Goal: Task Accomplishment & Management: Manage account settings

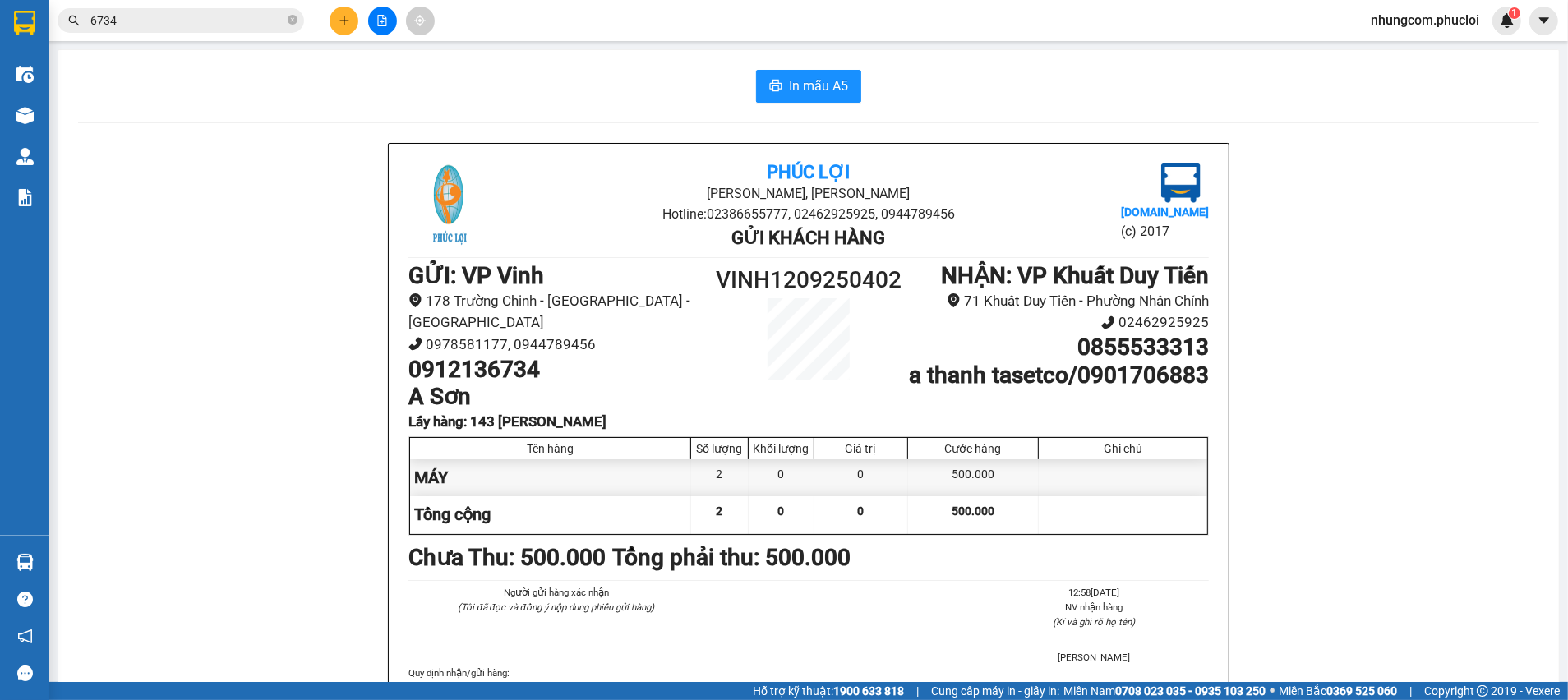
drag, startPoint x: 0, startPoint y: 0, endPoint x: 294, endPoint y: 18, distance: 294.6
click at [294, 18] on icon "close-circle" at bounding box center [292, 20] width 9 height 9
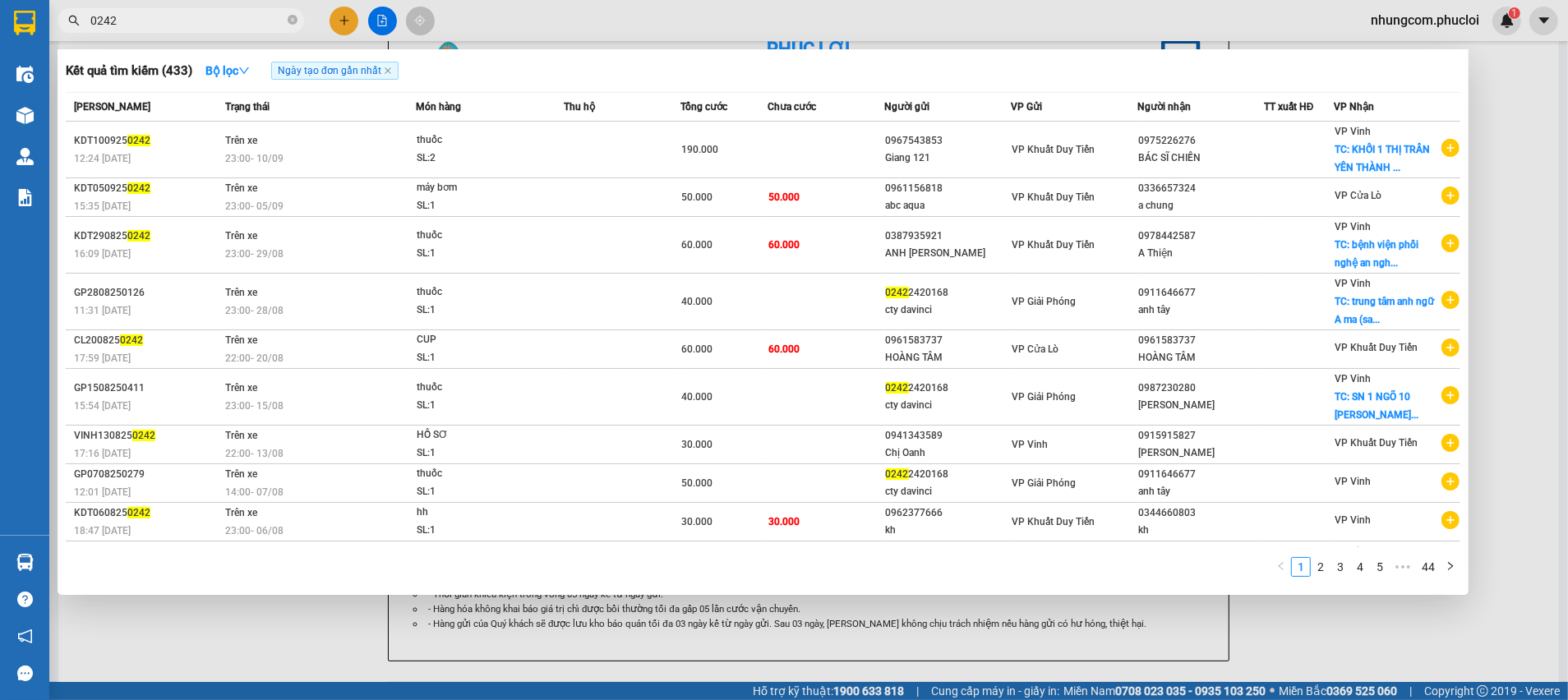
type input "0242"
click at [291, 22] on icon "close-circle" at bounding box center [292, 20] width 9 height 9
type input "1009"
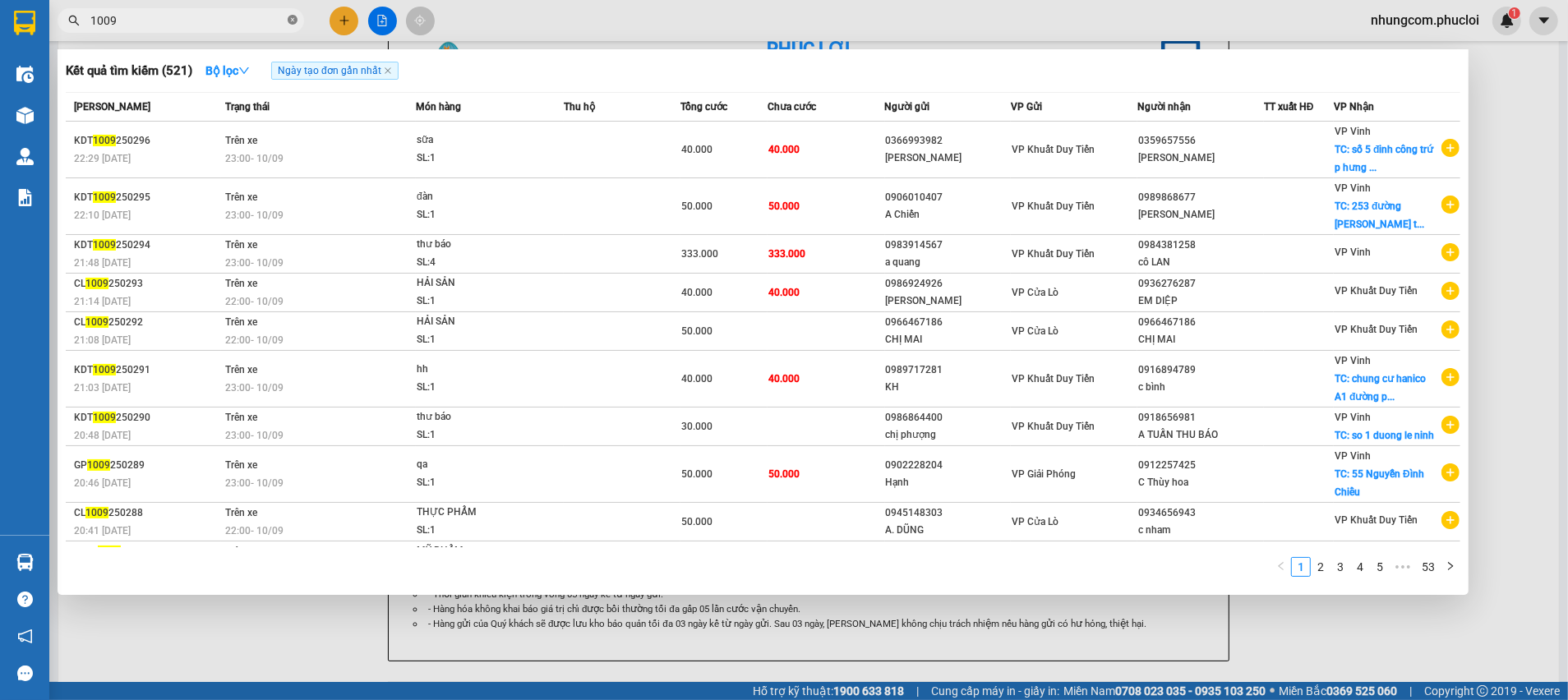
click at [290, 22] on icon "close-circle" at bounding box center [292, 20] width 9 height 9
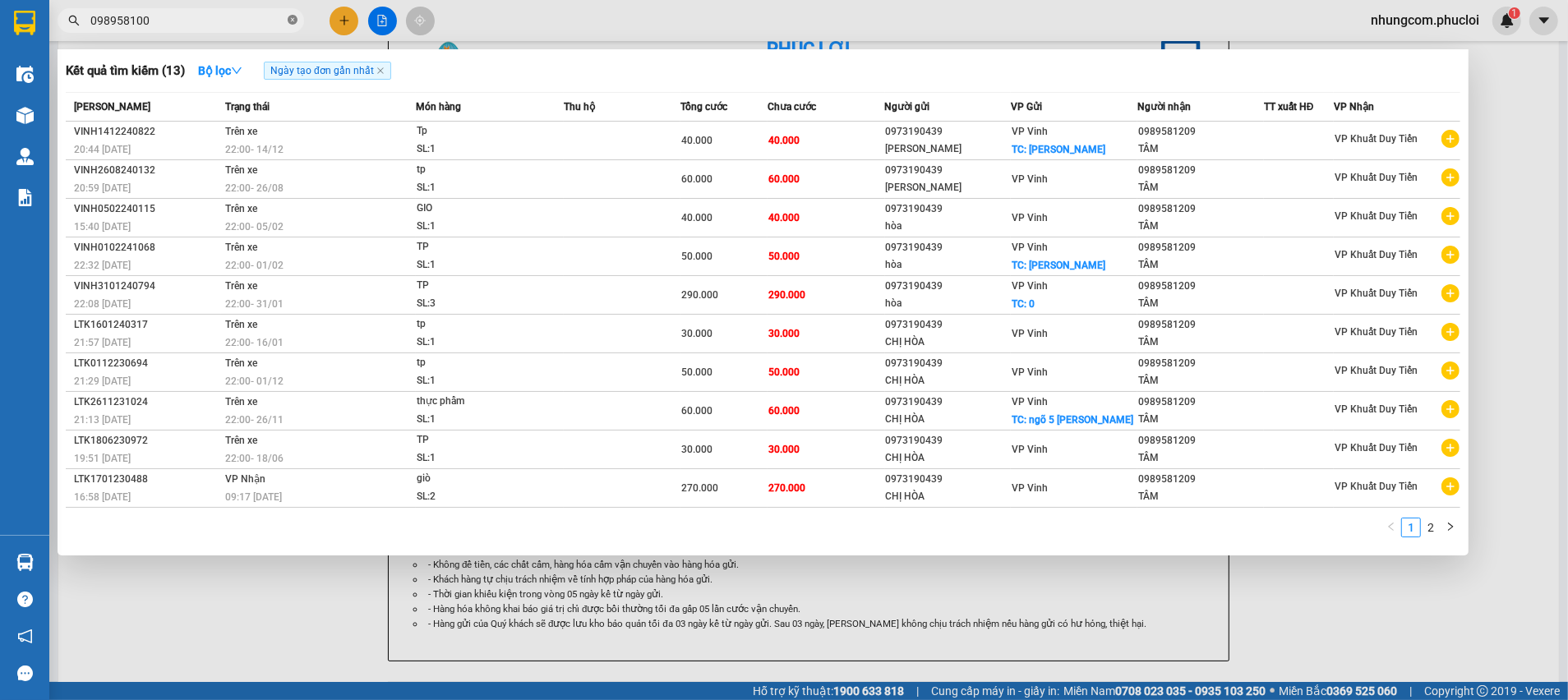
type input "0989581009"
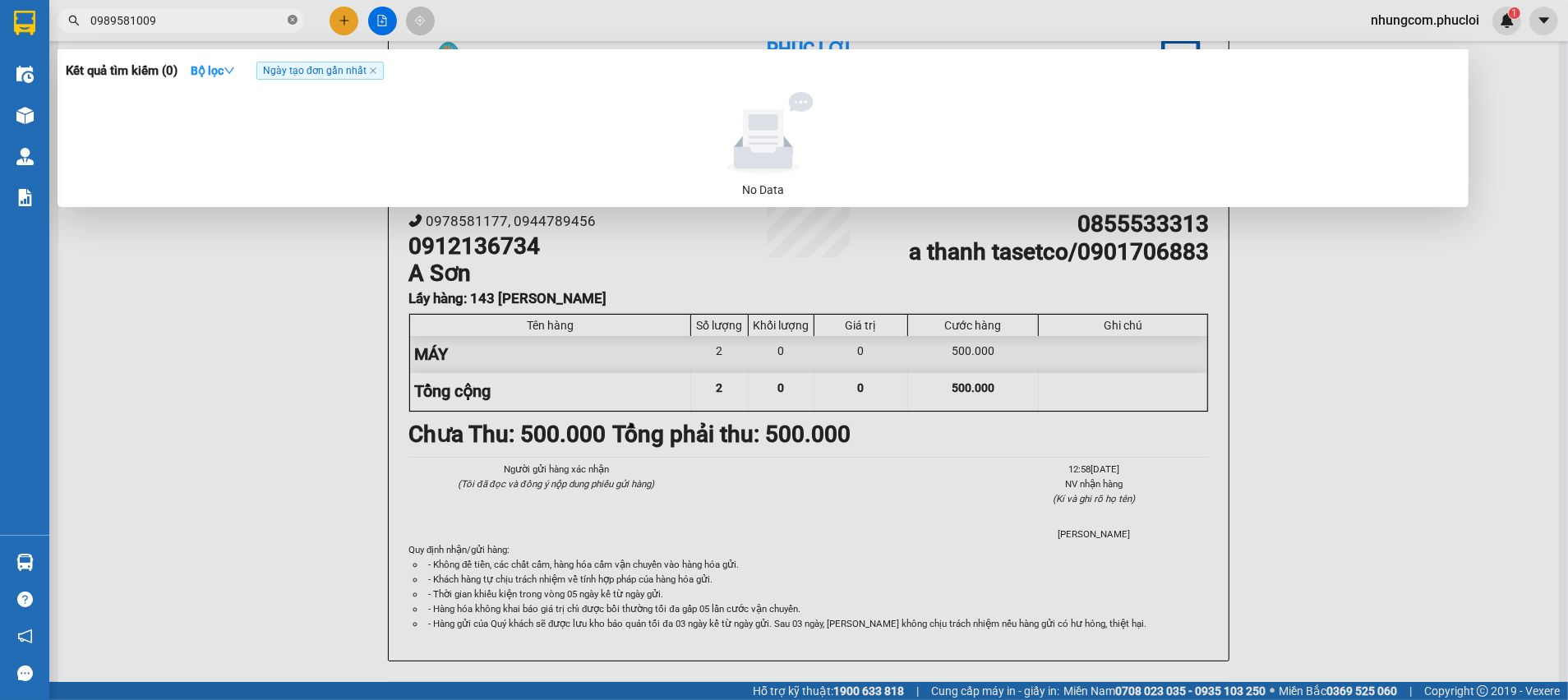
click at [293, 23] on icon "close-circle" at bounding box center [292, 20] width 9 height 9
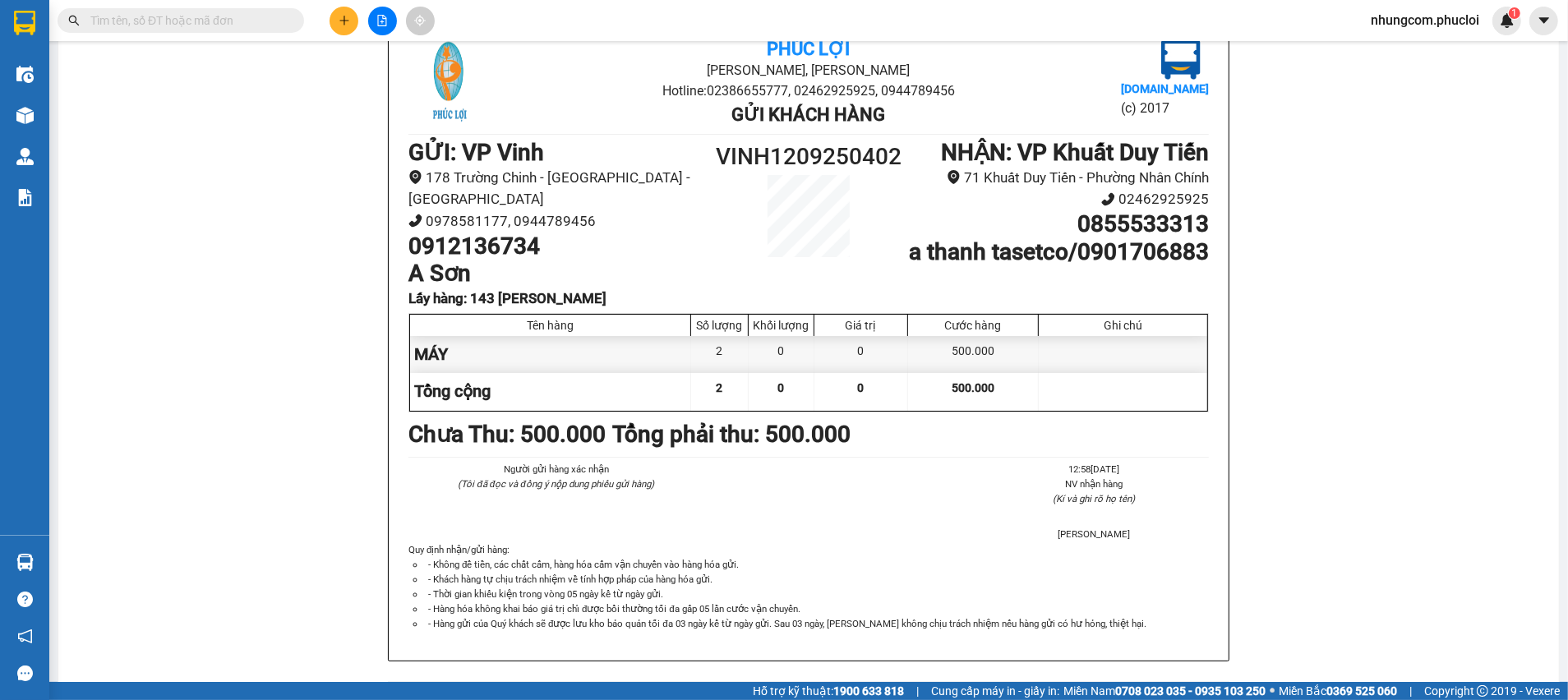
click at [280, 18] on input "text" at bounding box center [187, 20] width 194 height 18
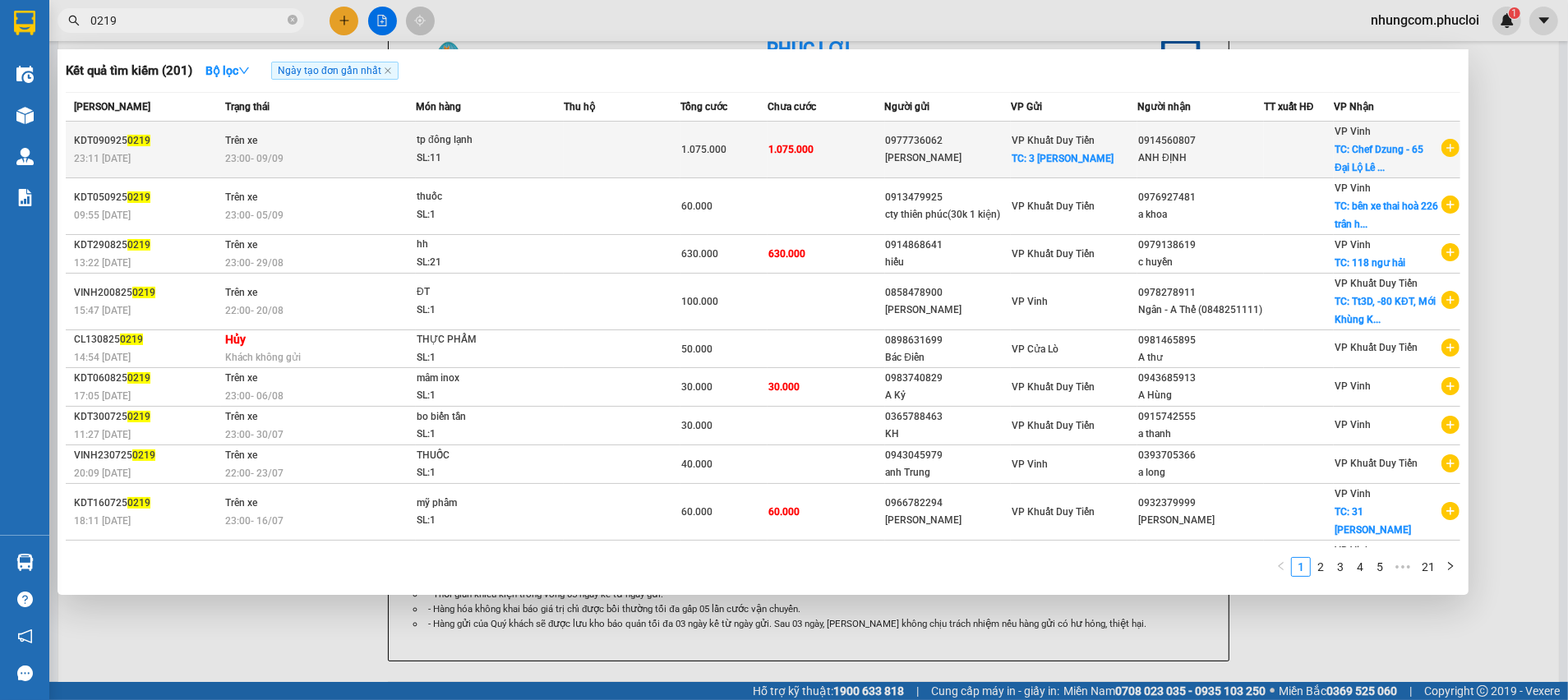
type input "0219"
click at [625, 145] on td at bounding box center [622, 150] width 117 height 57
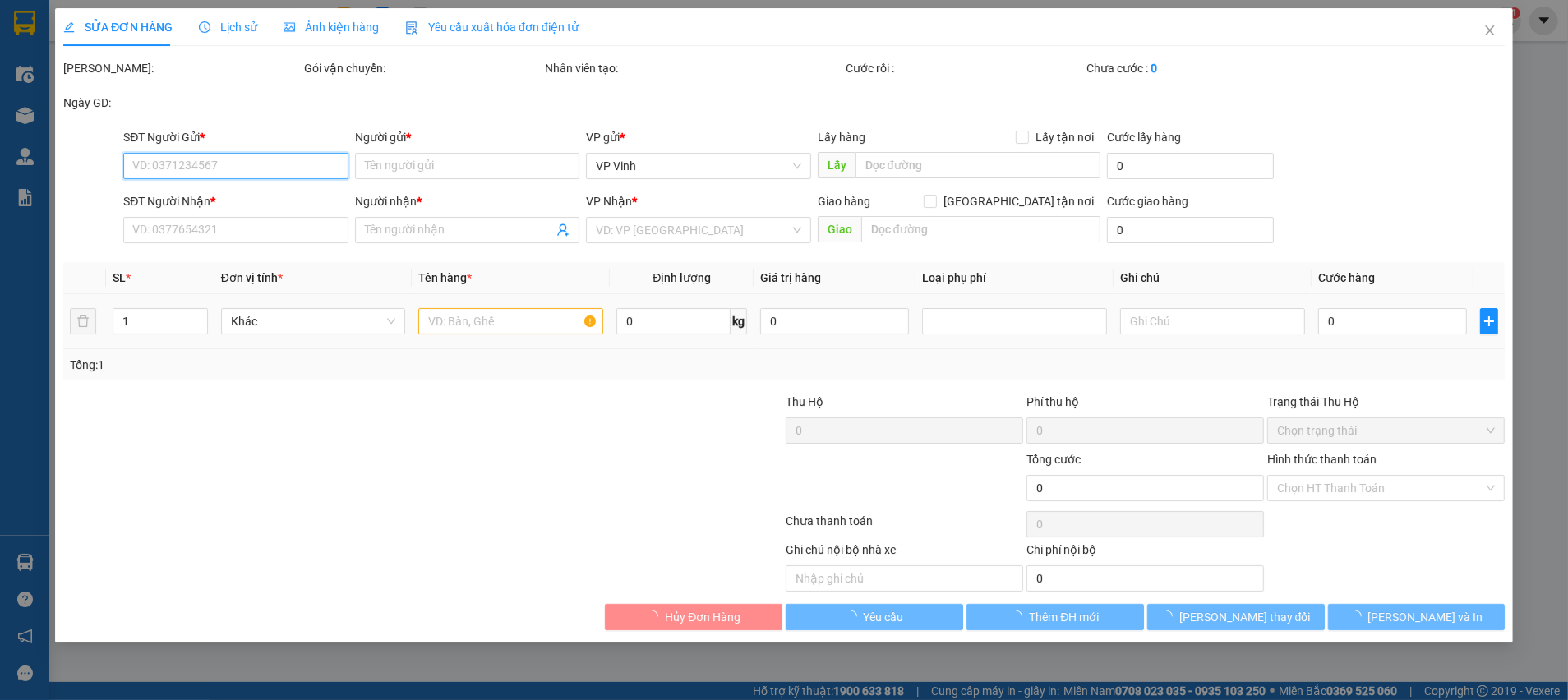
type input "0977736062"
type input "[PERSON_NAME]"
checkbox input "true"
type input "3 lê trọng tấn"
type input "0914560807"
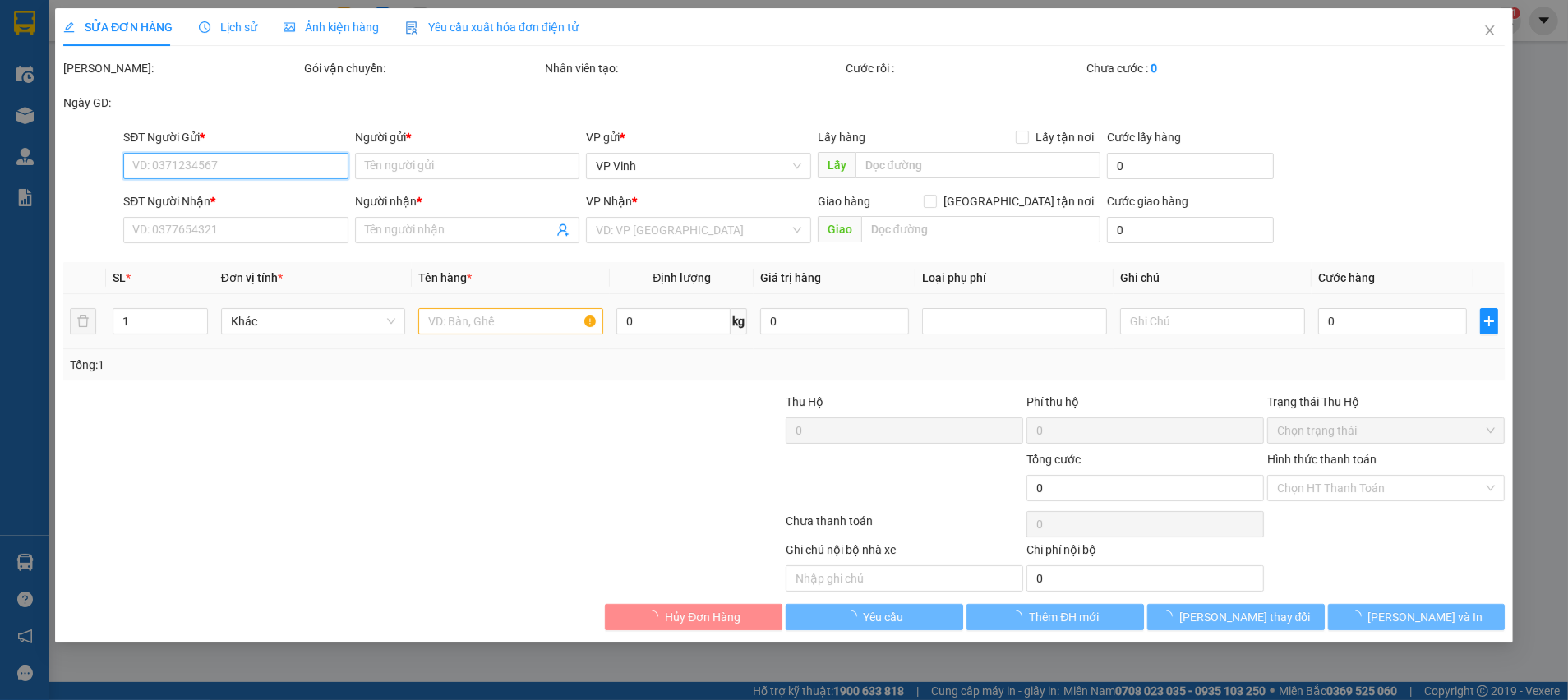
type input "ANH ĐỊNH"
checkbox input "true"
type input "Chef Dzung - 65 Đại Lộ Lê Nin"
type input "1.075.000"
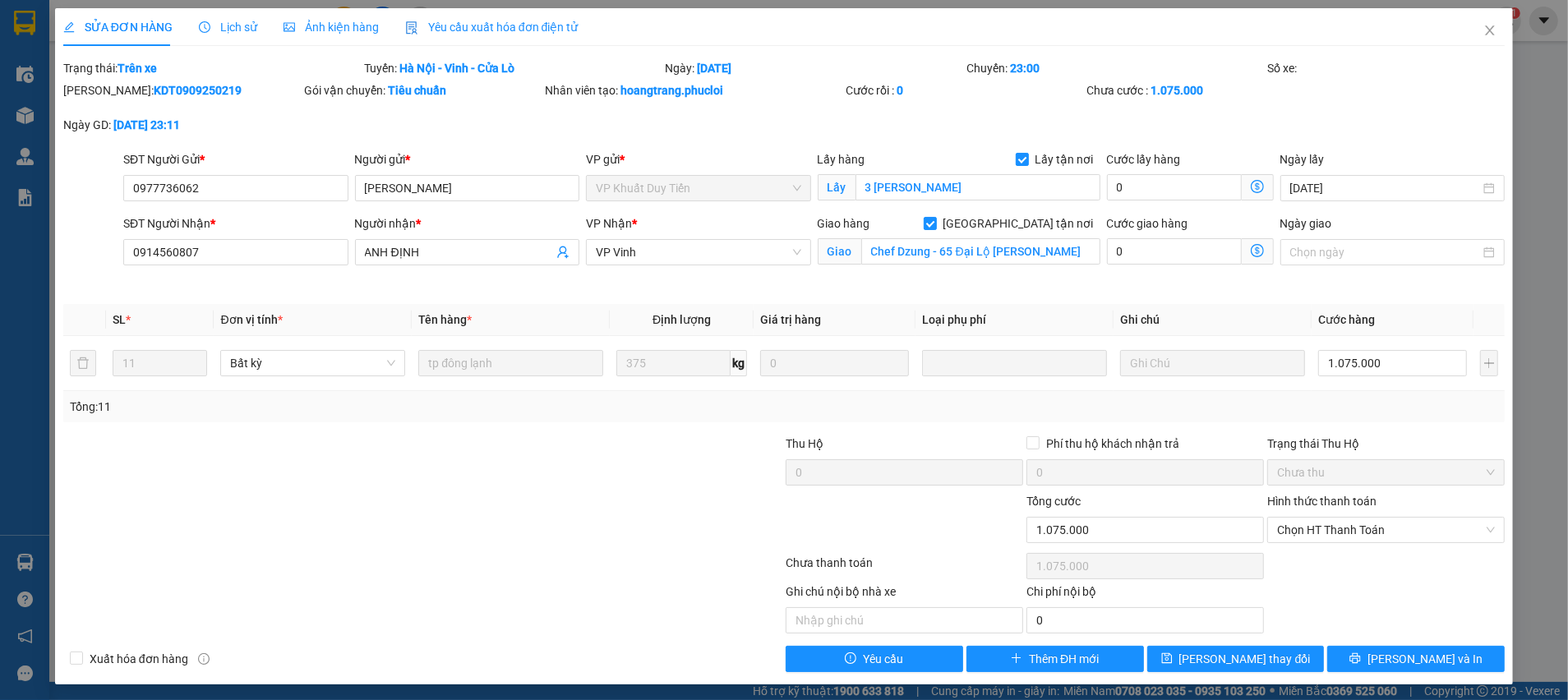
click at [247, 640] on div "Total Paid Fee 0 Total UnPaid Fee 1.075.000 Cash Collection Total Fee Trạng thá…" at bounding box center [784, 366] width 1441 height 613
click at [1403, 661] on span "[PERSON_NAME] và In" at bounding box center [1425, 658] width 115 height 18
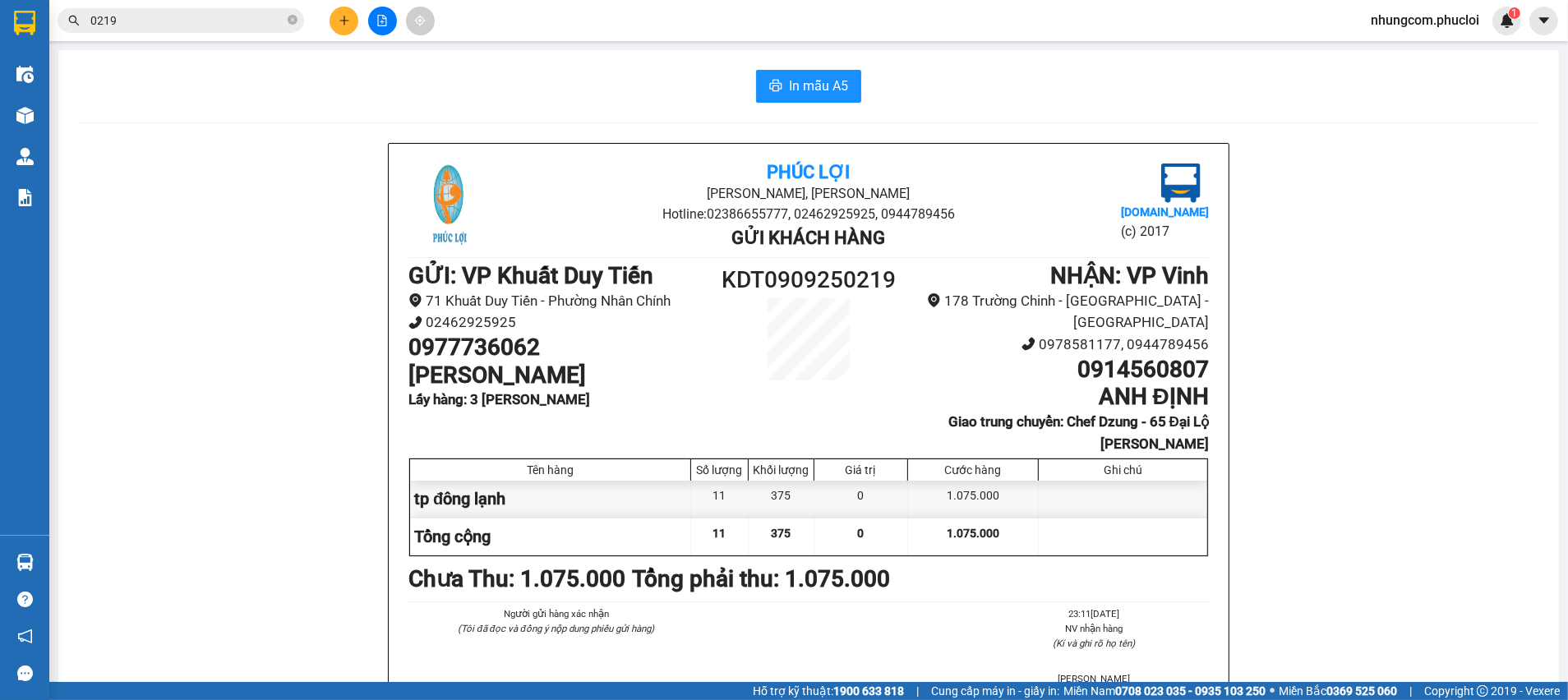
click at [126, 21] on input "0219" at bounding box center [187, 20] width 194 height 18
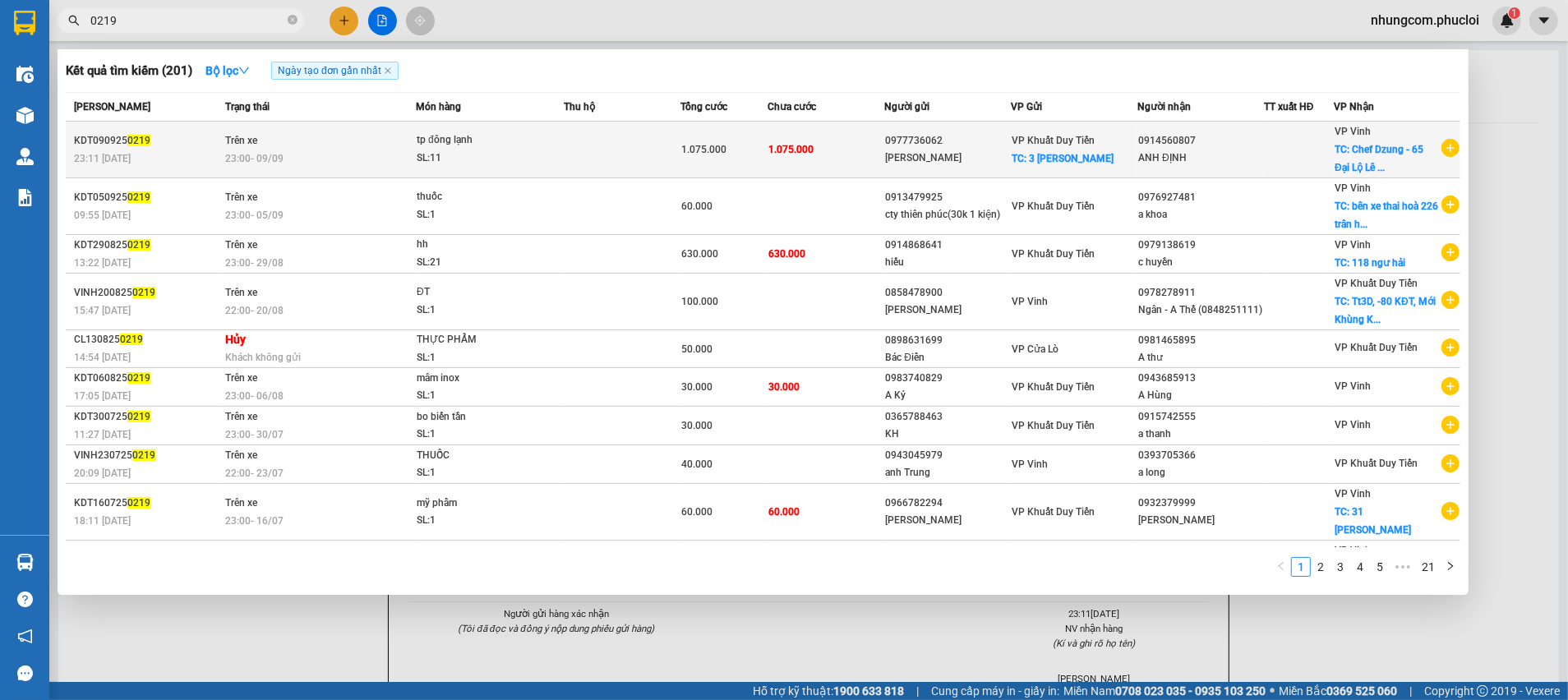
click at [1293, 159] on td at bounding box center [1299, 150] width 70 height 57
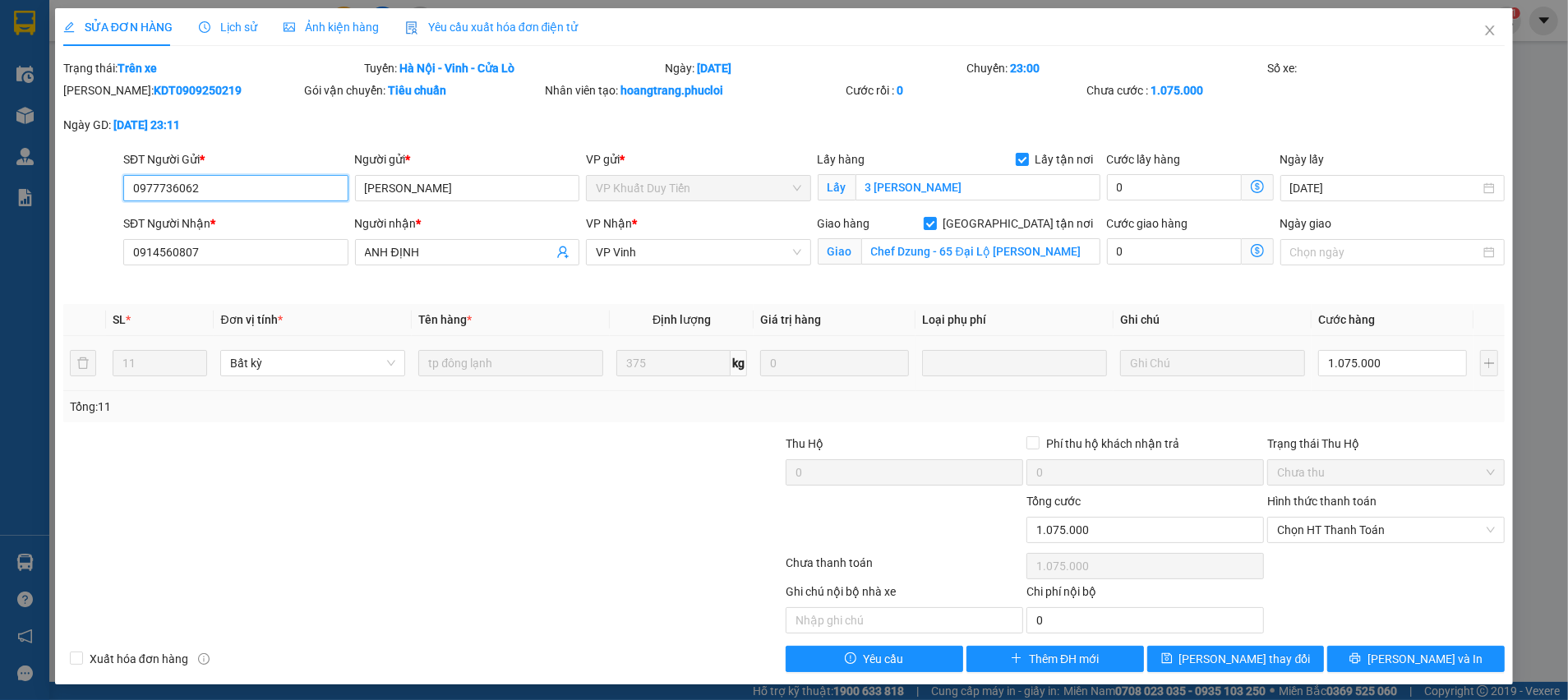
type input "0977736062"
type input "[PERSON_NAME]"
checkbox input "true"
type input "3 lê trọng tấn"
type input "0914560807"
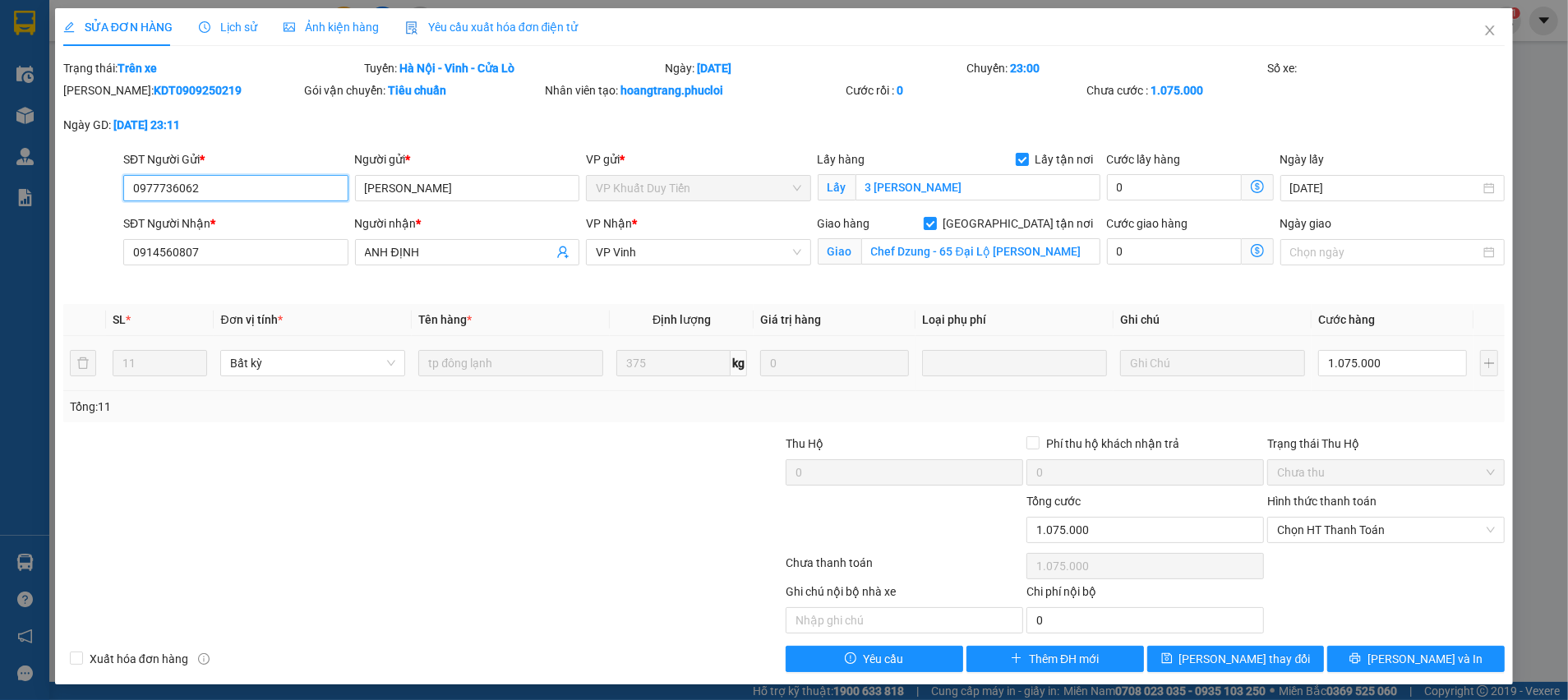
type input "ANH ĐỊNH"
checkbox input "true"
type input "Chef Dzung - 65 Đại Lộ Lê Nin"
type input "1.075.000"
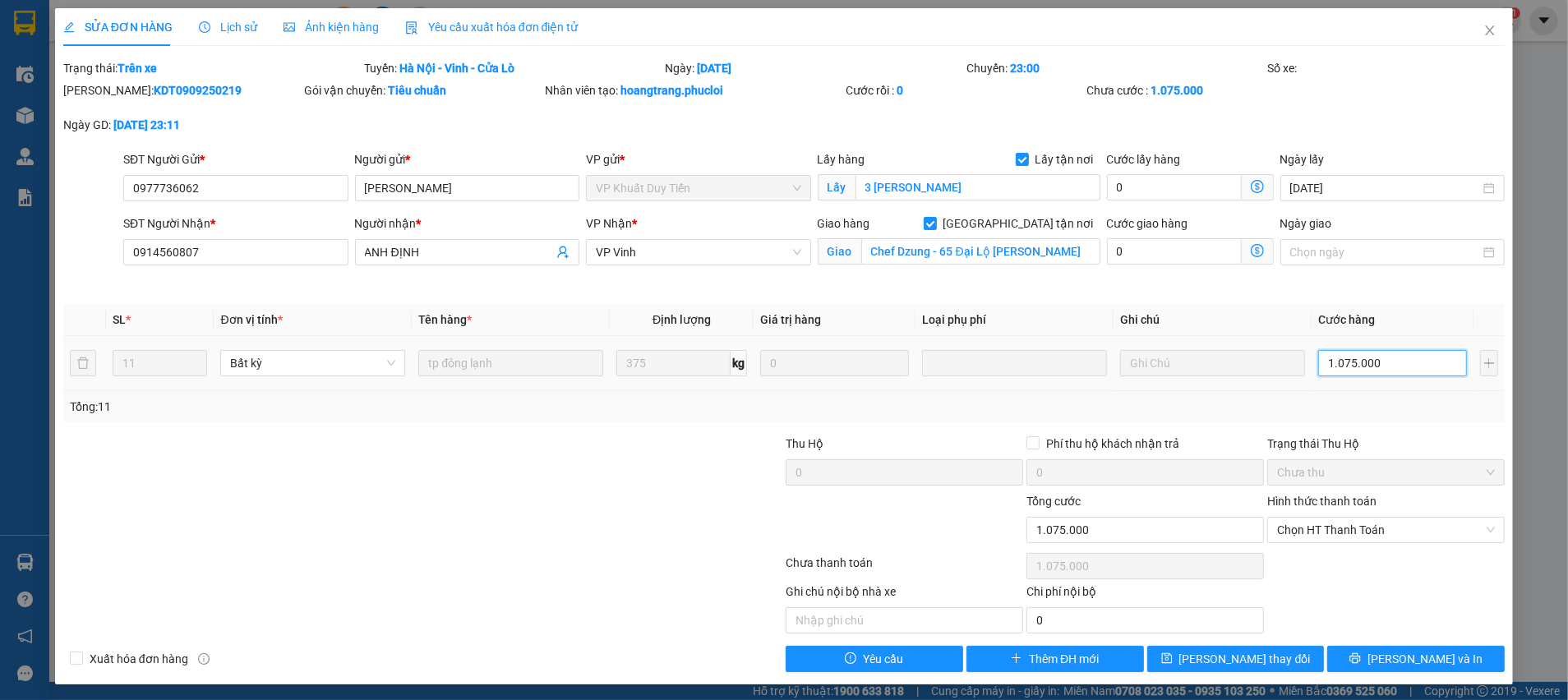
click at [1374, 357] on input "1.075.000" at bounding box center [1391, 364] width 148 height 26
type input "9"
type input "97"
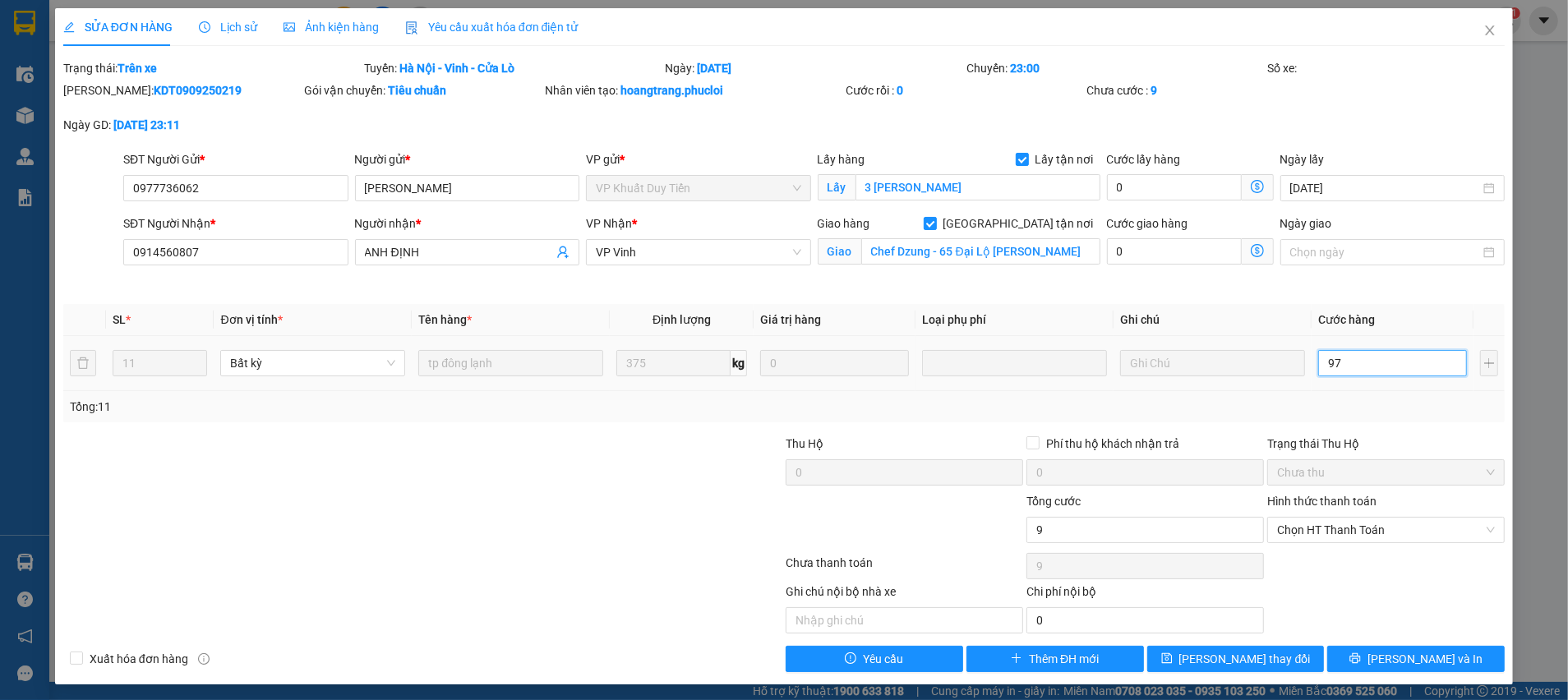
type input "97"
type input "975"
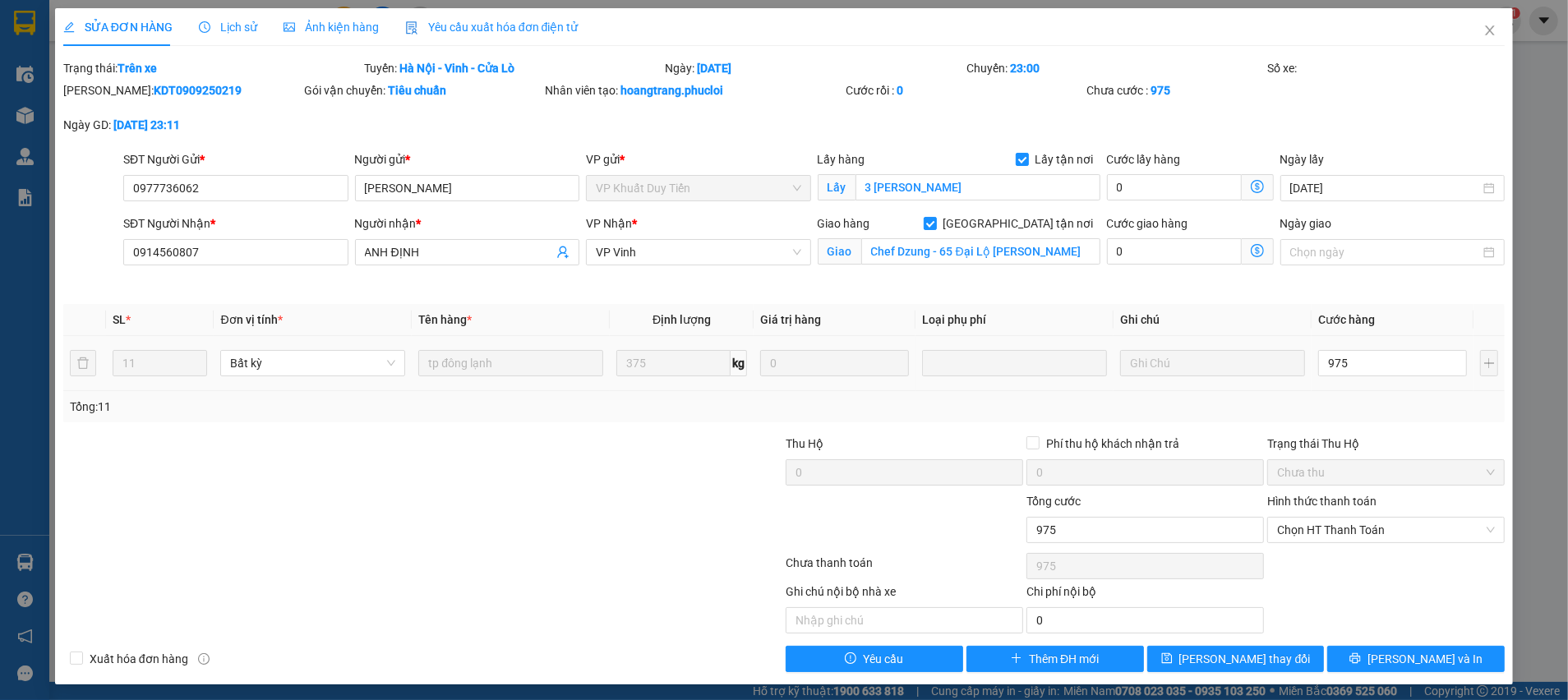
type input "975.000"
click at [1383, 382] on td "975.000" at bounding box center [1392, 364] width 162 height 55
click at [1273, 657] on button "[PERSON_NAME] thay đổi" at bounding box center [1236, 659] width 178 height 26
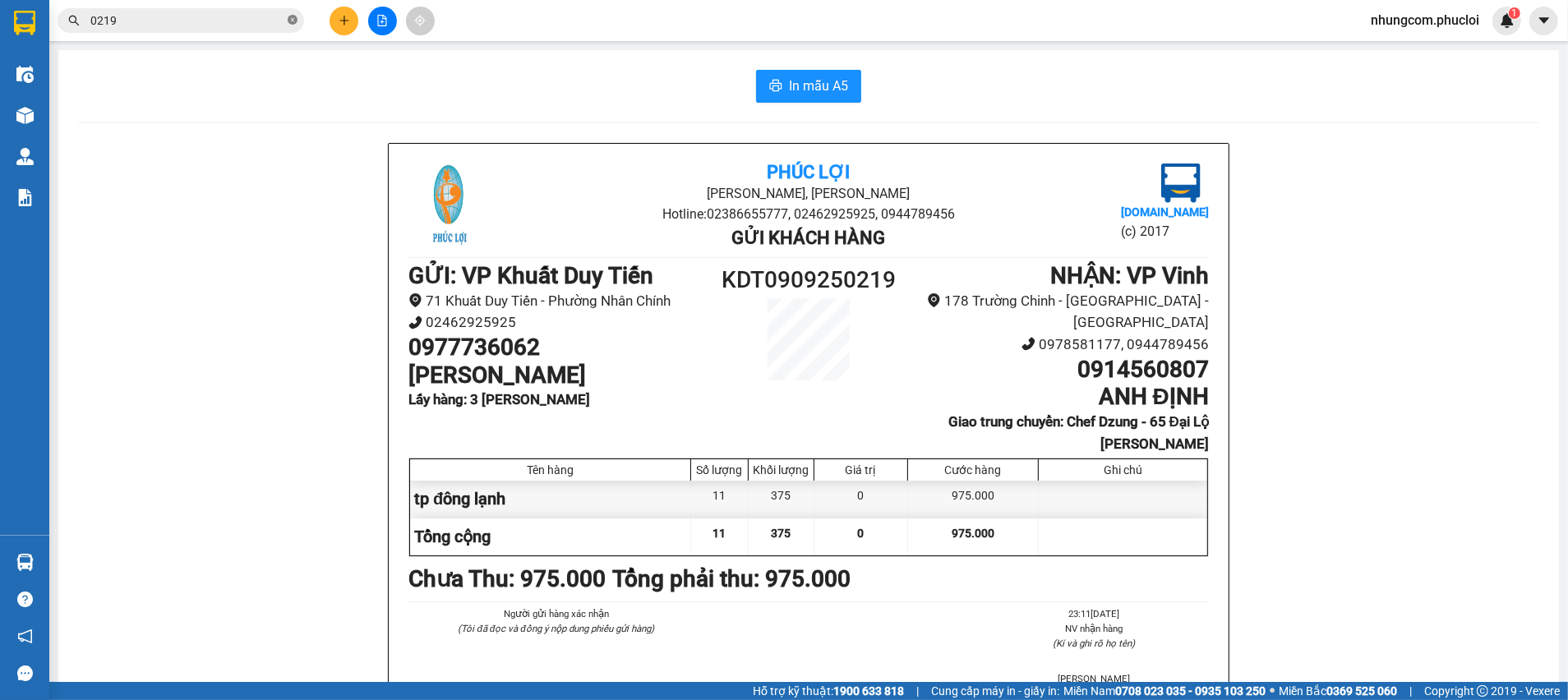
click at [293, 18] on icon "close-circle" at bounding box center [292, 20] width 9 height 9
click at [381, 23] on icon "file-add" at bounding box center [382, 21] width 11 height 11
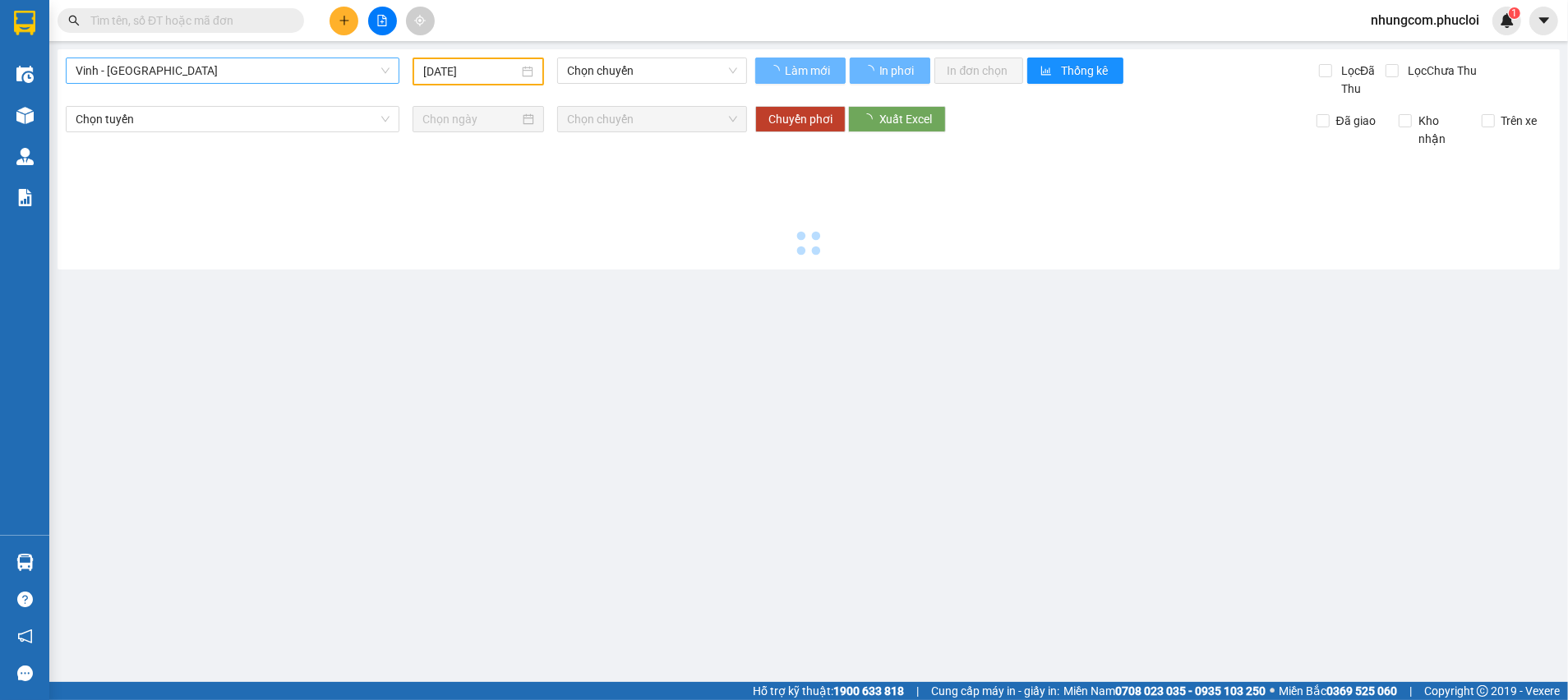
click at [319, 66] on span "Vinh - [GEOGRAPHIC_DATA]" at bounding box center [232, 71] width 314 height 25
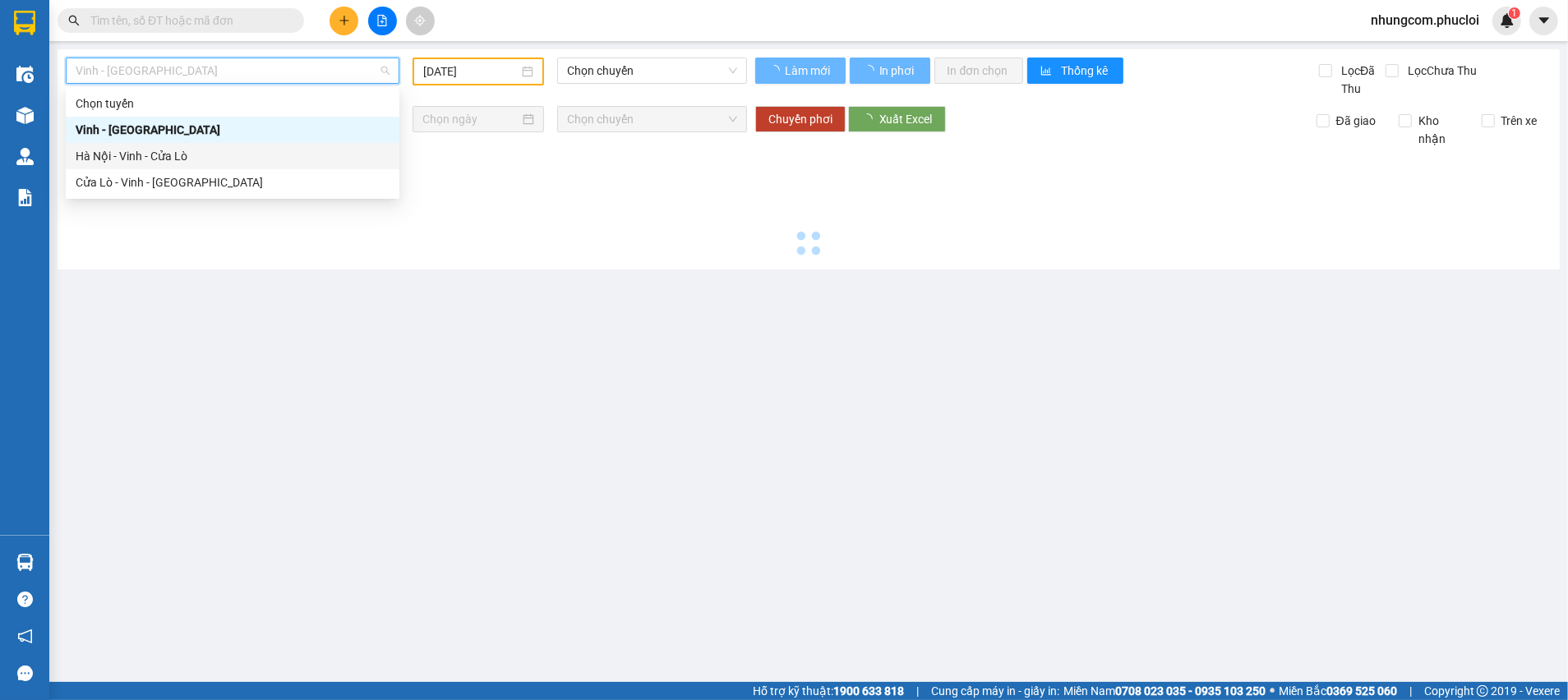
click at [178, 179] on div "Cửa Lò - Vinh - [GEOGRAPHIC_DATA]" at bounding box center [232, 182] width 314 height 18
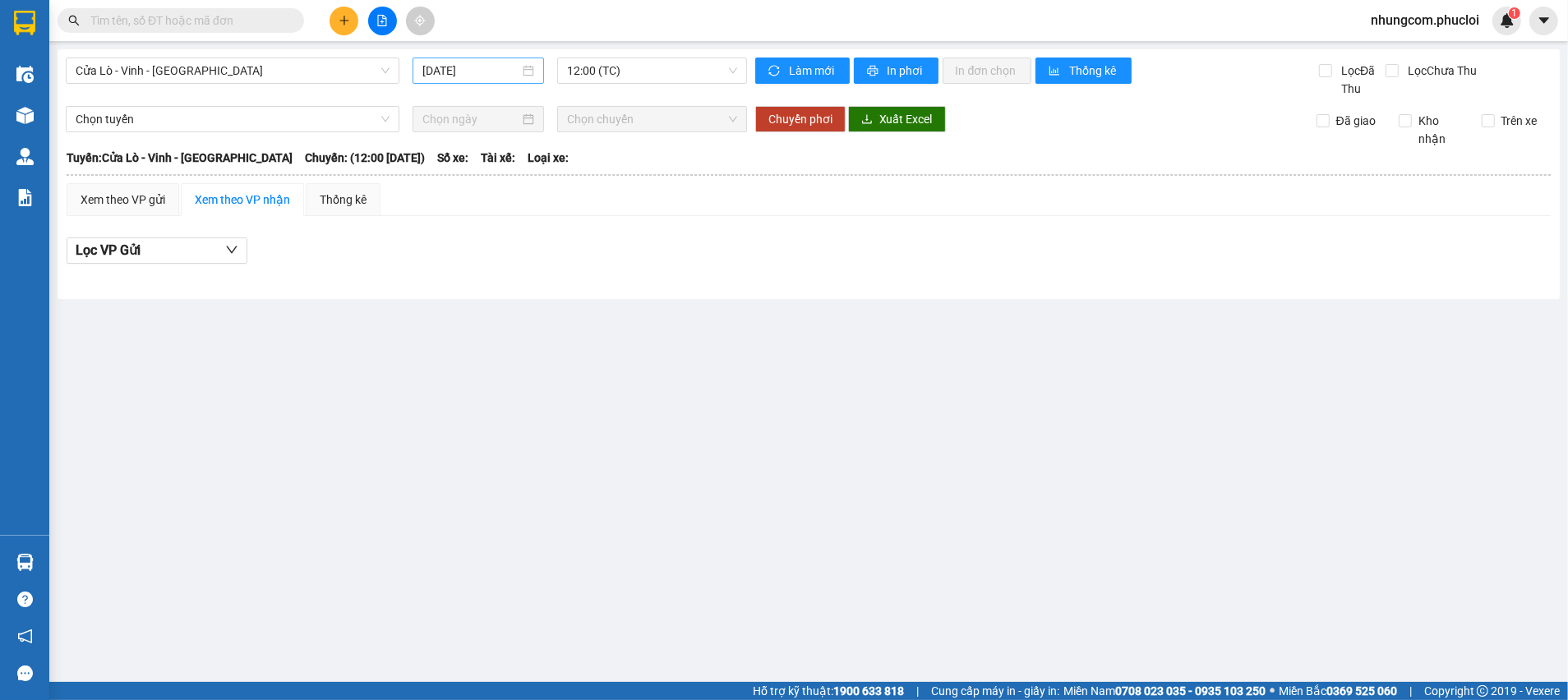
click at [526, 73] on div "[DATE]" at bounding box center [478, 70] width 111 height 18
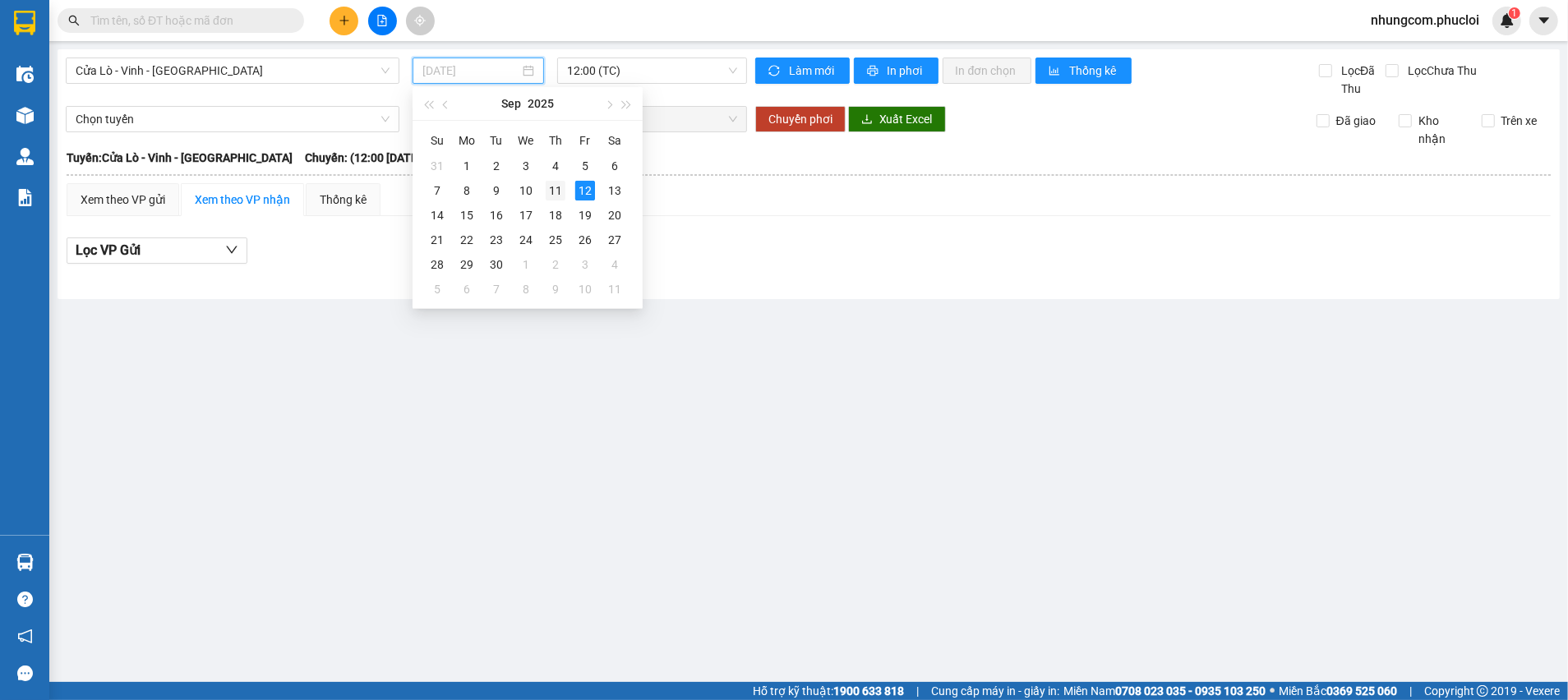
click at [555, 192] on div "11" at bounding box center [555, 190] width 20 height 20
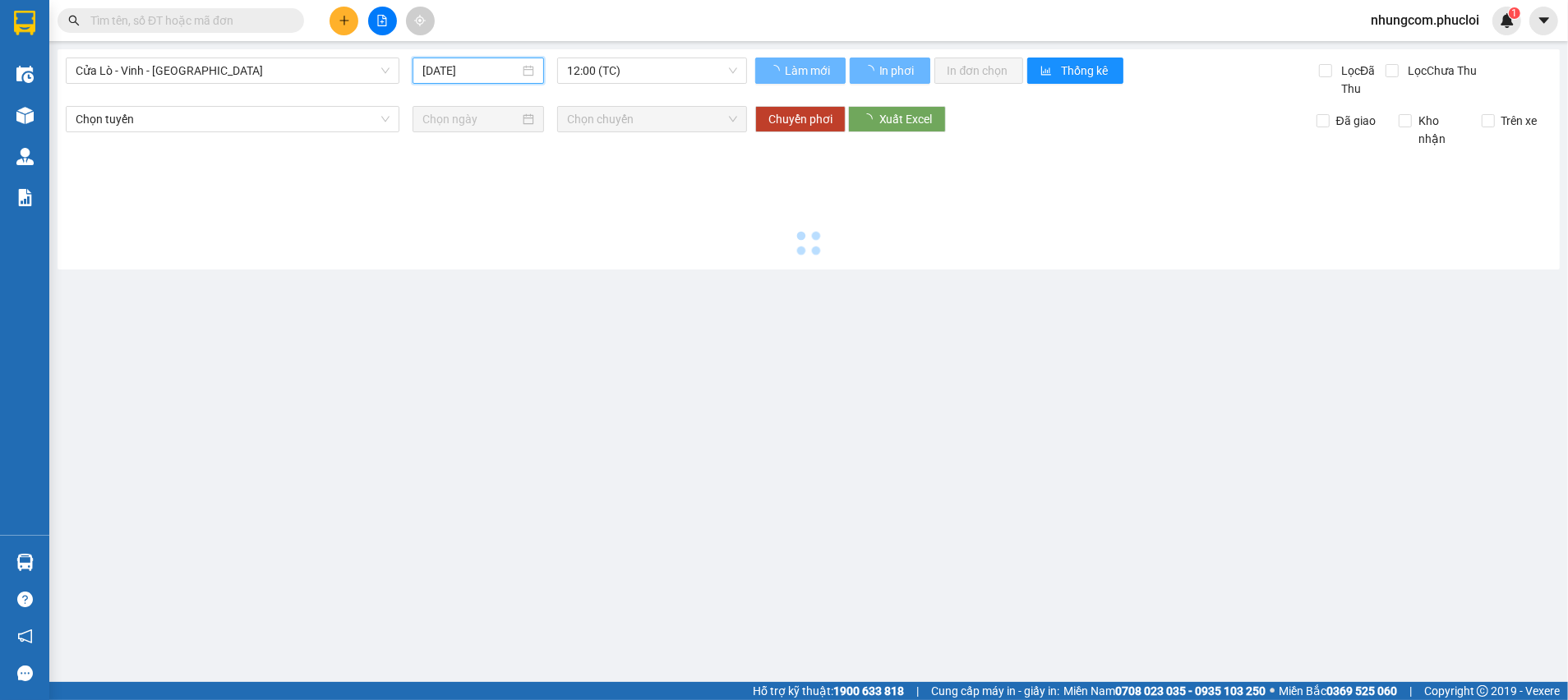
type input "[DATE]"
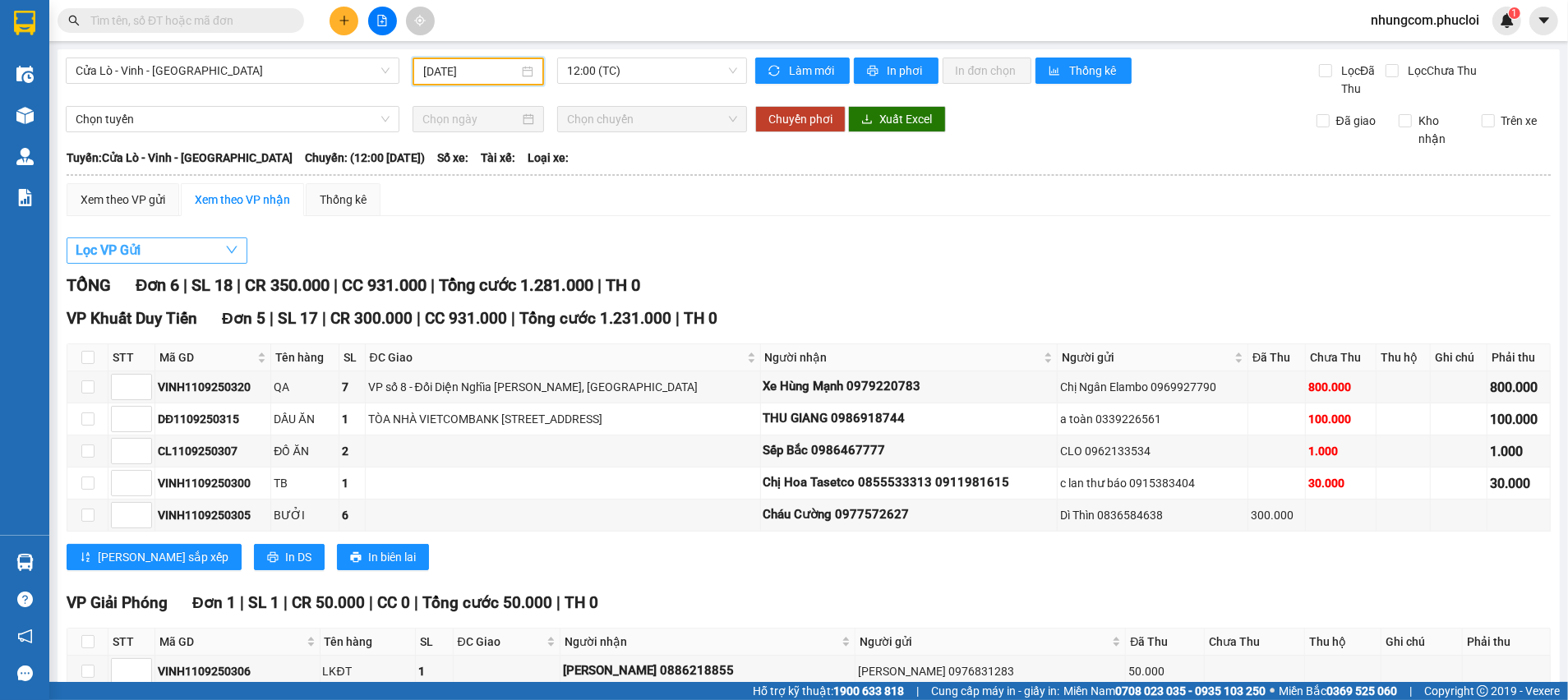
click at [176, 244] on button "Lọc VP Gửi" at bounding box center [156, 250] width 180 height 26
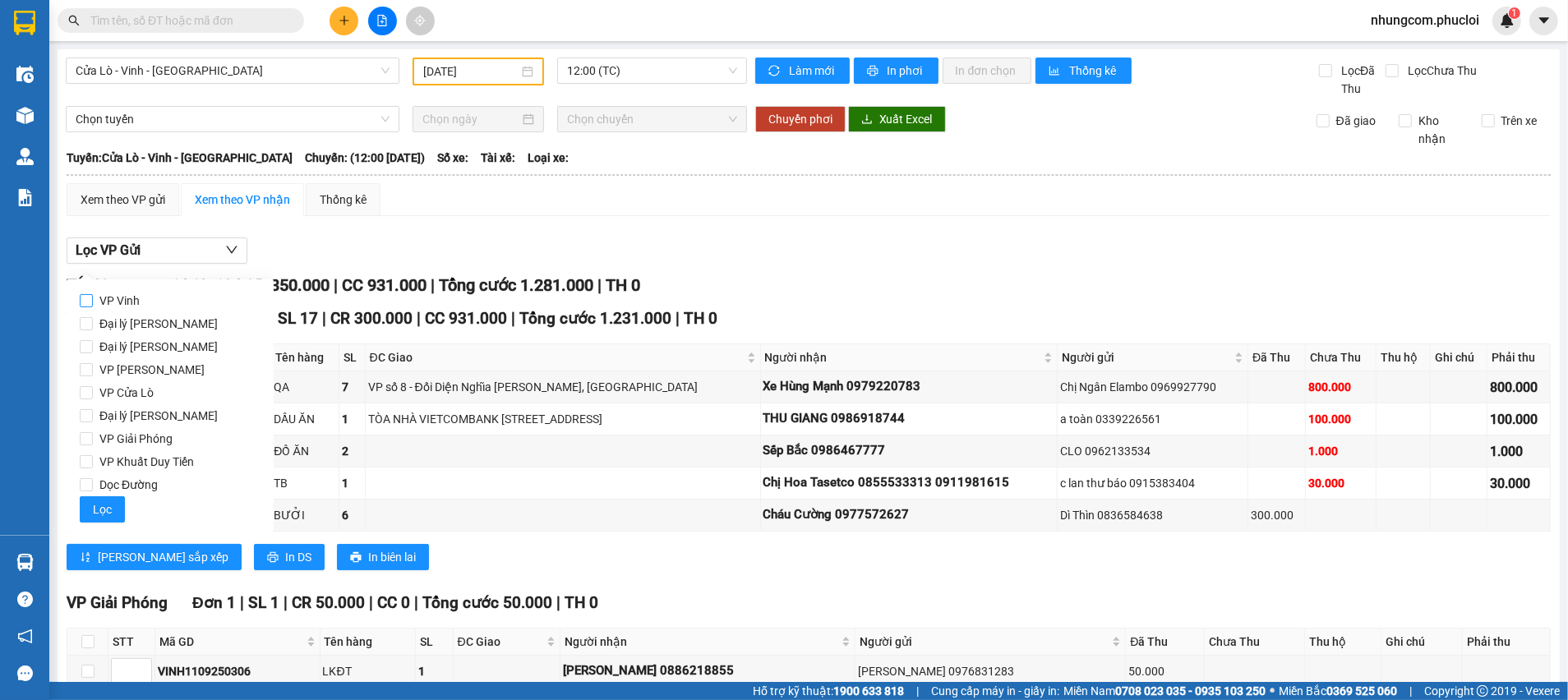
click at [113, 297] on span "VP Vinh" at bounding box center [119, 300] width 54 height 23
click at [93, 297] on input "VP Vinh" at bounding box center [86, 300] width 13 height 13
checkbox input "true"
click at [98, 509] on span "Lọc" at bounding box center [102, 509] width 19 height 18
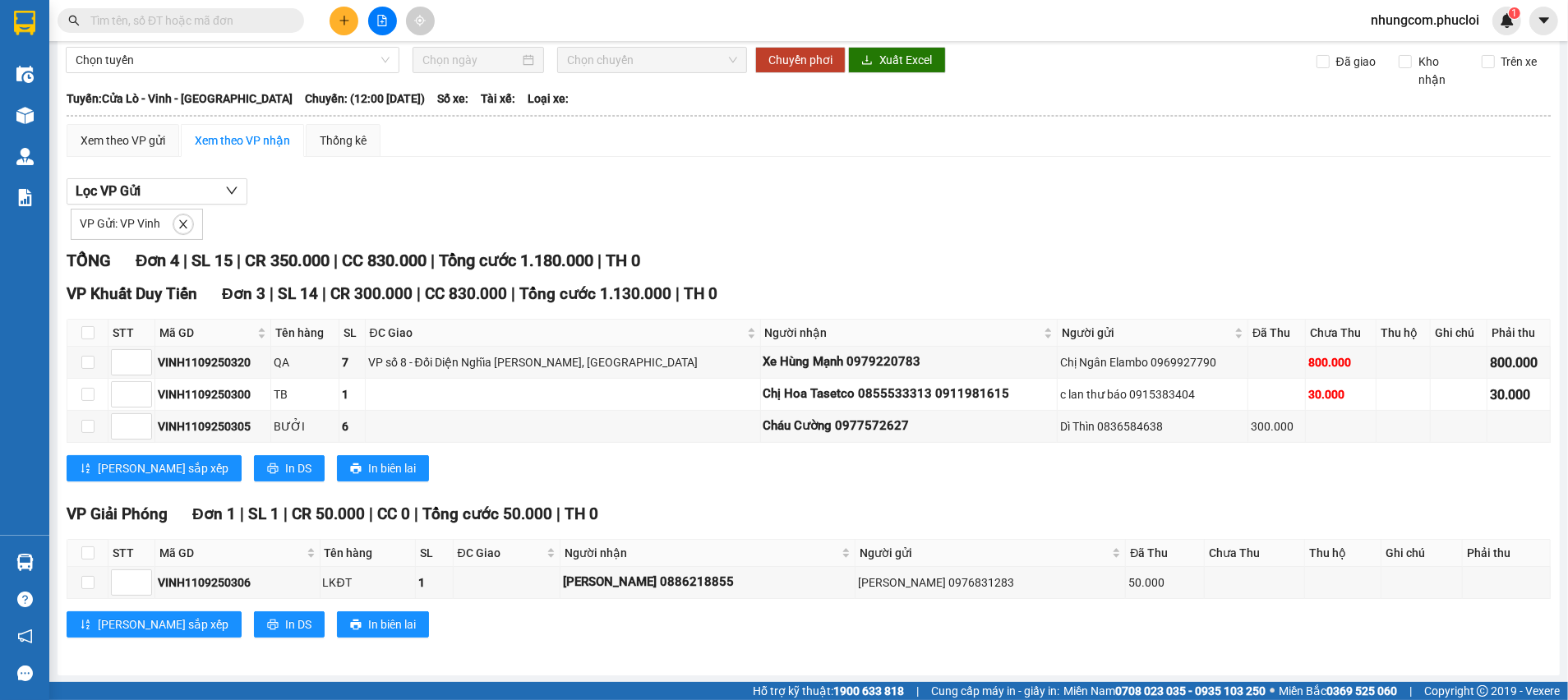
scroll to position [60, 0]
click at [698, 47] on span "Chọn chuyến" at bounding box center [651, 60] width 169 height 25
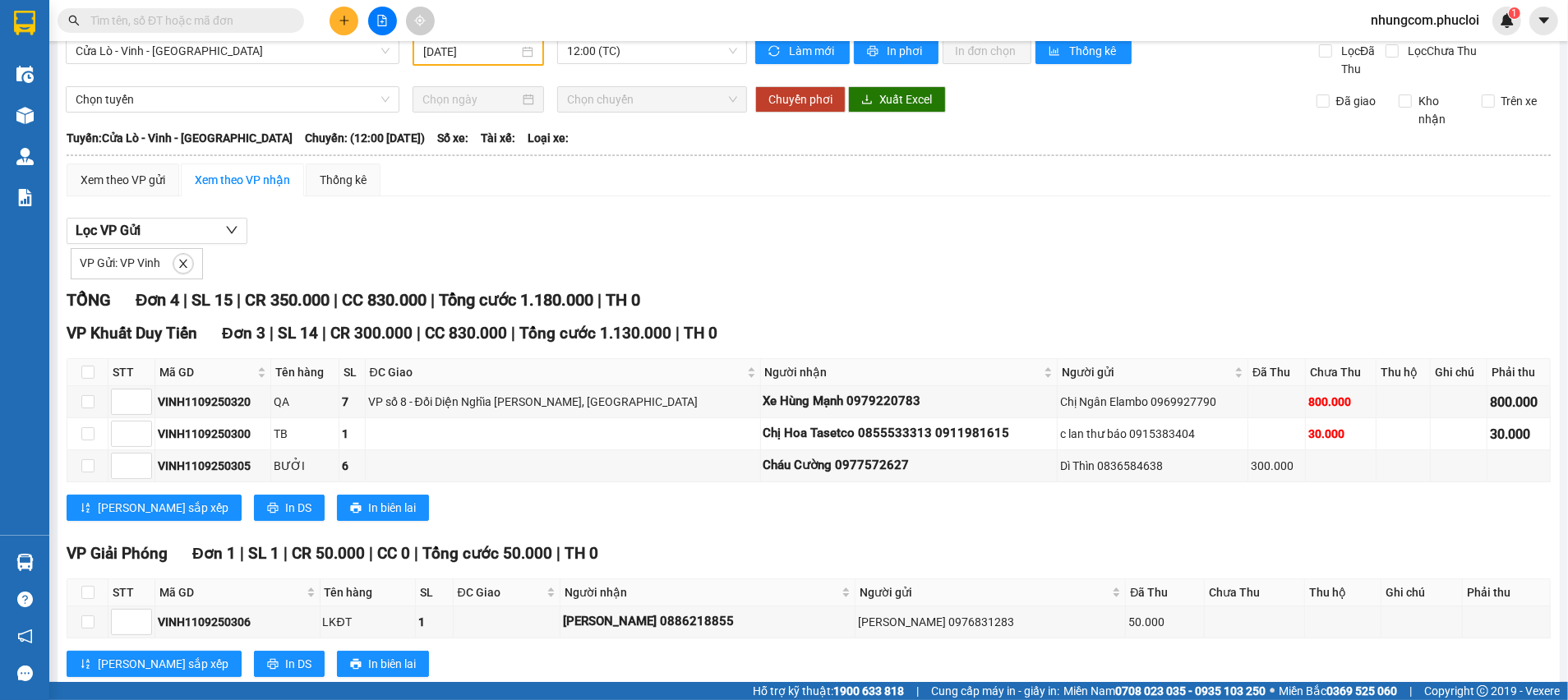
scroll to position [0, 0]
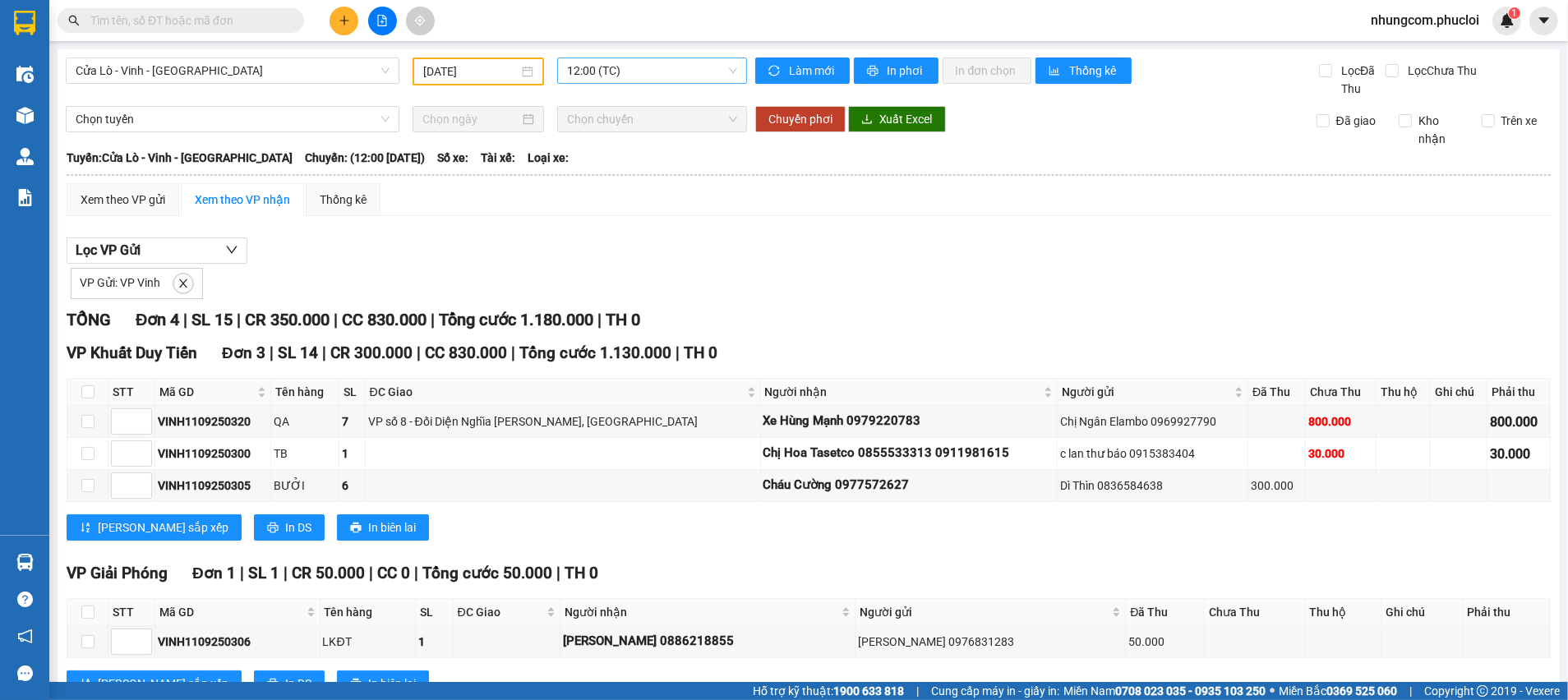
click at [687, 71] on span "12:00 (TC)" at bounding box center [651, 71] width 169 height 25
click at [606, 161] on div "22:00 (TC)" at bounding box center [625, 156] width 128 height 18
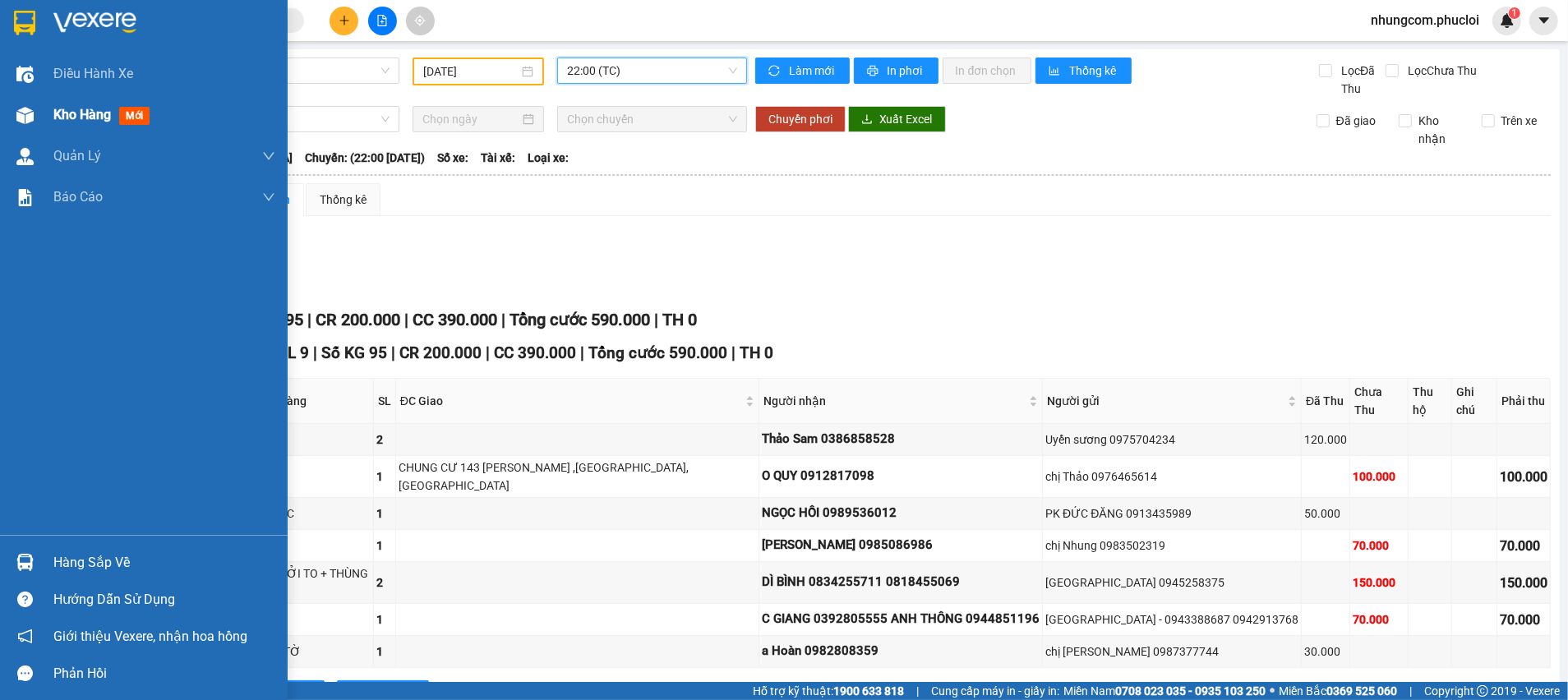
click at [124, 114] on span "mới" at bounding box center [134, 115] width 30 height 18
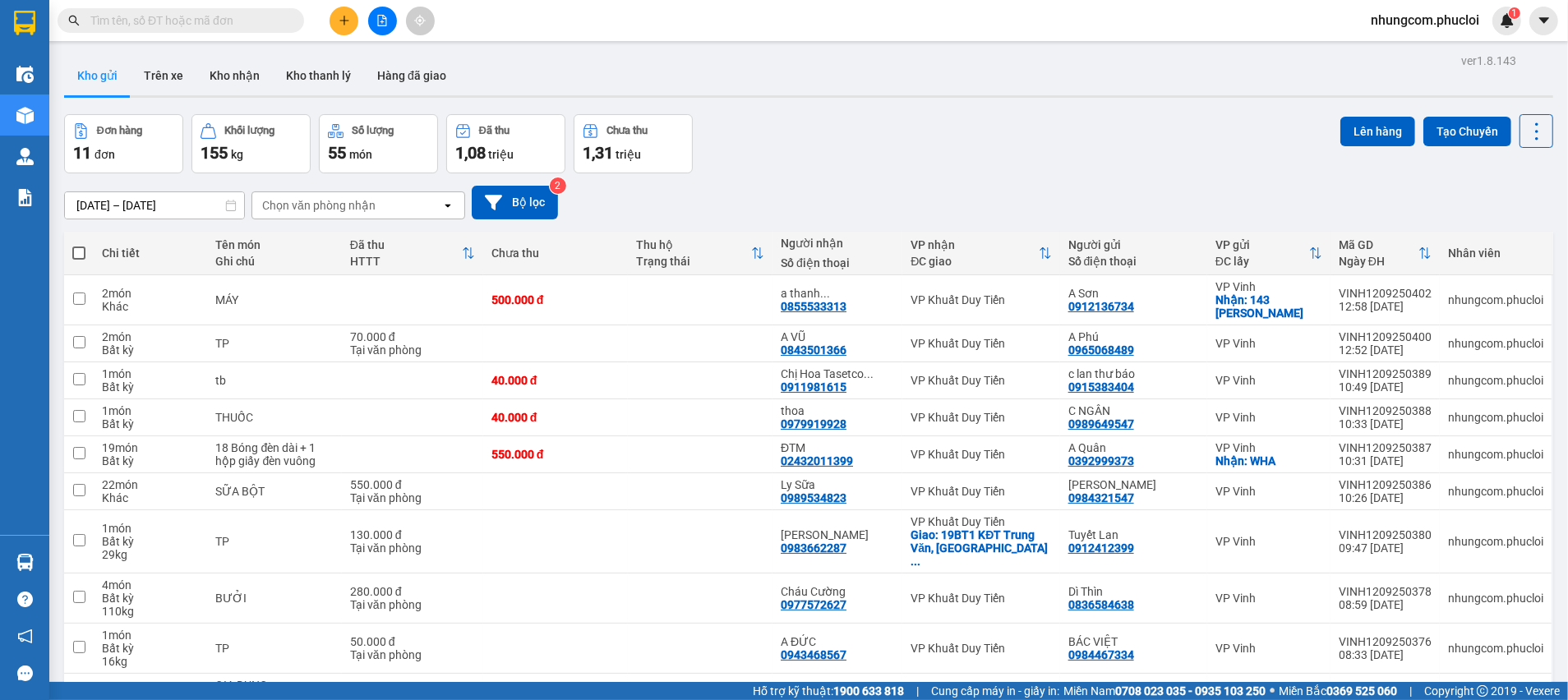
click at [269, 22] on input "text" at bounding box center [187, 20] width 194 height 18
click at [522, 69] on div "Kho gửi Trên xe Kho nhận Kho thanh lý Hàng đã giao" at bounding box center [809, 77] width 1489 height 43
click at [790, 131] on div "Đơn hàng 11 đơn Khối lượng 155 kg Số lượng 55 món Đã thu 1,08 triệu Chưa thu 1,…" at bounding box center [809, 144] width 1489 height 60
click at [787, 145] on div "Đơn hàng 11 đơn Khối lượng 155 kg Số lượng 55 món Đã thu 1,08 triệu Chưa thu 1,…" at bounding box center [809, 144] width 1489 height 60
click at [785, 142] on div "Đơn hàng 11 đơn Khối lượng 155 kg Số lượng 55 món Đã thu 1,08 triệu Chưa thu 1,…" at bounding box center [809, 144] width 1489 height 60
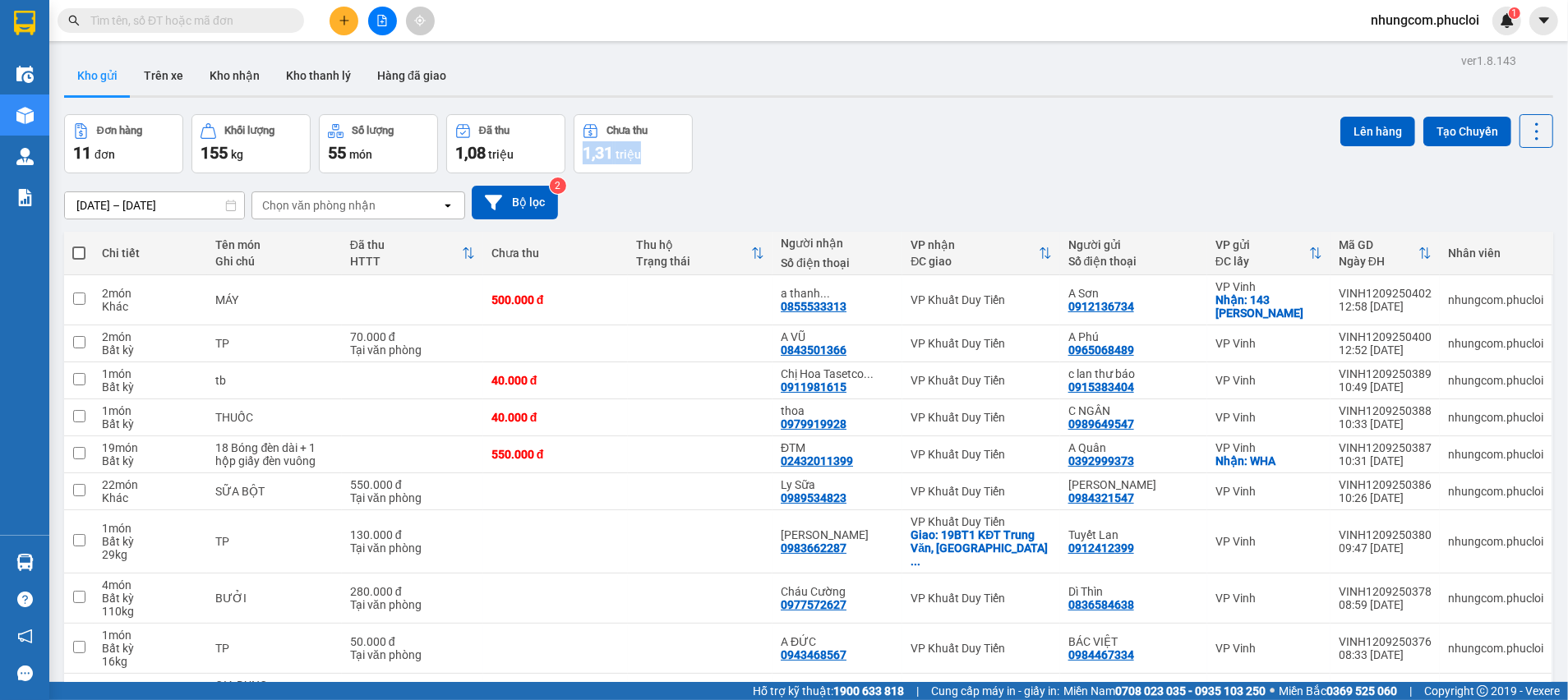
click at [802, 155] on div "Đơn hàng 11 đơn Khối lượng 155 kg Số lượng 55 món Đã thu 1,08 triệu Chưa thu 1,…" at bounding box center [809, 144] width 1489 height 60
drag, startPoint x: 842, startPoint y: 176, endPoint x: 820, endPoint y: 199, distance: 31.8
click at [842, 178] on div "[DATE] – [DATE] Press the down arrow key to interact with the calendar and sele…" at bounding box center [809, 203] width 1489 height 59
click at [858, 159] on div "Đơn hàng 11 đơn Khối lượng 155 kg Số lượng 55 món Đã thu 1,08 triệu Chưa thu 1,…" at bounding box center [809, 144] width 1489 height 60
click at [809, 168] on div "Đơn hàng 11 đơn Khối lượng 155 kg Số lượng 55 món Đã thu 1,08 triệu Chưa thu 1,…" at bounding box center [809, 144] width 1489 height 60
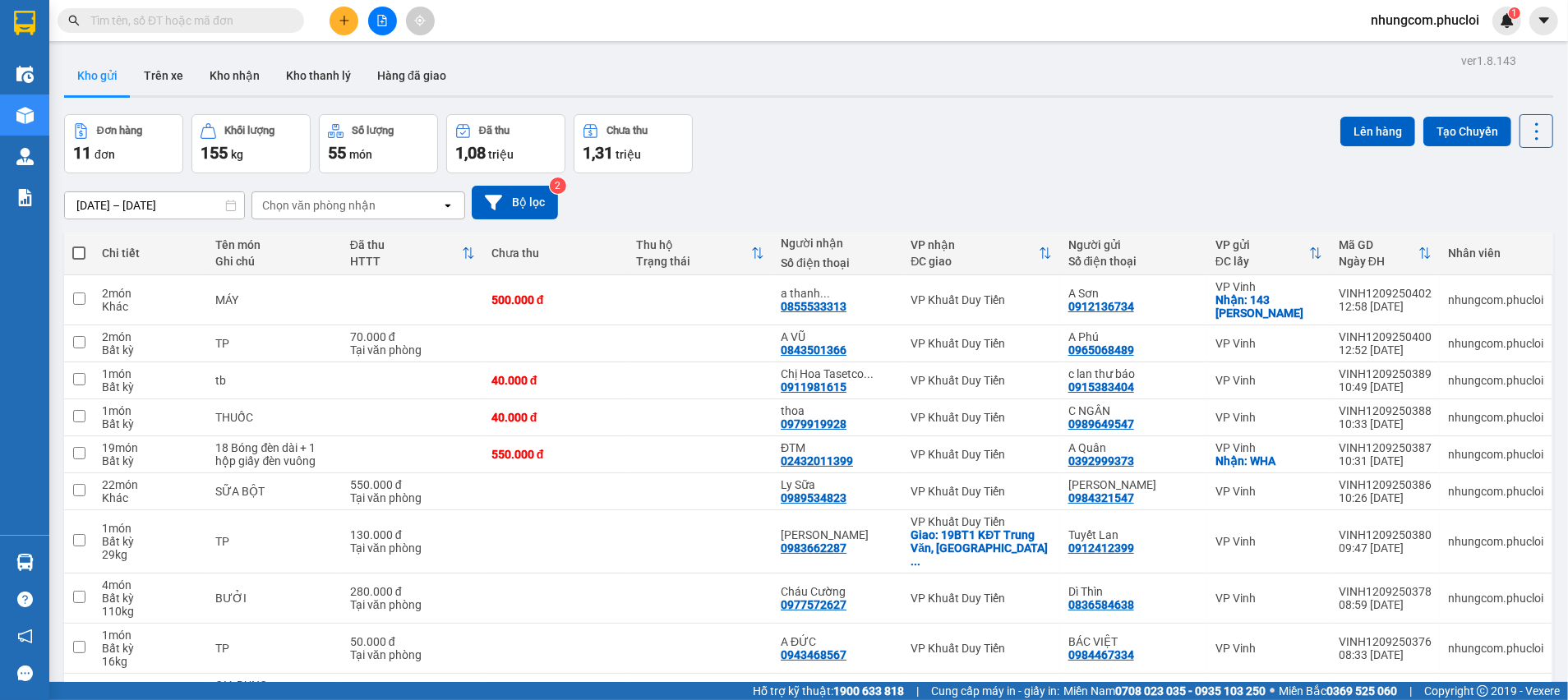
click at [1065, 189] on div "[DATE] – [DATE] Press the down arrow key to interact with the calendar and sele…" at bounding box center [809, 203] width 1489 height 34
drag, startPoint x: 1215, startPoint y: 202, endPoint x: 1318, endPoint y: 201, distance: 103.0
click at [1219, 201] on div "[DATE] – [DATE] Press the down arrow key to interact with the calendar and sele…" at bounding box center [809, 203] width 1489 height 34
click at [1516, 189] on div "[DATE] – [DATE] Press the down arrow key to interact with the calendar and sele…" at bounding box center [809, 203] width 1489 height 34
click at [1264, 188] on div "[DATE] – [DATE] Press the down arrow key to interact with the calendar and sele…" at bounding box center [809, 203] width 1489 height 34
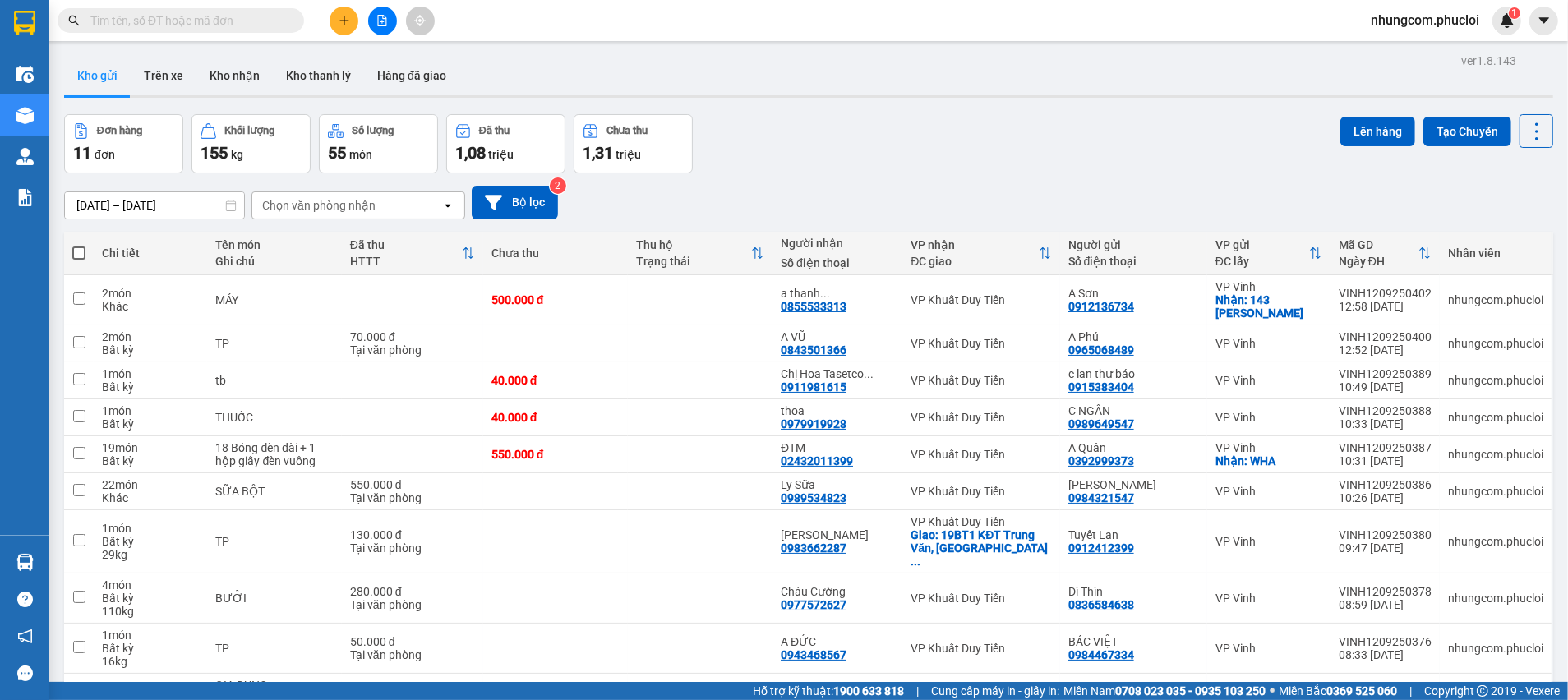
click at [1048, 168] on div "Đơn hàng 11 đơn Khối lượng 155 kg Số lượng 55 món Đã thu 1,08 triệu Chưa thu 1,…" at bounding box center [809, 144] width 1489 height 60
click at [1059, 150] on div "Đơn hàng 11 đơn Khối lượng 155 kg Số lượng 55 món Đã thu 1,08 triệu Chưa thu 1,…" at bounding box center [809, 144] width 1489 height 60
click at [1245, 215] on div "[DATE] – [DATE] Press the down arrow key to interact with the calendar and sele…" at bounding box center [809, 203] width 1489 height 34
click at [989, 139] on div "Đơn hàng 11 đơn Khối lượng 155 kg Số lượng 55 món Đã thu 1,08 triệu Chưa thu 1,…" at bounding box center [809, 144] width 1489 height 60
click at [915, 159] on div "Đơn hàng 11 đơn Khối lượng 155 kg Số lượng 55 món Đã thu 1,08 triệu Chưa thu 1,…" at bounding box center [809, 144] width 1489 height 60
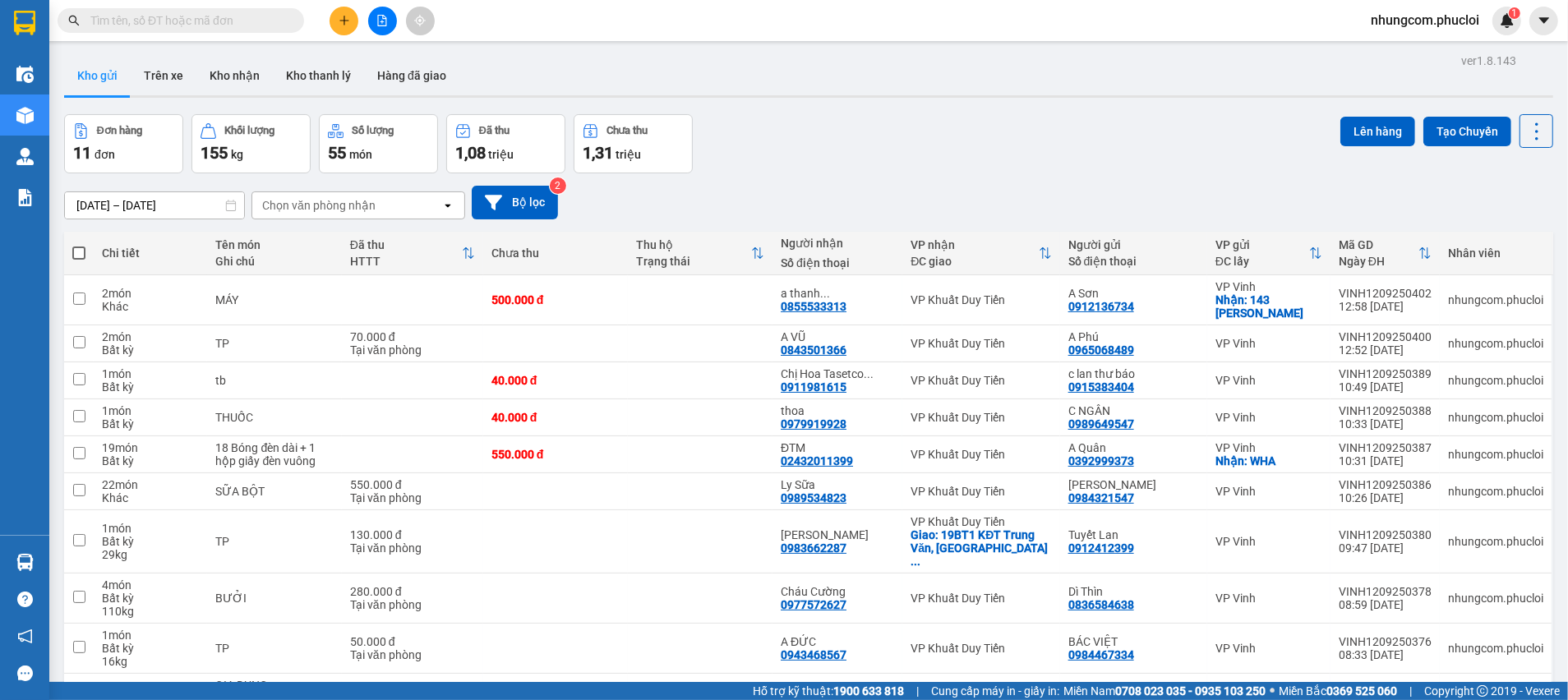
click at [807, 170] on div "Đơn hàng 11 đơn Khối lượng 155 kg Số lượng 55 món Đã thu 1,08 triệu Chưa thu 1,…" at bounding box center [809, 144] width 1489 height 60
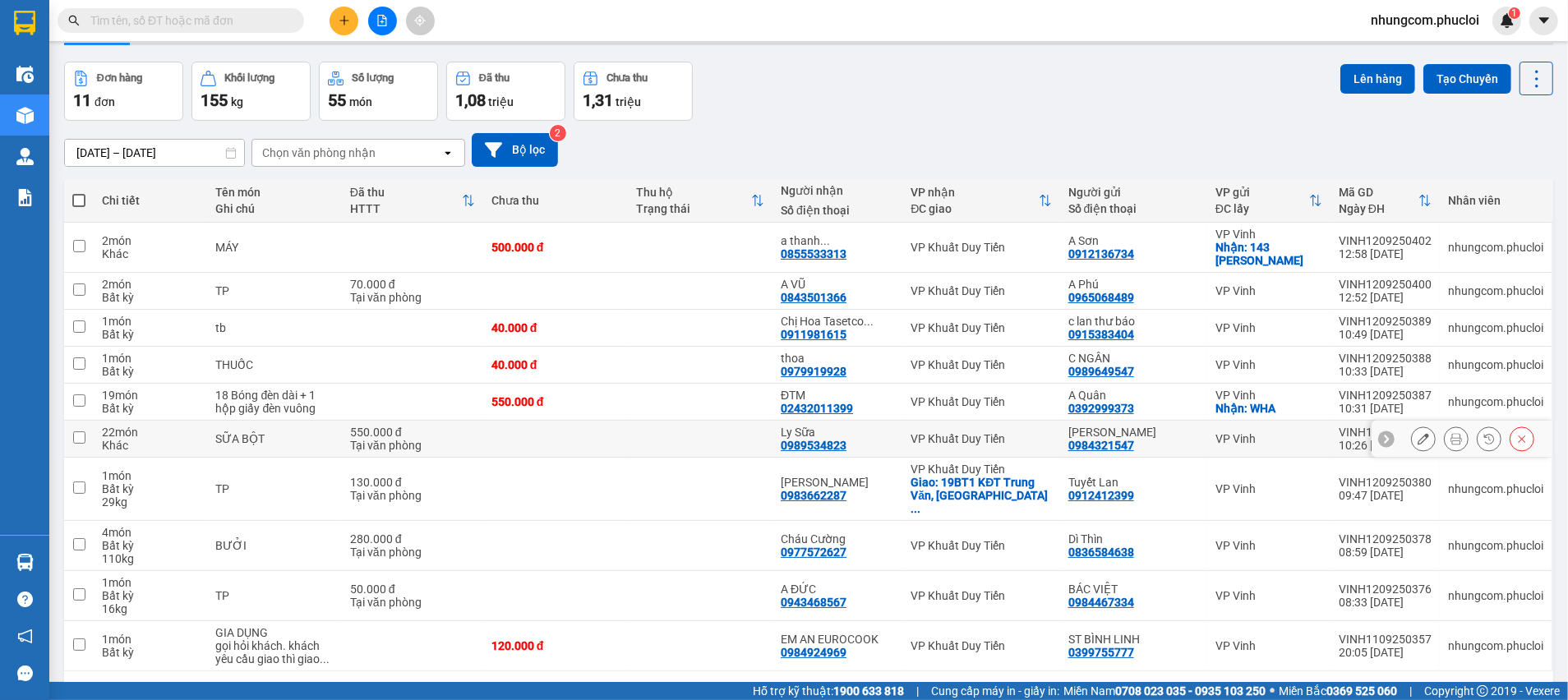
scroll to position [95, 0]
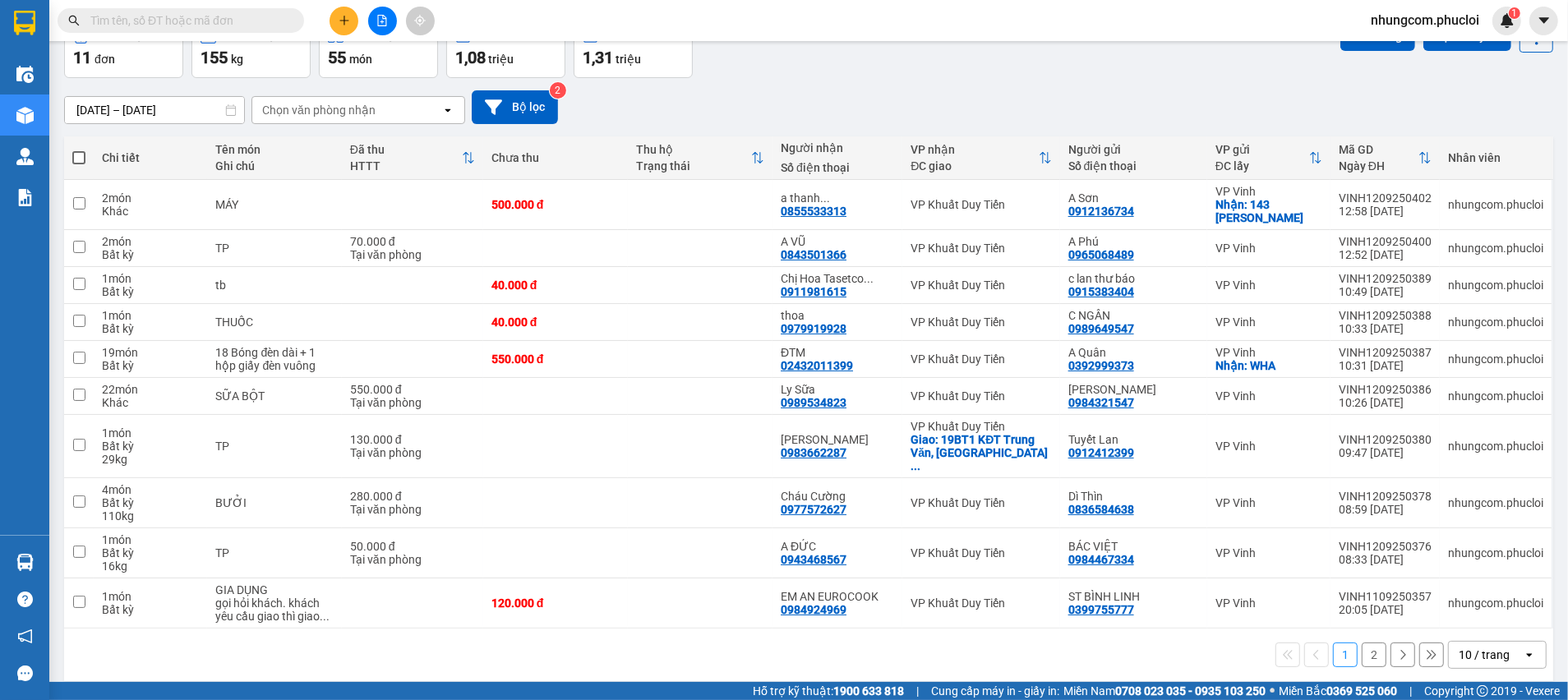
click at [1018, 91] on div "[DATE] – [DATE] Press the down arrow key to interact with the calendar and sele…" at bounding box center [809, 108] width 1489 height 34
click at [904, 91] on div "[DATE] – [DATE] Press the down arrow key to interact with the calendar and sele…" at bounding box center [809, 108] width 1489 height 34
click at [804, 669] on div "ver 1.8.143 Kho gửi Trên xe Kho nhận Kho thanh lý Hàng đã giao Đơn hàng 11 đơn …" at bounding box center [809, 320] width 1502 height 734
click at [941, 91] on div "[DATE] – [DATE] Press the down arrow key to interact with the calendar and sele…" at bounding box center [809, 108] width 1489 height 34
click at [238, 16] on input "text" at bounding box center [187, 20] width 194 height 18
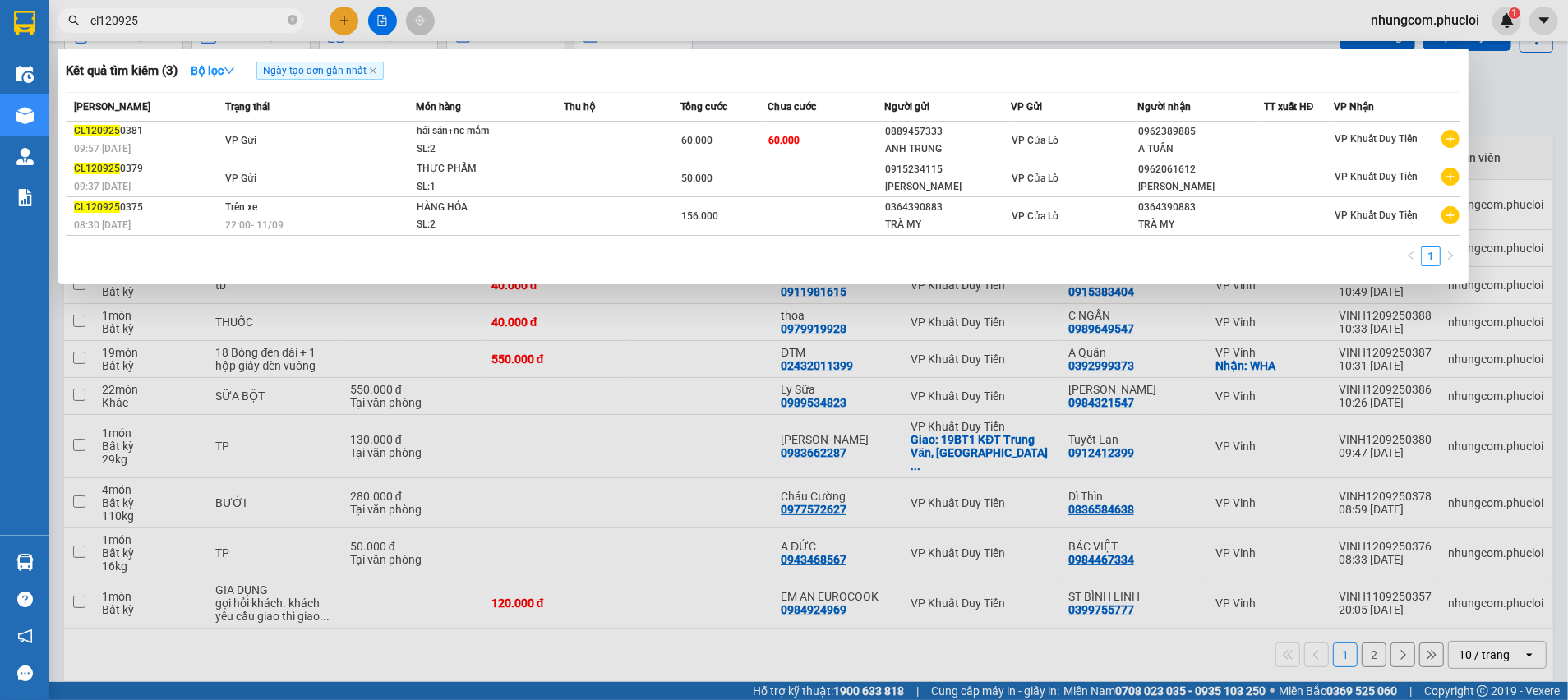
type input "cl120925"
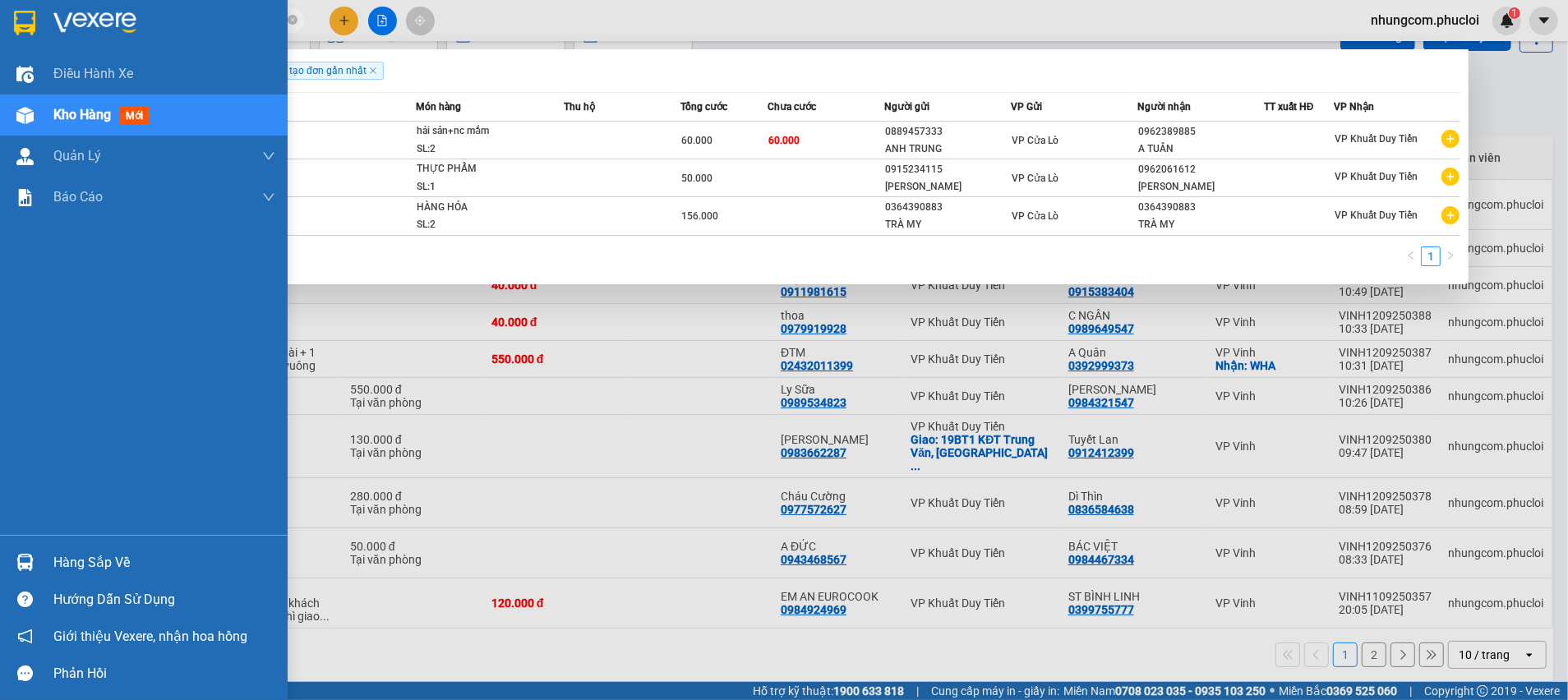
click at [25, 565] on img at bounding box center [25, 562] width 17 height 17
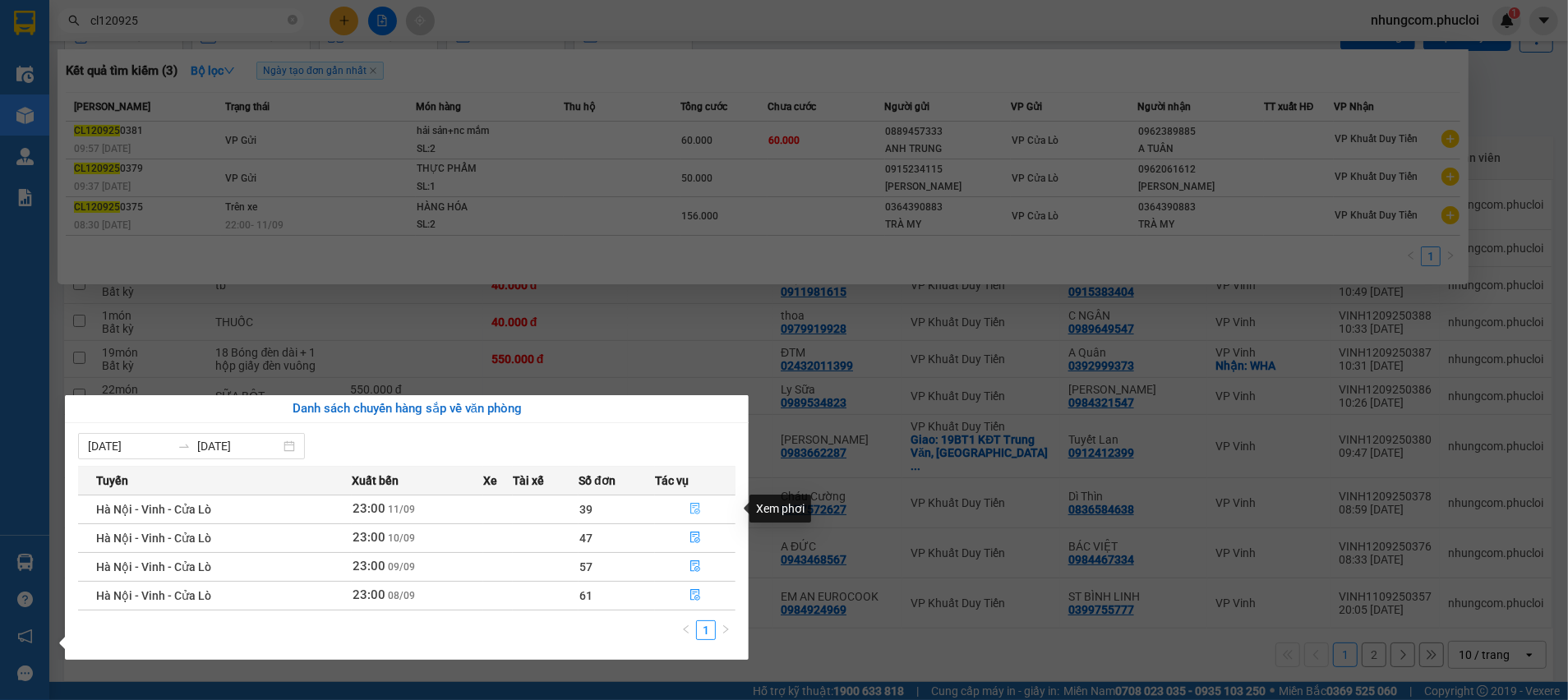
click at [698, 503] on icon "file-done" at bounding box center [695, 508] width 11 height 11
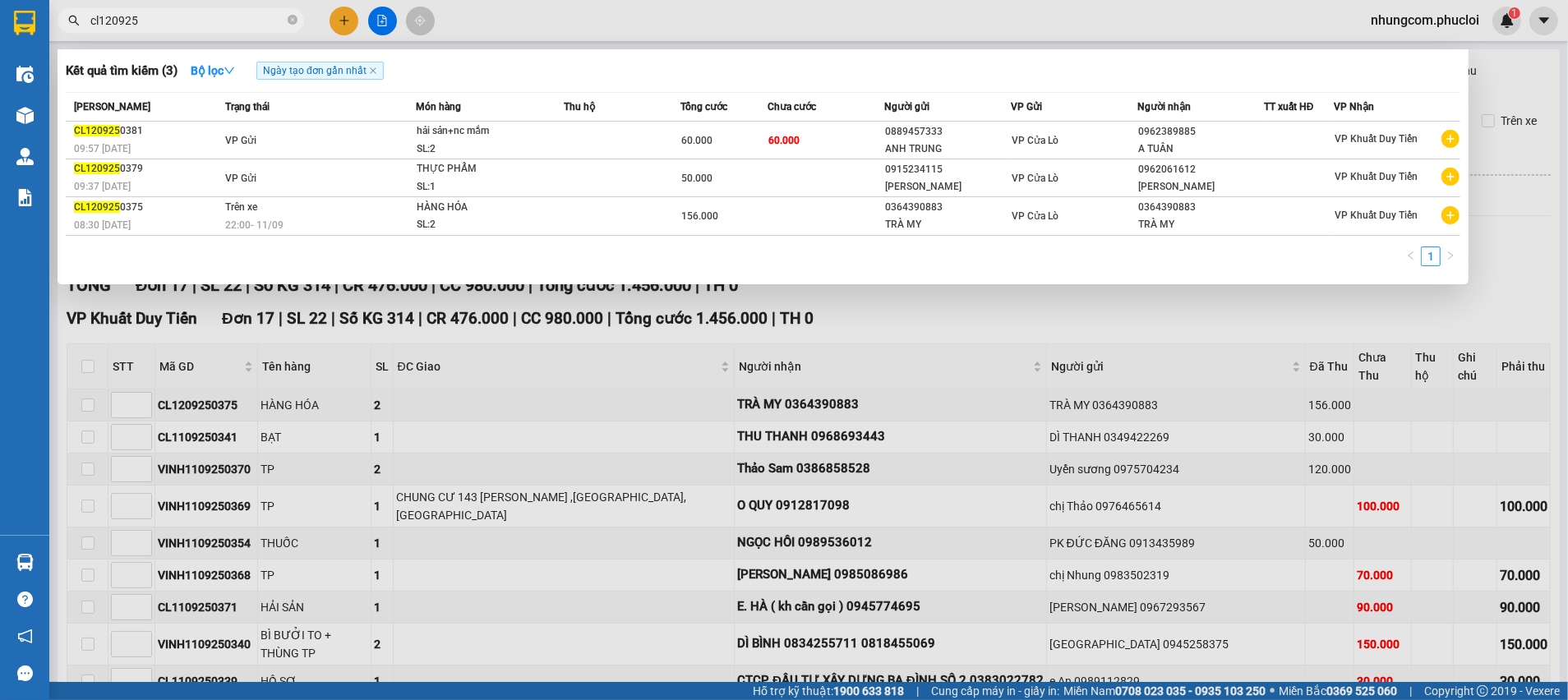
click at [1036, 320] on div at bounding box center [784, 350] width 1568 height 700
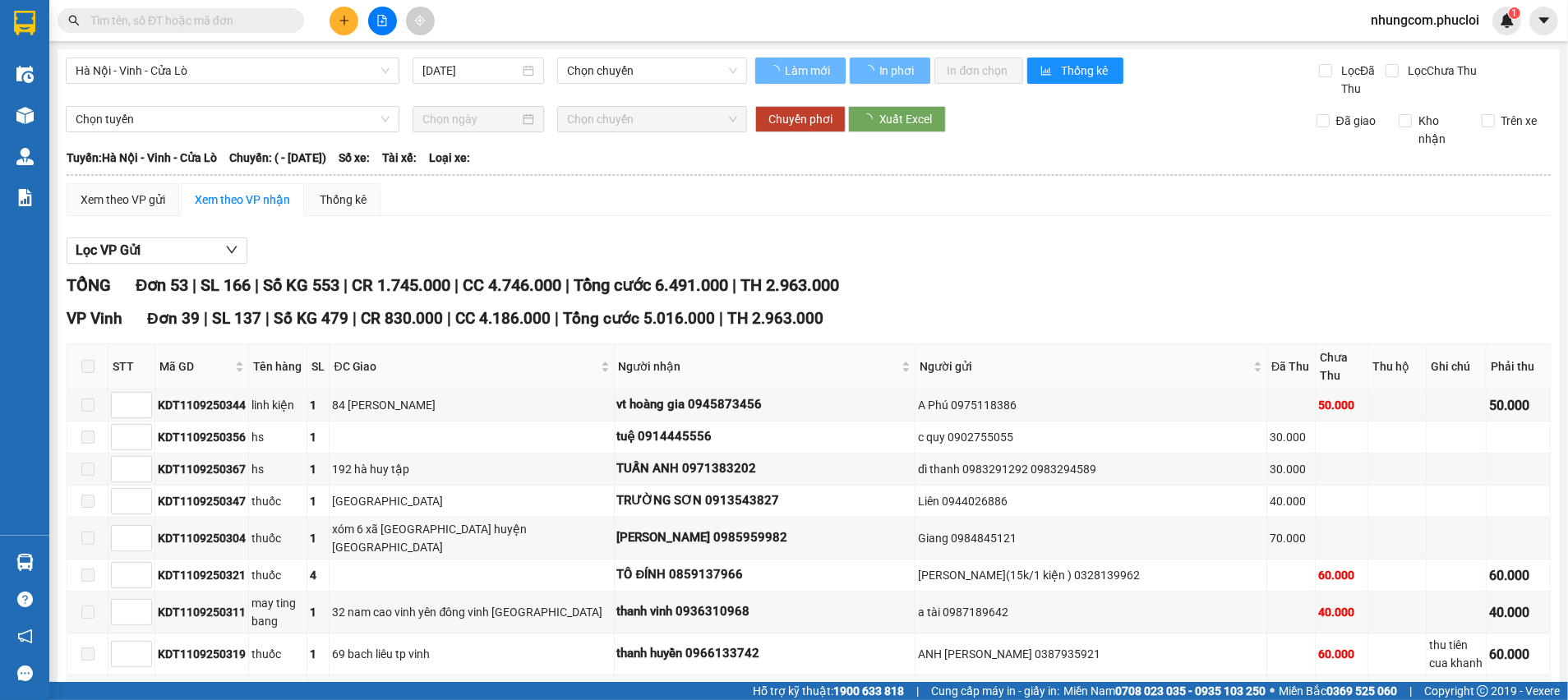
click at [415, 367] on span "ĐC Giao" at bounding box center [465, 366] width 263 height 18
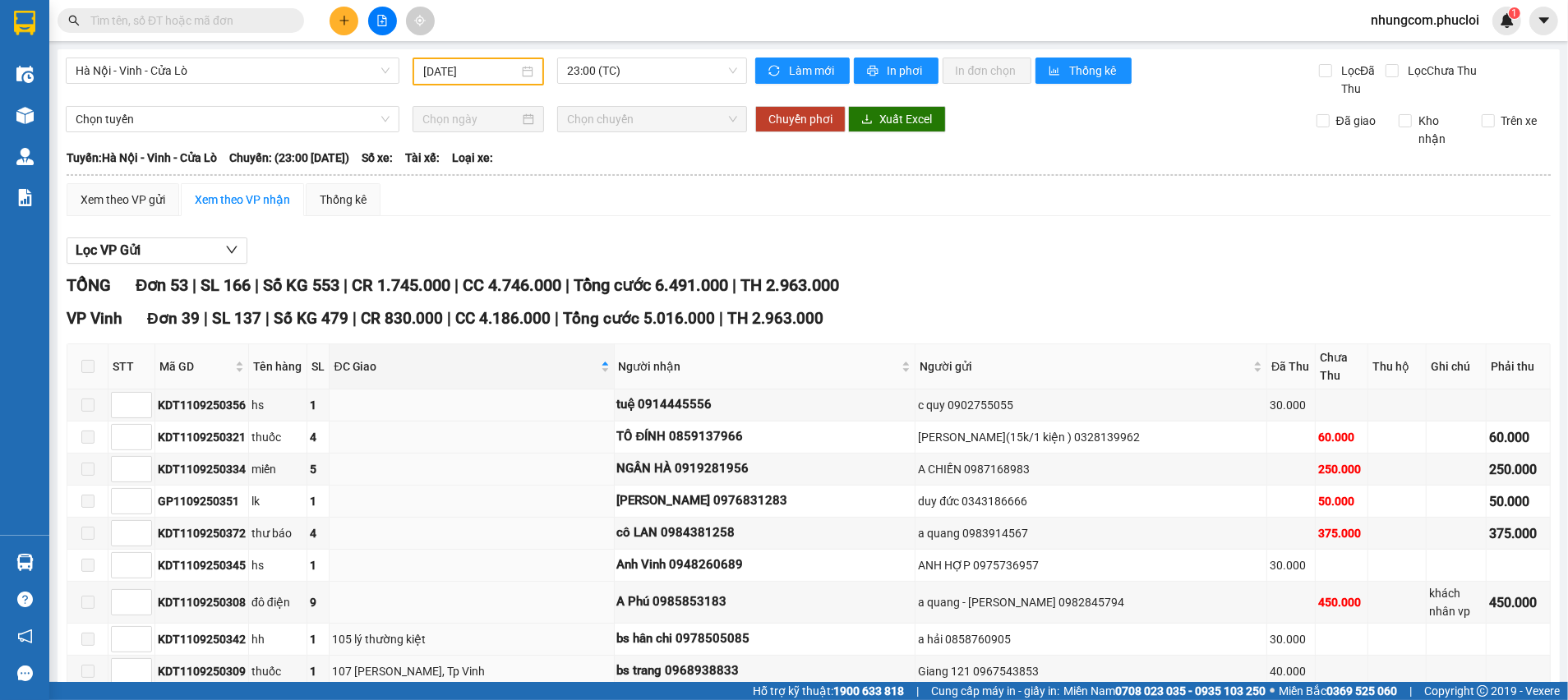
type input "[DATE]"
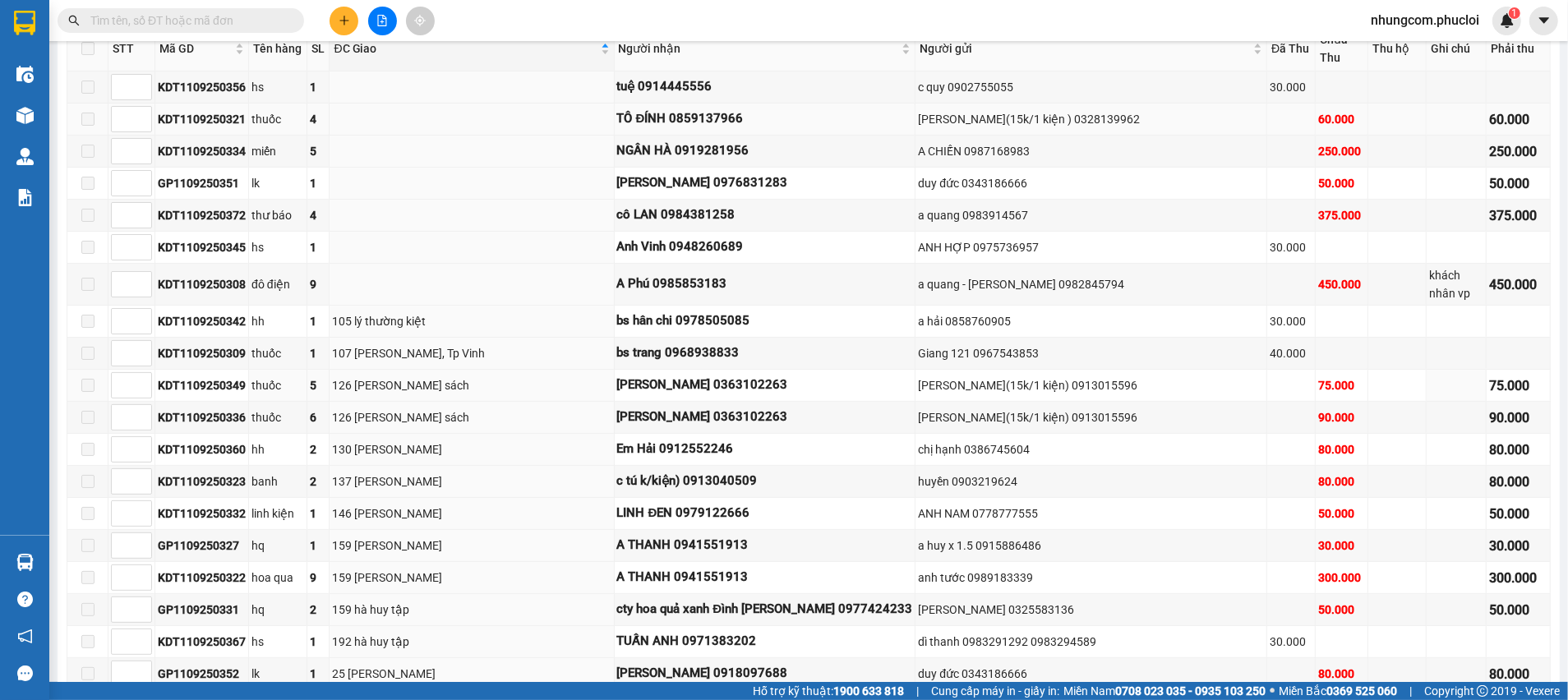
scroll to position [123, 0]
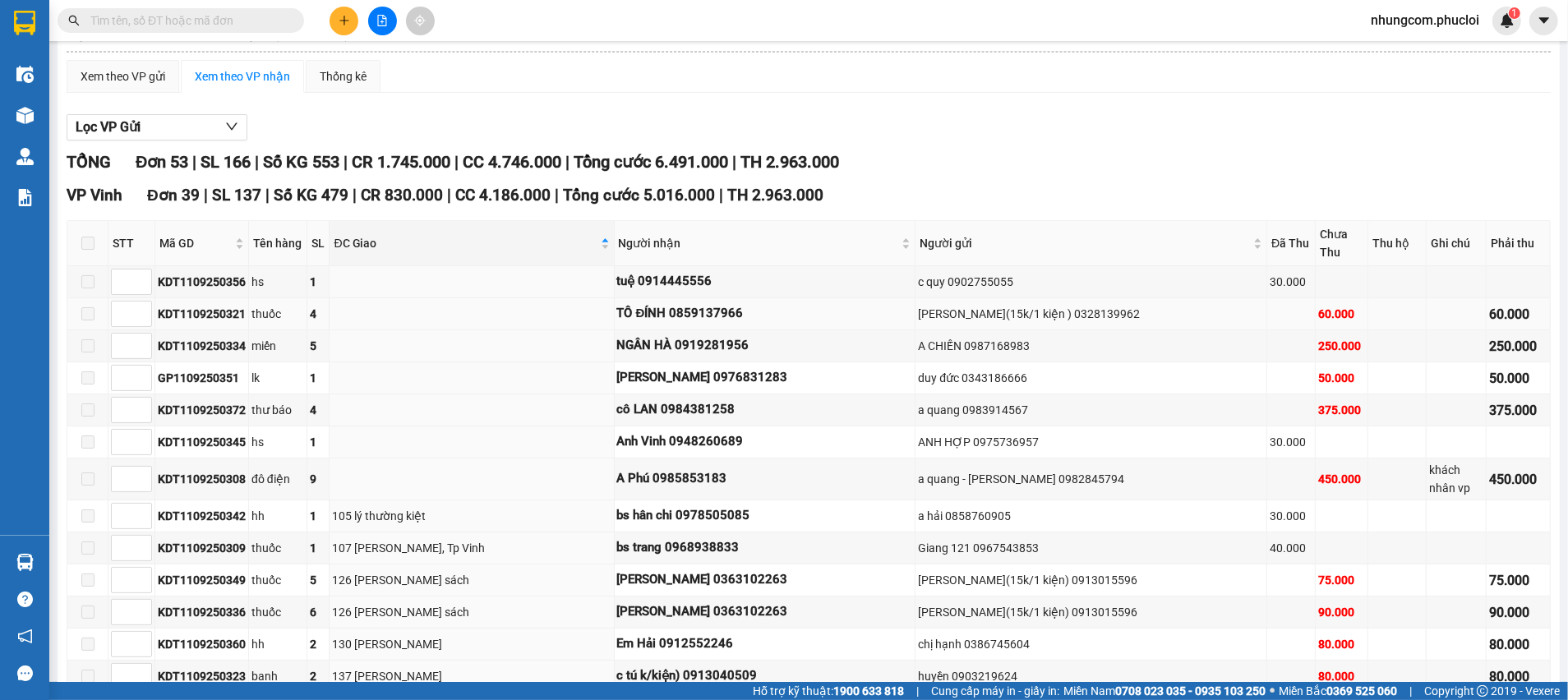
click at [694, 319] on div "TÔ ĐÍNH 0859137966" at bounding box center [764, 314] width 296 height 20
click at [280, 26] on input "text" at bounding box center [187, 20] width 194 height 18
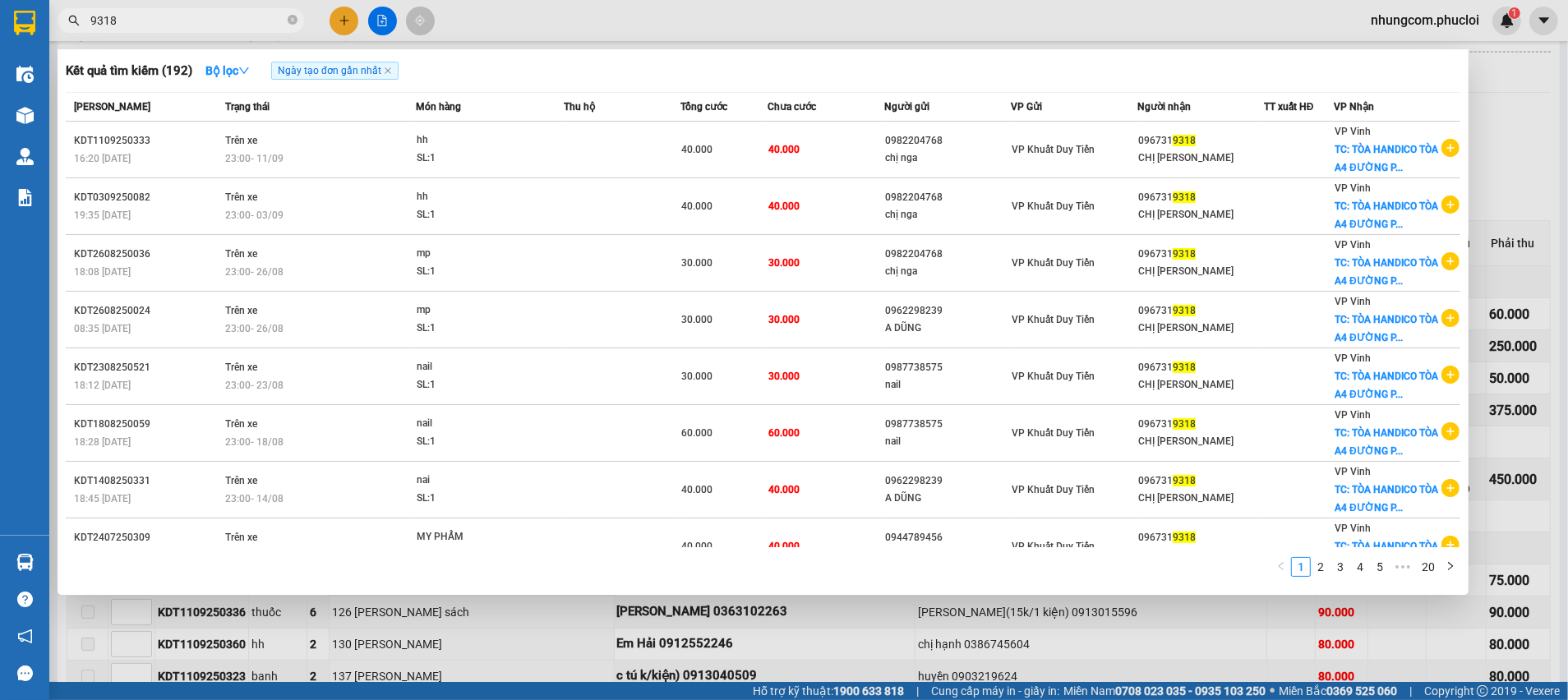
click at [383, 21] on div at bounding box center [784, 350] width 1568 height 700
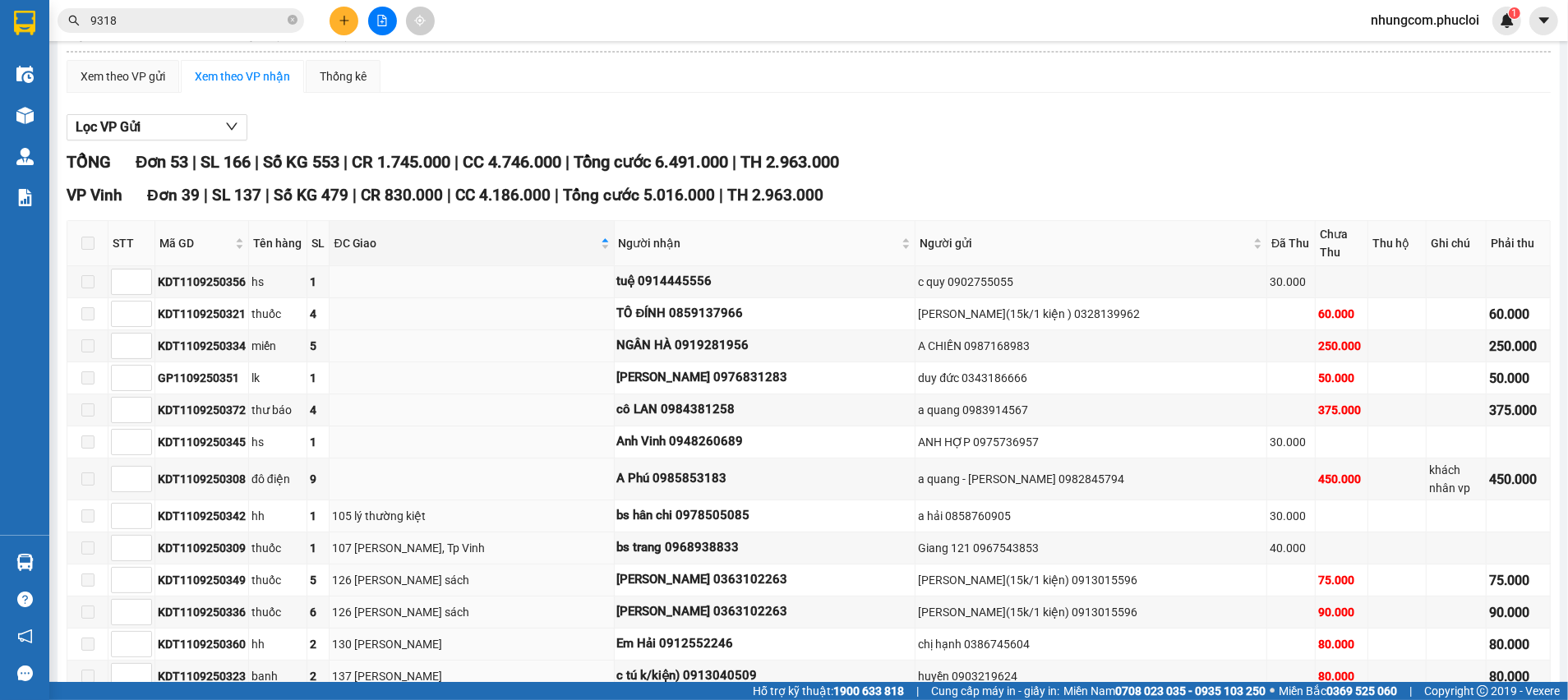
click at [381, 9] on div "Kết quả tìm kiếm ( 192 ) Bộ lọc Ngày tạo đơn gần nhất Mã ĐH Trạng thái Món hàng…" at bounding box center [784, 20] width 1568 height 41
click at [381, 12] on button at bounding box center [383, 21] width 28 height 28
click at [382, 11] on button at bounding box center [383, 21] width 28 height 28
click at [141, 81] on div "Xem theo VP gửi" at bounding box center [123, 76] width 85 height 18
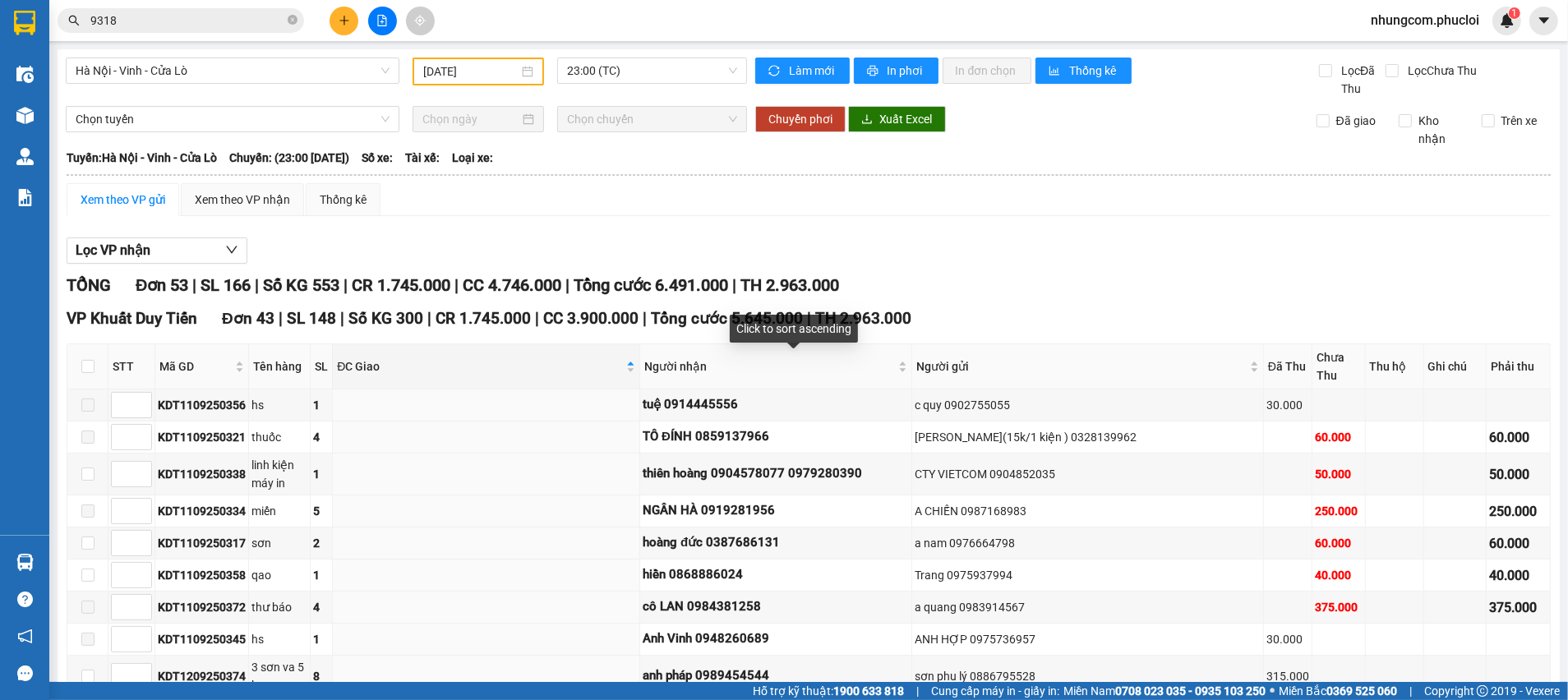
click at [944, 285] on div "TỔNG Đơn 53 | SL 166 | Số KG 553 | CR 1.745.000 | CC 4.746.000 | Tổng cước 6.49…" at bounding box center [808, 285] width 1484 height 26
click at [503, 357] on div "ĐC Giao" at bounding box center [486, 366] width 298 height 18
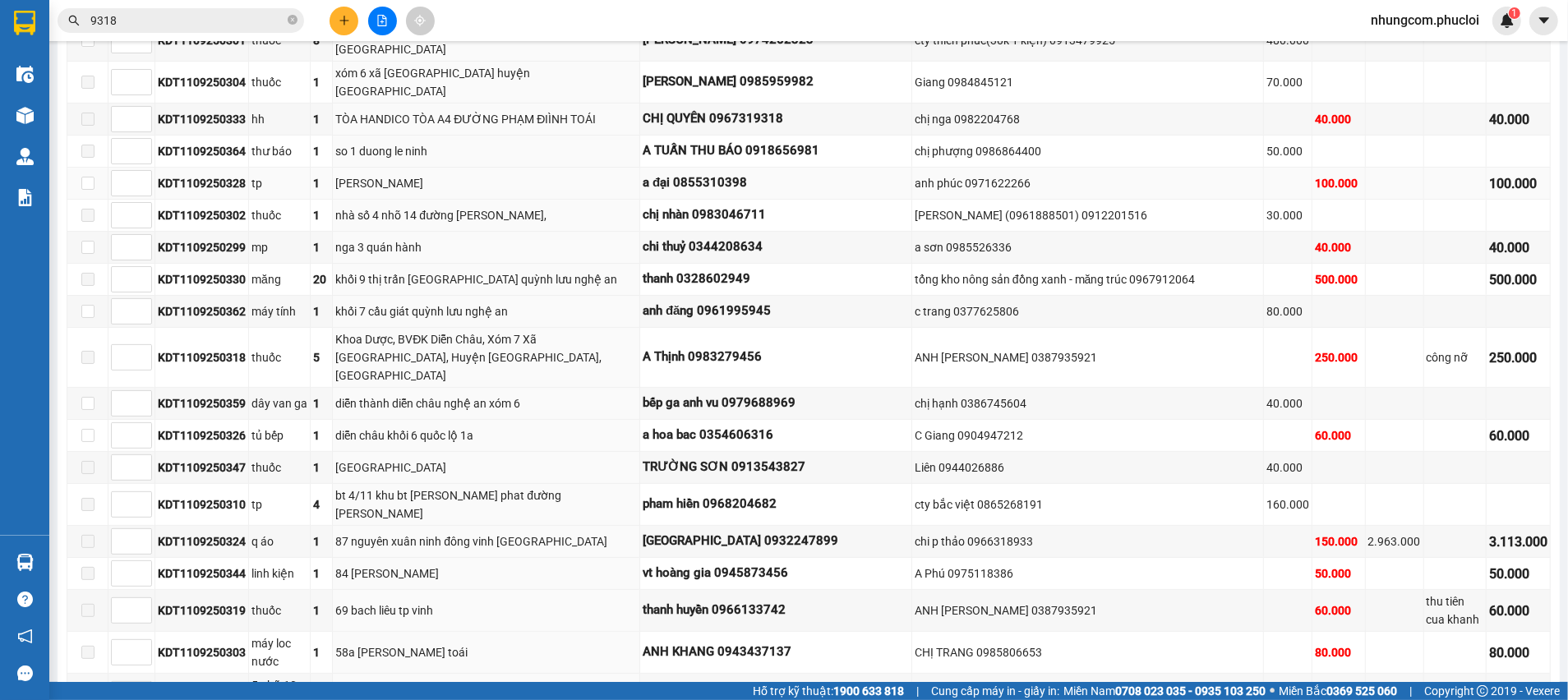
scroll to position [123, 0]
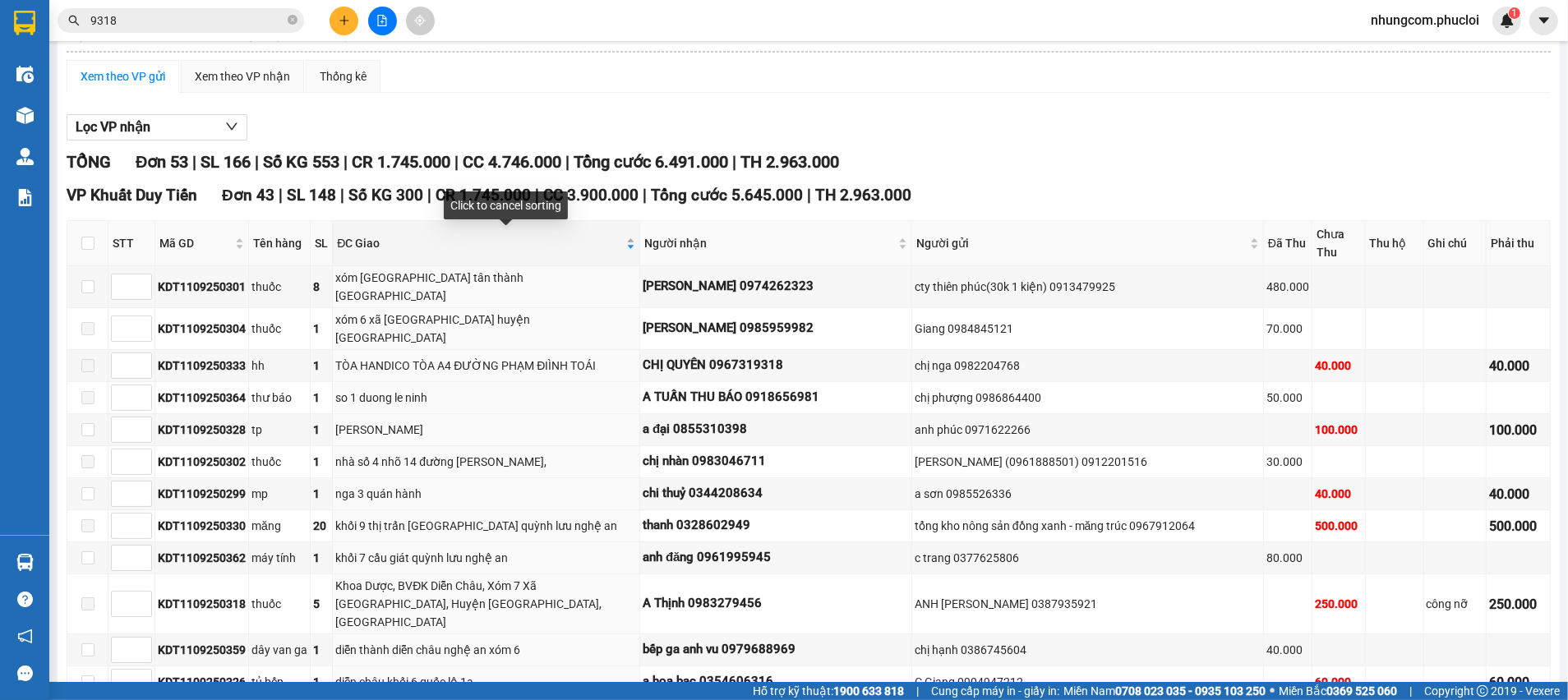
click at [509, 234] on div "ĐC Giao" at bounding box center [486, 243] width 298 height 18
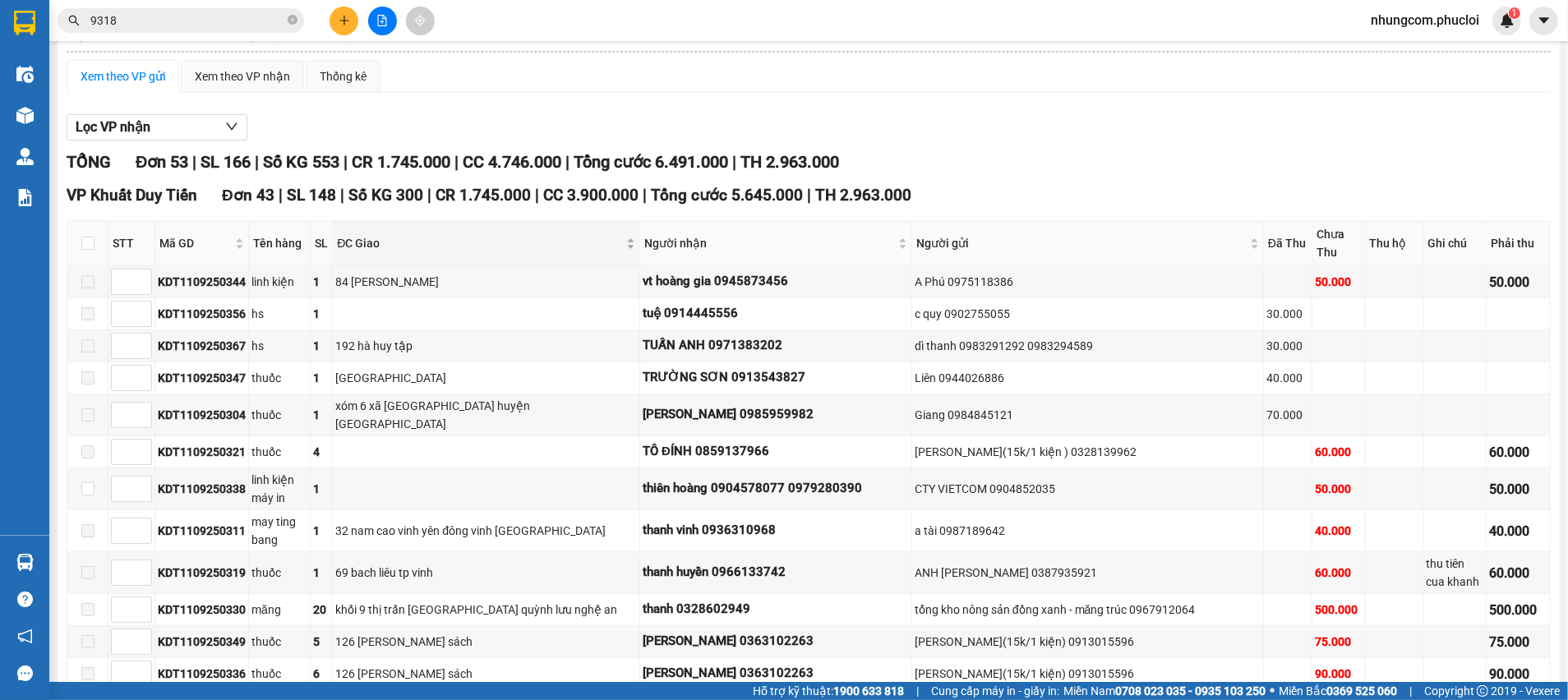
click at [594, 234] on span "ĐC Giao" at bounding box center [480, 243] width 286 height 18
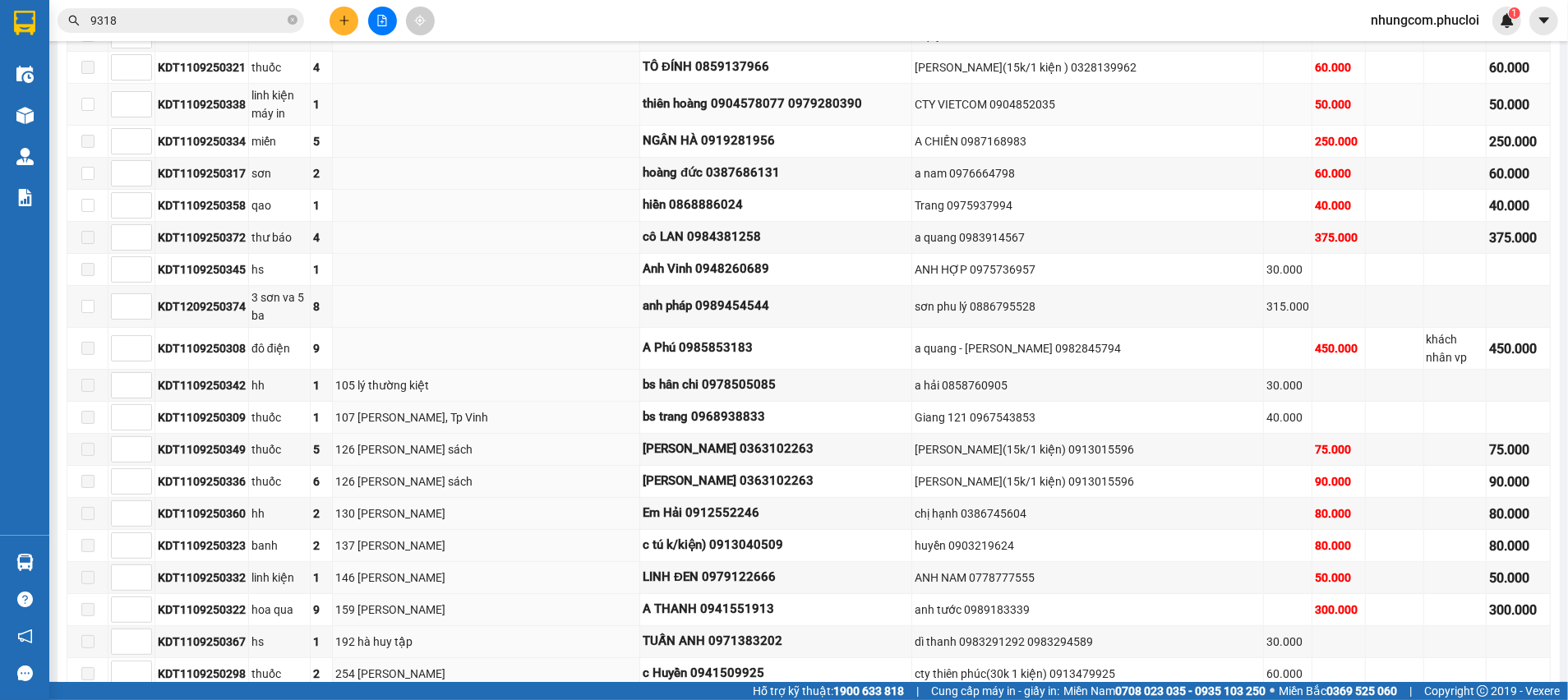
scroll to position [0, 0]
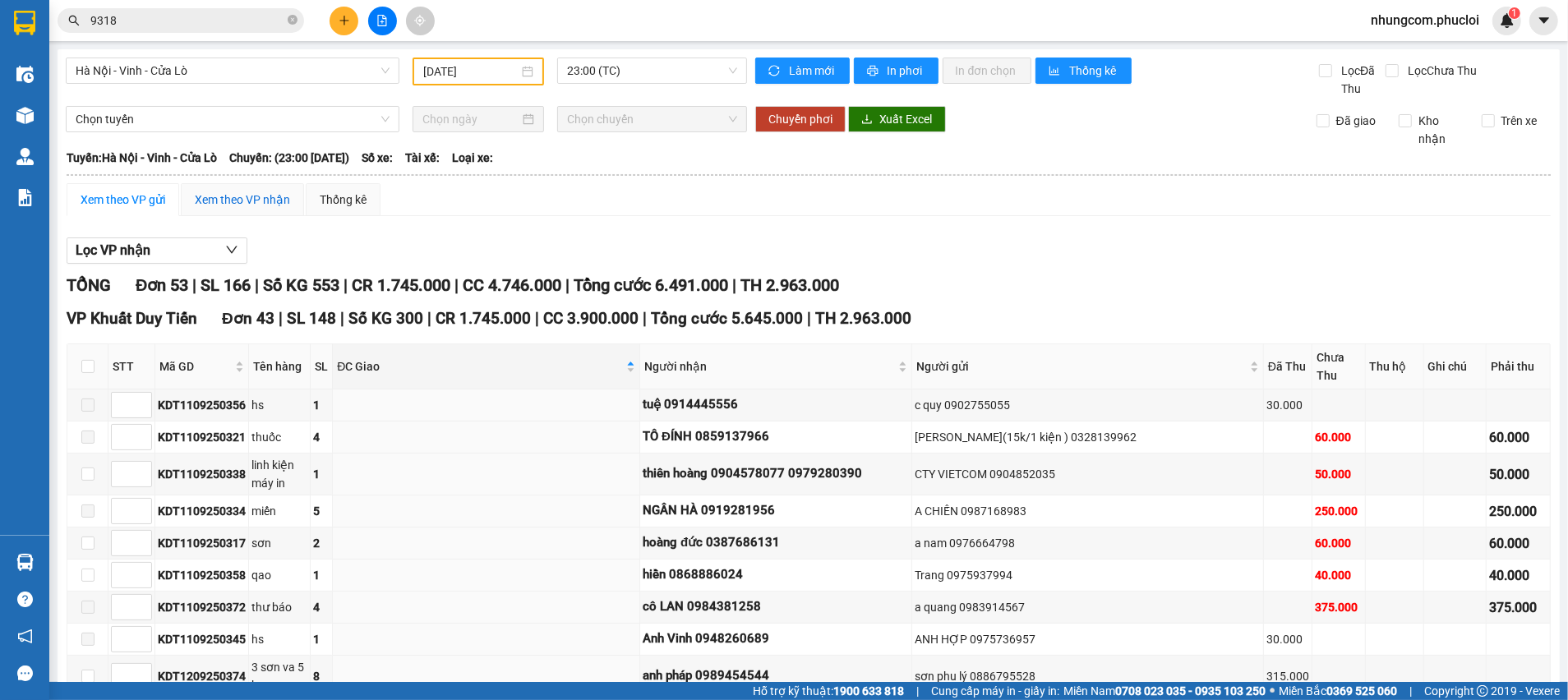
click at [247, 194] on div "Xem theo VP nhận" at bounding box center [242, 199] width 95 height 18
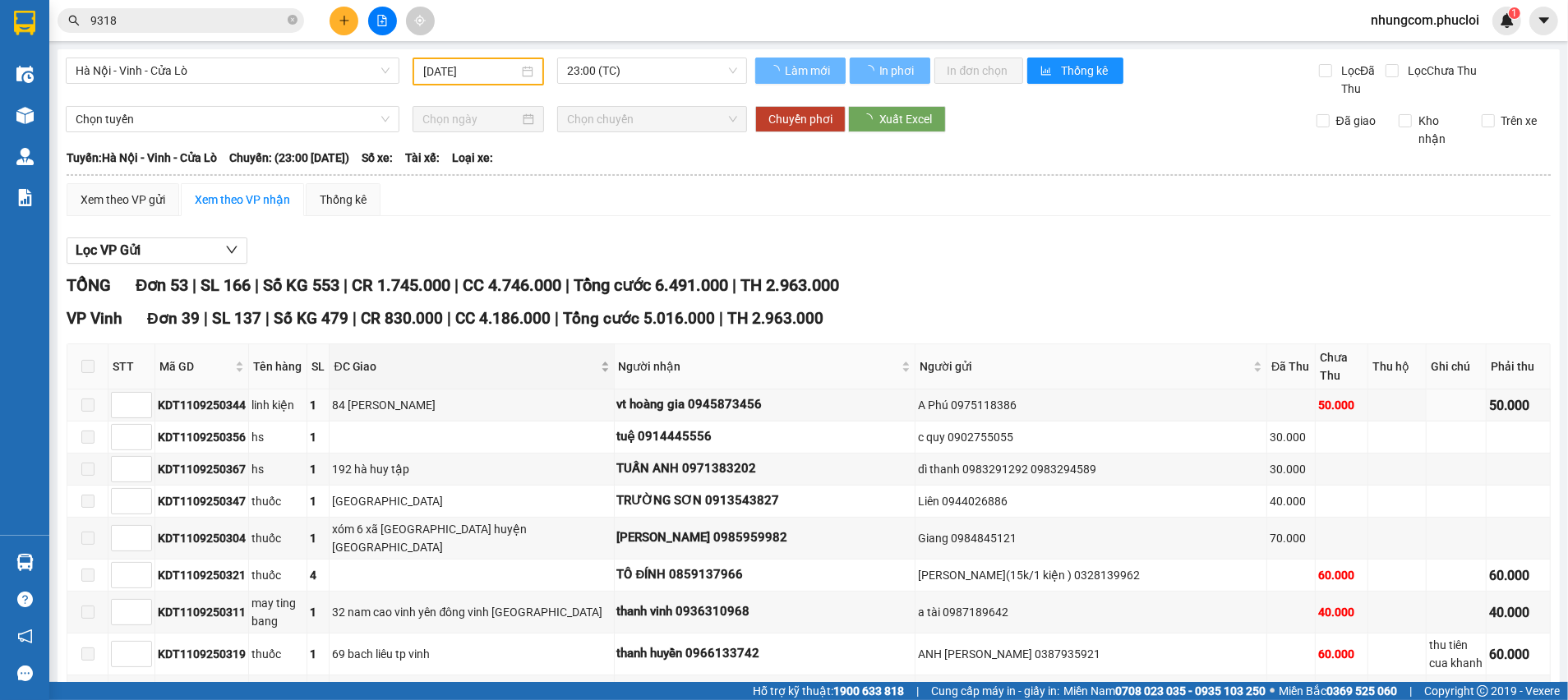
click at [515, 358] on span "ĐC Giao" at bounding box center [465, 366] width 263 height 18
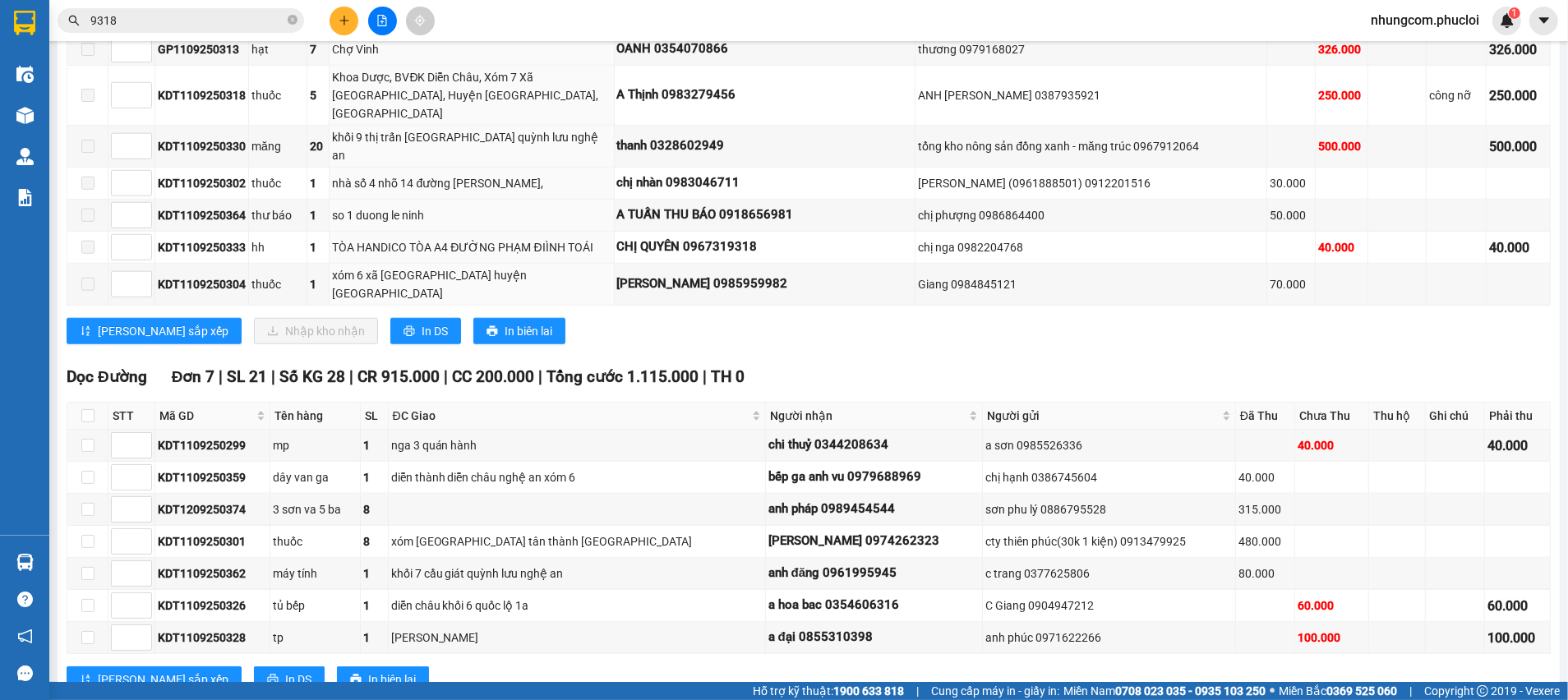
scroll to position [1479, 0]
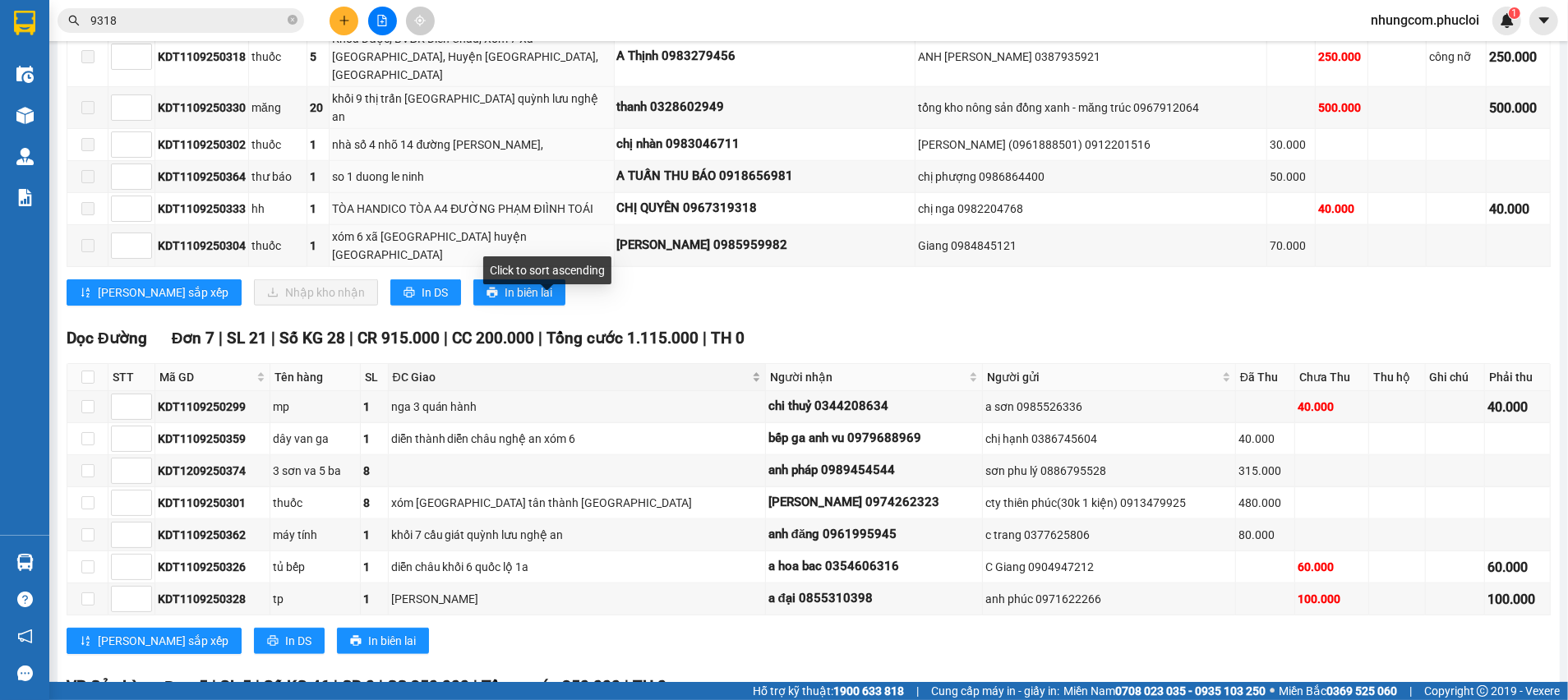
click at [582, 368] on span "ĐC Giao" at bounding box center [571, 377] width 356 height 18
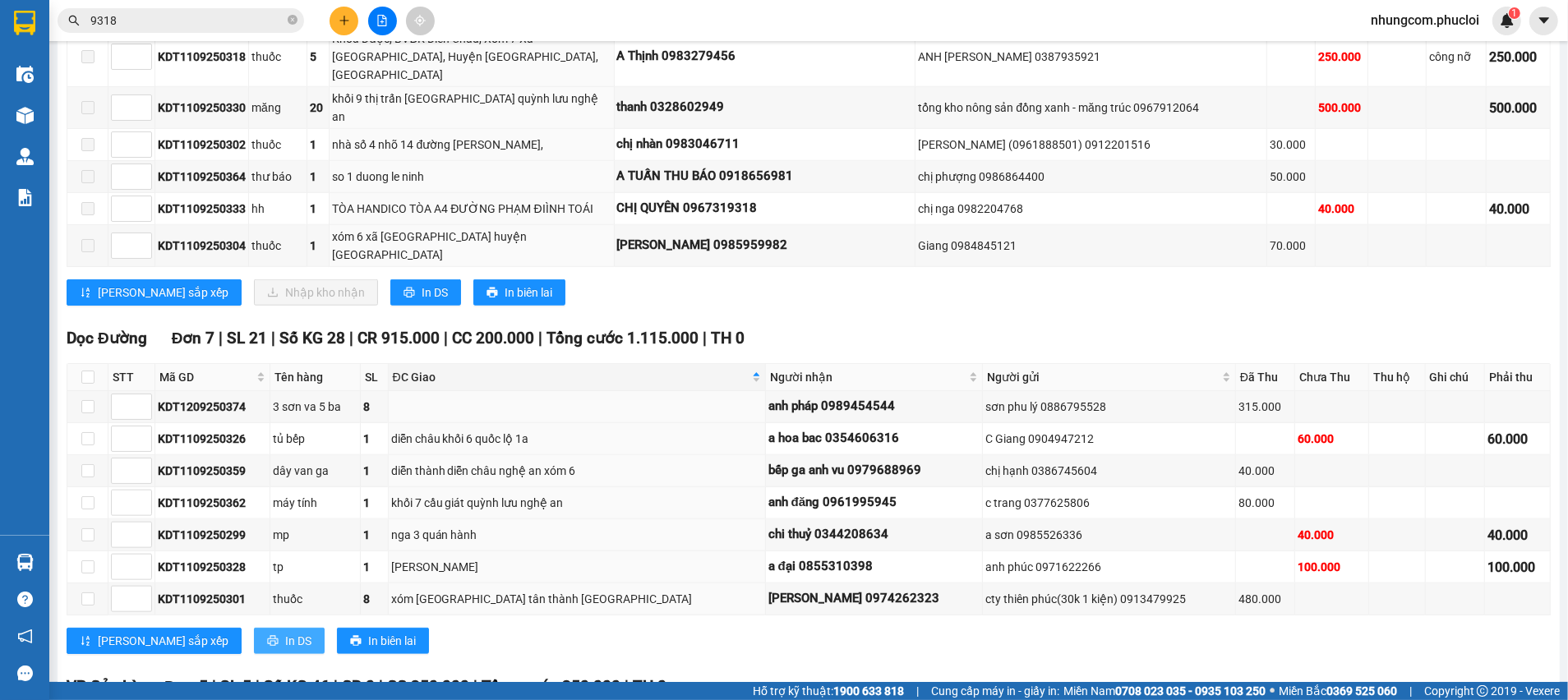
click at [254, 628] on button "In DS" at bounding box center [289, 641] width 71 height 26
drag, startPoint x: 685, startPoint y: 434, endPoint x: 805, endPoint y: 427, distance: 120.2
click at [794, 493] on div "anh đăng 0961995945" at bounding box center [874, 503] width 212 height 20
click at [810, 493] on div "anh đăng 0961995945" at bounding box center [874, 503] width 212 height 20
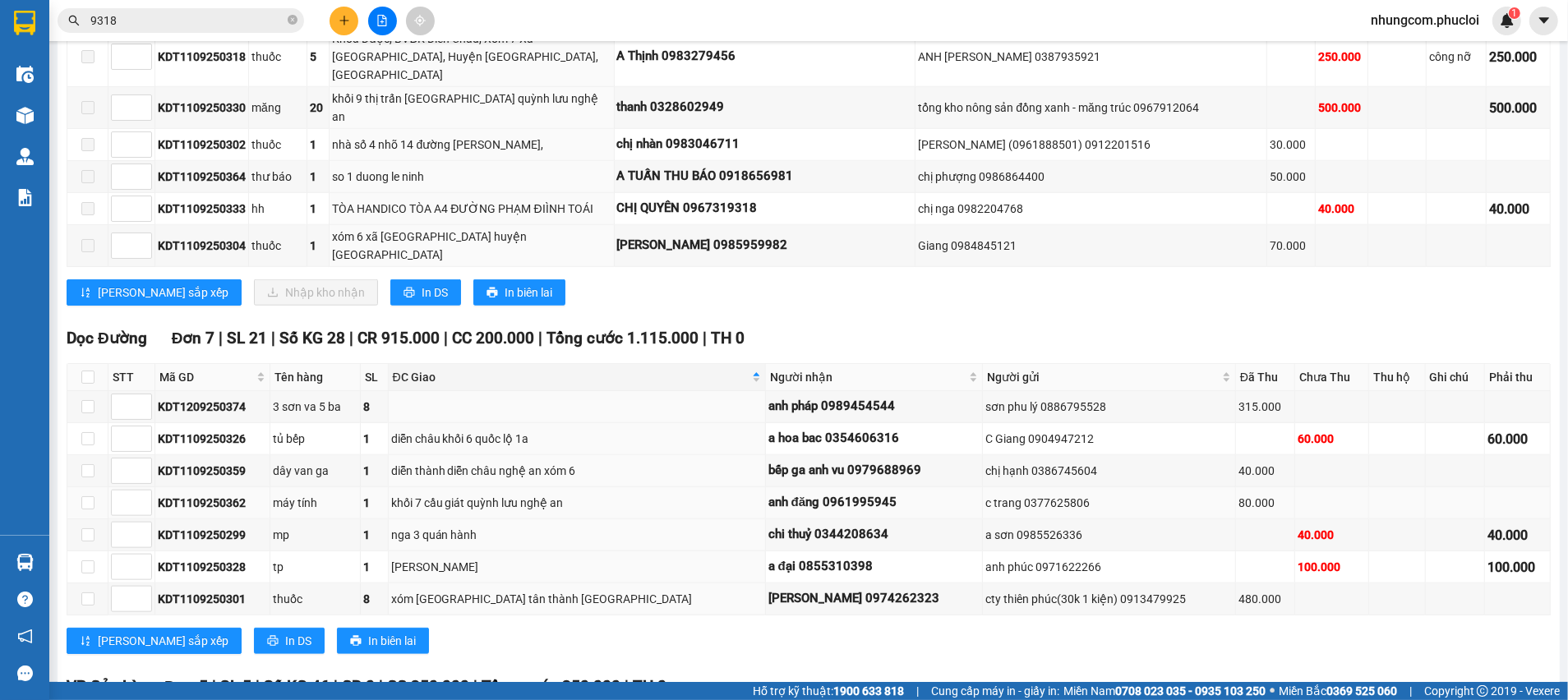
click at [812, 493] on div "anh đăng 0961995945" at bounding box center [874, 503] width 212 height 20
drag, startPoint x: 815, startPoint y: 429, endPoint x: 633, endPoint y: 427, distance: 182.0
click at [671, 487] on tr "KDT1109250362 máy tính 1 khối 7 cầu giát quỳnh lưu nghệ an anh đăng 0961995945 …" at bounding box center [809, 504] width 1483 height 32
click at [768, 493] on div "anh đăng 0961995945" at bounding box center [874, 503] width 212 height 20
click at [787, 493] on div "anh đăng 0961995945" at bounding box center [874, 503] width 212 height 20
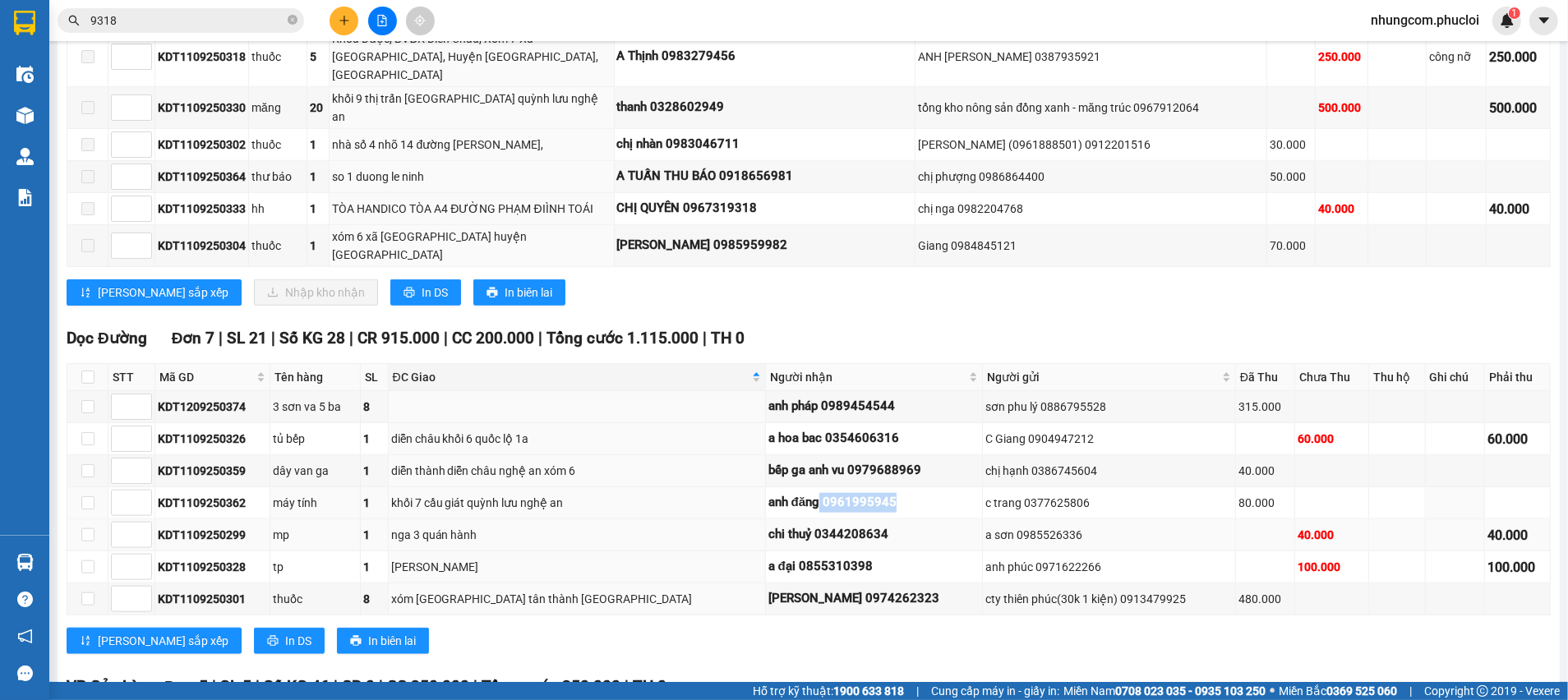
drag, startPoint x: 808, startPoint y: 436, endPoint x: 741, endPoint y: 450, distance: 68.4
click at [768, 493] on div "anh đăng 0961995945" at bounding box center [874, 503] width 212 height 20
click at [808, 493] on div "anh đăng 0961995945" at bounding box center [874, 503] width 212 height 20
drag, startPoint x: 819, startPoint y: 435, endPoint x: 775, endPoint y: 433, distance: 44.0
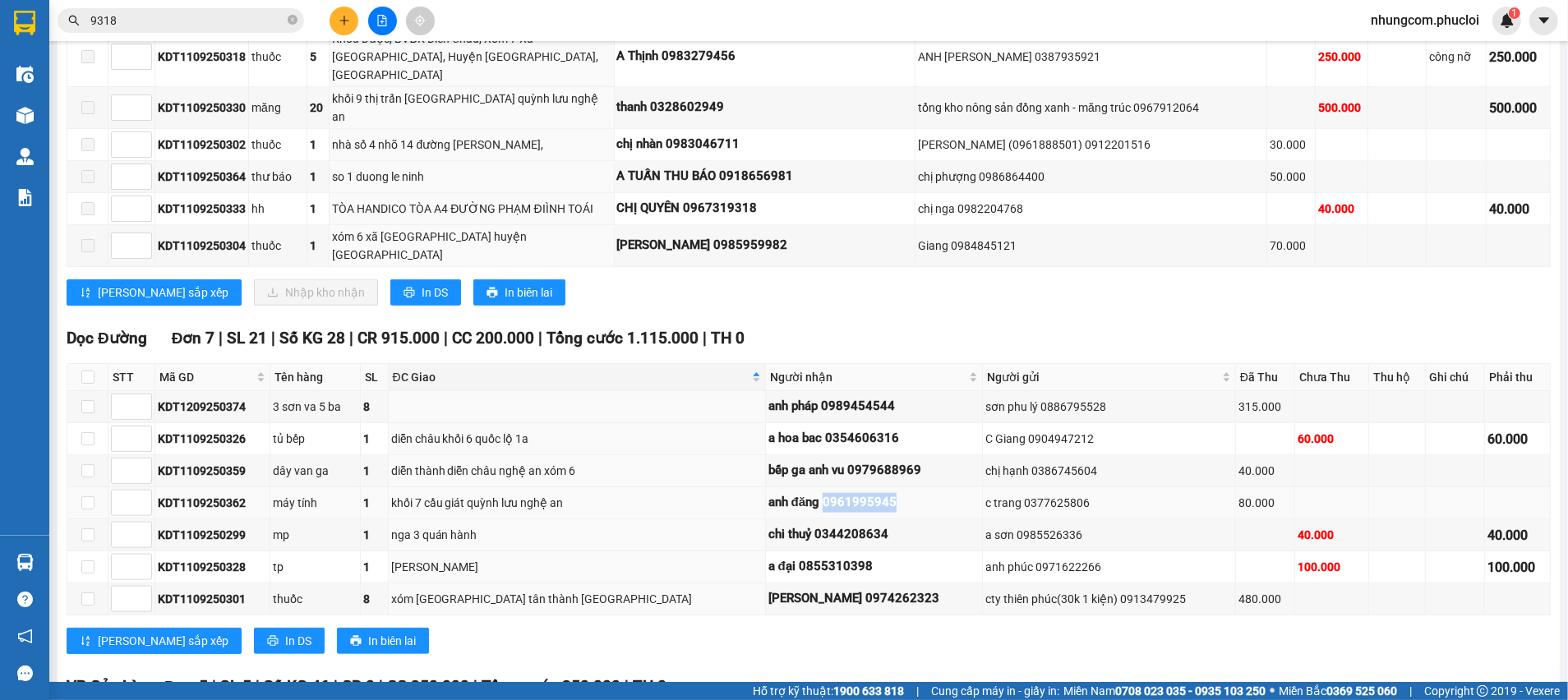
click at [775, 493] on div "anh đăng 0961995945" at bounding box center [874, 503] width 212 height 20
click at [768, 493] on div "anh đăng 0961995945" at bounding box center [874, 503] width 212 height 20
drag, startPoint x: 741, startPoint y: 433, endPoint x: 814, endPoint y: 436, distance: 73.1
click at [813, 493] on div "anh đăng 0961995945" at bounding box center [874, 503] width 212 height 20
click at [838, 493] on div "anh đăng 0961995945" at bounding box center [874, 503] width 212 height 20
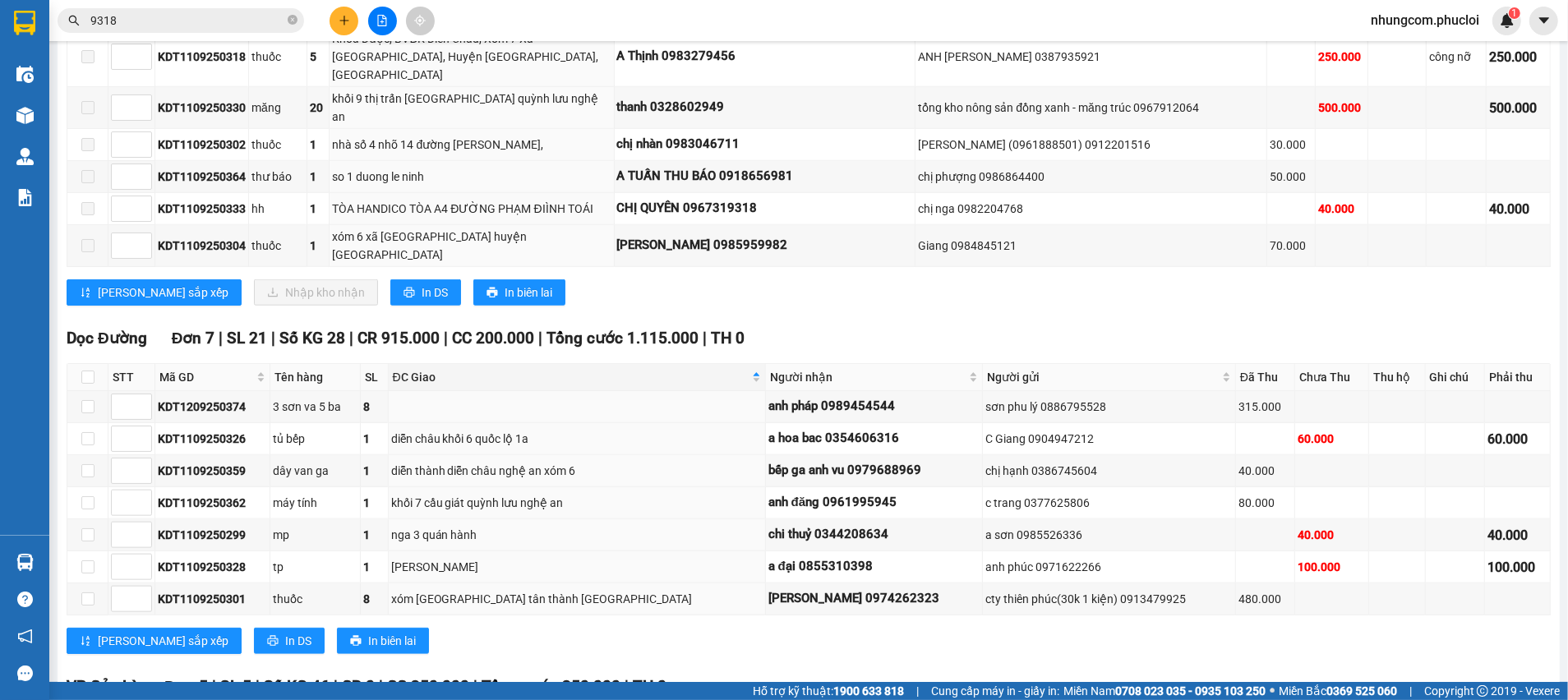
click at [227, 22] on input "9318" at bounding box center [187, 20] width 194 height 18
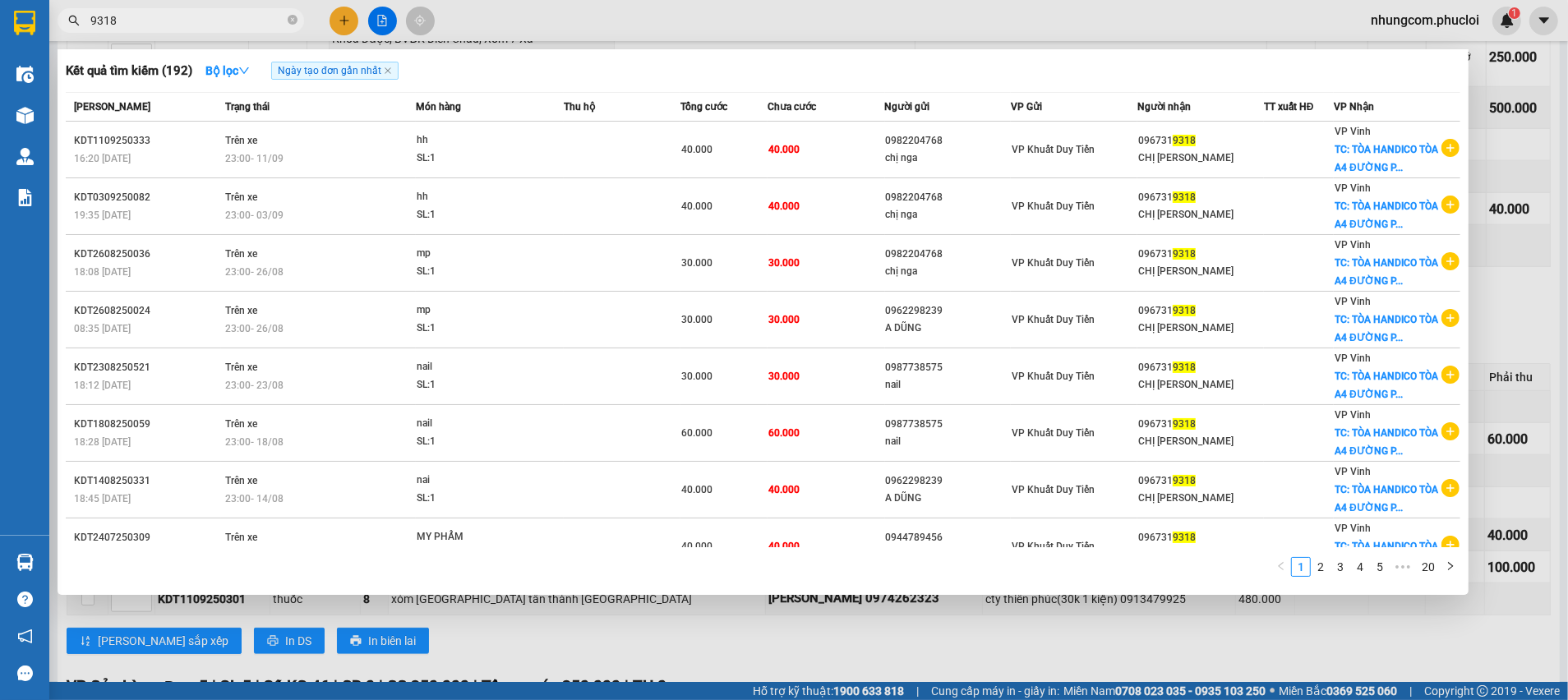
click at [227, 22] on input "9318" at bounding box center [187, 20] width 194 height 18
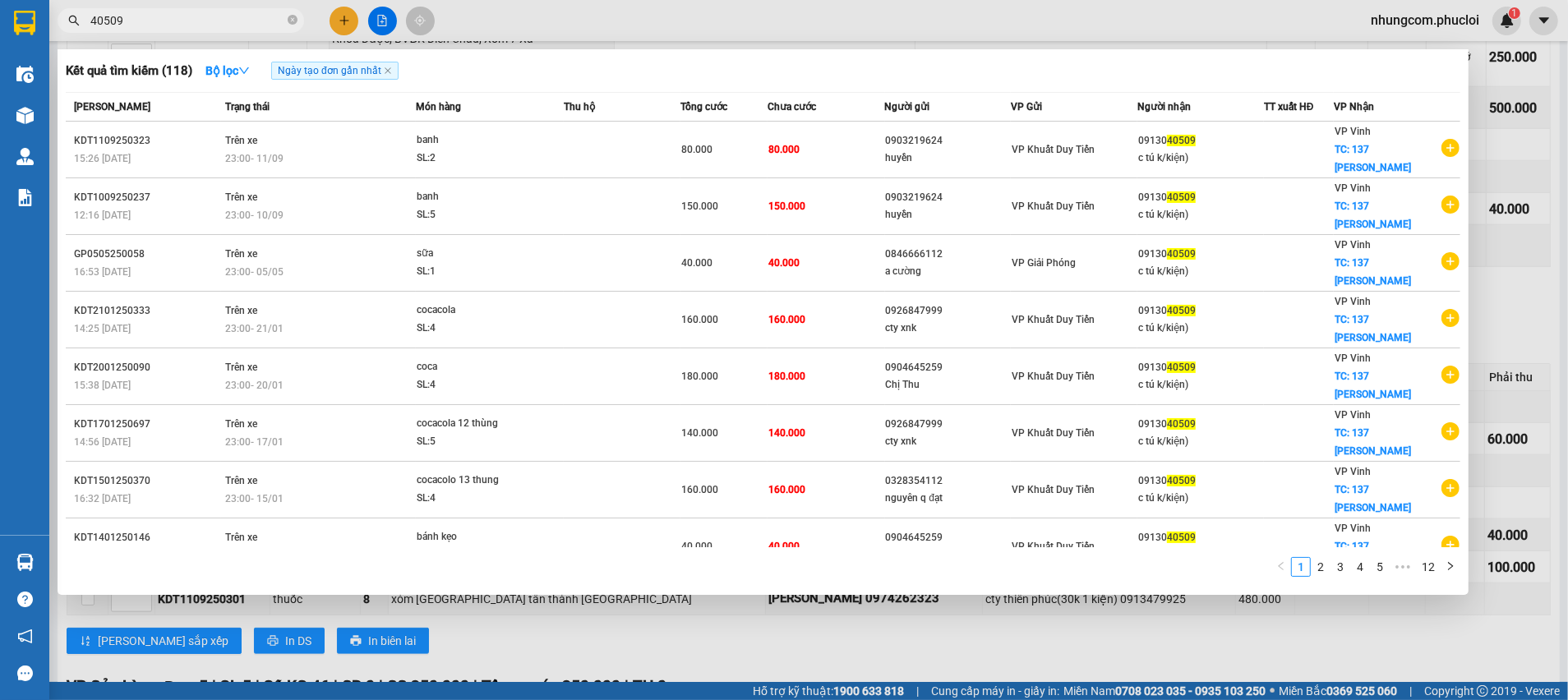
click at [174, 29] on span "40509" at bounding box center [180, 21] width 247 height 25
click at [174, 27] on input "40509" at bounding box center [187, 20] width 194 height 18
click at [174, 26] on input "40509" at bounding box center [187, 20] width 194 height 18
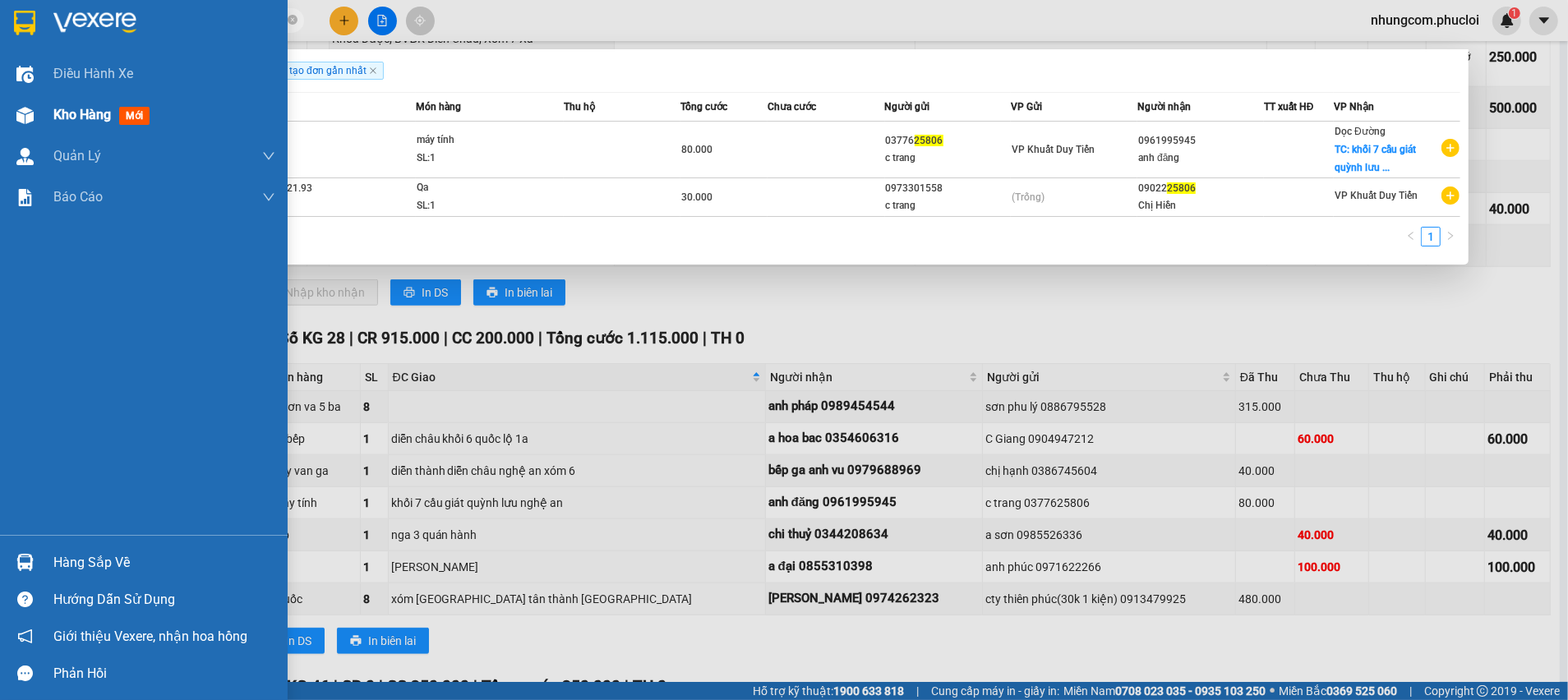
click at [59, 114] on span "Kho hàng" at bounding box center [82, 114] width 58 height 16
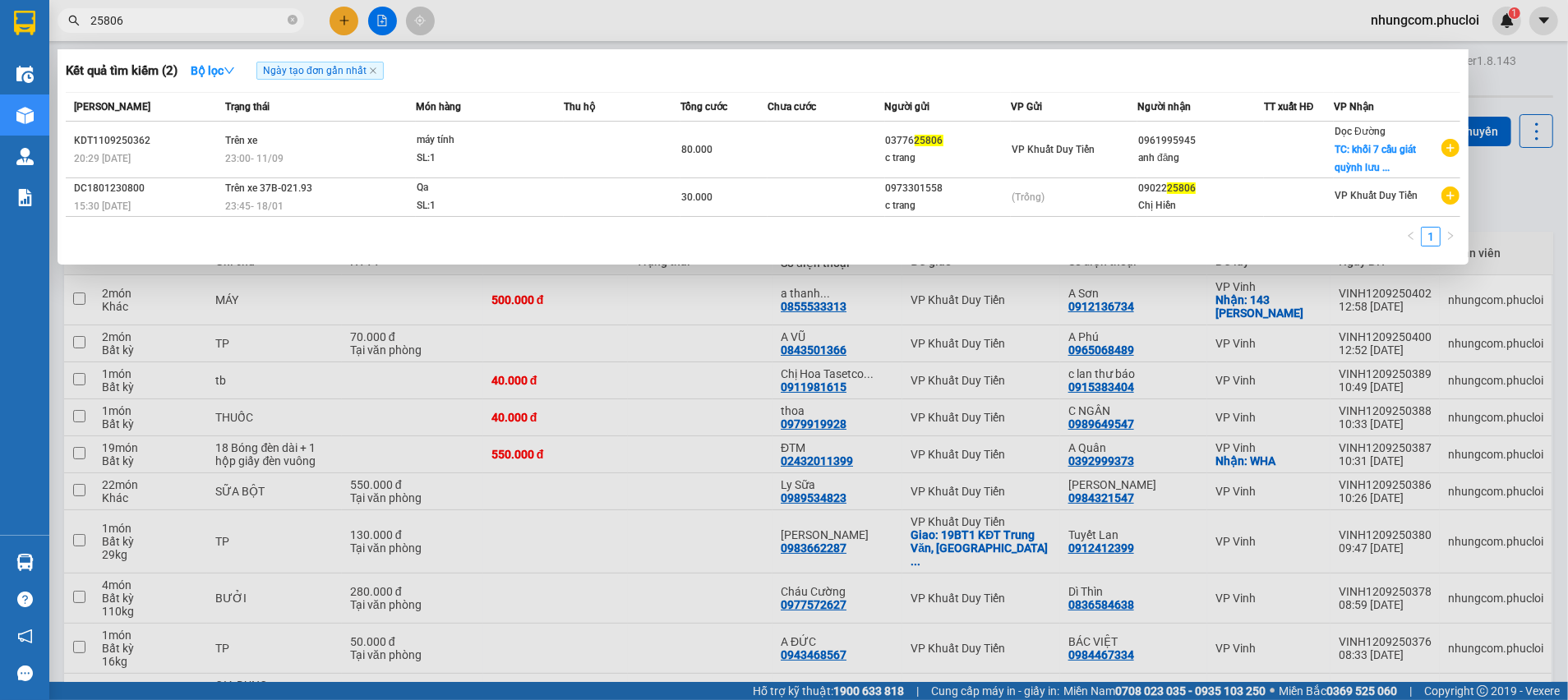
click at [1565, 199] on div at bounding box center [784, 350] width 1568 height 700
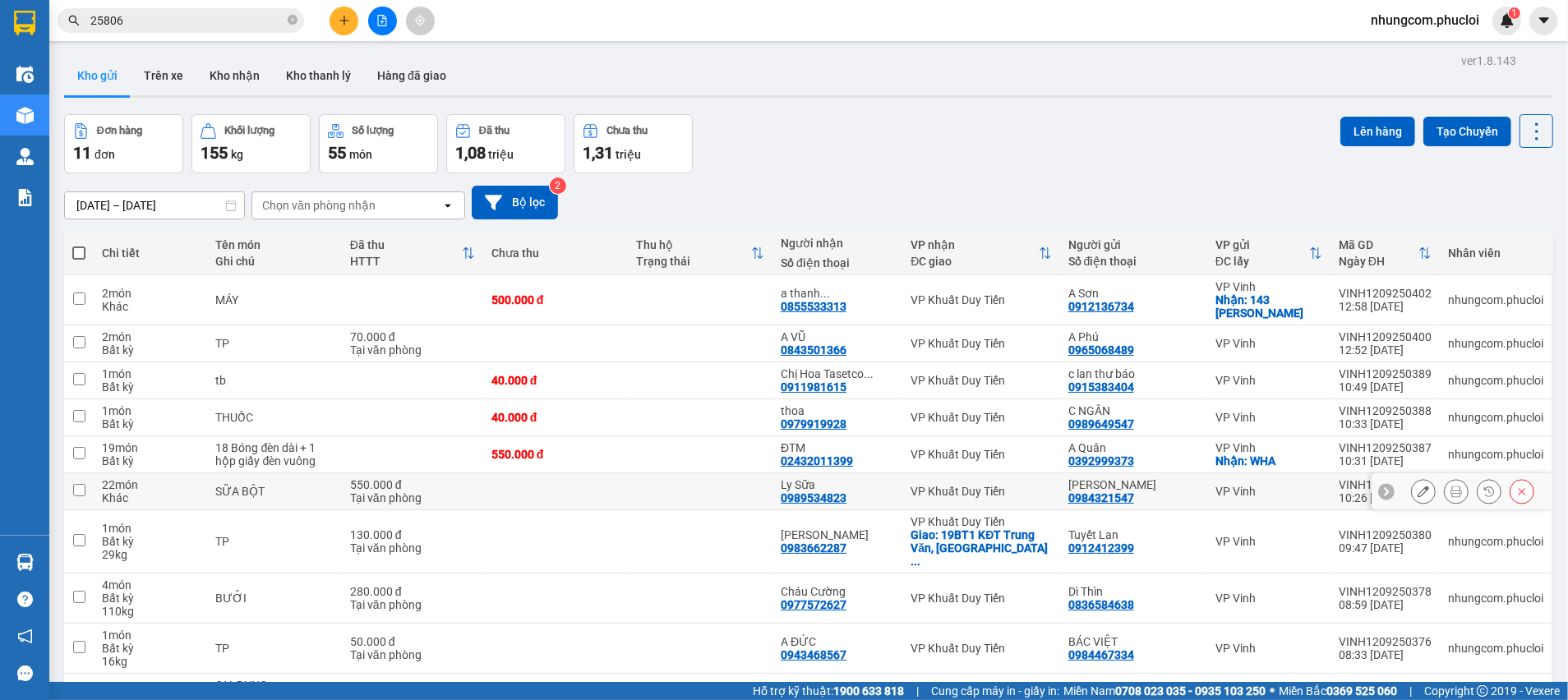
scroll to position [95, 0]
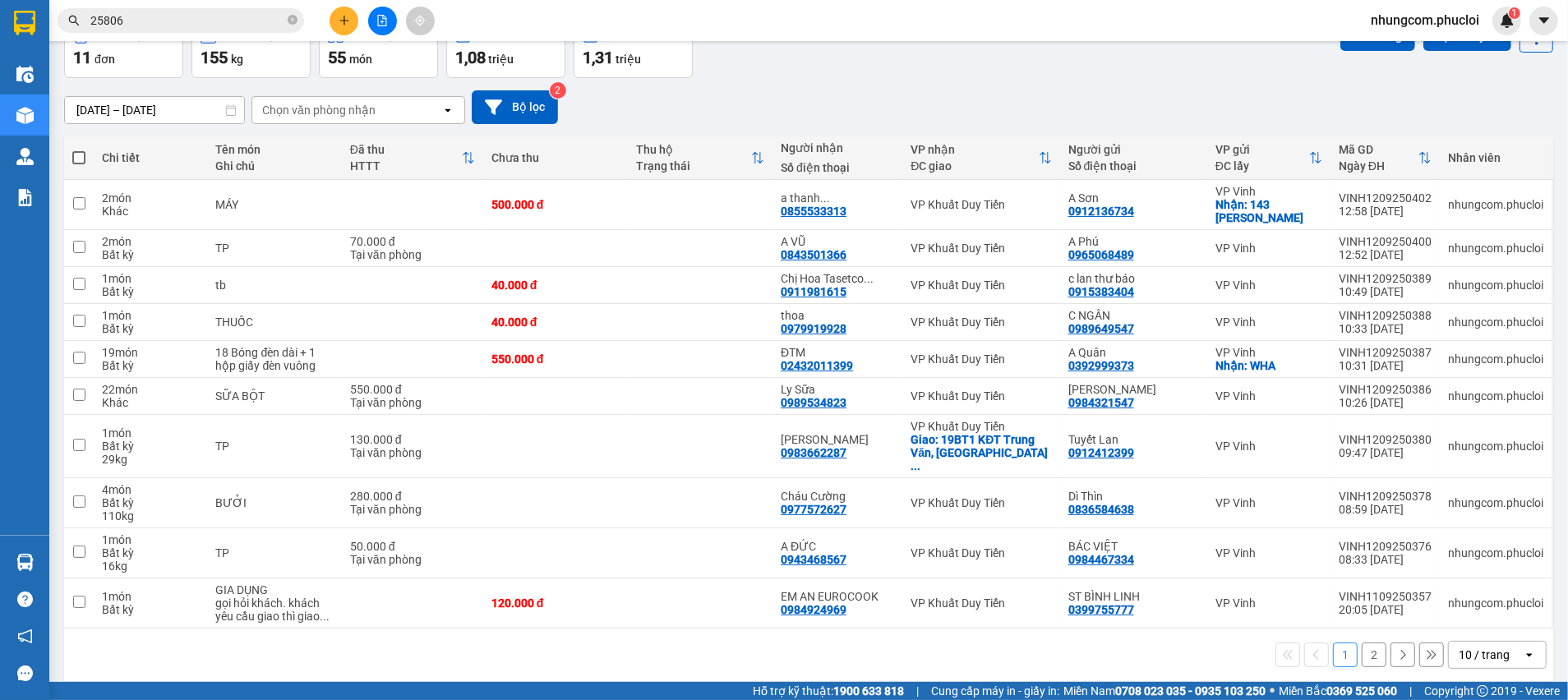
click at [1362, 642] on button "2" at bounding box center [1374, 655] width 25 height 25
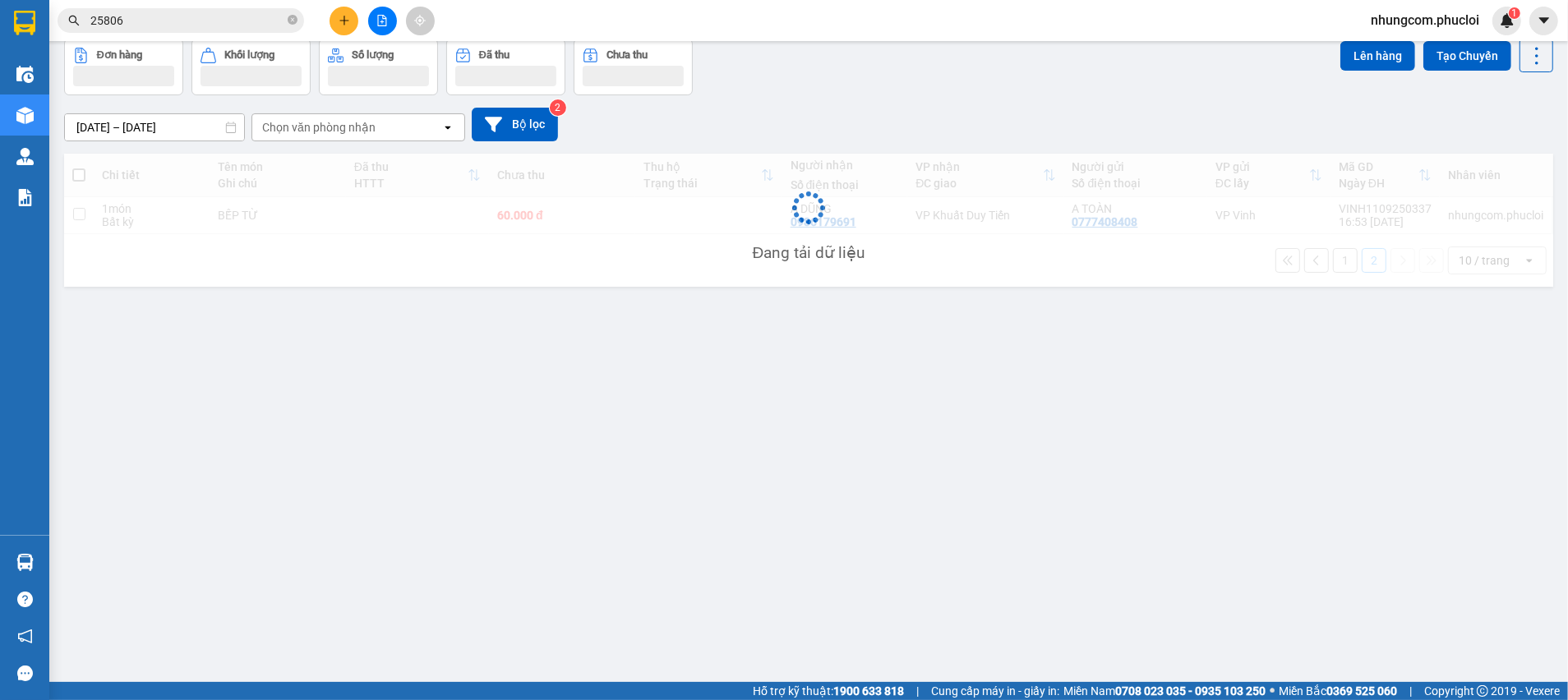
scroll to position [75, 0]
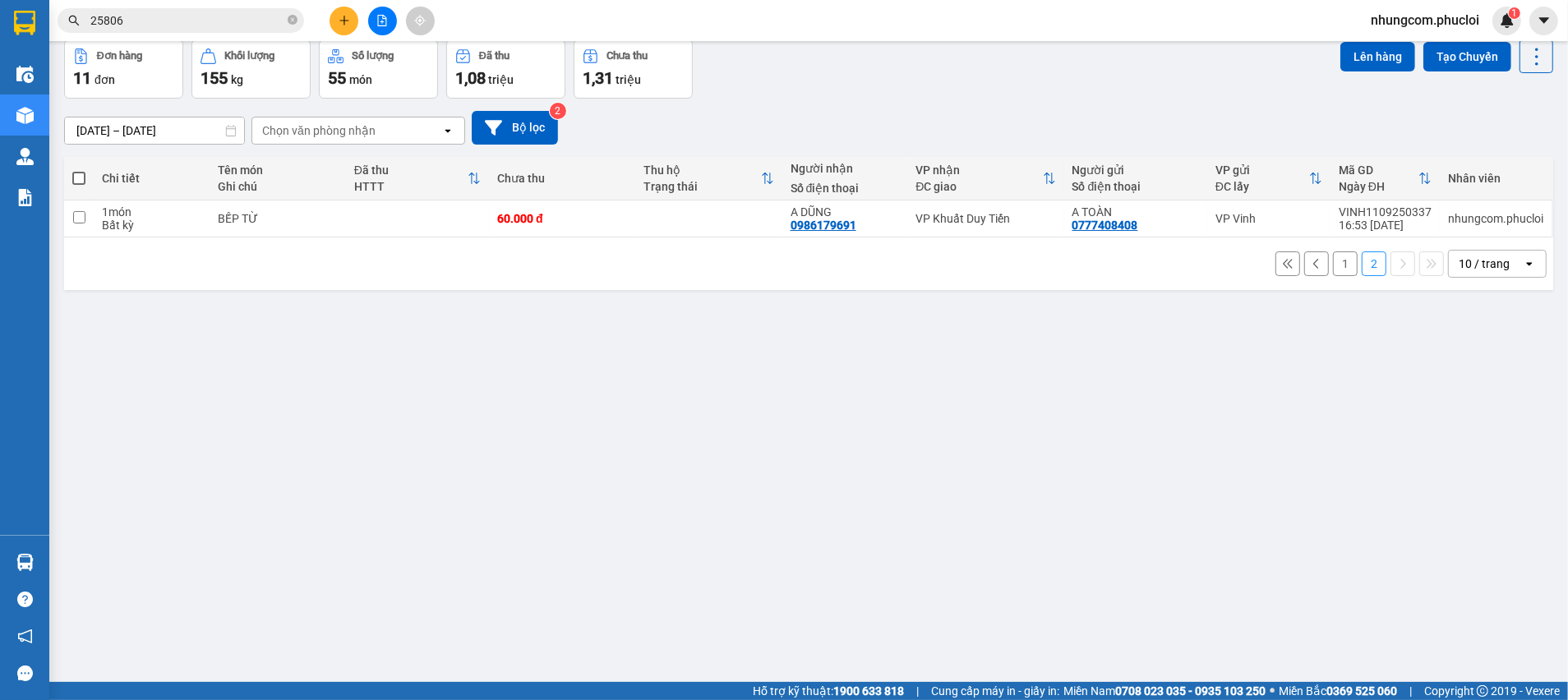
click at [1333, 262] on button "1" at bounding box center [1345, 264] width 25 height 25
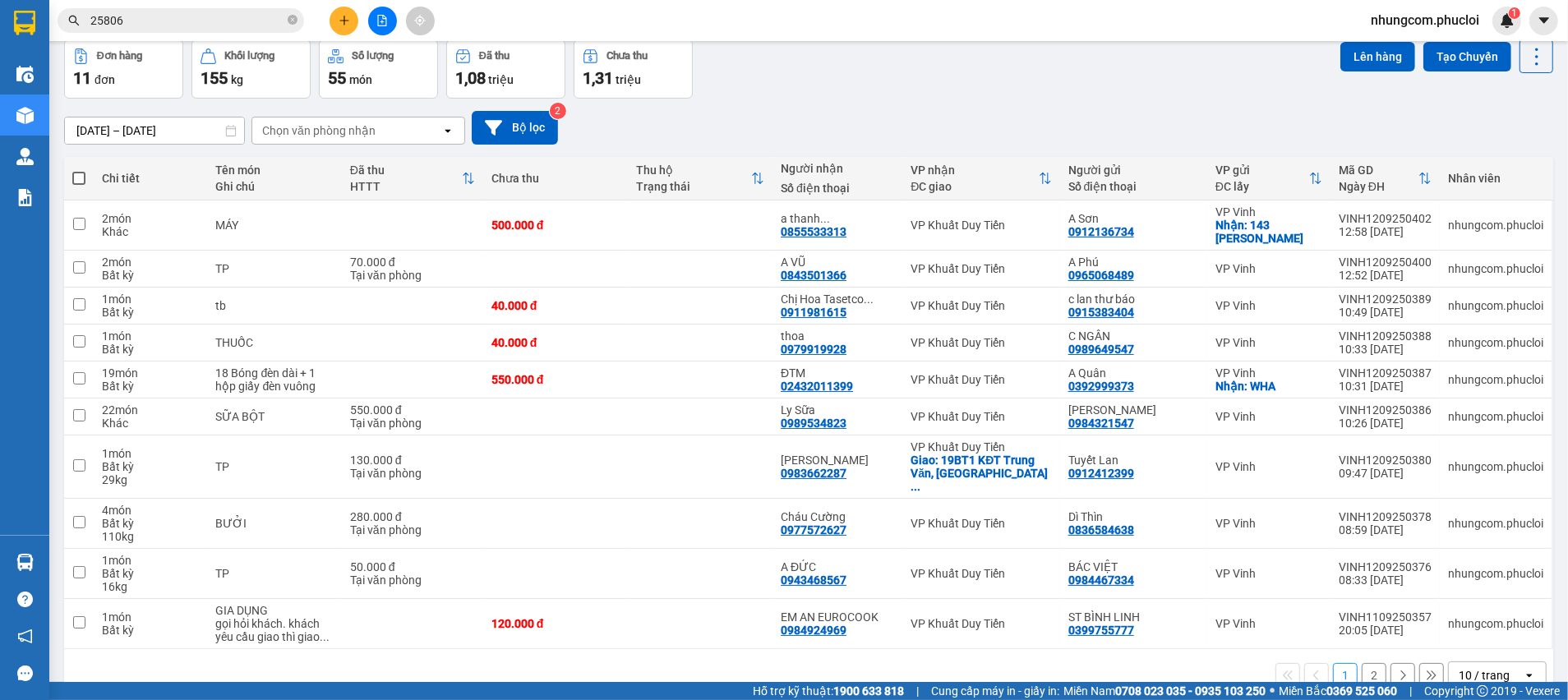
click at [947, 101] on div "[DATE] – [DATE] Press the down arrow key to interact with the calendar and sele…" at bounding box center [809, 128] width 1489 height 59
click at [946, 101] on div "[DATE] – [DATE] Press the down arrow key to interact with the calendar and sele…" at bounding box center [809, 128] width 1489 height 59
click at [263, 11] on input "25806" at bounding box center [187, 20] width 194 height 18
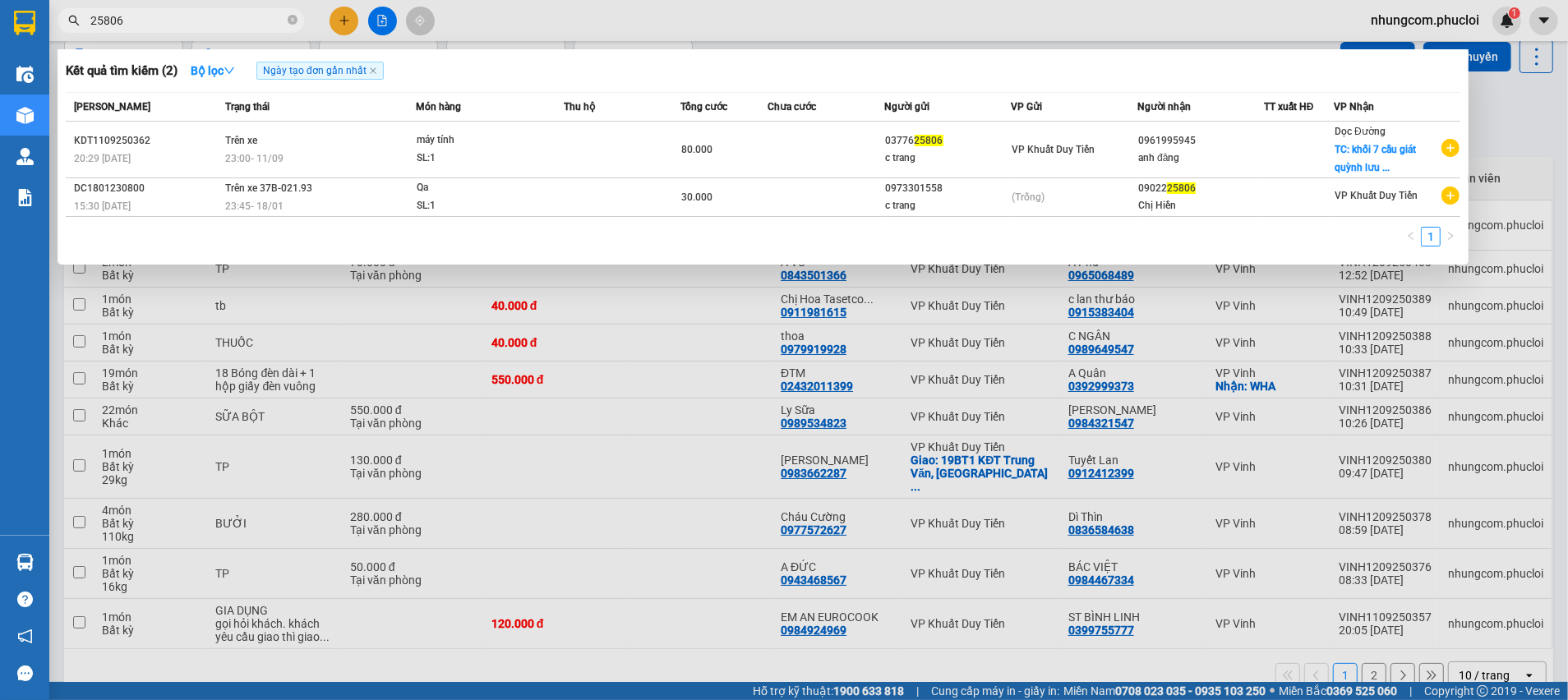
click at [1566, 168] on div at bounding box center [784, 350] width 1568 height 700
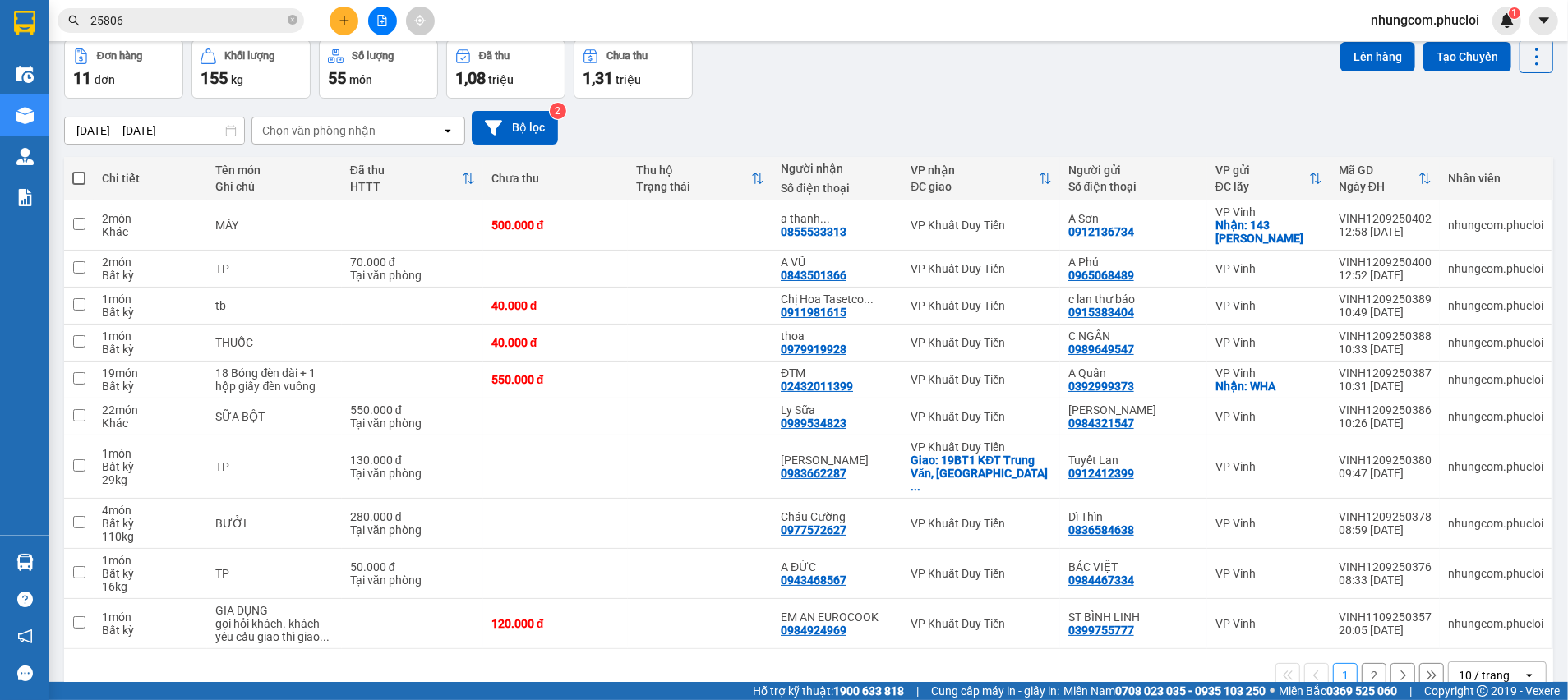
click at [284, 20] on span "25806" at bounding box center [180, 21] width 247 height 25
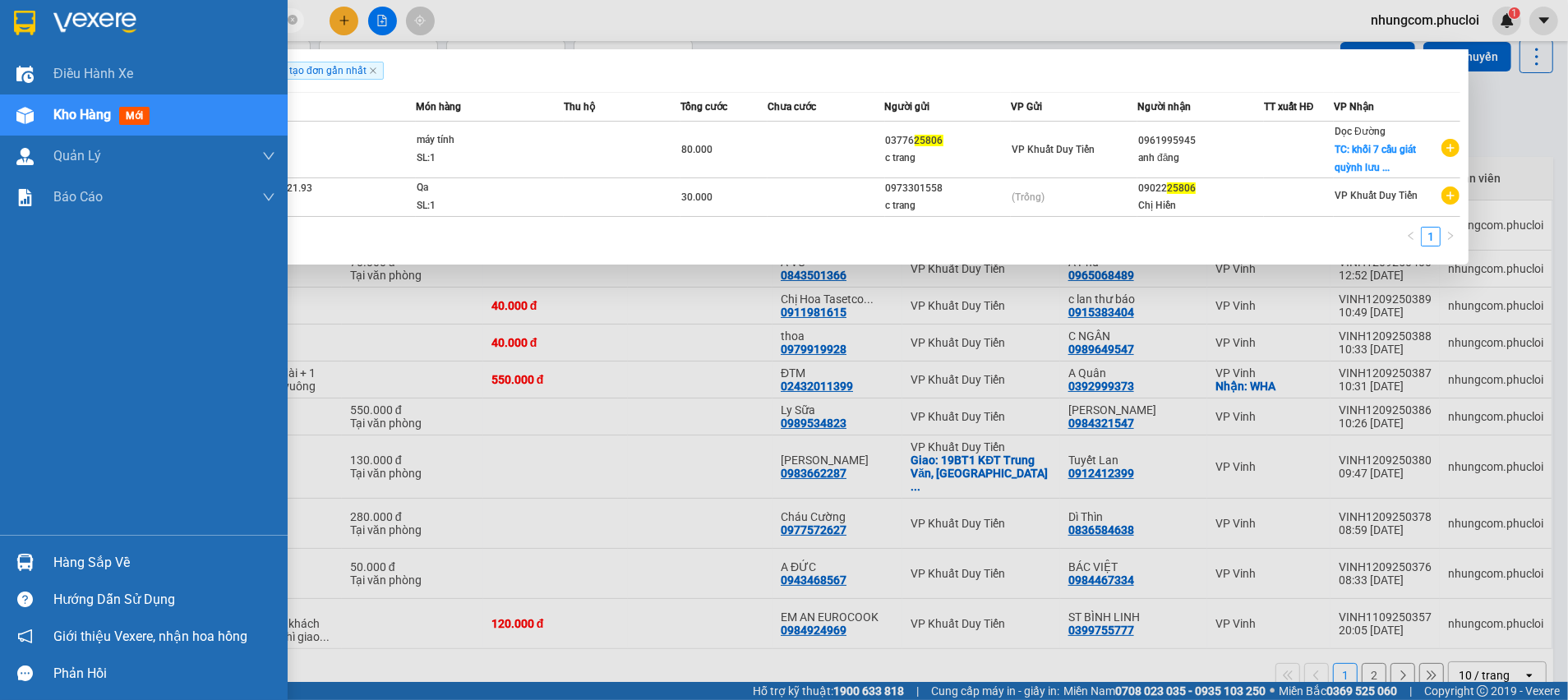
click at [41, 568] on div "Hàng sắp về" at bounding box center [144, 562] width 287 height 37
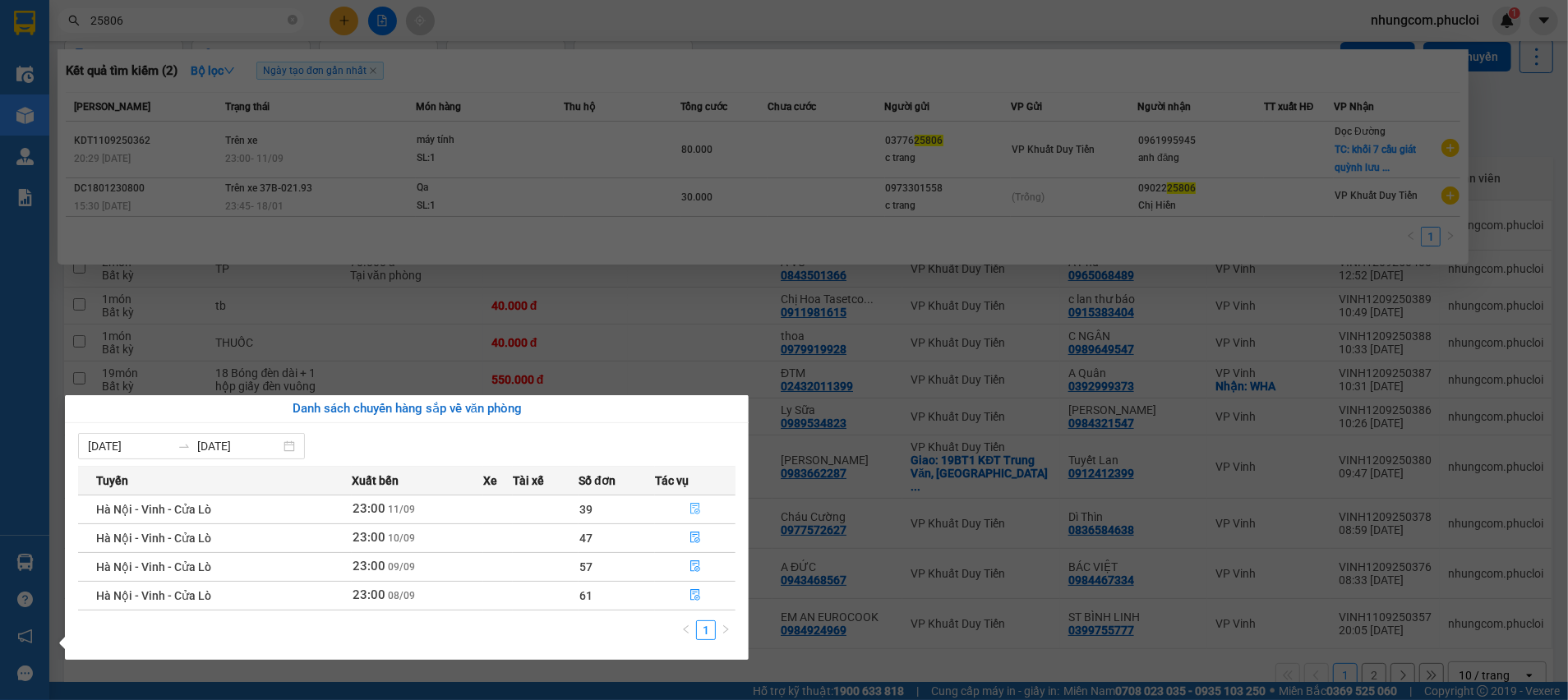
click at [693, 508] on icon "file-done" at bounding box center [695, 508] width 9 height 11
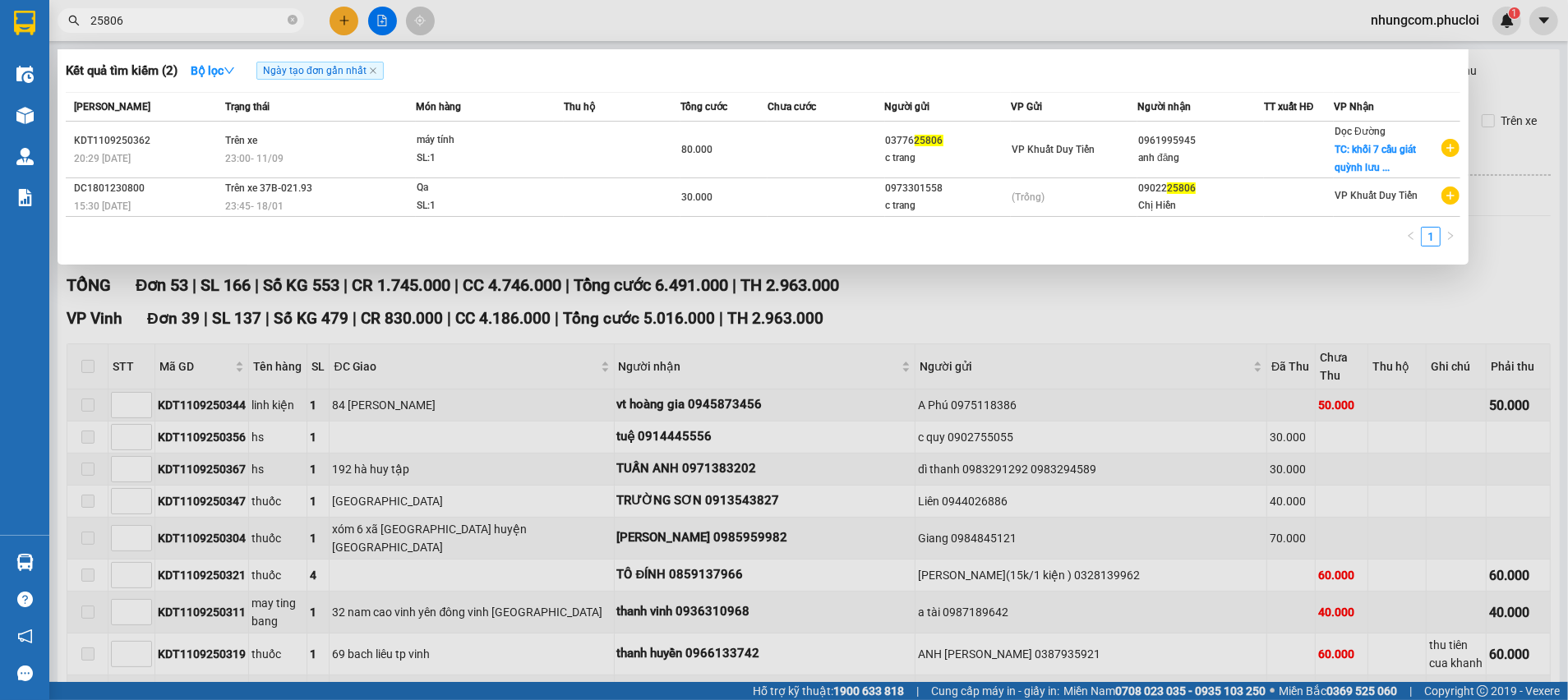
click at [1078, 326] on div at bounding box center [784, 350] width 1568 height 700
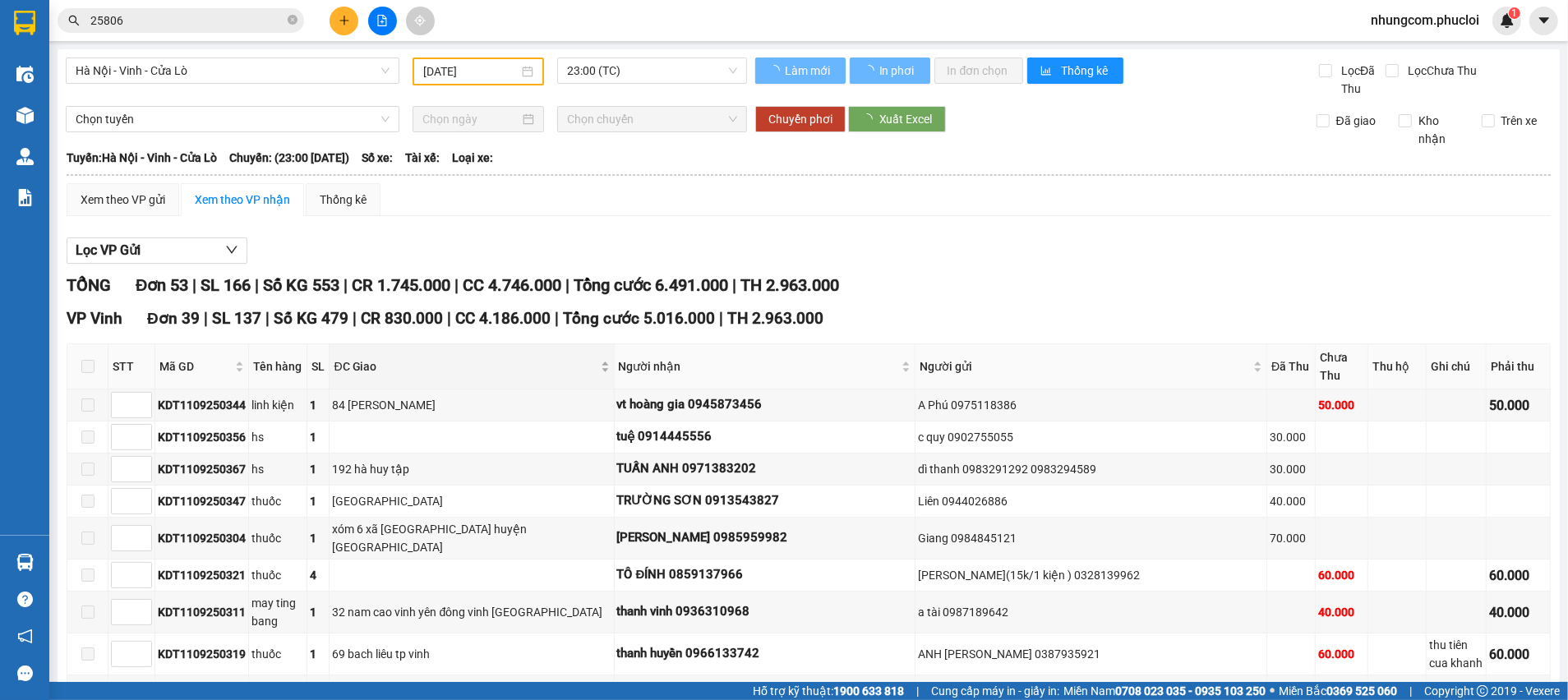
click at [450, 369] on span "ĐC Giao" at bounding box center [465, 366] width 263 height 18
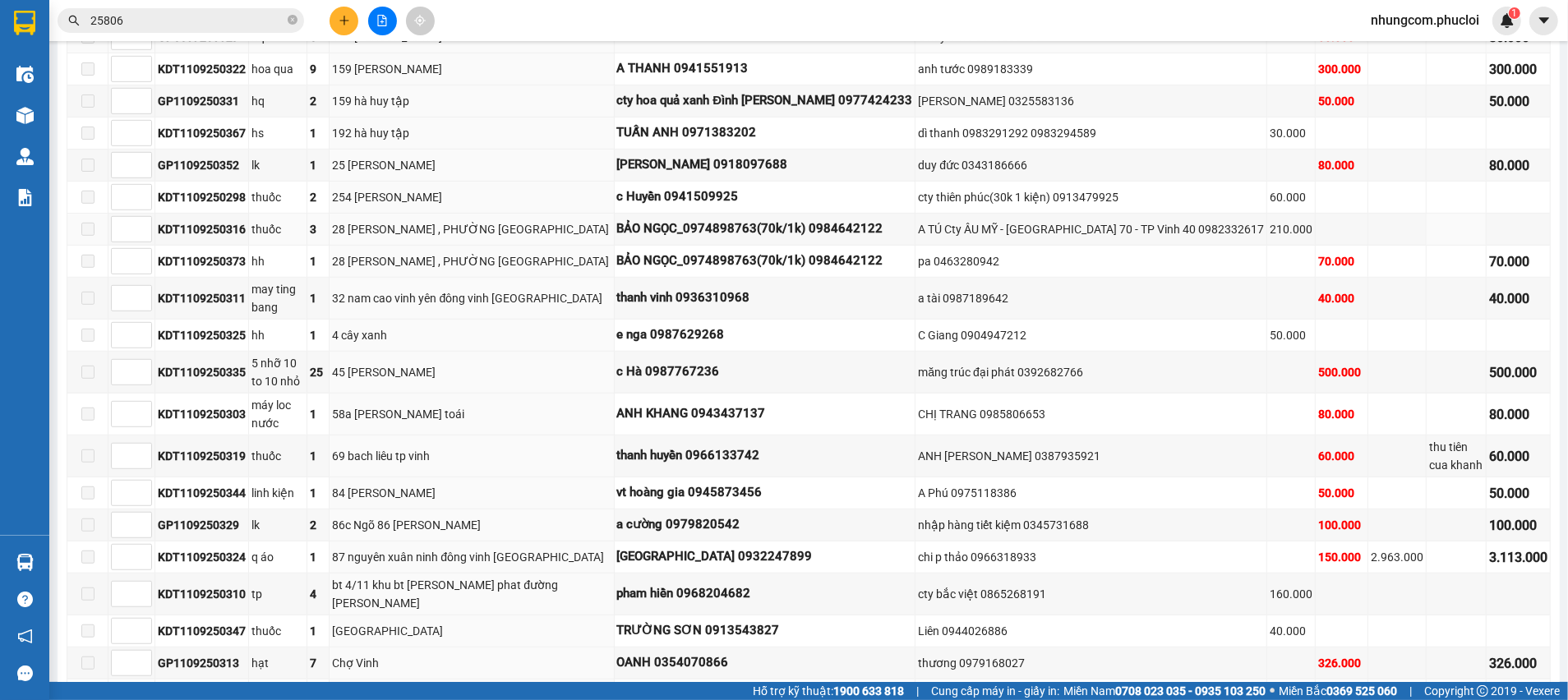
scroll to position [862, 0]
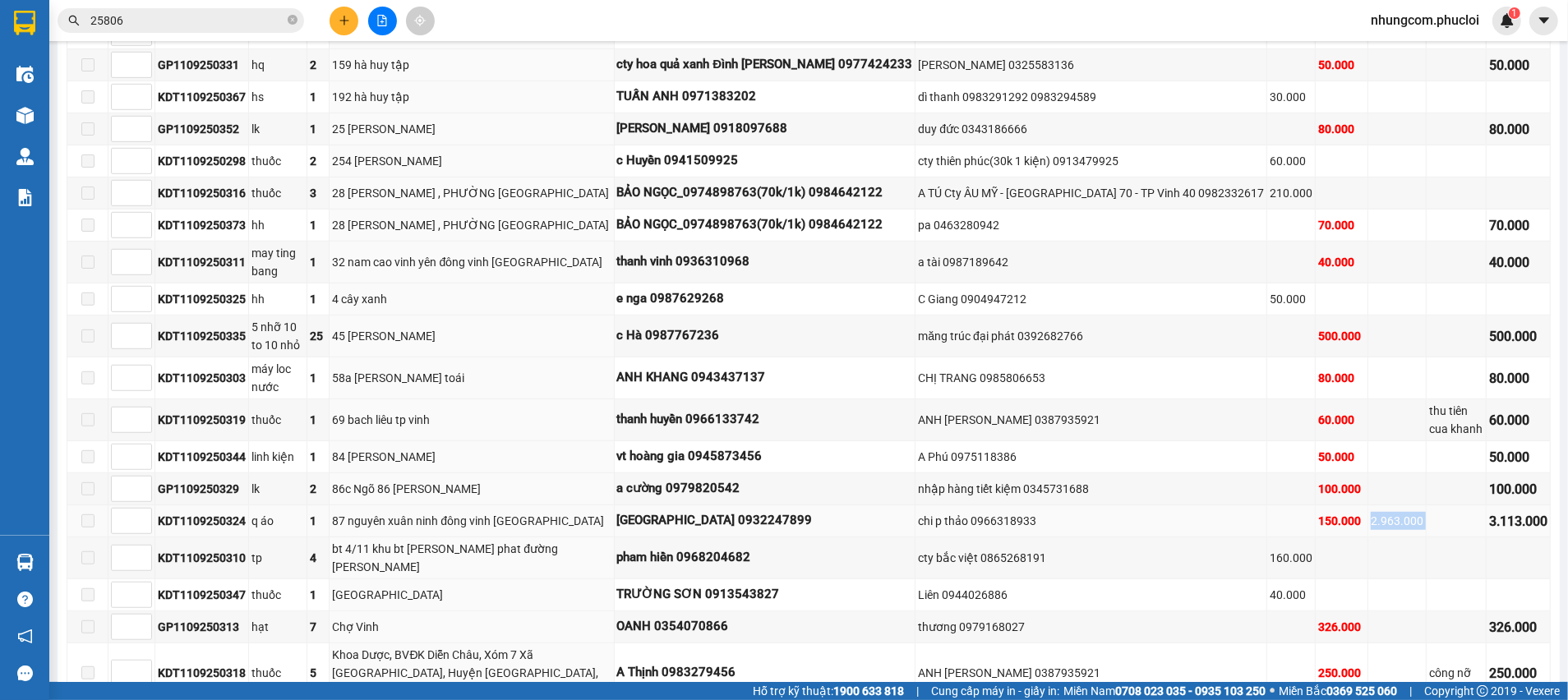
drag, startPoint x: 1386, startPoint y: 486, endPoint x: 1331, endPoint y: 492, distance: 55.3
click at [1331, 505] on tr "KDT1109250324 q áo 1 87 nguyên [GEOGRAPHIC_DATA] vinh [GEOGRAPHIC_DATA] 0932247…" at bounding box center [809, 521] width 1483 height 32
drag, startPoint x: 1053, startPoint y: 495, endPoint x: 970, endPoint y: 494, distance: 83.0
click at [971, 512] on div "chi p thảo 0966318933" at bounding box center [1091, 521] width 346 height 18
click at [1014, 512] on div "chi p thảo 0966318933" at bounding box center [1091, 521] width 346 height 18
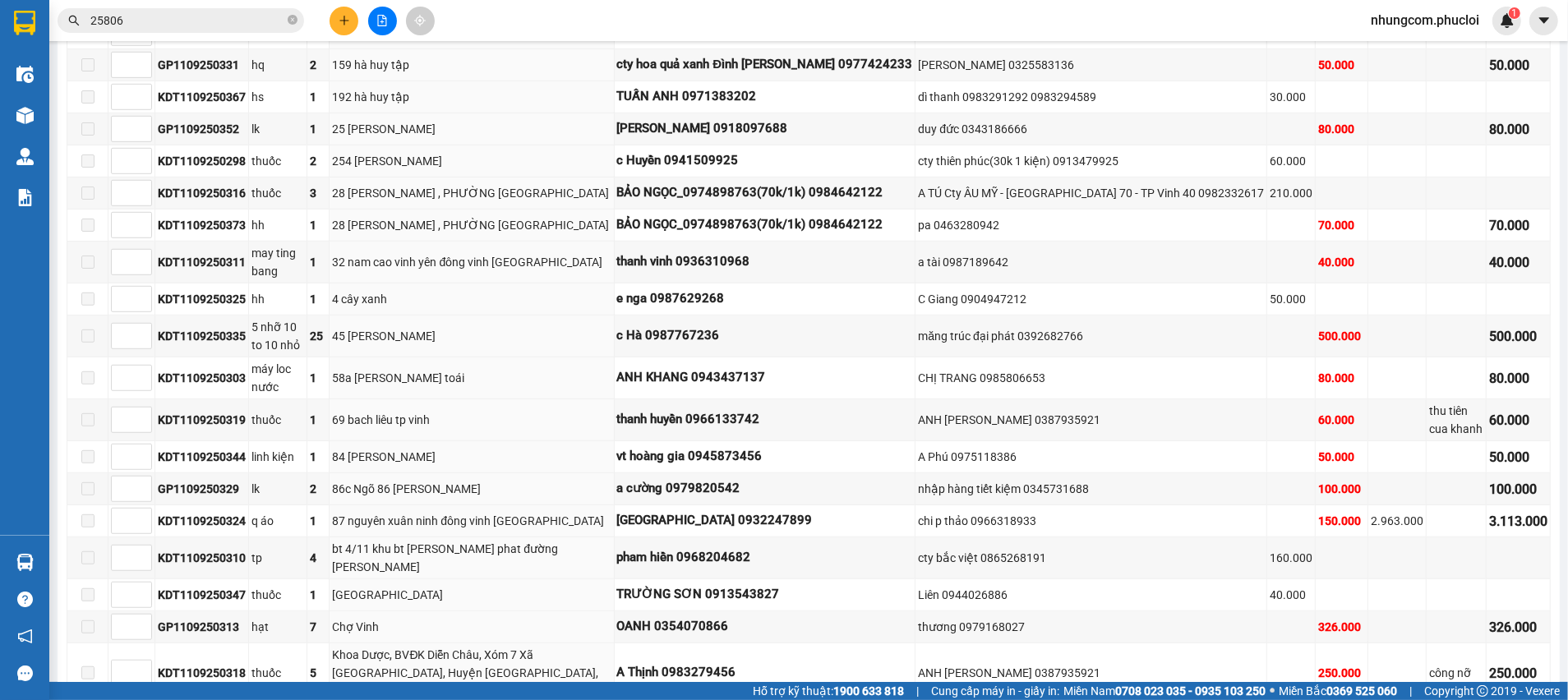
click at [194, 9] on span "25806" at bounding box center [180, 21] width 247 height 25
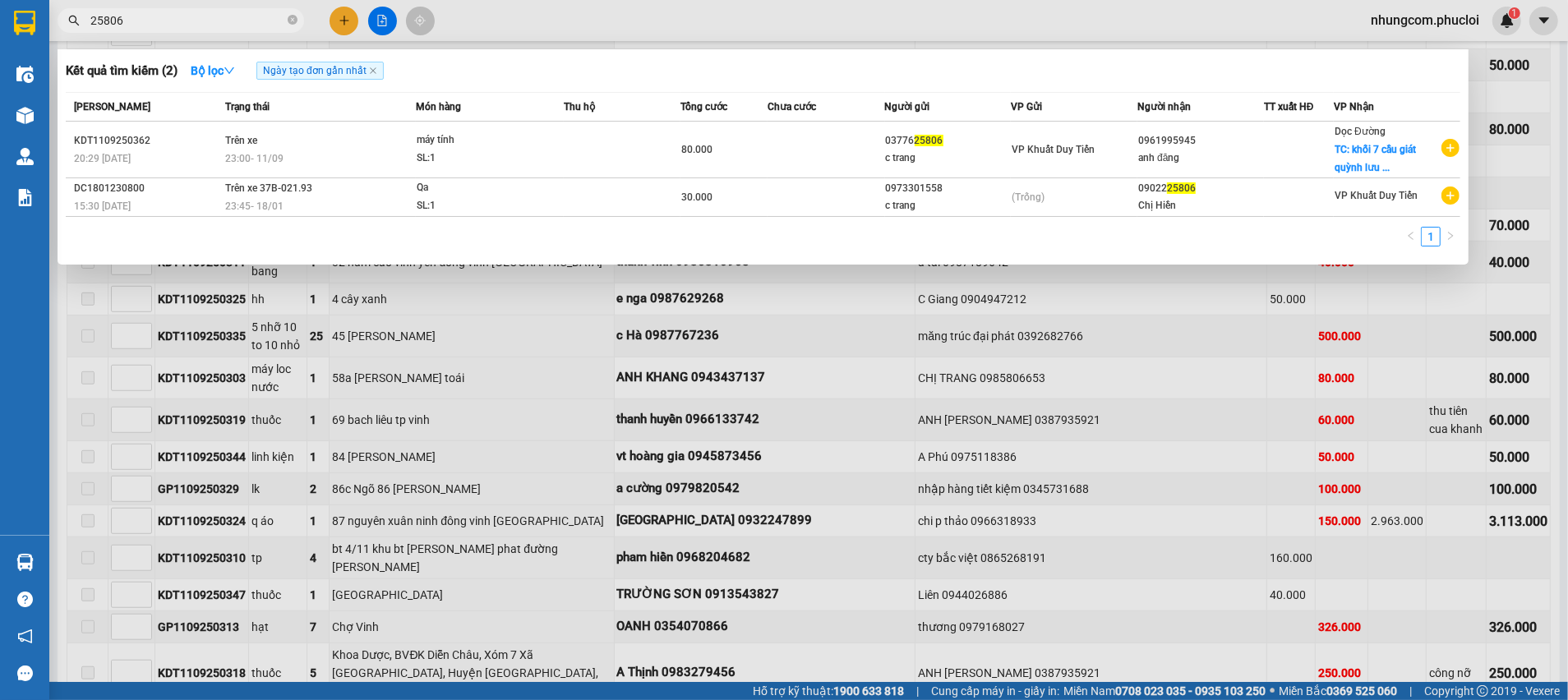
click at [193, 9] on span "25806" at bounding box center [180, 21] width 247 height 25
click at [394, 344] on div at bounding box center [784, 350] width 1568 height 700
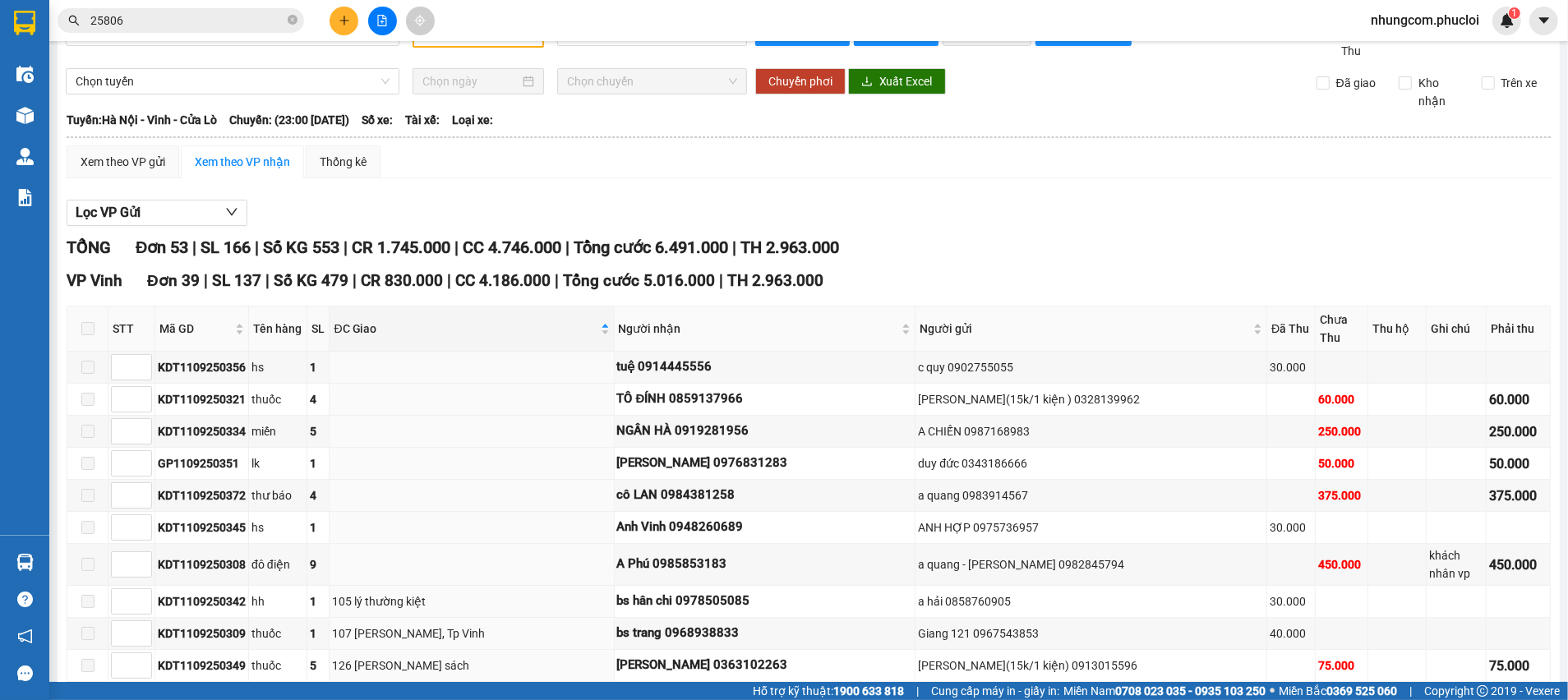
scroll to position [0, 0]
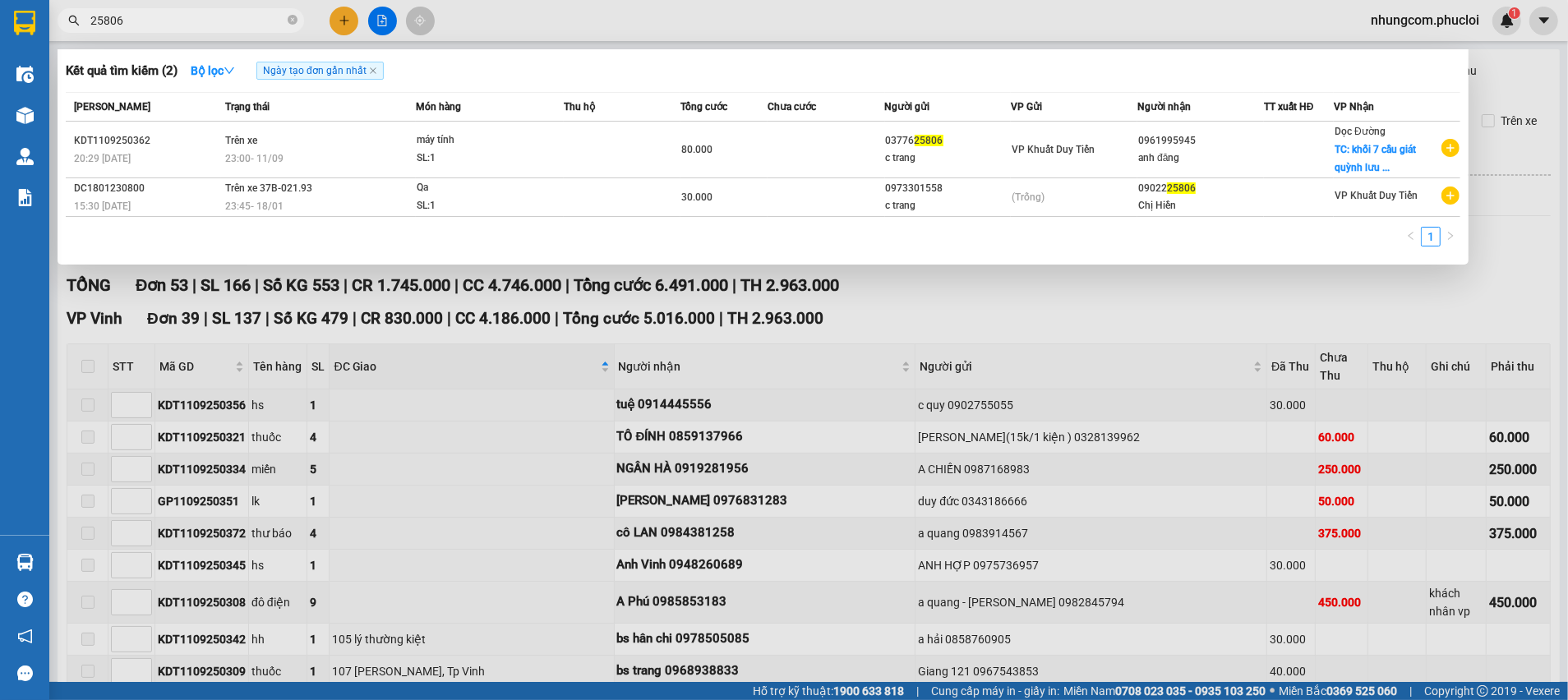
click at [162, 25] on input "25806" at bounding box center [187, 20] width 194 height 18
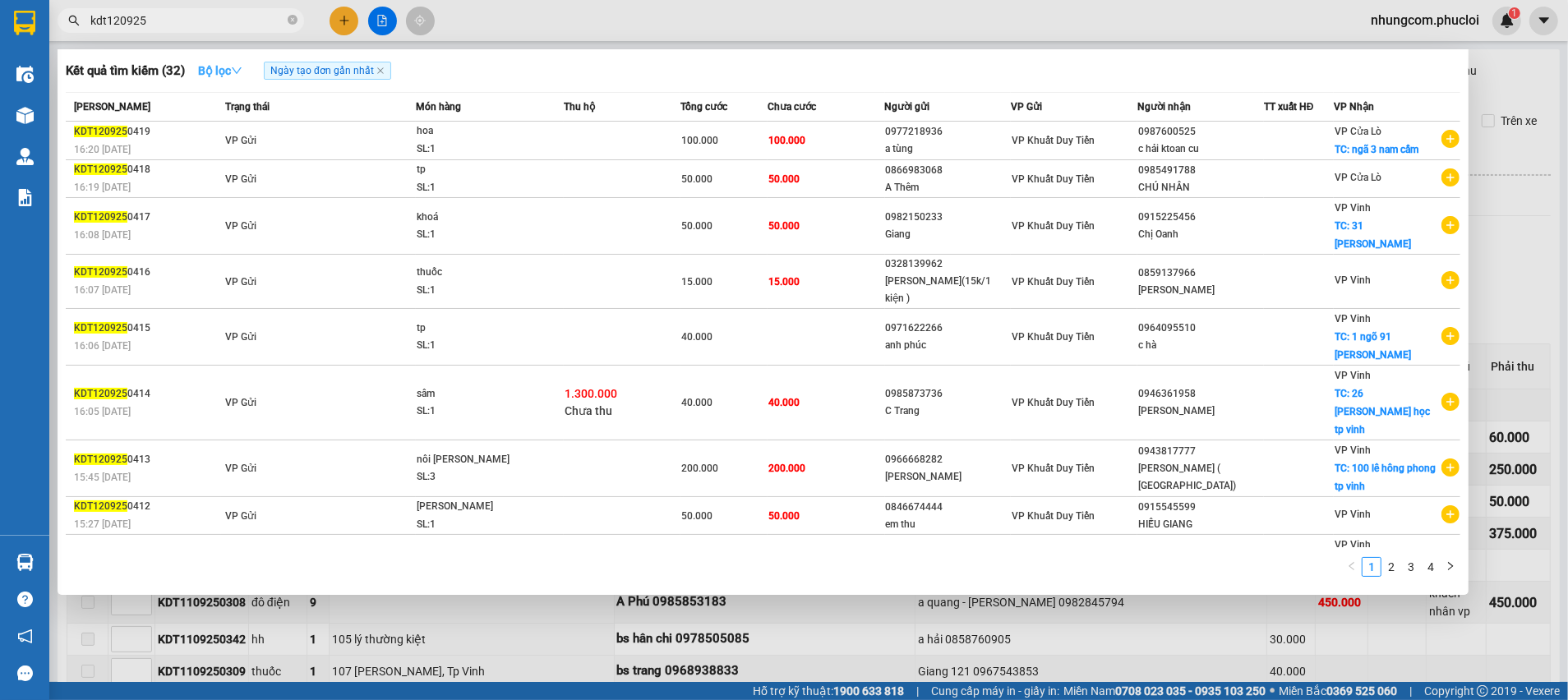
type input "kdt120925"
click at [242, 71] on icon "down" at bounding box center [236, 71] width 11 height 11
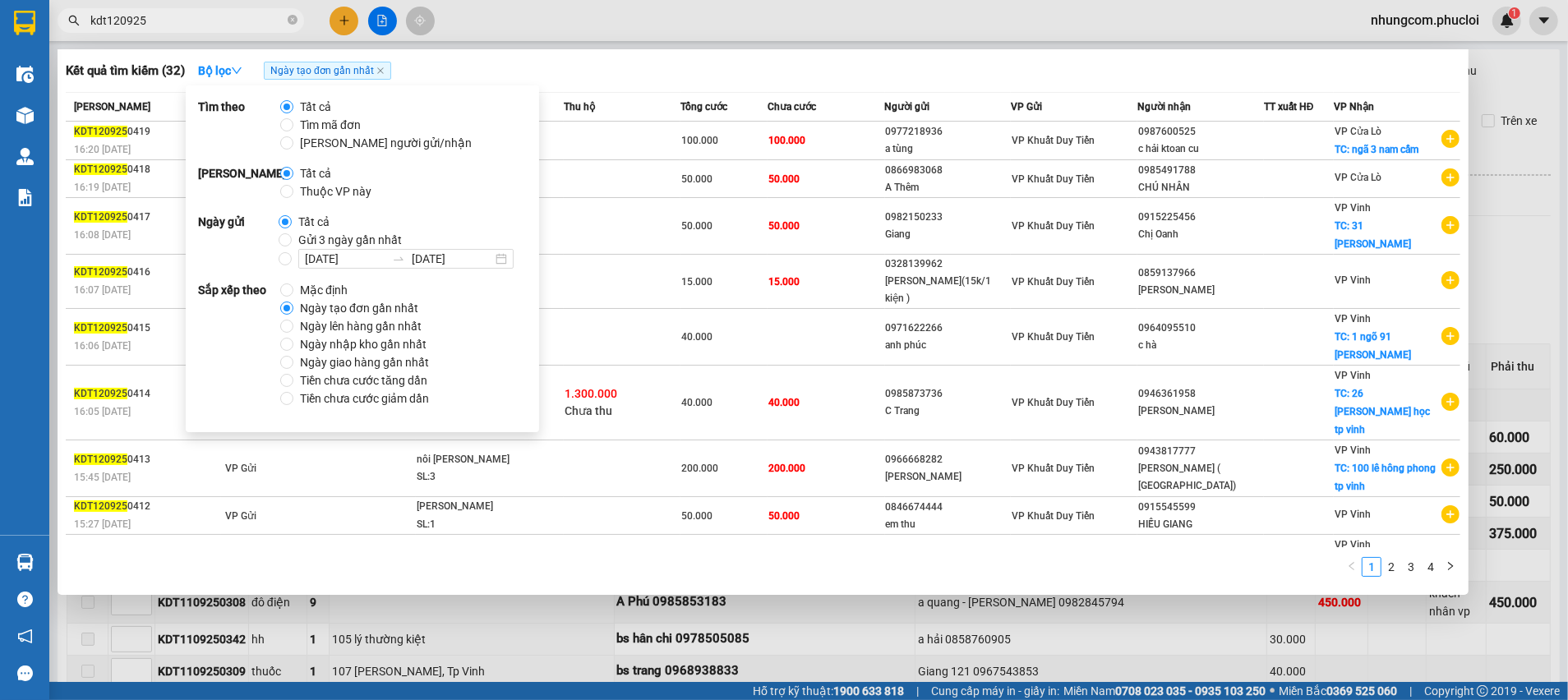
click at [343, 194] on span "Thuộc VP này" at bounding box center [336, 191] width 85 height 18
click at [294, 194] on input "Thuộc VP này" at bounding box center [287, 192] width 13 height 13
radio input "true"
radio input "false"
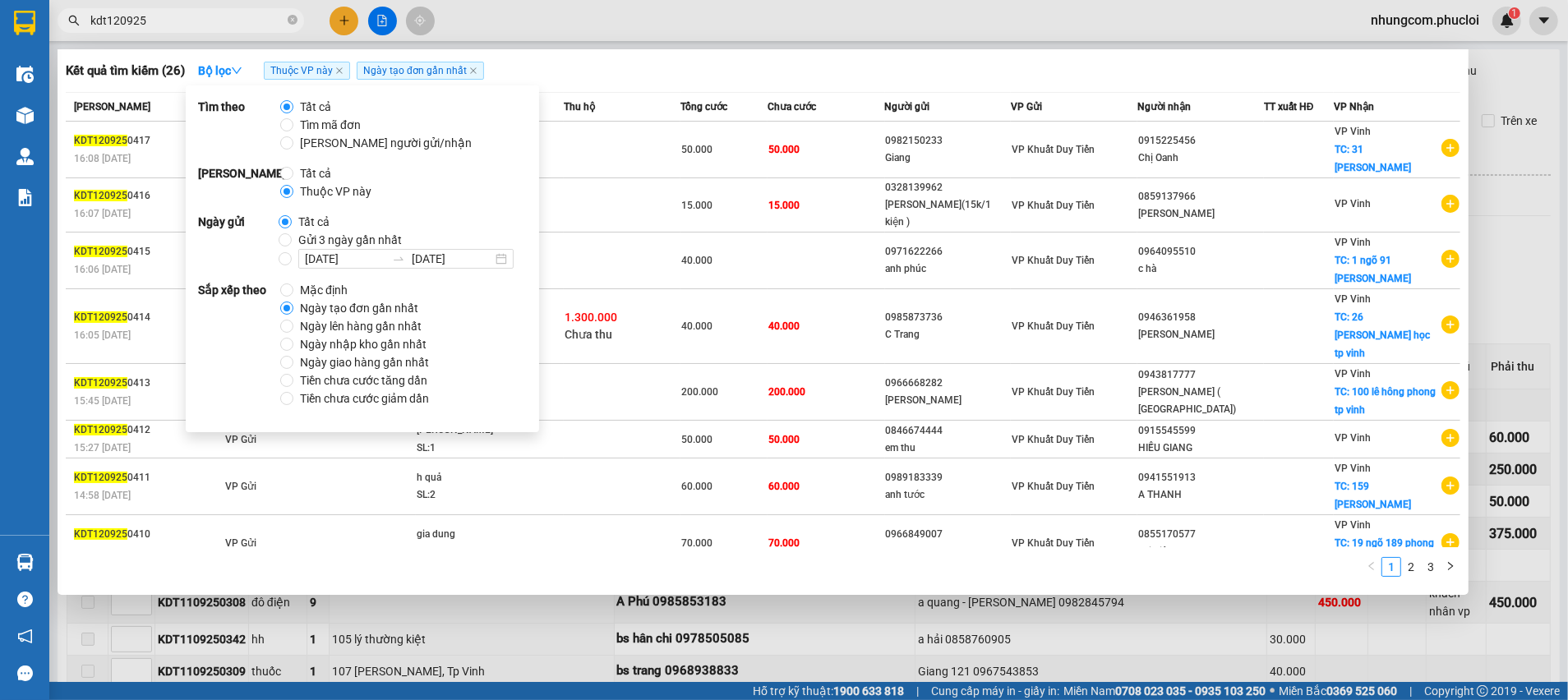
click at [757, 80] on div "Kết quả tìm kiếm ( 26 ) Bộ lọc Thuộc VP này Ngày tạo đơn gần nhất" at bounding box center [763, 71] width 1394 height 26
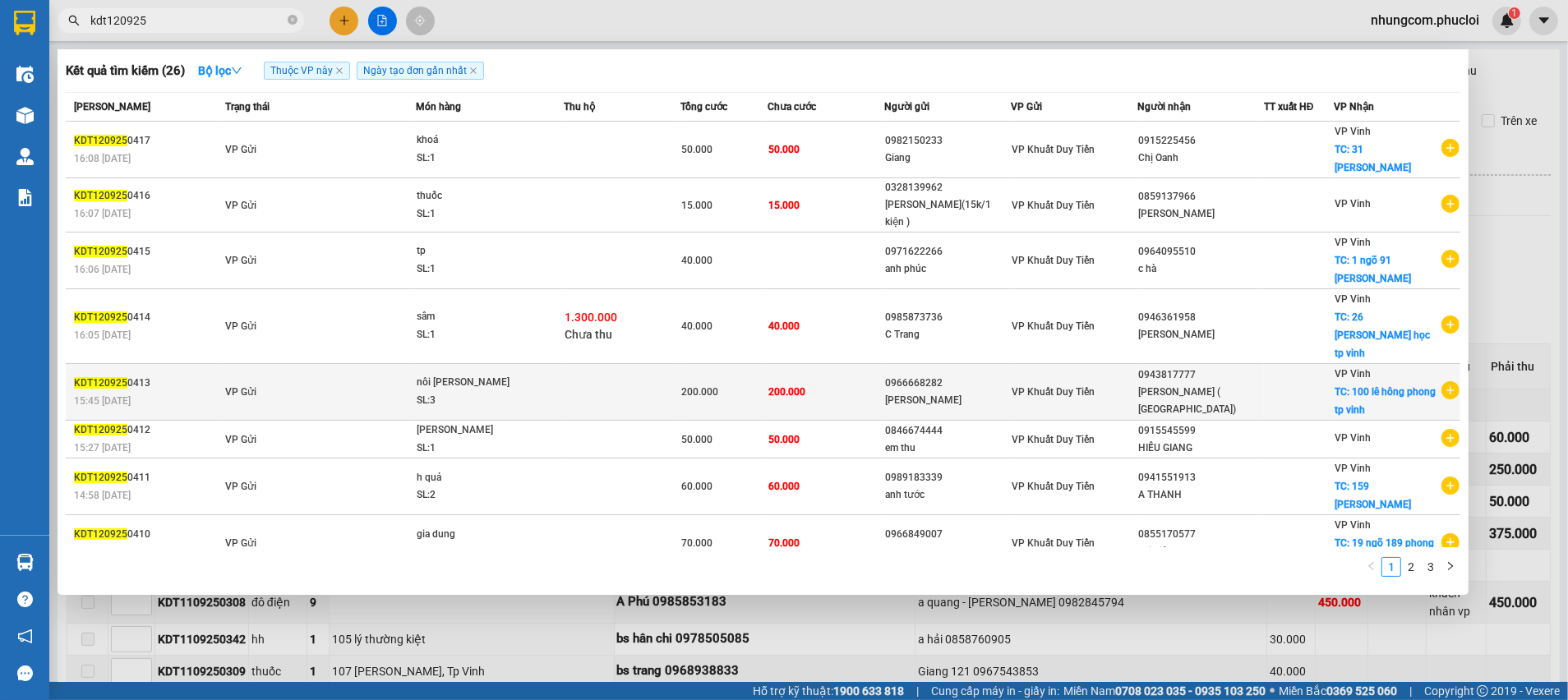
scroll to position [64, 0]
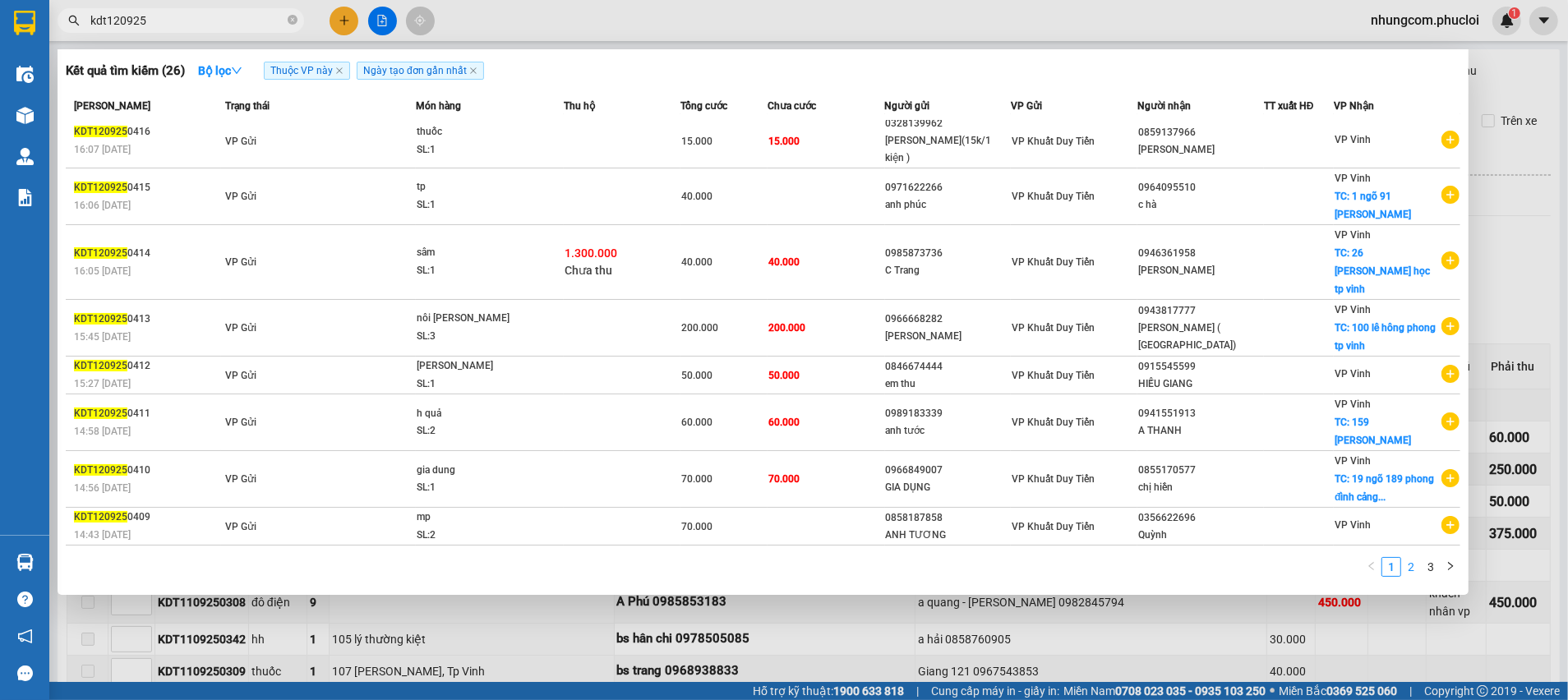
click at [1413, 567] on link "2" at bounding box center [1410, 567] width 18 height 18
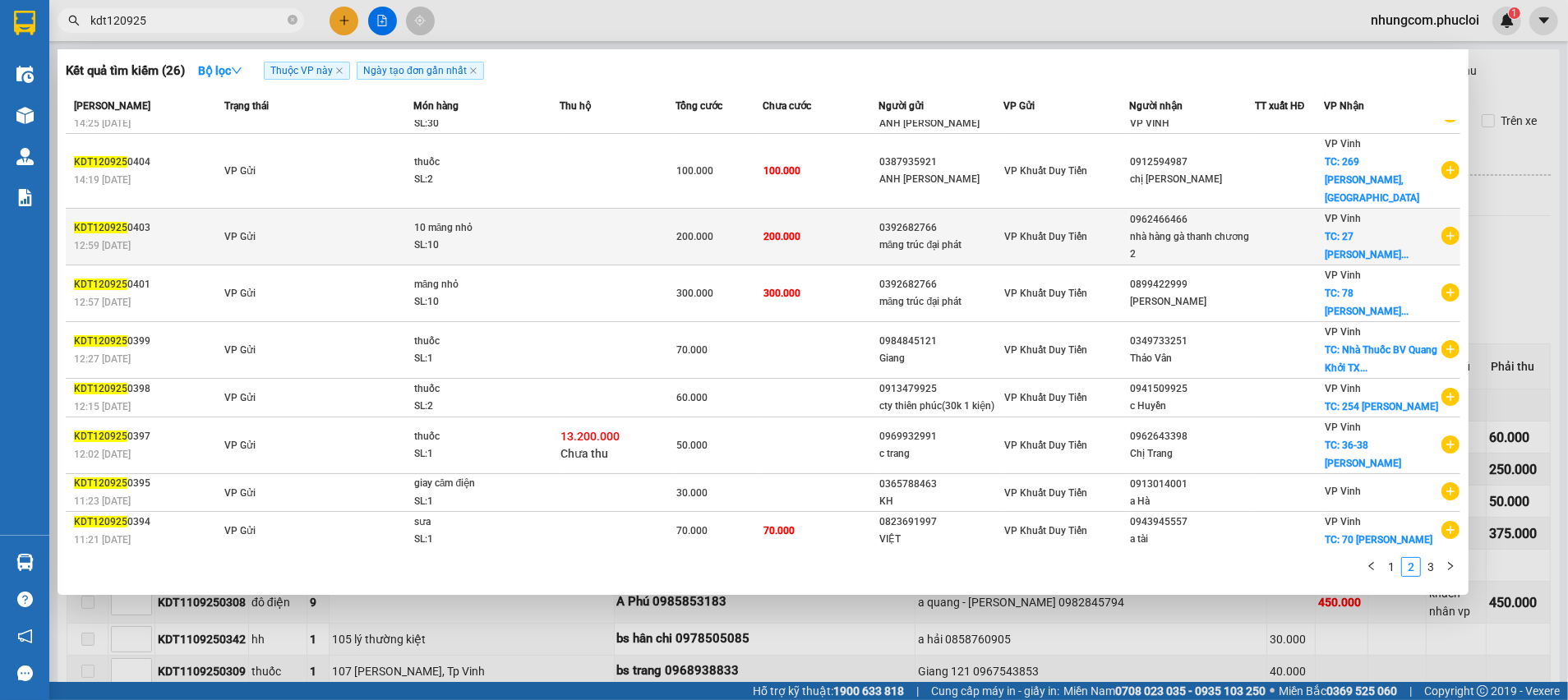
scroll to position [0, 0]
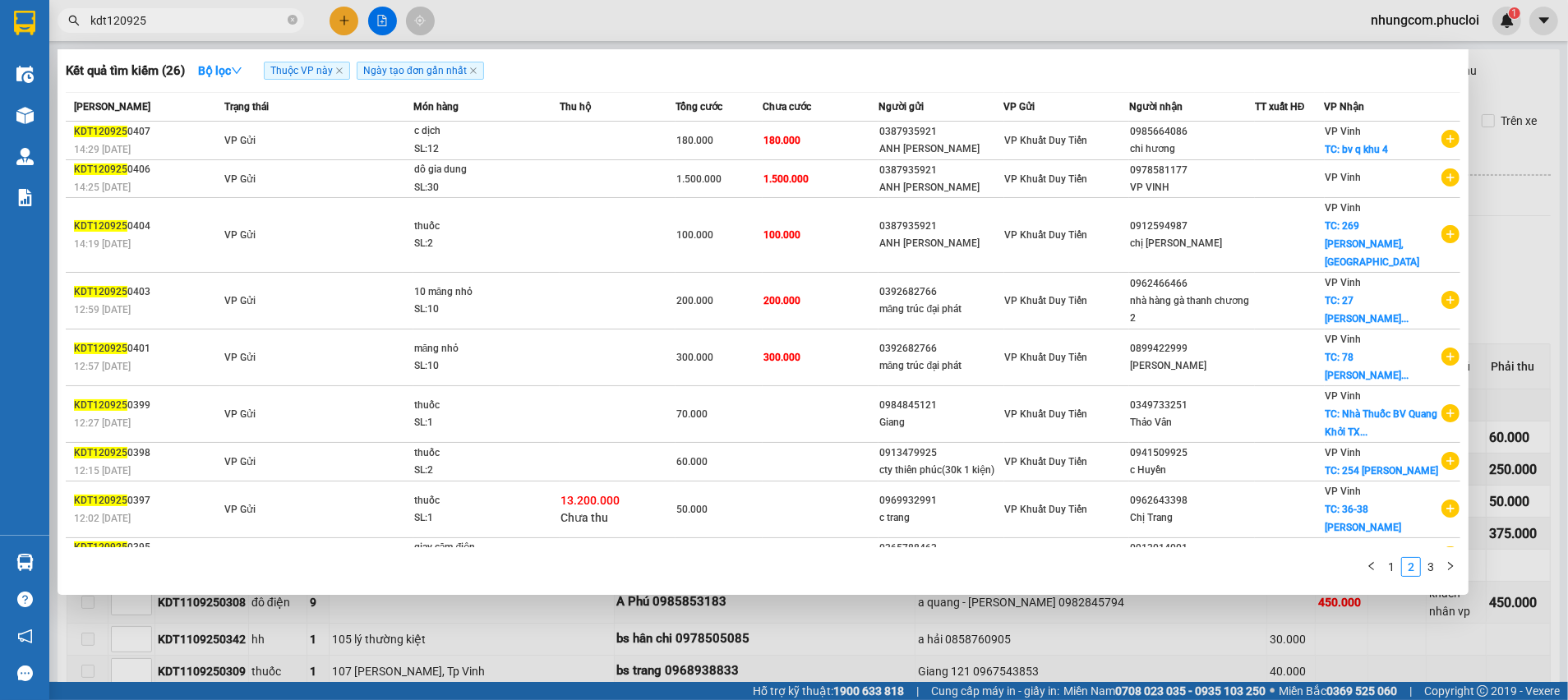
drag, startPoint x: 1181, startPoint y: 648, endPoint x: 1196, endPoint y: 629, distance: 24.2
click at [1187, 649] on div at bounding box center [784, 350] width 1568 height 700
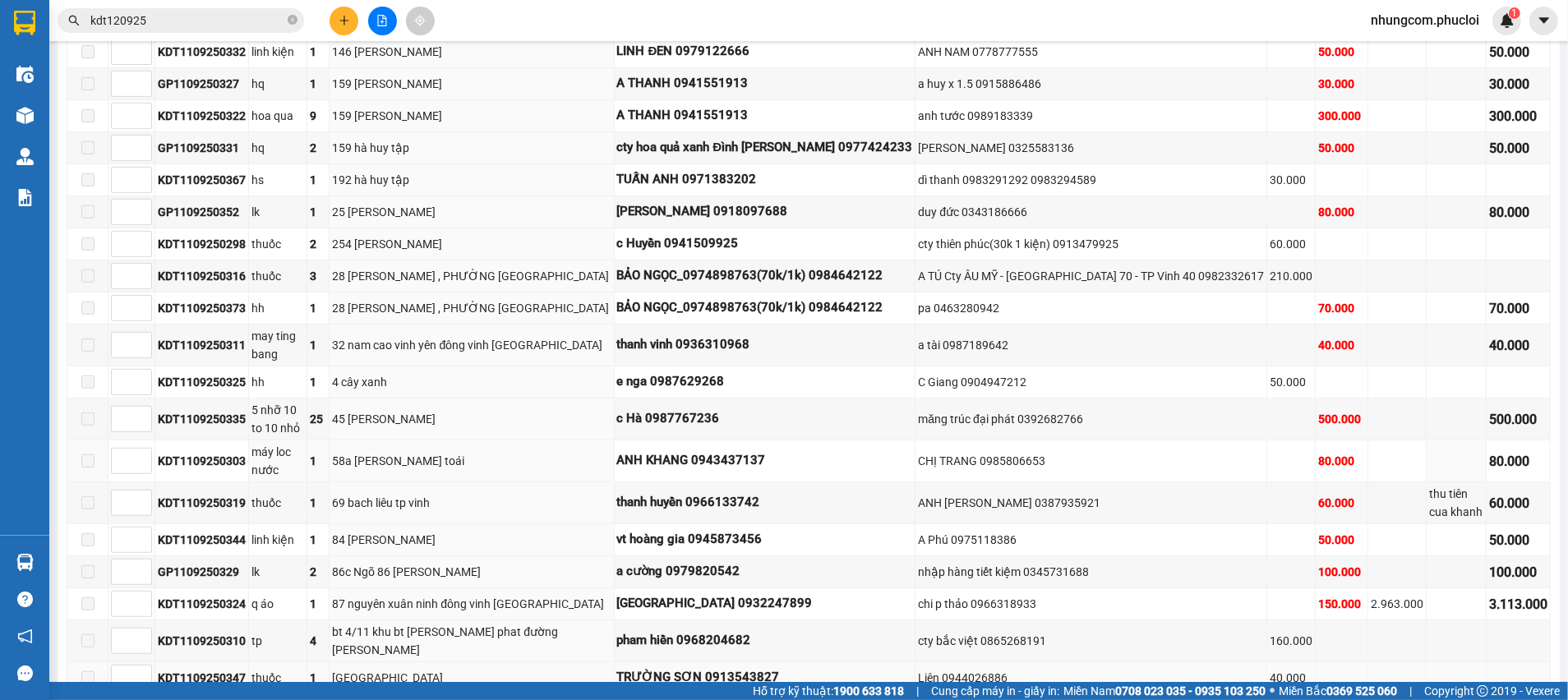
scroll to position [862, 0]
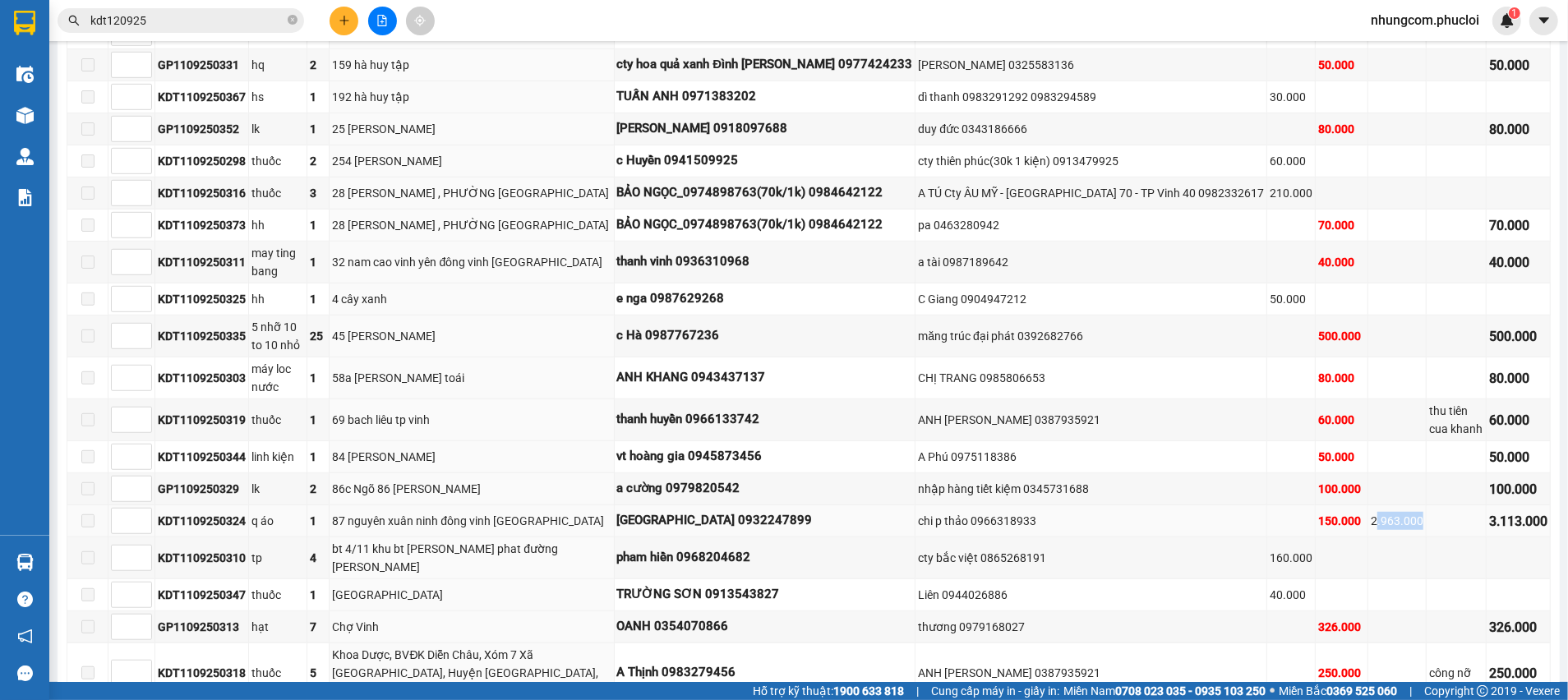
drag, startPoint x: 1338, startPoint y: 490, endPoint x: 1378, endPoint y: 490, distance: 40.0
click at [1378, 512] on div "2.963.000" at bounding box center [1397, 521] width 53 height 18
click at [1426, 505] on td at bounding box center [1457, 521] width 60 height 32
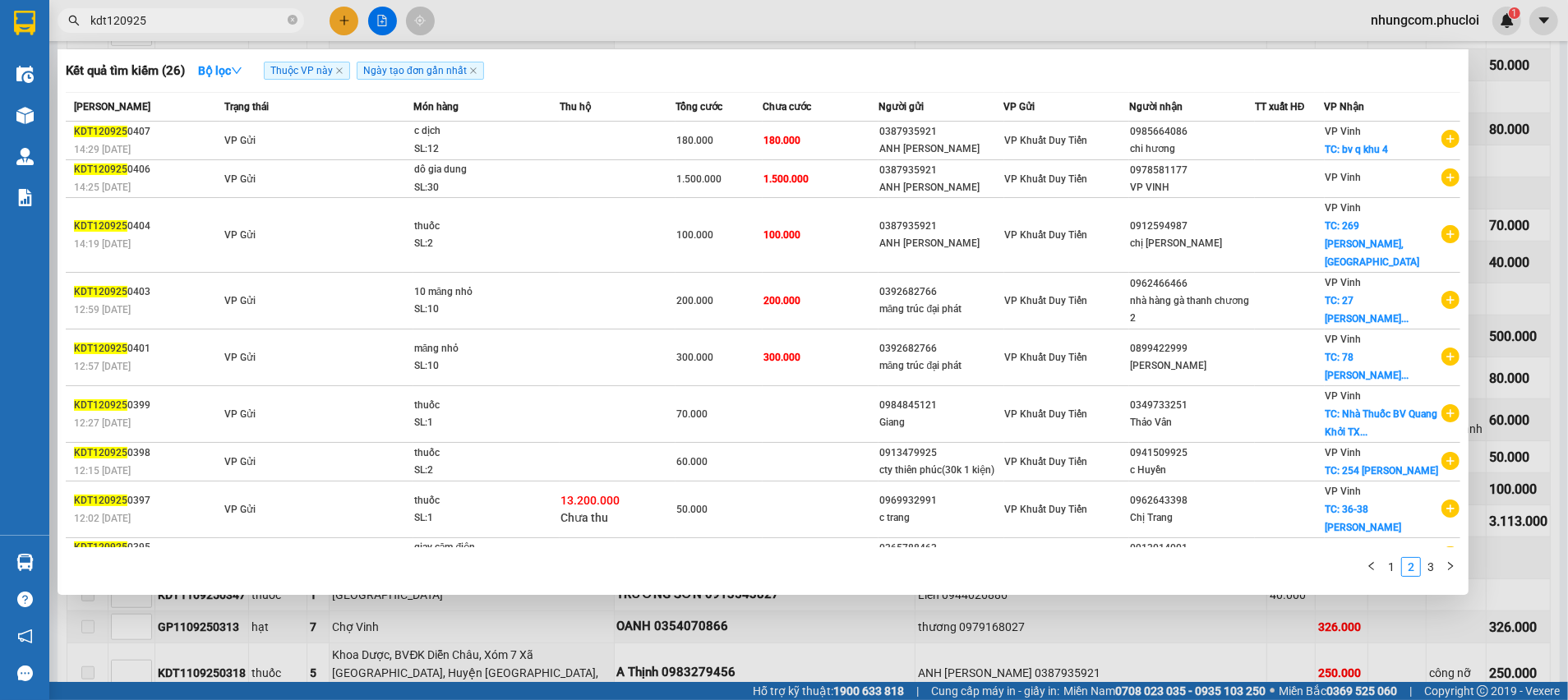
click at [249, 30] on span "kdt120925" at bounding box center [180, 21] width 247 height 25
drag, startPoint x: 109, startPoint y: 23, endPoint x: 79, endPoint y: 22, distance: 30.0
click at [79, 22] on span "kdt120925" at bounding box center [180, 21] width 247 height 25
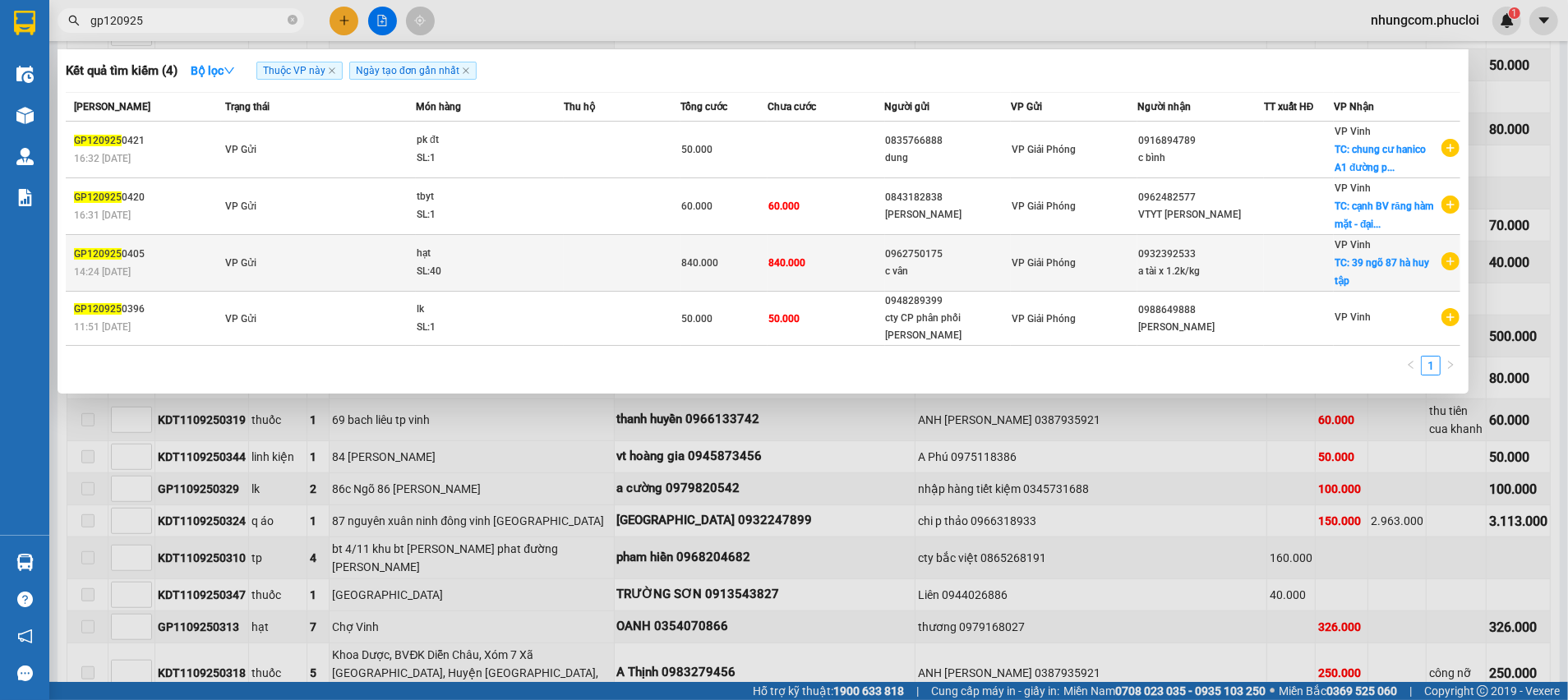
type input "gp120925"
click at [869, 275] on td "840.000" at bounding box center [827, 264] width 117 height 57
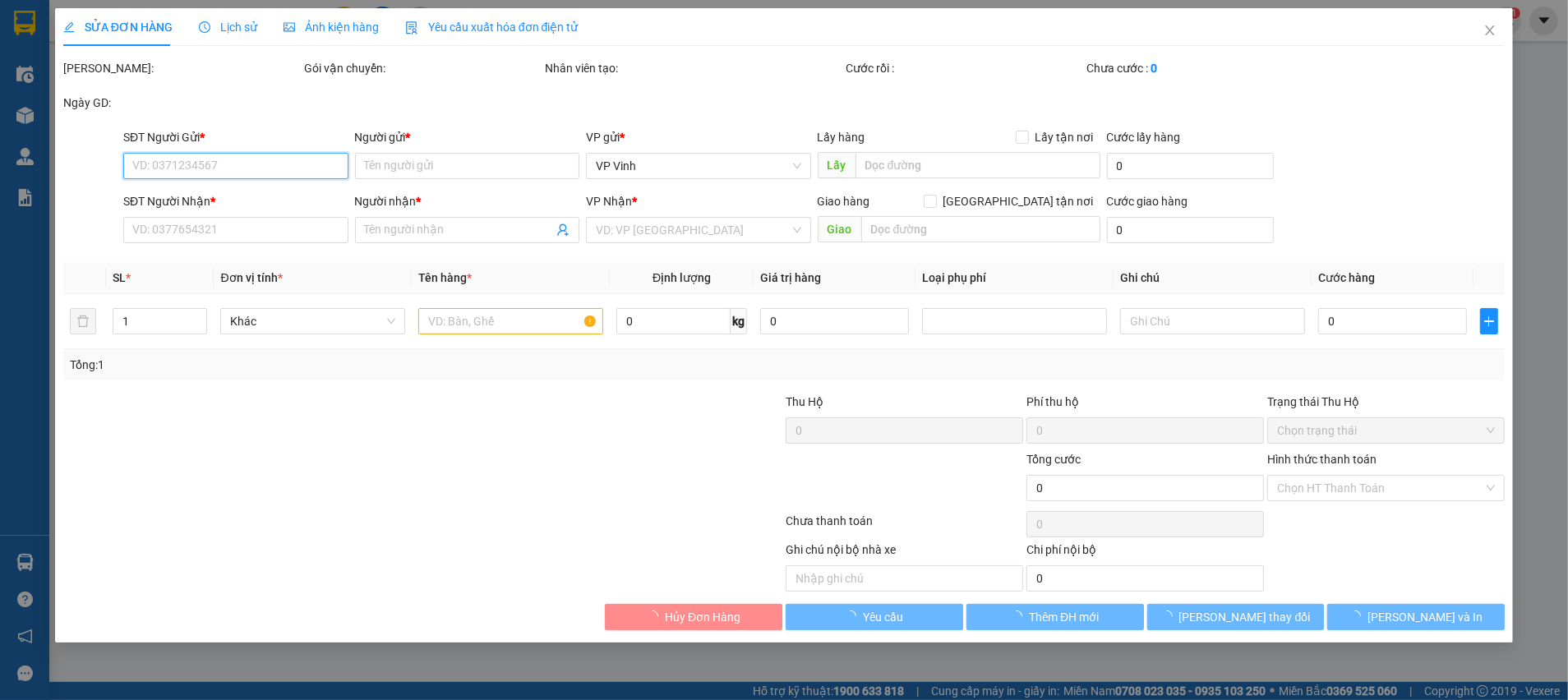
type input "0962750175"
type input "c vân"
type input "0932392533"
type input "a tài x 1.2k/kg"
checkbox input "true"
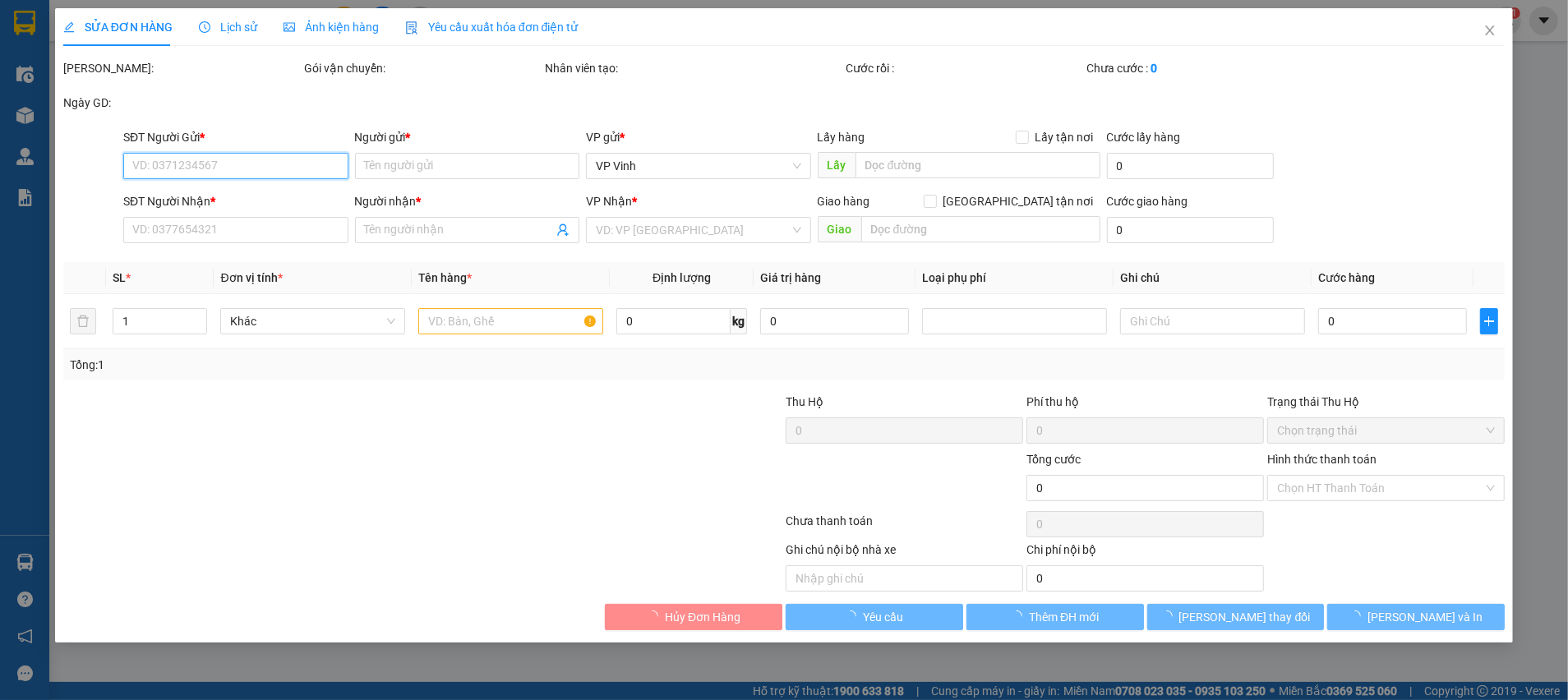
type input "39 ngõ 87 hà huy tập"
type input "840.000"
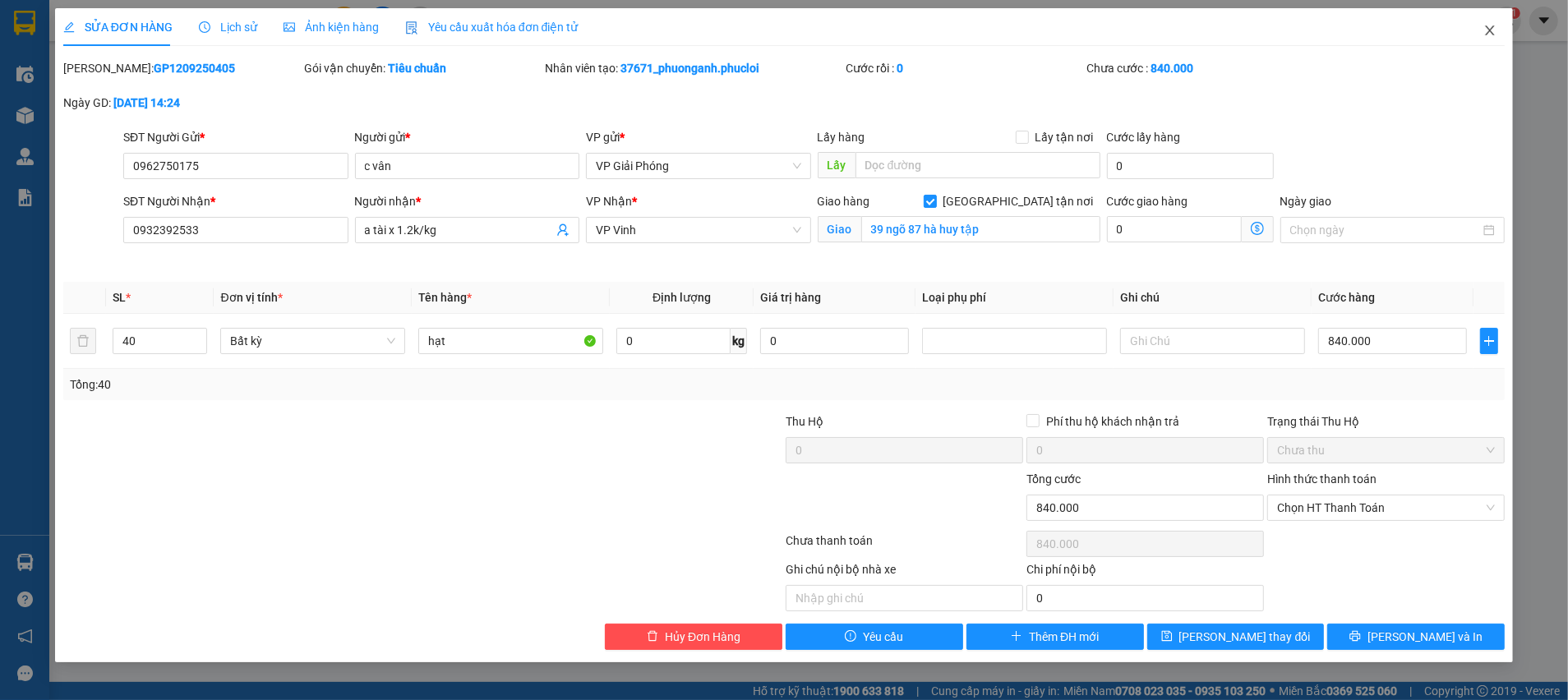
click at [1486, 29] on icon "close" at bounding box center [1490, 30] width 13 height 13
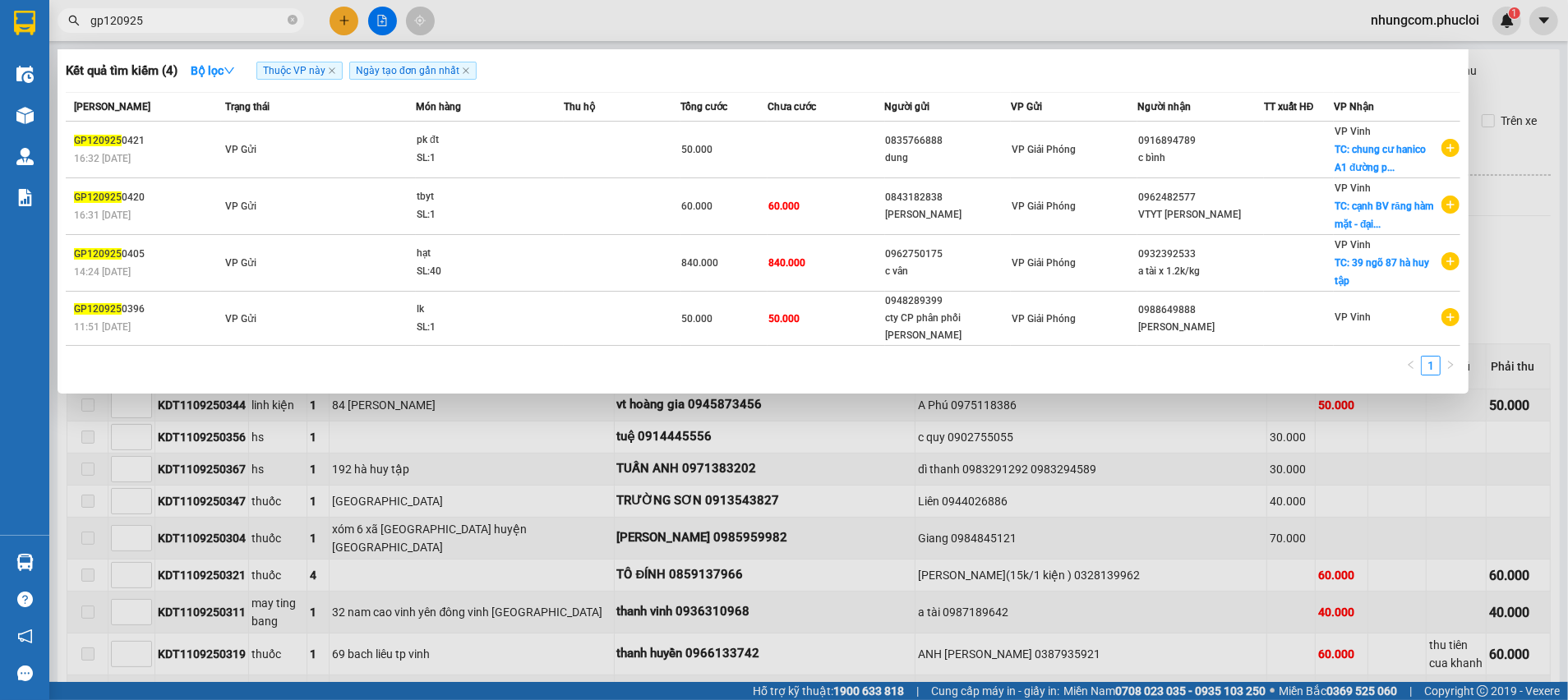
drag, startPoint x: 102, startPoint y: 24, endPoint x: 79, endPoint y: 3, distance: 31.1
click at [82, 26] on span "gp120925" at bounding box center [180, 21] width 247 height 25
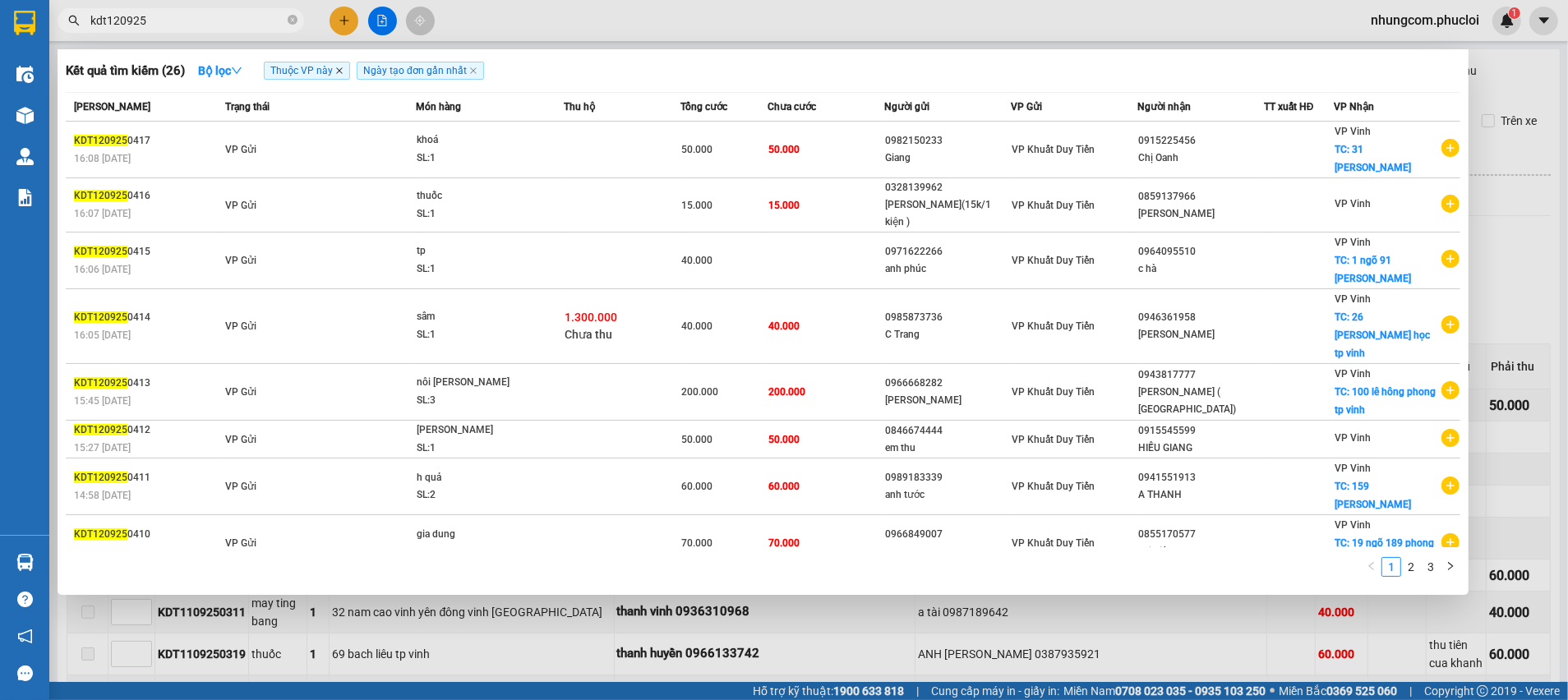
type input "kdt120925"
click at [341, 71] on icon "close" at bounding box center [339, 70] width 7 height 7
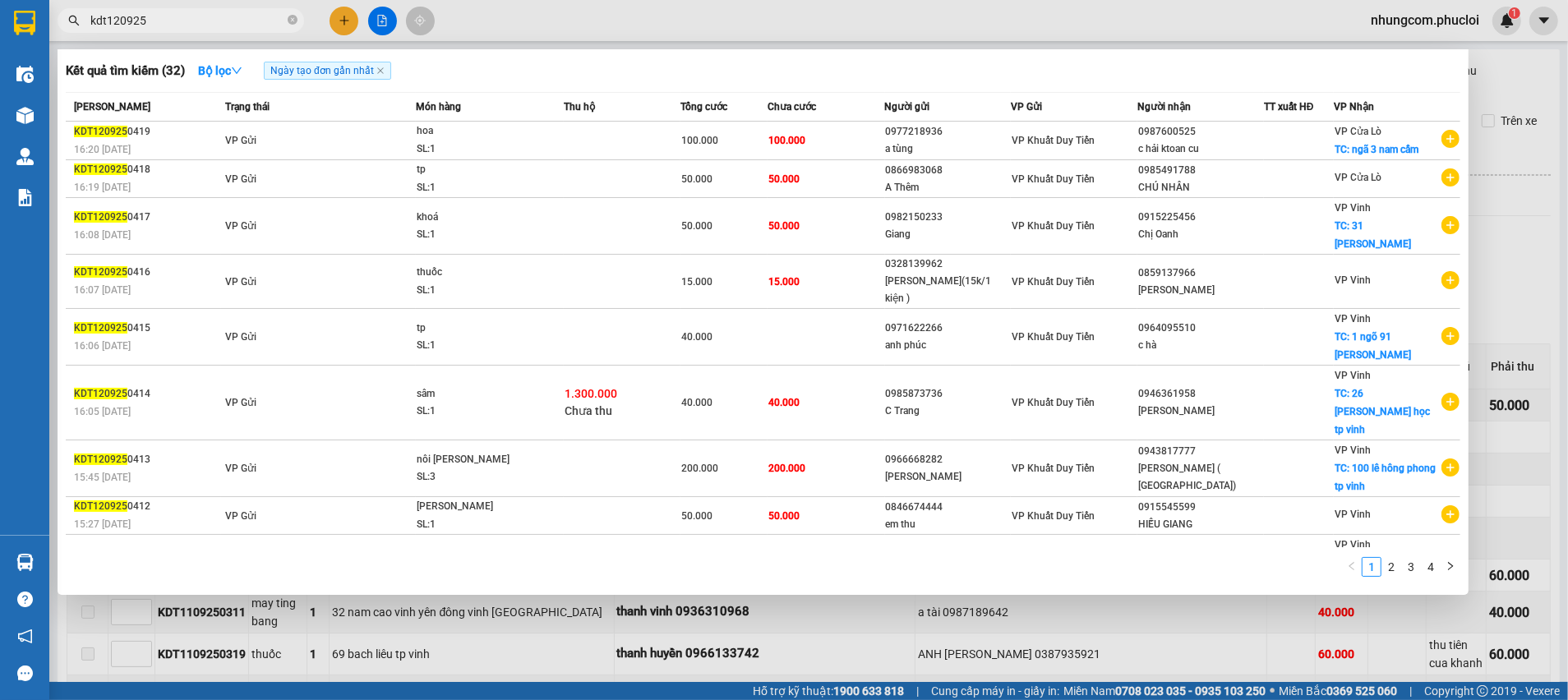
click at [1566, 206] on div at bounding box center [784, 350] width 1568 height 700
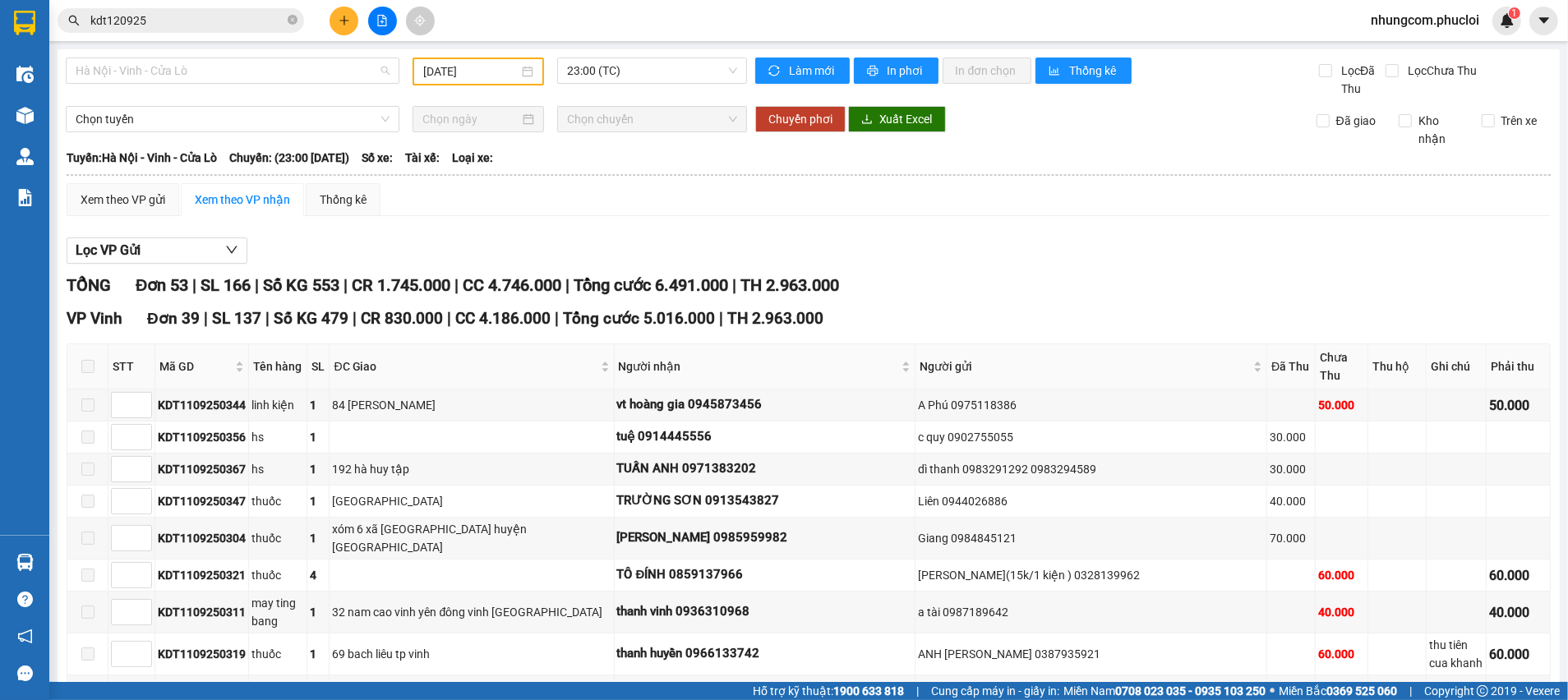
drag, startPoint x: 244, startPoint y: 78, endPoint x: 232, endPoint y: 85, distance: 13.9
click at [242, 78] on span "Hà Nội - Vinh - Cửa Lò" at bounding box center [232, 71] width 314 height 25
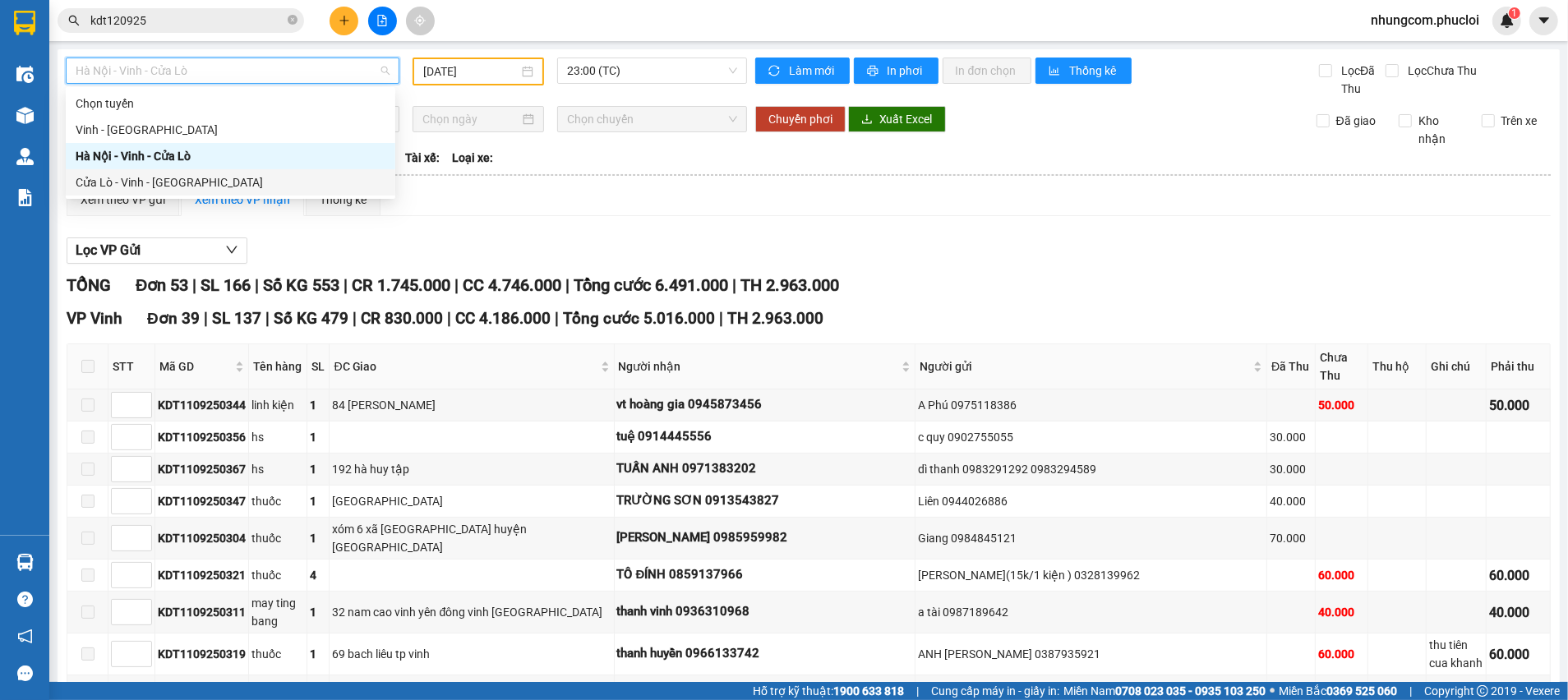
click at [176, 175] on div "Cửa Lò - Vinh - [GEOGRAPHIC_DATA]" at bounding box center [230, 182] width 310 height 18
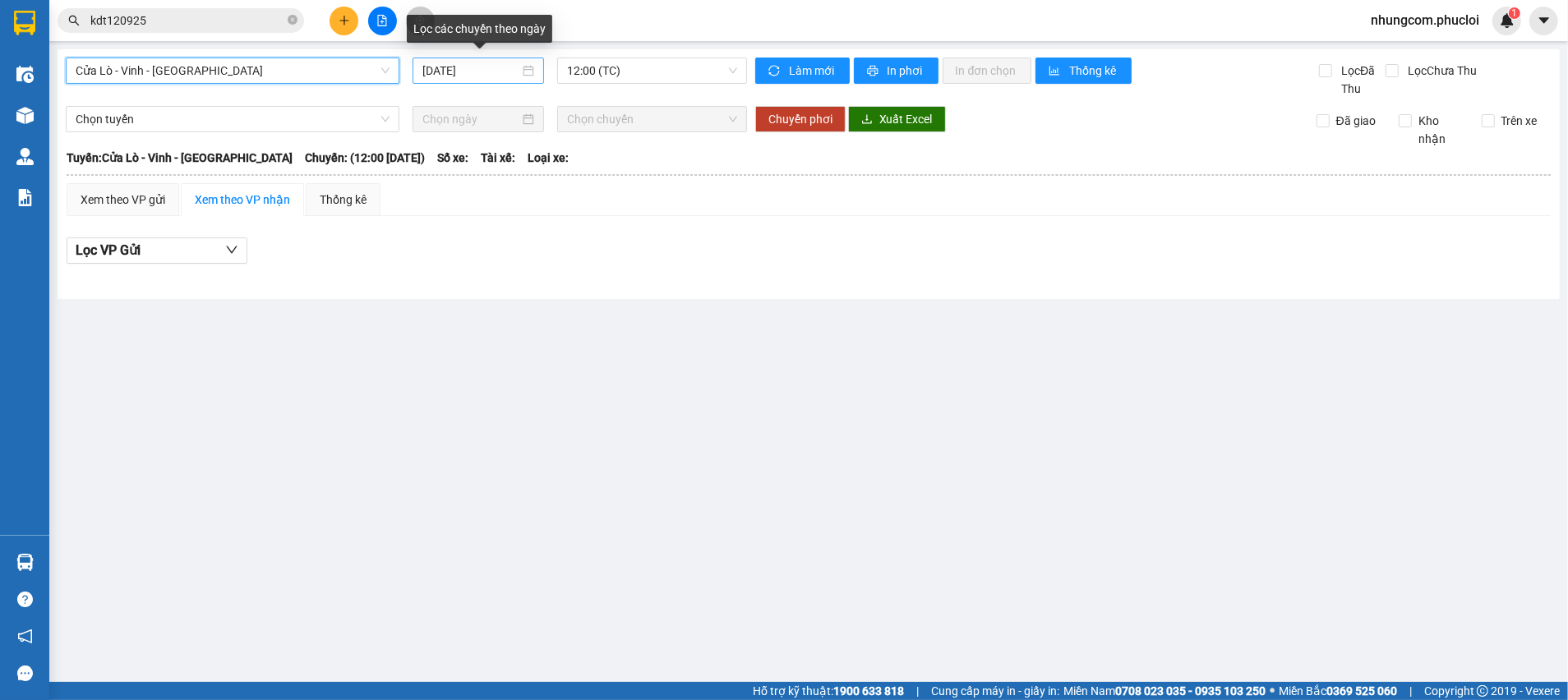
click at [489, 76] on input "[DATE]" at bounding box center [470, 70] width 97 height 18
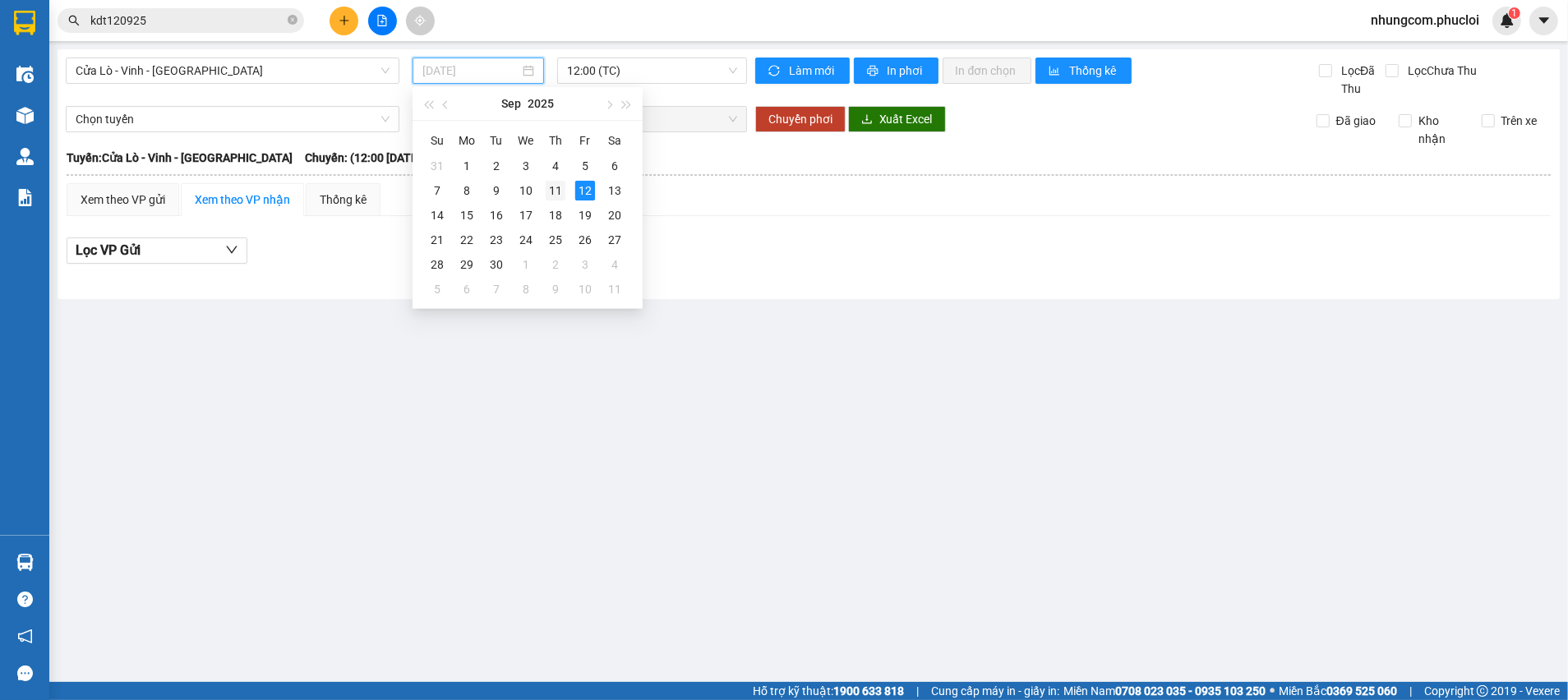
click at [547, 186] on div "11" at bounding box center [555, 190] width 20 height 20
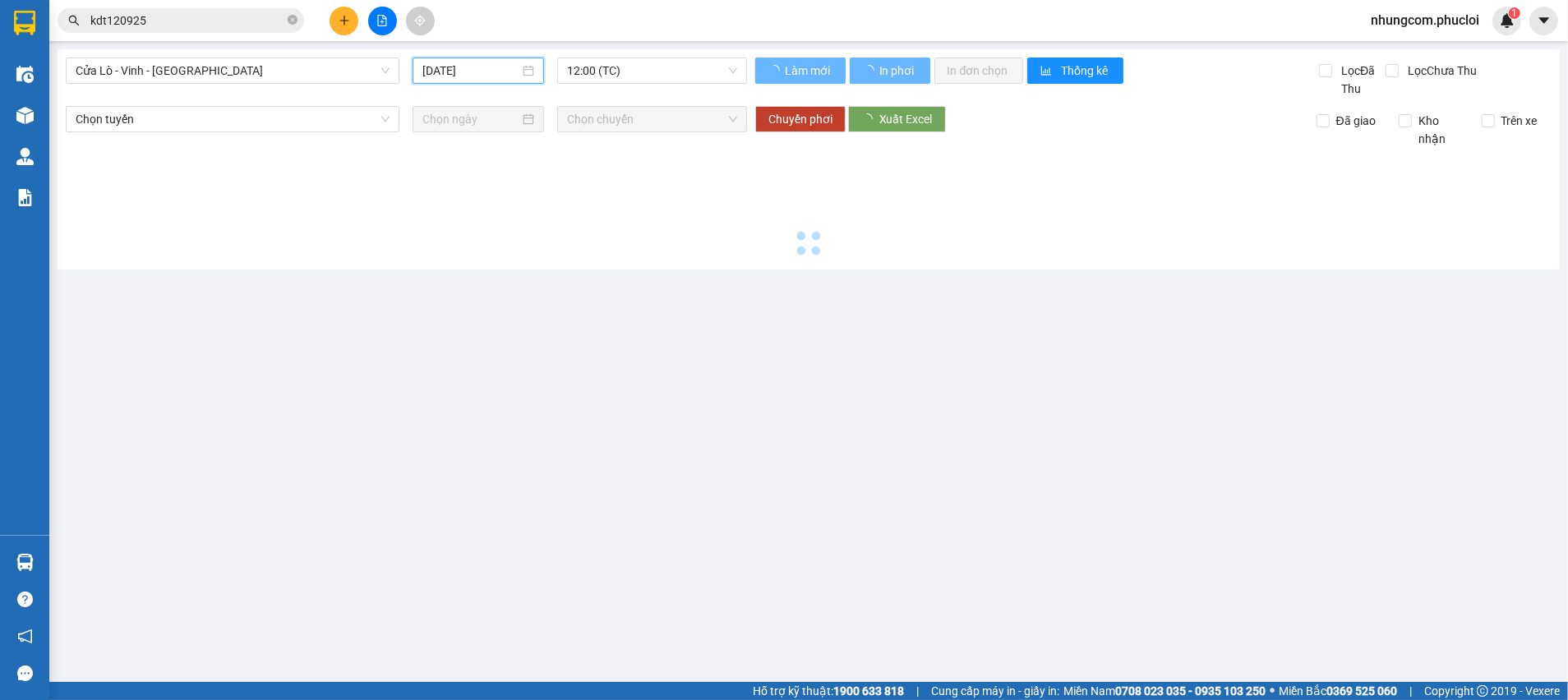
type input "[DATE]"
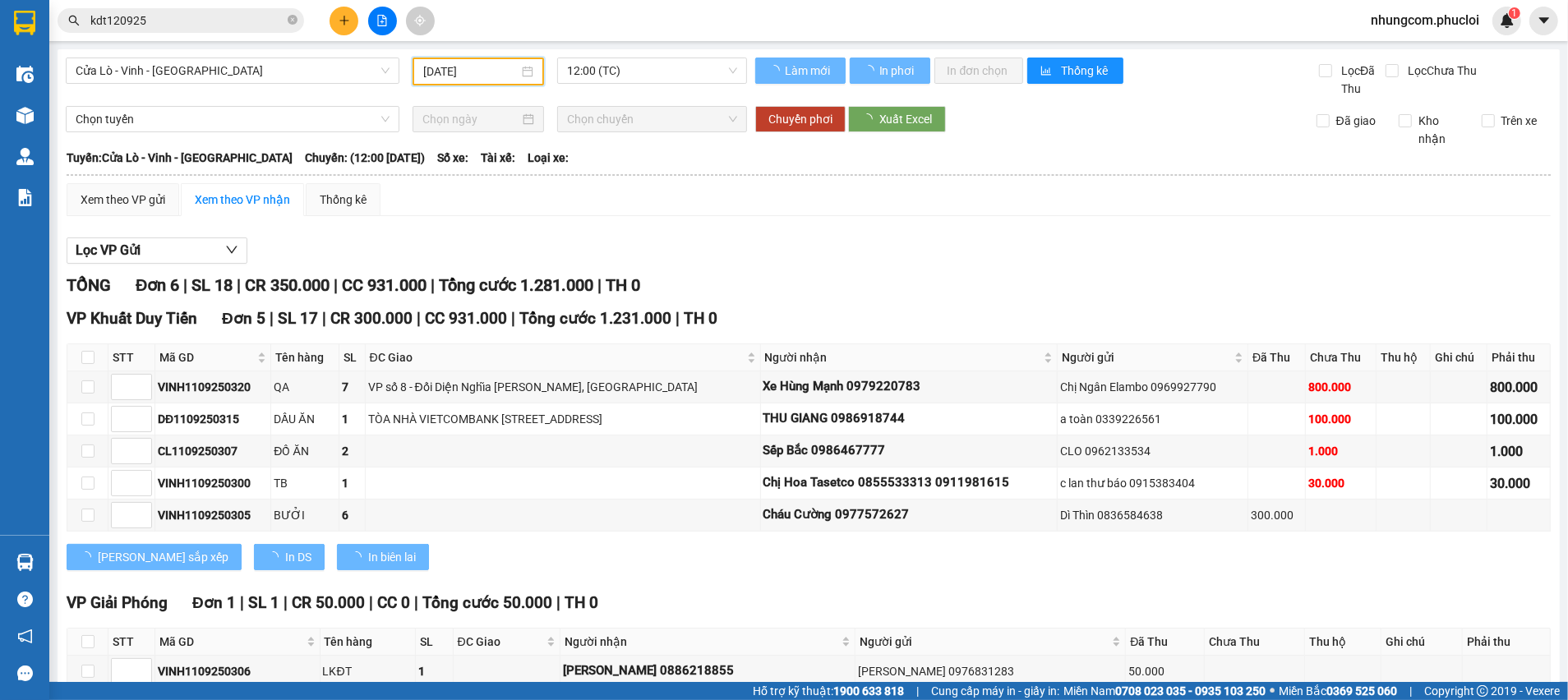
click at [617, 74] on span "12:00 (TC)" at bounding box center [651, 71] width 169 height 25
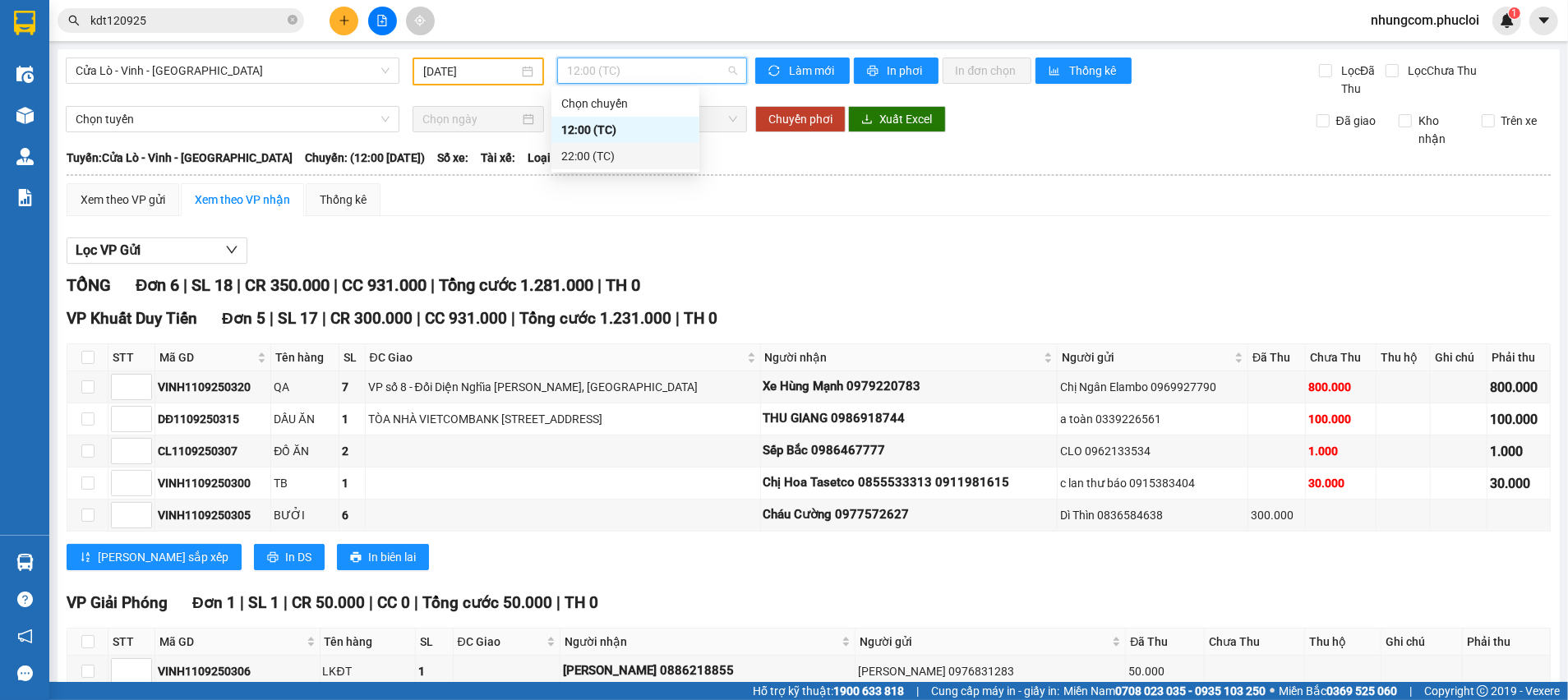
click at [599, 162] on div "22:00 (TC)" at bounding box center [625, 156] width 128 height 18
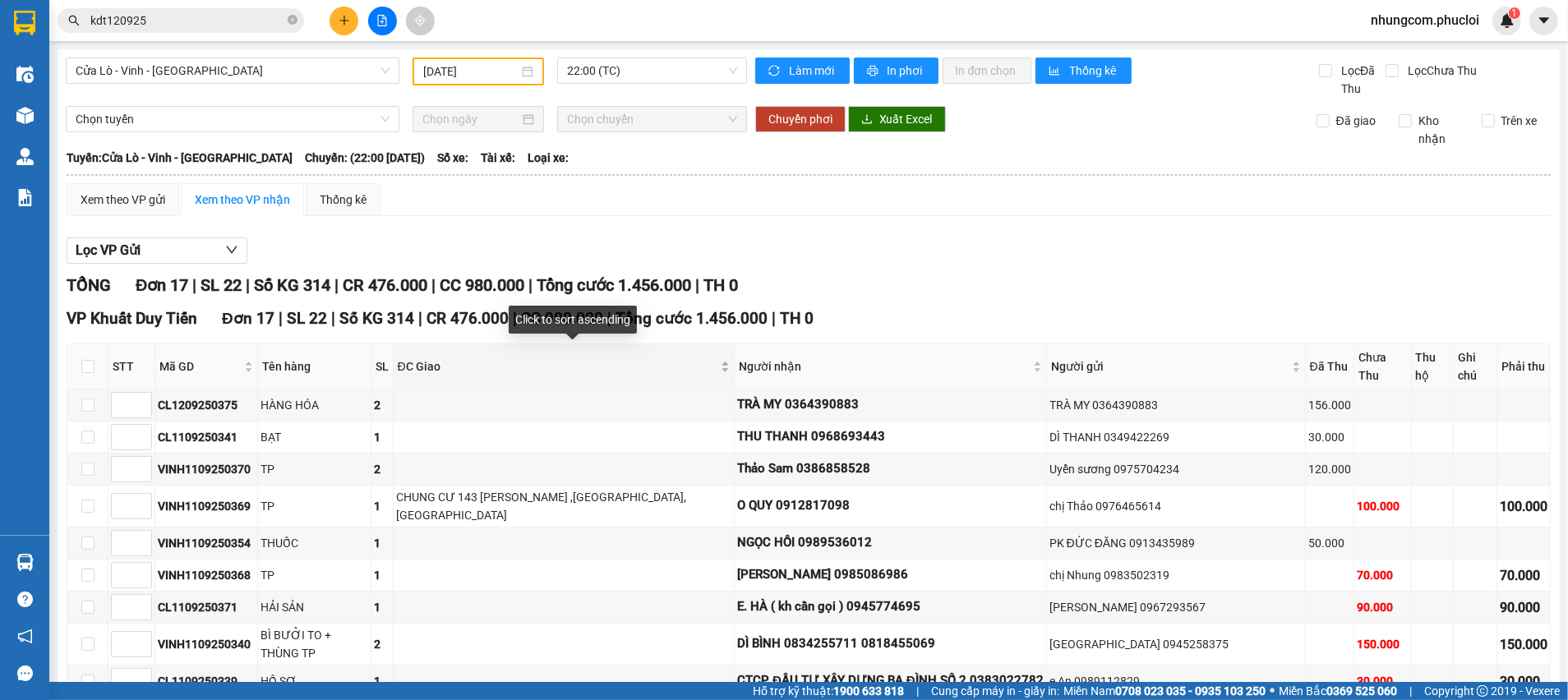
click at [602, 357] on span "ĐC Giao" at bounding box center [557, 366] width 319 height 18
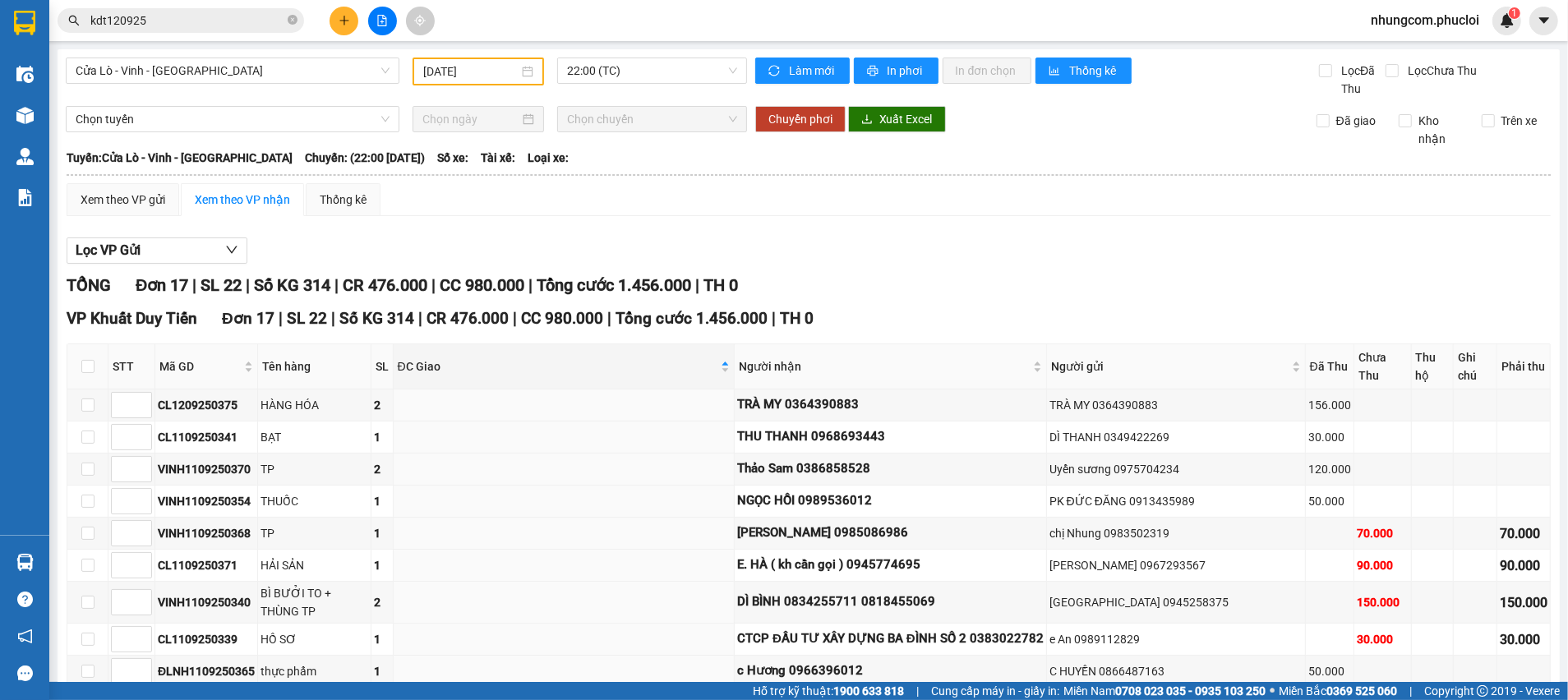
click at [180, 11] on input "kdt120925" at bounding box center [187, 20] width 194 height 18
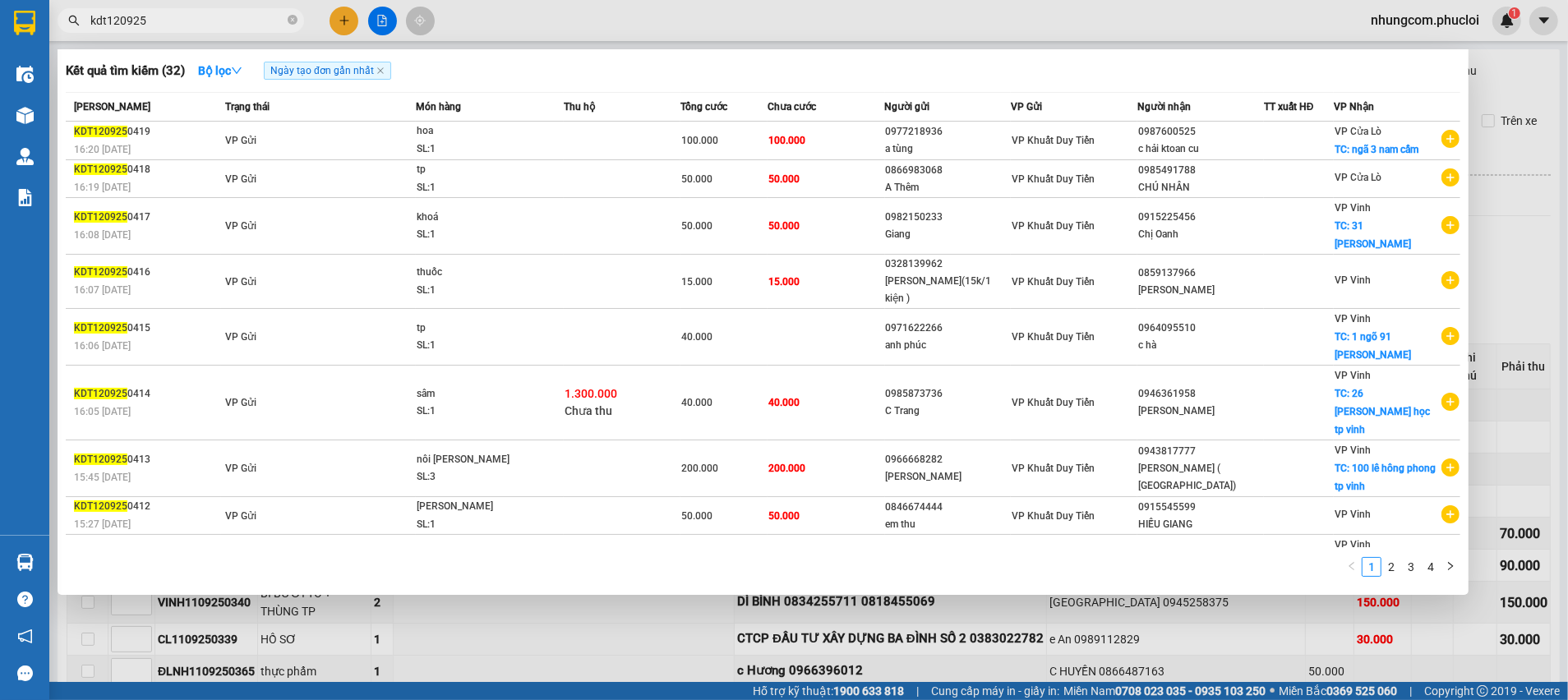
click at [180, 11] on input "kdt120925" at bounding box center [187, 20] width 194 height 18
paste input "0373952469"
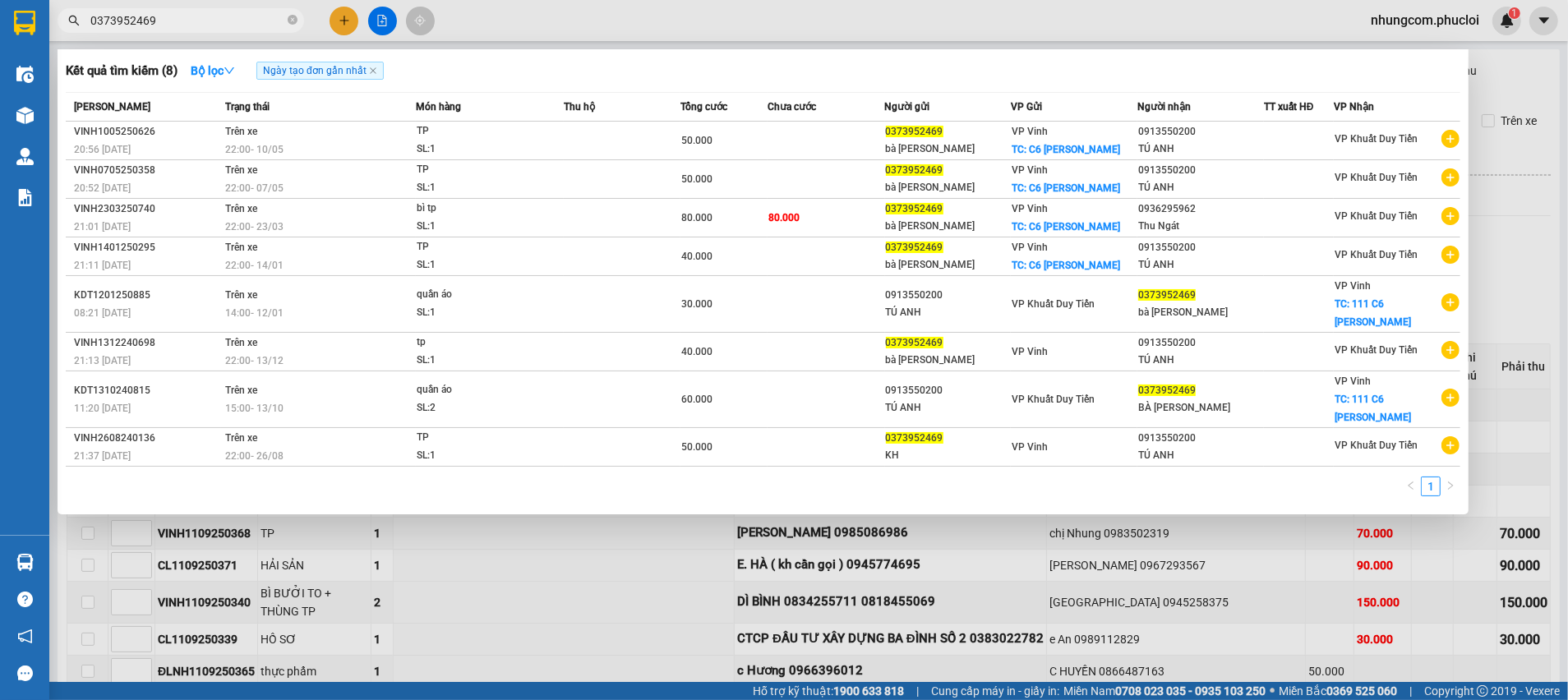
click at [180, 22] on input "0373952469" at bounding box center [187, 20] width 194 height 18
paste input "98738677"
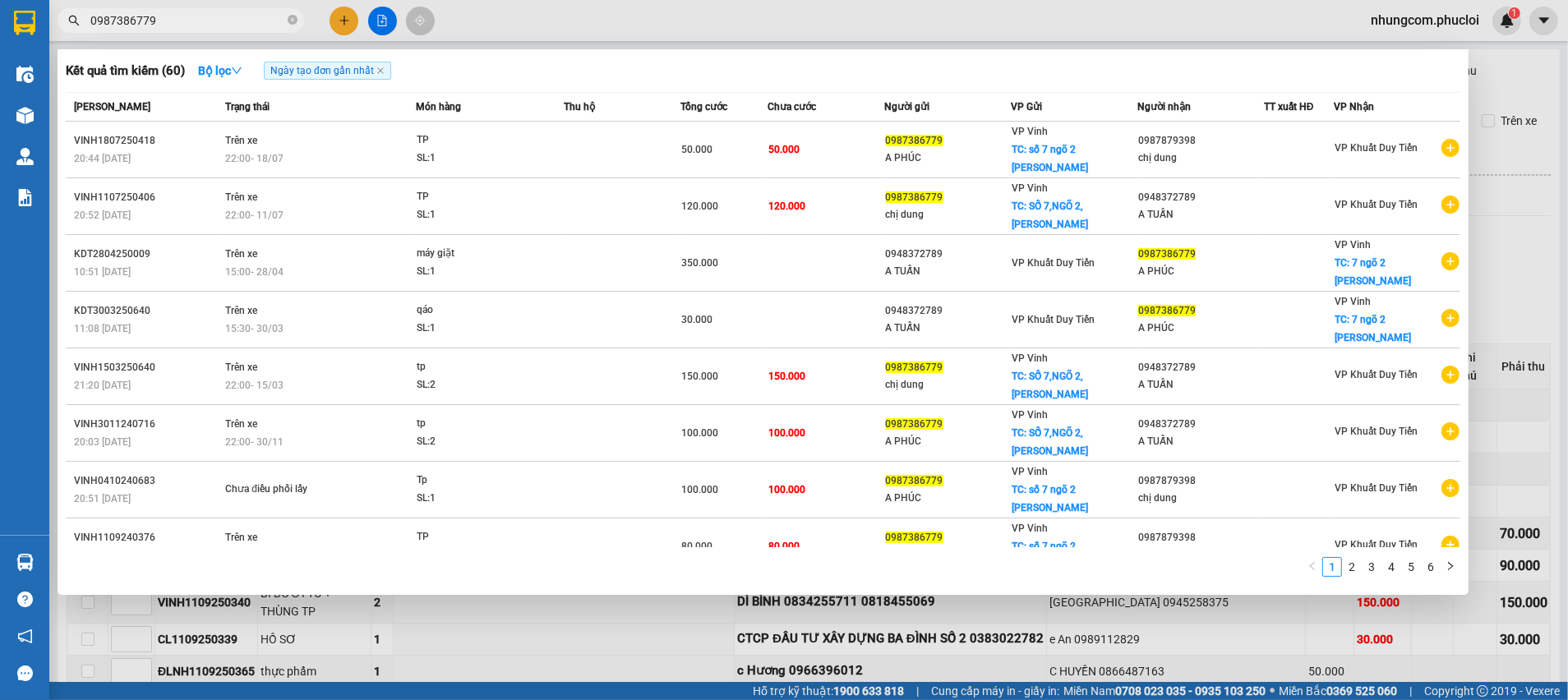
type input "0987386779"
click at [1524, 288] on div at bounding box center [784, 350] width 1568 height 700
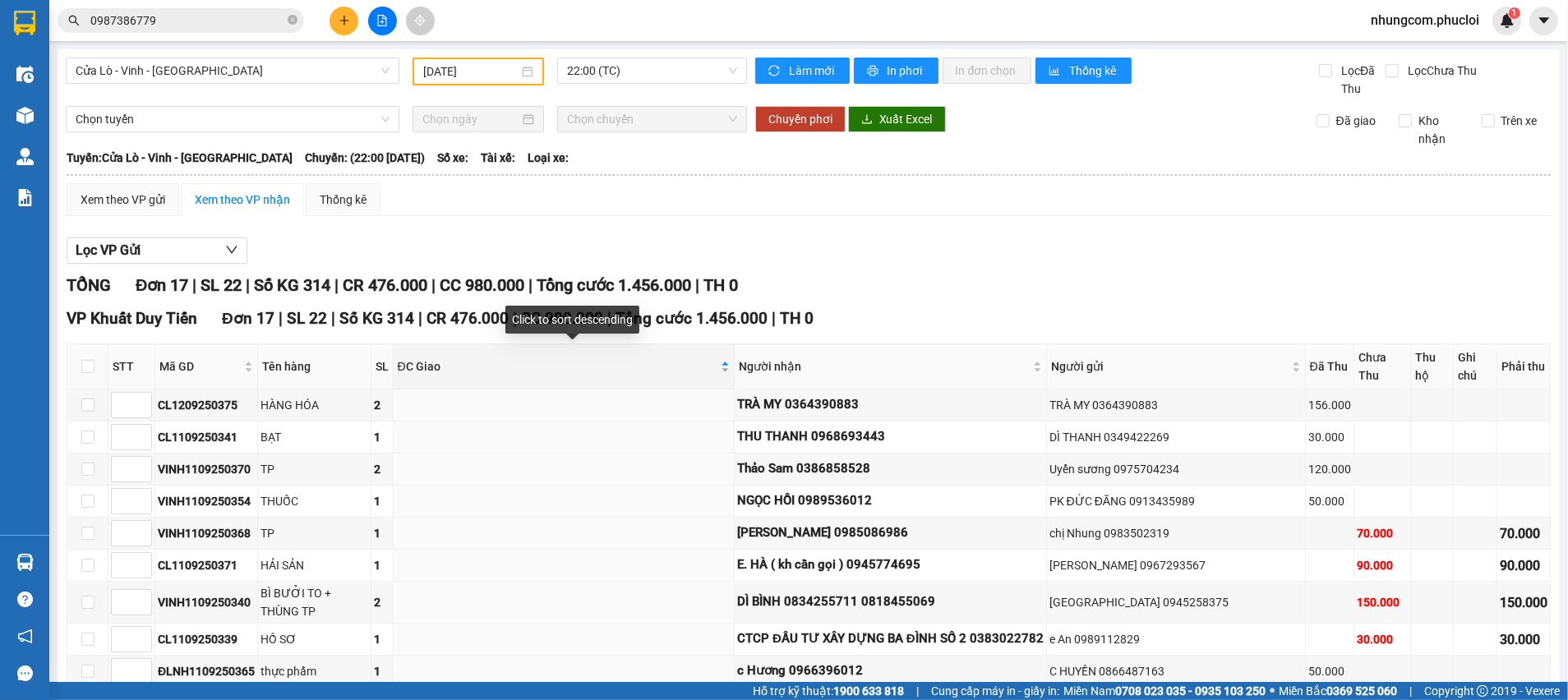
click at [516, 360] on span "ĐC Giao" at bounding box center [557, 366] width 319 height 18
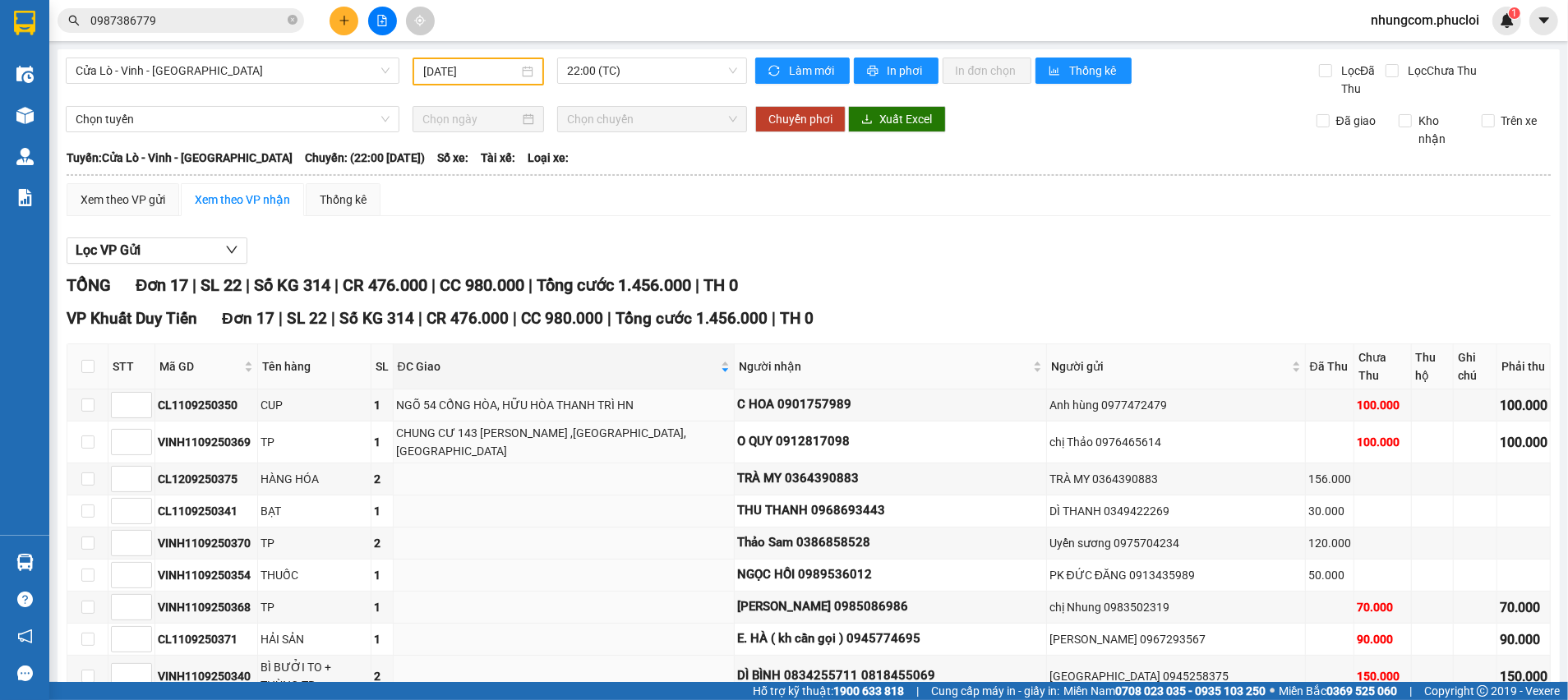
drag, startPoint x: 888, startPoint y: 234, endPoint x: 813, endPoint y: 255, distance: 77.9
click at [888, 236] on div "Lọc VP Gửi TỔNG Đơn 17 | SL 22 | Số KG 314 | CR 476.000 | CC 980.000 | Tổng cư…" at bounding box center [808, 622] width 1484 height 784
click at [549, 357] on span "ĐC Giao" at bounding box center [557, 366] width 319 height 18
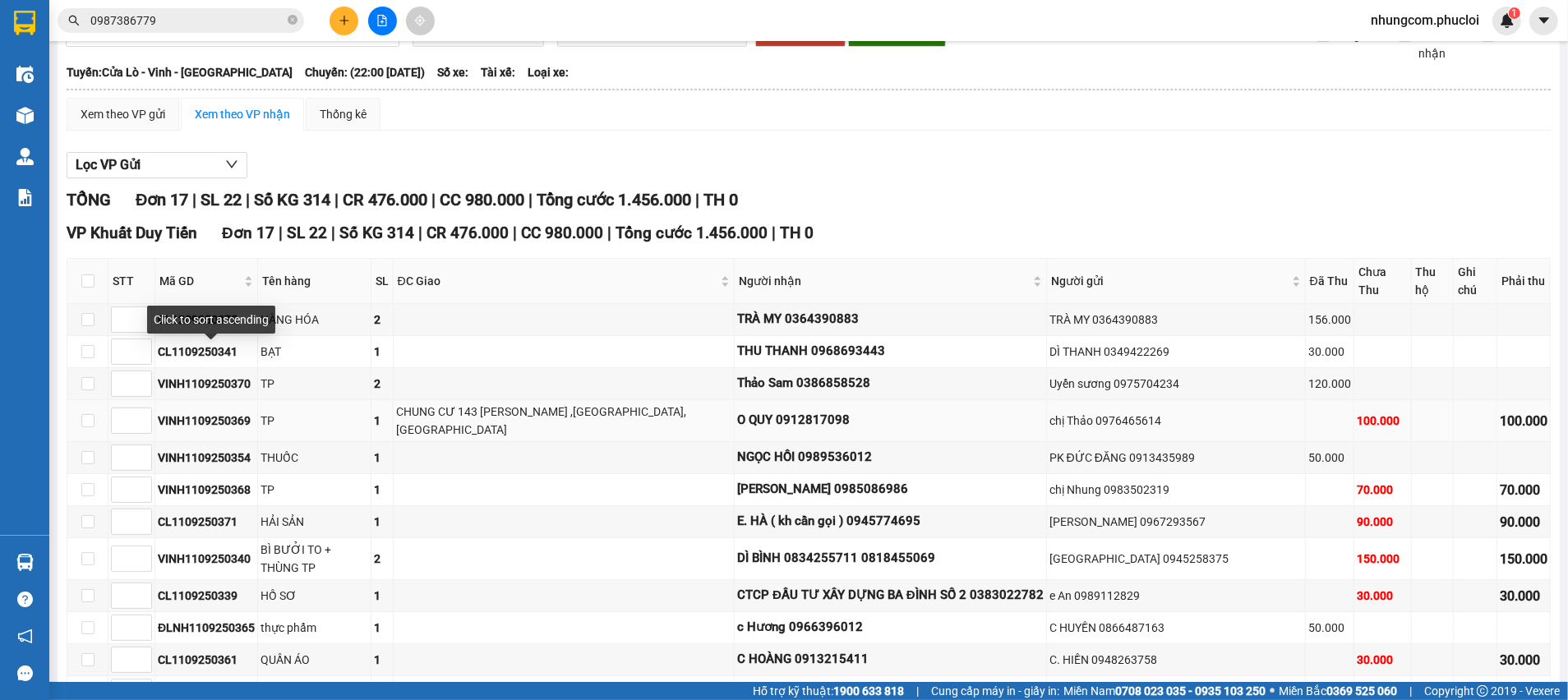
scroll to position [123, 0]
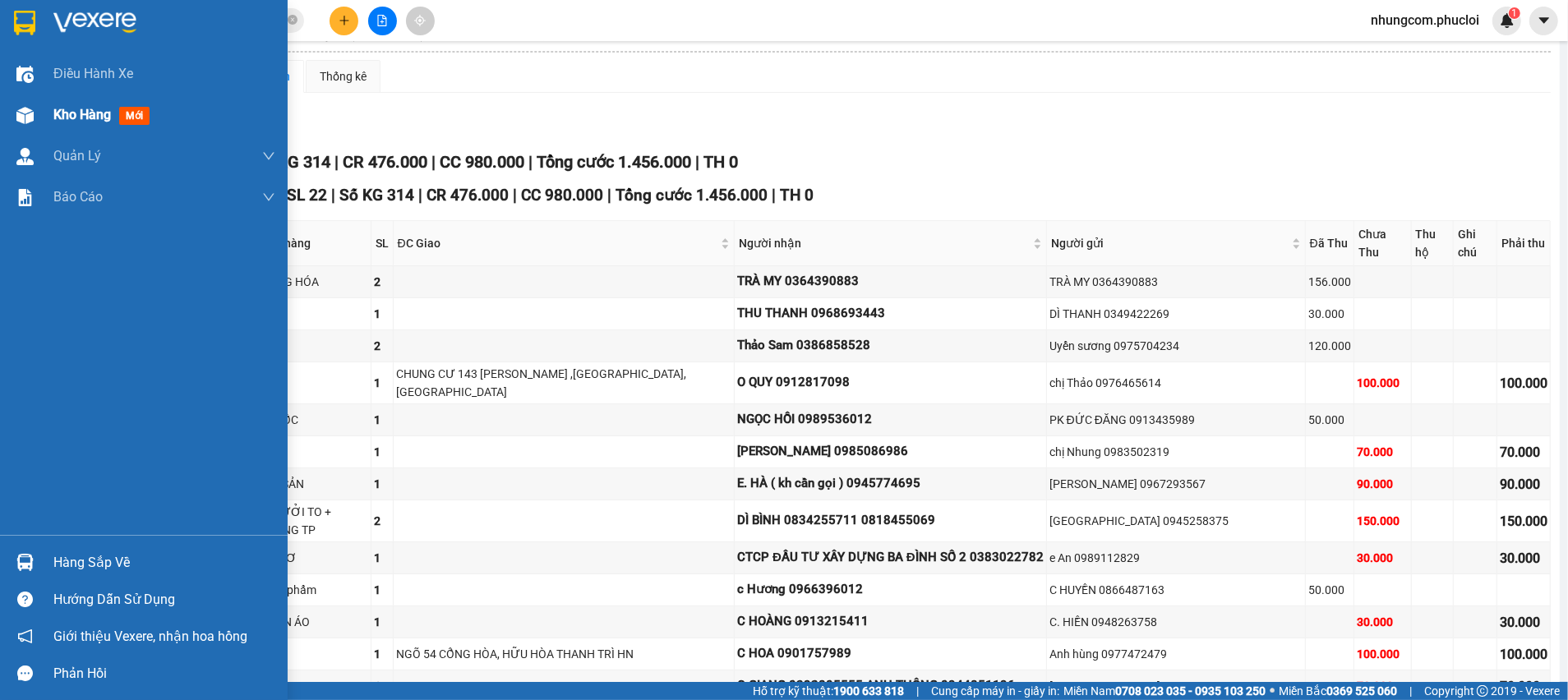
click at [81, 123] on span "Kho hàng" at bounding box center [82, 114] width 58 height 16
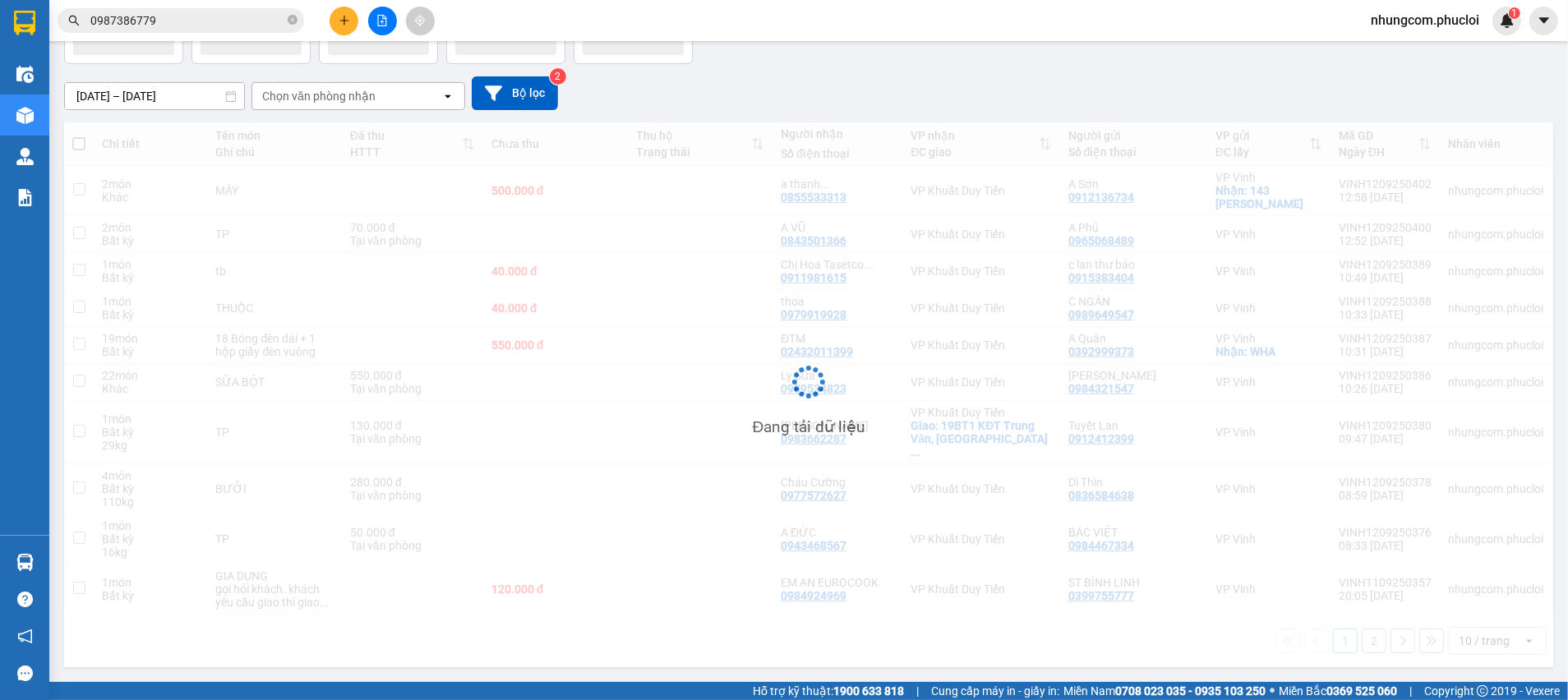
scroll to position [93, 0]
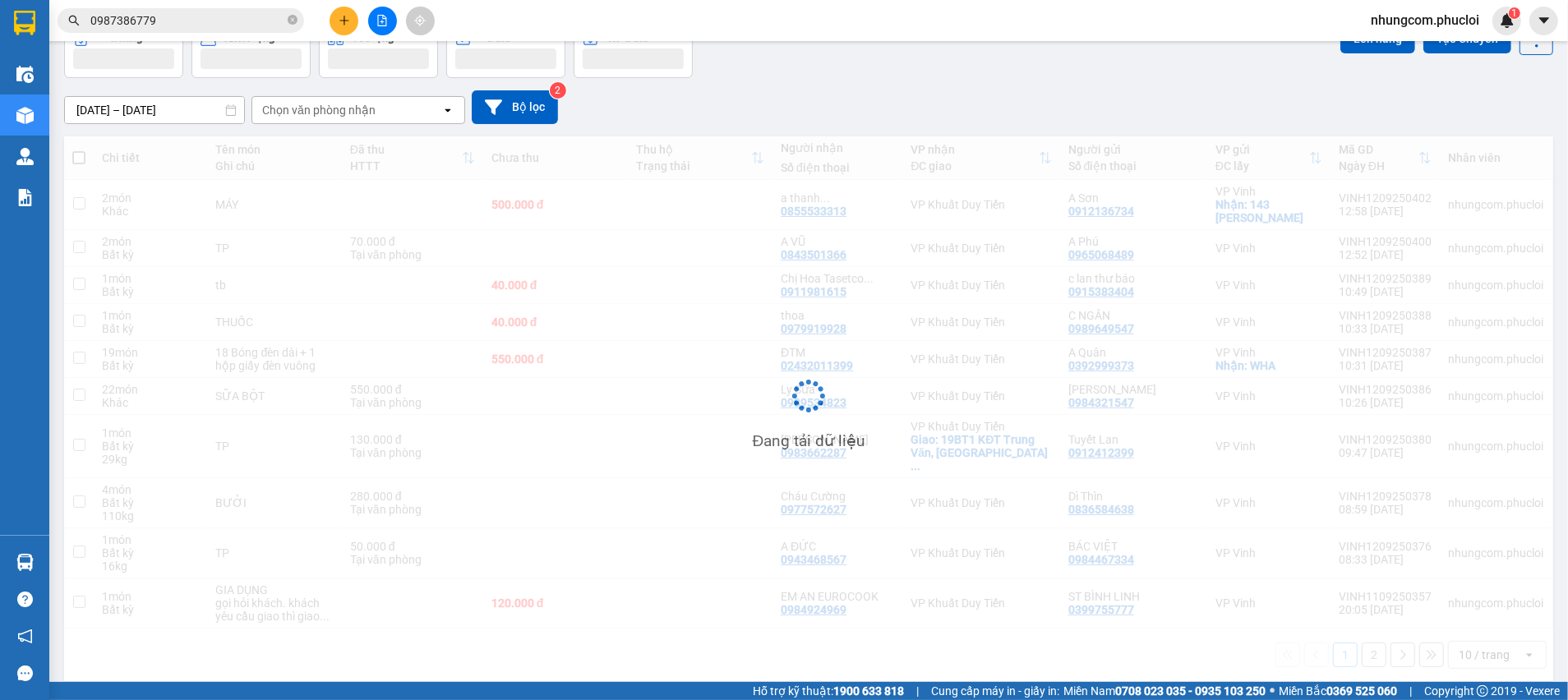
click at [912, 85] on div "[DATE] – [DATE] Press the down arrow key to interact with the calendar and sele…" at bounding box center [809, 108] width 1489 height 59
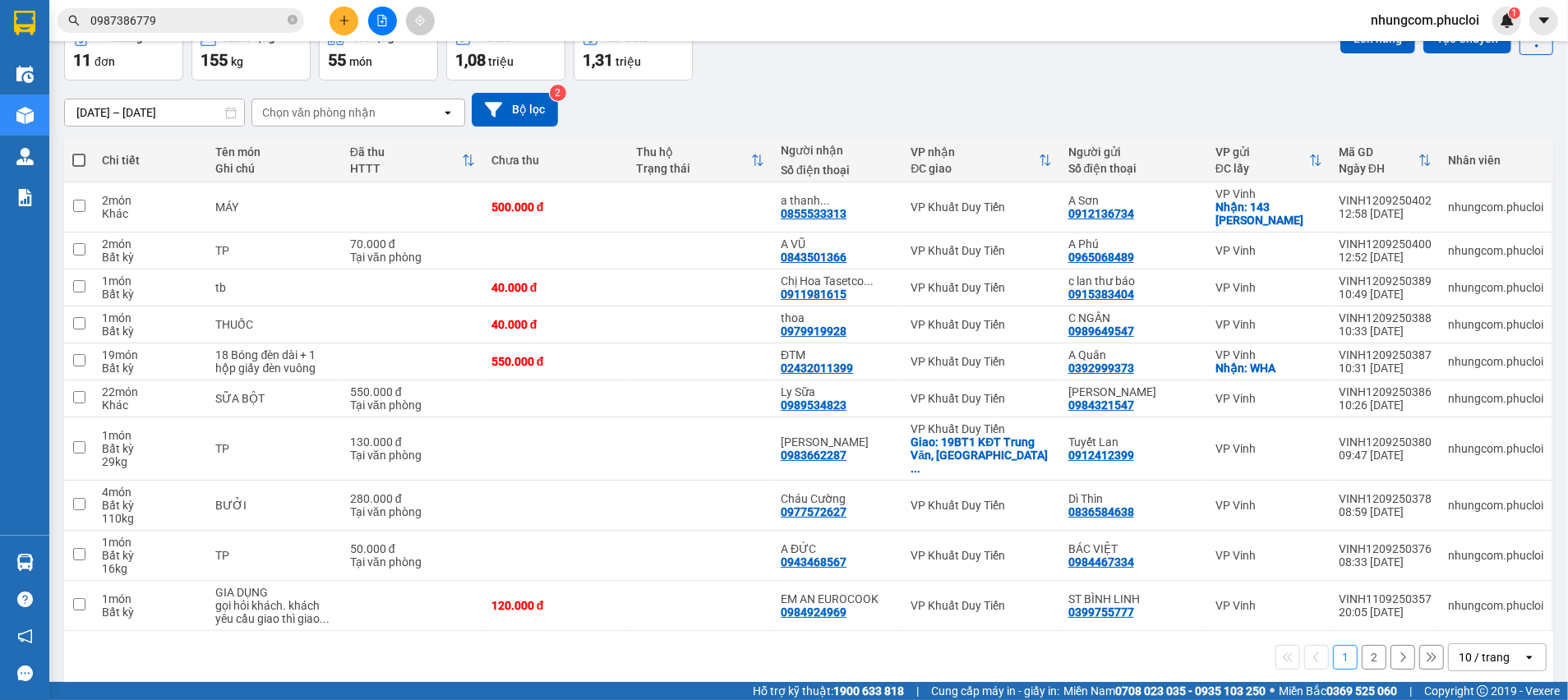
scroll to position [95, 0]
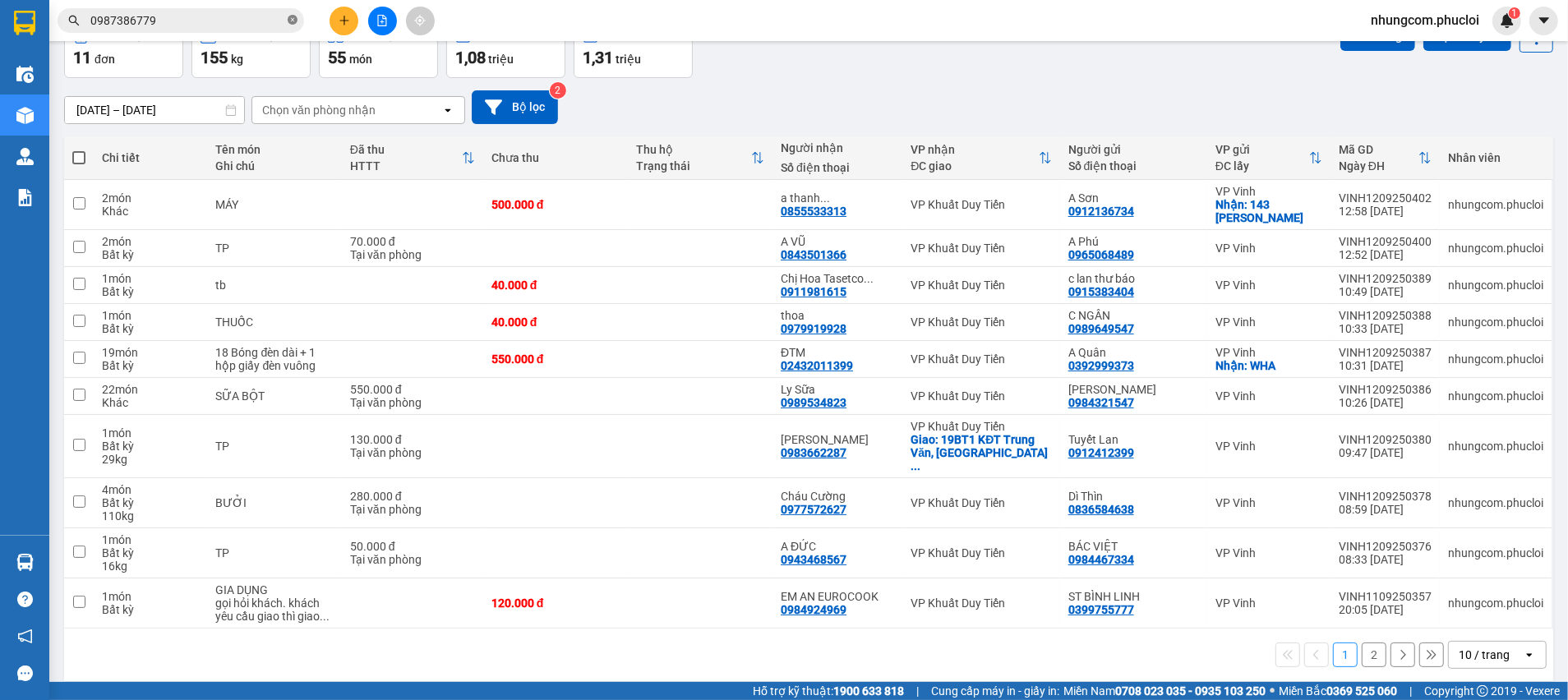
click at [287, 19] on icon "close-circle" at bounding box center [292, 20] width 9 height 9
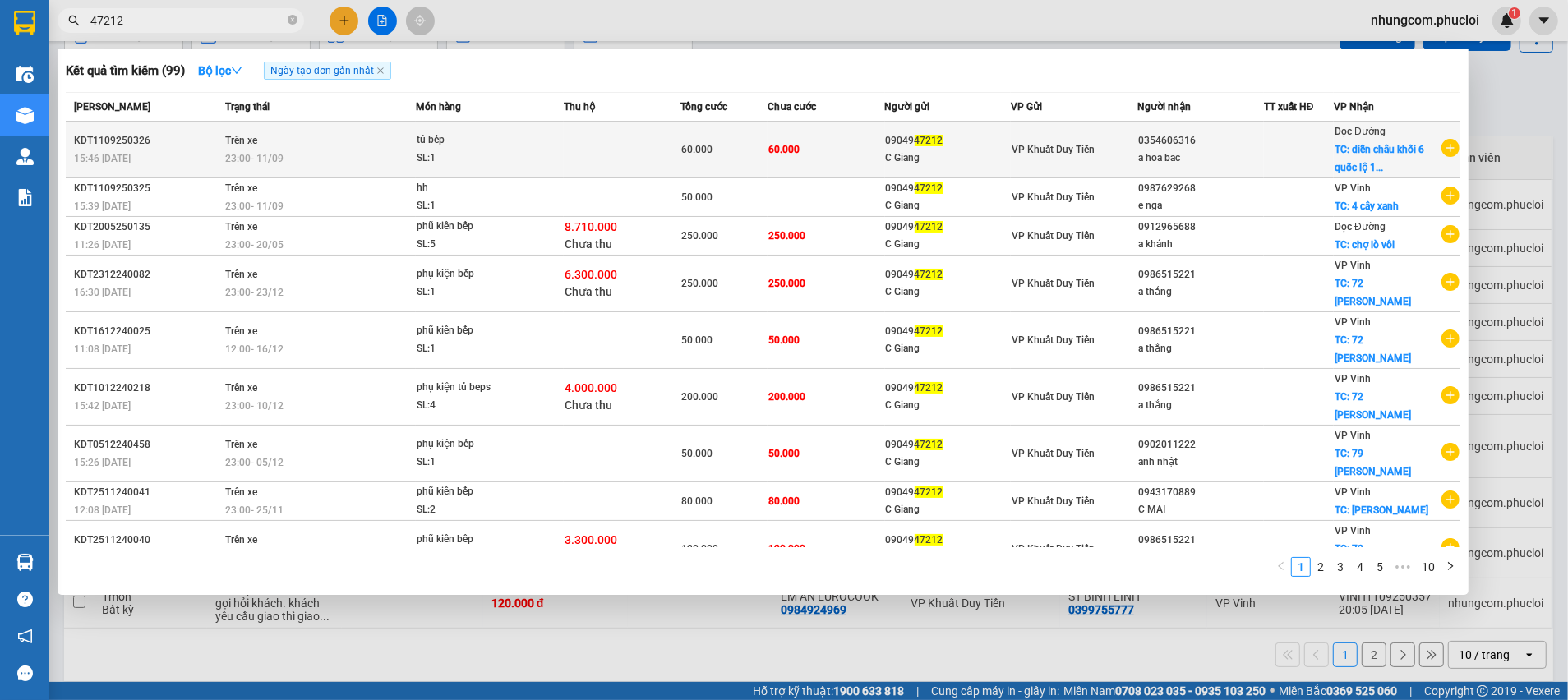
type input "47212"
click at [950, 170] on td "09049 [GEOGRAPHIC_DATA]" at bounding box center [948, 150] width 127 height 57
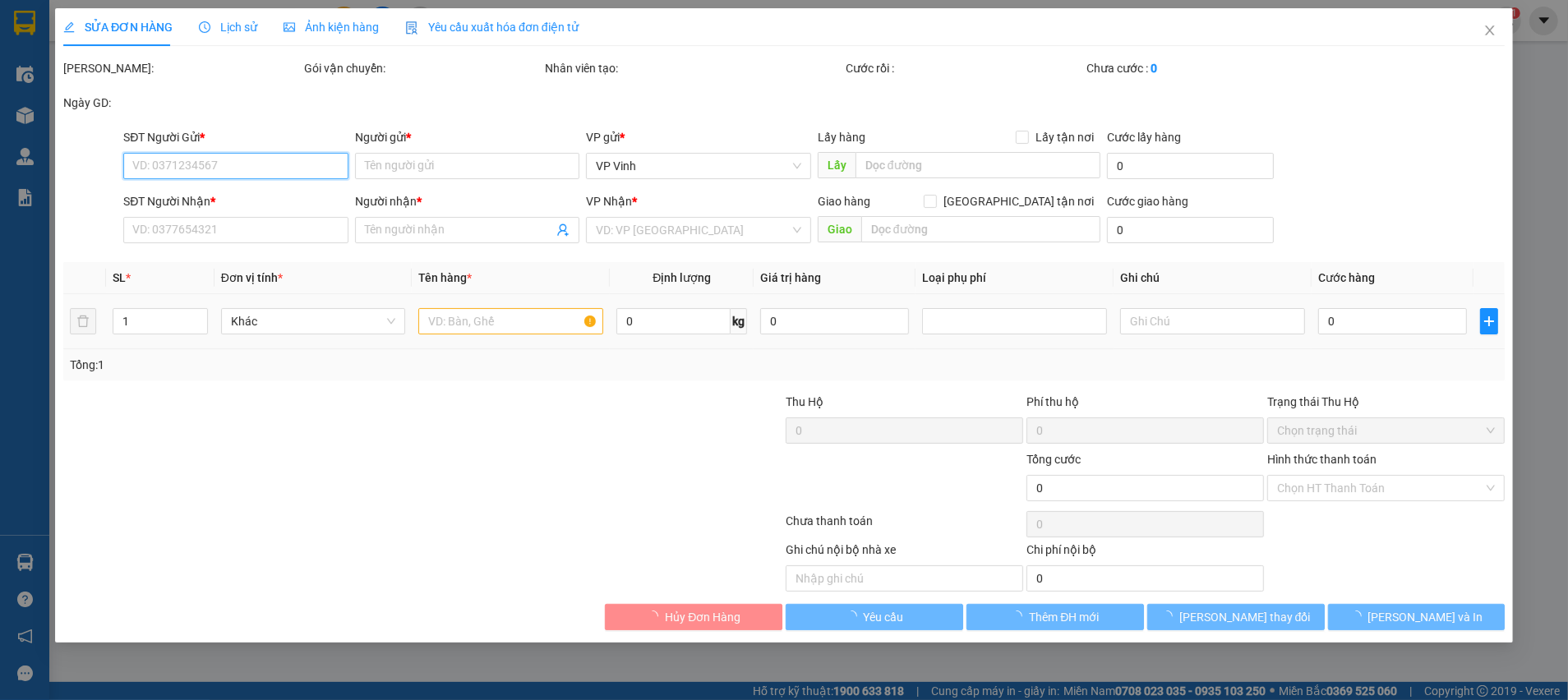
type input "0904947212"
type input "C Giang"
type input "0354606316"
type input "a hoa bac"
checkbox input "true"
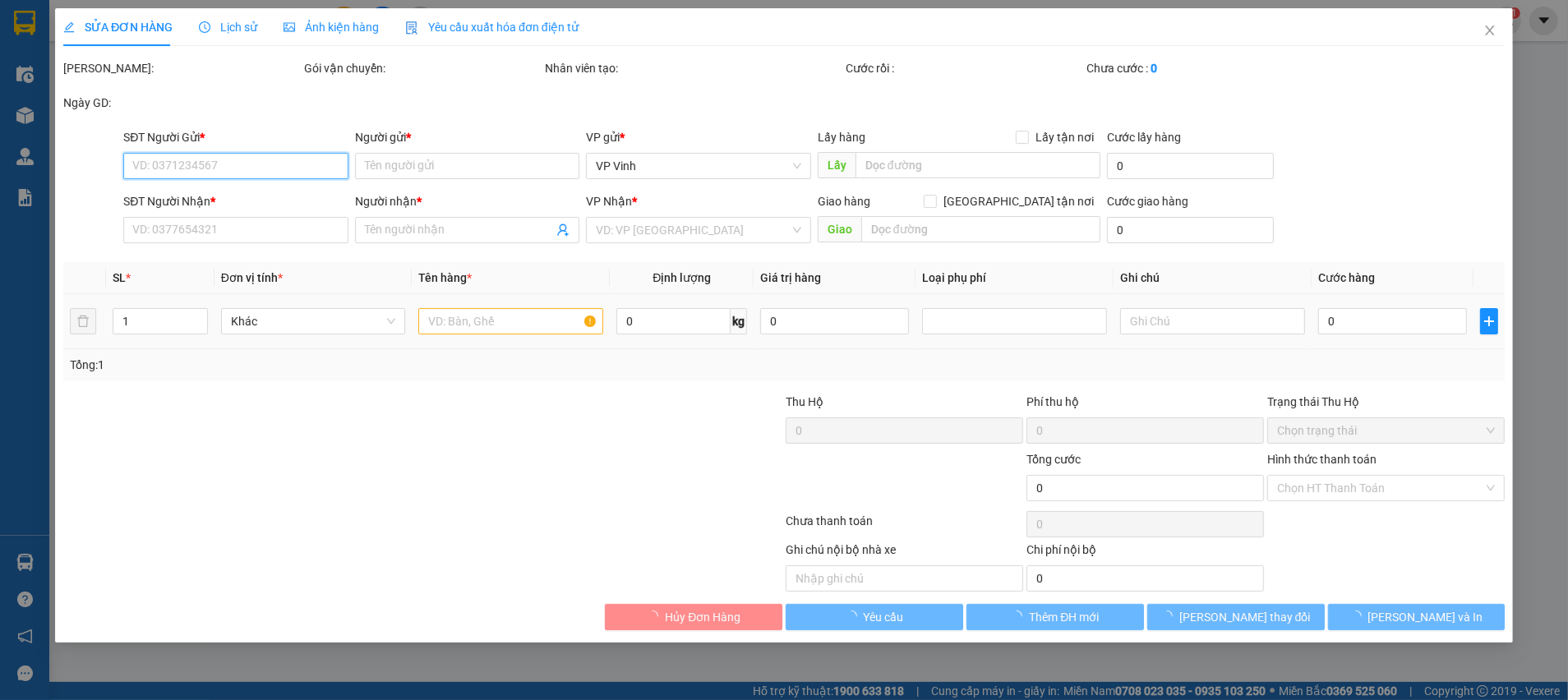
type input "diễn châu khối 6 quốc lộ 1a"
type input "60.000"
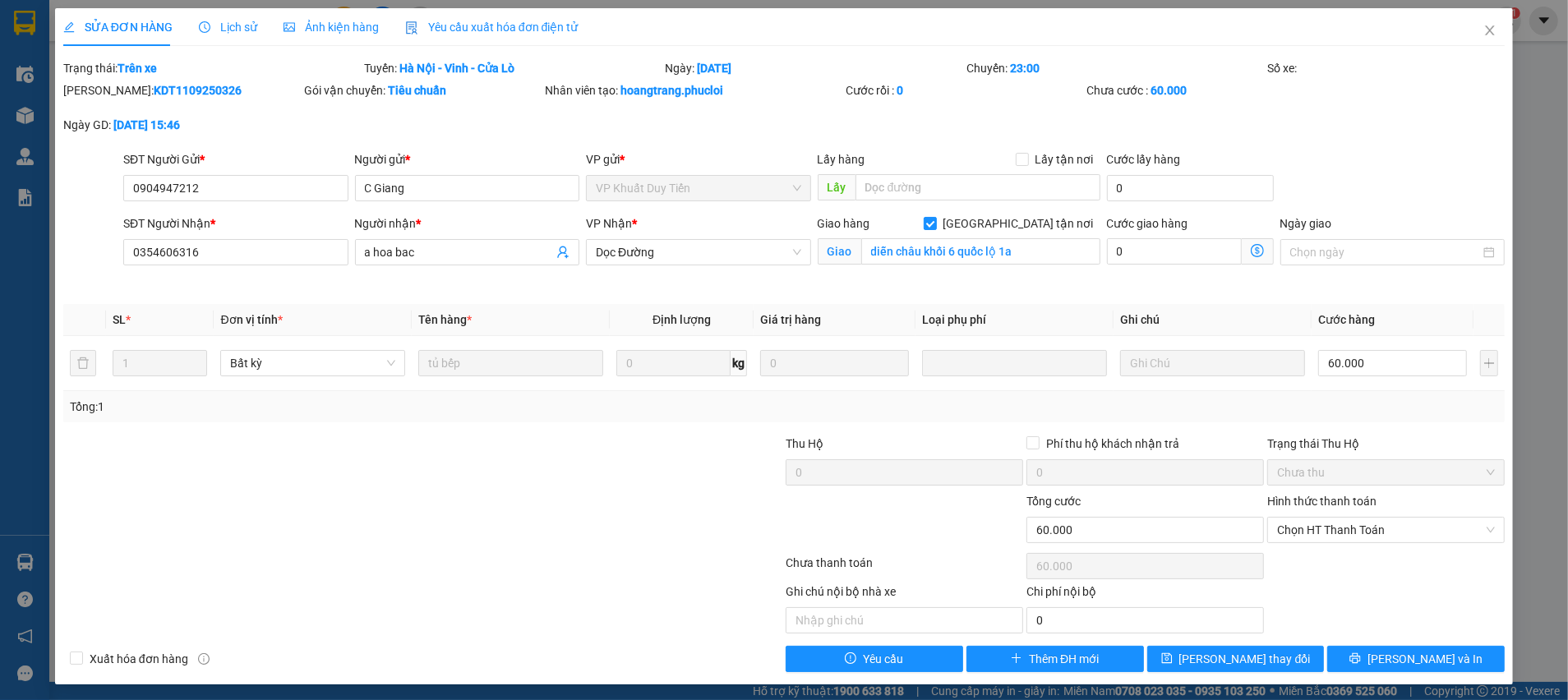
drag, startPoint x: 298, startPoint y: 315, endPoint x: 296, endPoint y: 324, distance: 9.2
click at [1467, 26] on span "Close" at bounding box center [1490, 31] width 46 height 46
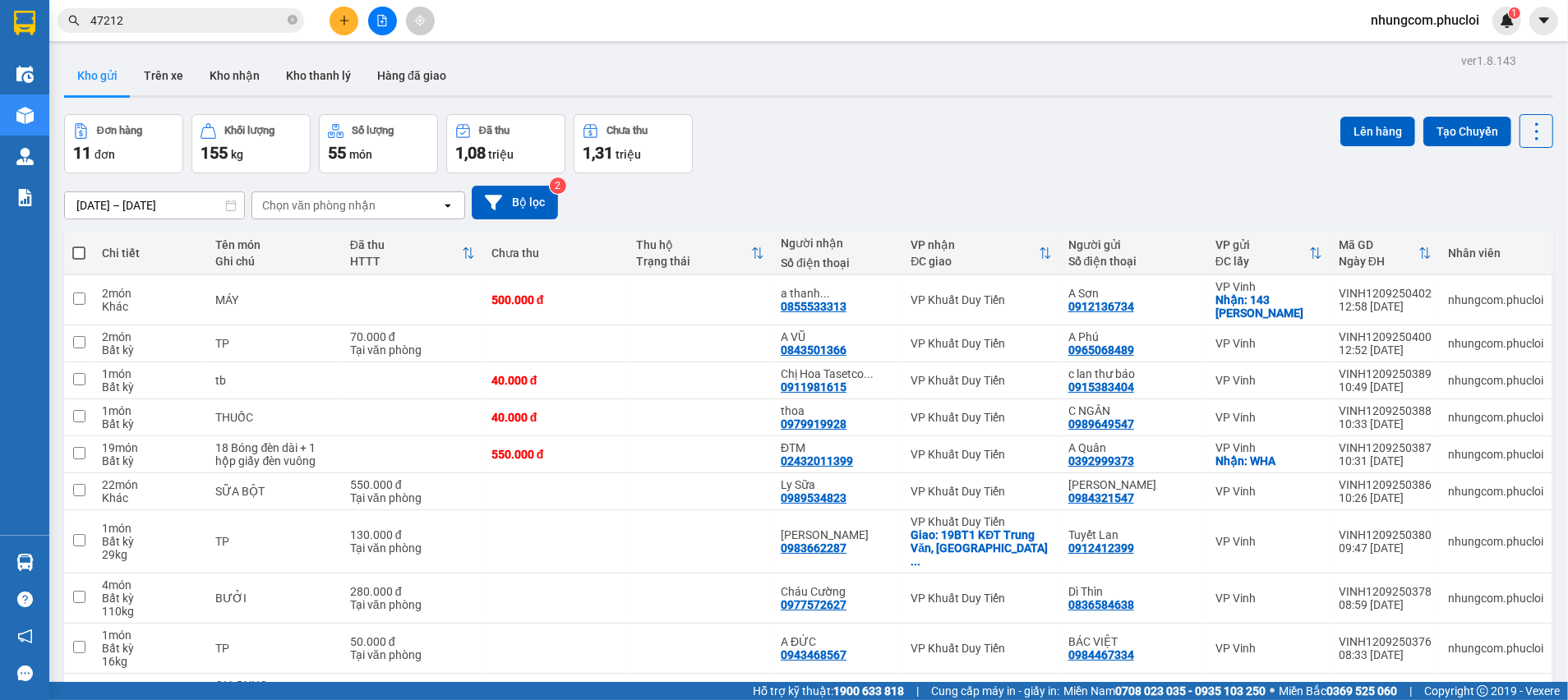
click at [904, 124] on div "Đơn hàng 11 đơn Khối lượng 155 kg Số lượng 55 món Đã thu 1,08 triệu Chưa thu 1,…" at bounding box center [809, 144] width 1489 height 60
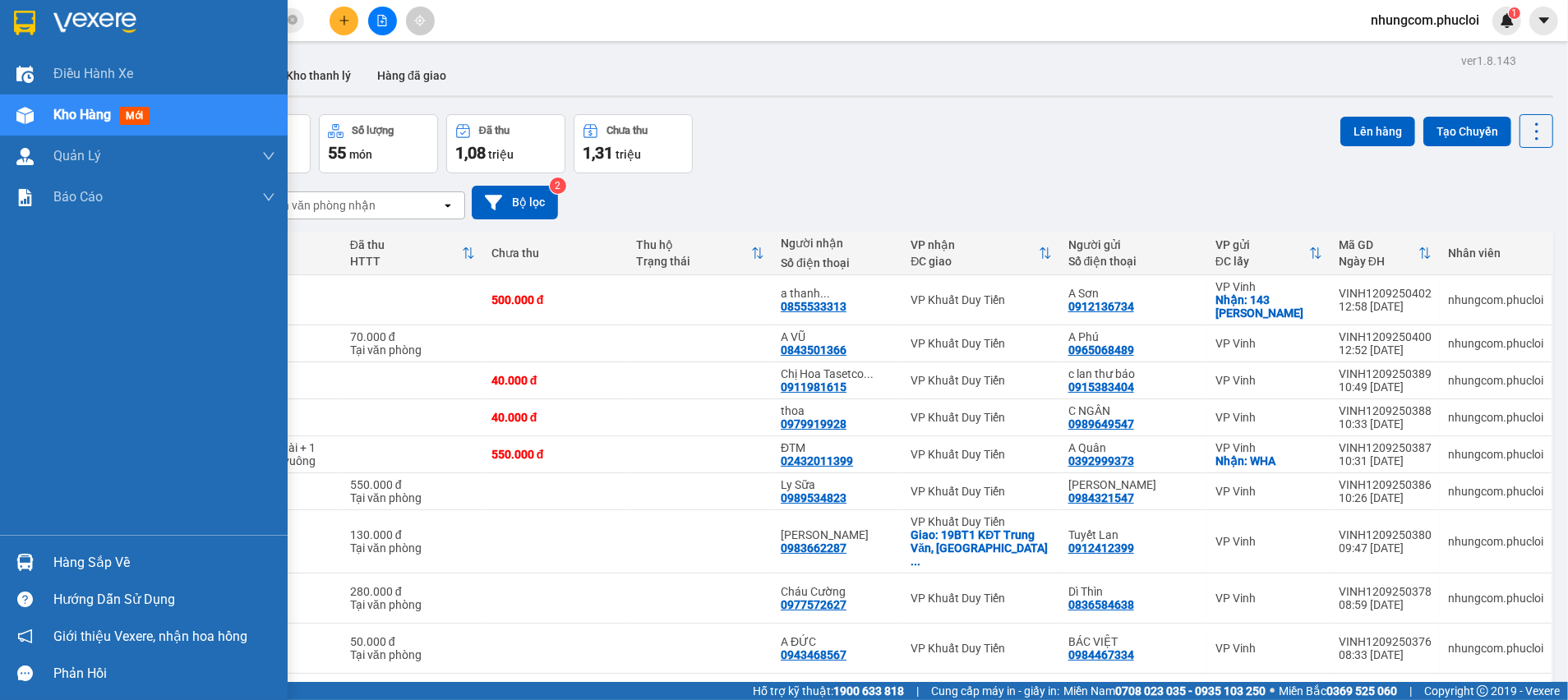
click at [22, 548] on div at bounding box center [25, 562] width 28 height 28
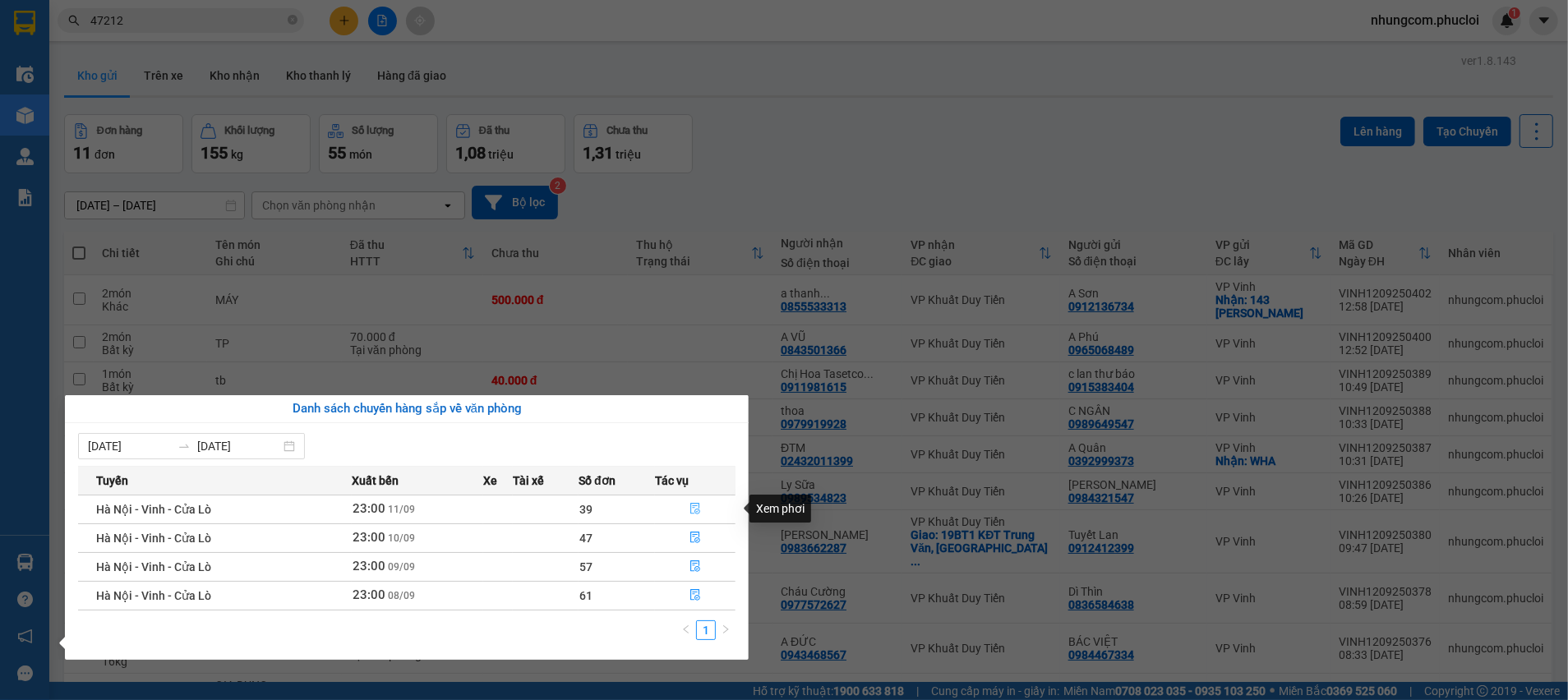
click at [697, 509] on icon "file-done" at bounding box center [695, 508] width 9 height 11
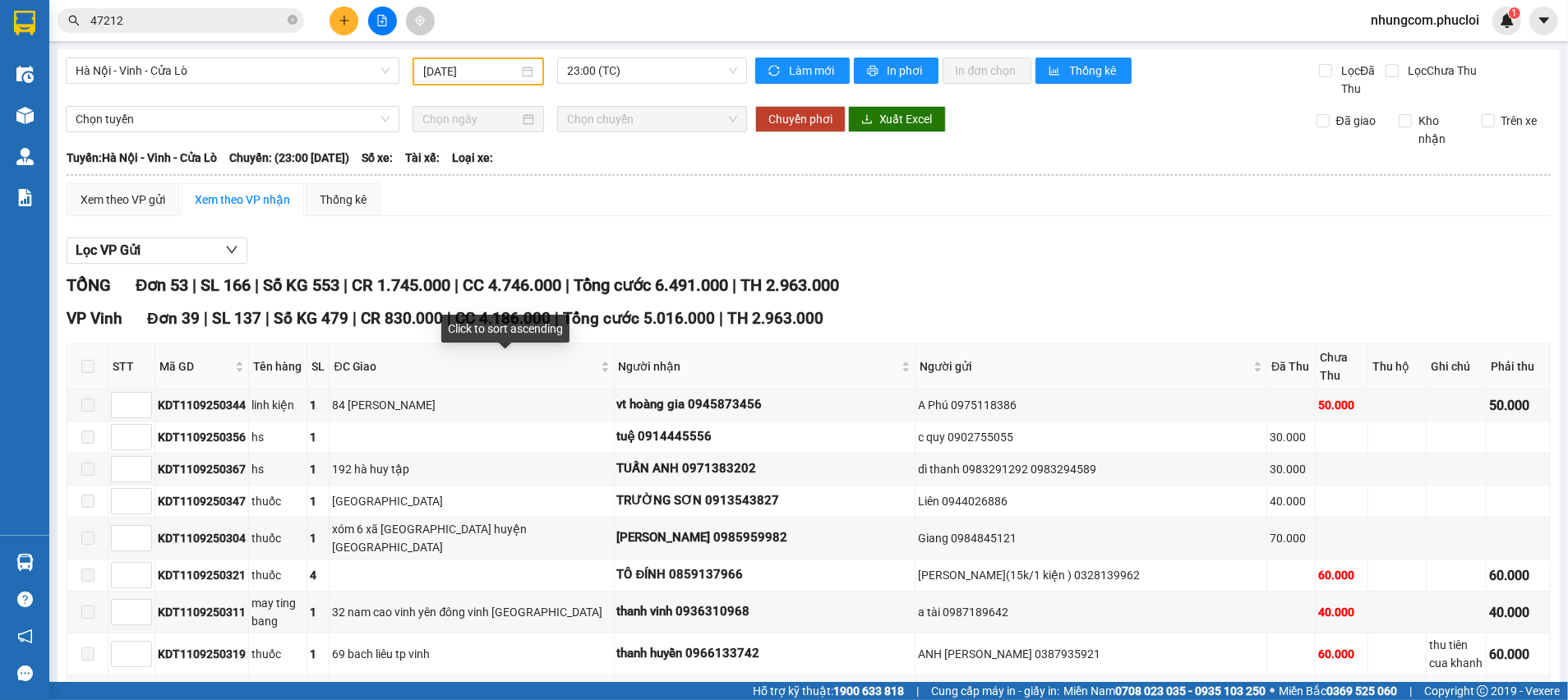
click at [455, 353] on div "Click to sort ascending" at bounding box center [505, 334] width 128 height 40
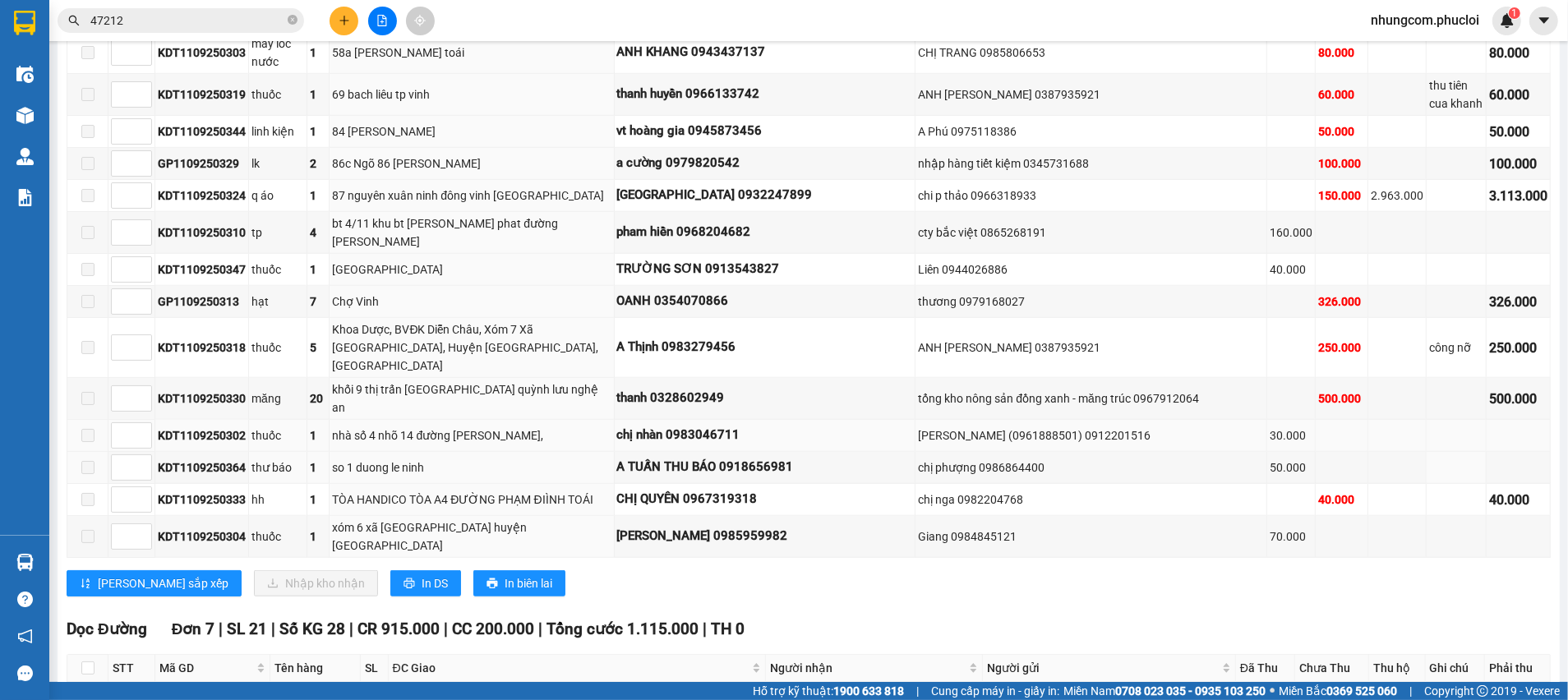
scroll to position [1182, 0]
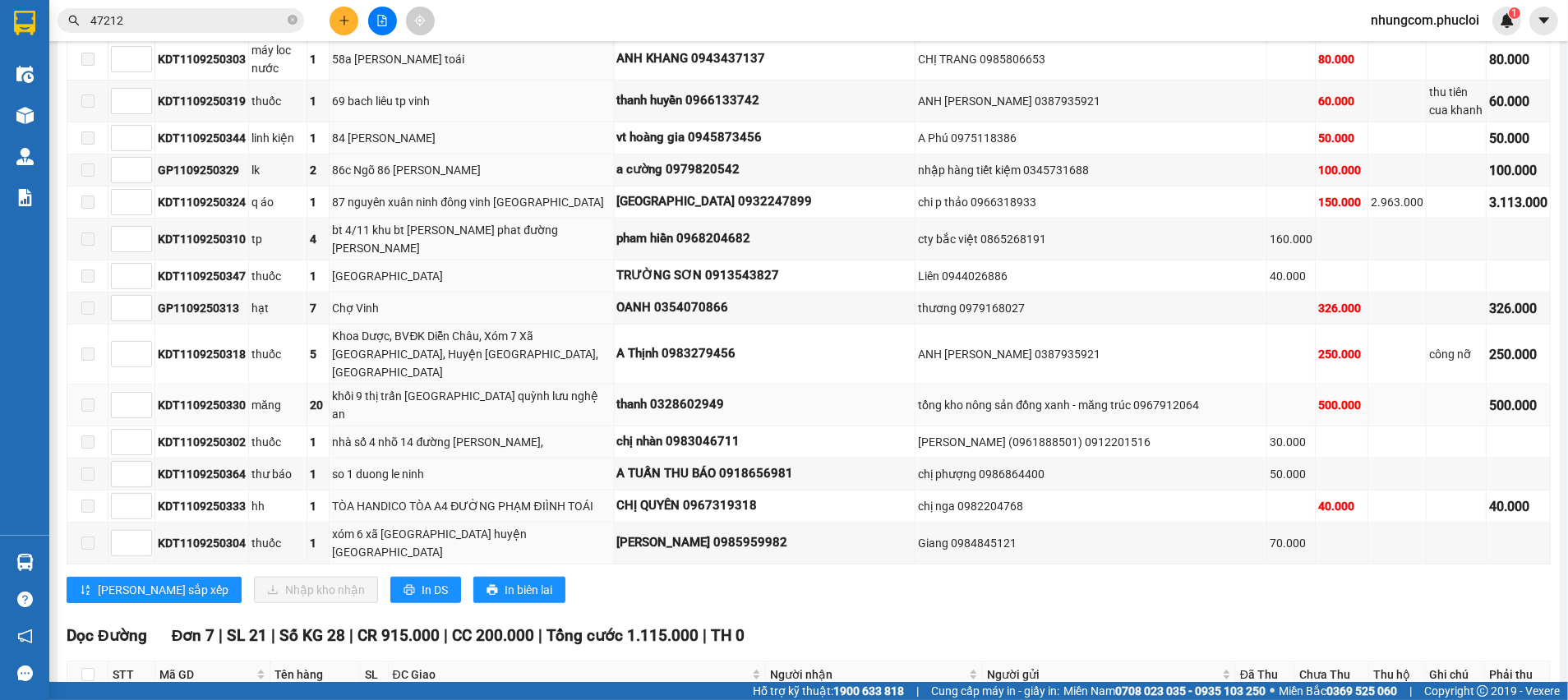
click at [174, 396] on div "KDT1109250330" at bounding box center [201, 404] width 88 height 18
copy div "KDT1109250330"
click at [181, 22] on input "47212" at bounding box center [187, 20] width 194 height 18
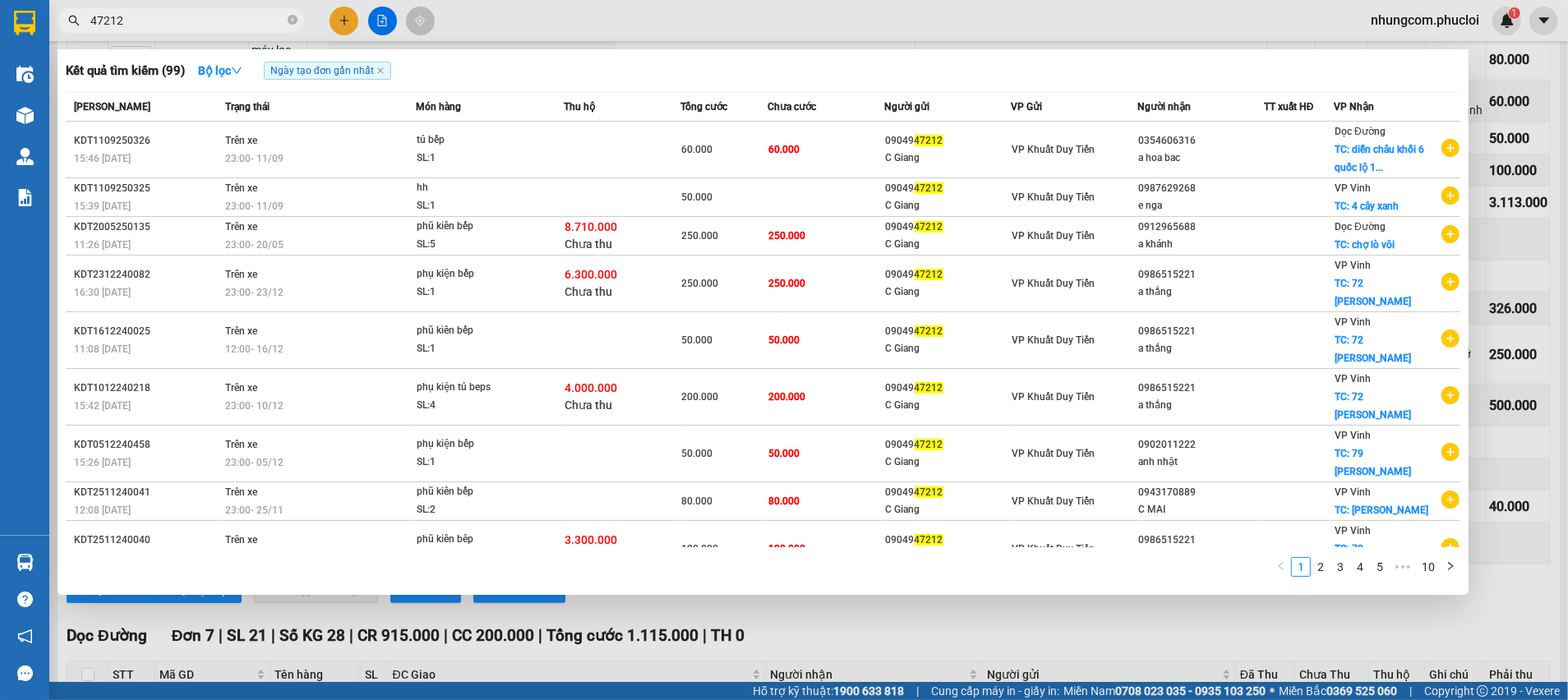
click at [181, 22] on input "47212" at bounding box center [187, 20] width 194 height 18
paste input "KDT1109250330"
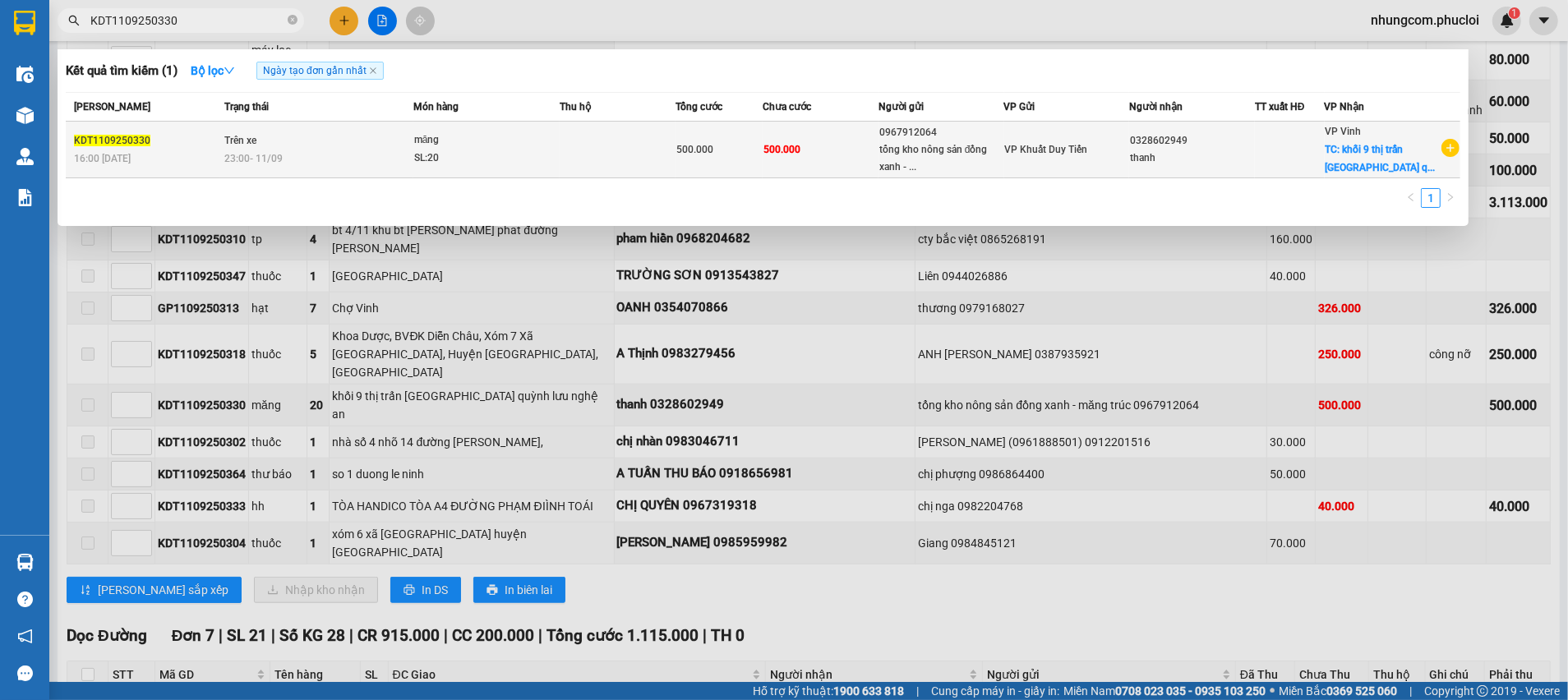
type input "KDT1109250330"
click at [938, 163] on div "tổng kho nông sản đồng xanh - ..." at bounding box center [941, 159] width 124 height 35
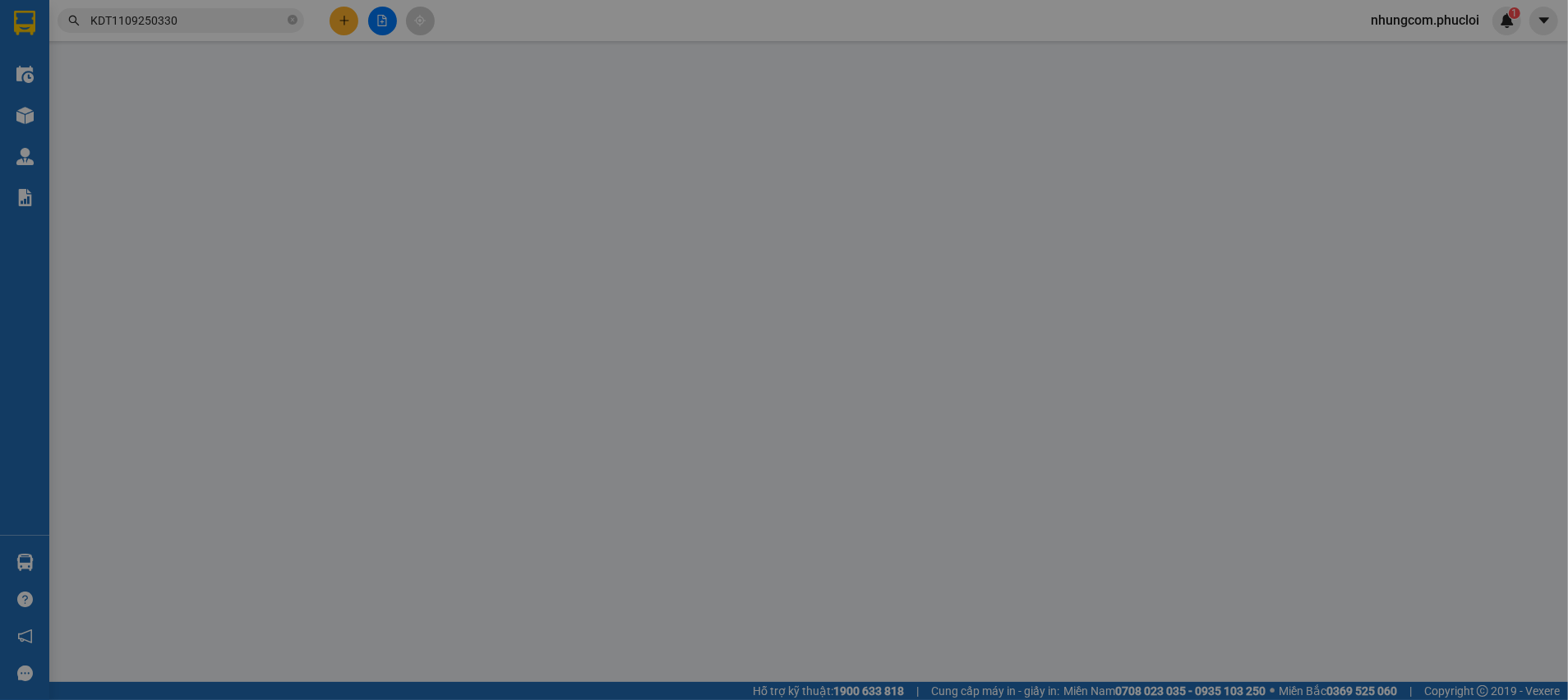
type input "0967912064"
type input "tổng kho nông sản đồng xanh - măng trúc"
type input "0328602949"
type input "thanh"
checkbox input "true"
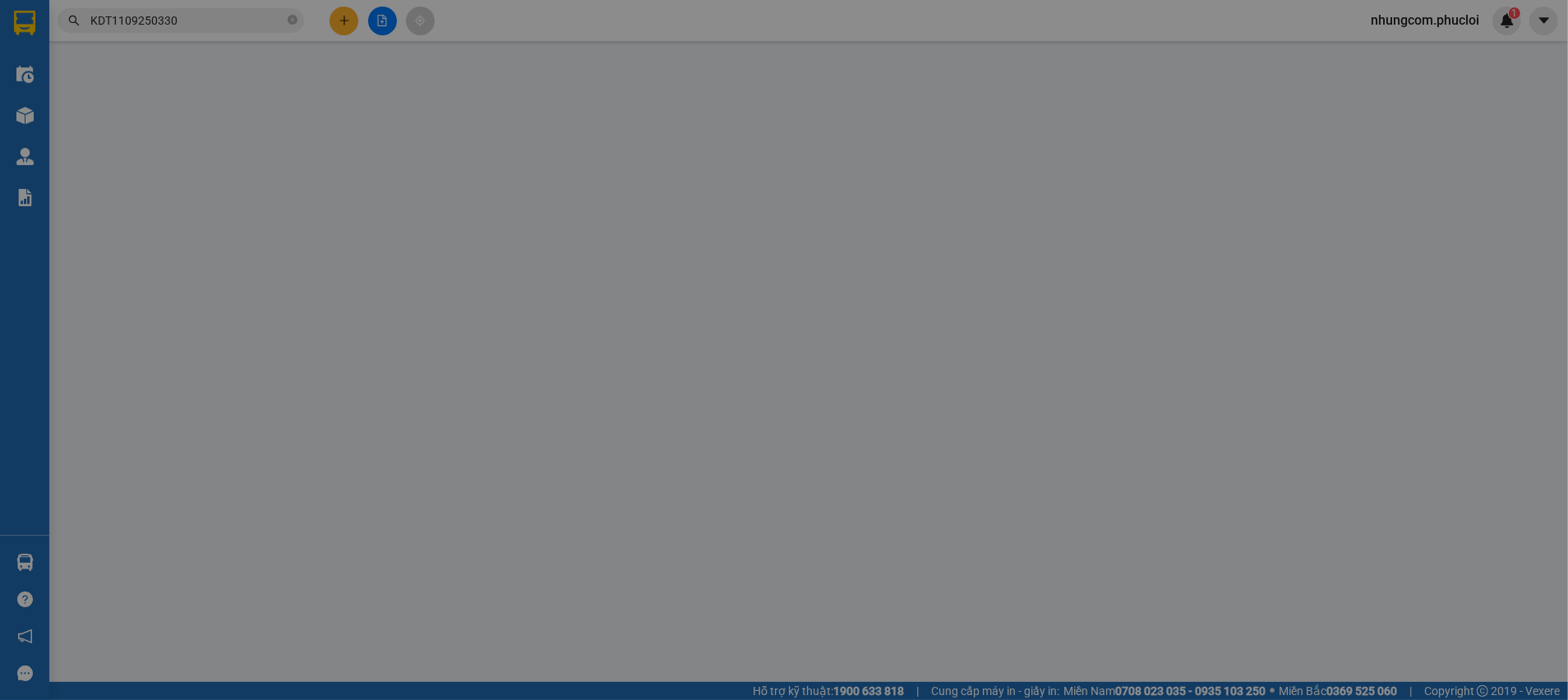
type input "khối 9 thị trấn [GEOGRAPHIC_DATA] quỳnh lưu nghệ an"
type input "500.000"
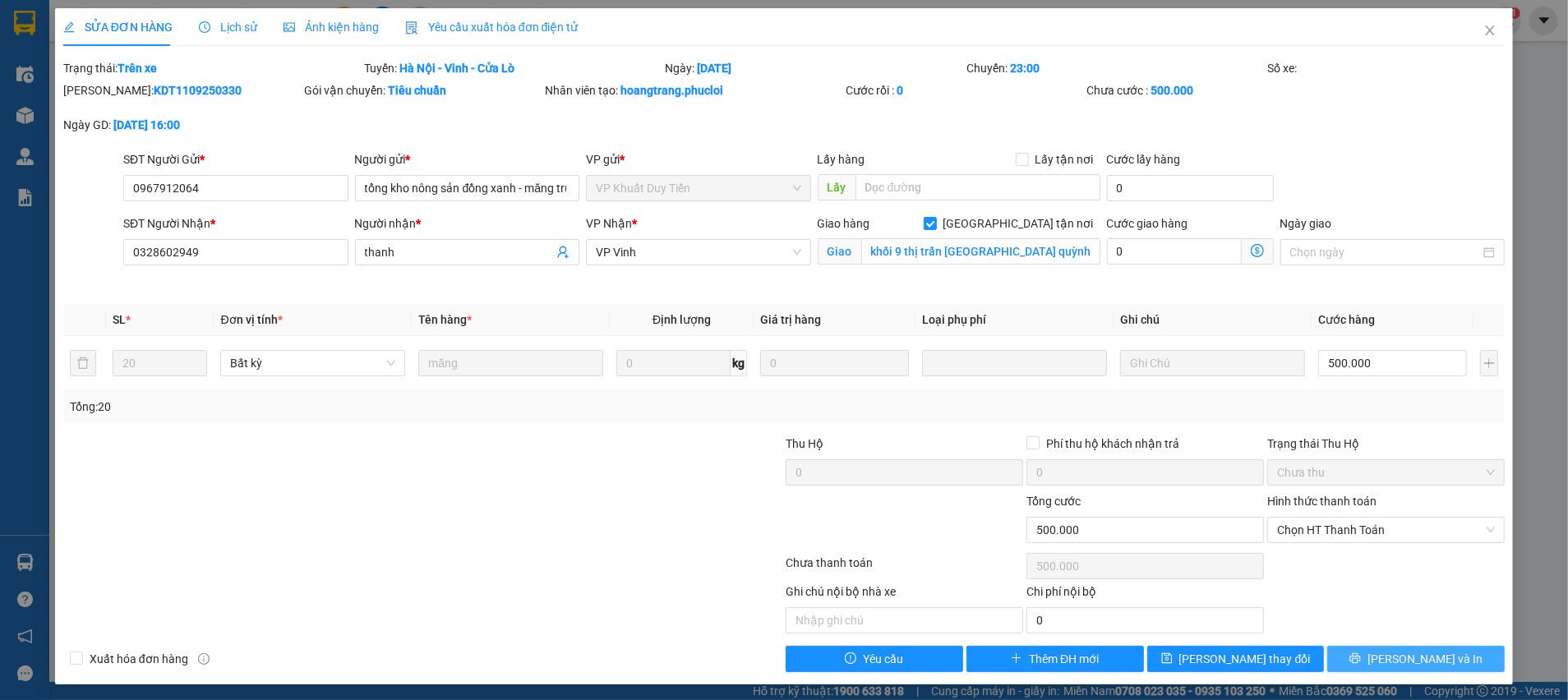
click at [1361, 658] on icon "printer" at bounding box center [1355, 658] width 11 height 11
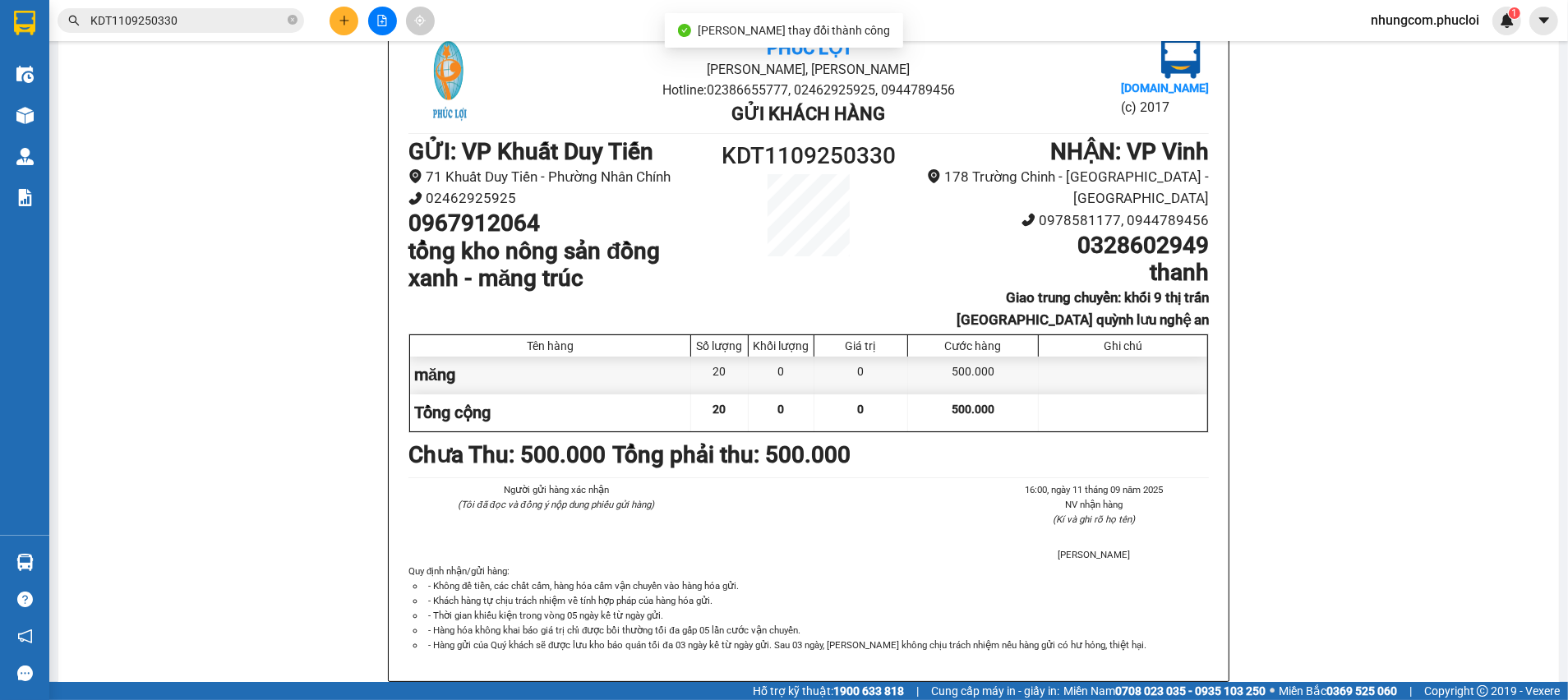
scroll to position [112, 0]
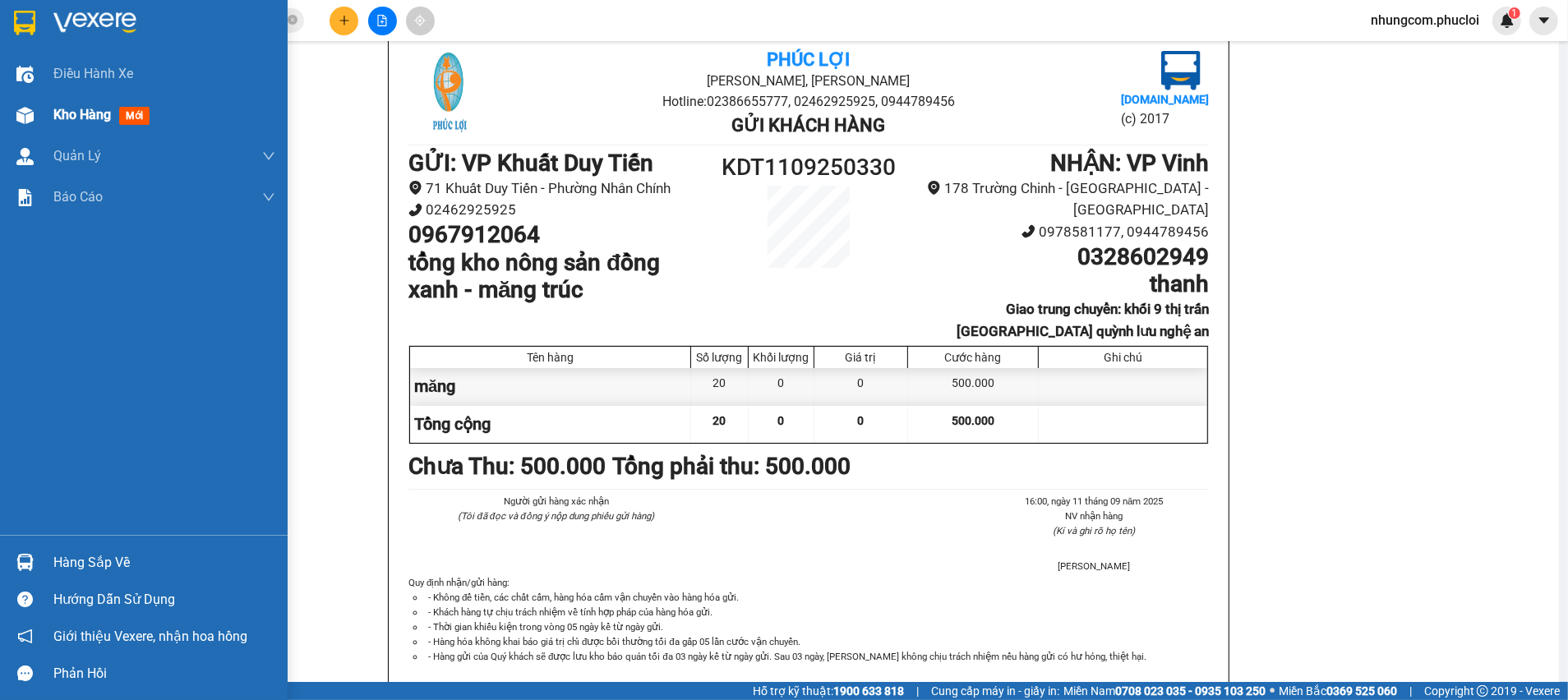
click at [82, 116] on span "Kho hàng" at bounding box center [82, 114] width 58 height 16
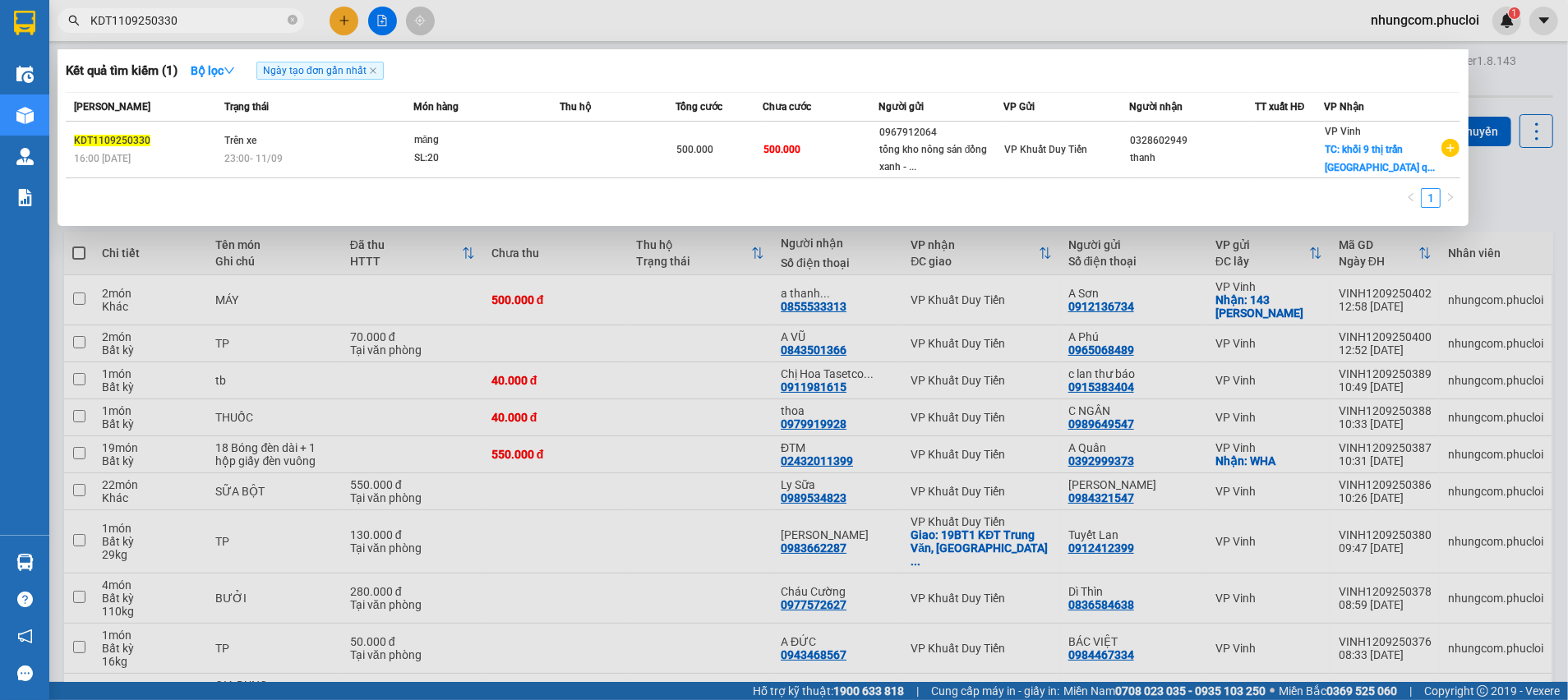
click at [247, 9] on span "KDT1109250330" at bounding box center [180, 21] width 247 height 25
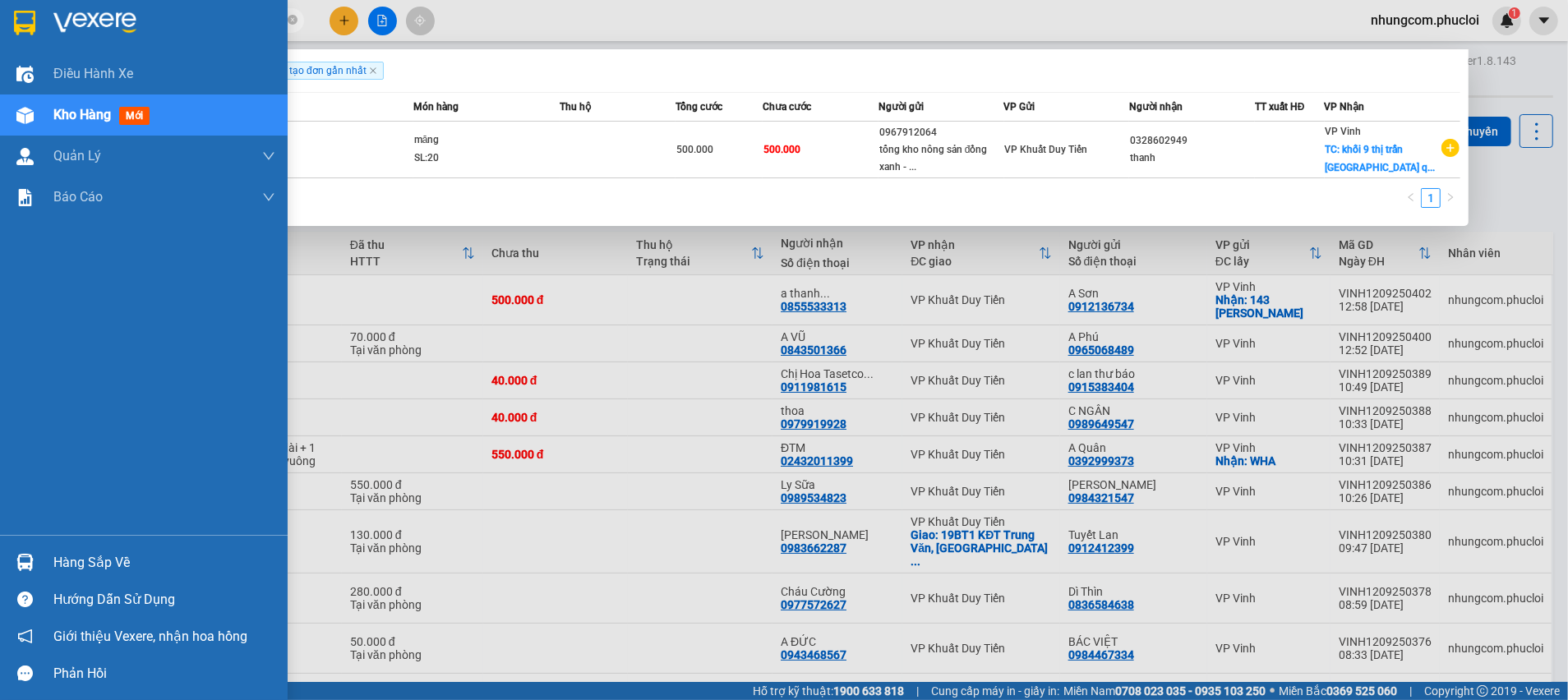
click at [24, 572] on div at bounding box center [25, 562] width 28 height 28
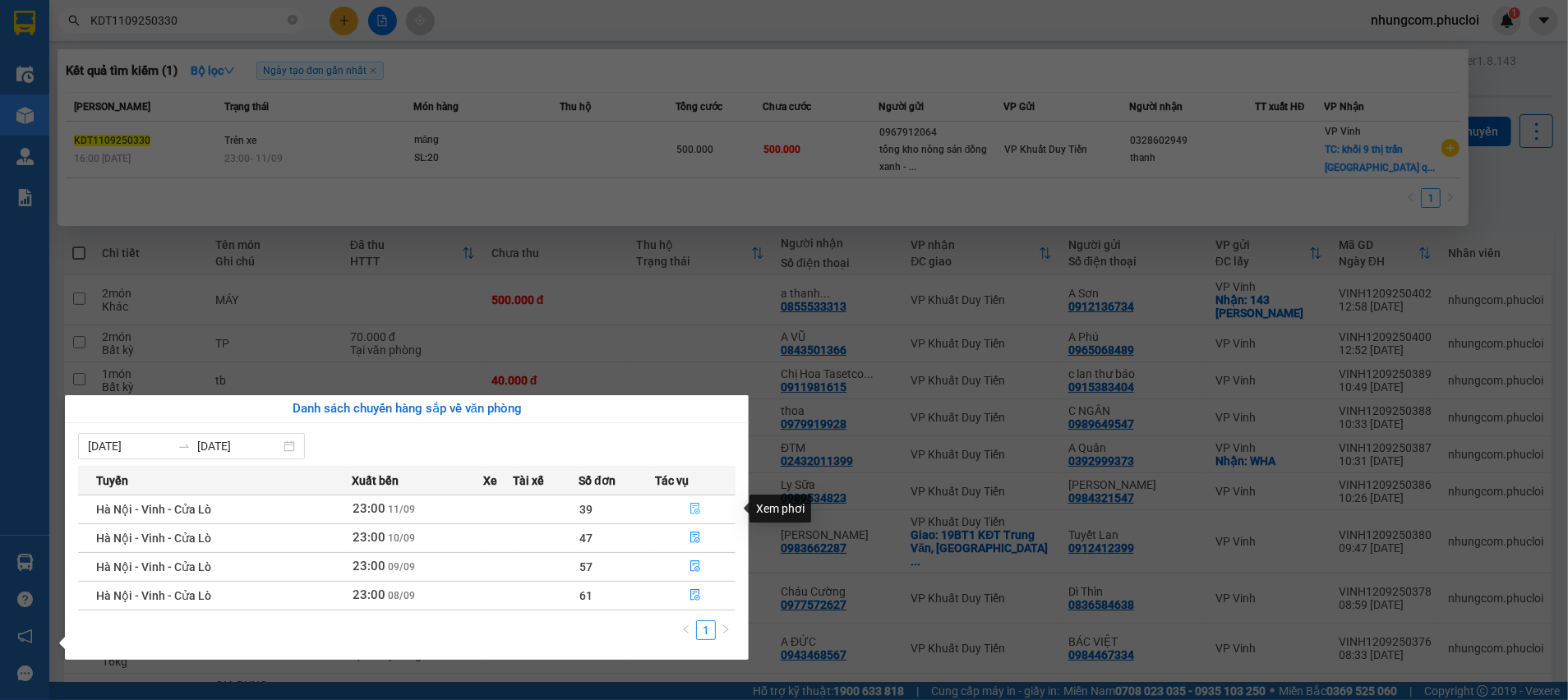
click at [695, 506] on icon "file-done" at bounding box center [695, 508] width 11 height 11
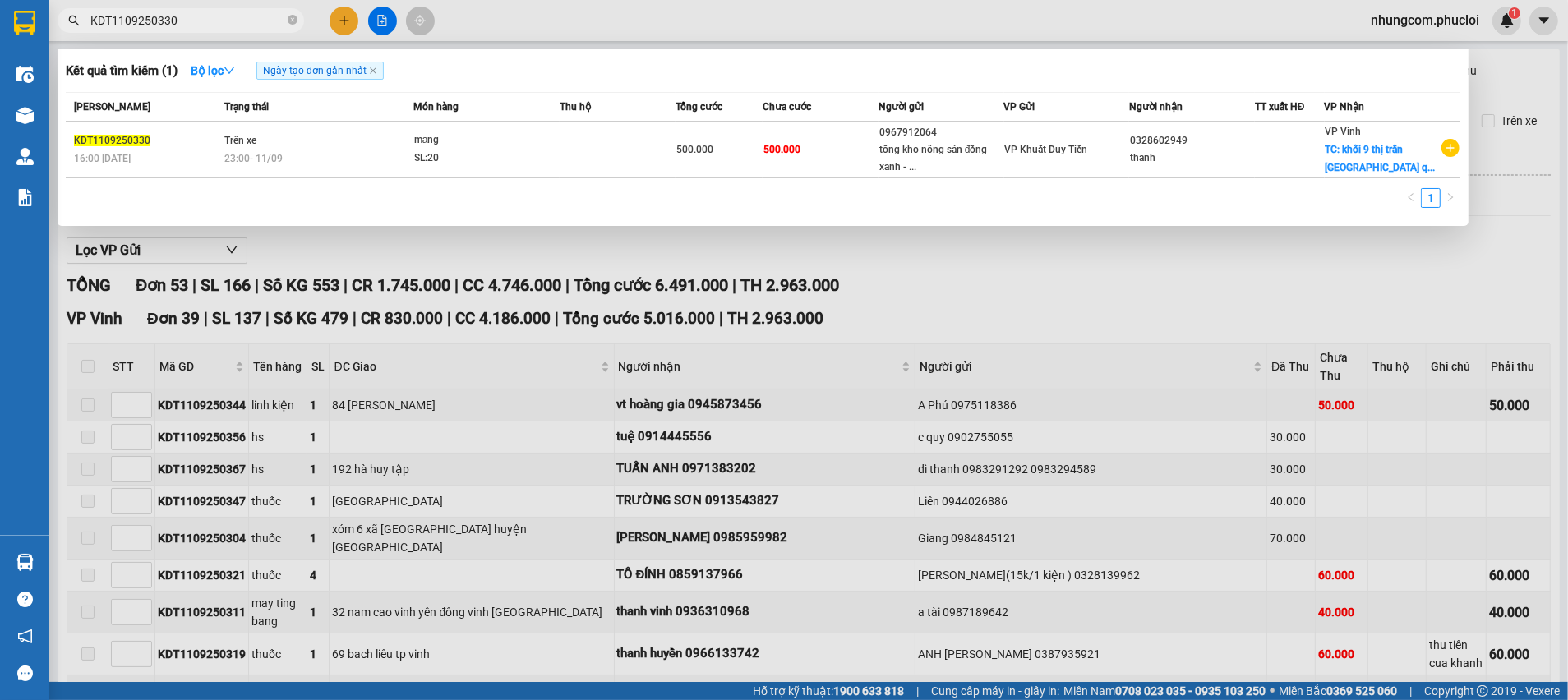
click at [990, 299] on div at bounding box center [784, 350] width 1568 height 700
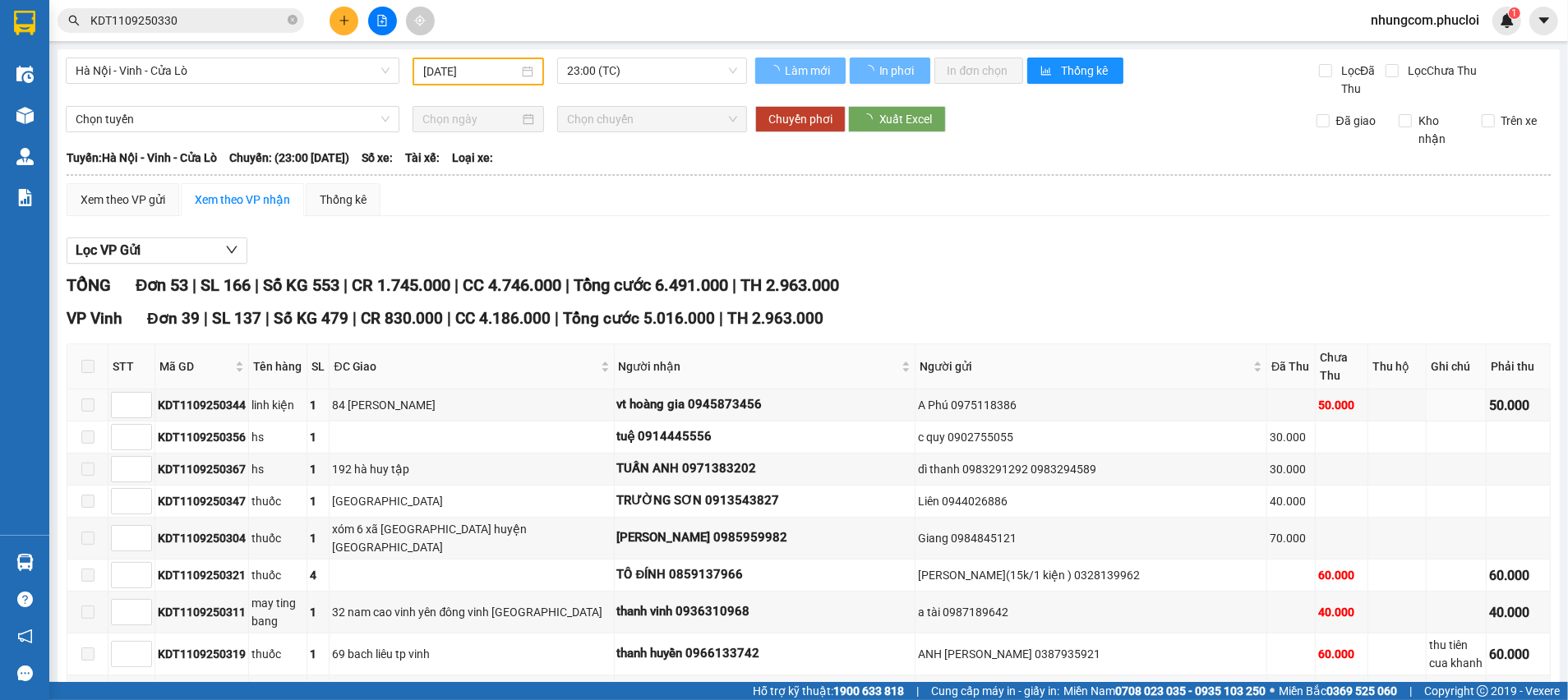
click at [433, 357] on span "ĐC Giao" at bounding box center [465, 366] width 263 height 18
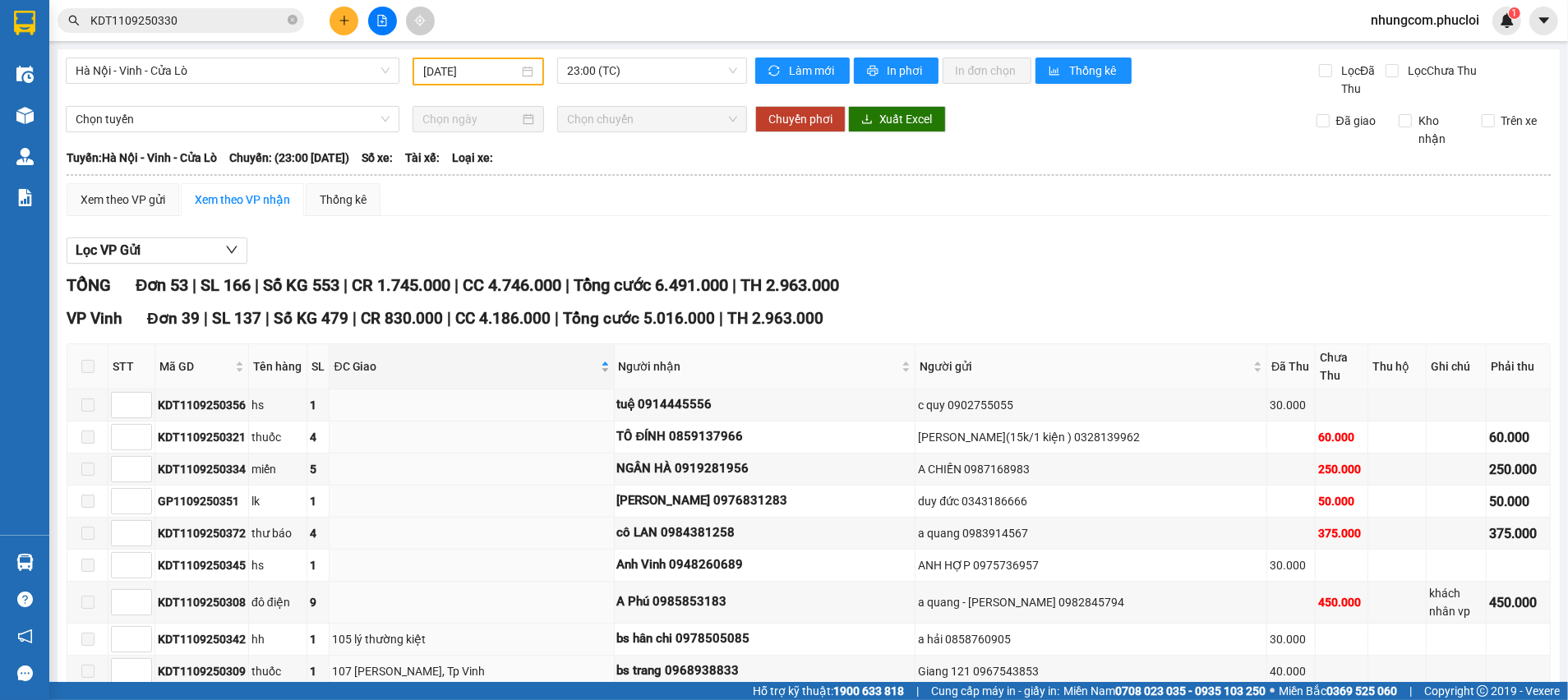
click at [583, 357] on div "ĐC Giao" at bounding box center [470, 366] width 275 height 18
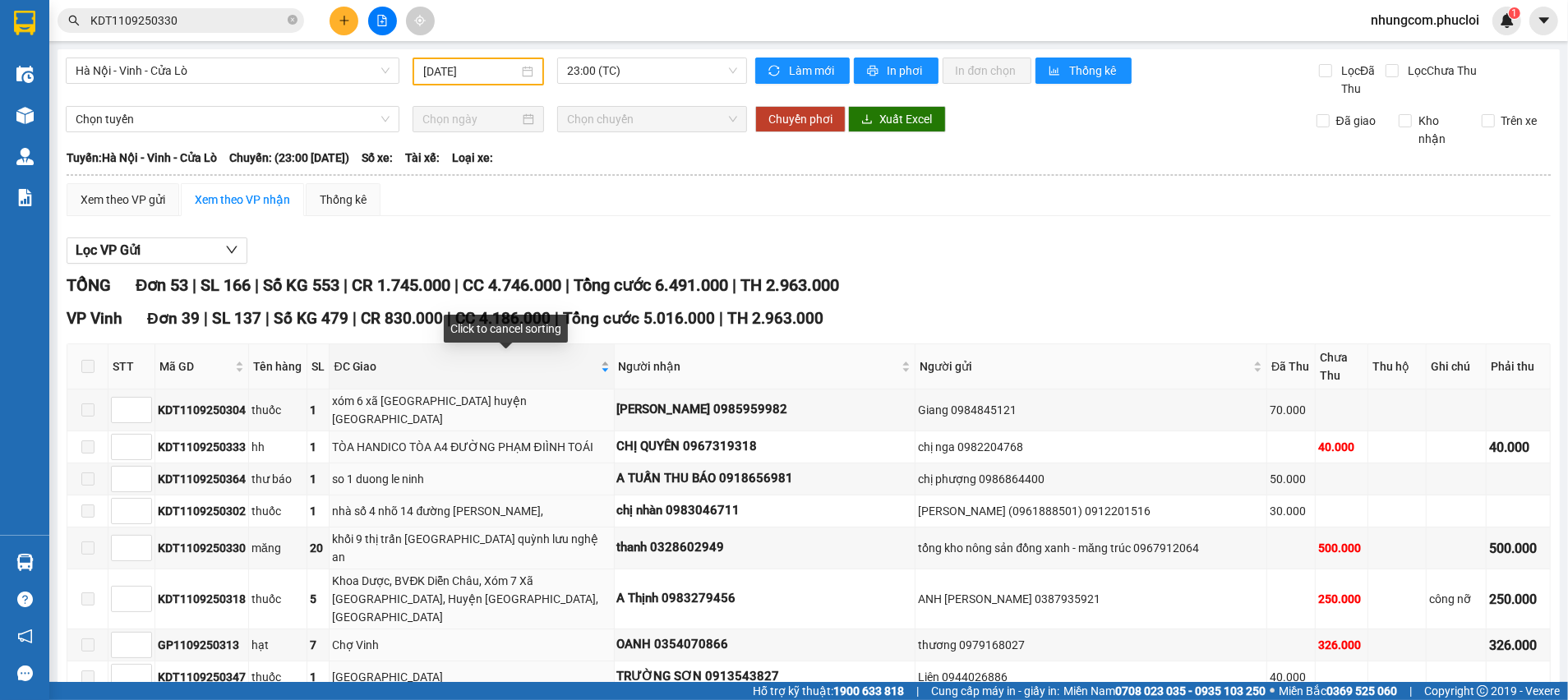
click at [609, 357] on div "ĐC Giao" at bounding box center [470, 366] width 275 height 18
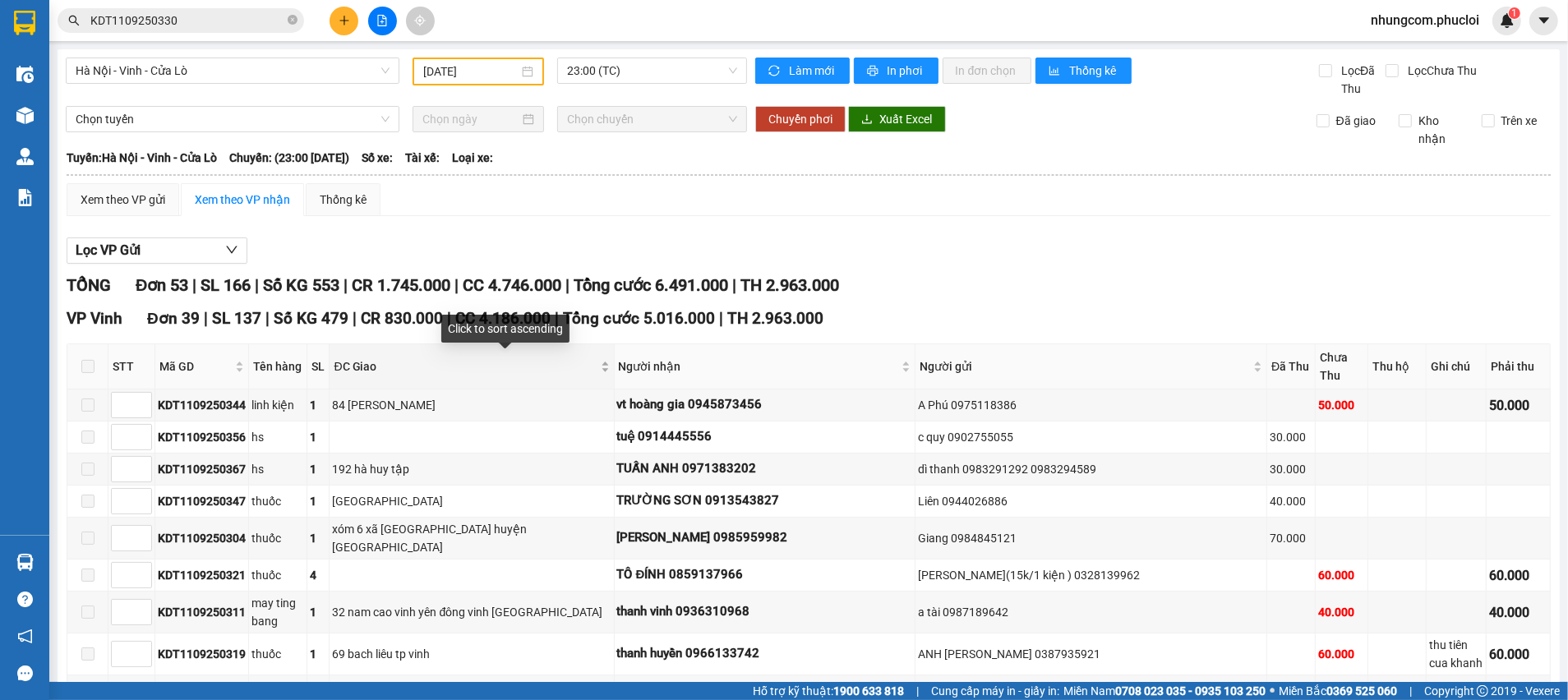
click at [546, 362] on span "ĐC Giao" at bounding box center [465, 366] width 263 height 18
click at [793, 282] on span "TH 2.963.000" at bounding box center [790, 284] width 98 height 20
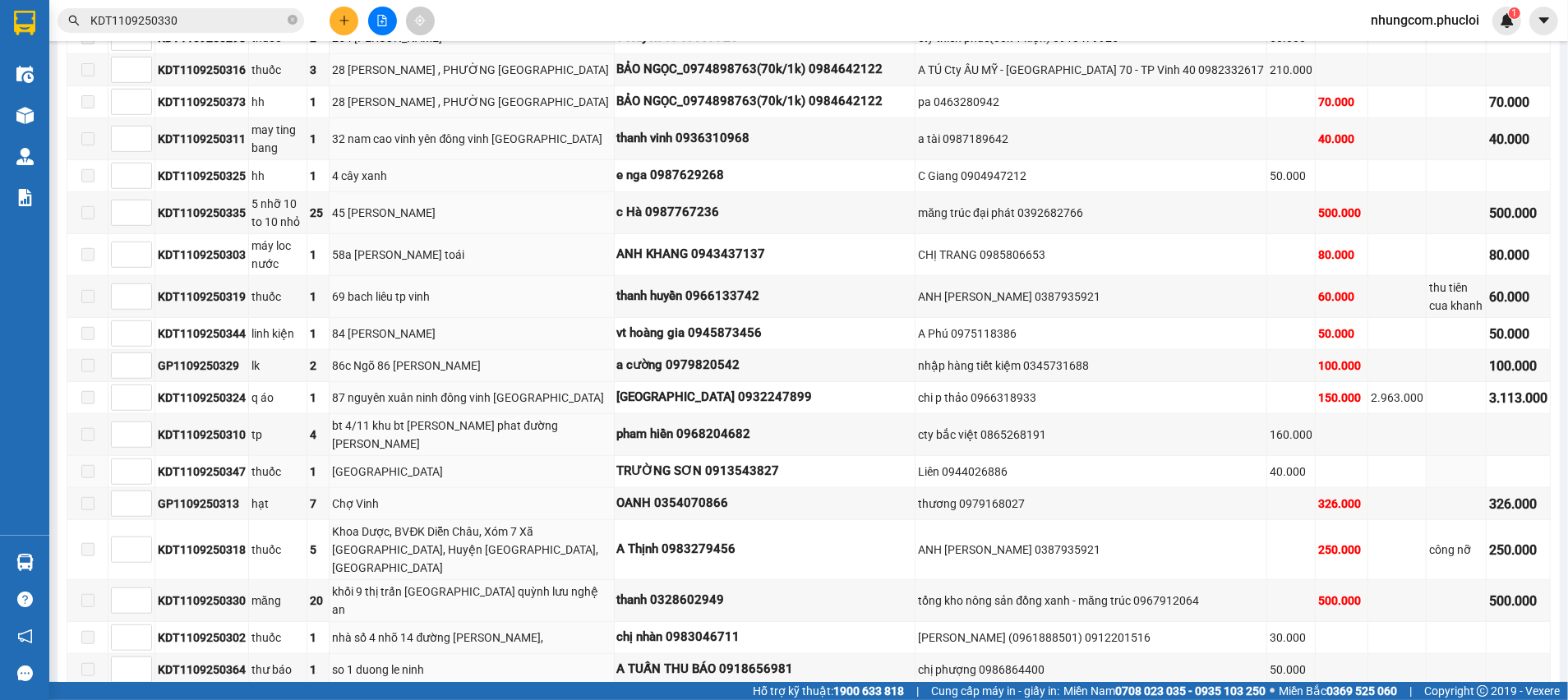
scroll to position [1109, 0]
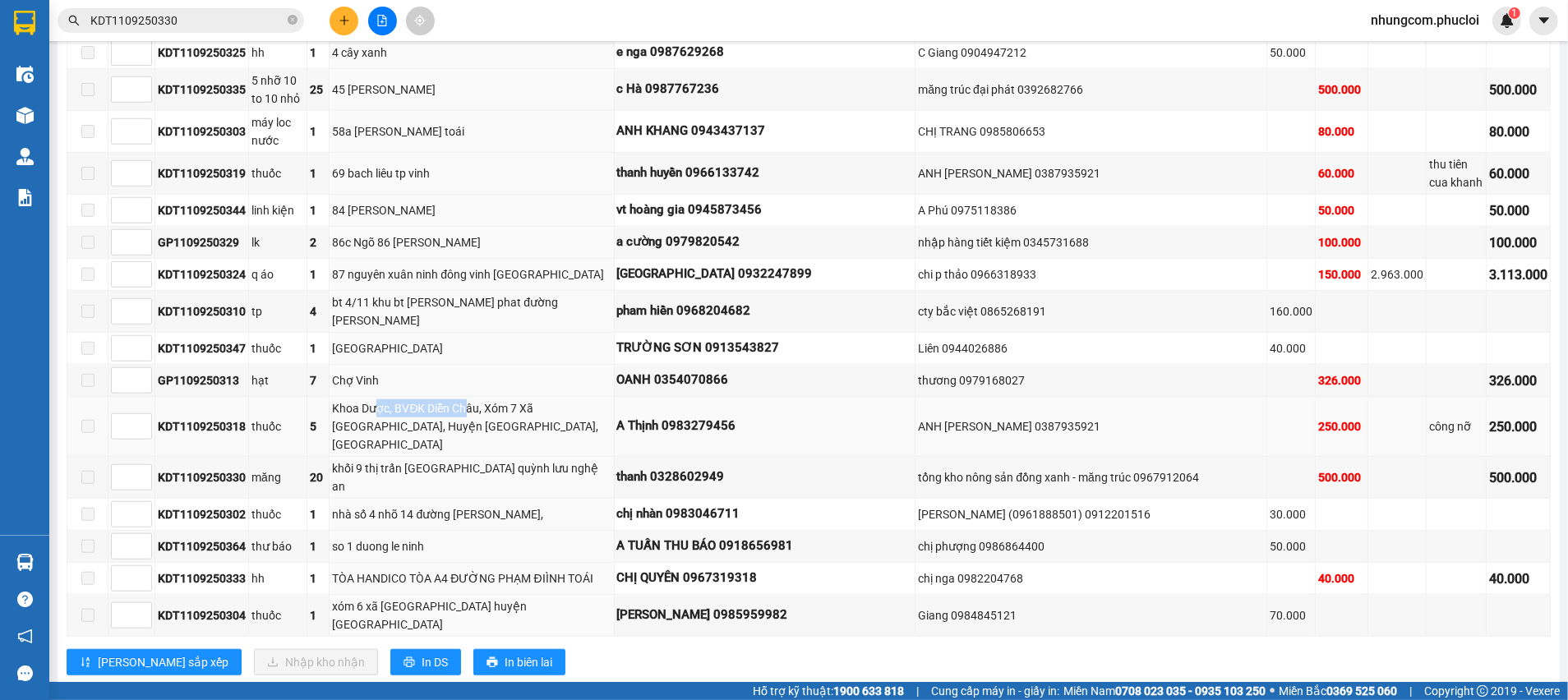
drag, startPoint x: 401, startPoint y: 378, endPoint x: 493, endPoint y: 389, distance: 92.7
click at [492, 400] on div "Khoa Dược, BVĐK Diễn Châu, Xóm 7 Xã [GEOGRAPHIC_DATA], Huyện [GEOGRAPHIC_DATA],…" at bounding box center [470, 426] width 279 height 54
drag, startPoint x: 435, startPoint y: 425, endPoint x: 544, endPoint y: 421, distance: 109.1
click at [544, 459] on div "khối 9 thị trấn [GEOGRAPHIC_DATA] quỳnh lưu nghệ an" at bounding box center [470, 477] width 279 height 36
click at [530, 505] on div "nhà số 4 nhõ 14 đường [PERSON_NAME]," at bounding box center [470, 514] width 279 height 18
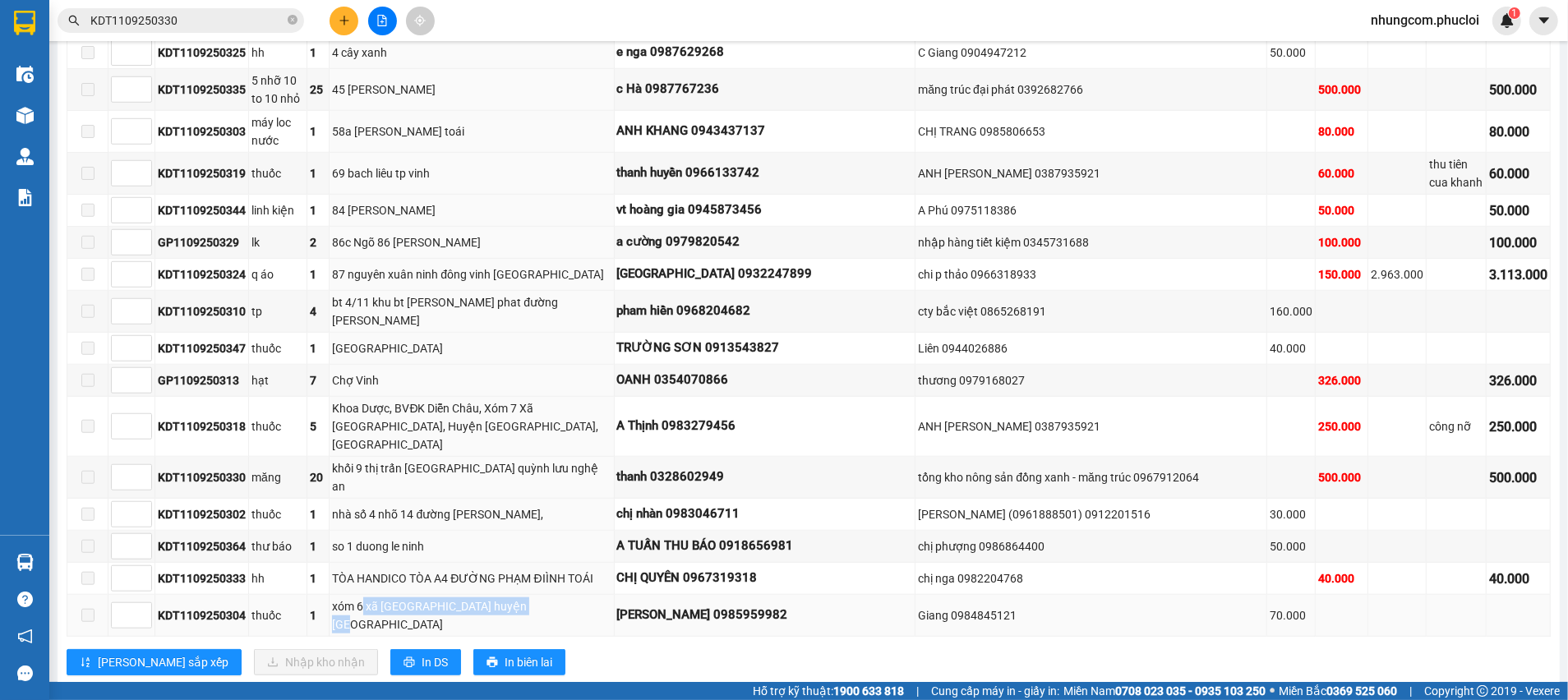
drag, startPoint x: 388, startPoint y: 556, endPoint x: 582, endPoint y: 551, distance: 194.1
click at [572, 597] on div "xóm 6 xã [GEOGRAPHIC_DATA] huyện [GEOGRAPHIC_DATA]" at bounding box center [470, 615] width 279 height 36
click at [586, 597] on div "xóm 6 xã [GEOGRAPHIC_DATA] huyện [GEOGRAPHIC_DATA]" at bounding box center [470, 615] width 279 height 36
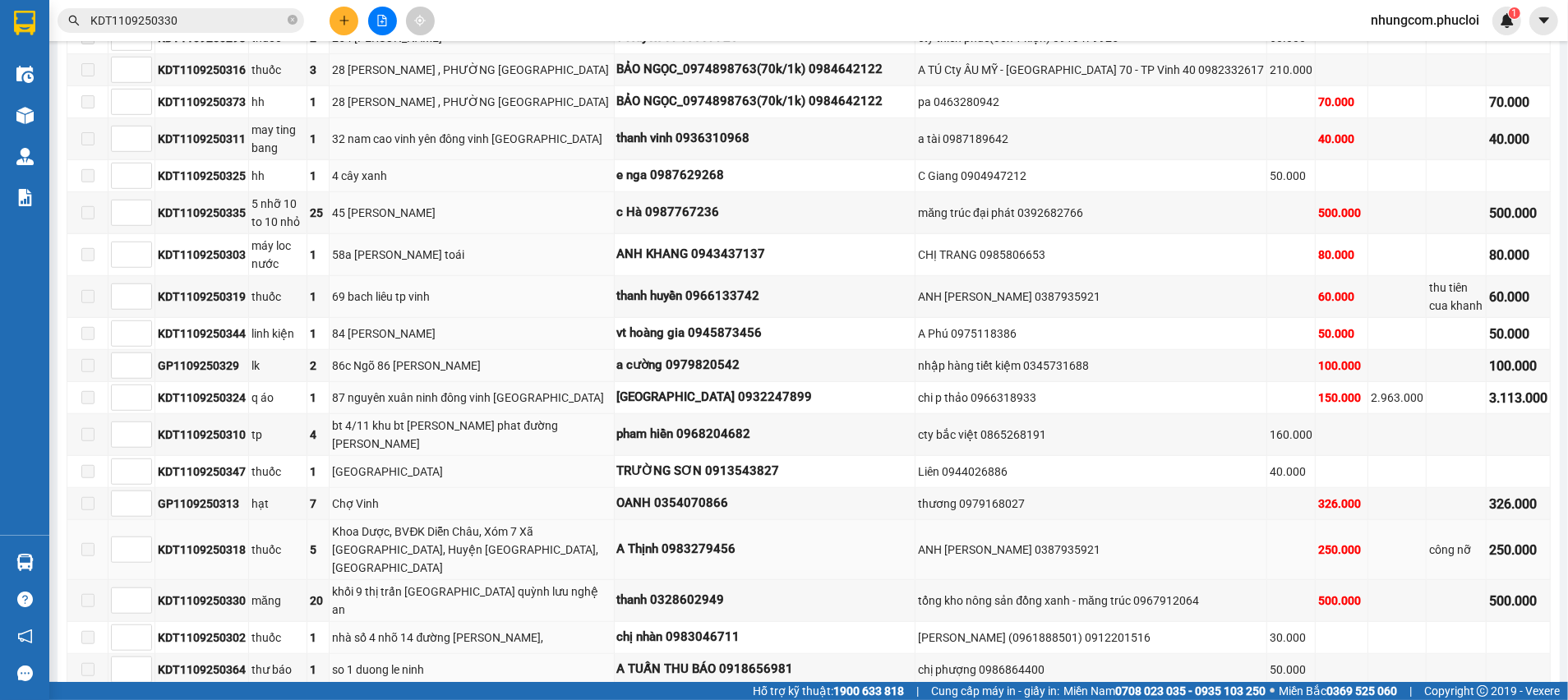
scroll to position [1233, 0]
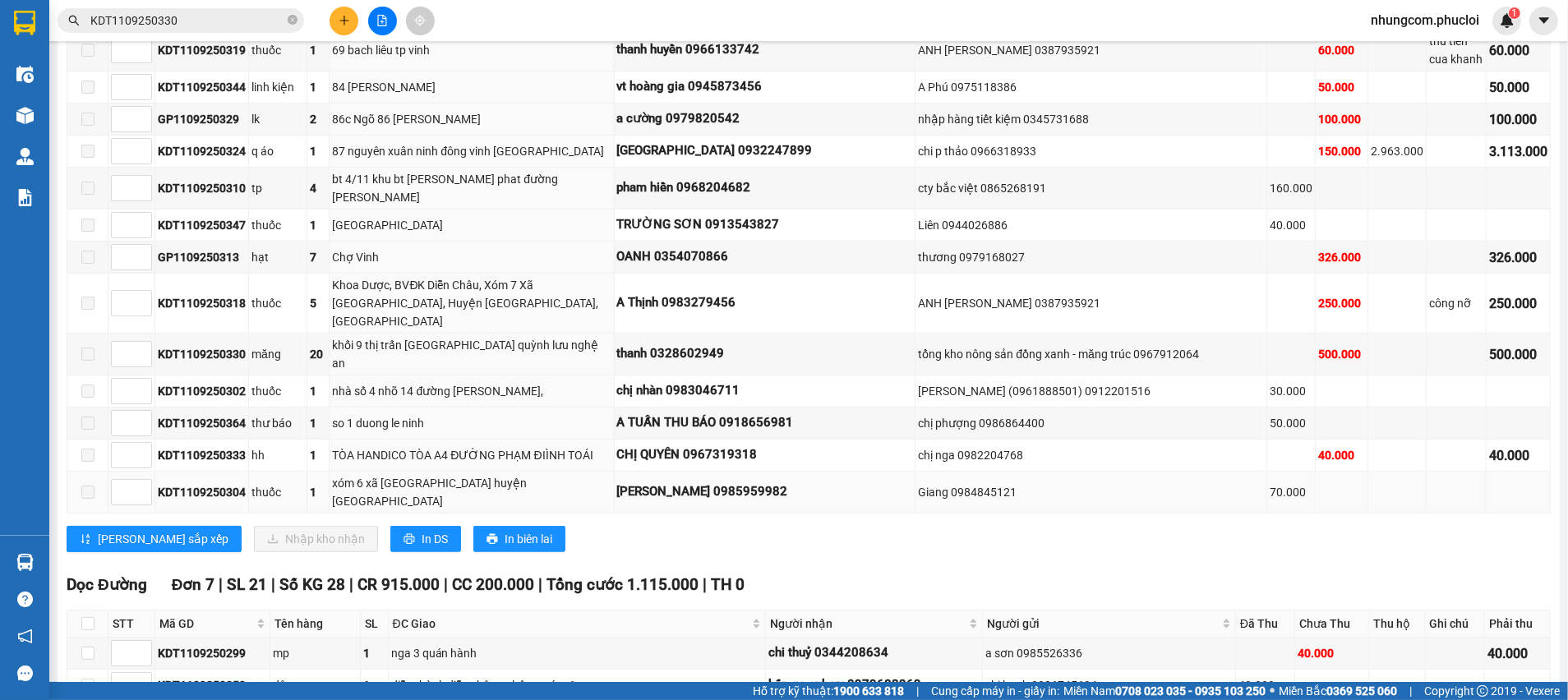
drag, startPoint x: 399, startPoint y: 428, endPoint x: 418, endPoint y: 428, distance: 19.0
click at [408, 474] on div "xóm 6 xã [GEOGRAPHIC_DATA] huyện [GEOGRAPHIC_DATA]" at bounding box center [470, 492] width 279 height 36
click at [610, 474] on div "xóm 6 xã [GEOGRAPHIC_DATA] huyện [GEOGRAPHIC_DATA]" at bounding box center [470, 492] width 279 height 36
click at [566, 474] on div "xóm 6 xã [GEOGRAPHIC_DATA] huyện [GEOGRAPHIC_DATA]" at bounding box center [470, 492] width 279 height 36
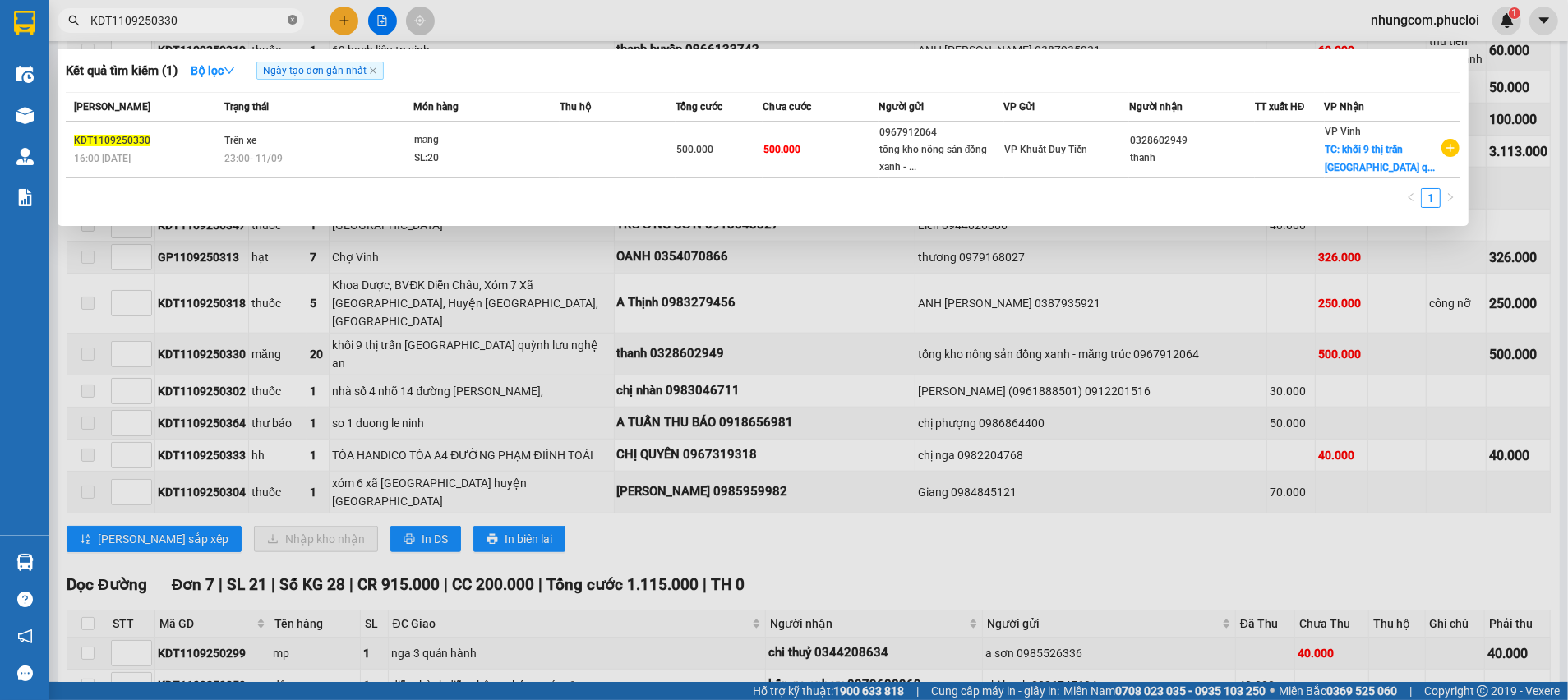
click at [293, 17] on icon "close-circle" at bounding box center [292, 20] width 9 height 9
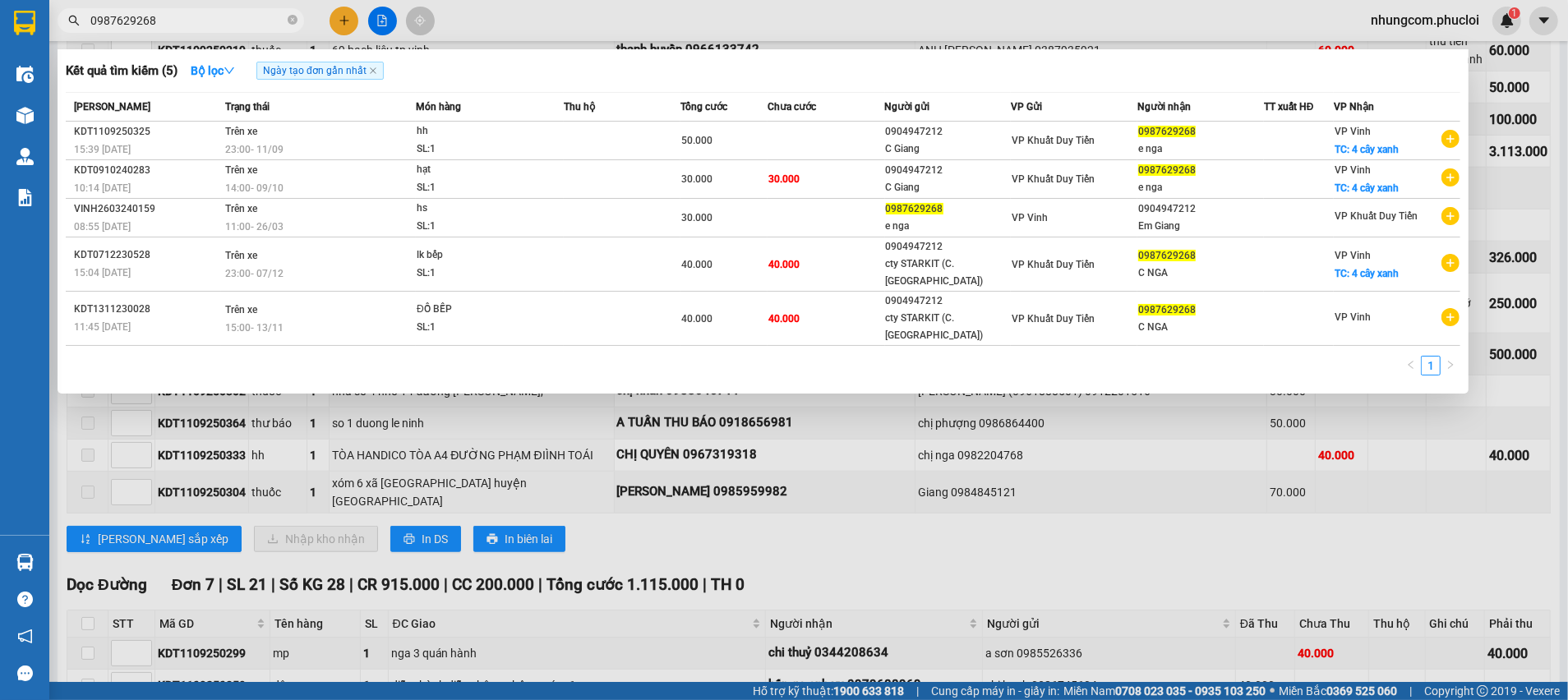
type input "0987629268"
click at [294, 26] on span at bounding box center [292, 21] width 9 height 16
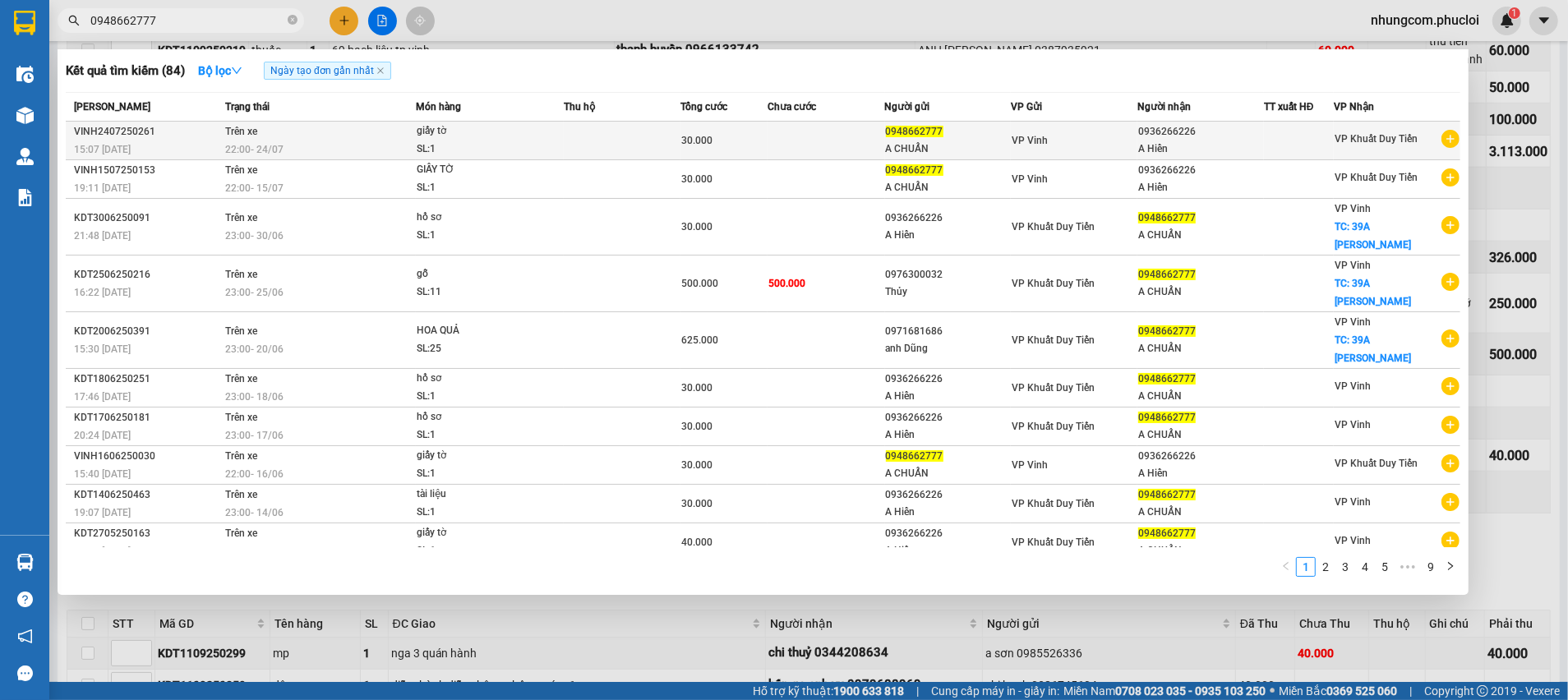
type input "0948662777"
click at [978, 150] on div "A CHUẨN" at bounding box center [948, 149] width 125 height 17
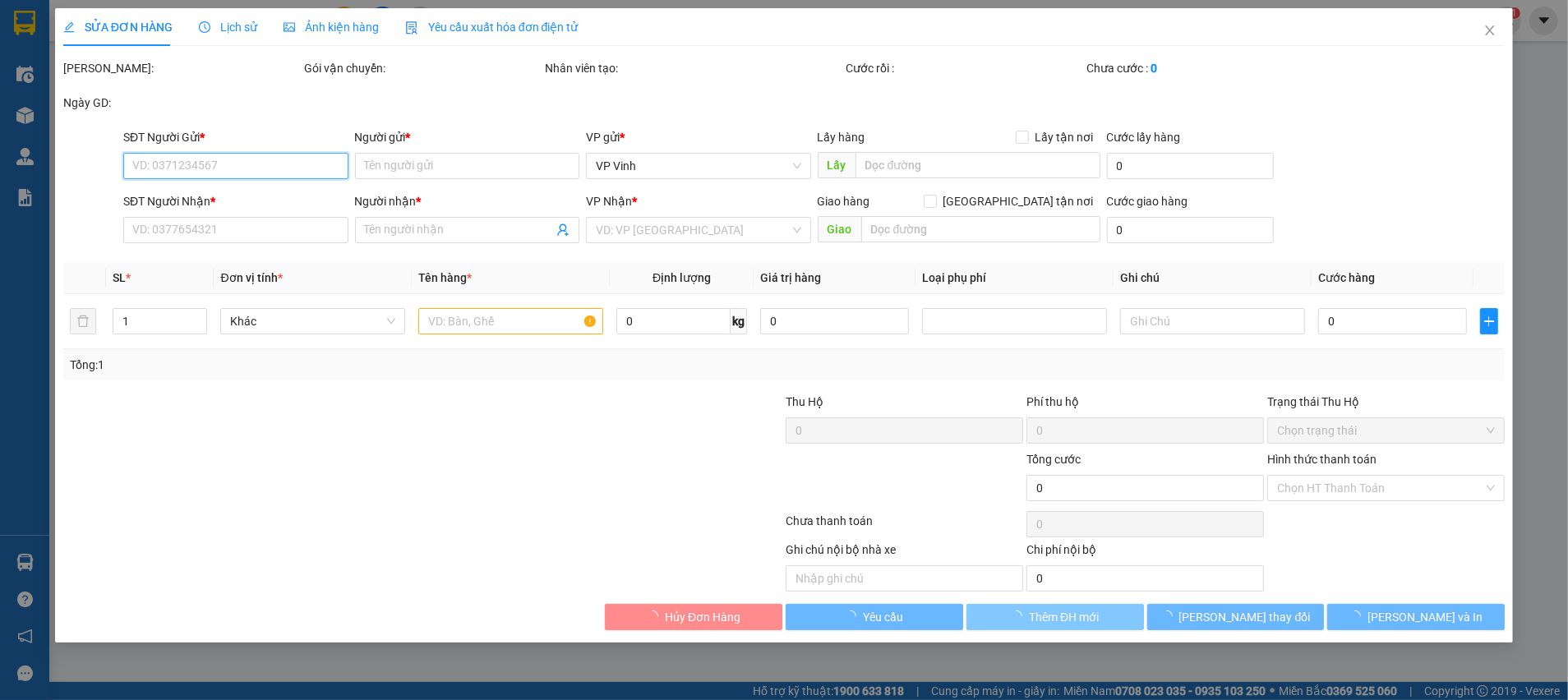
type input "0948662777"
type input "A CHUẨN"
type input "0936266226"
type input "A Hiển"
type input "30.000"
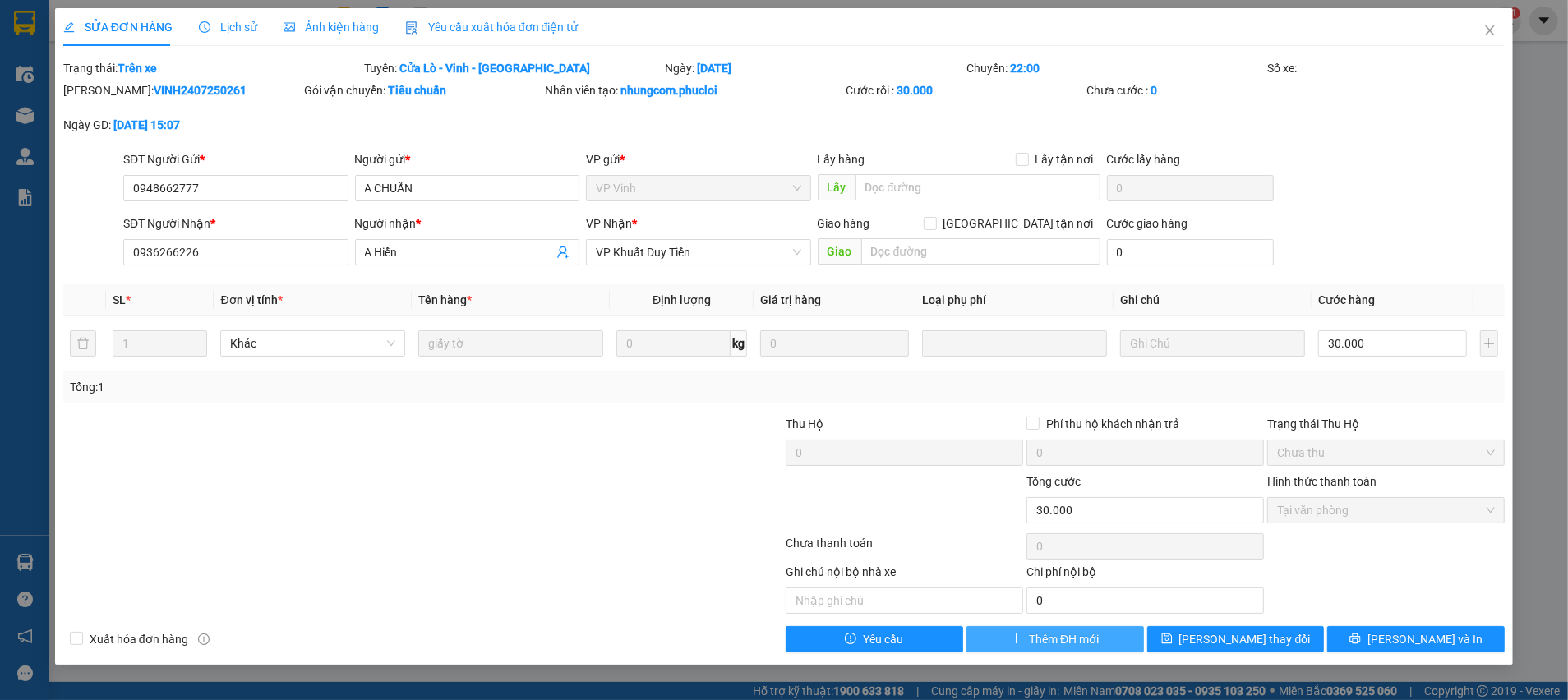
click at [1065, 641] on span "Thêm ĐH mới" at bounding box center [1064, 639] width 70 height 18
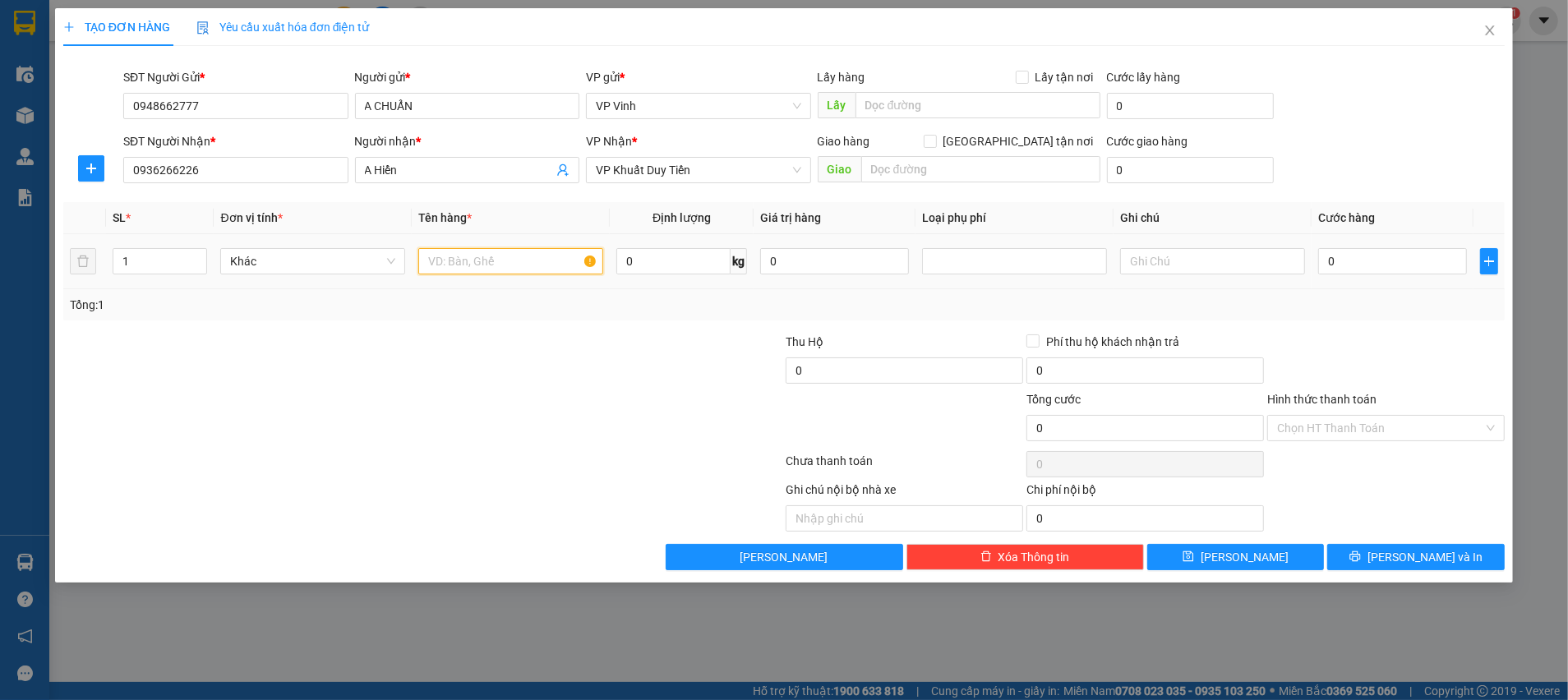
click at [490, 263] on input "text" at bounding box center [511, 262] width 185 height 26
type input "giấy tờ"
click at [1393, 265] on input "0" at bounding box center [1391, 262] width 148 height 26
type input "3"
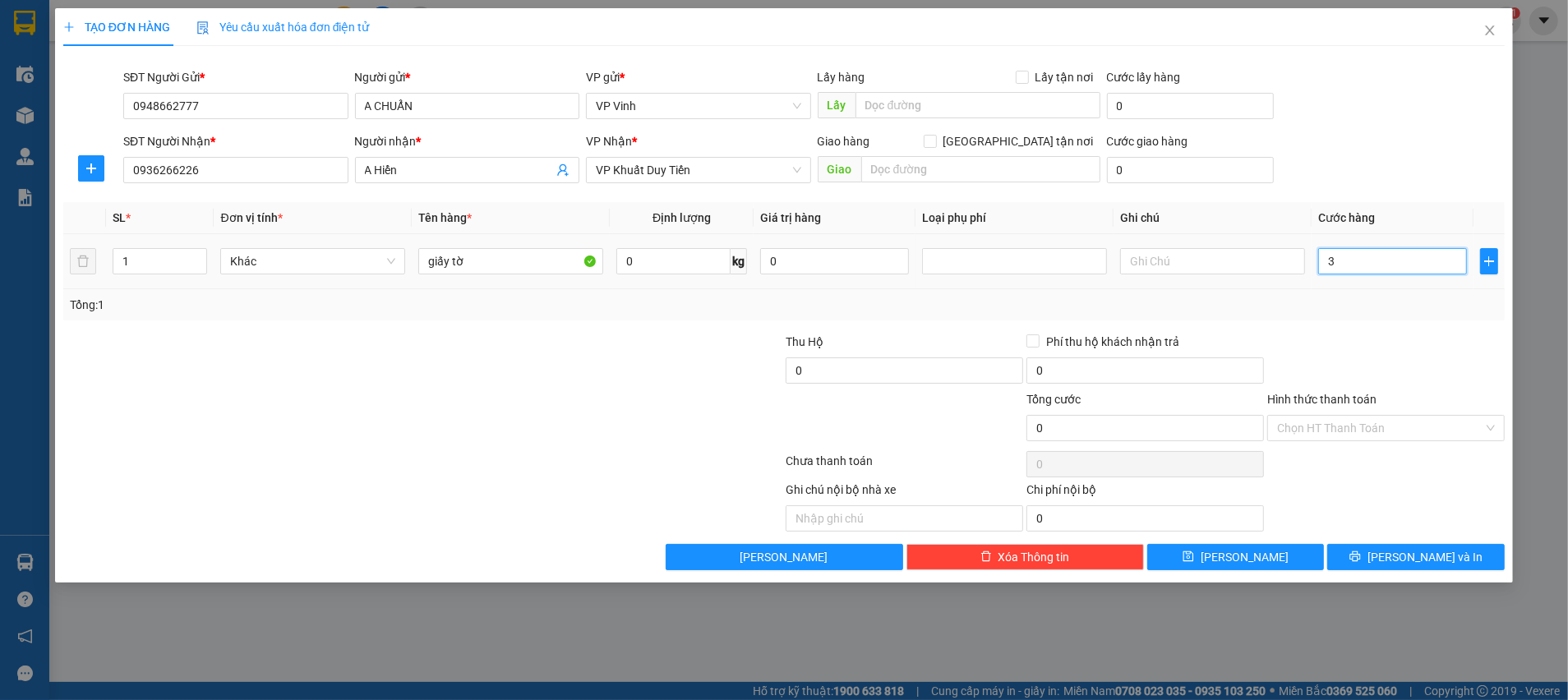
type input "3"
type input "30"
type input "30.000"
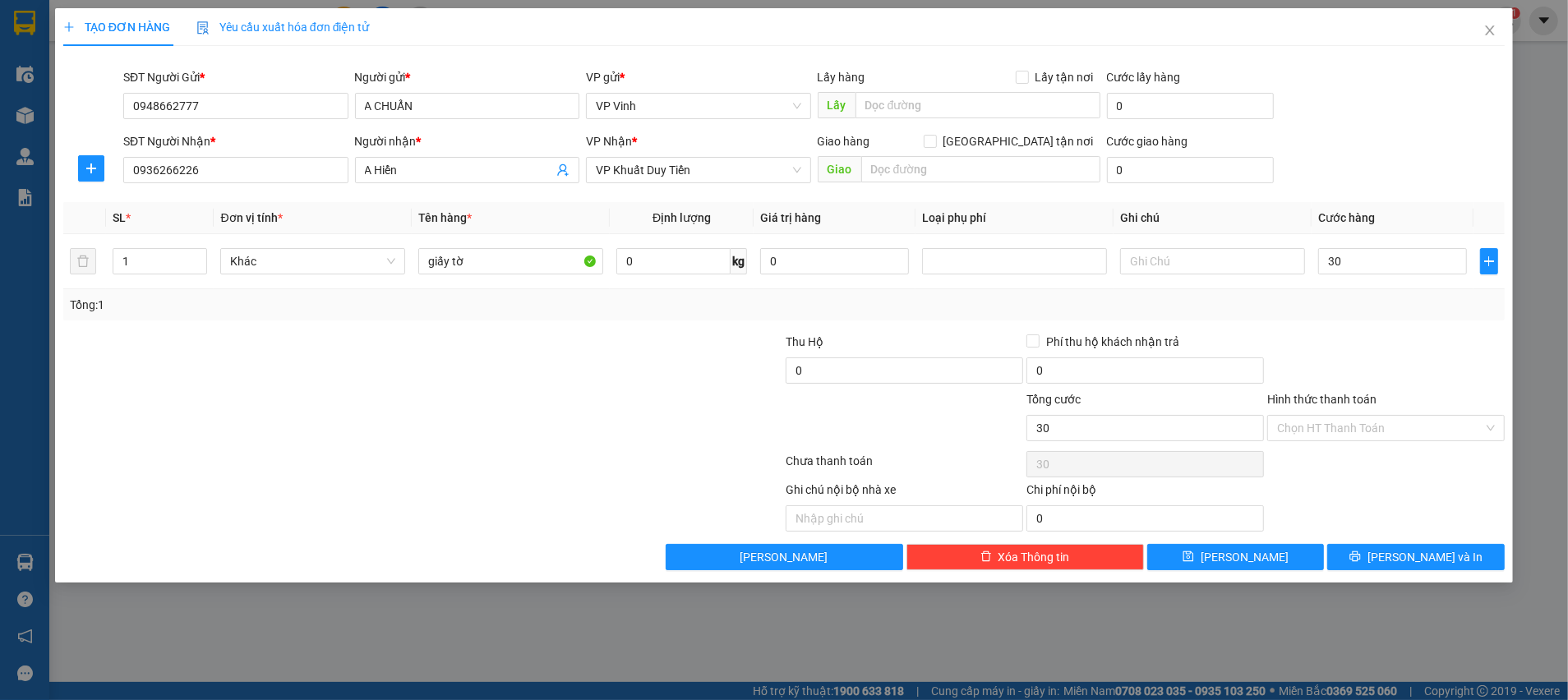
type input "30.000"
drag, startPoint x: 1432, startPoint y: 319, endPoint x: 1418, endPoint y: 375, distance: 57.7
click at [1432, 321] on div "Transit Pickup Surcharge Ids Transit Deliver Surcharge Ids Transit Deliver Surc…" at bounding box center [784, 315] width 1441 height 511
click at [1400, 408] on div "Hình thức thanh toán" at bounding box center [1386, 402] width 237 height 25
click at [1400, 417] on input "Hình thức thanh toán" at bounding box center [1380, 428] width 206 height 25
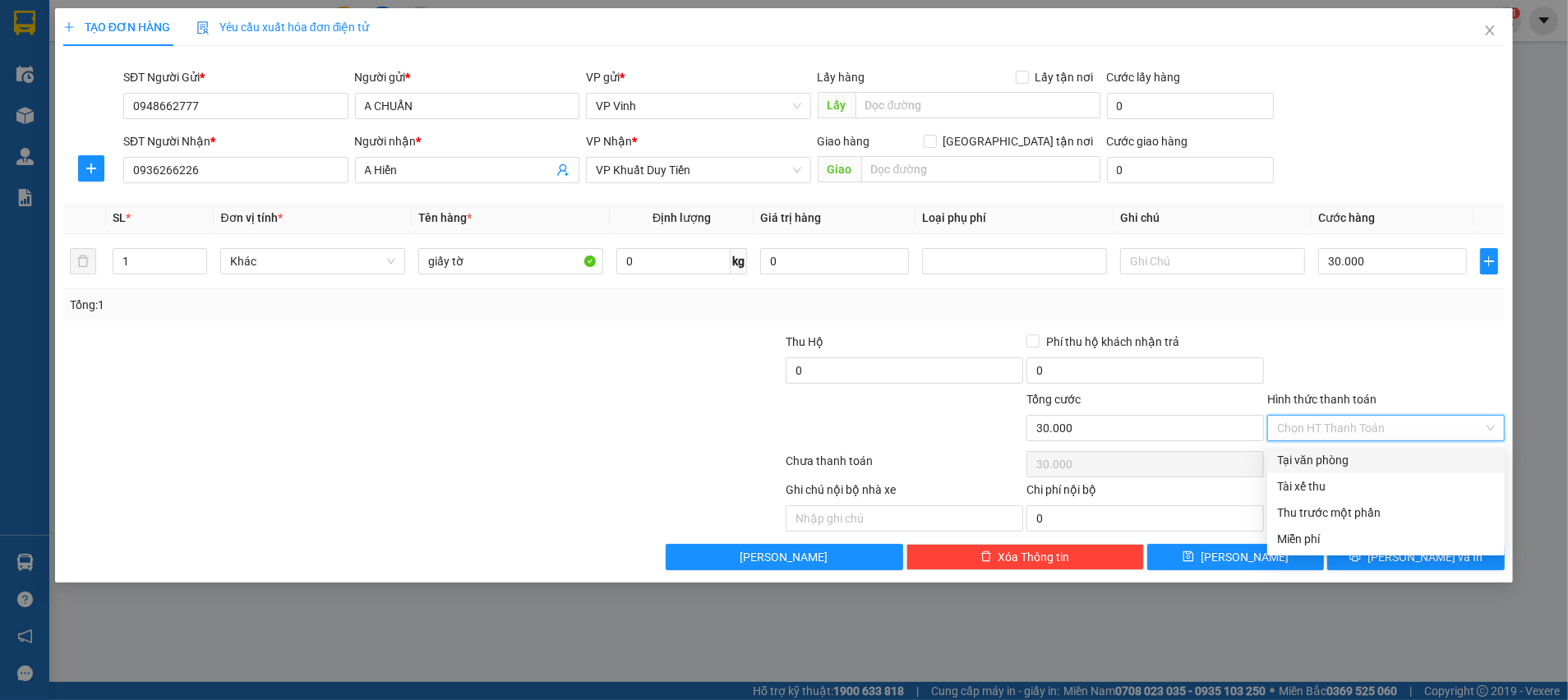
click at [1383, 452] on div "Tại văn phòng" at bounding box center [1386, 460] width 218 height 18
type input "0"
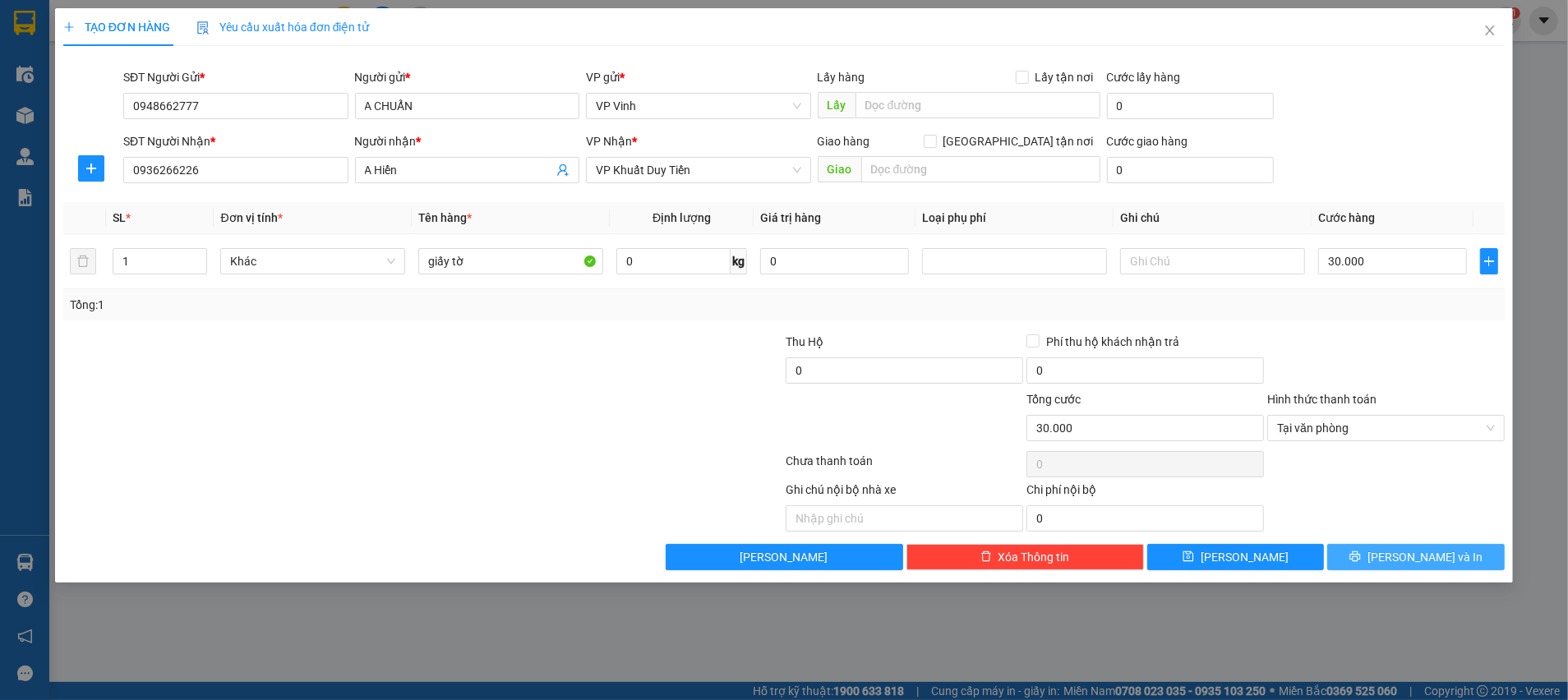
click at [1396, 560] on button "[PERSON_NAME] và In" at bounding box center [1416, 557] width 178 height 26
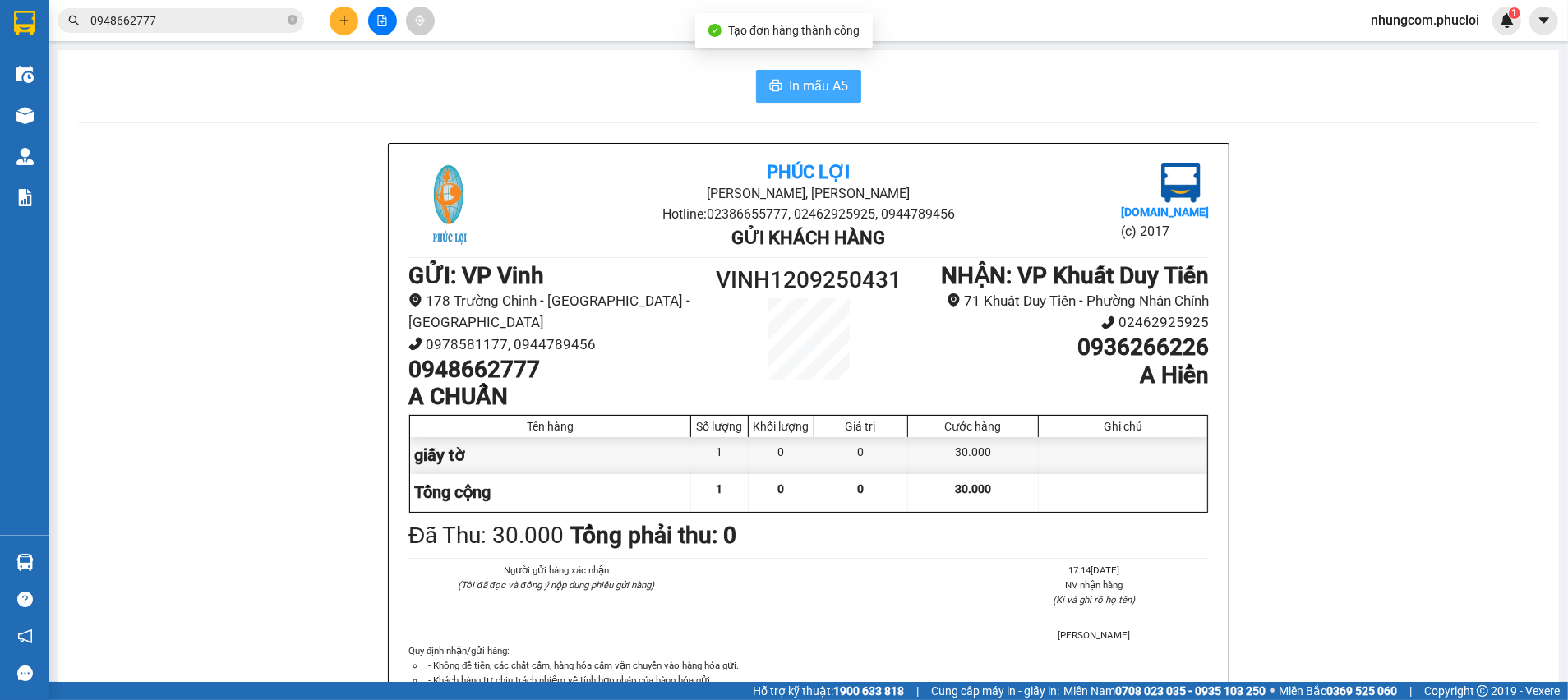
click at [810, 77] on span "In mẫu A5" at bounding box center [818, 86] width 60 height 21
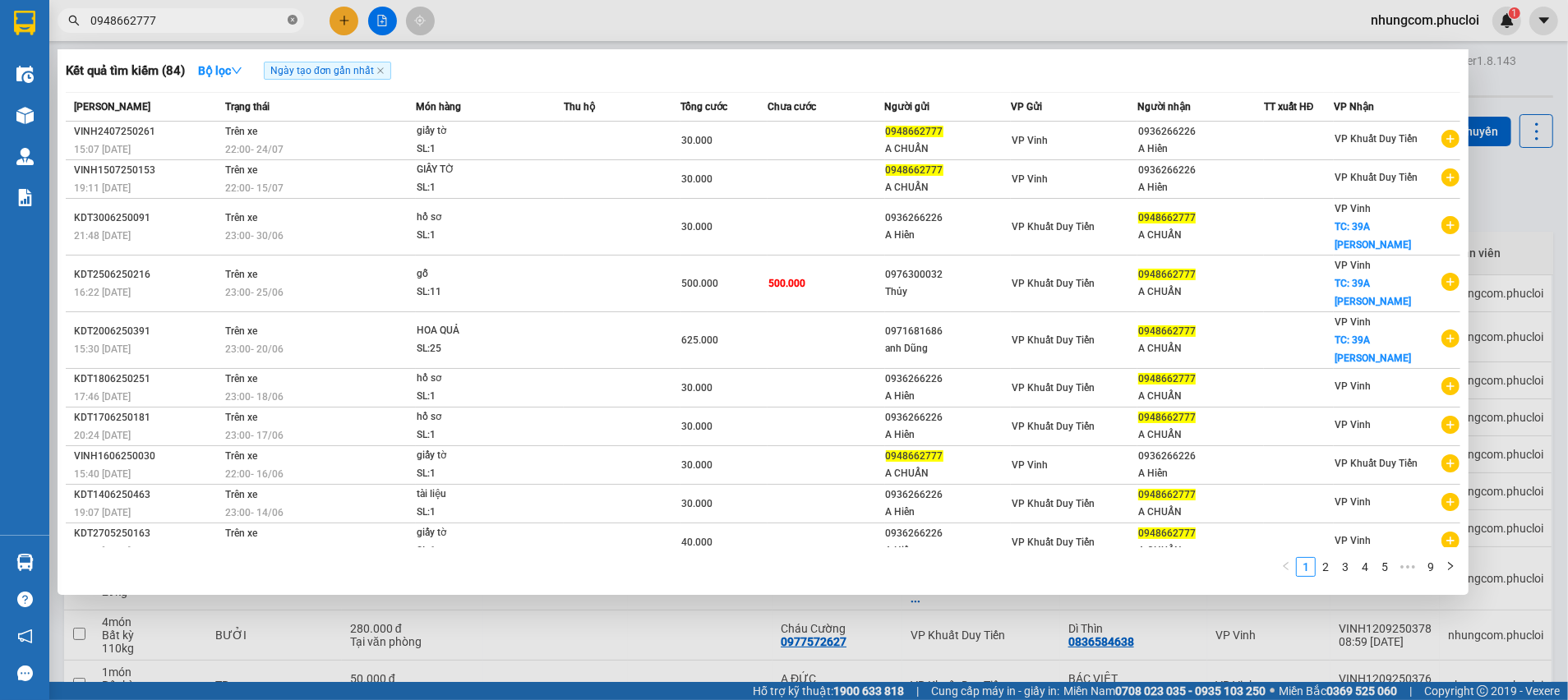
click at [288, 21] on icon "close-circle" at bounding box center [292, 20] width 9 height 9
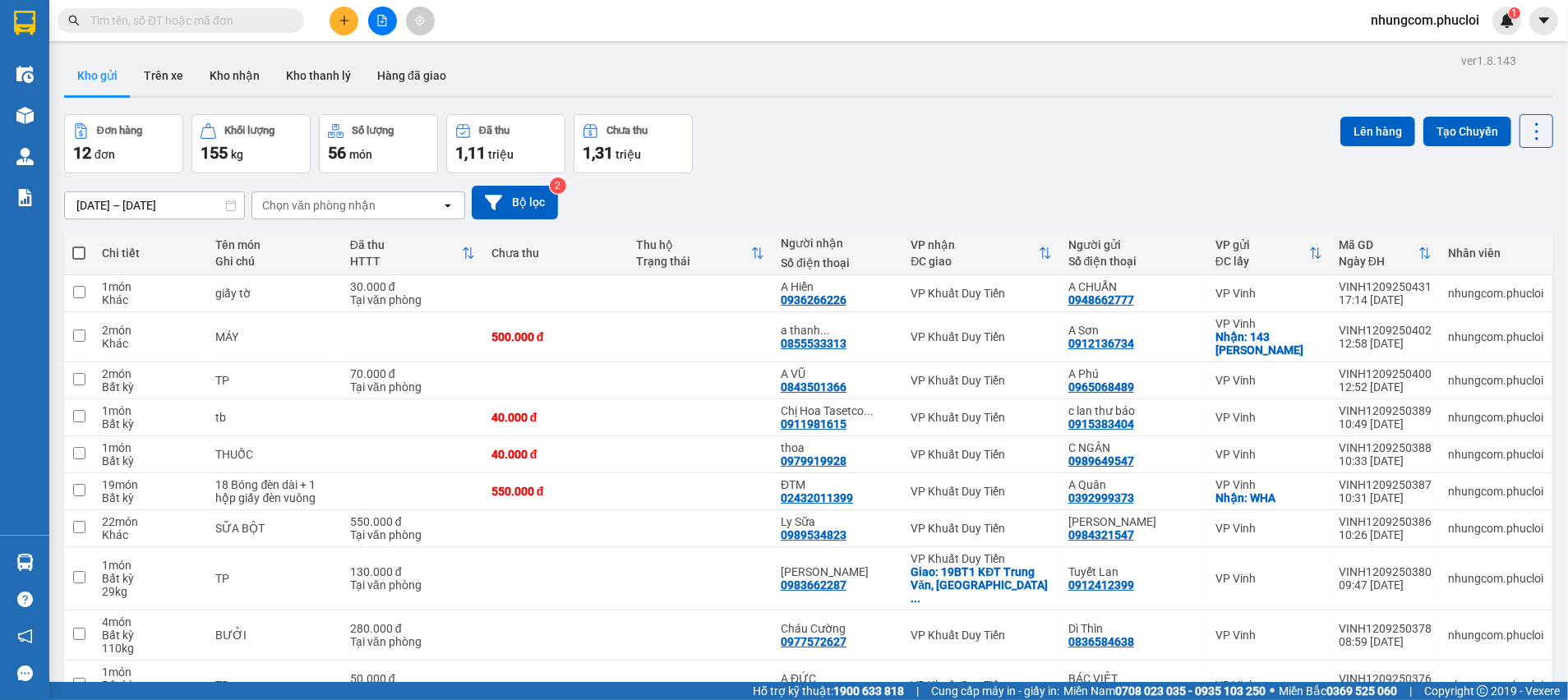
click at [264, 21] on input "text" at bounding box center [187, 20] width 194 height 18
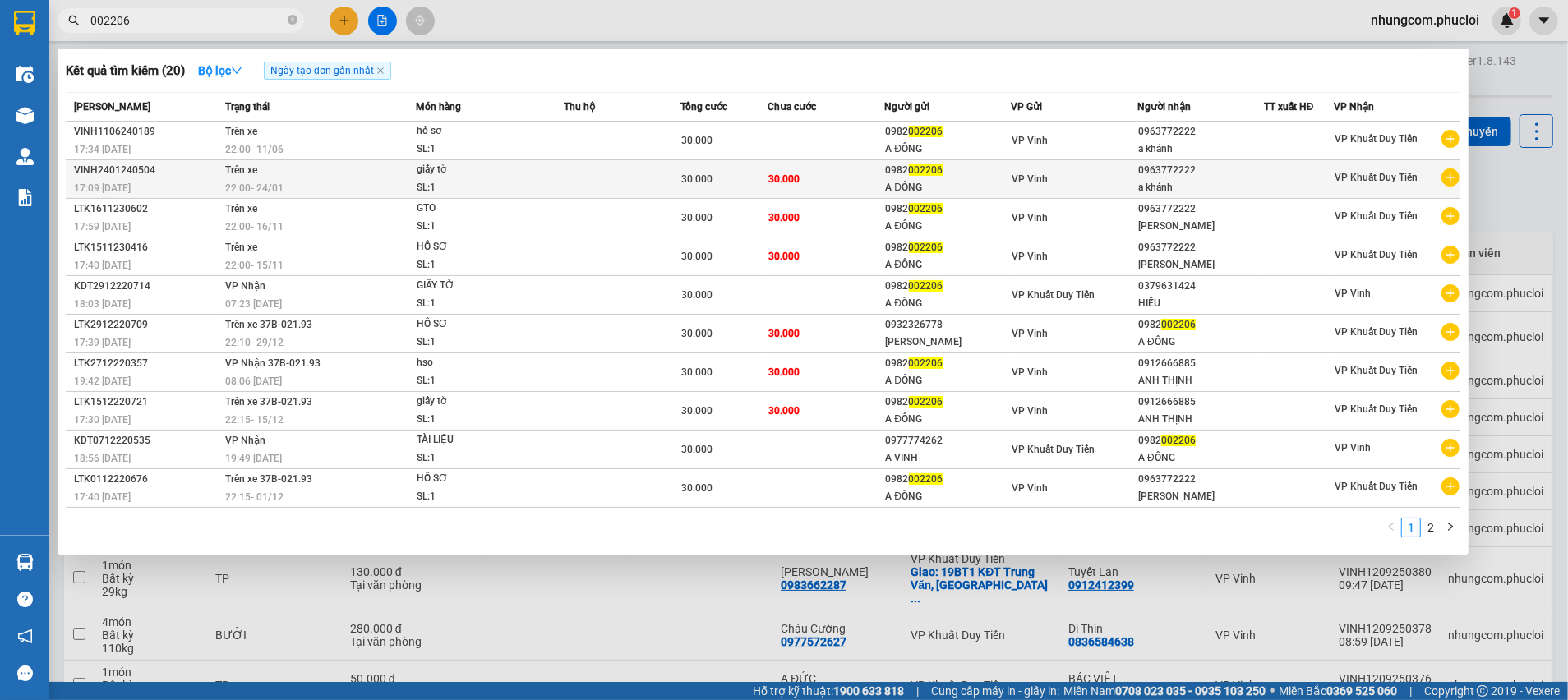
type input "002206"
click at [886, 180] on div "A ĐÔNG" at bounding box center [948, 188] width 125 height 17
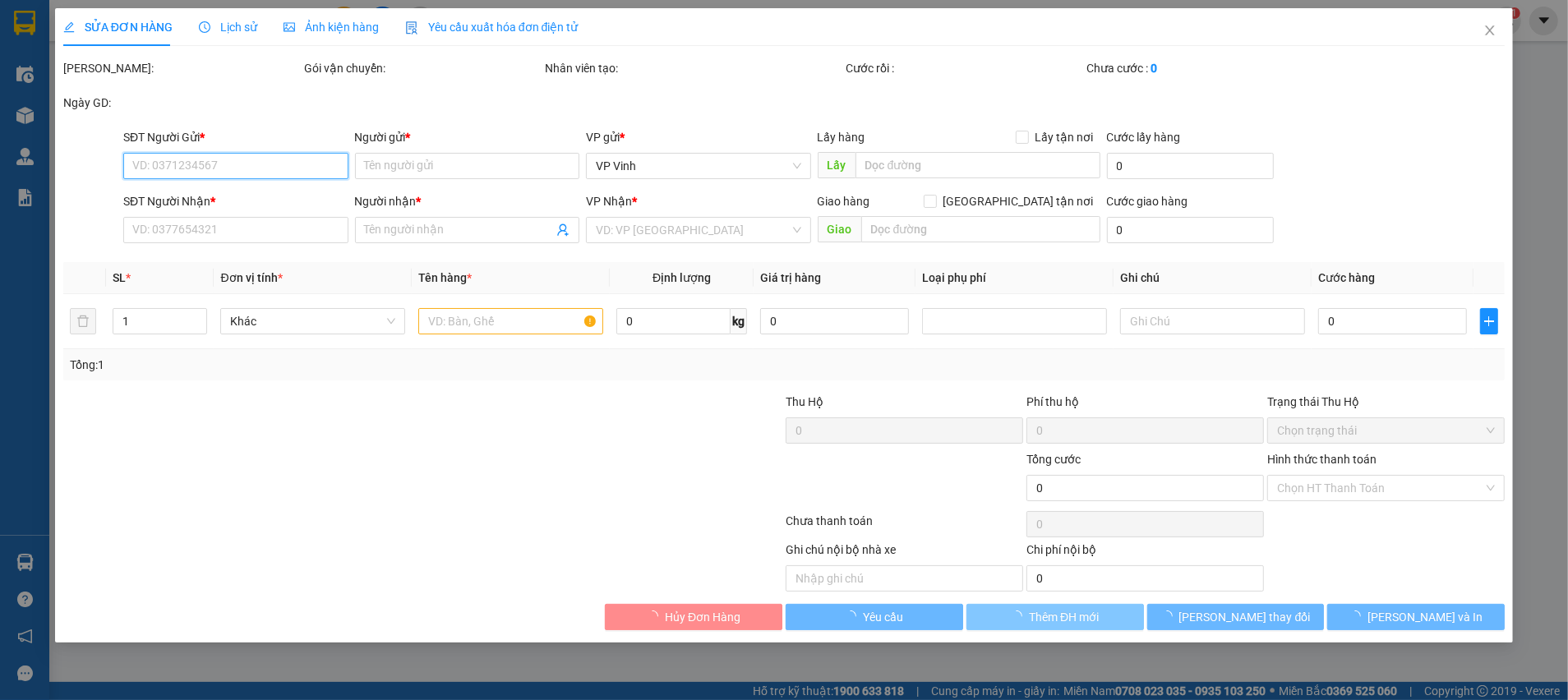
type input "0982002206"
type input "A ĐÔNG"
type input "0963772222"
type input "a khánh"
type input "30.000"
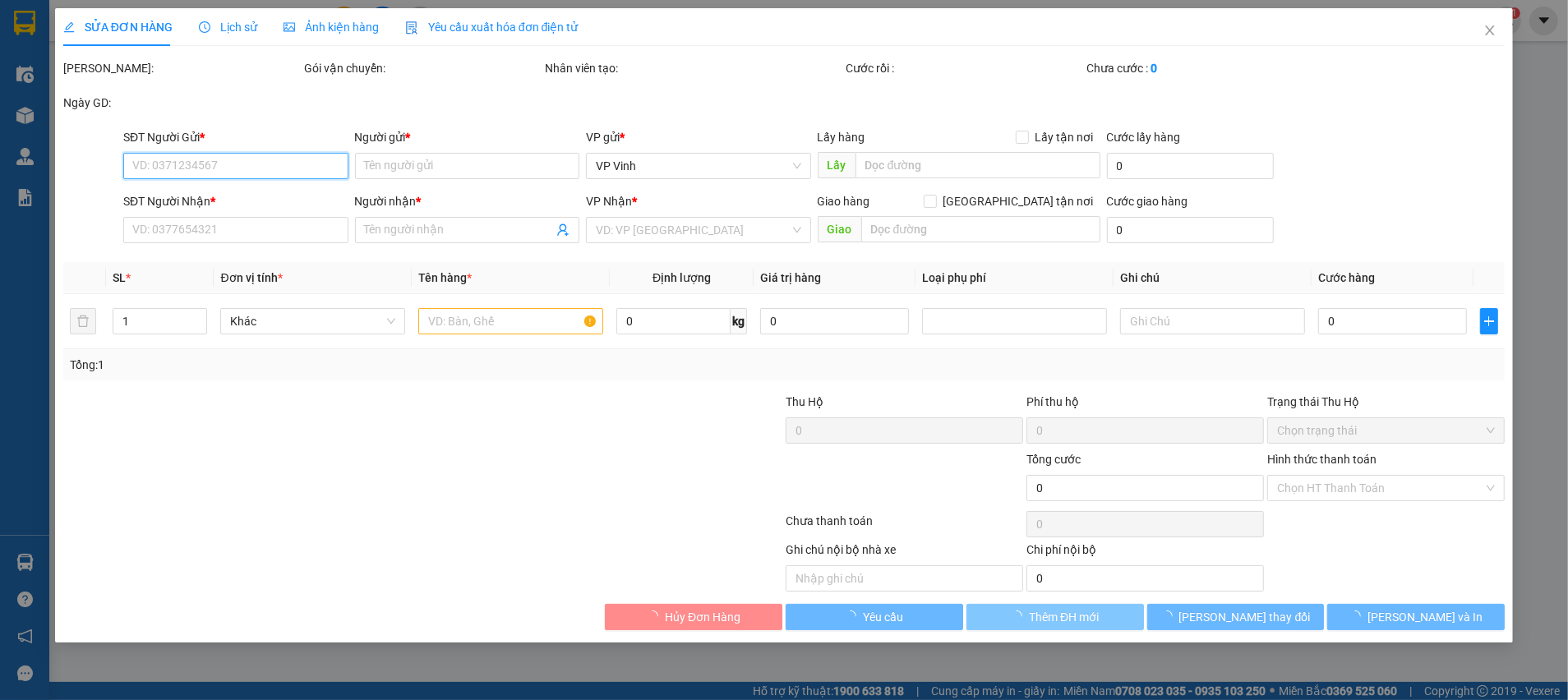
type input "30.000"
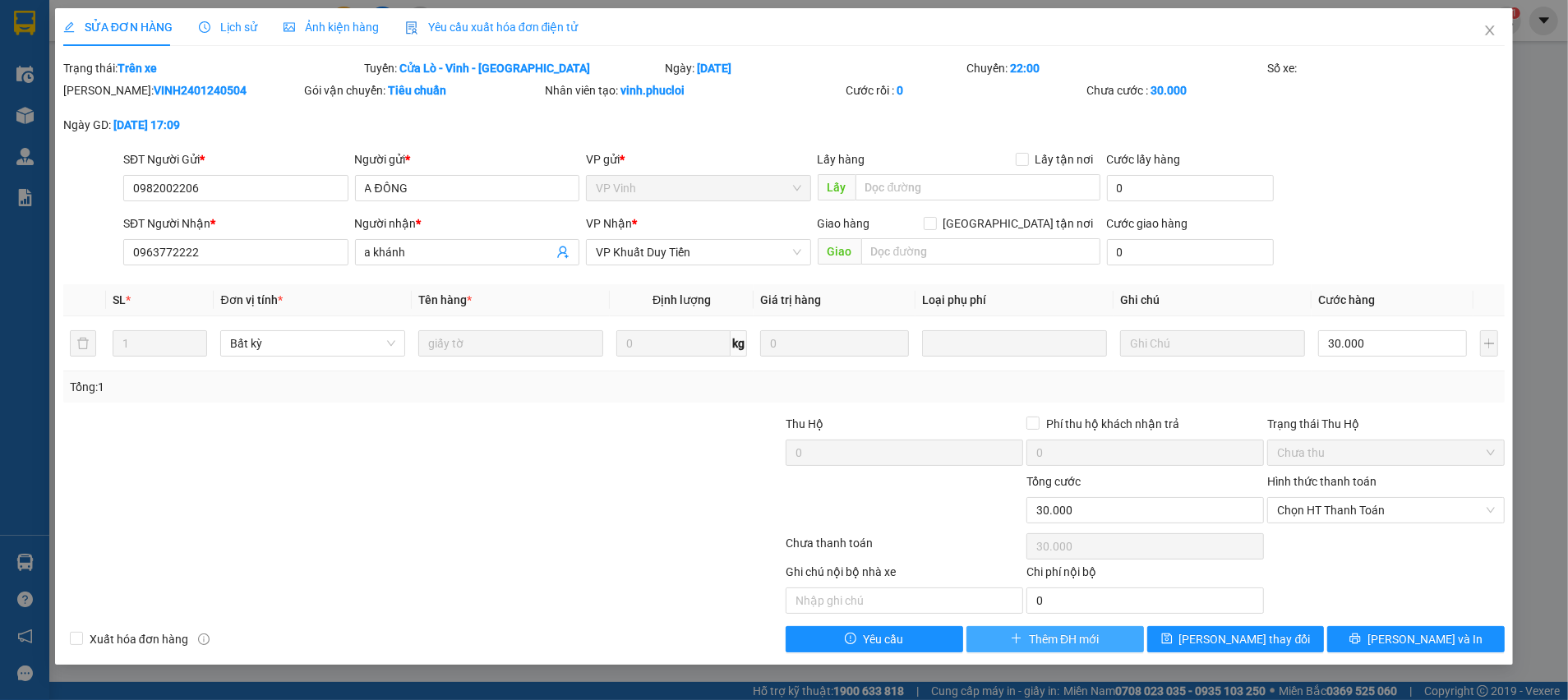
click at [1082, 638] on span "Thêm ĐH mới" at bounding box center [1064, 639] width 70 height 18
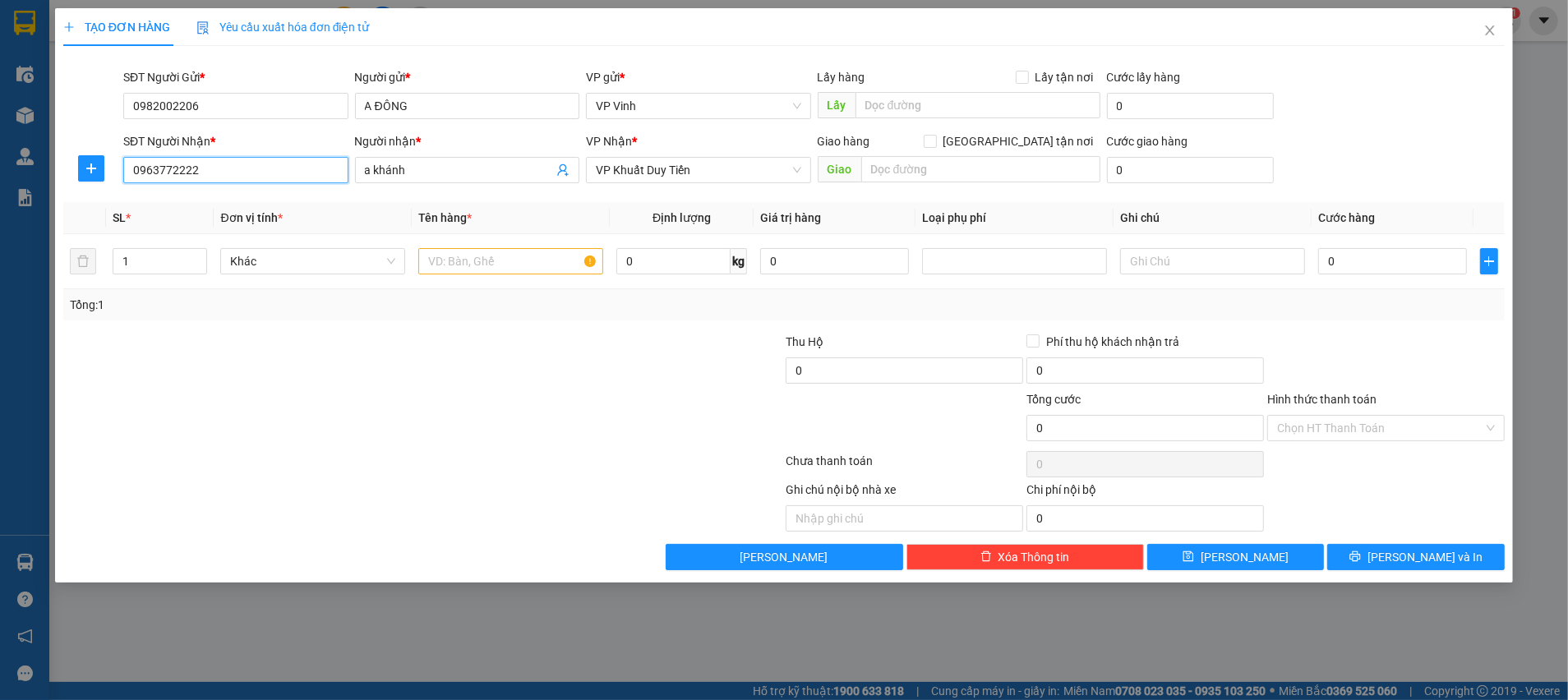
click at [275, 180] on input "0963772222" at bounding box center [235, 170] width 225 height 26
click at [275, 179] on input "0963772222" at bounding box center [235, 170] width 225 height 26
type input "0972518369"
click at [261, 196] on div "0972518369 - a hải" at bounding box center [235, 202] width 205 height 18
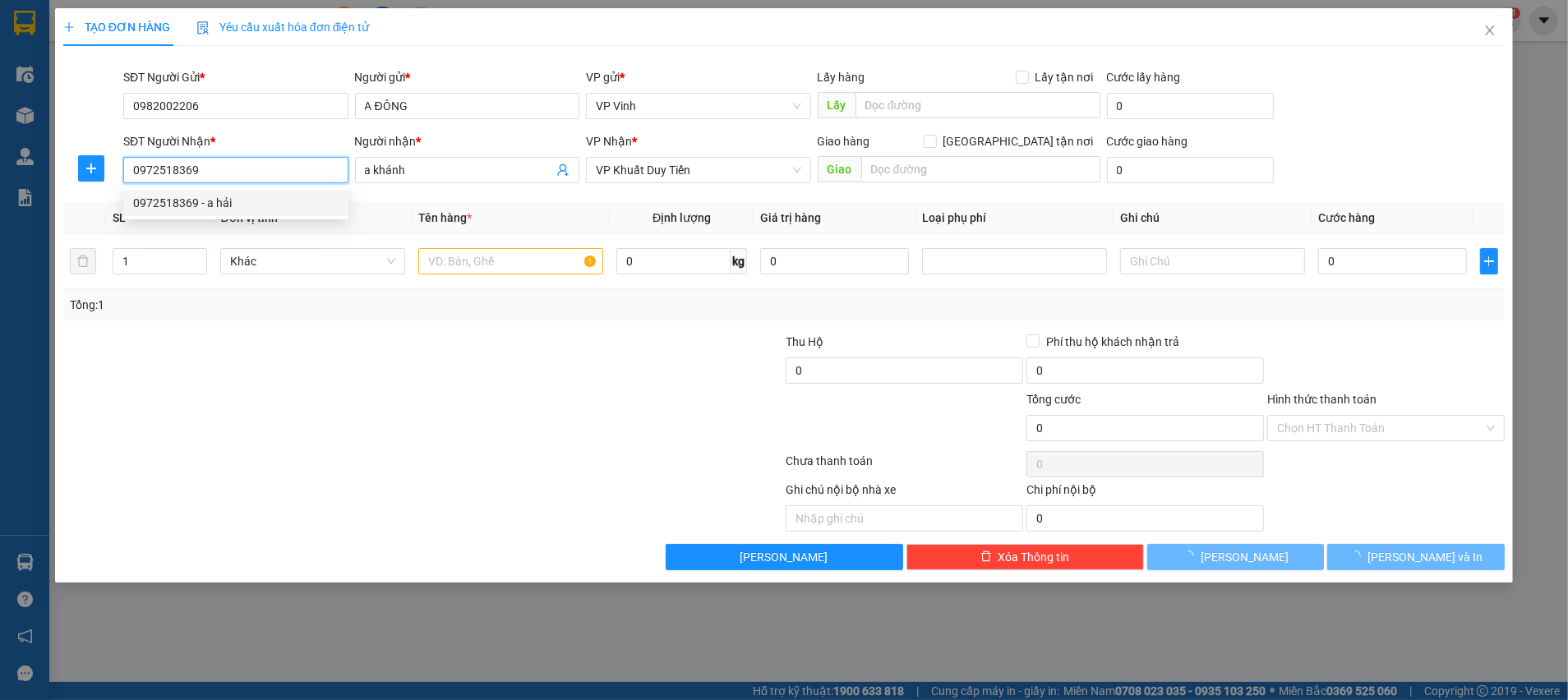
type input "a hải"
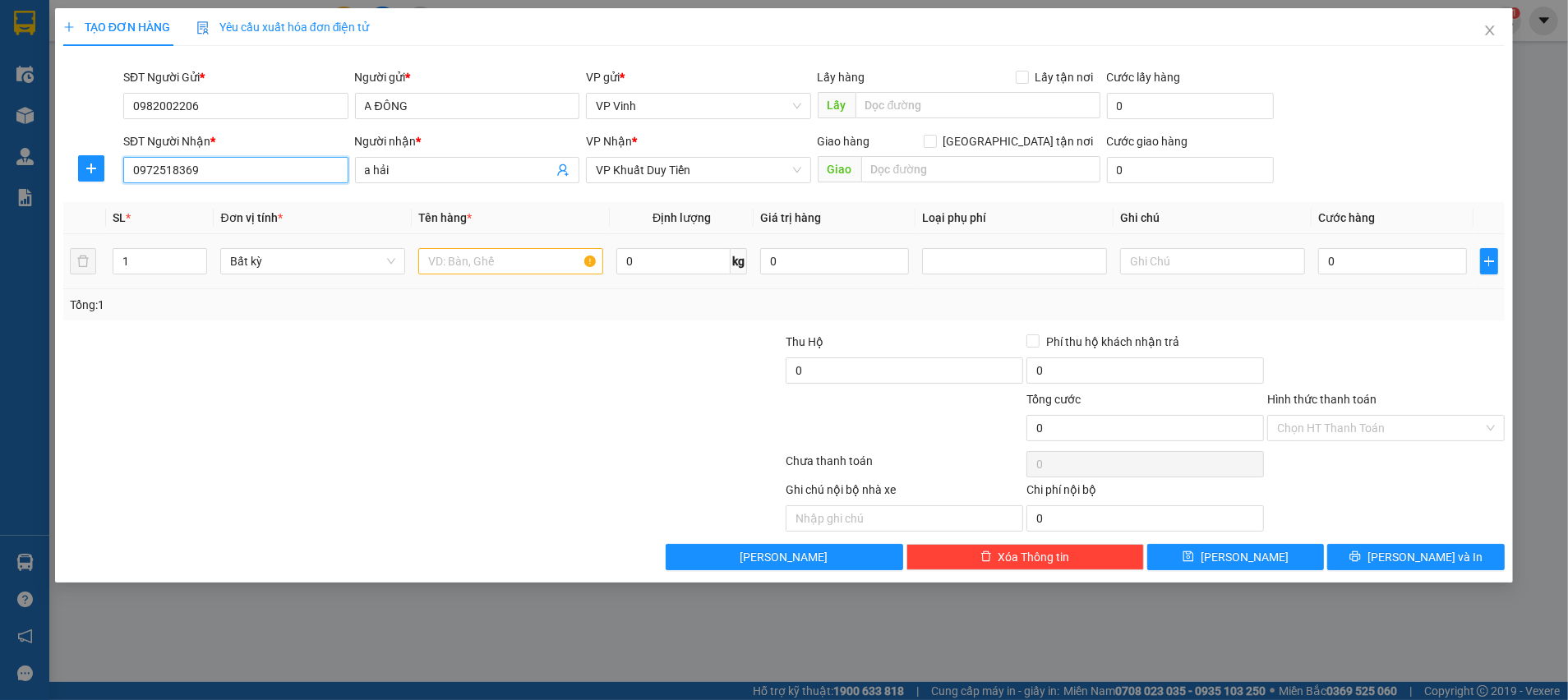
type input "0972518369"
click at [499, 253] on input "text" at bounding box center [511, 262] width 185 height 26
type input "giấy tờ"
click at [1338, 265] on input "0" at bounding box center [1391, 262] width 148 height 26
type input "3"
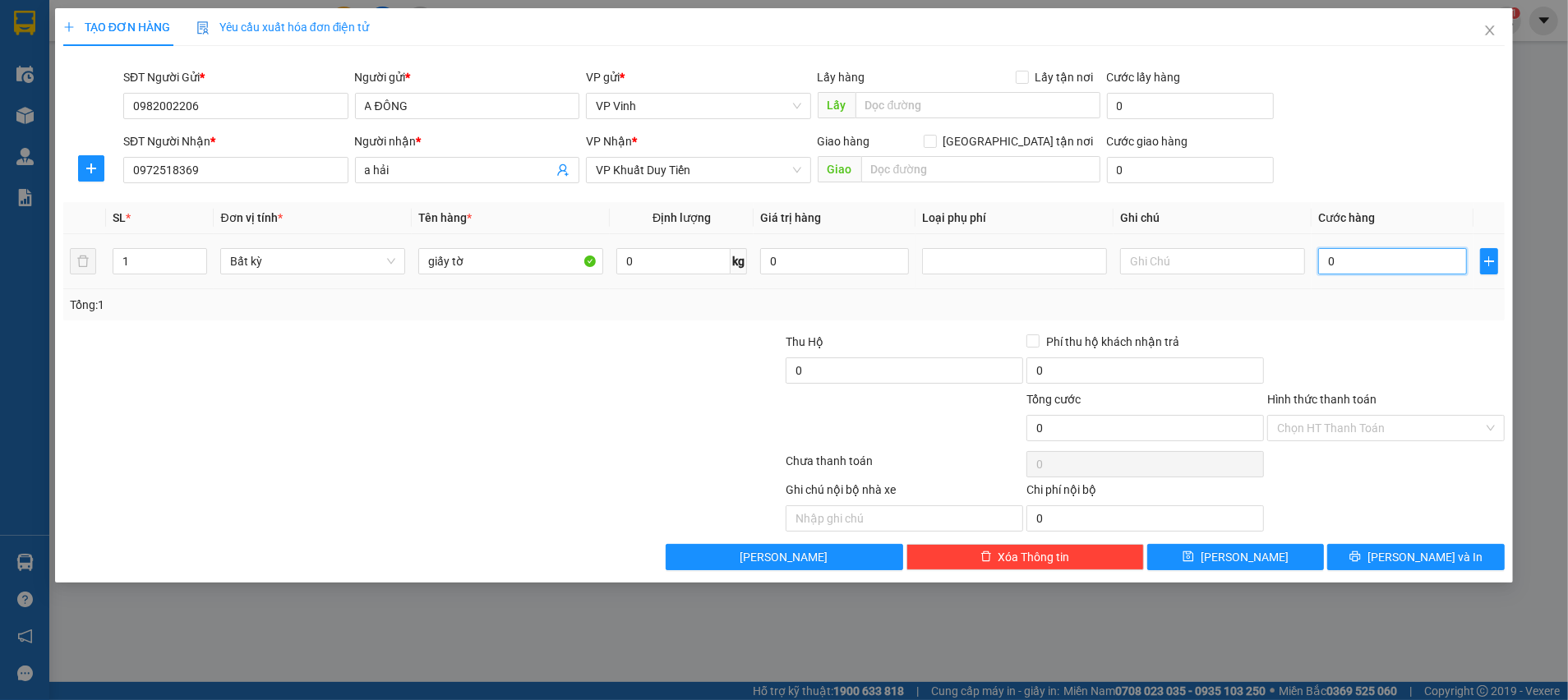
type input "3"
type input "30"
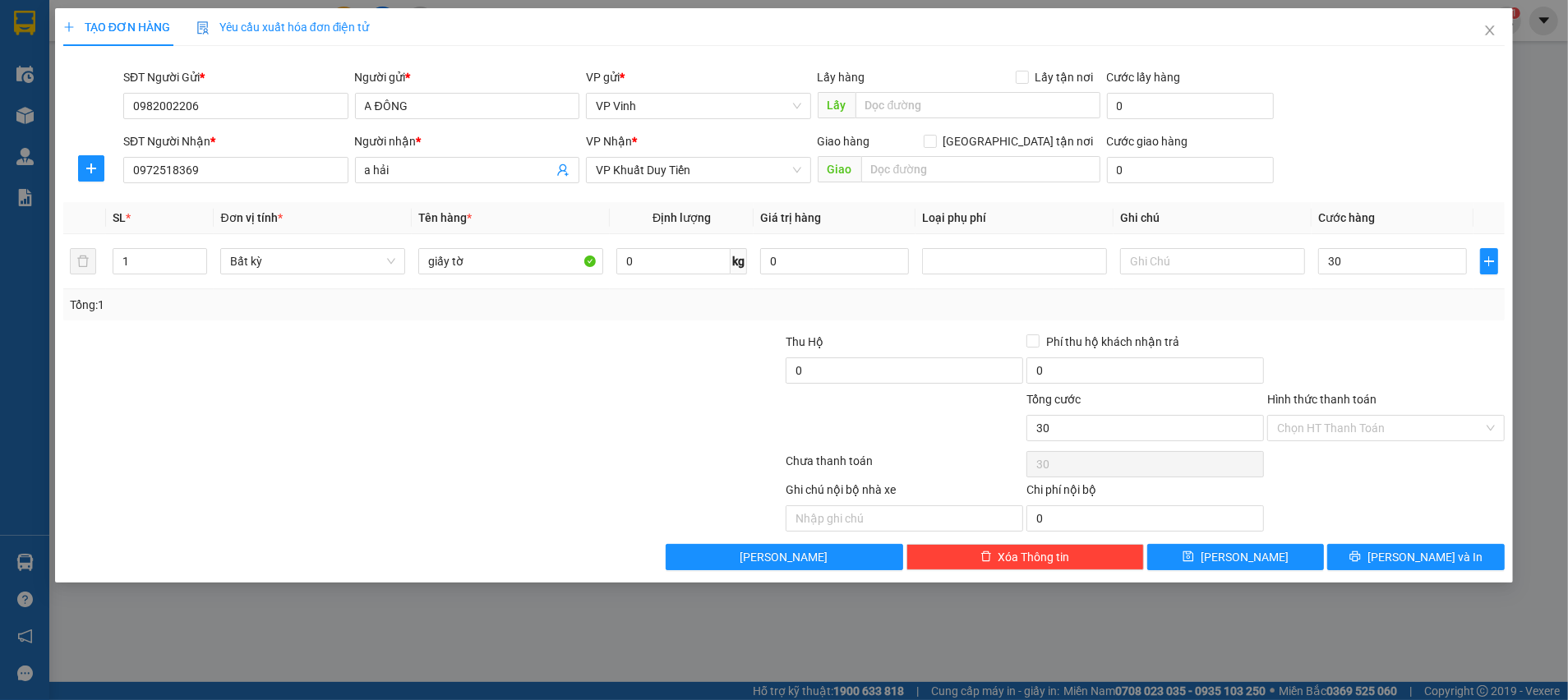
type input "30.000"
click at [1394, 345] on div at bounding box center [1386, 361] width 241 height 58
drag, startPoint x: 1371, startPoint y: 548, endPoint x: 1406, endPoint y: 543, distance: 35.4
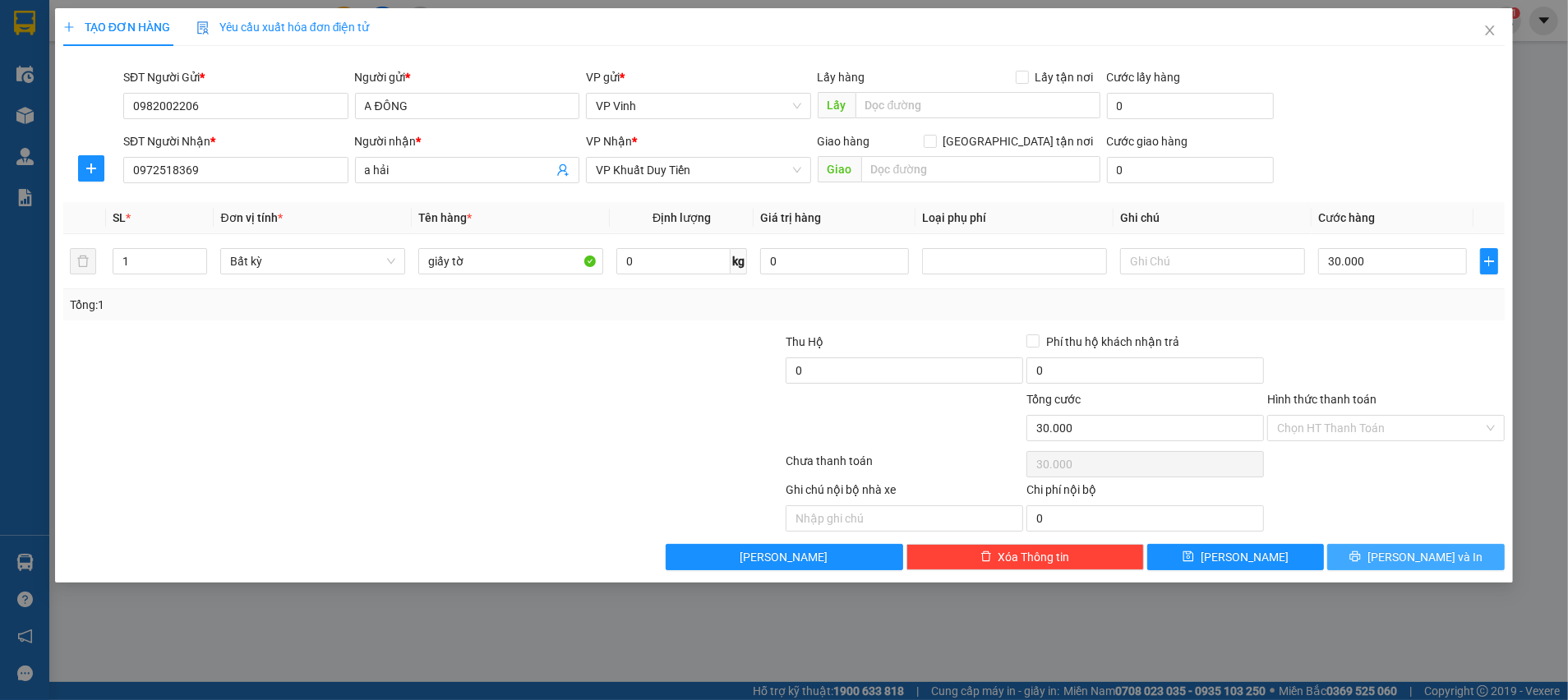
click at [1374, 547] on button "[PERSON_NAME] và In" at bounding box center [1416, 557] width 178 height 26
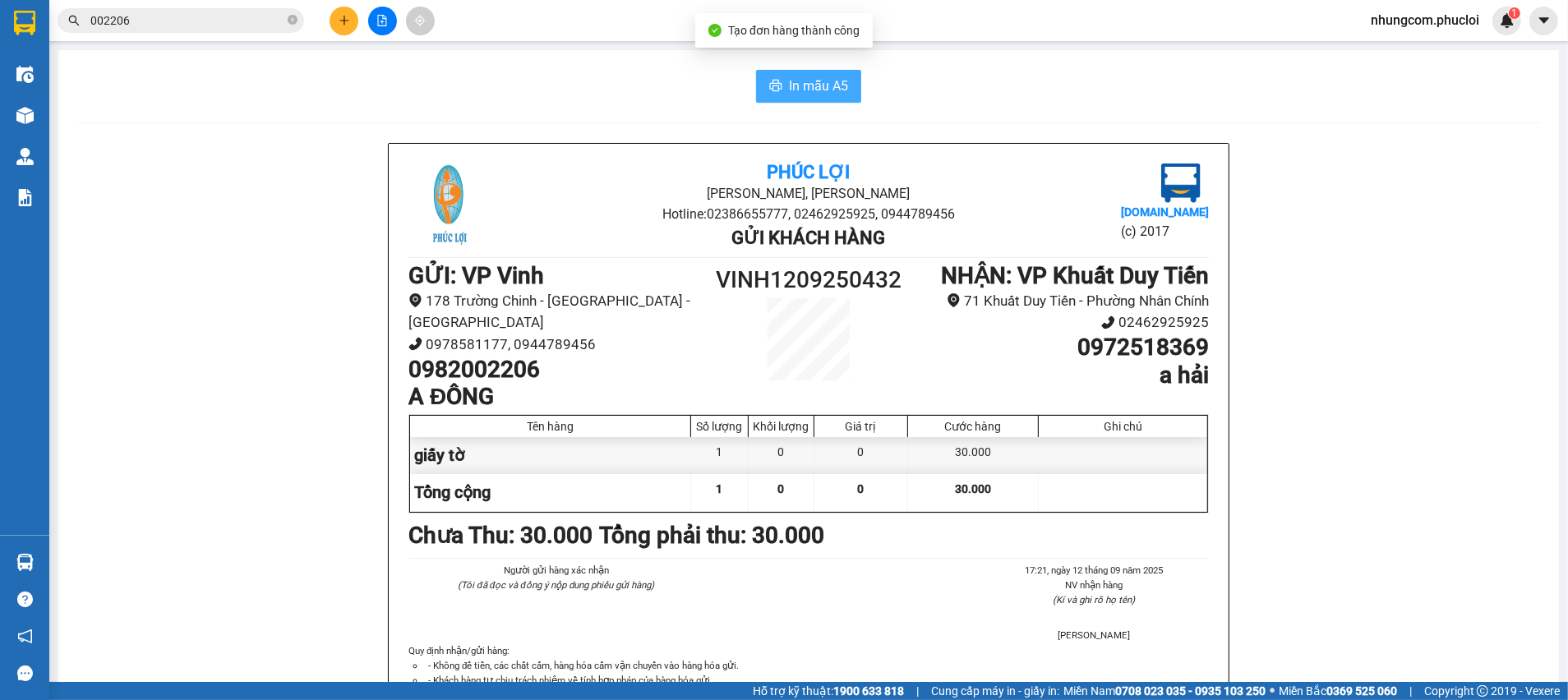
click at [789, 92] on span "In mẫu A5" at bounding box center [818, 86] width 60 height 21
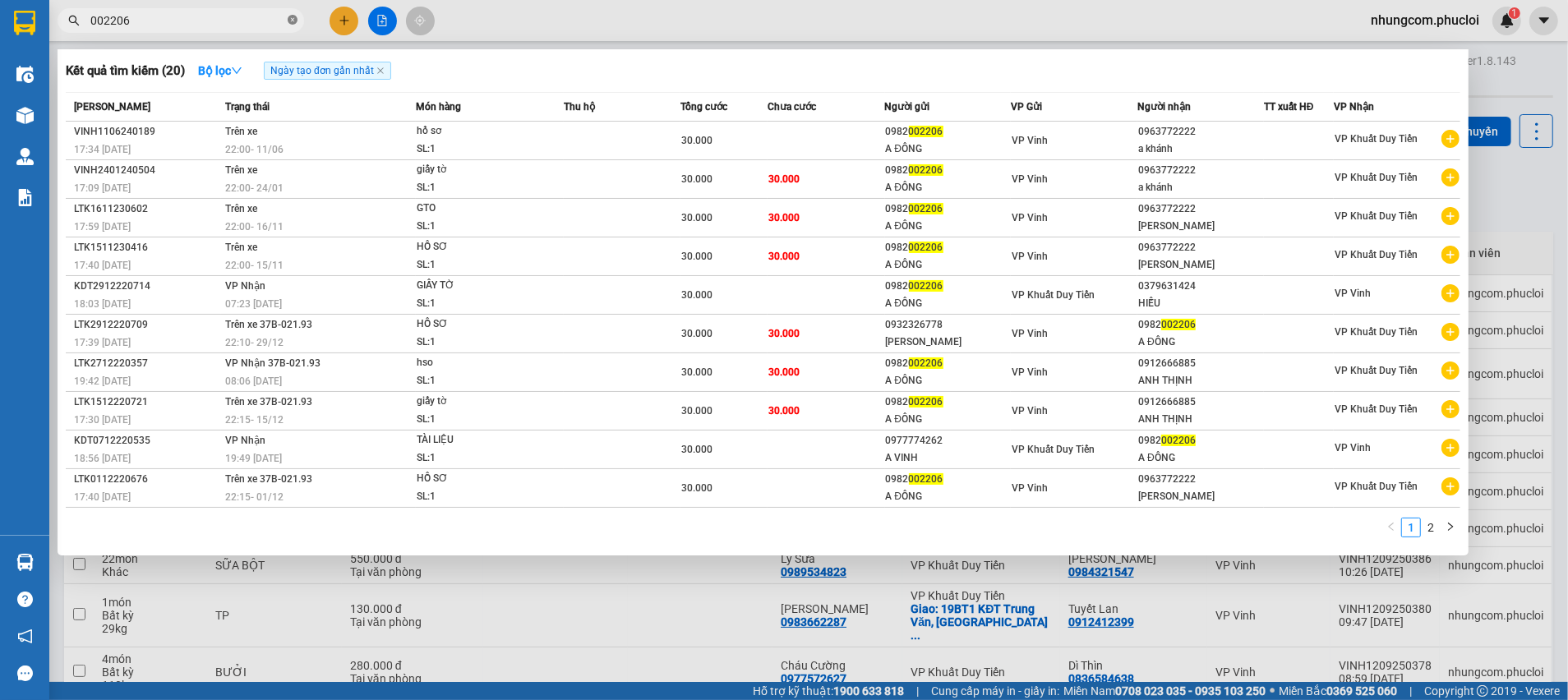
click at [288, 19] on icon "close-circle" at bounding box center [292, 20] width 9 height 9
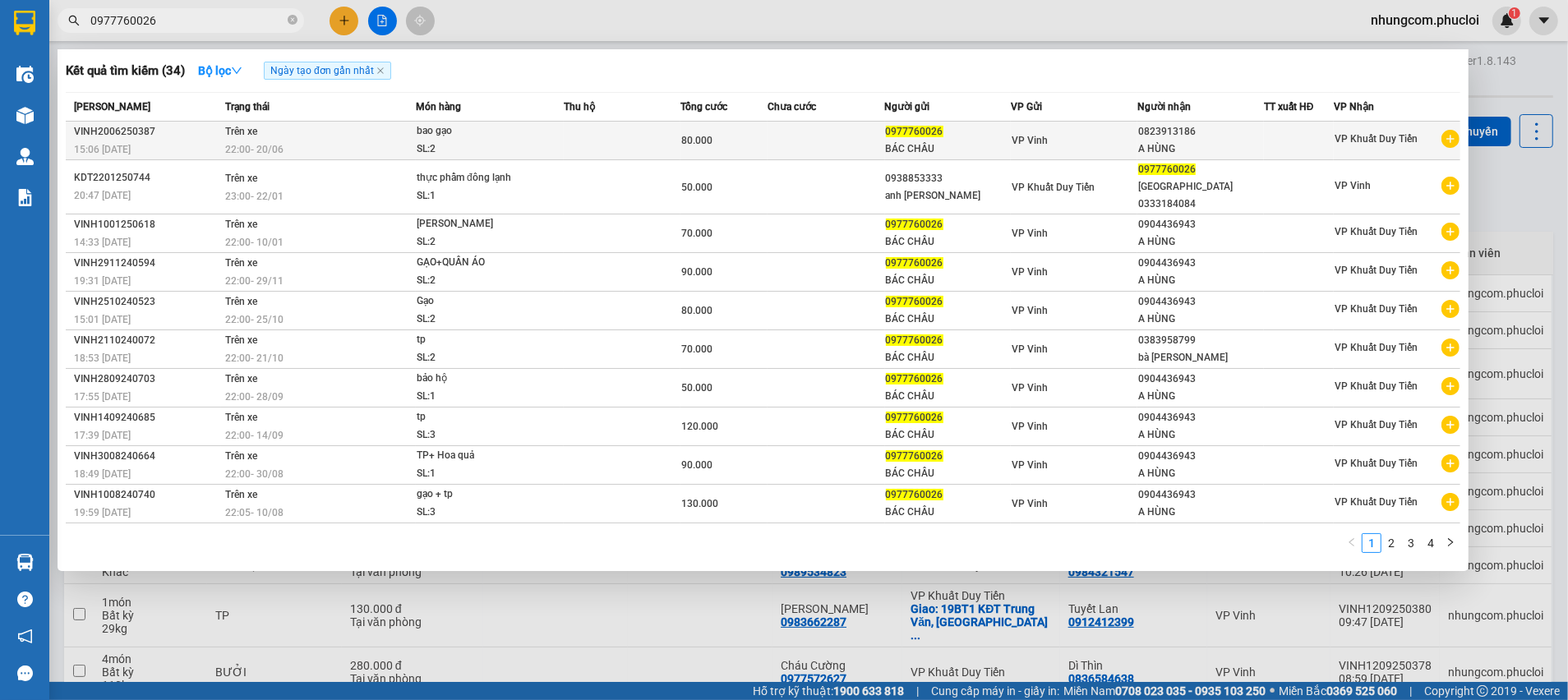
type input "0977760026"
click at [906, 142] on div "BÁC CHÂU" at bounding box center [948, 149] width 125 height 17
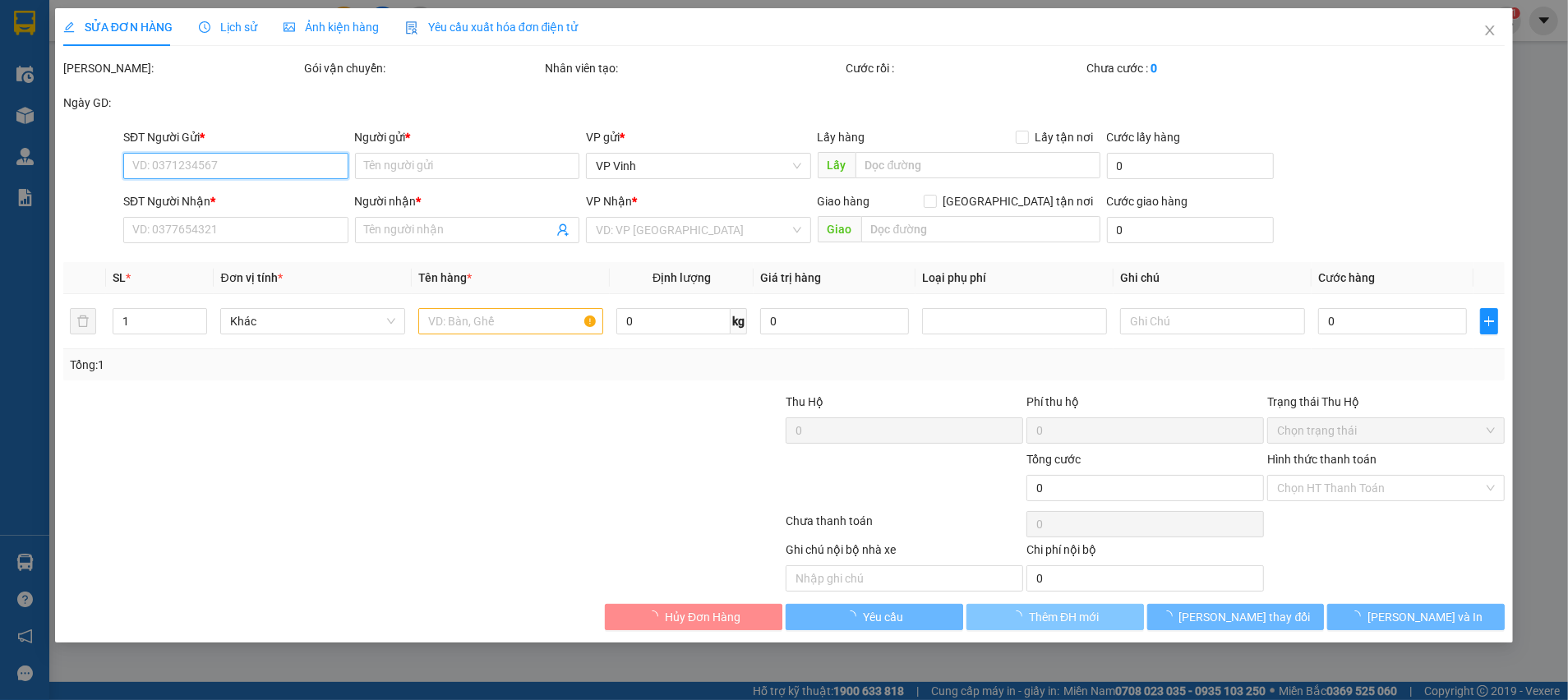
type input "0977760026"
type input "BÁC CHÂU"
type input "0823913186"
type input "A HÙNG"
type input "80.000"
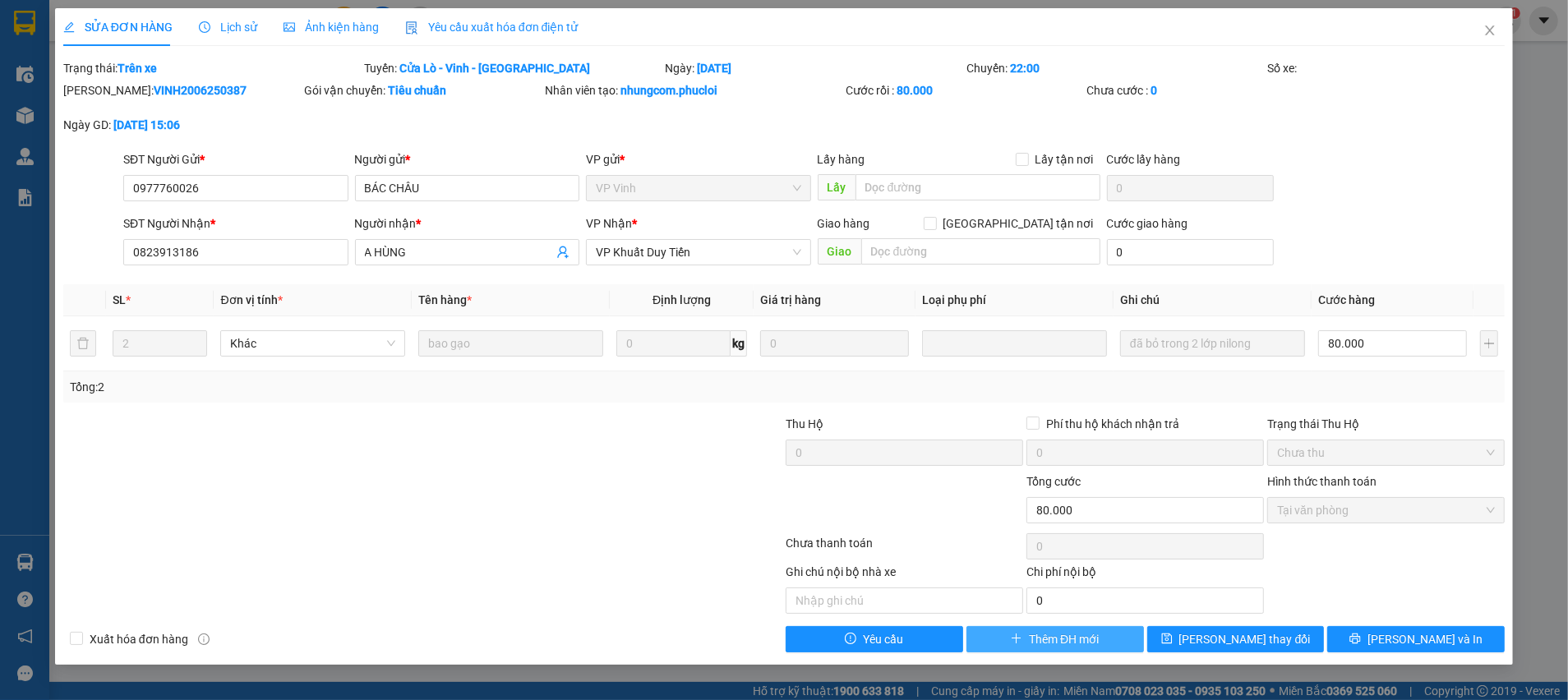
click at [1050, 636] on span "Thêm ĐH mới" at bounding box center [1064, 639] width 70 height 18
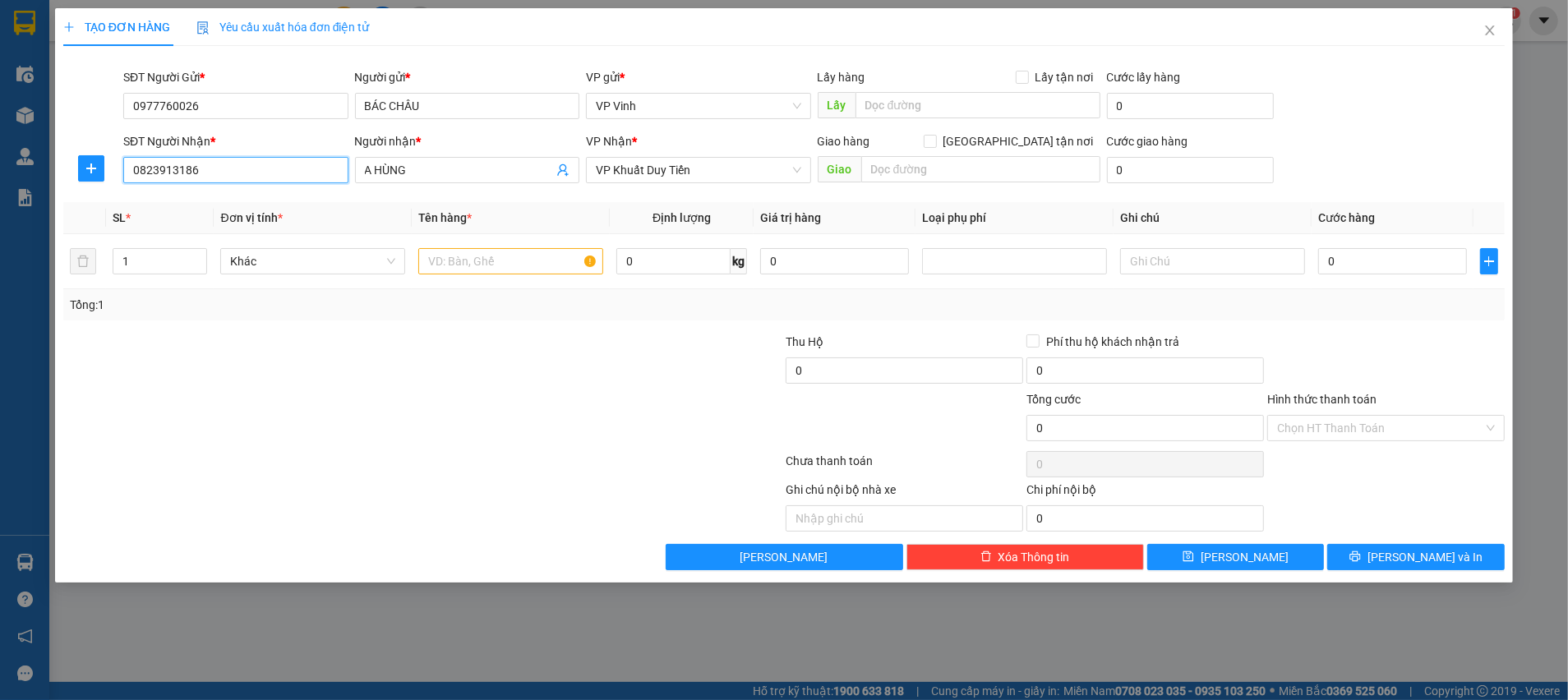
click at [294, 175] on input "0823913186" at bounding box center [235, 170] width 225 height 26
type input "0829543945"
click at [300, 198] on div "0829543945 - trang" at bounding box center [235, 202] width 205 height 18
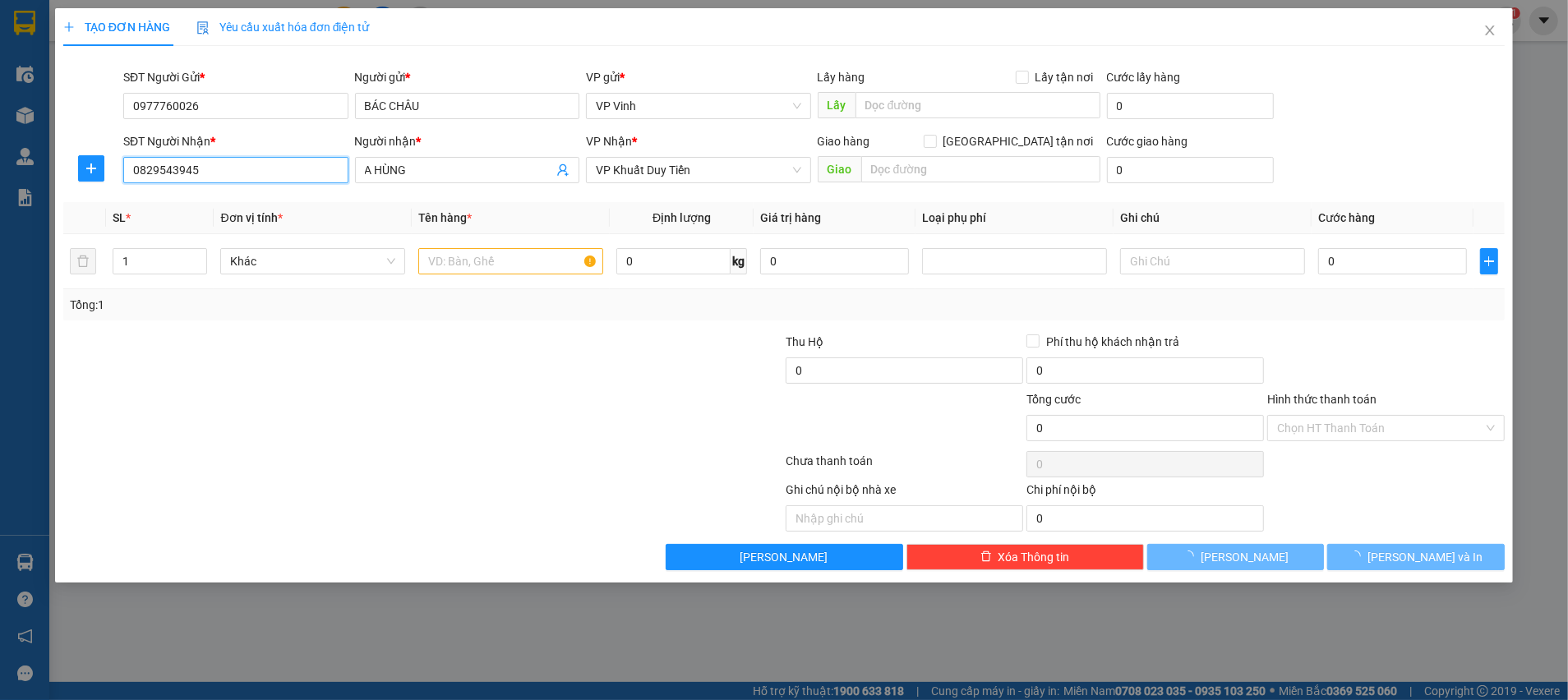
type input "trang"
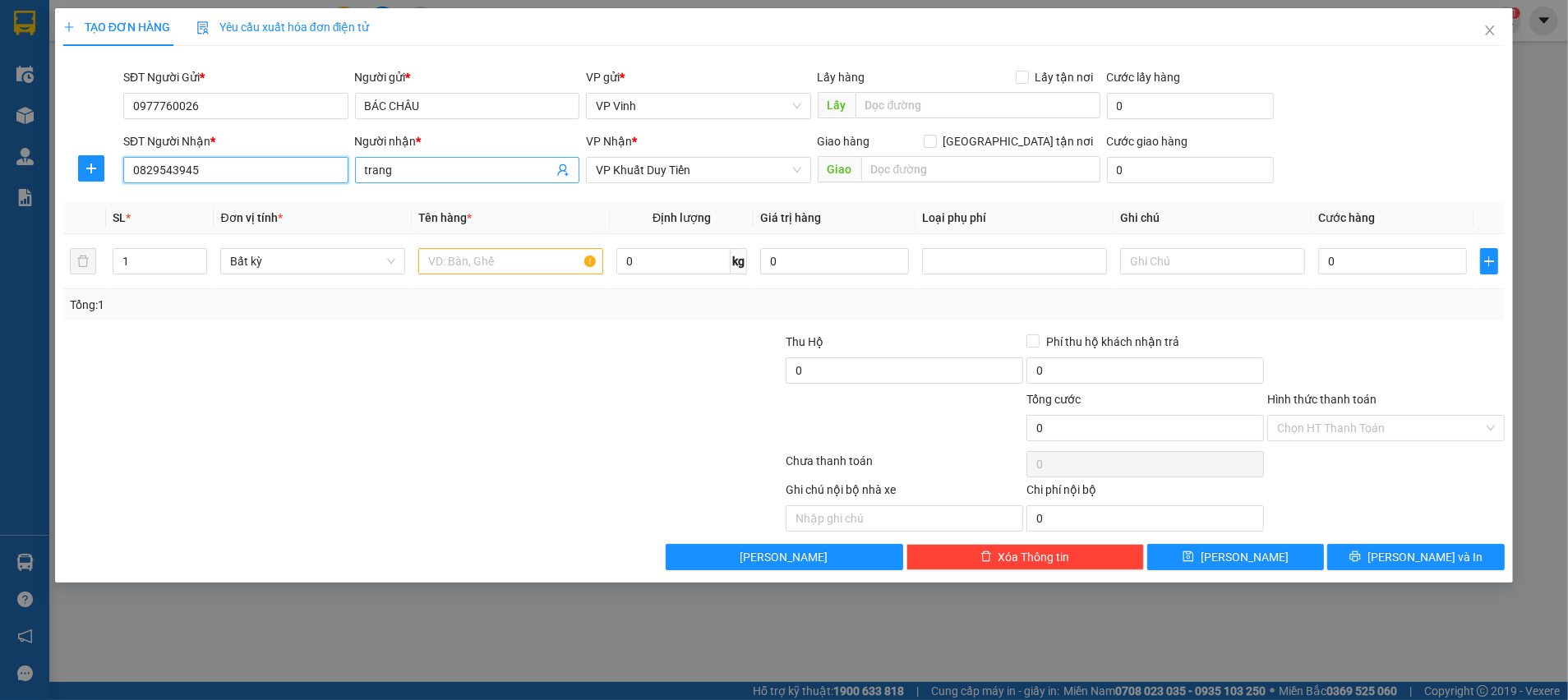
type input "0829543945"
click at [369, 167] on input "trang" at bounding box center [459, 170] width 189 height 18
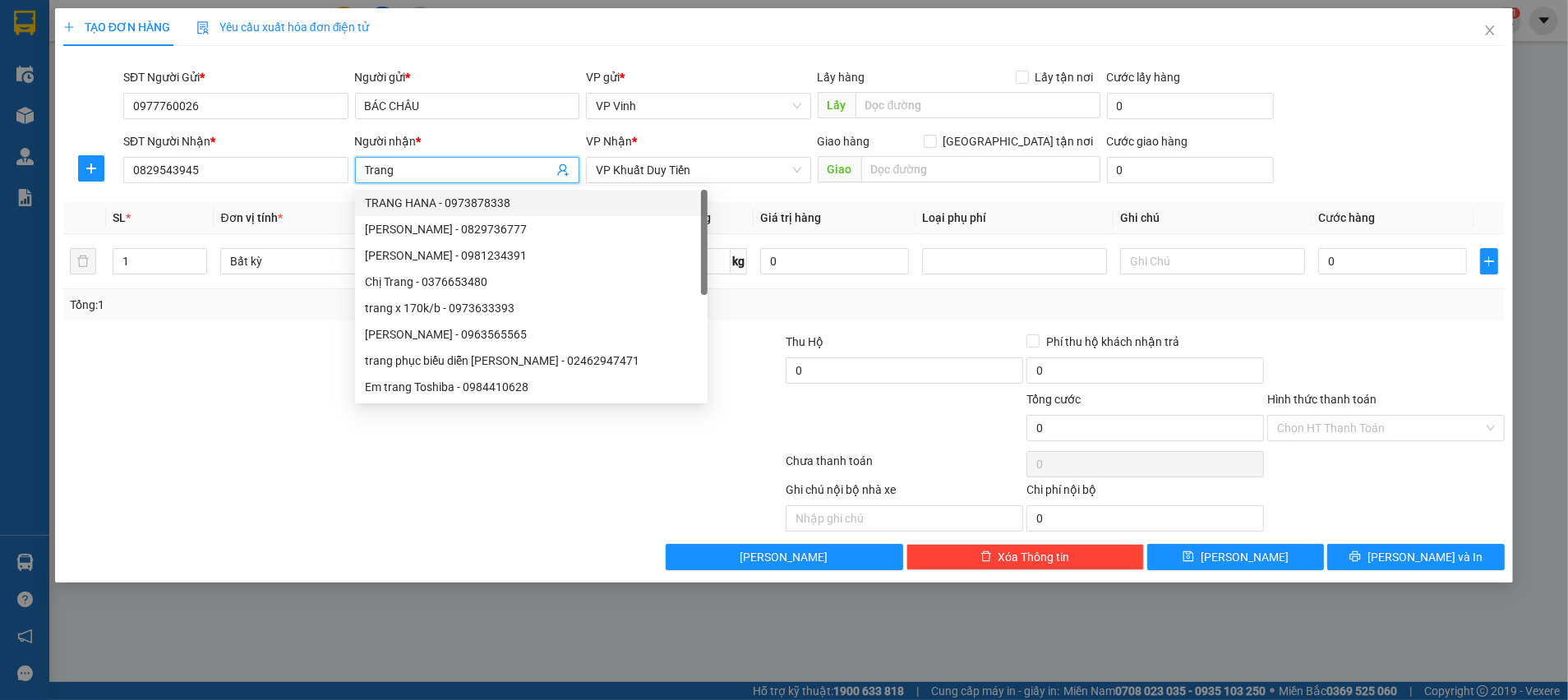
type input "Trang"
click at [300, 143] on div "SĐT Người Nhận *" at bounding box center [235, 141] width 225 height 18
click at [300, 157] on input "0829543945" at bounding box center [235, 170] width 225 height 26
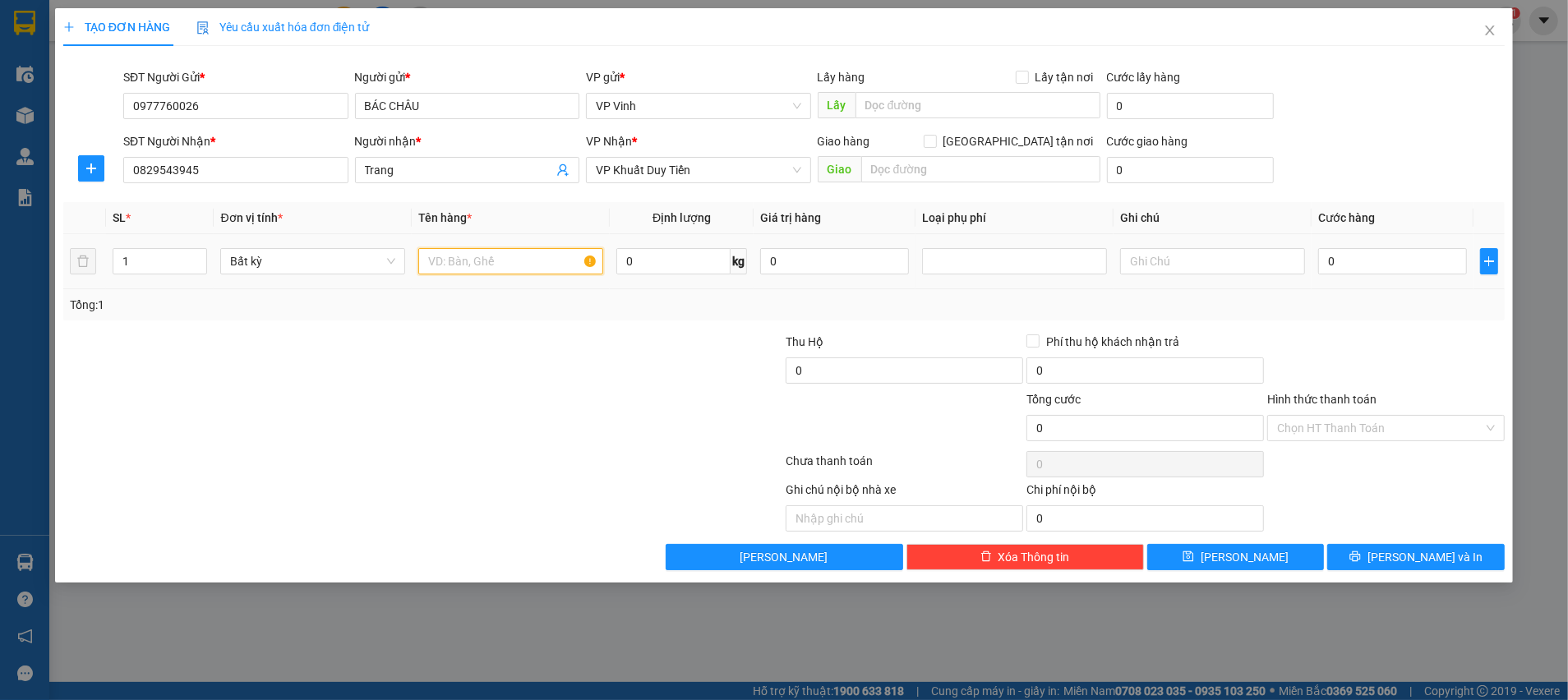
click at [436, 261] on input "text" at bounding box center [511, 262] width 185 height 26
type input "gạo"
drag, startPoint x: 495, startPoint y: 364, endPoint x: 1300, endPoint y: 348, distance: 805.2
click at [498, 367] on div at bounding box center [302, 361] width 482 height 58
click at [1390, 314] on div "Tổng: 1" at bounding box center [784, 304] width 1441 height 31
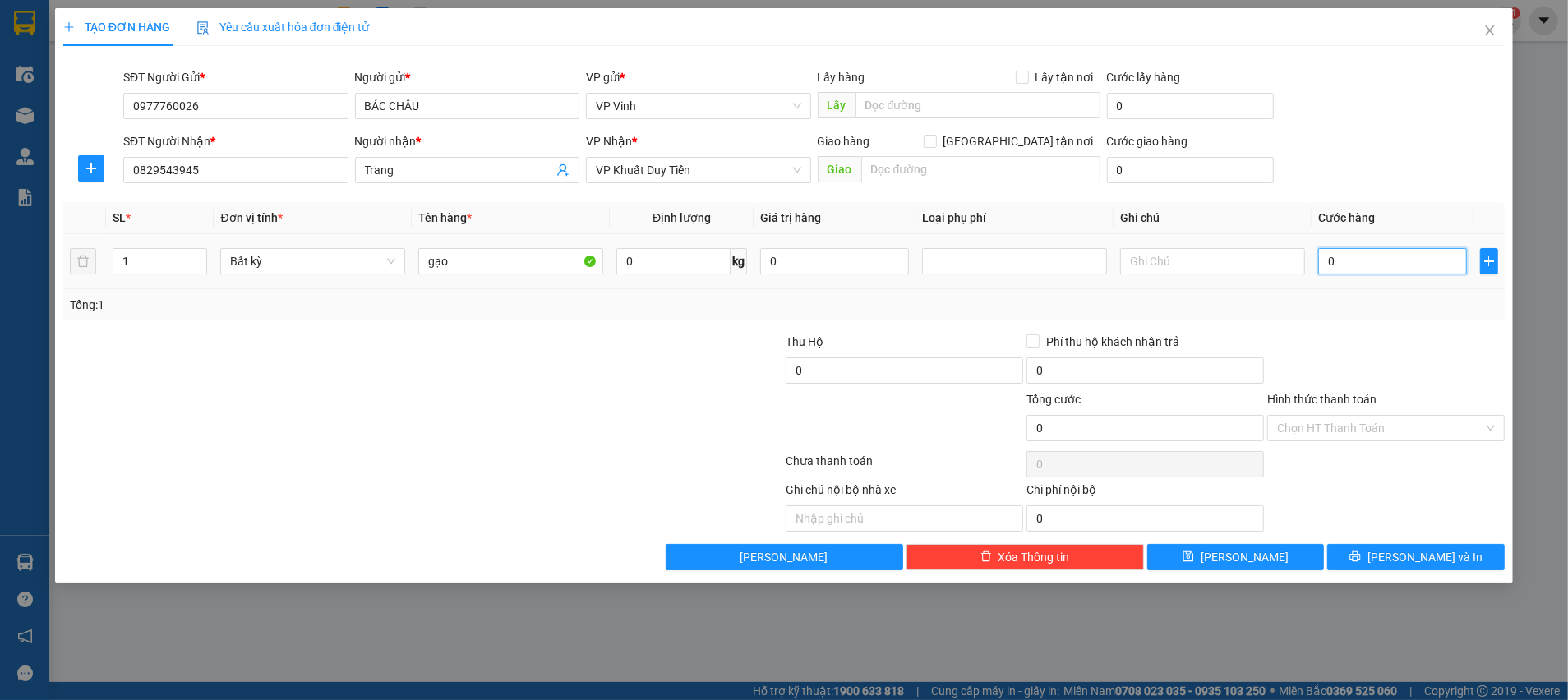
click at [1381, 264] on input "0" at bounding box center [1391, 262] width 148 height 26
type input "5"
type input "50"
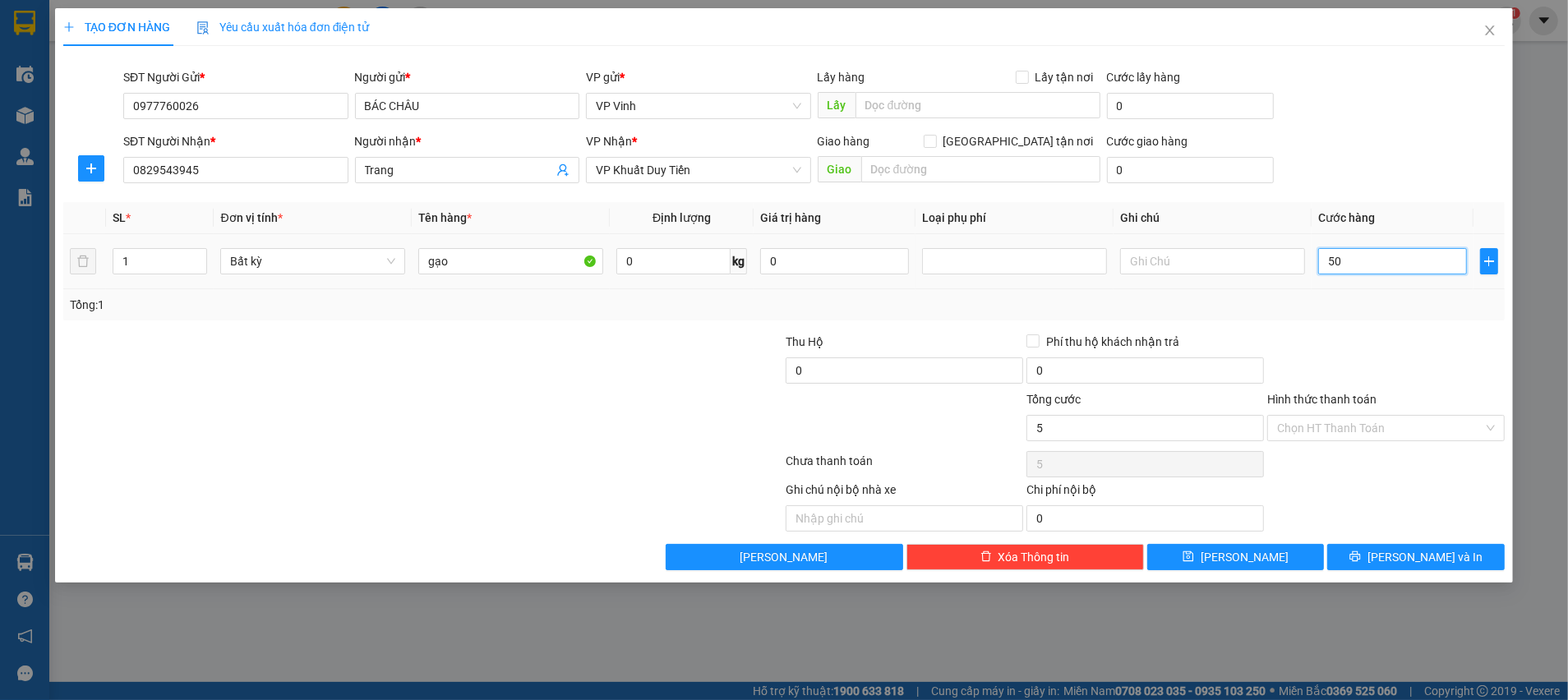
type input "50"
type input "50.000"
click at [1372, 333] on div at bounding box center [1386, 361] width 241 height 58
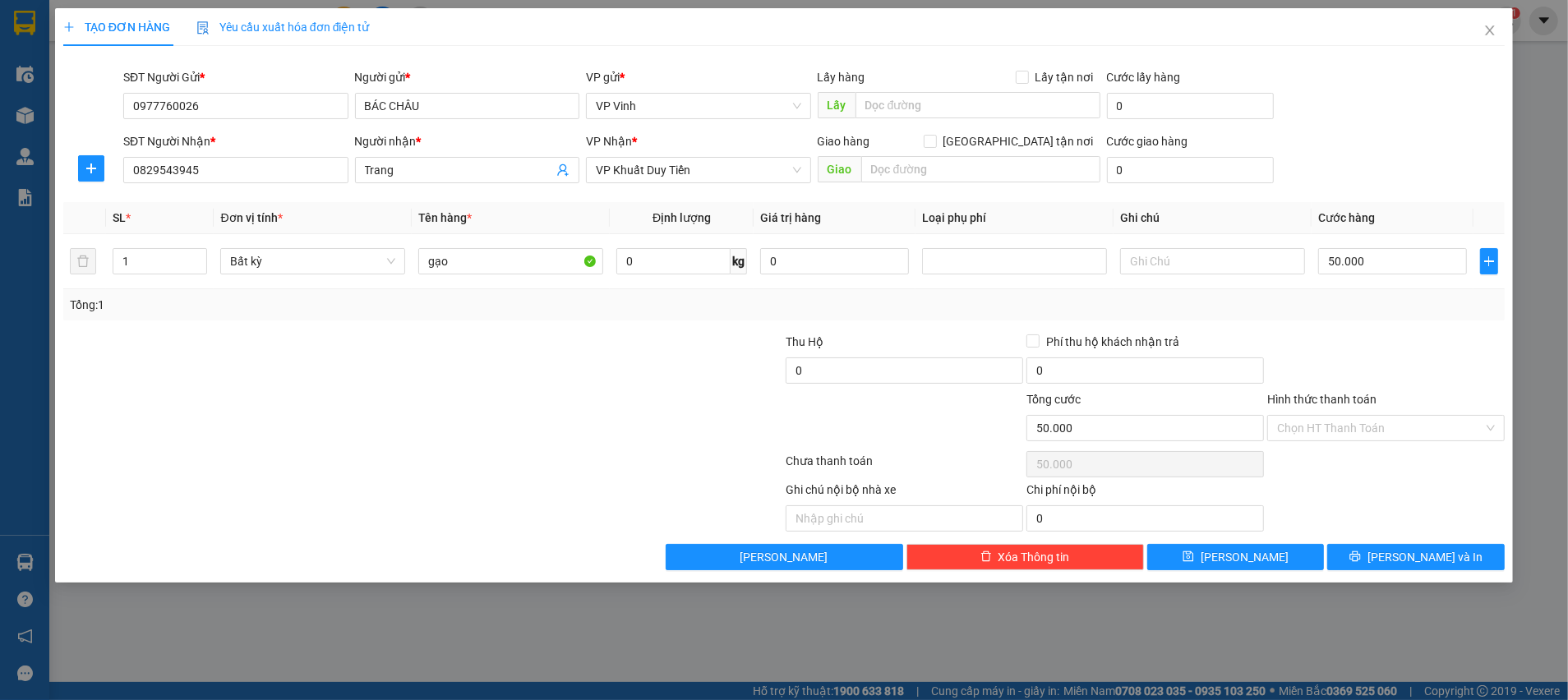
click at [1353, 501] on div "Ghi chú nội bộ nhà xe Chi phí nội bộ 0" at bounding box center [783, 506] width 1444 height 51
click at [1364, 434] on input "Hình thức thanh toán" at bounding box center [1380, 428] width 206 height 25
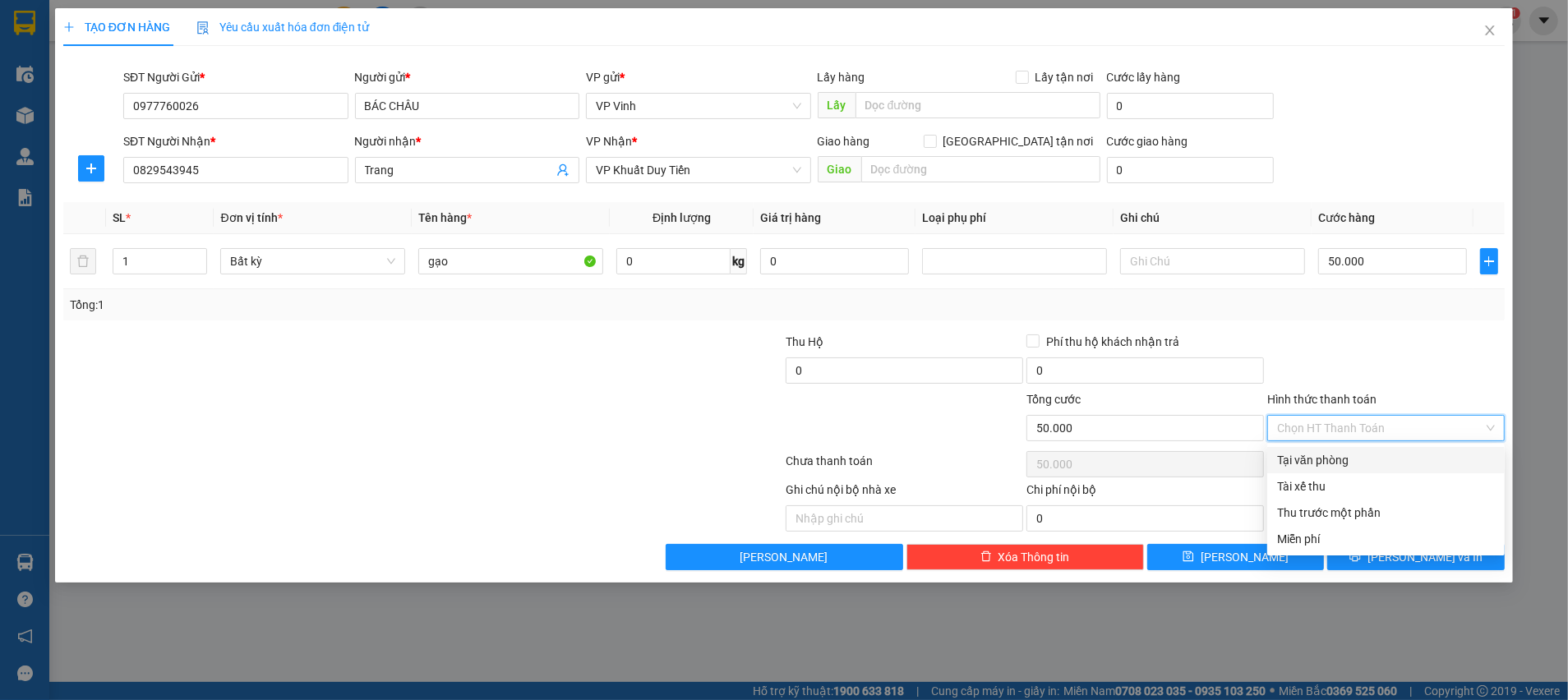
click at [1363, 467] on div "Tại văn phòng" at bounding box center [1386, 460] width 218 height 18
type input "0"
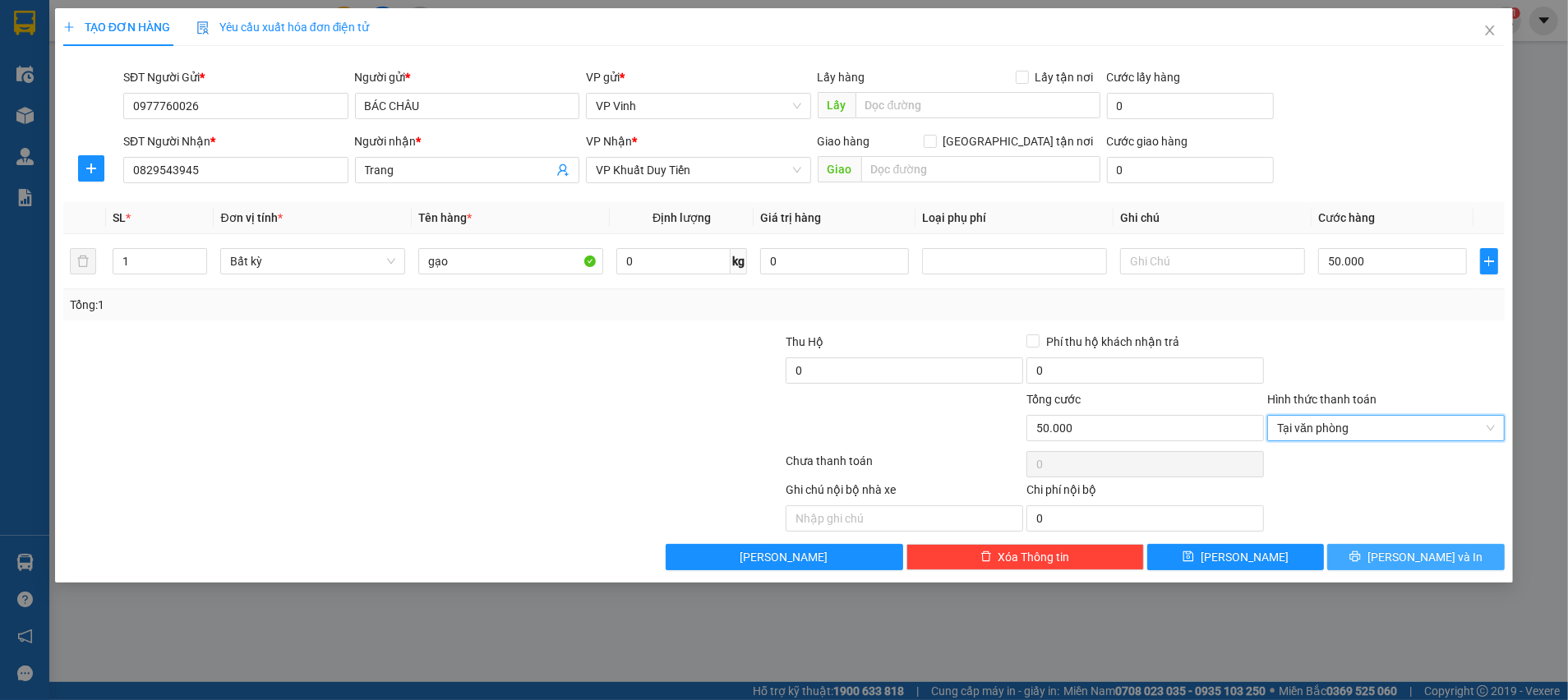
click at [1399, 554] on button "[PERSON_NAME] và In" at bounding box center [1416, 557] width 178 height 26
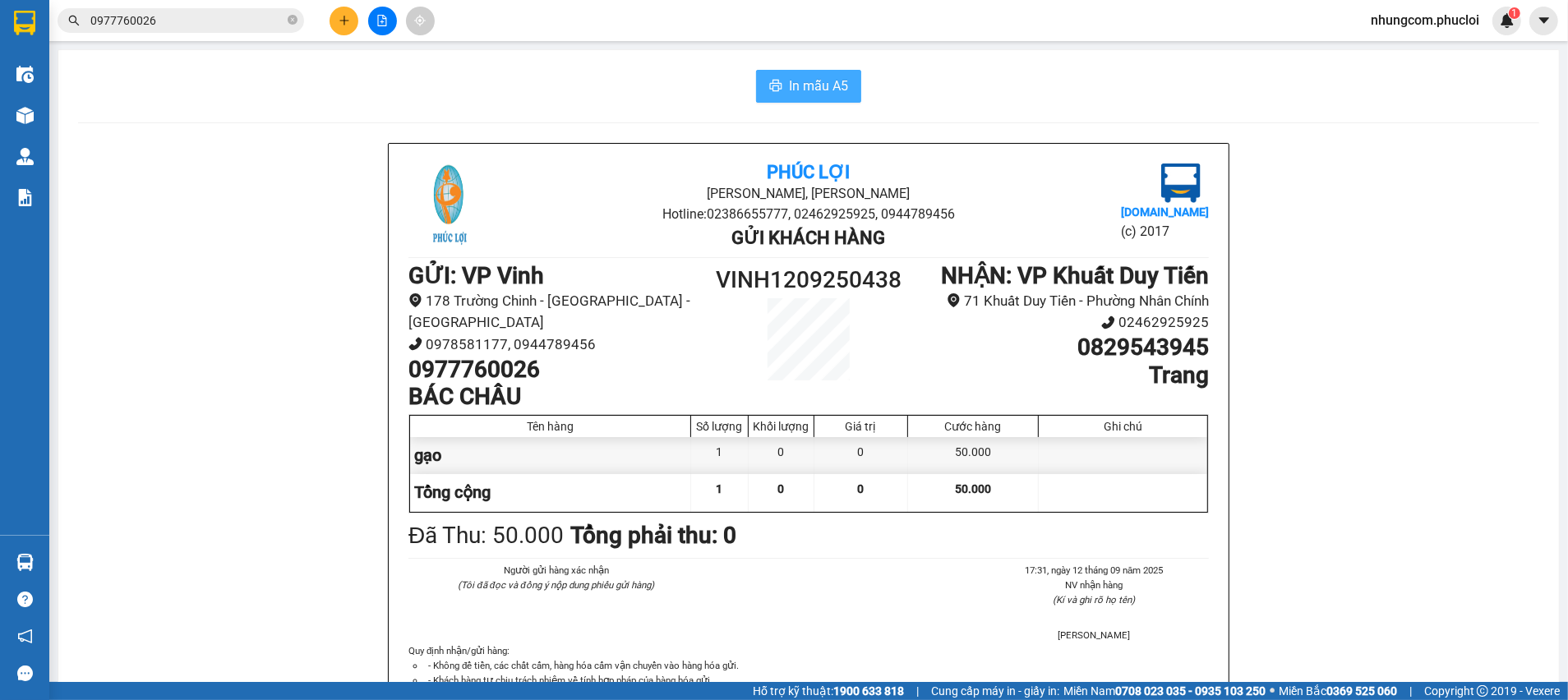
click at [809, 84] on span "In mẫu A5" at bounding box center [818, 86] width 60 height 21
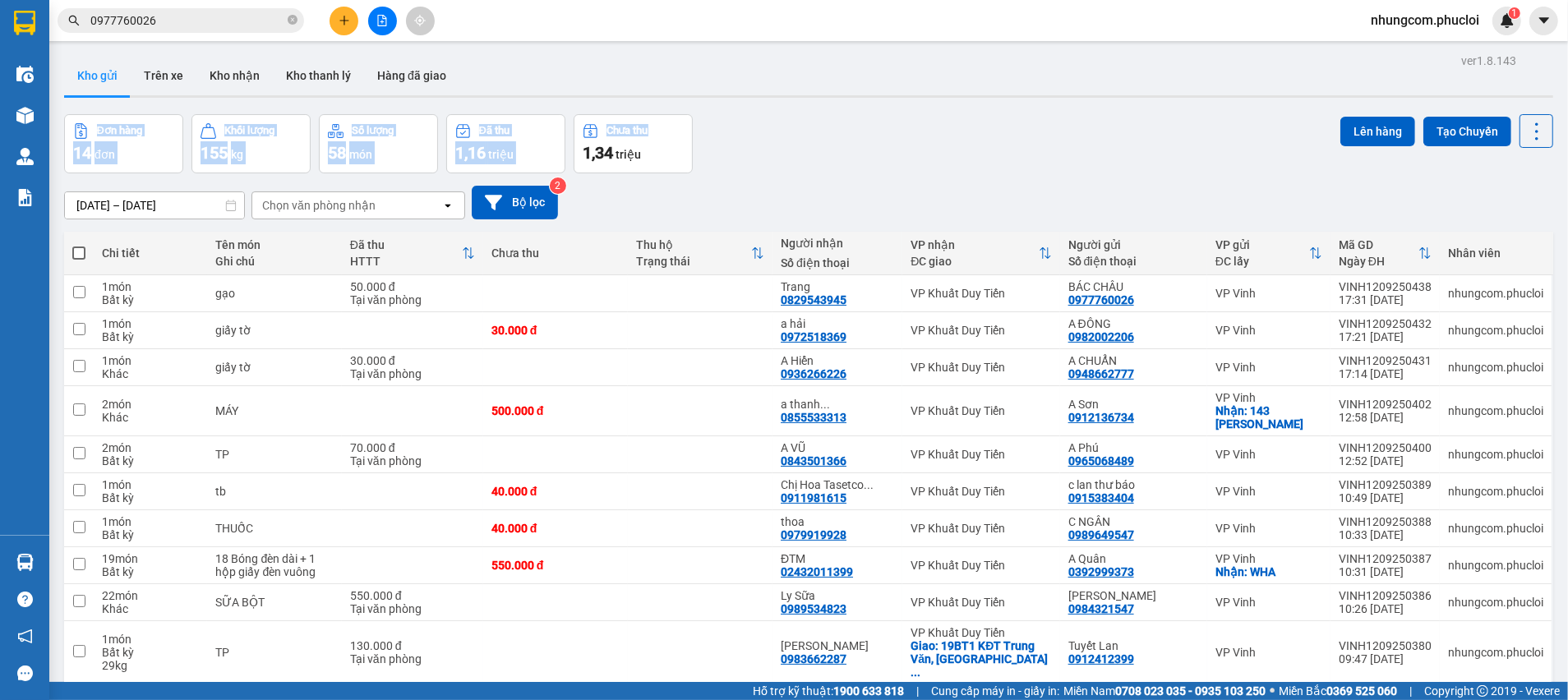
click at [912, 102] on div "ver 1.8.143 Kho gửi Trên xe Kho nhận Kho thanh [PERSON_NAME] đã giao Đơn hàng 1…" at bounding box center [809, 399] width 1502 height 700
click at [934, 167] on div "Đơn hàng 14 đơn Khối lượng 155 kg Số lượng 58 món Đã thu 1,16 triệu Chưa thu 1,…" at bounding box center [809, 144] width 1489 height 60
click at [935, 168] on div "Đơn hàng 14 đơn Khối lượng 155 kg Số lượng 58 món Đã thu 1,16 triệu Chưa thu 1,…" at bounding box center [809, 144] width 1489 height 60
click at [1005, 162] on div "Đơn hàng 14 đơn Khối lượng 155 kg Số lượng 58 món Đã thu 1,16 triệu Chưa thu 1,…" at bounding box center [809, 144] width 1489 height 60
click at [912, 182] on div "[DATE] – [DATE] Press the down arrow key to interact with the calendar and sele…" at bounding box center [809, 203] width 1489 height 59
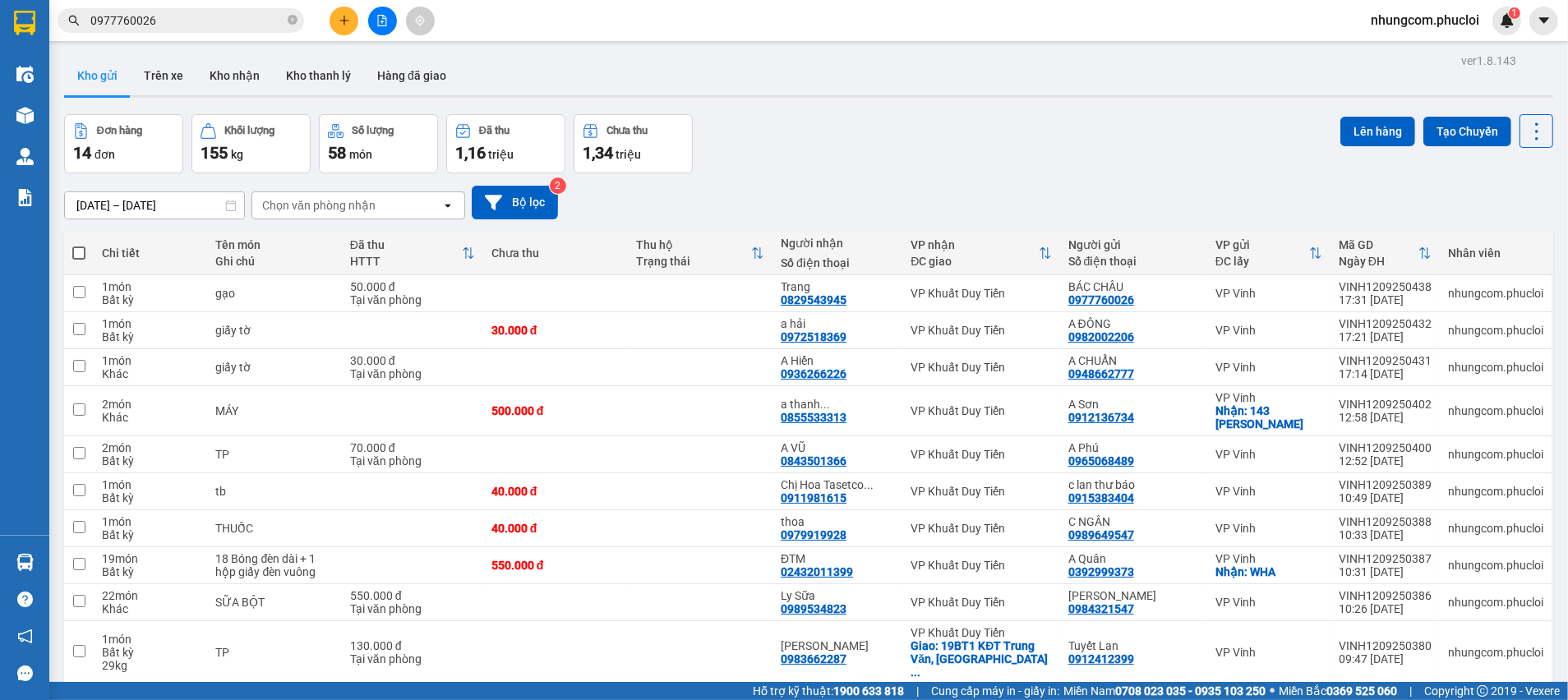
click at [788, 196] on div "[DATE] – [DATE] Press the down arrow key to interact with the calendar and sele…" at bounding box center [809, 203] width 1489 height 34
click at [77, 250] on span at bounding box center [79, 253] width 13 height 13
click at [79, 245] on input "checkbox" at bounding box center [79, 245] width 0 height 0
checkbox input "true"
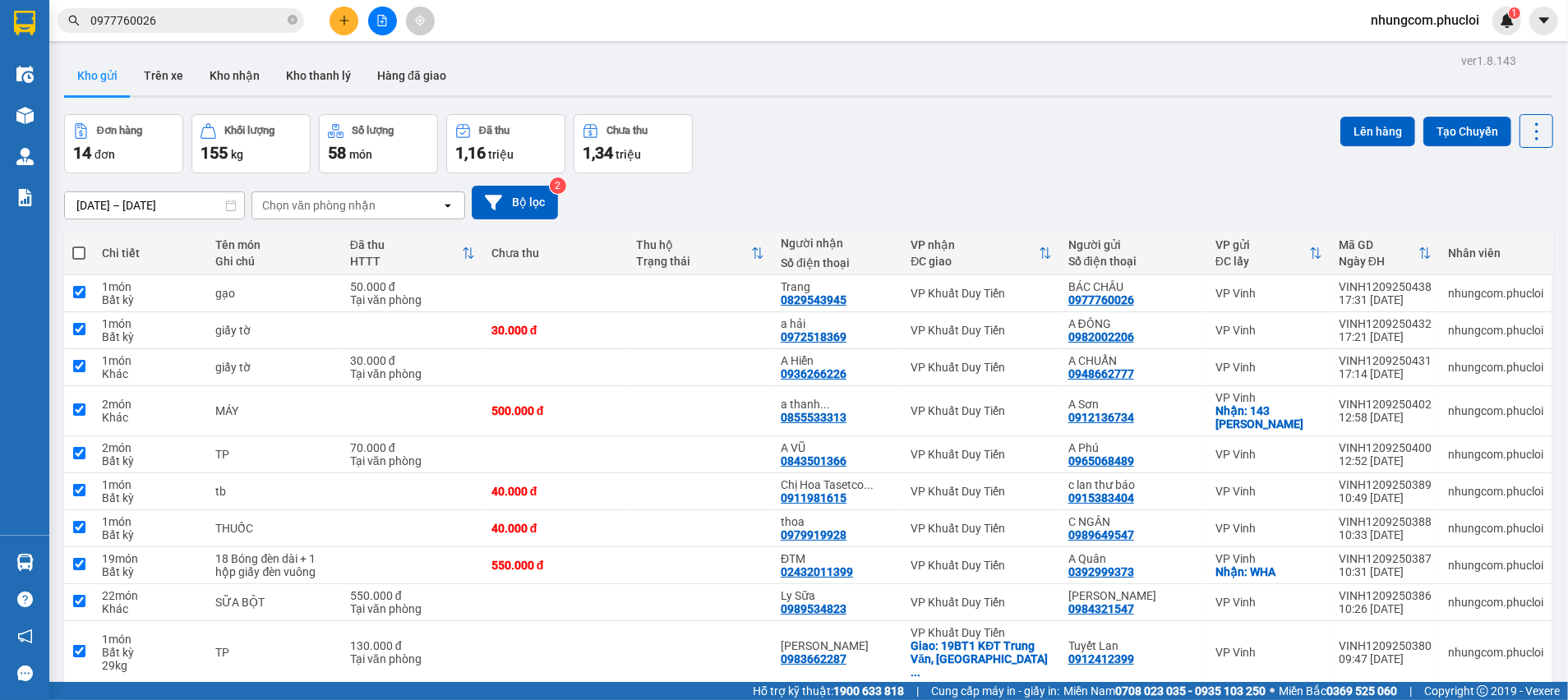
checkbox input "true"
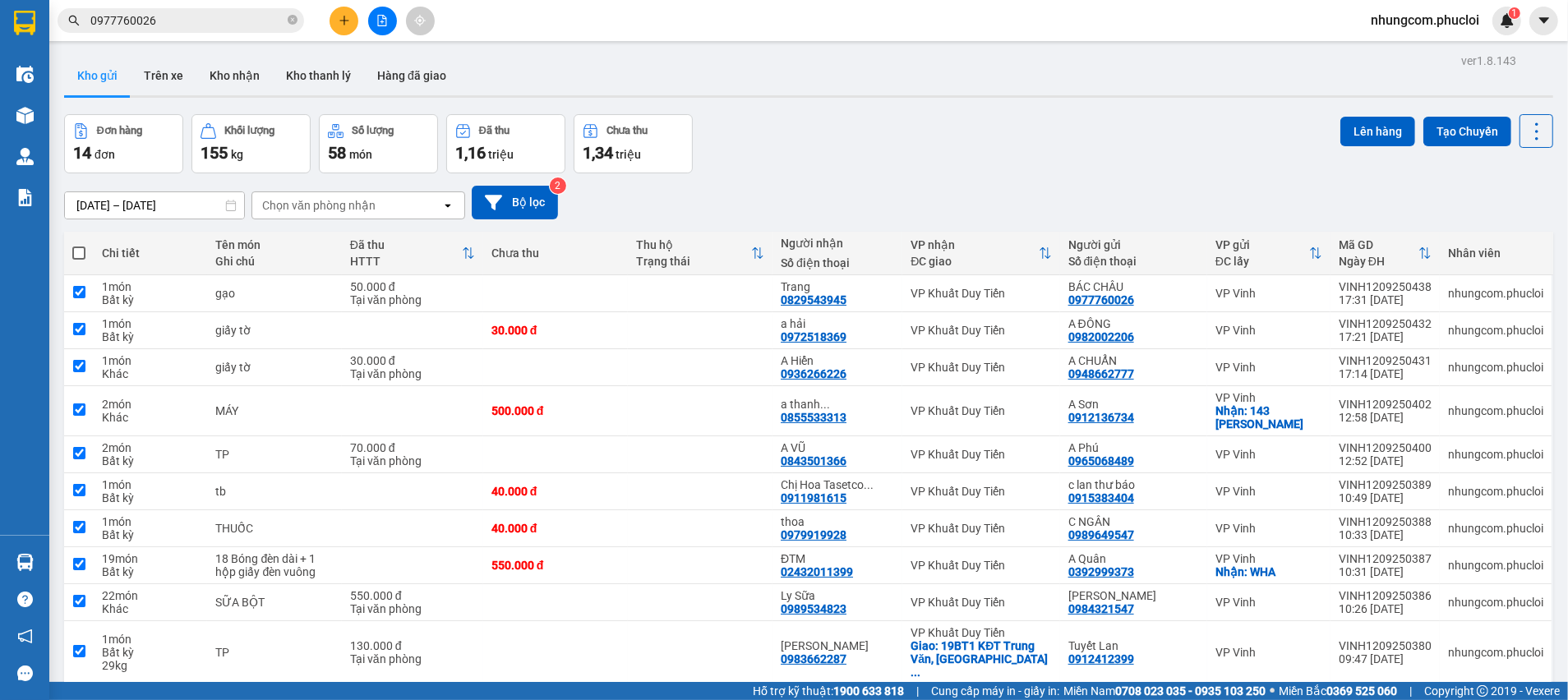
checkbox input "true"
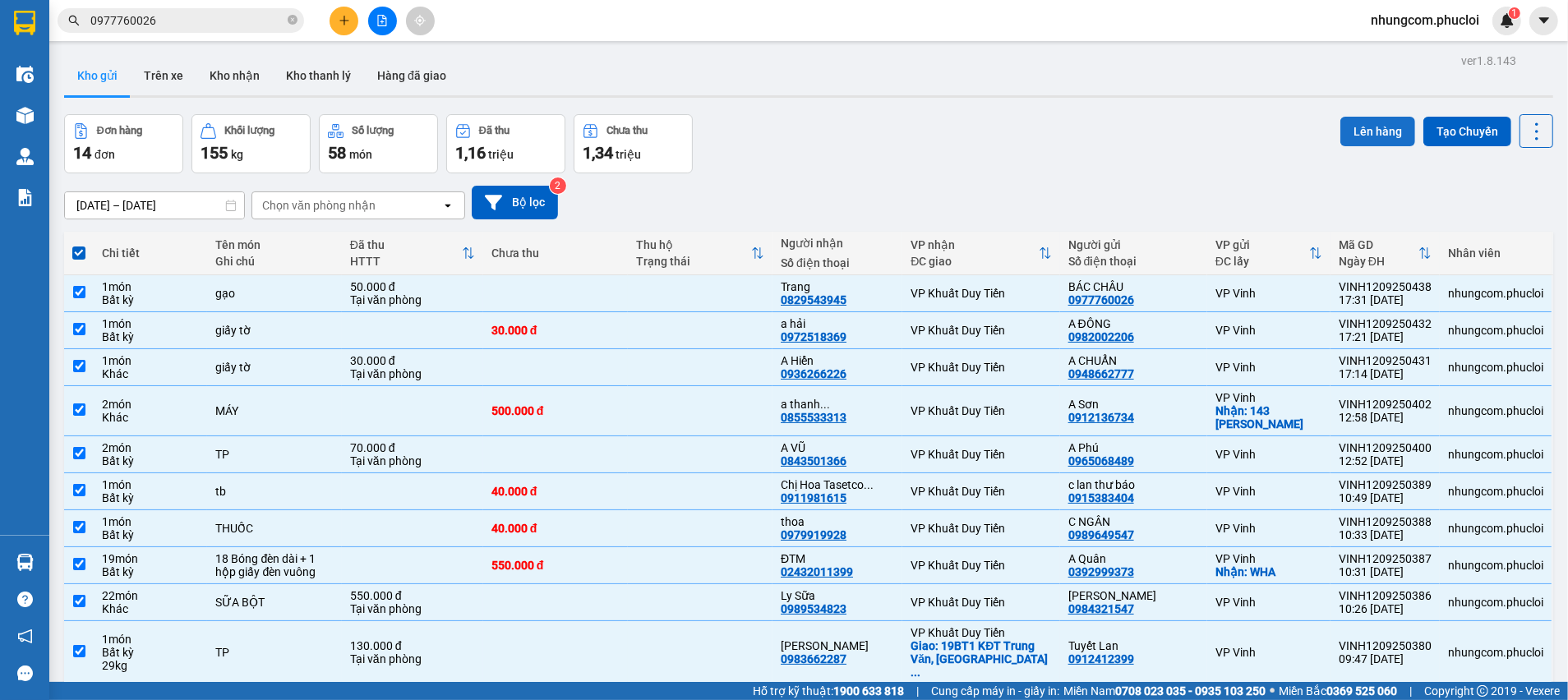
click at [1368, 136] on button "Lên hàng" at bounding box center [1377, 131] width 75 height 29
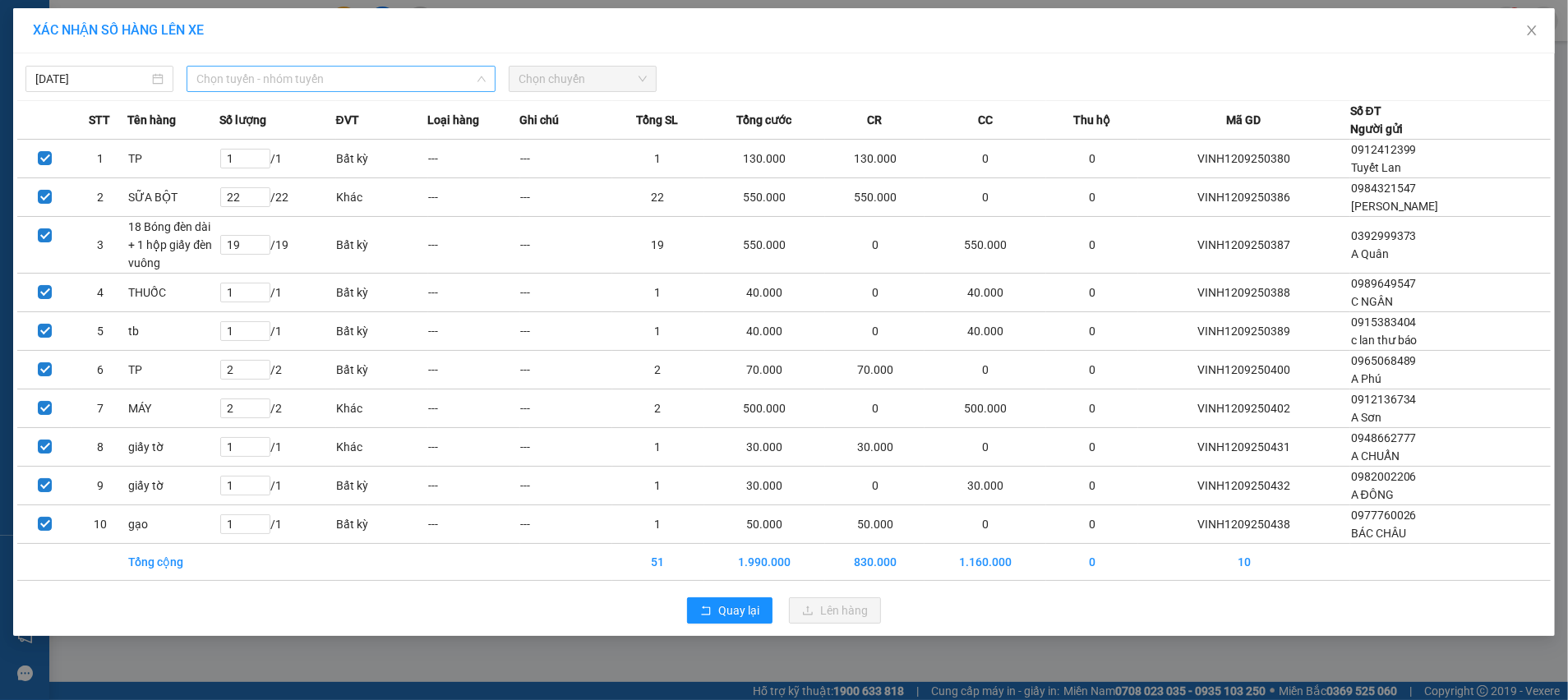
click at [242, 75] on span "Chọn tuyến - nhóm tuyến" at bounding box center [341, 78] width 289 height 25
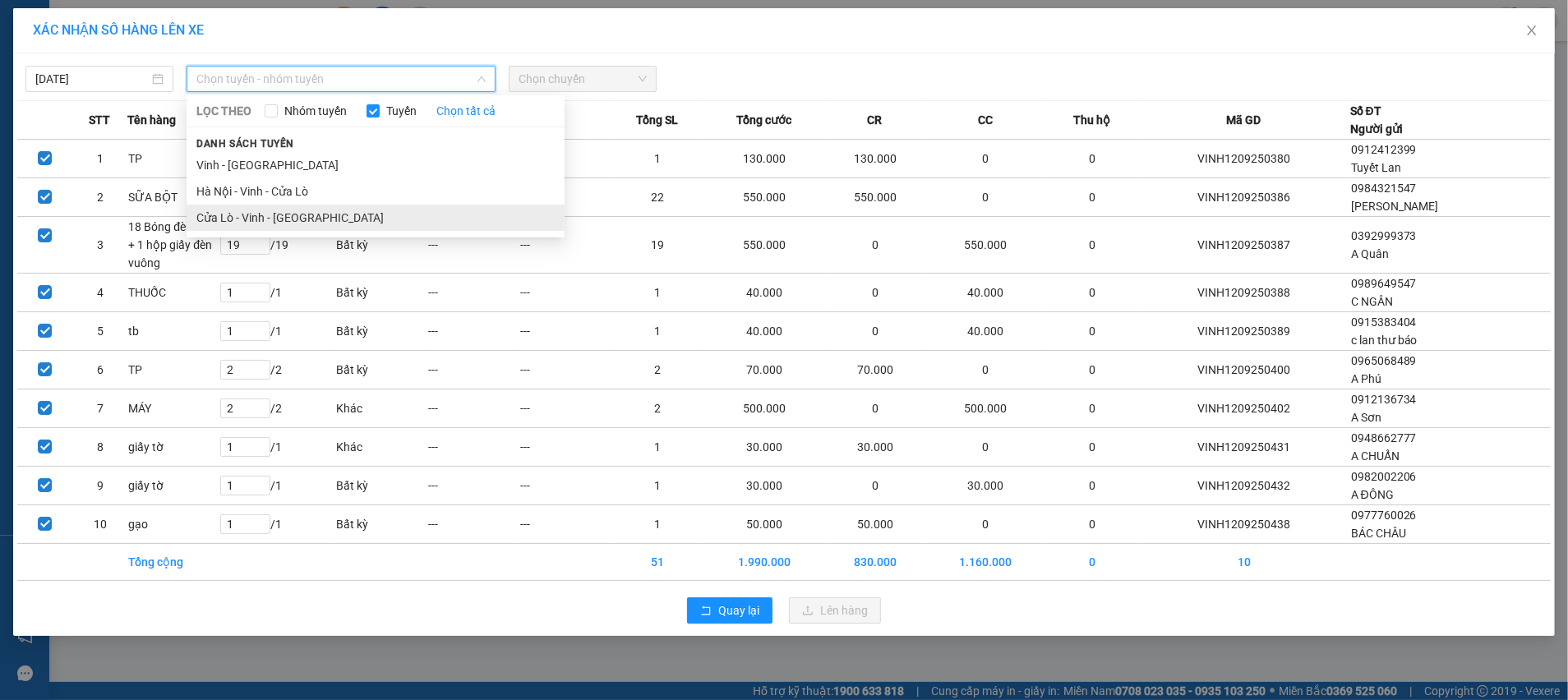
click at [230, 217] on li "Cửa Lò - Vinh - [GEOGRAPHIC_DATA]" at bounding box center [375, 218] width 378 height 26
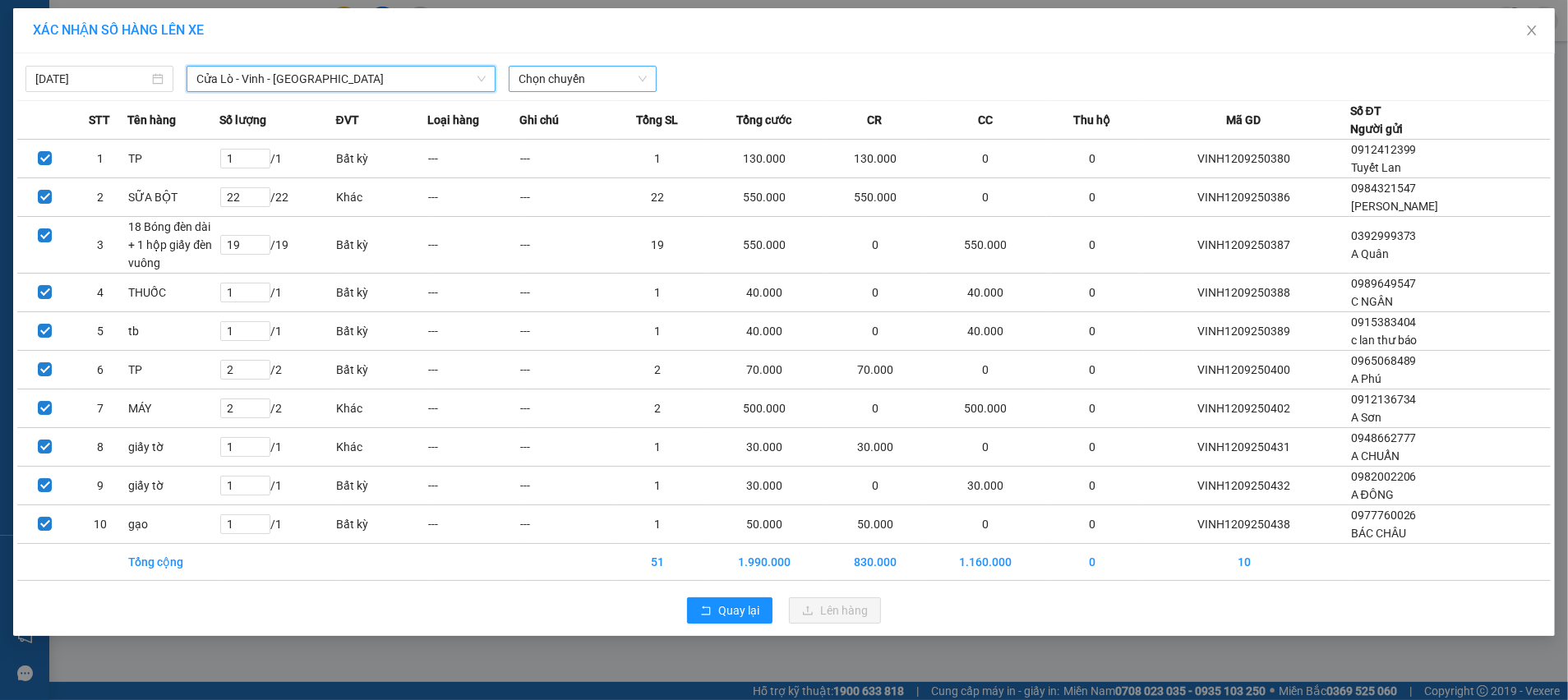
click at [601, 79] on span "Chọn chuyến" at bounding box center [583, 78] width 128 height 25
click at [579, 142] on div "12:00 (TC)" at bounding box center [583, 138] width 128 height 18
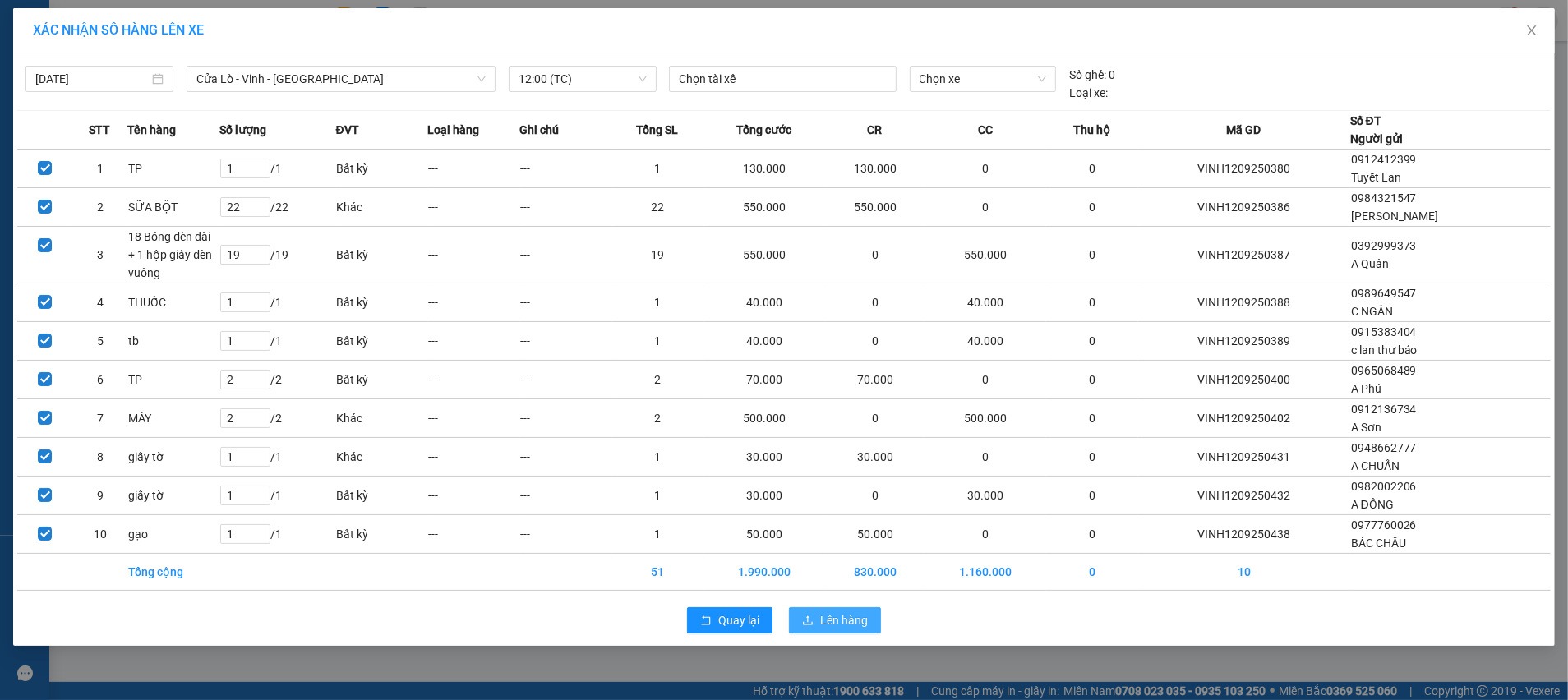
click at [854, 616] on span "Lên hàng" at bounding box center [844, 620] width 47 height 18
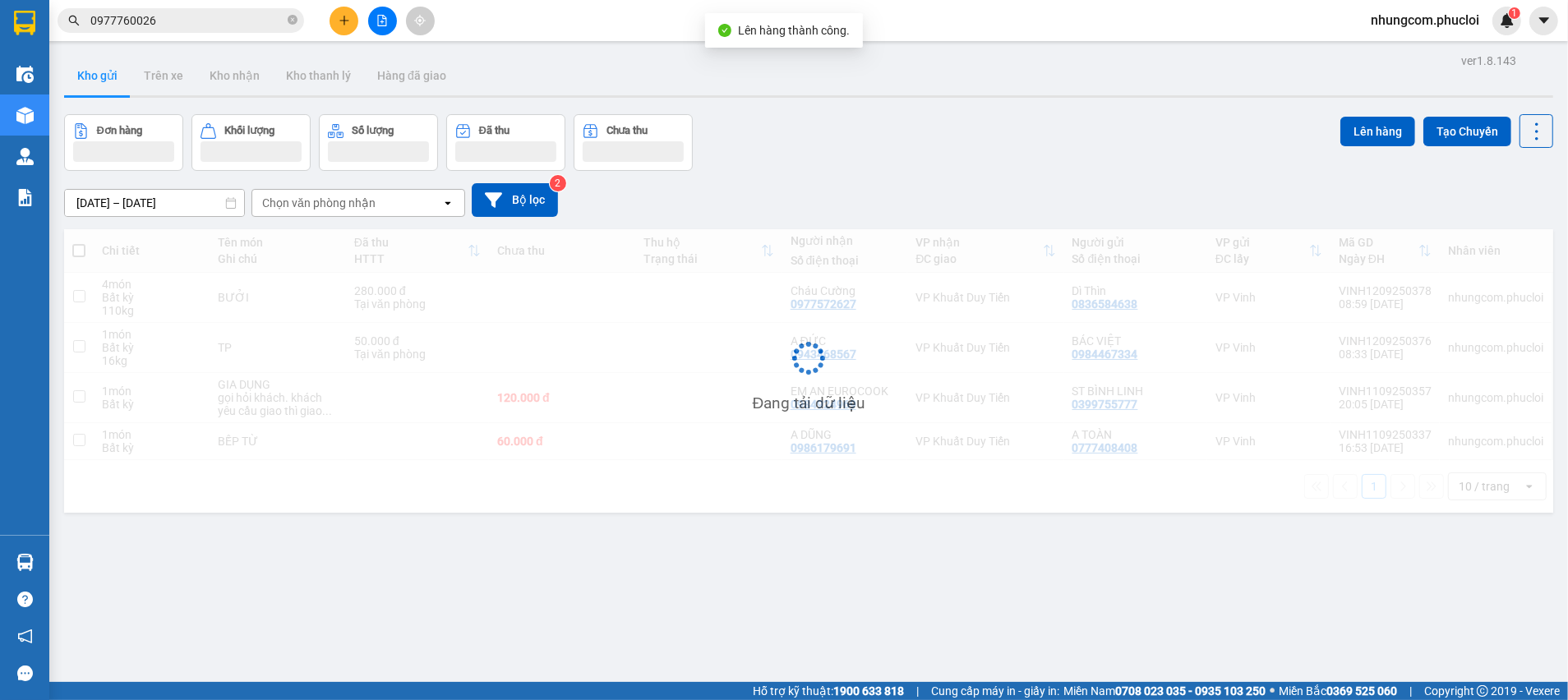
click at [968, 152] on div "Đơn hàng Khối lượng Số lượng Đã thu Chưa thu Lên hàng Tạo Chuyến" at bounding box center [809, 143] width 1489 height 57
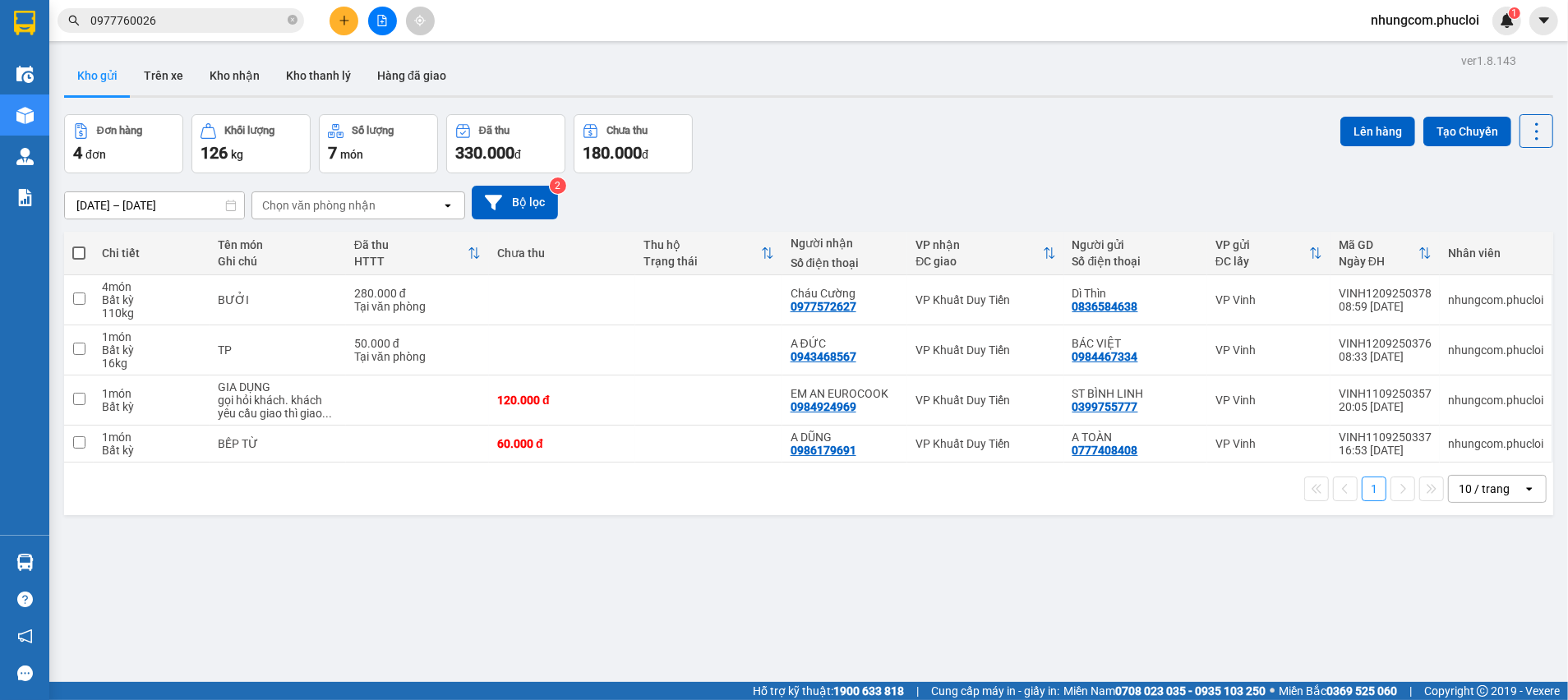
click at [75, 256] on span at bounding box center [79, 253] width 13 height 13
click at [79, 245] on input "checkbox" at bounding box center [79, 245] width 0 height 0
checkbox input "true"
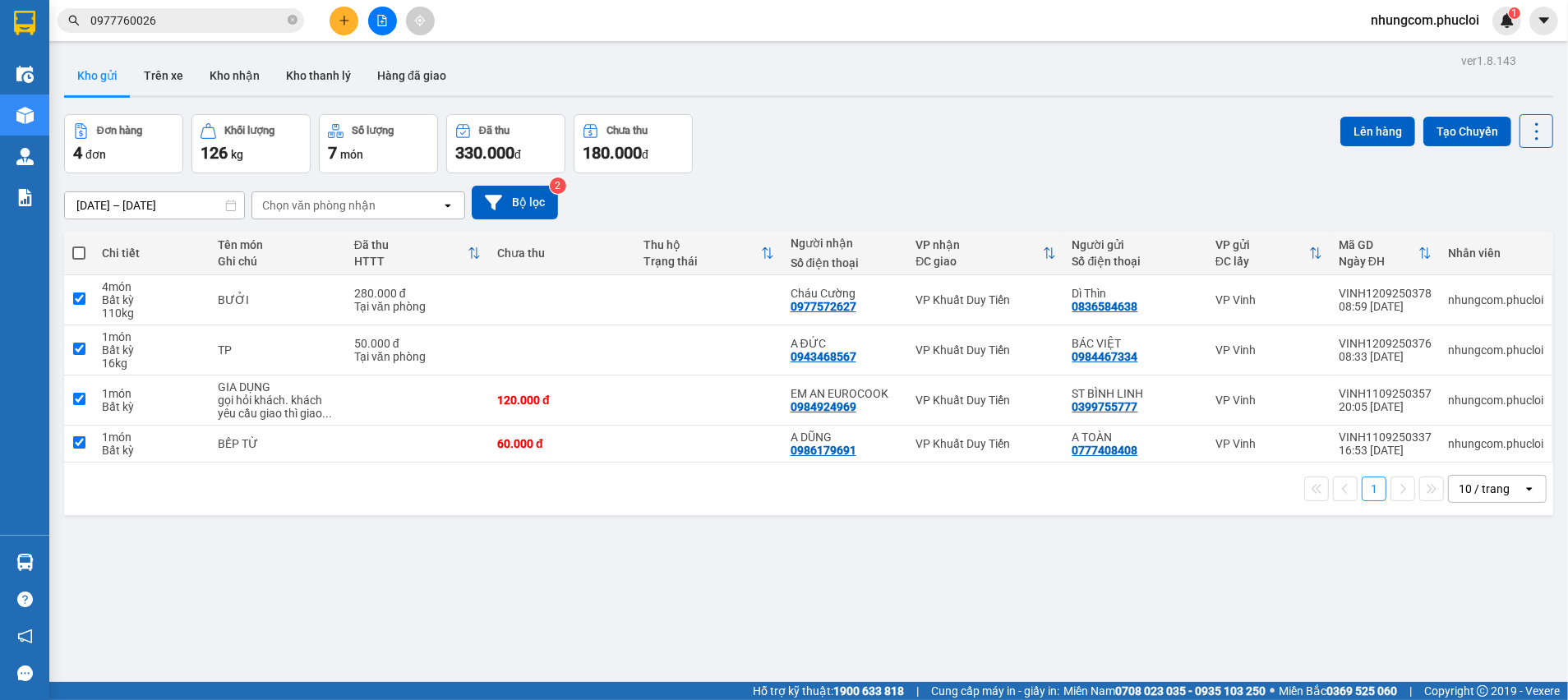
checkbox input "true"
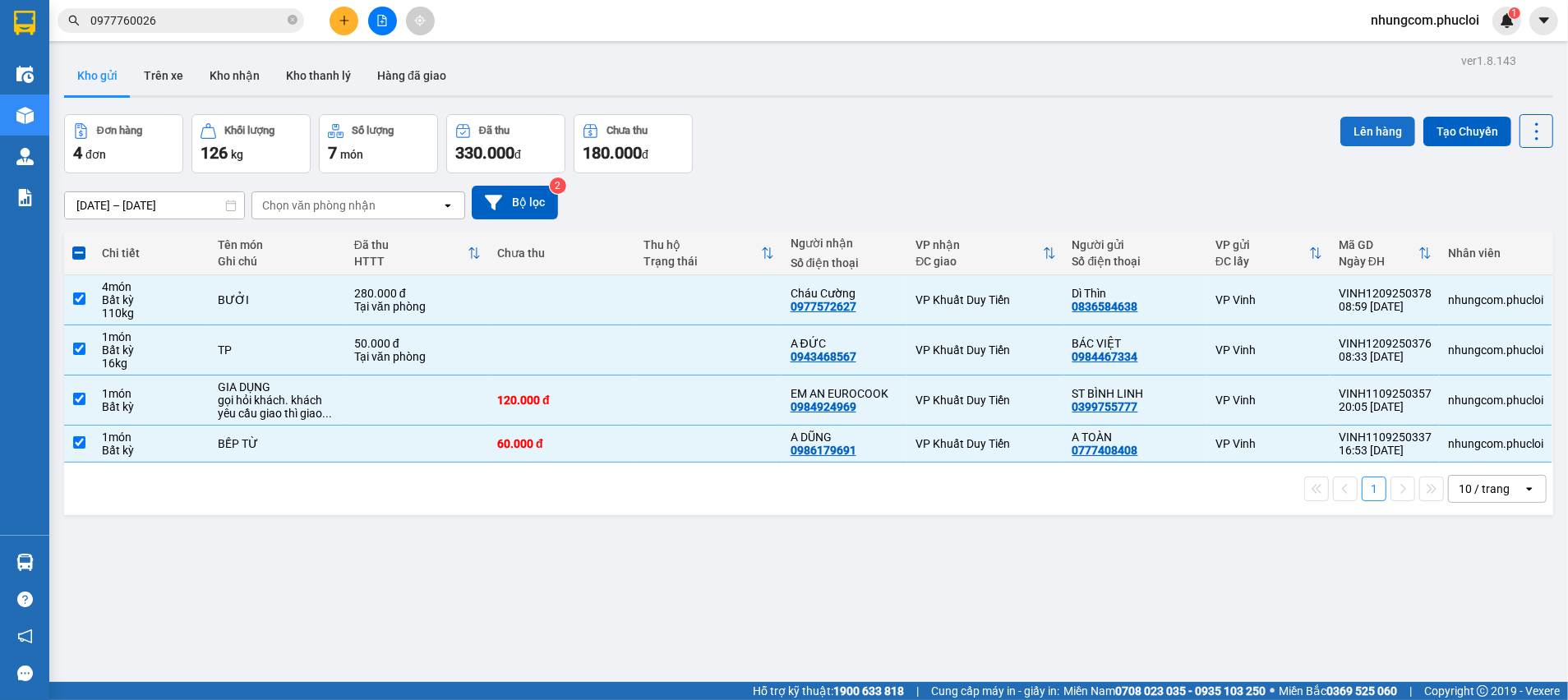
click at [1340, 123] on button "Lên hàng" at bounding box center [1377, 131] width 75 height 29
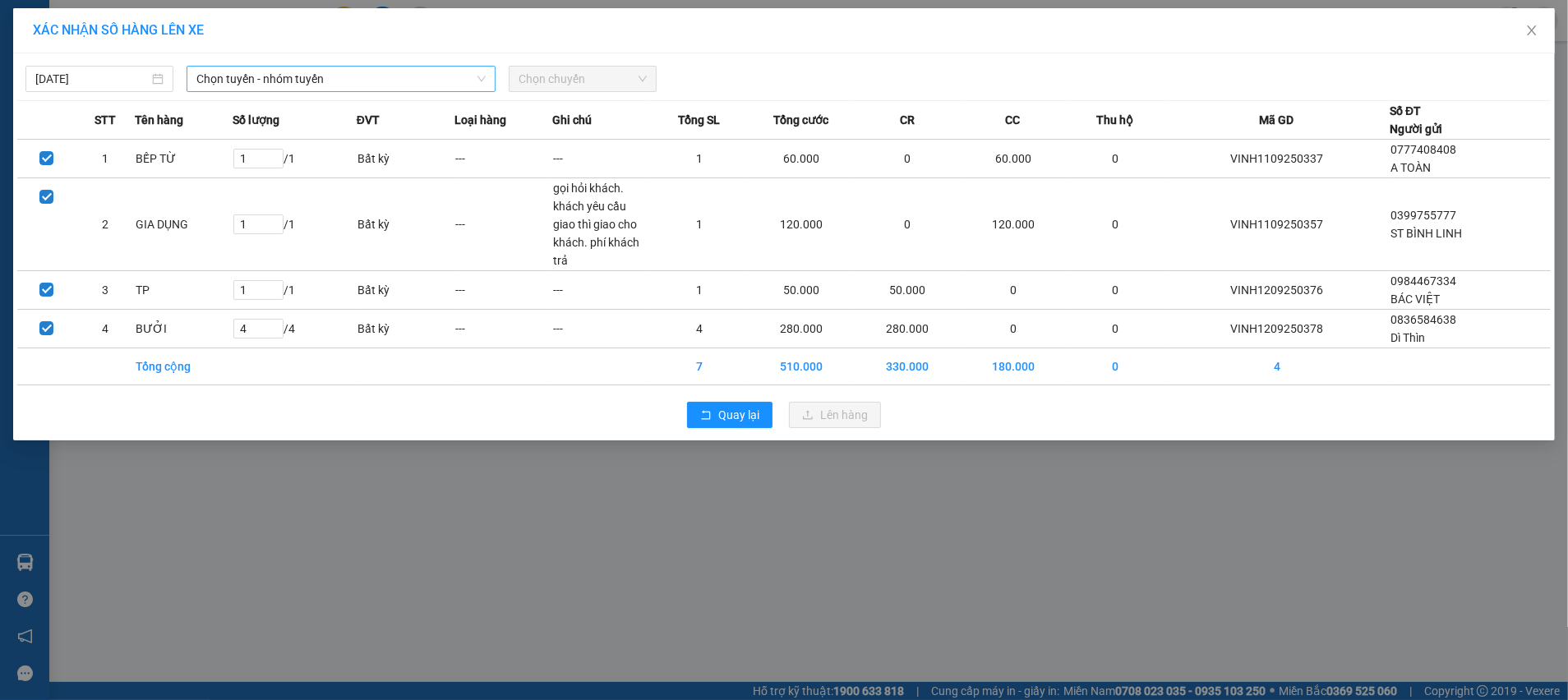
click at [262, 66] on span "Chọn tuyến - nhóm tuyến" at bounding box center [341, 78] width 289 height 25
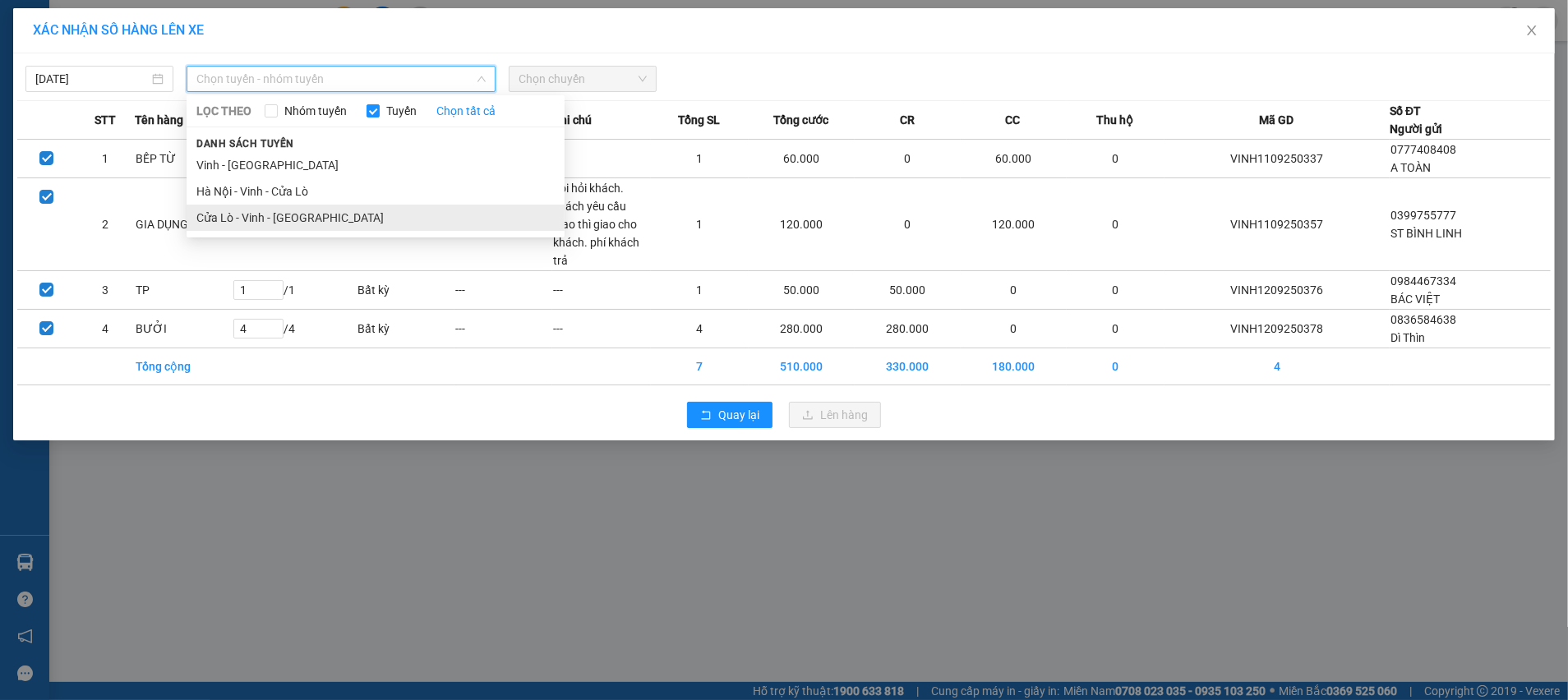
click at [292, 223] on li "Cửa Lò - Vinh - [GEOGRAPHIC_DATA]" at bounding box center [375, 218] width 378 height 26
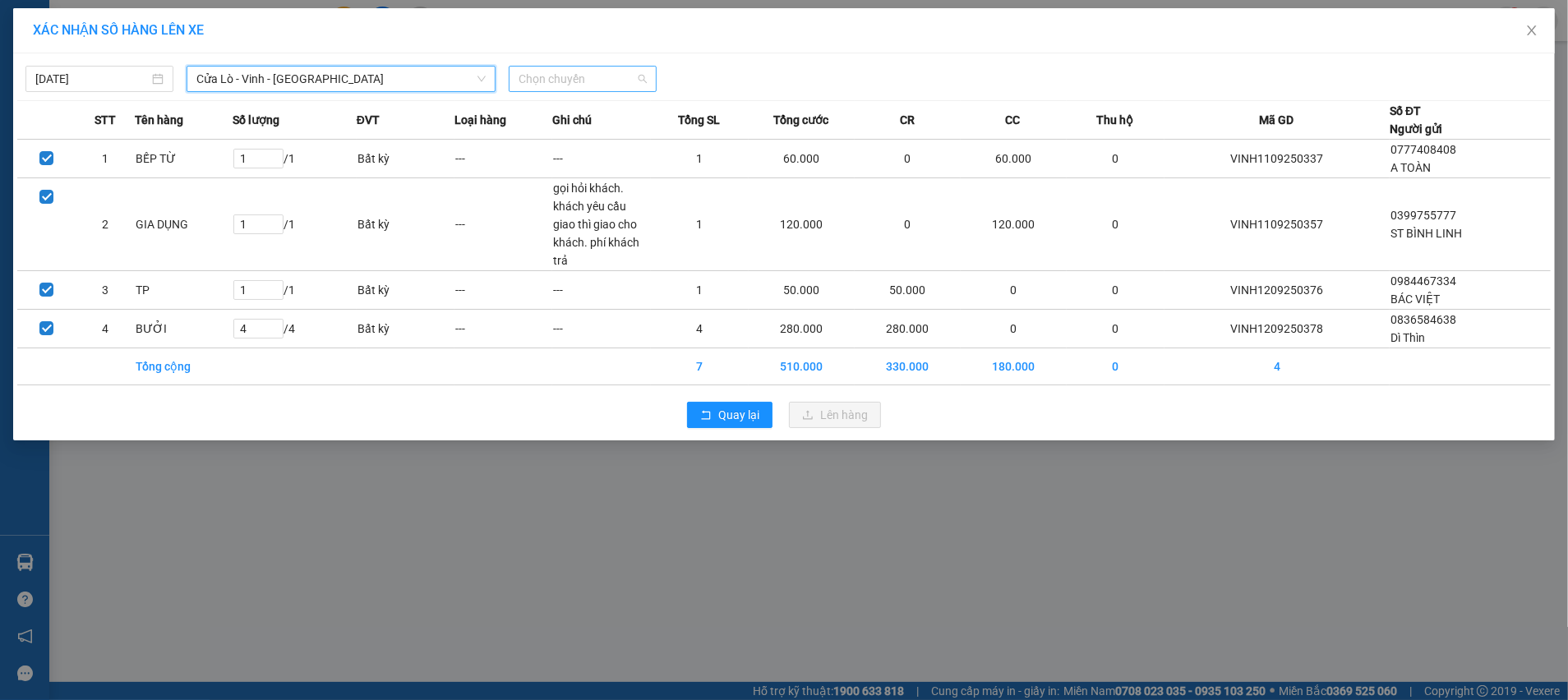
click at [625, 86] on span "Chọn chuyến" at bounding box center [583, 78] width 128 height 25
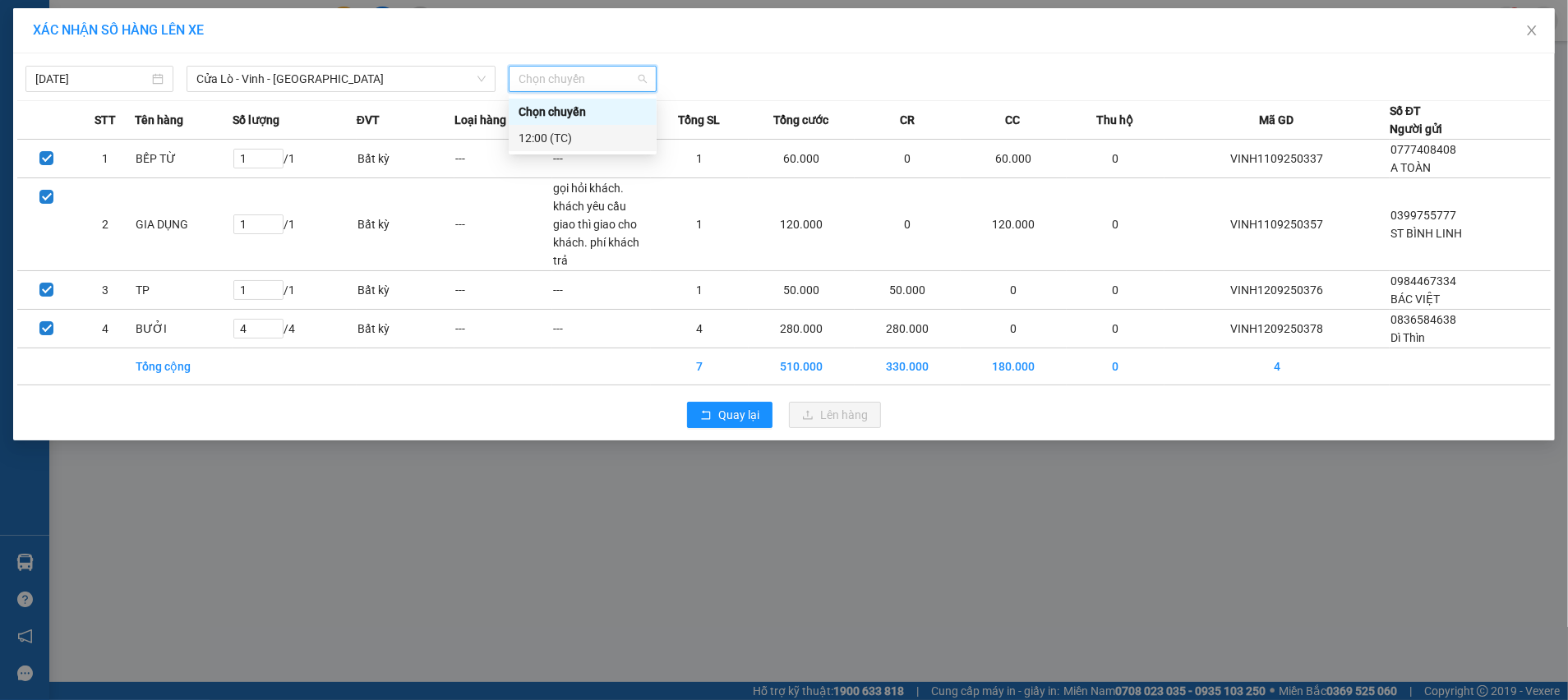
click at [603, 141] on div "12:00 (TC)" at bounding box center [583, 138] width 128 height 18
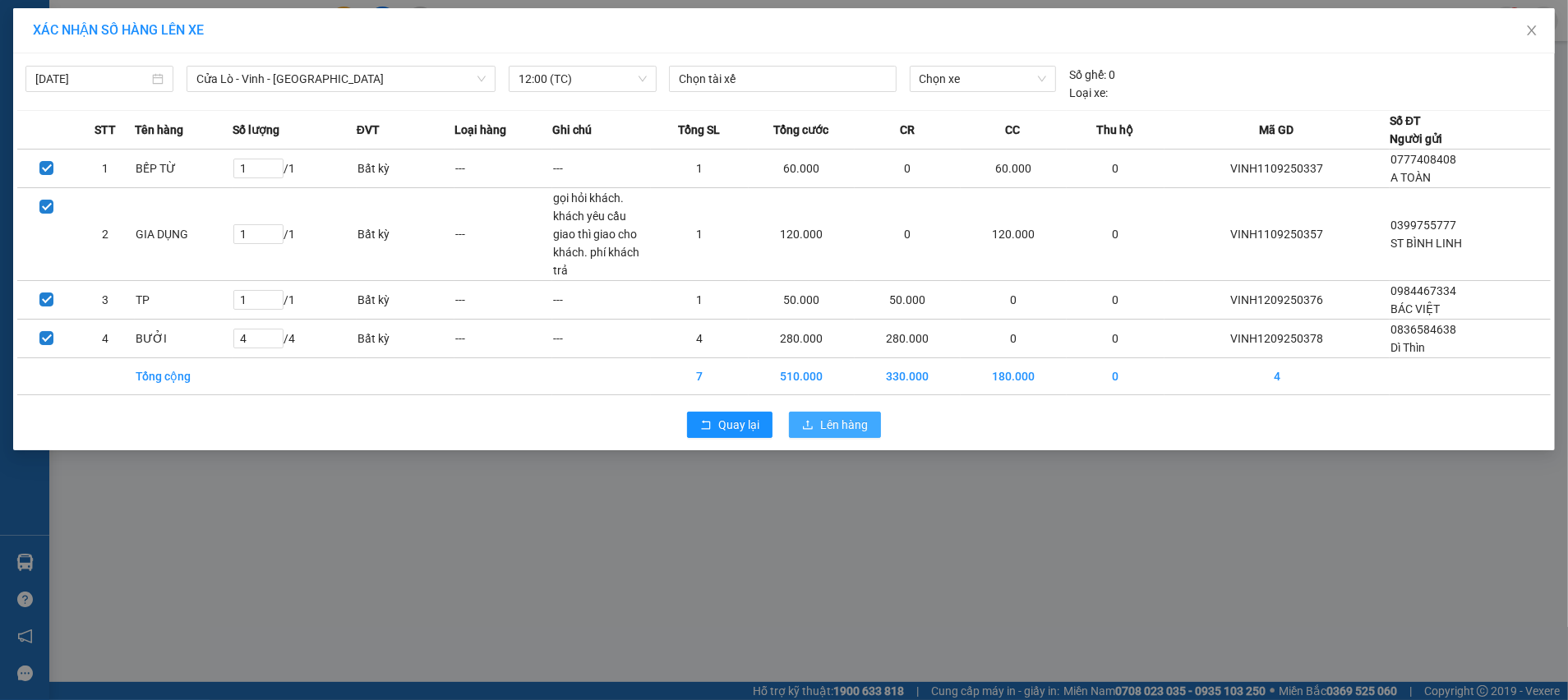
click at [844, 416] on span "Lên hàng" at bounding box center [844, 424] width 47 height 18
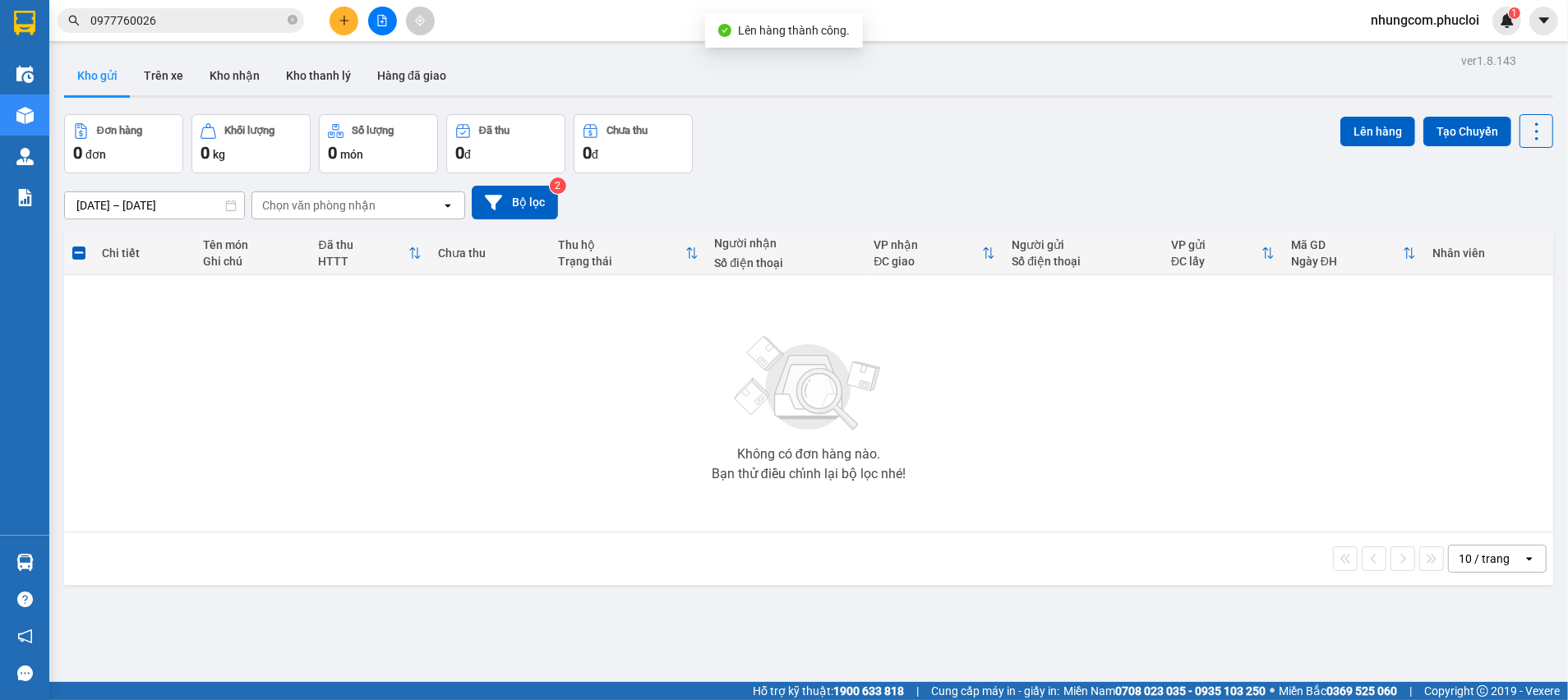
drag, startPoint x: 881, startPoint y: 162, endPoint x: 771, endPoint y: 174, distance: 110.7
click at [879, 162] on div "Đơn hàng 0 đơn Khối lượng 0 kg Số lượng 0 món Đã thu 0 đ Chưa thu 0 đ Lên hàng …" at bounding box center [809, 144] width 1489 height 60
drag, startPoint x: 370, startPoint y: 17, endPoint x: 395, endPoint y: 30, distance: 28.2
click at [371, 17] on button at bounding box center [383, 21] width 28 height 28
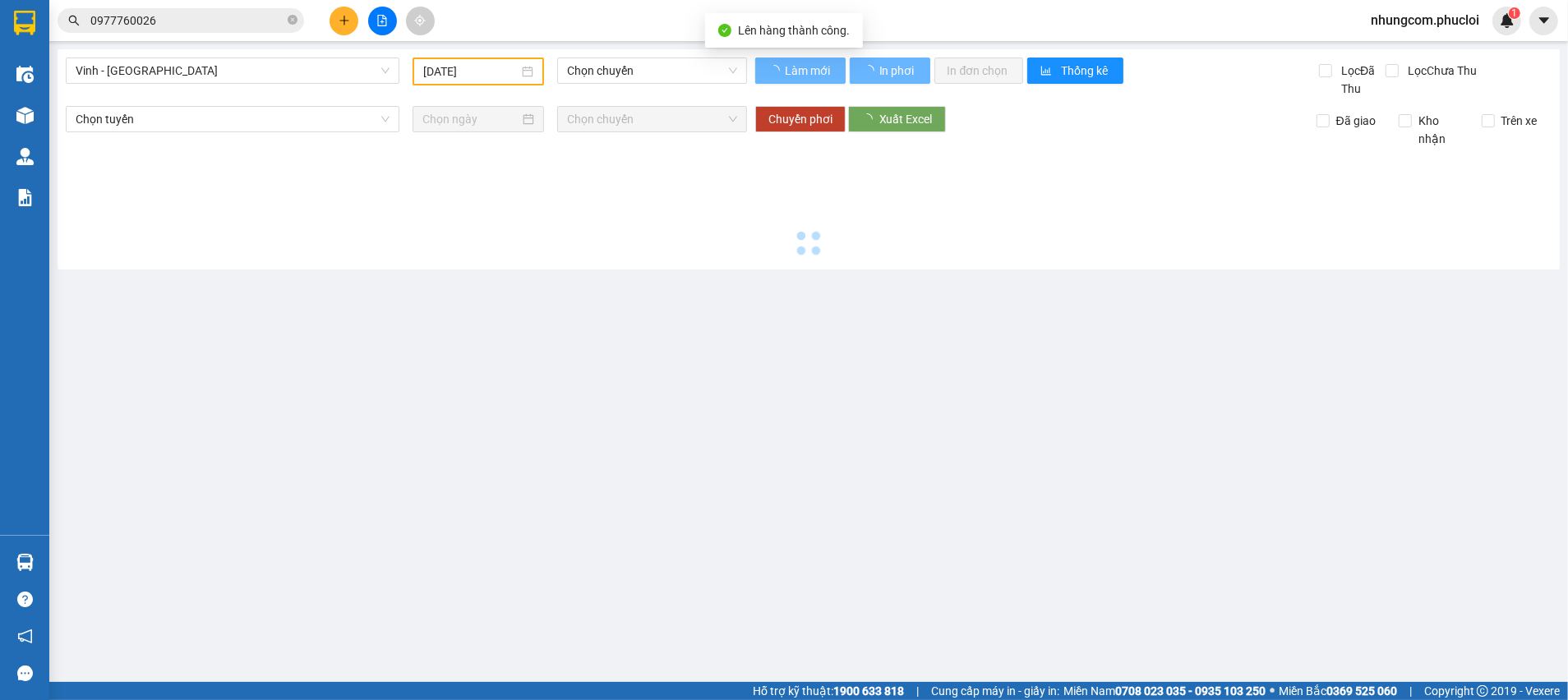
type input "[DATE]"
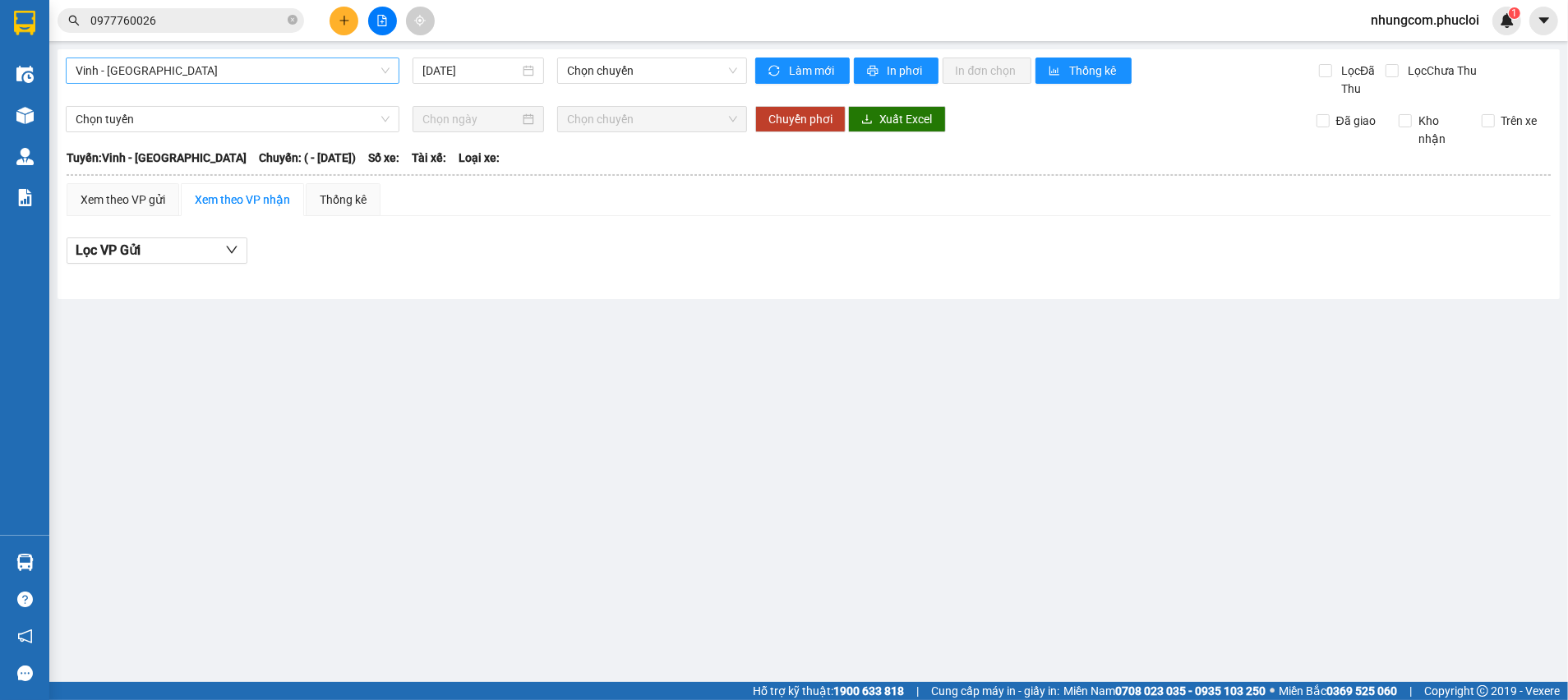
click at [174, 66] on span "Vinh - [GEOGRAPHIC_DATA]" at bounding box center [232, 71] width 314 height 25
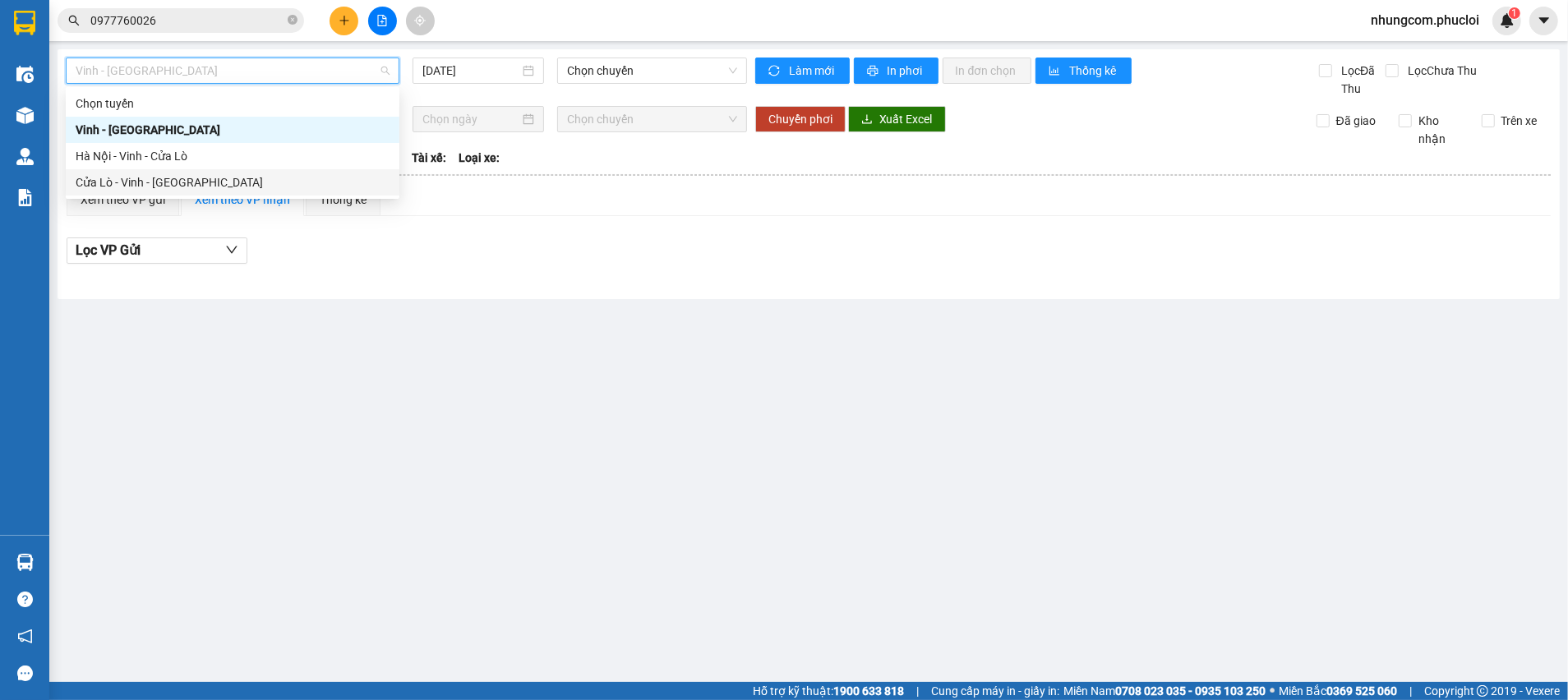
click at [130, 177] on div "Cửa Lò - Vinh - [GEOGRAPHIC_DATA]" at bounding box center [232, 182] width 314 height 18
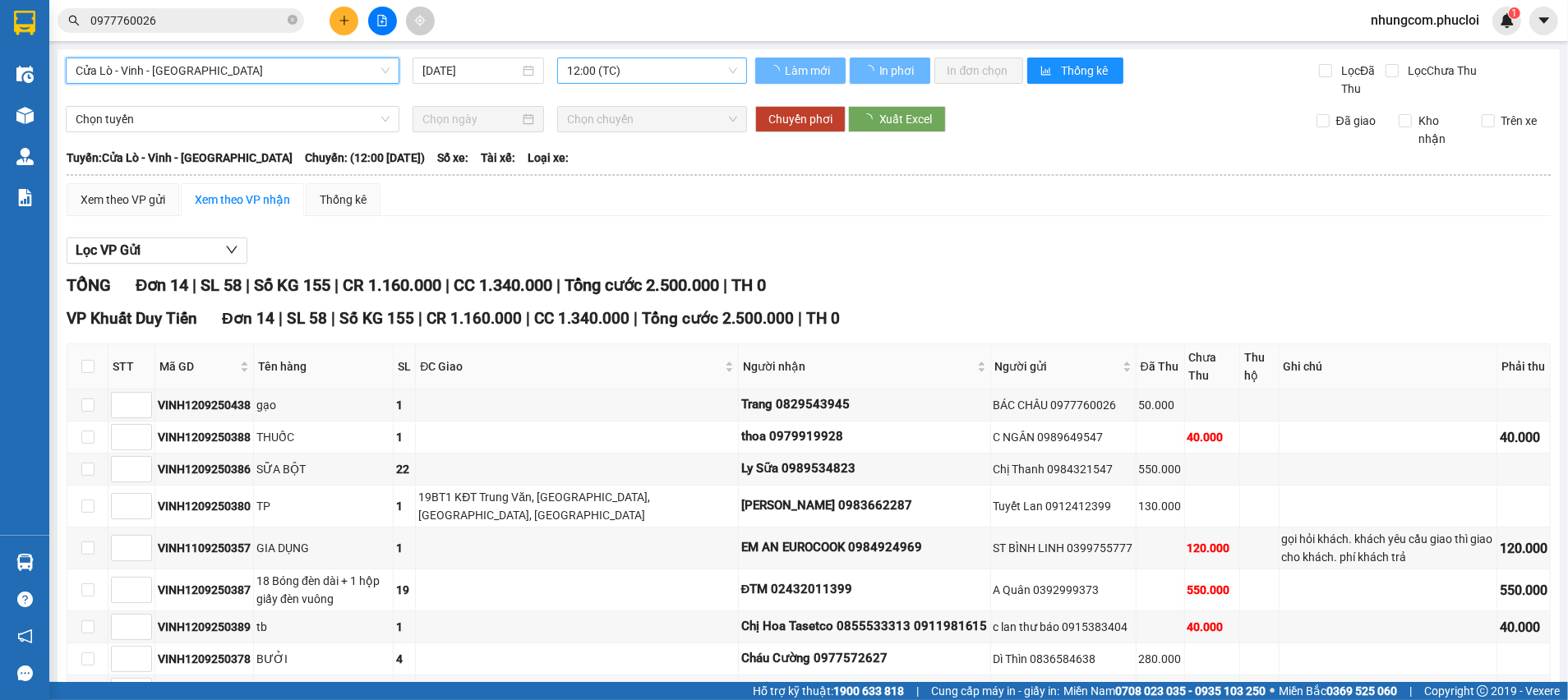
click at [589, 62] on span "12:00 (TC)" at bounding box center [651, 71] width 169 height 25
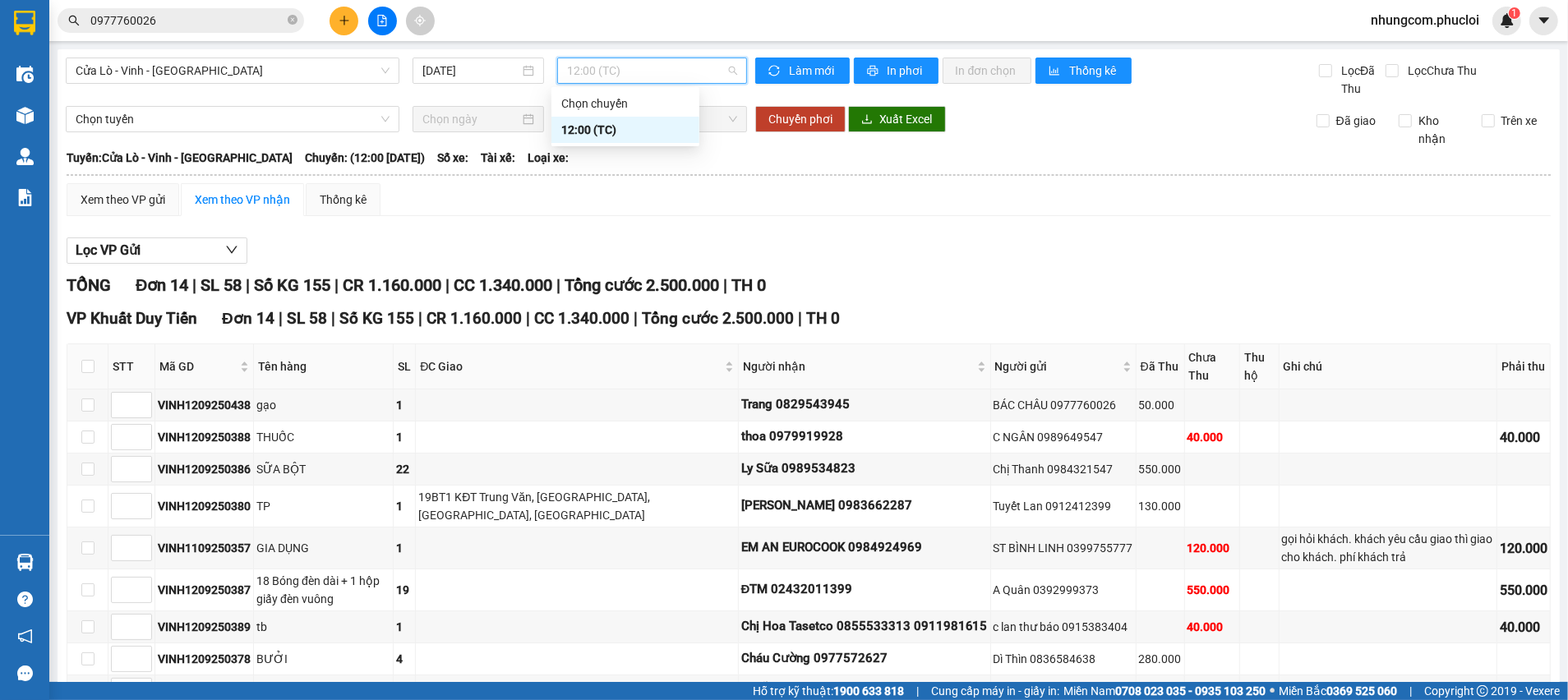
click at [578, 230] on div "Lọc VP Gửi TỔNG Đơn 14 | SL 58 | Số KG 155 | CR 1.160.000 | CC 1.340.000 | Tổn…" at bounding box center [808, 578] width 1484 height 698
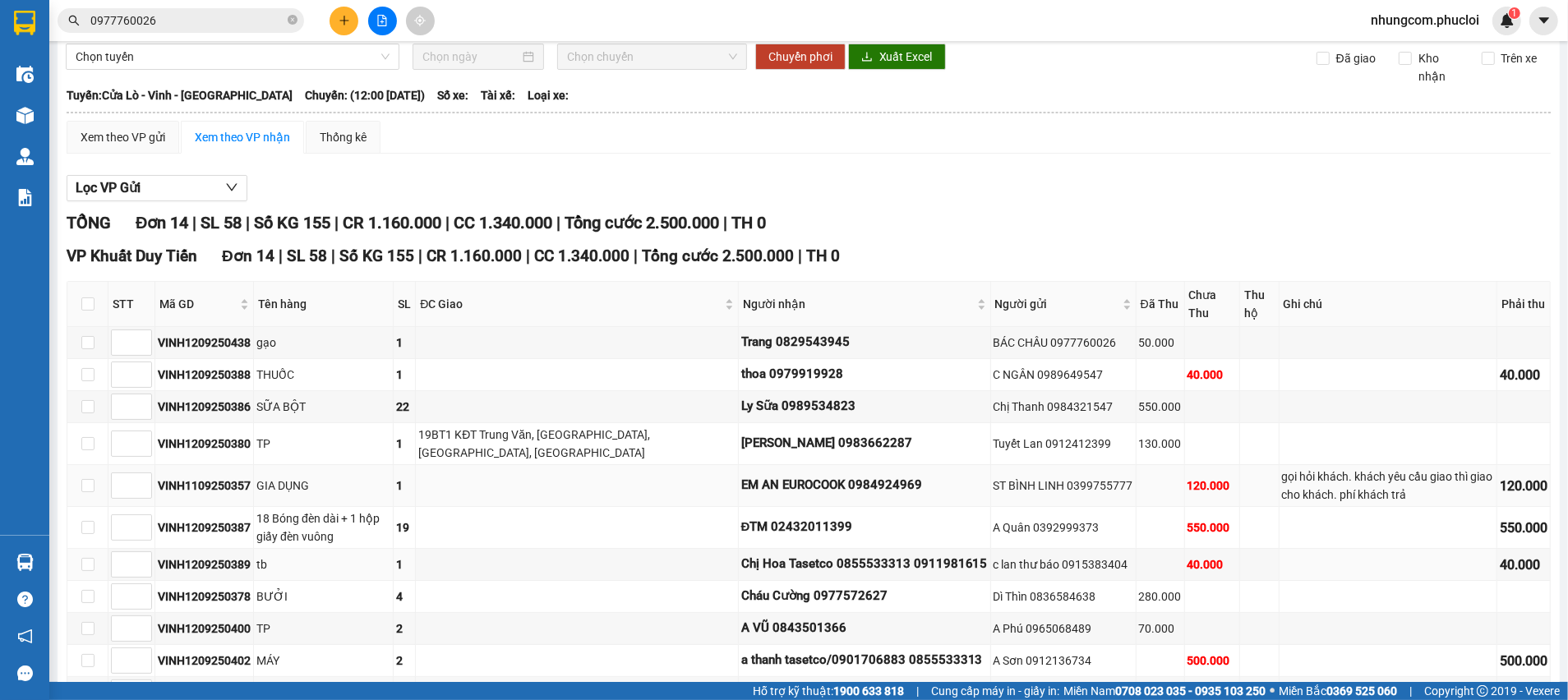
scroll to position [22, 0]
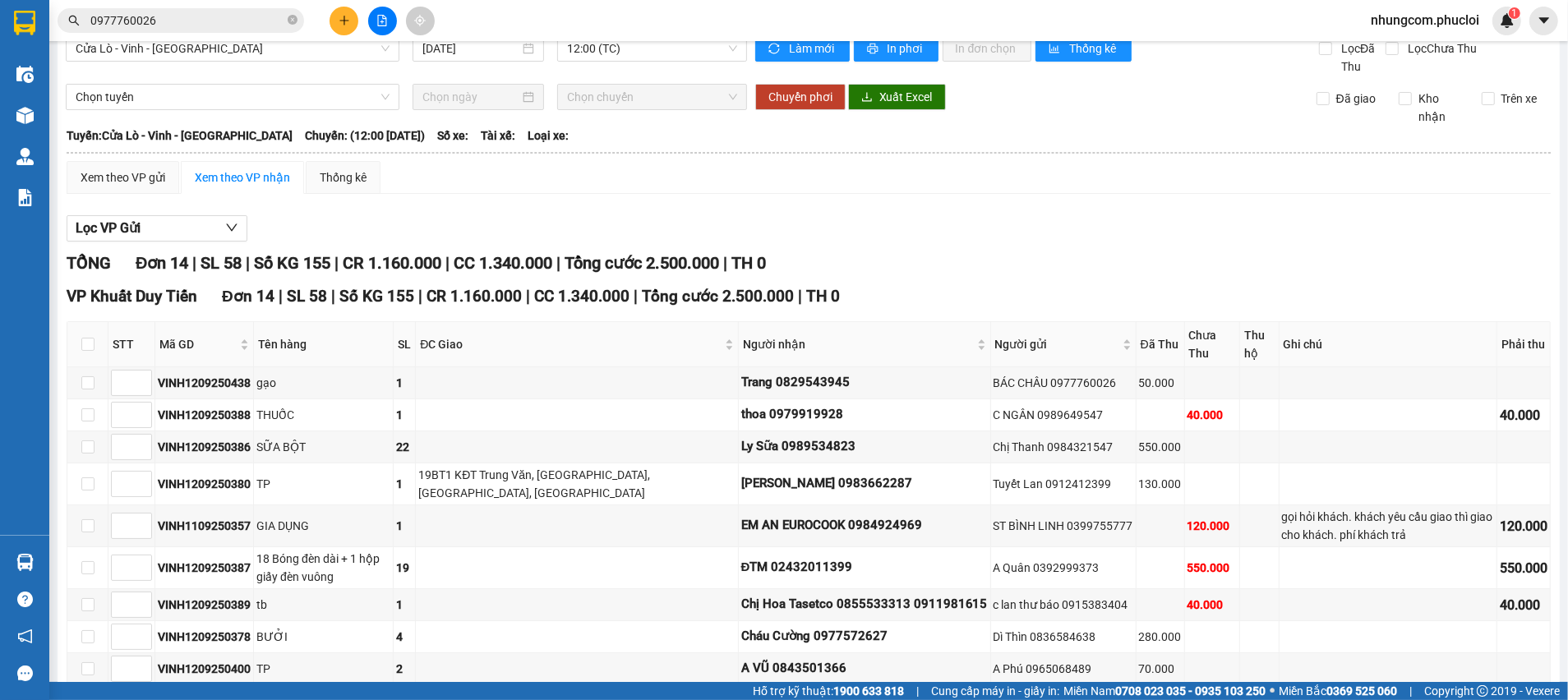
click at [847, 225] on div "Lọc VP Gửi" at bounding box center [808, 229] width 1484 height 27
click at [572, 330] on body "Kết quả tìm kiếm ( 34 ) Bộ lọc Ngày tạo đơn gần nhất Mã ĐH Trạng thái Món hàng …" at bounding box center [784, 350] width 1568 height 700
click at [879, 258] on div "TỔNG Đơn 14 | SL 58 | Số KG 155 | CR 1.160.000 | CC 1.340.000 | Tổng cước 2.500…" at bounding box center [808, 263] width 1484 height 26
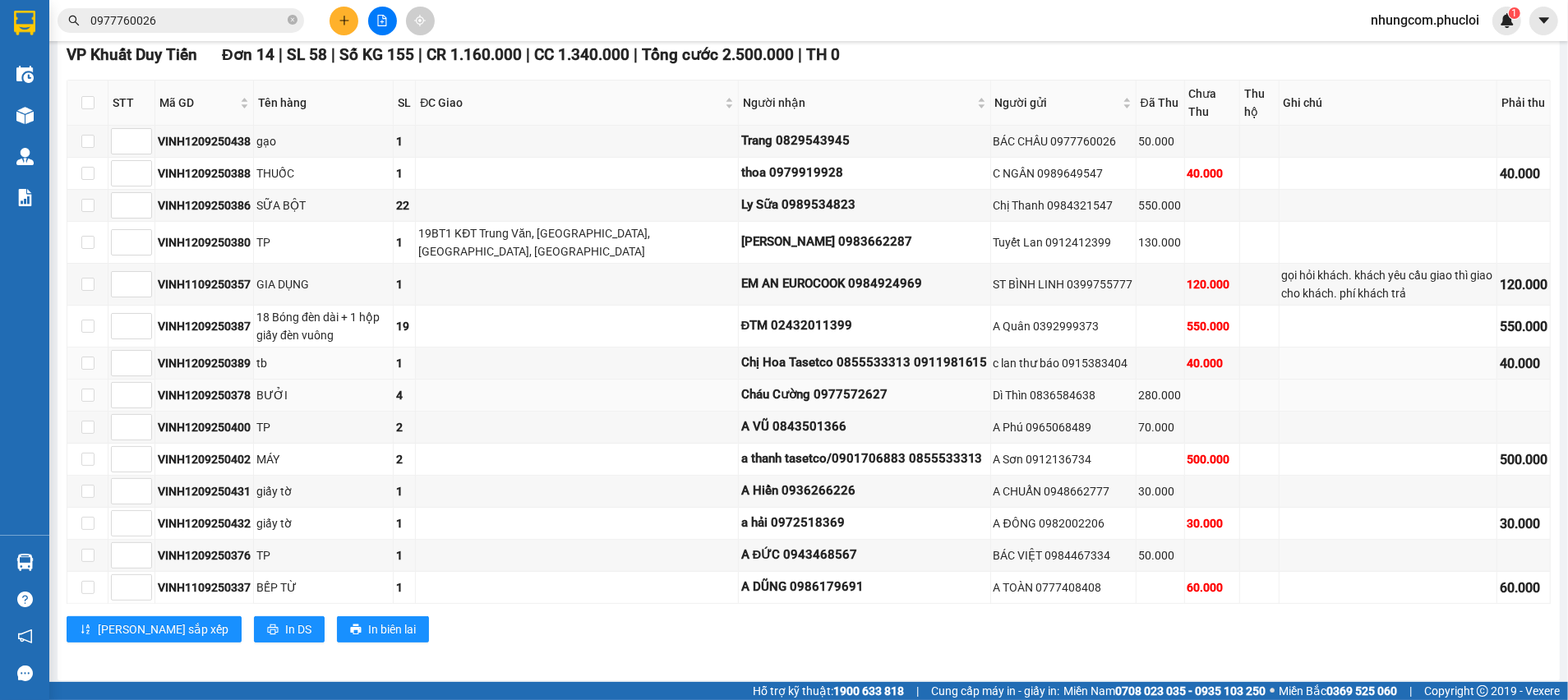
scroll to position [268, 0]
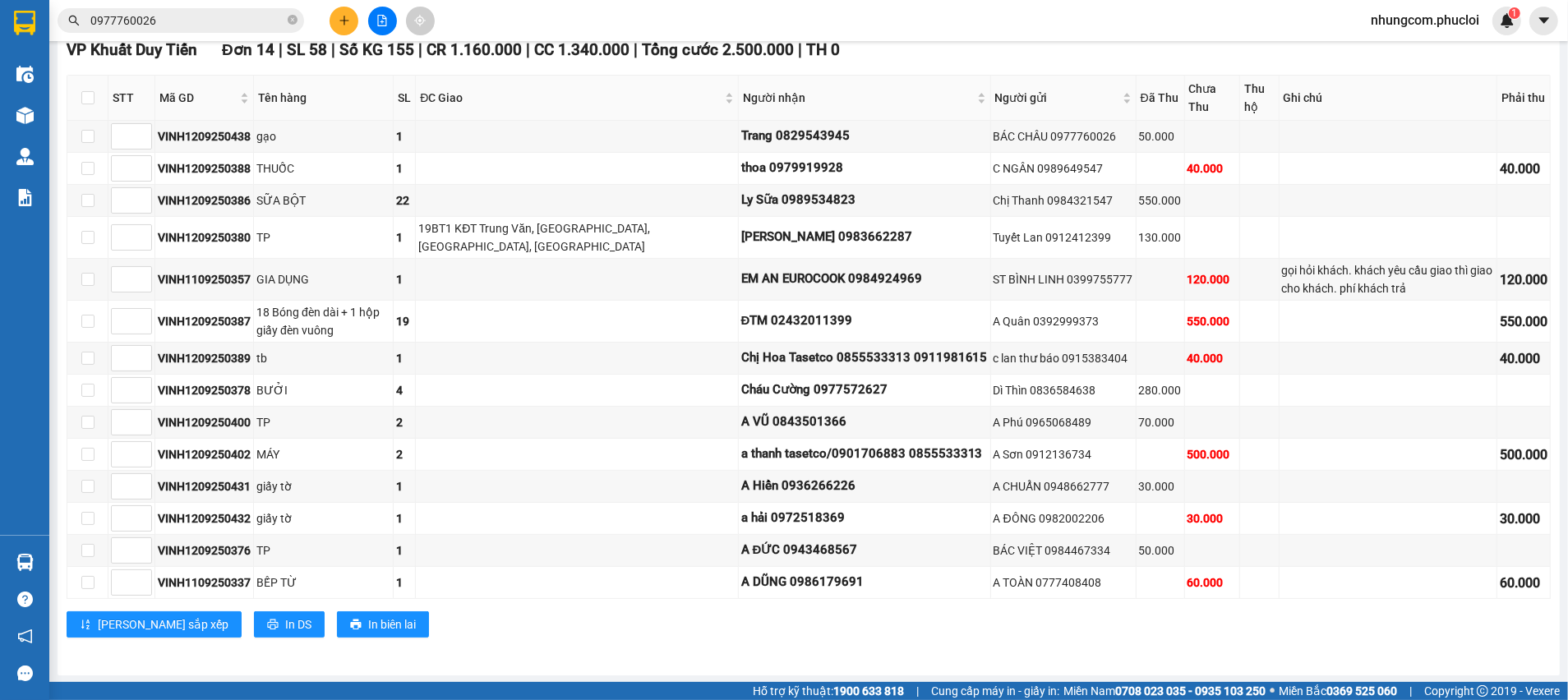
click at [286, 14] on span "0977760026" at bounding box center [180, 21] width 247 height 25
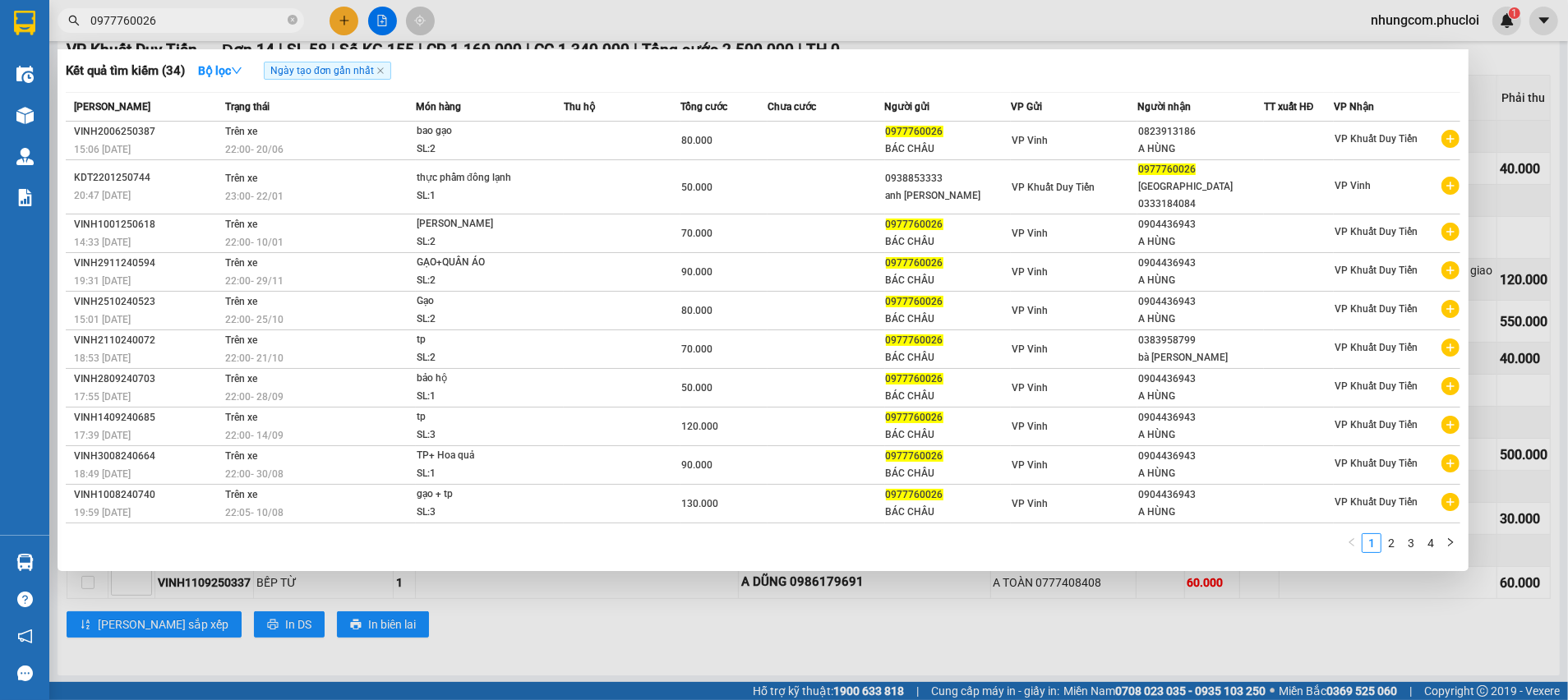
click at [580, 628] on div at bounding box center [784, 350] width 1568 height 700
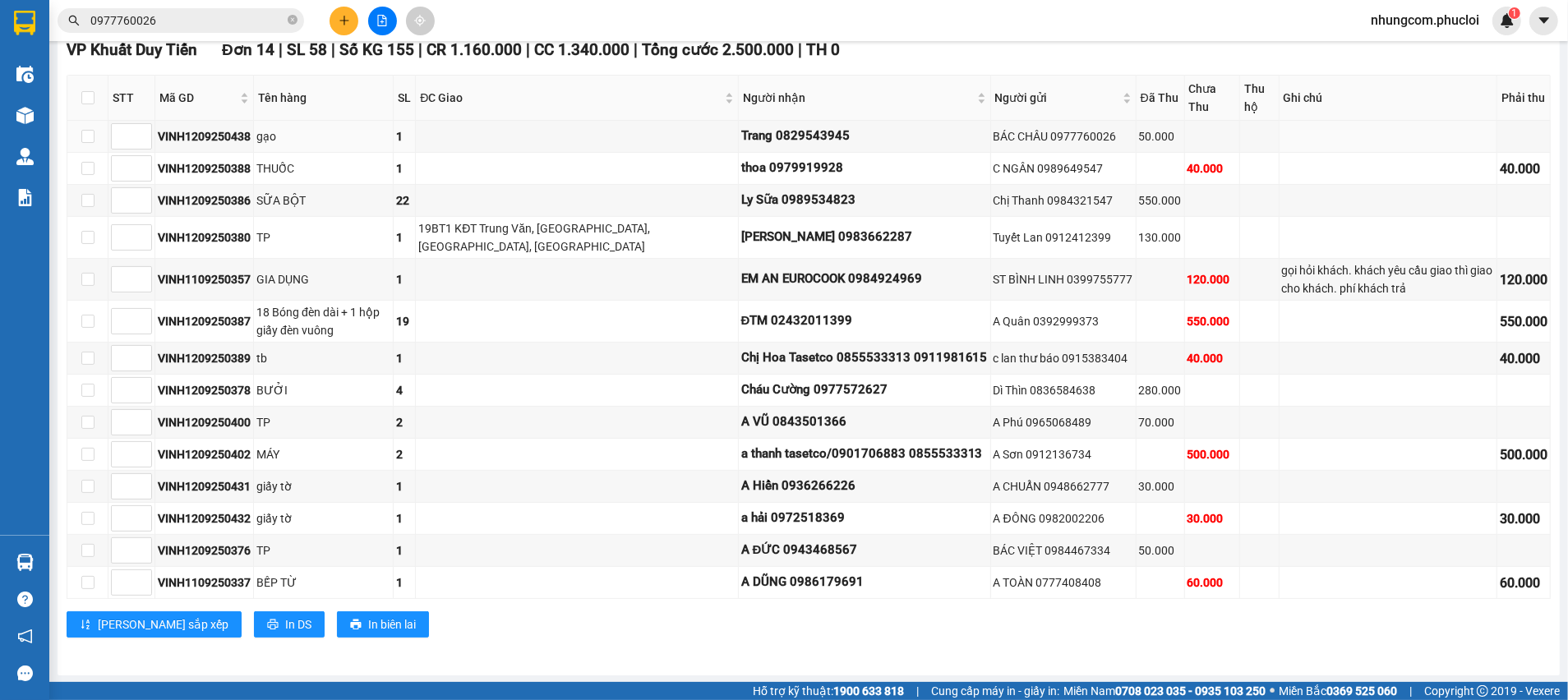
scroll to position [145, 0]
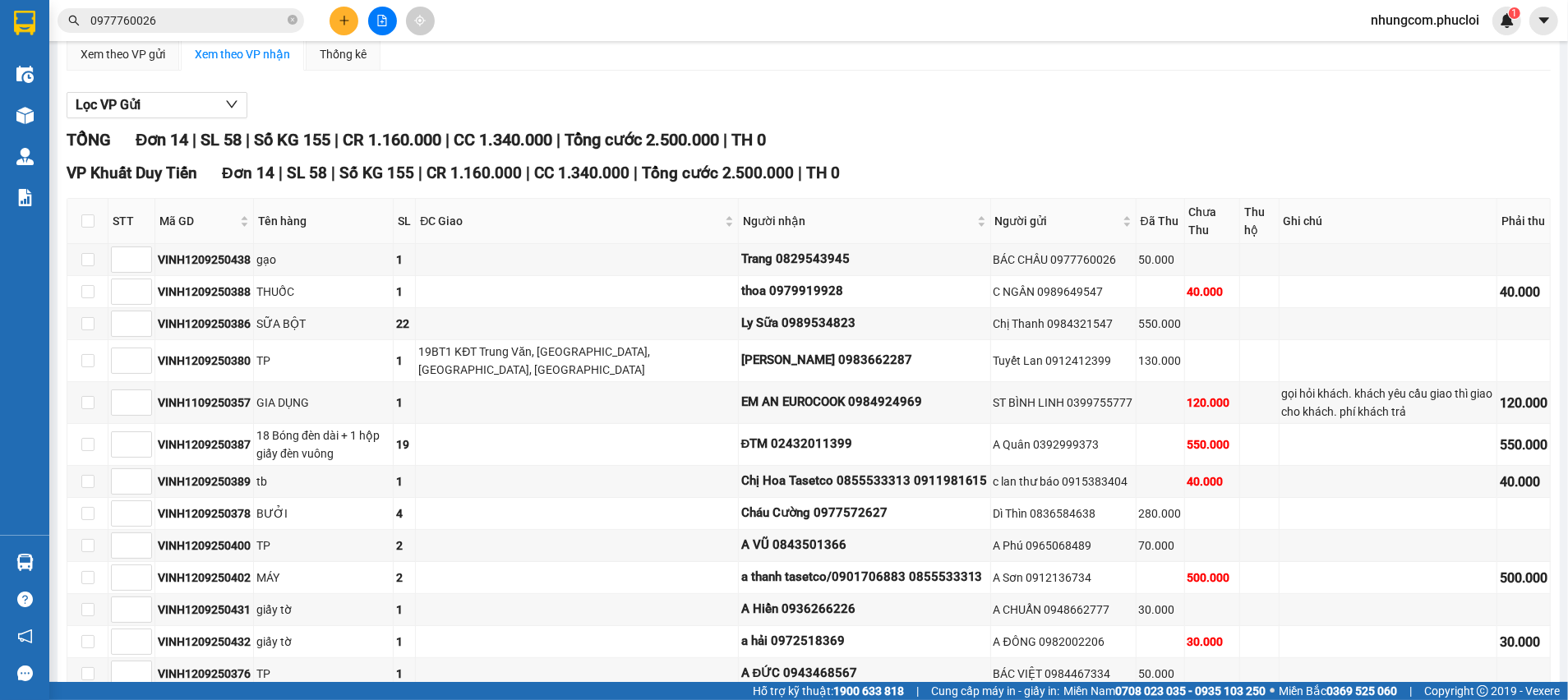
click at [384, 29] on button at bounding box center [383, 21] width 28 height 28
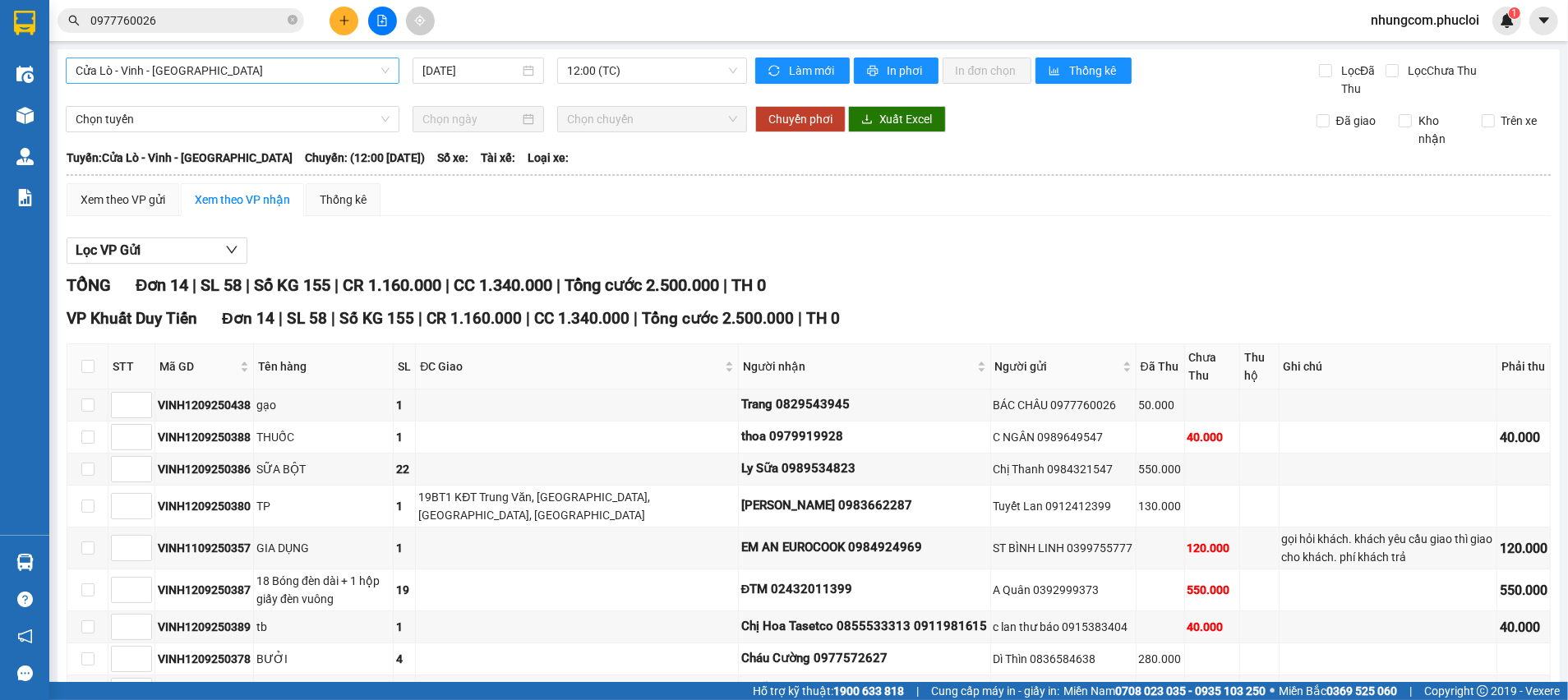
click at [180, 73] on span "Cửa Lò - Vinh - [GEOGRAPHIC_DATA]" at bounding box center [232, 71] width 314 height 25
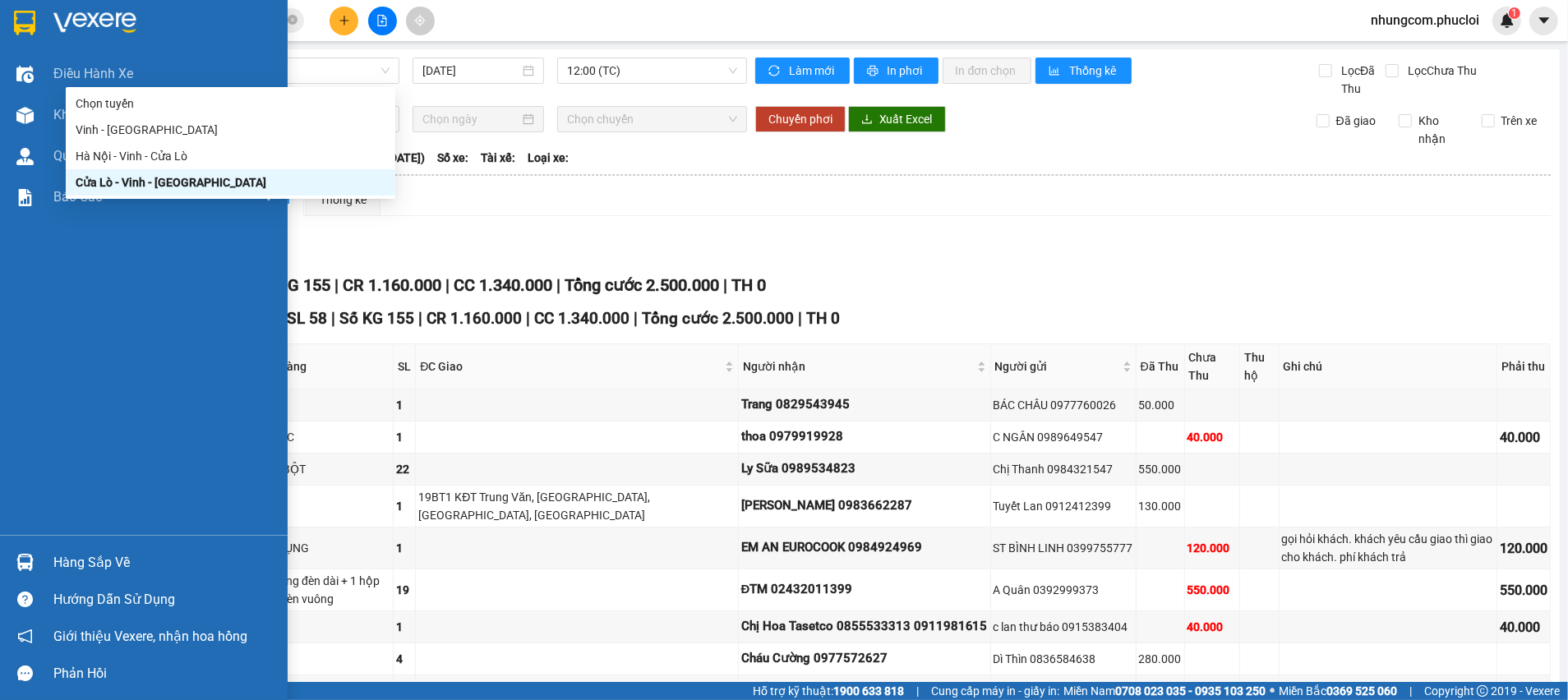
click at [18, 556] on img at bounding box center [25, 562] width 17 height 17
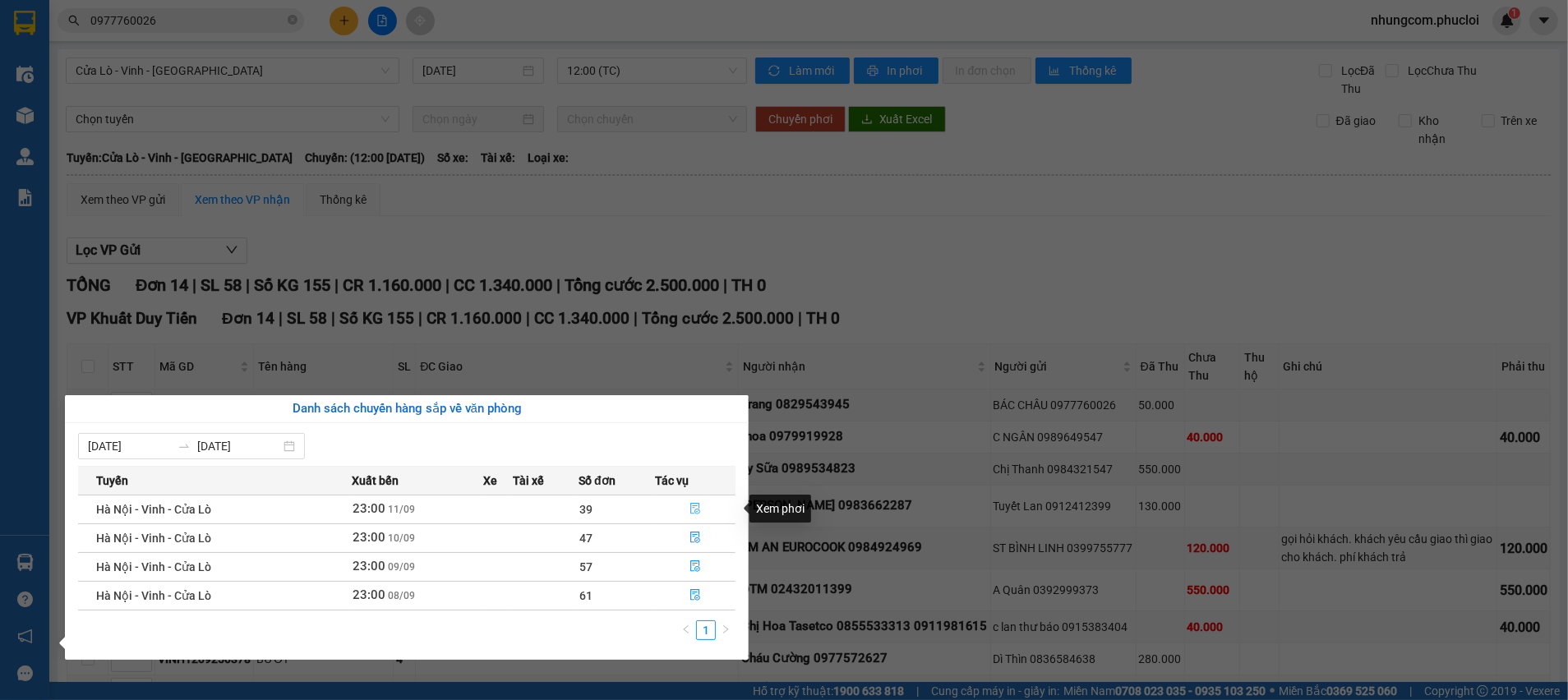
click at [690, 507] on icon "file-done" at bounding box center [695, 508] width 11 height 11
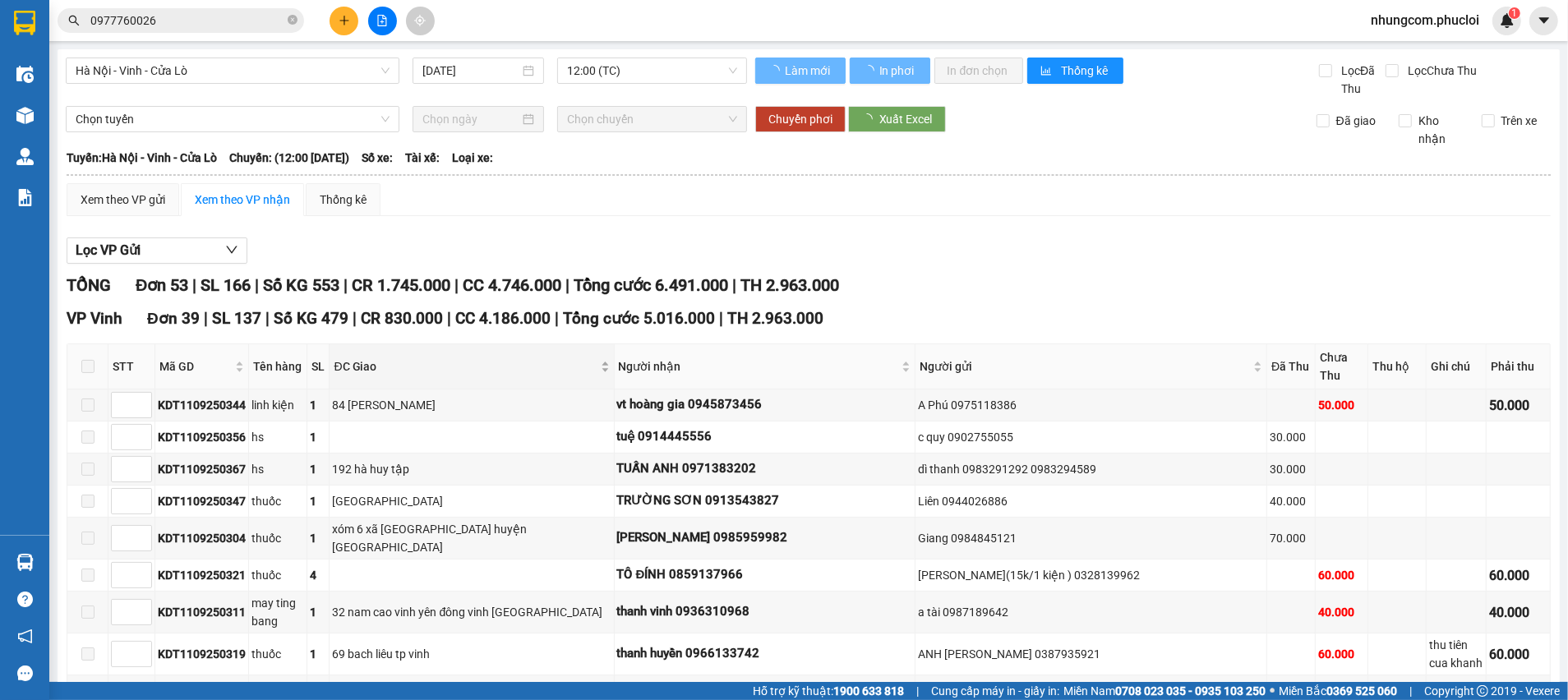
click at [492, 370] on span "ĐC Giao" at bounding box center [465, 366] width 263 height 18
click at [494, 367] on span "ĐC Giao" at bounding box center [465, 366] width 263 height 18
click at [505, 363] on span "ĐC Giao" at bounding box center [465, 366] width 263 height 18
click at [717, 259] on div "Lọc VP Gửi" at bounding box center [808, 250] width 1484 height 27
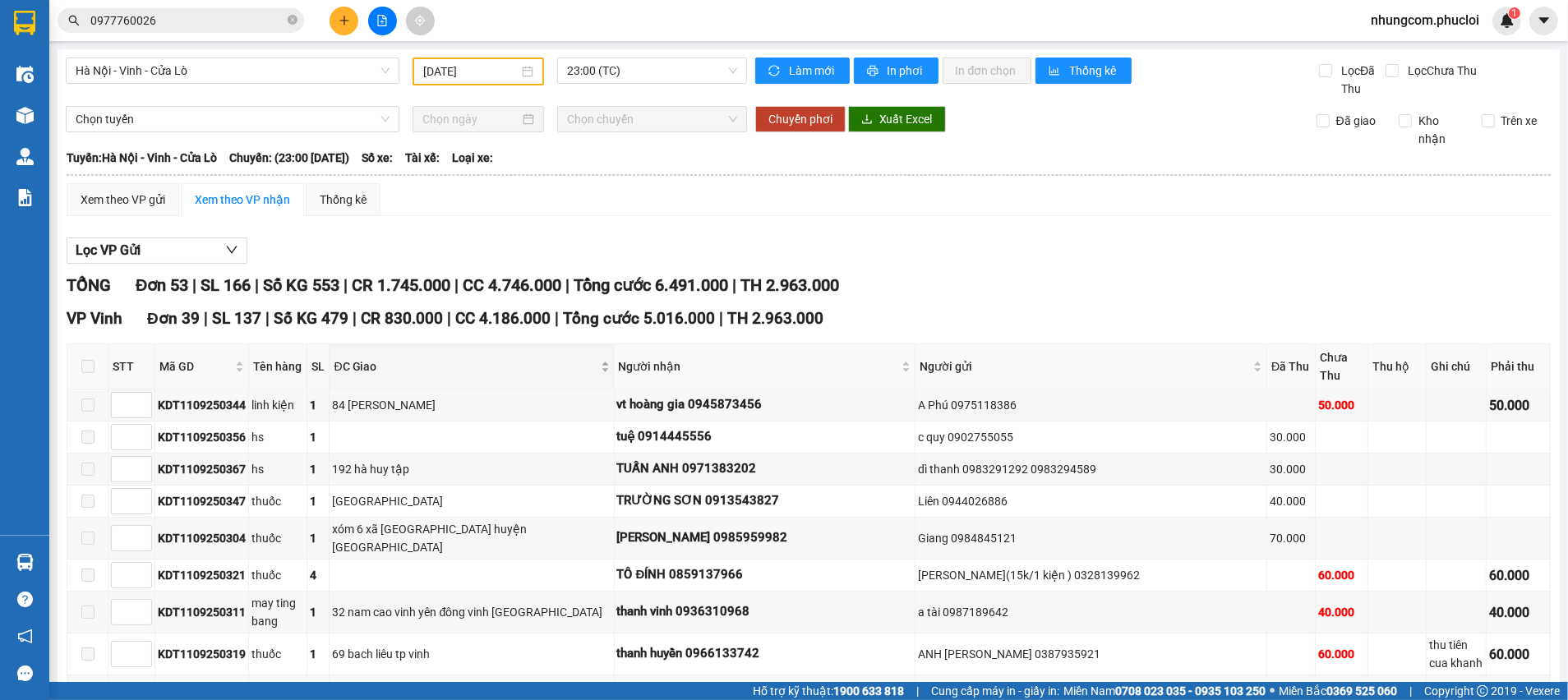
type input "[DATE]"
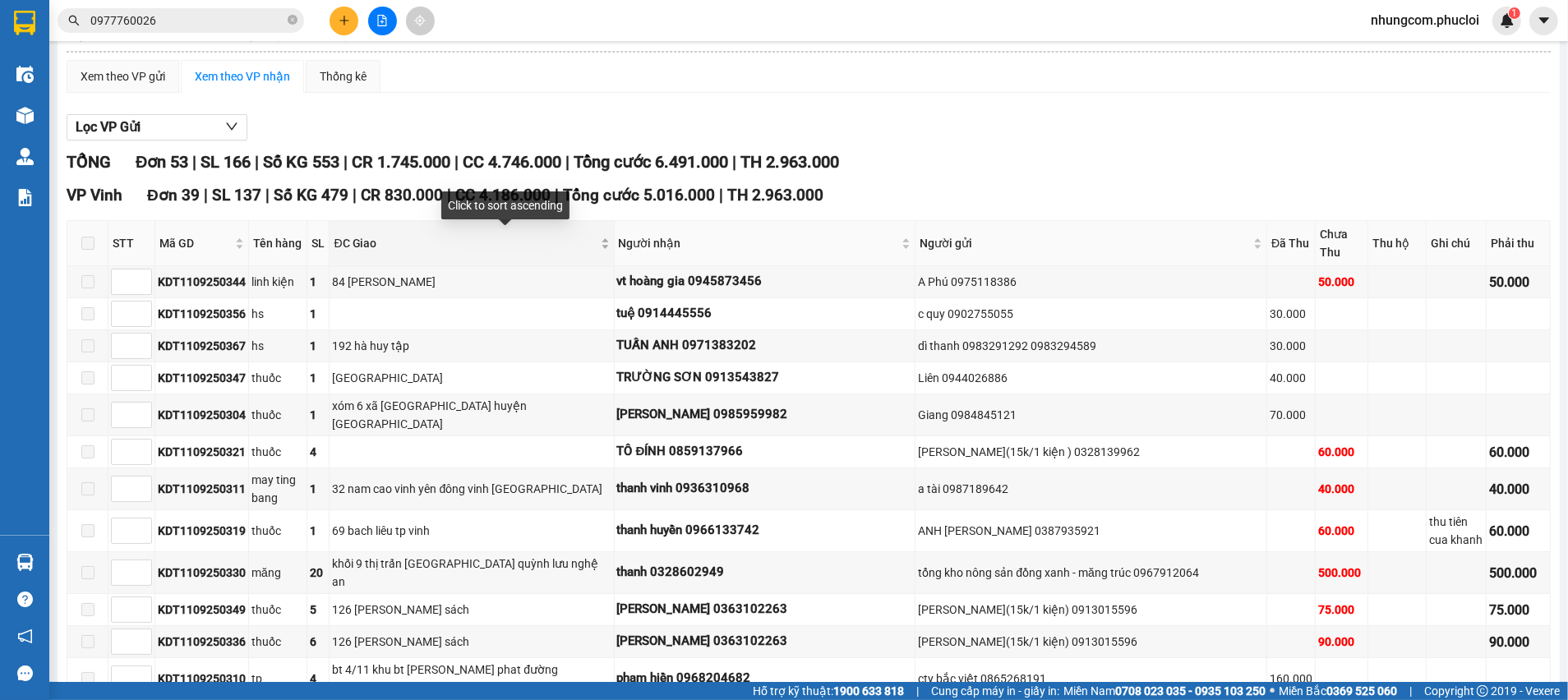
click at [558, 250] on span "ĐC Giao" at bounding box center [465, 243] width 263 height 18
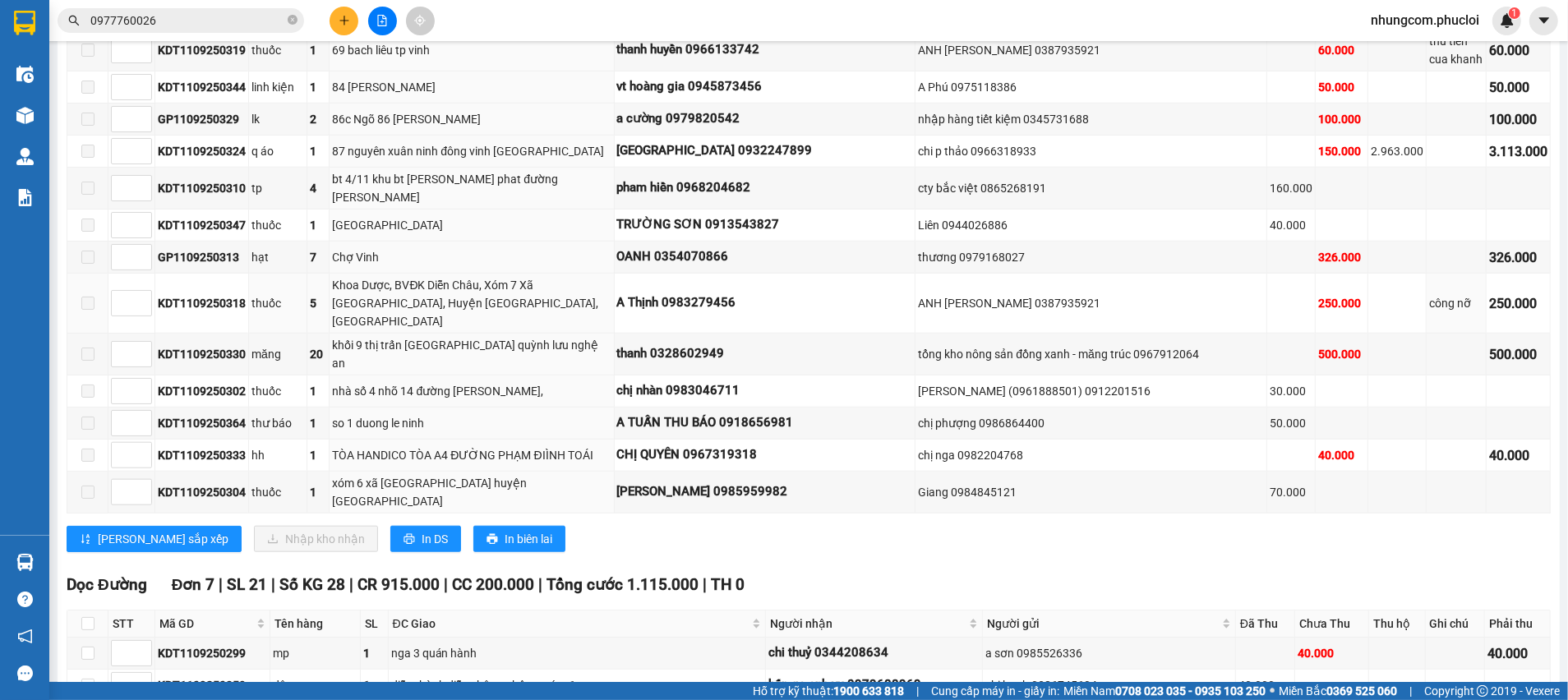
scroll to position [1479, 0]
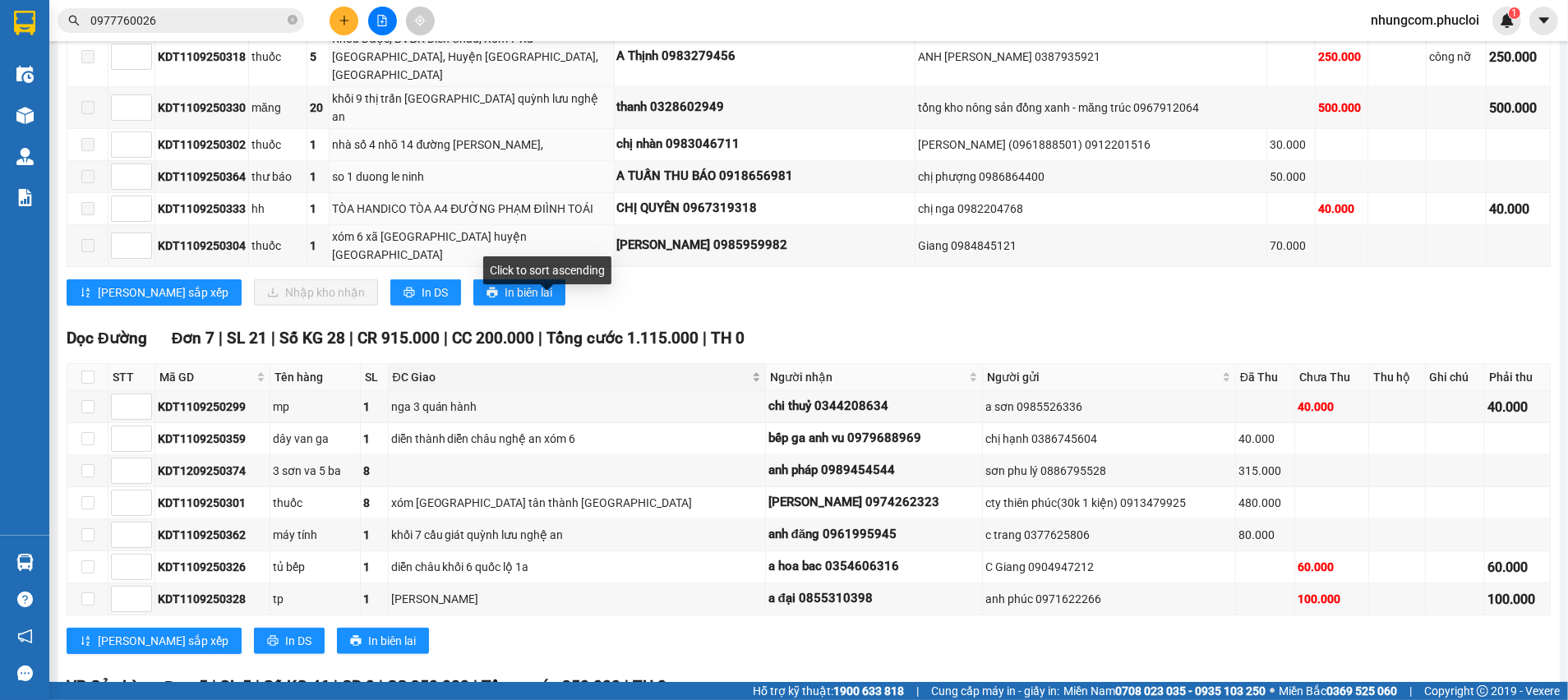
click at [526, 368] on span "ĐC Giao" at bounding box center [571, 377] width 356 height 18
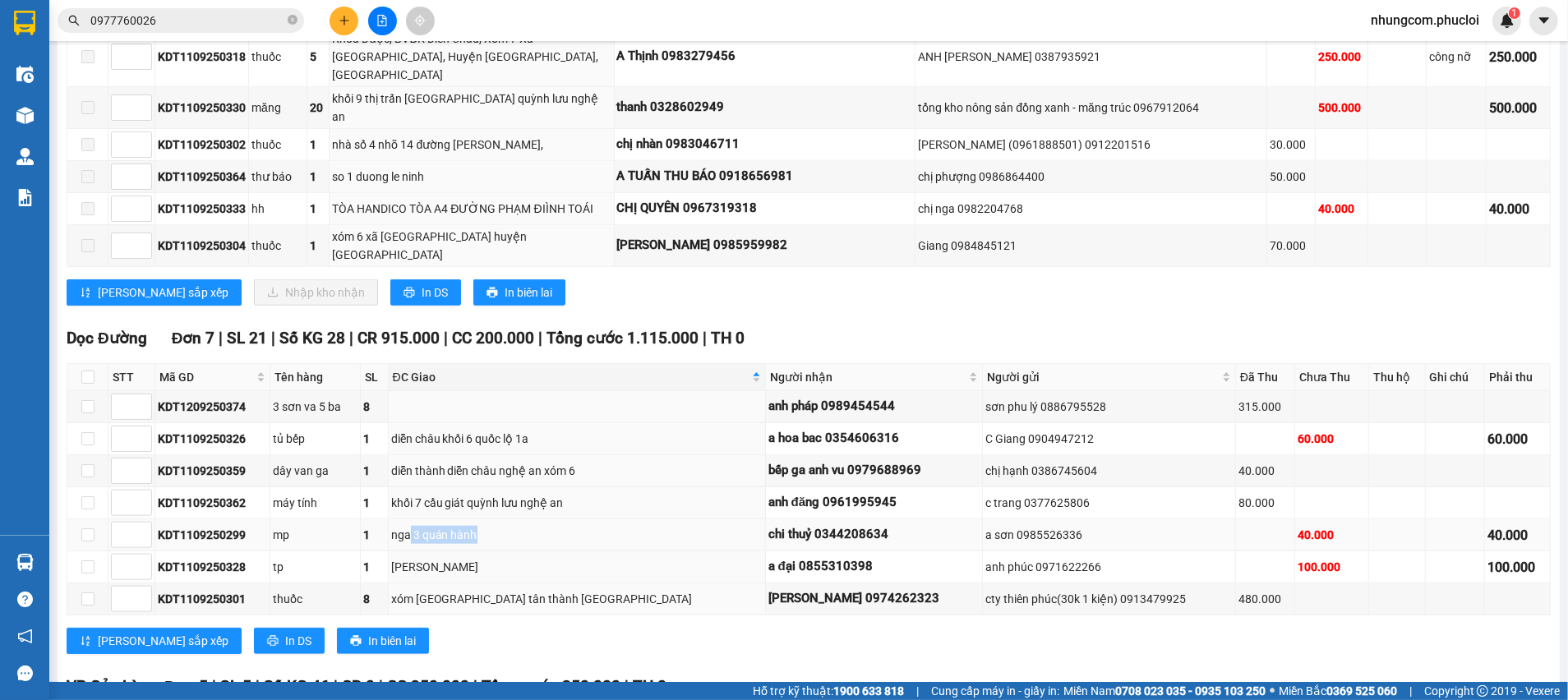
drag, startPoint x: 439, startPoint y: 460, endPoint x: 514, endPoint y: 459, distance: 75.0
click at [514, 526] on div "nga 3 quán hành" at bounding box center [576, 535] width 371 height 18
drag, startPoint x: 503, startPoint y: 493, endPoint x: 428, endPoint y: 491, distance: 75.0
click at [437, 558] on div "[PERSON_NAME]" at bounding box center [576, 567] width 371 height 18
click at [225, 21] on input "0977760026" at bounding box center [187, 20] width 194 height 18
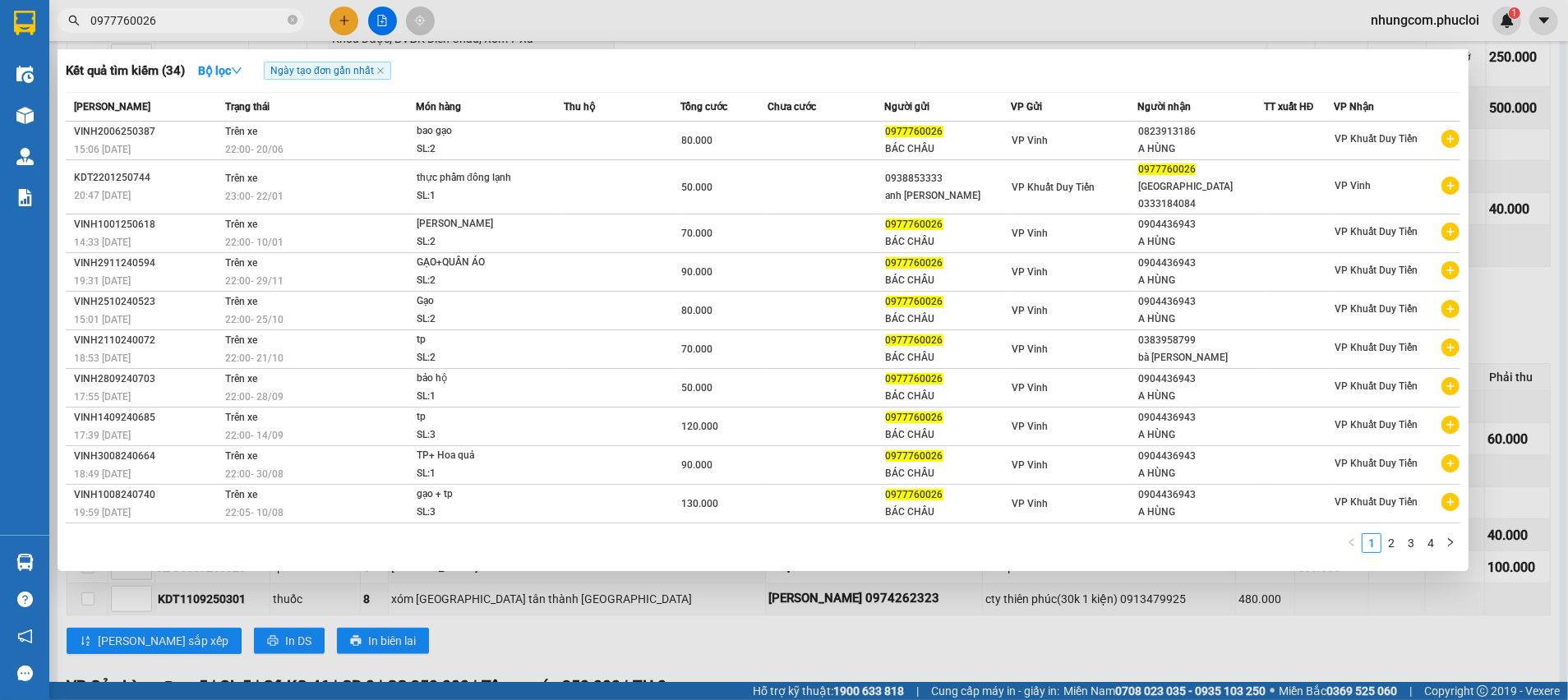
click at [223, 23] on input "0977760026" at bounding box center [187, 20] width 194 height 18
click at [222, 24] on input "0977760026" at bounding box center [187, 20] width 194 height 18
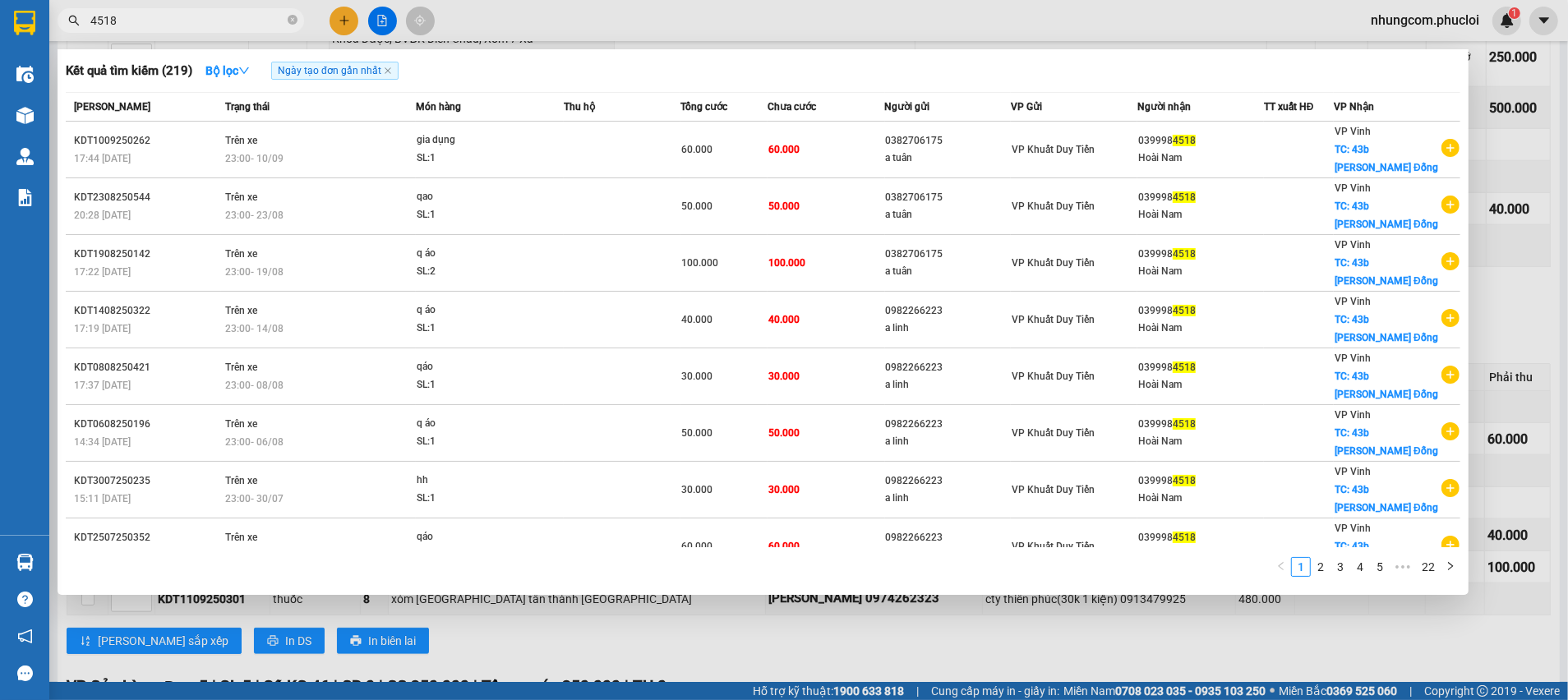
type input "4518"
click at [780, 605] on div at bounding box center [784, 350] width 1568 height 700
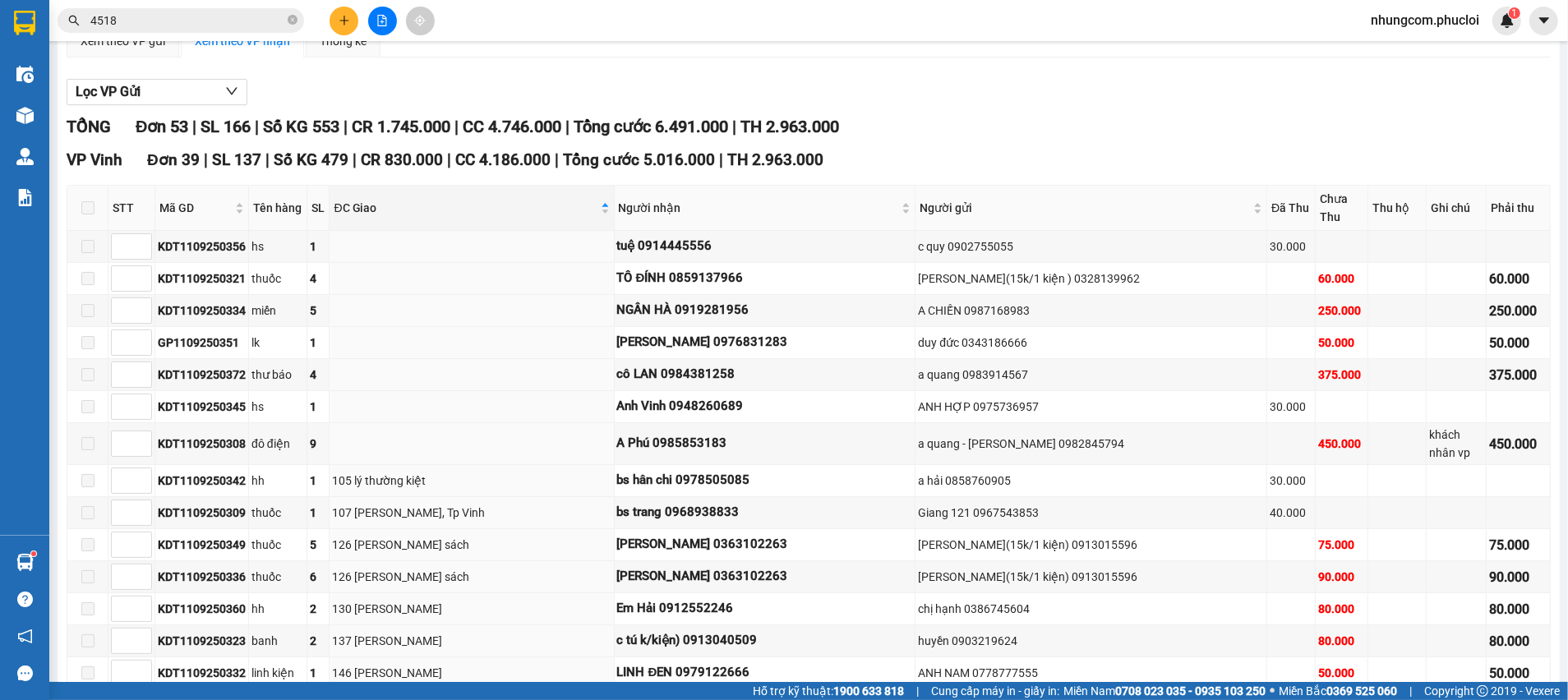
scroll to position [0, 0]
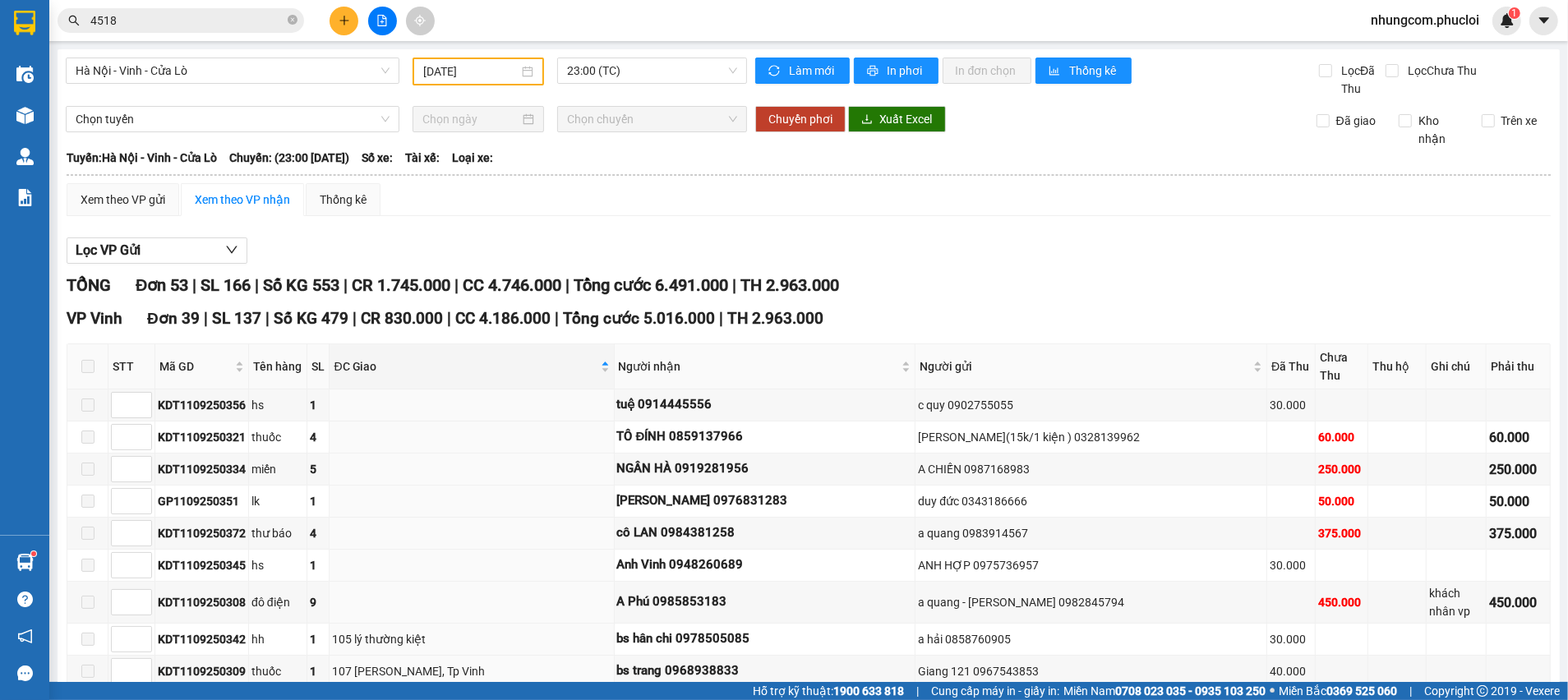
click at [287, 85] on div "Hà Nội - Vinh - Cửa Lò [DATE] 23:00 (TC)" at bounding box center [406, 77] width 681 height 41
click at [286, 74] on span "Hà Nội - Vinh - Cửa Lò" at bounding box center [232, 71] width 314 height 25
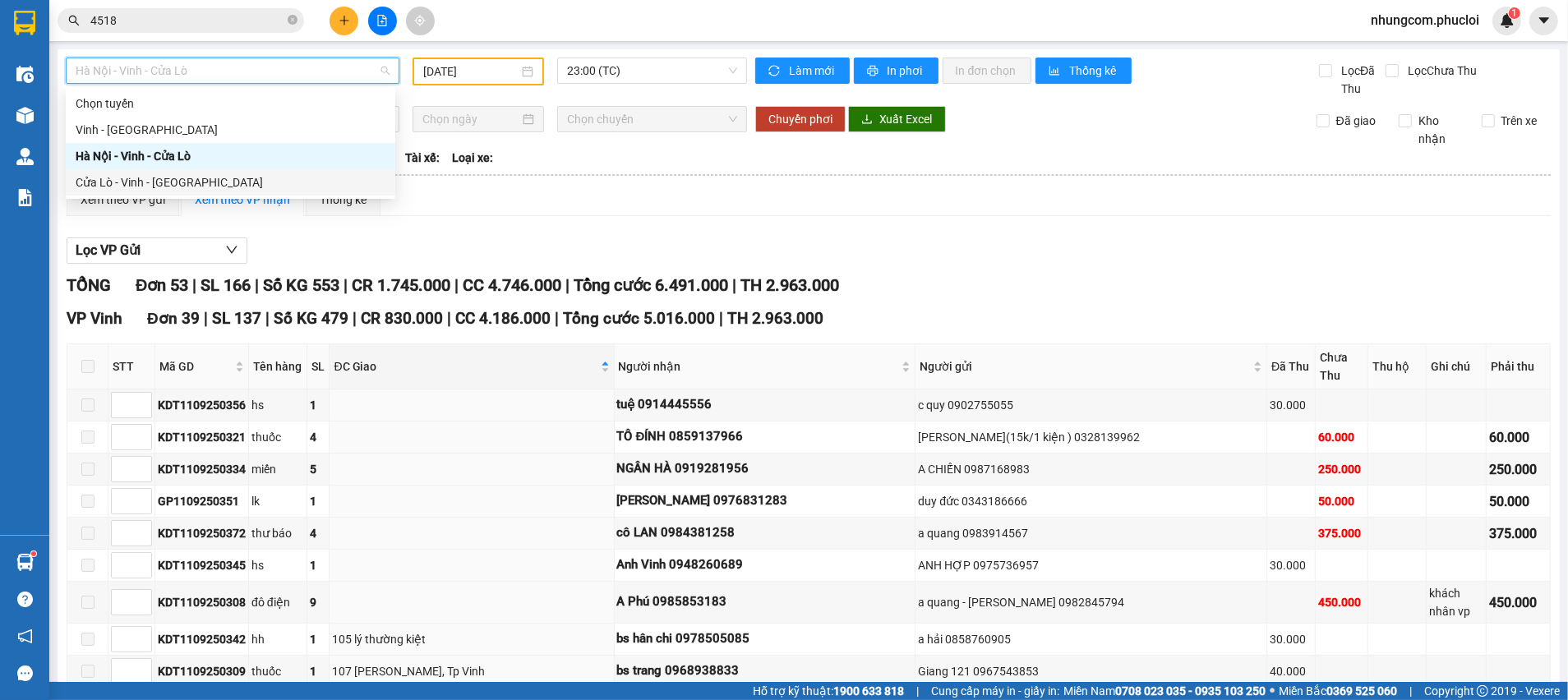
click at [246, 184] on div "Cửa Lò - Vinh - [GEOGRAPHIC_DATA]" at bounding box center [230, 182] width 310 height 18
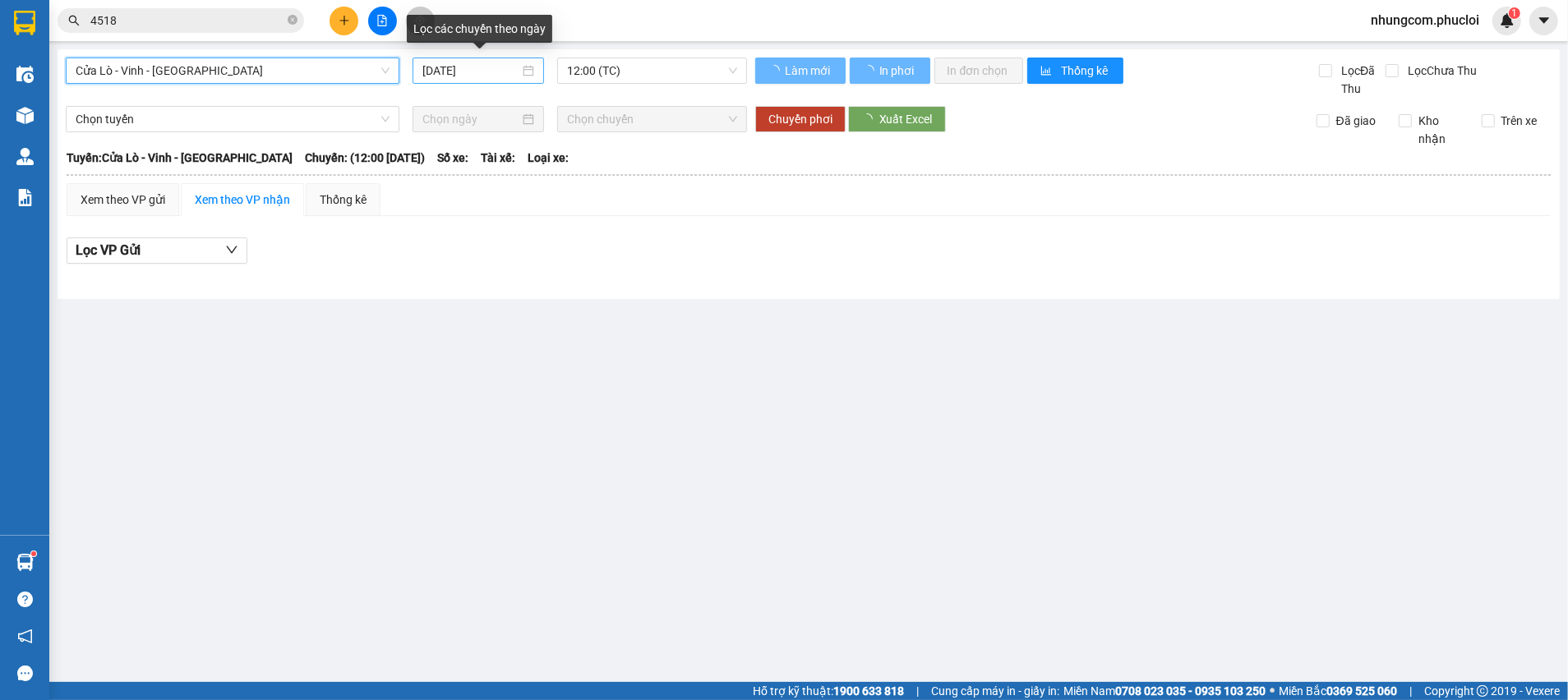
click at [472, 62] on input "[DATE]" at bounding box center [470, 70] width 97 height 18
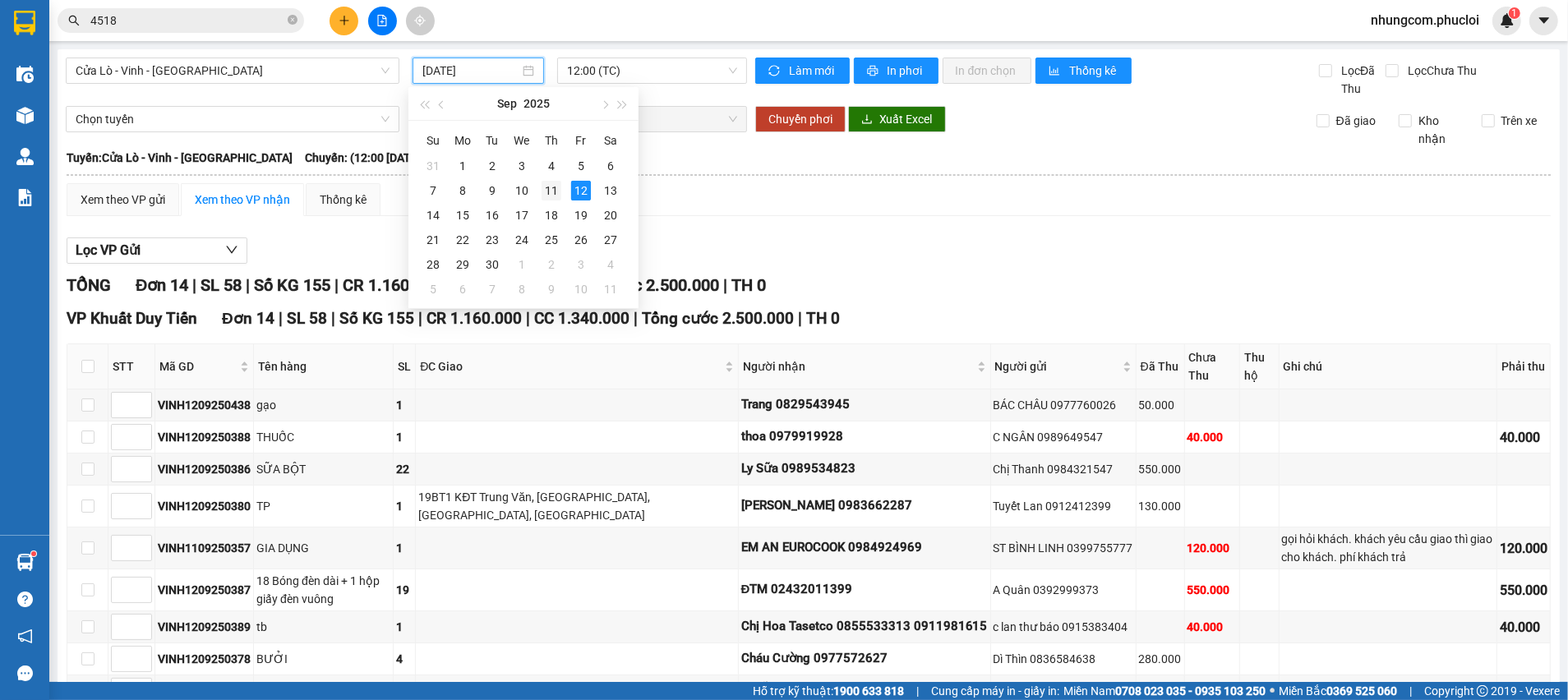
type input "[DATE]"
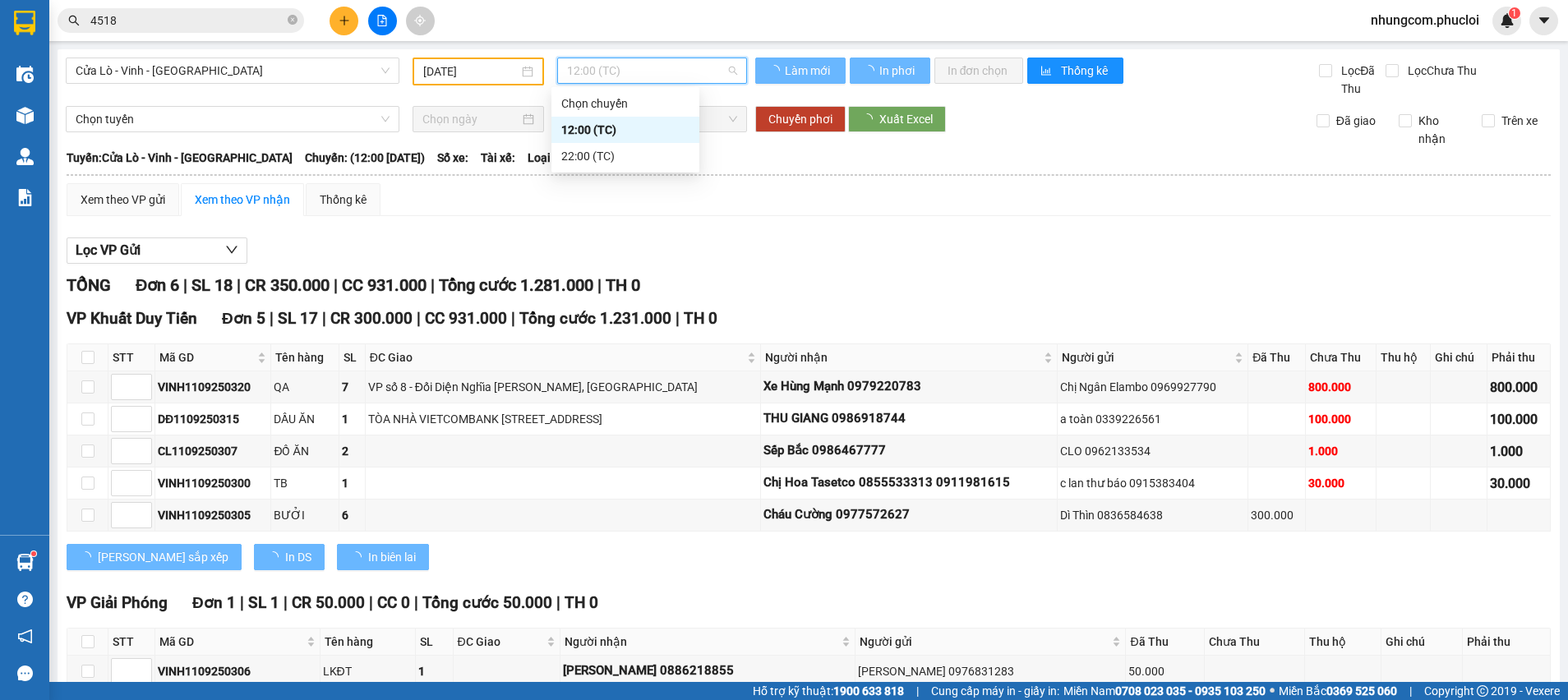
click at [579, 151] on div "22:00 (TC)" at bounding box center [625, 156] width 148 height 26
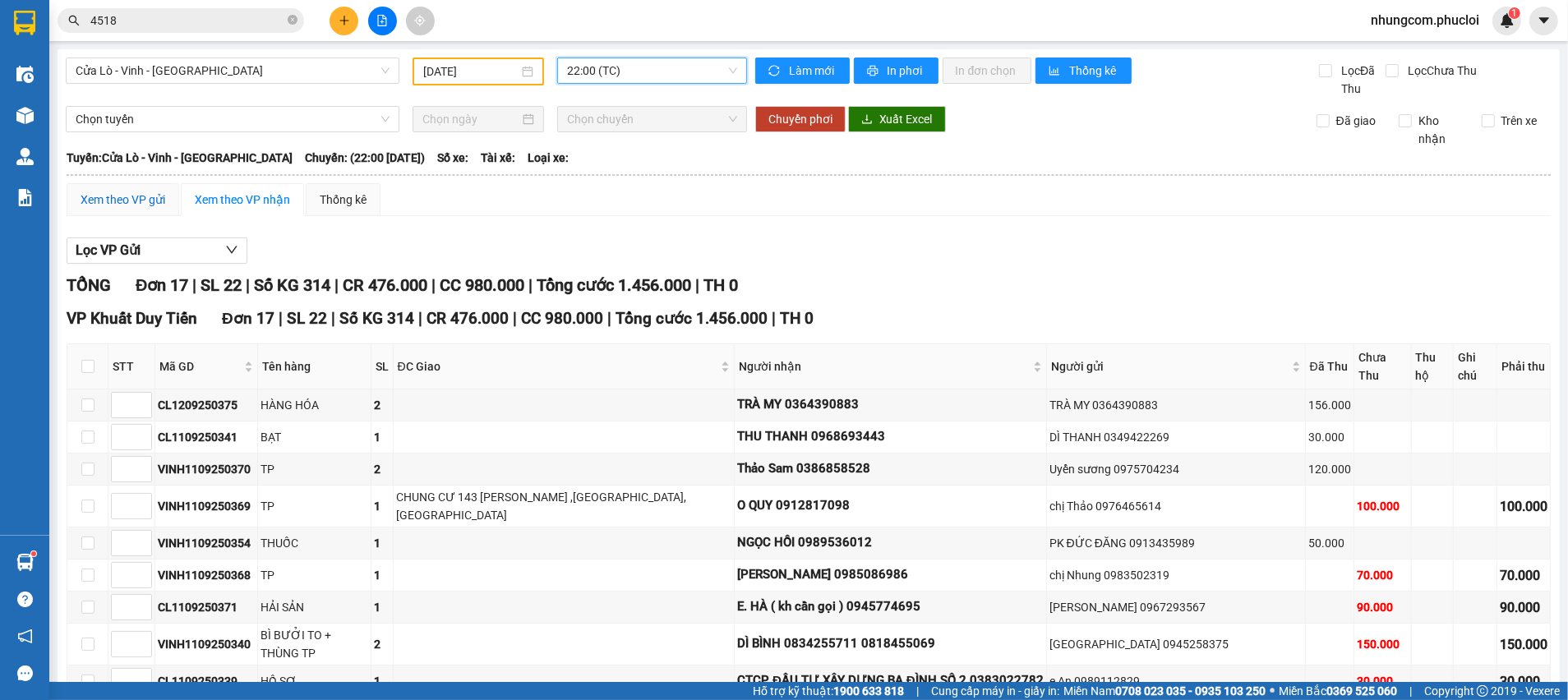
click at [117, 204] on div "Xem theo VP gửi" at bounding box center [123, 199] width 85 height 18
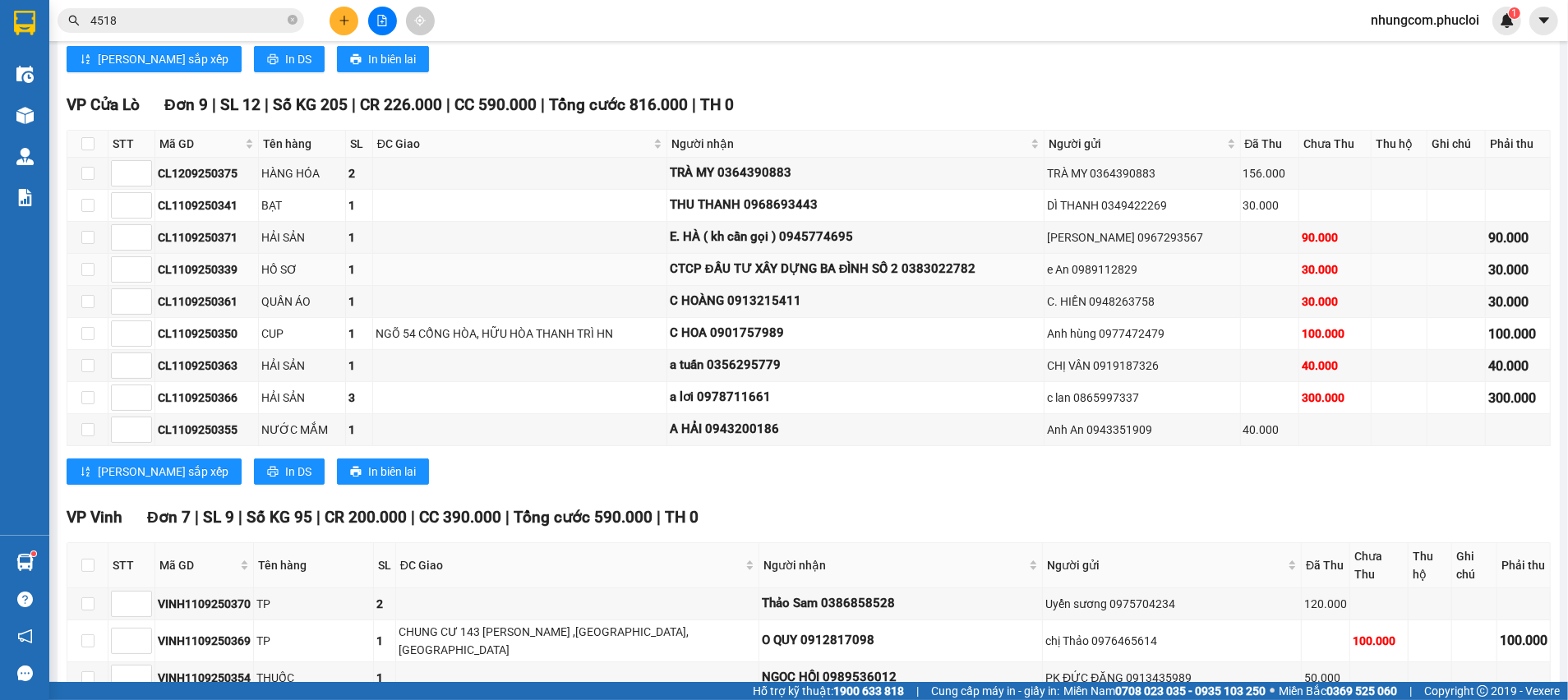
scroll to position [493, 0]
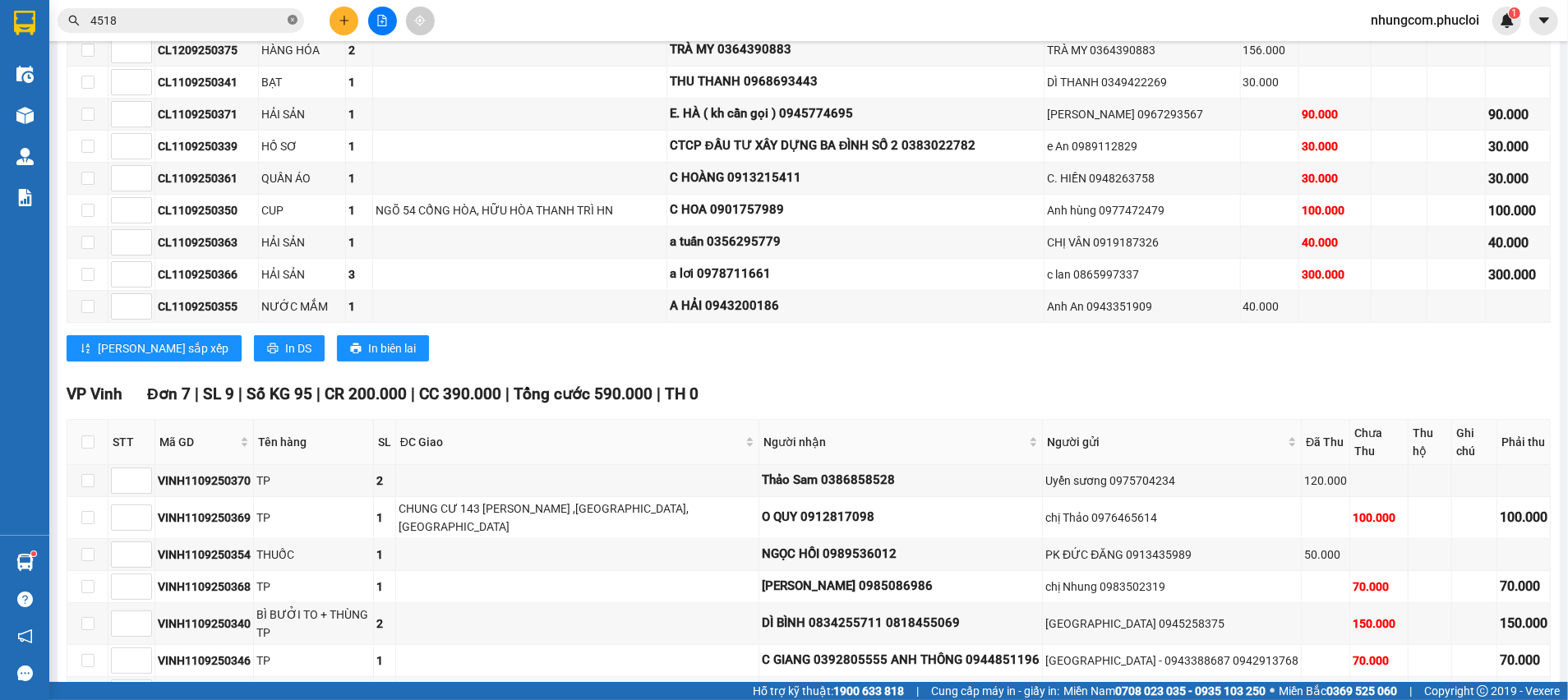
click at [288, 26] on span at bounding box center [292, 21] width 9 height 16
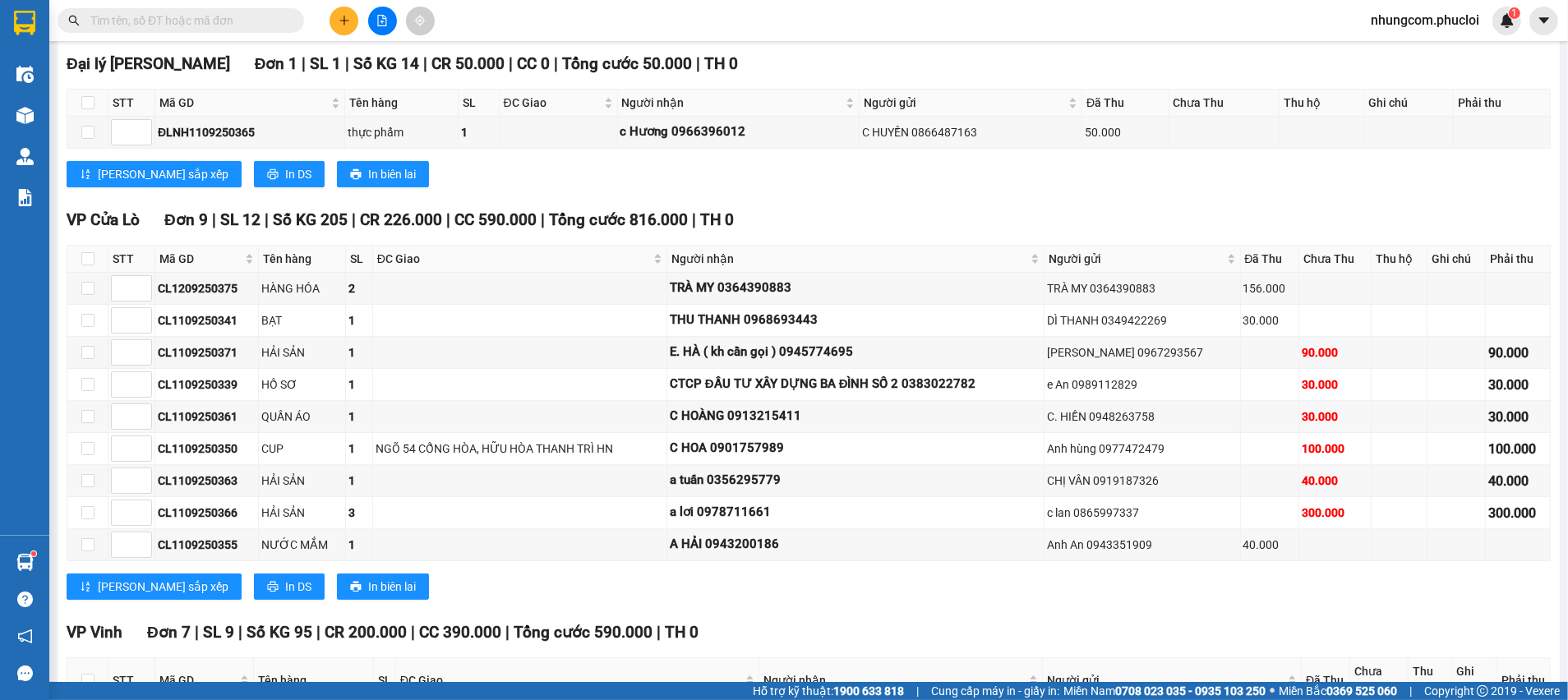
scroll to position [73, 0]
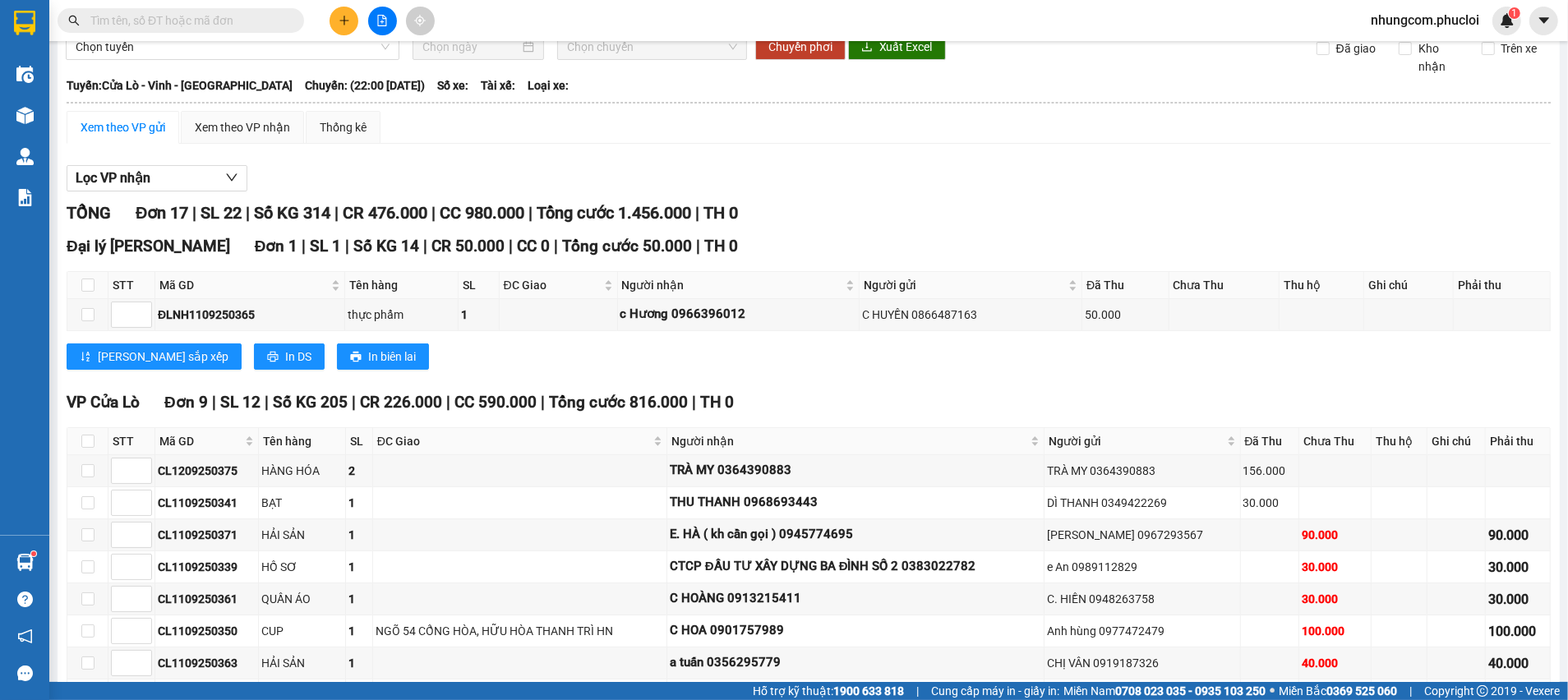
click at [293, 29] on span at bounding box center [180, 21] width 247 height 25
click at [285, 29] on span at bounding box center [180, 21] width 247 height 25
click at [276, 20] on input "text" at bounding box center [187, 20] width 194 height 18
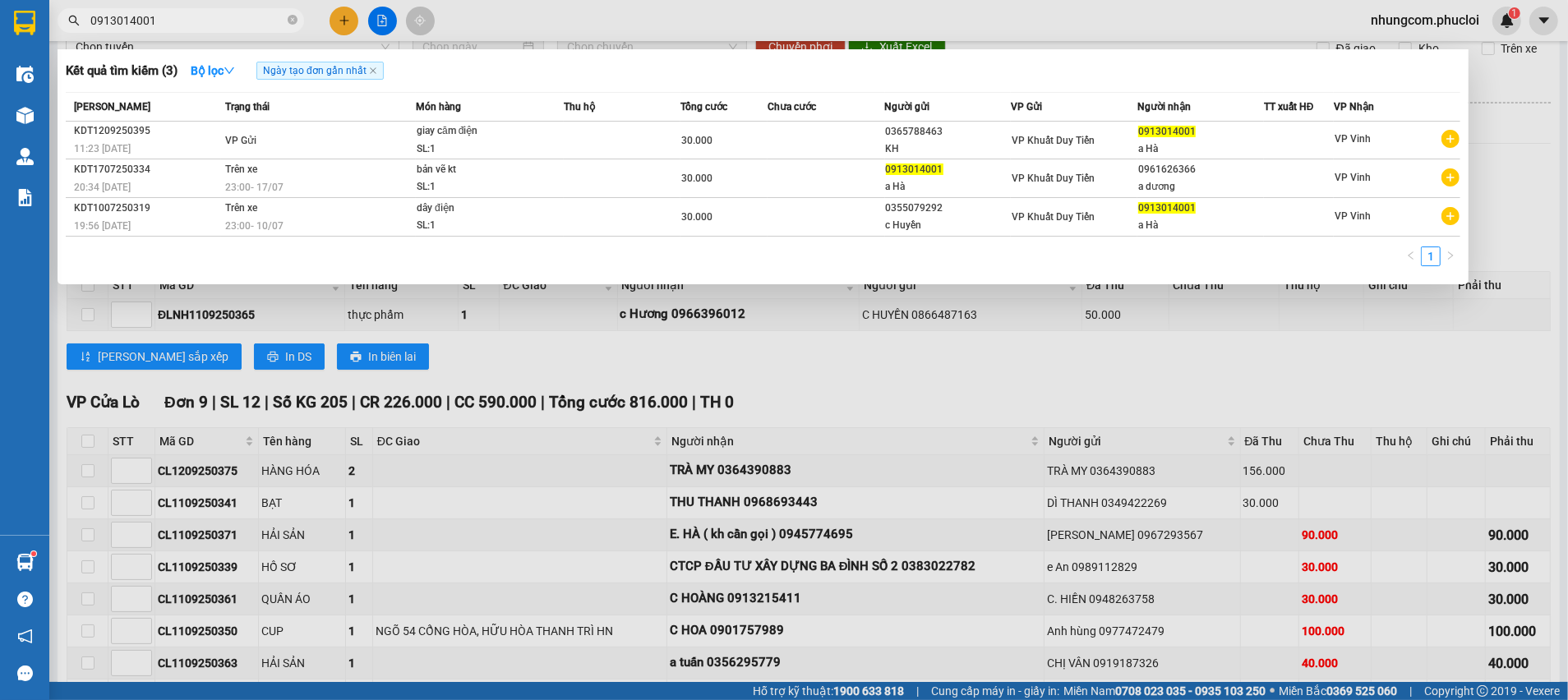
type input "0913014001"
click at [509, 392] on div at bounding box center [784, 350] width 1568 height 700
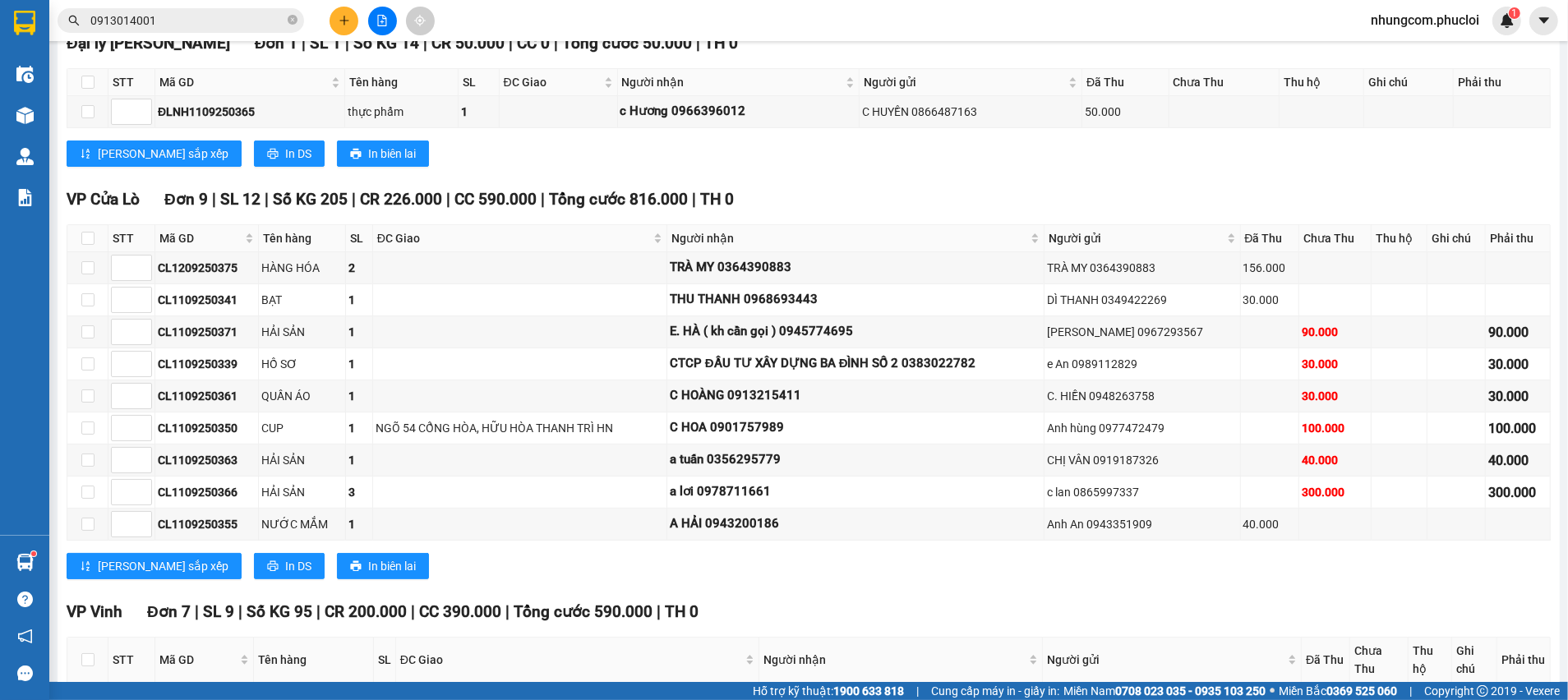
scroll to position [319, 0]
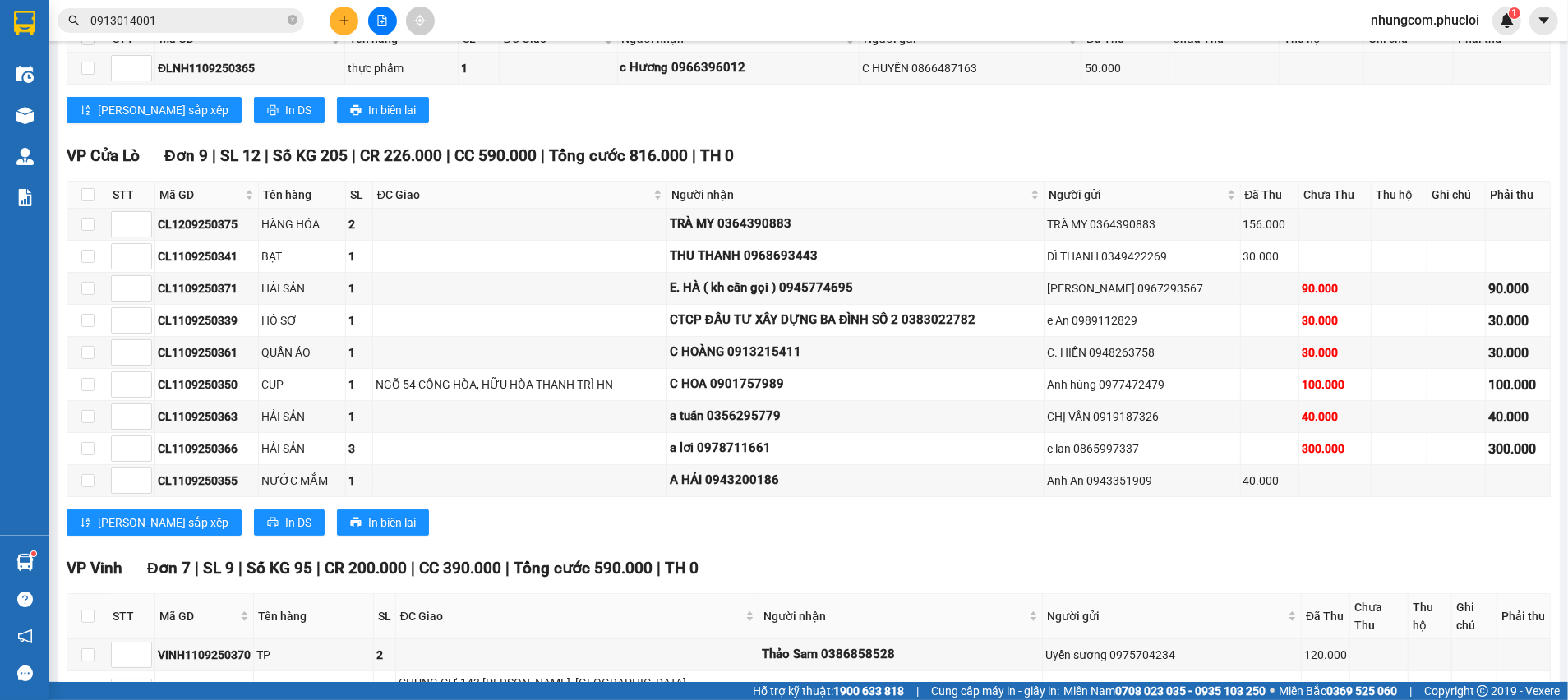
click at [295, 25] on icon "close-circle" at bounding box center [292, 20] width 9 height 9
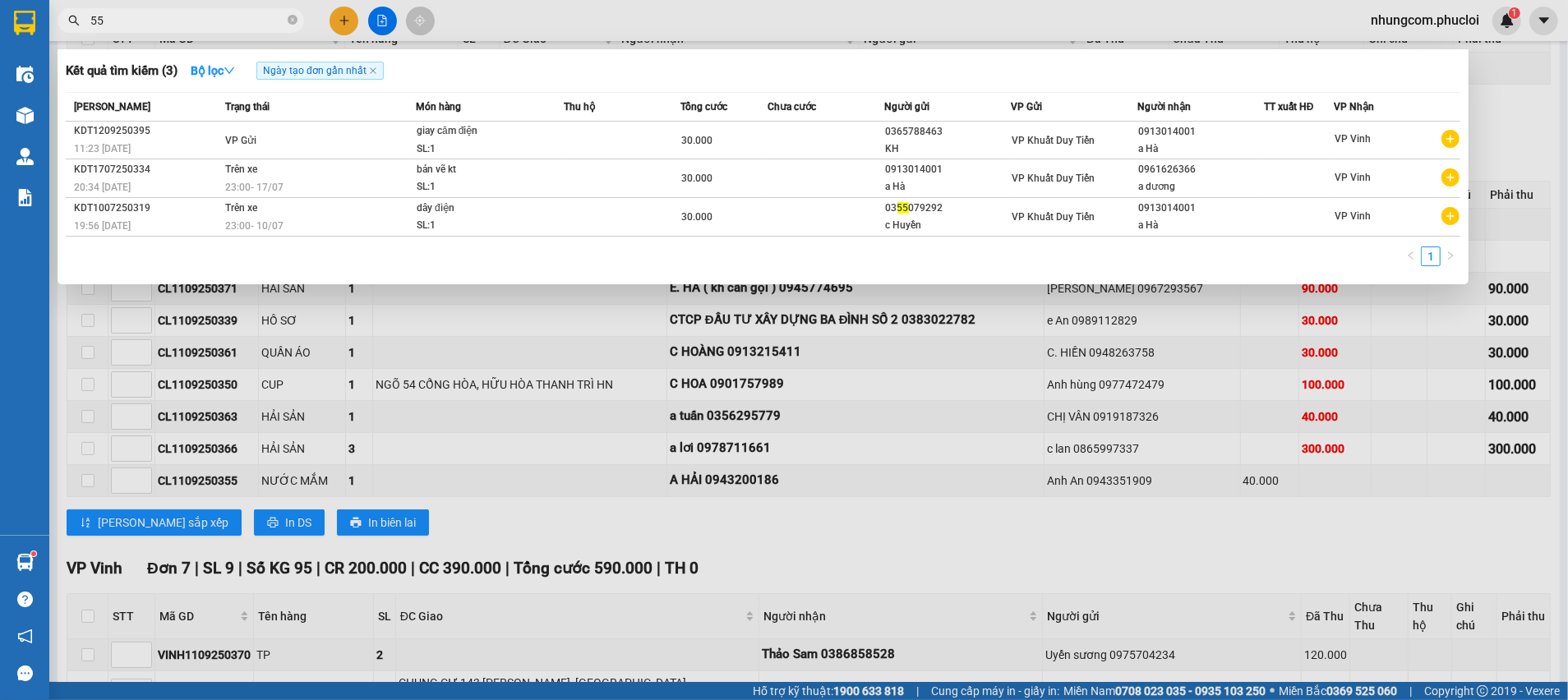
type input "555"
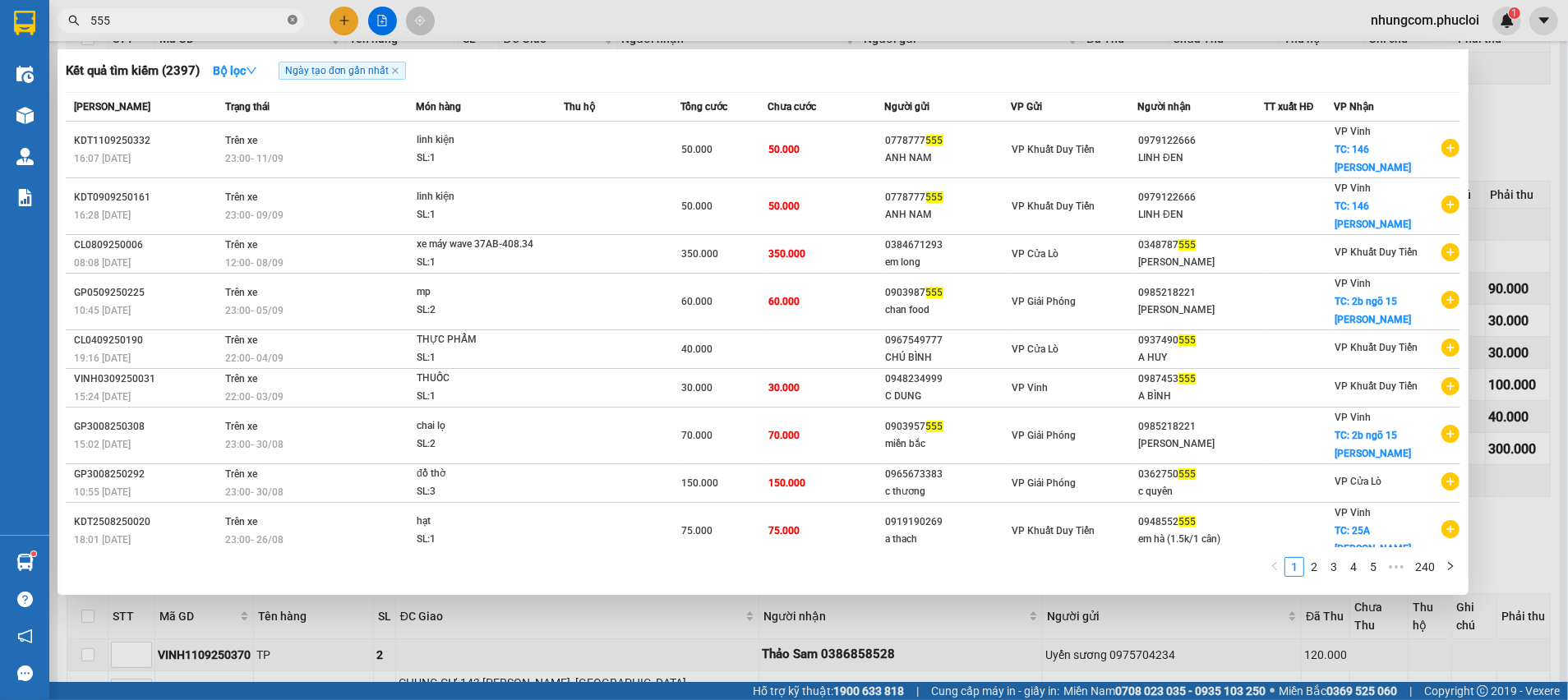
click at [293, 20] on icon "close-circle" at bounding box center [292, 20] width 9 height 9
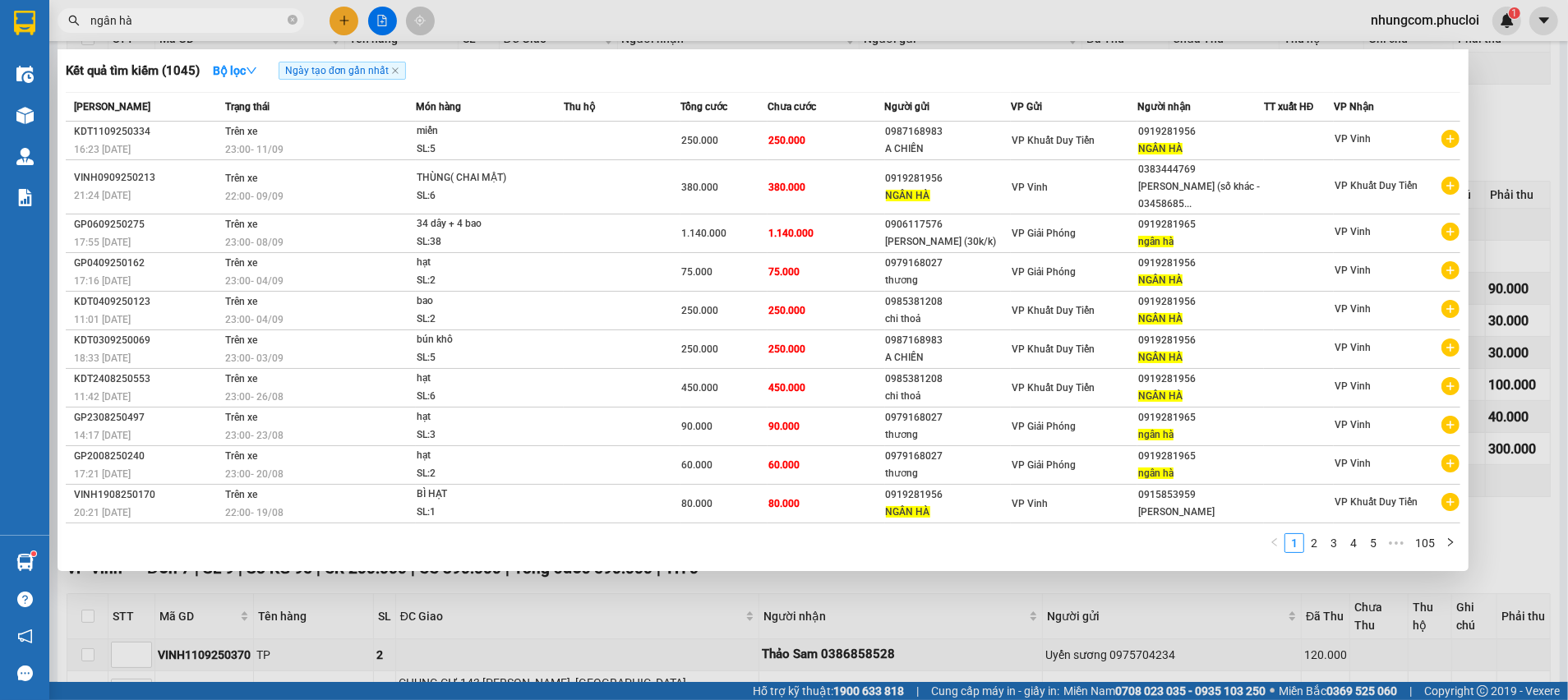
click at [167, 12] on input "ngân hà" at bounding box center [187, 20] width 194 height 18
click at [167, 16] on input "ngân hà" at bounding box center [187, 20] width 194 height 18
click at [166, 17] on input "ngân hà" at bounding box center [187, 20] width 194 height 18
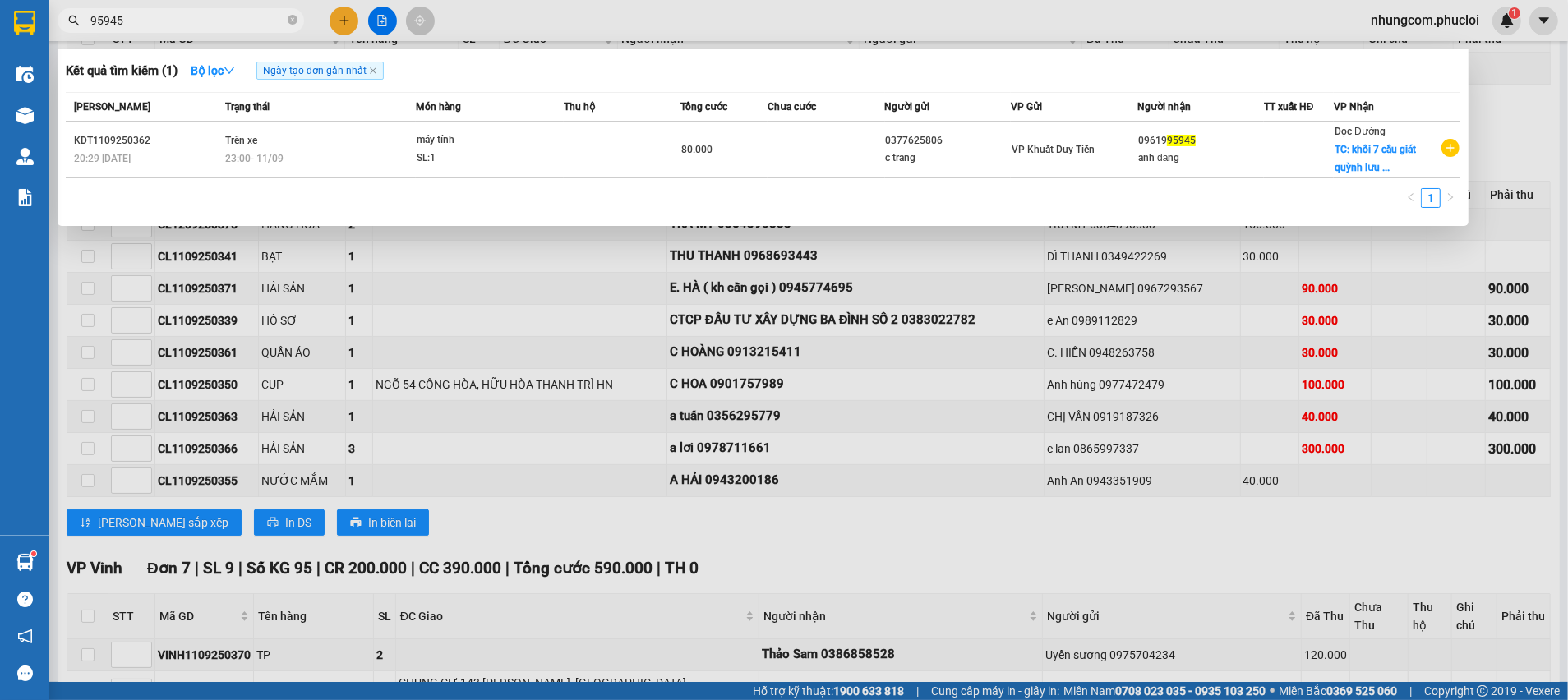
type input "95945"
click at [294, 18] on icon "close-circle" at bounding box center [292, 20] width 9 height 9
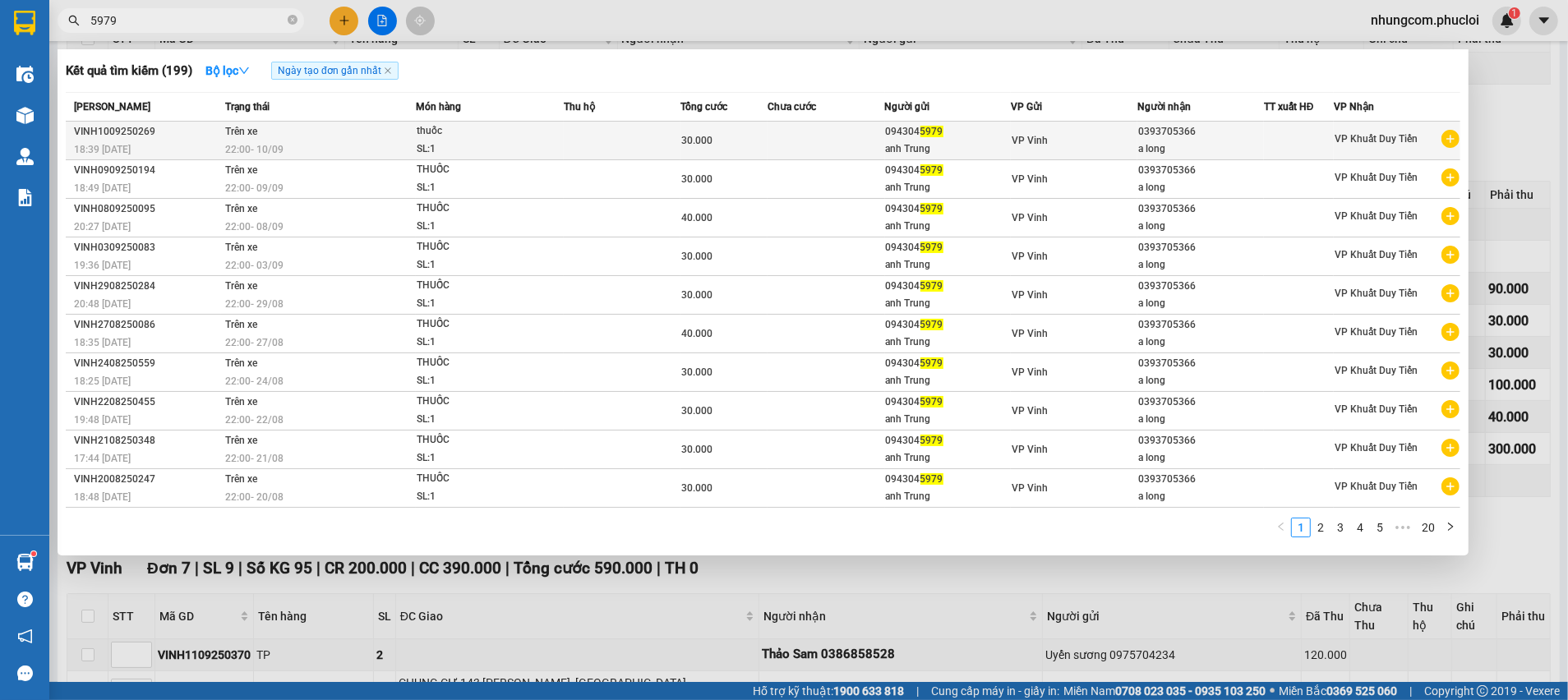
type input "5979"
click at [935, 139] on div "094304 5979" at bounding box center [948, 131] width 125 height 17
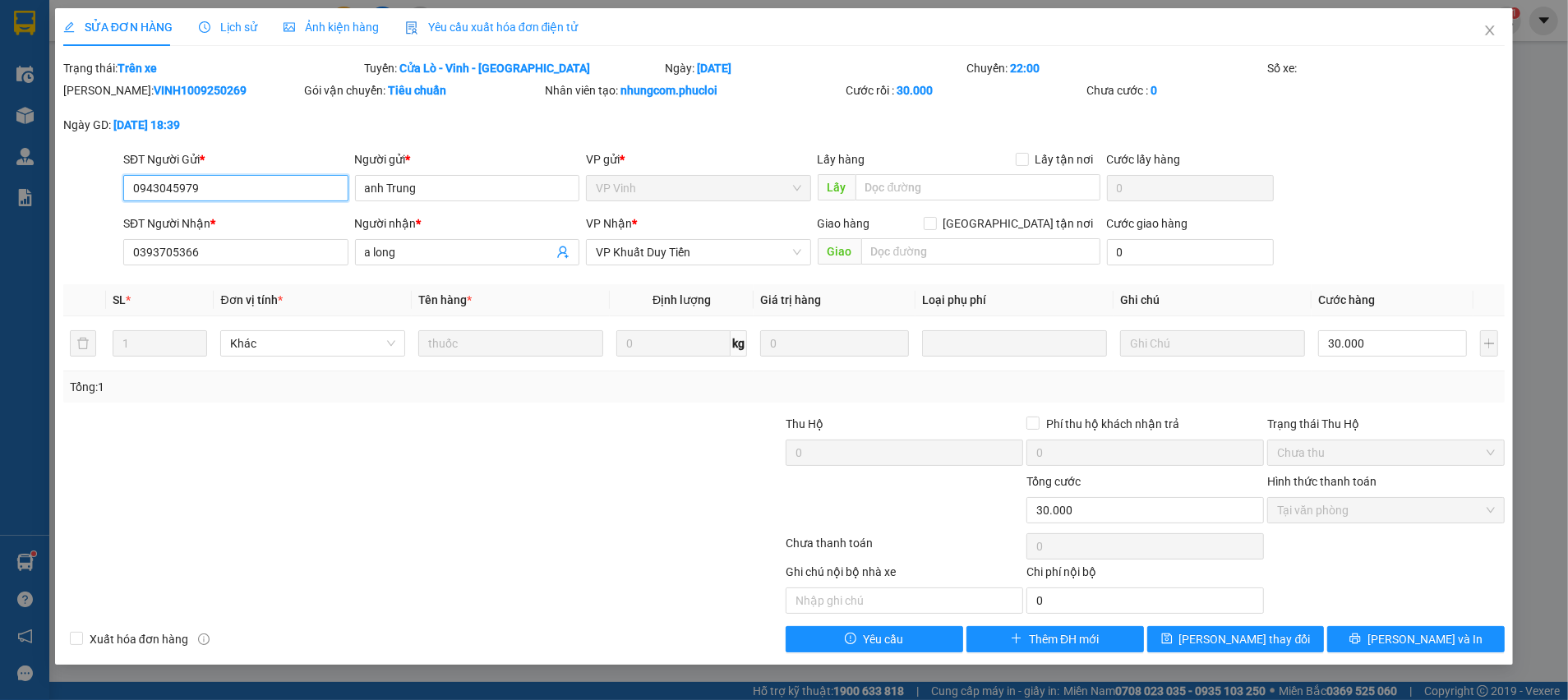
type input "0943045979"
type input "anh Trung"
type input "0393705366"
type input "a long"
type input "30.000"
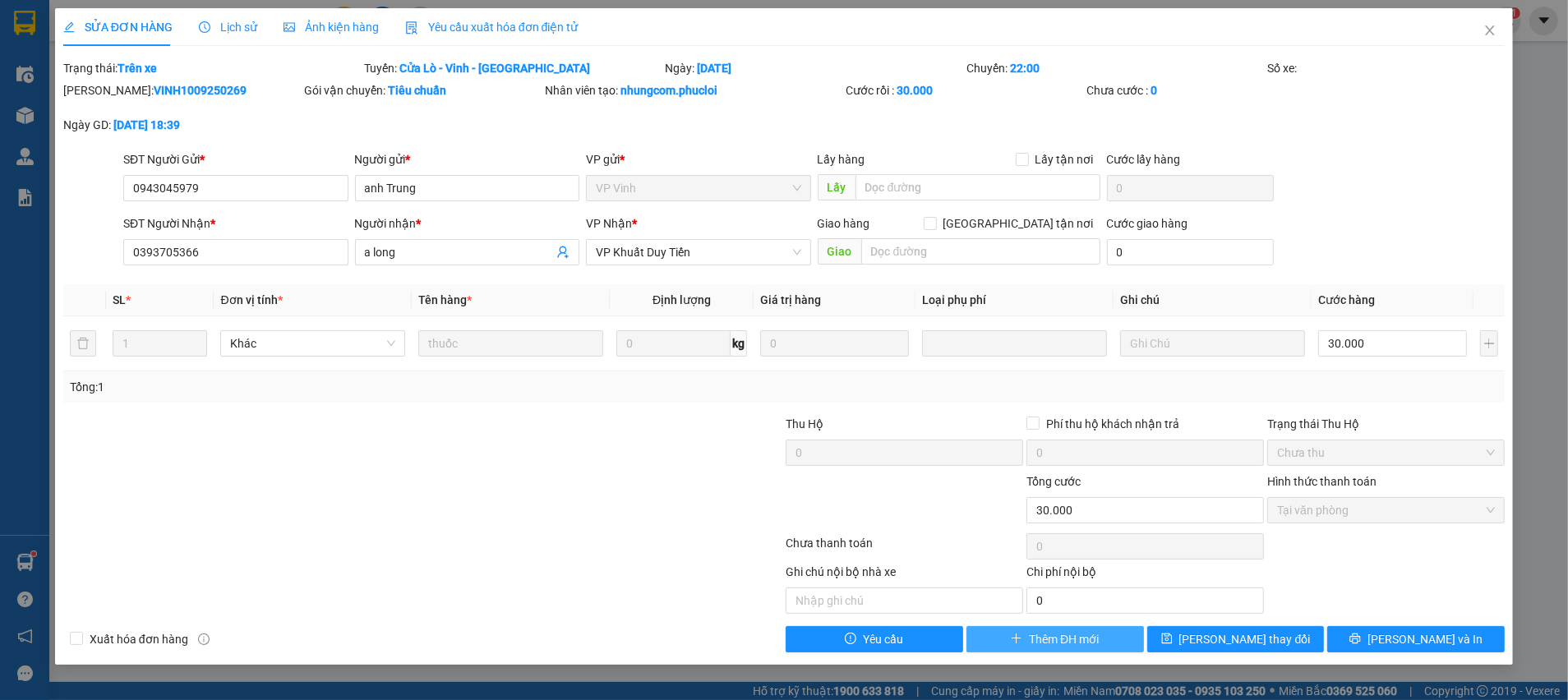
click at [1051, 638] on span "Thêm ĐH mới" at bounding box center [1064, 639] width 70 height 18
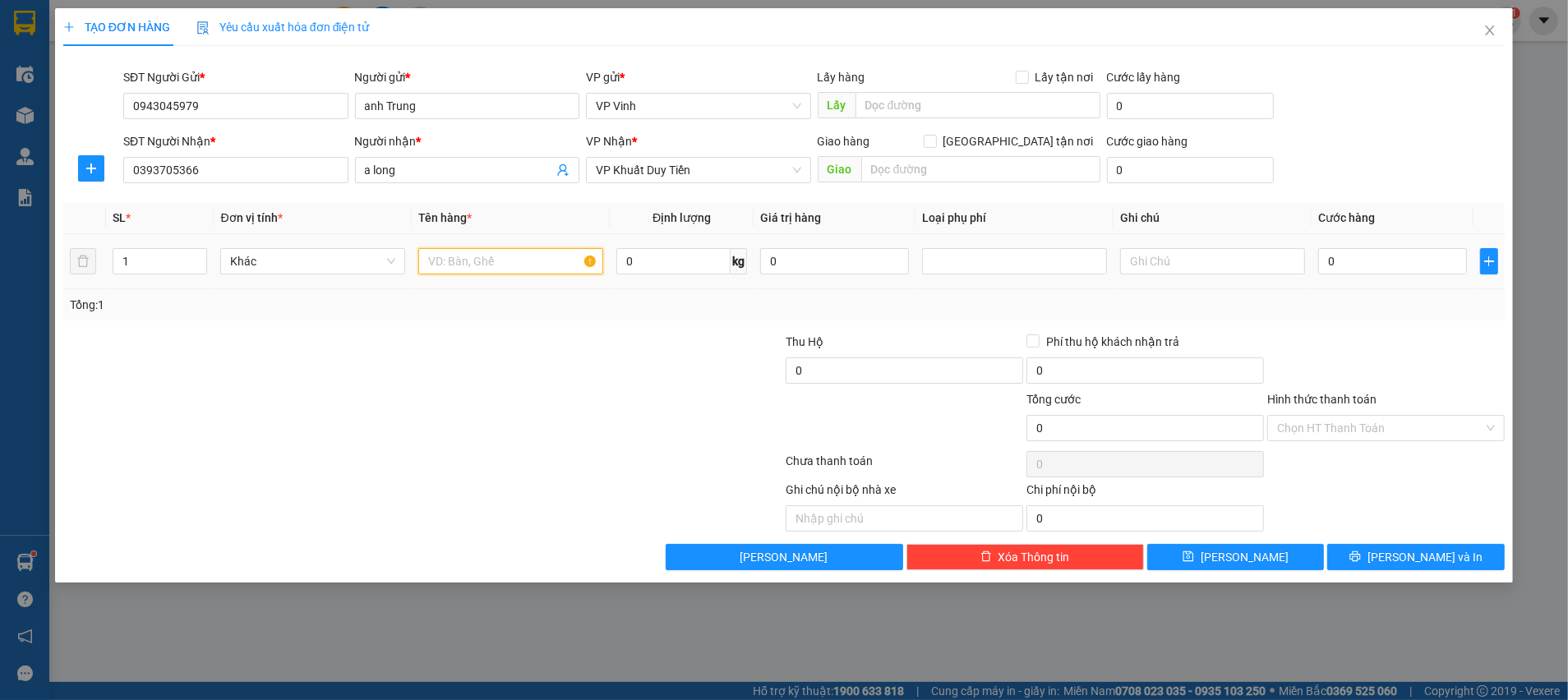
click at [514, 267] on input "text" at bounding box center [511, 262] width 185 height 26
type input "thuốc"
click at [1393, 267] on input "0" at bounding box center [1391, 262] width 148 height 26
type input "3"
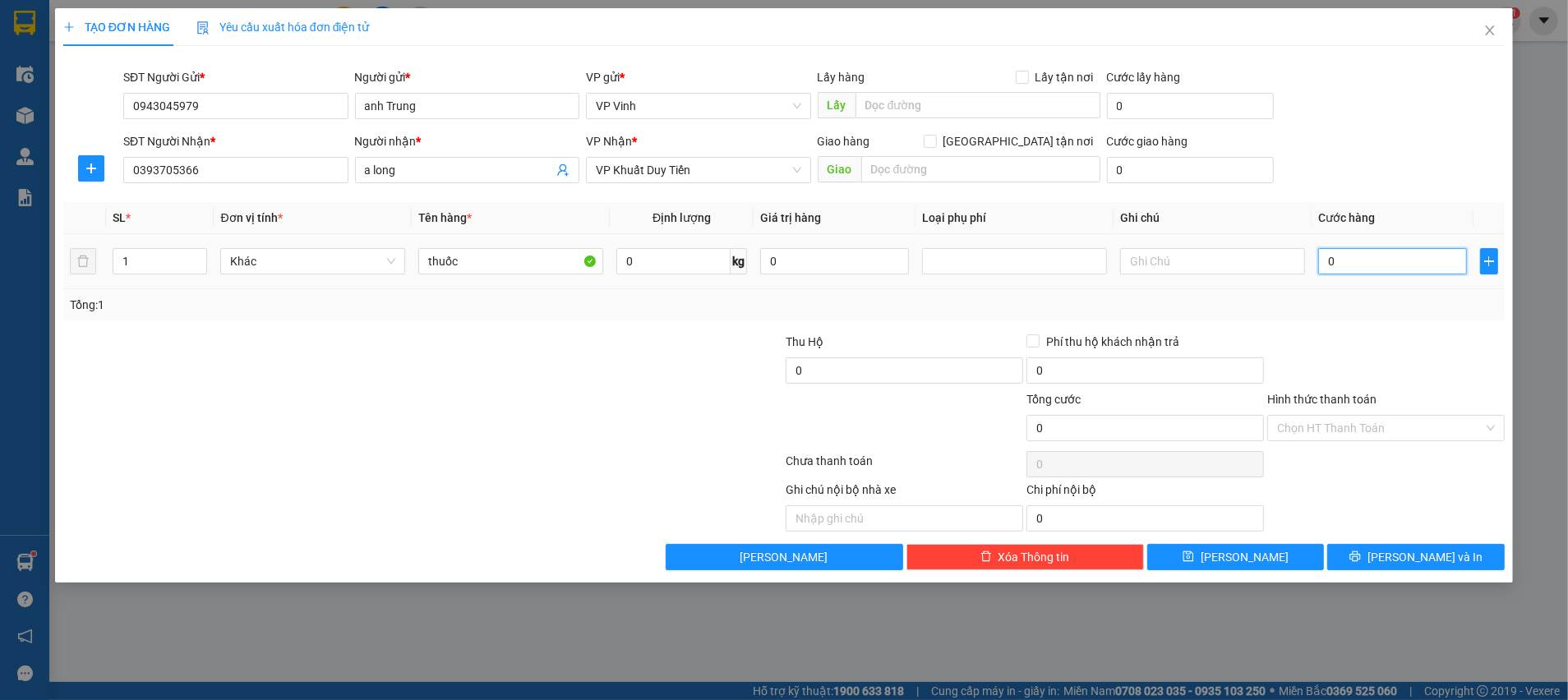
type input "3"
type input "30"
type input "30.000"
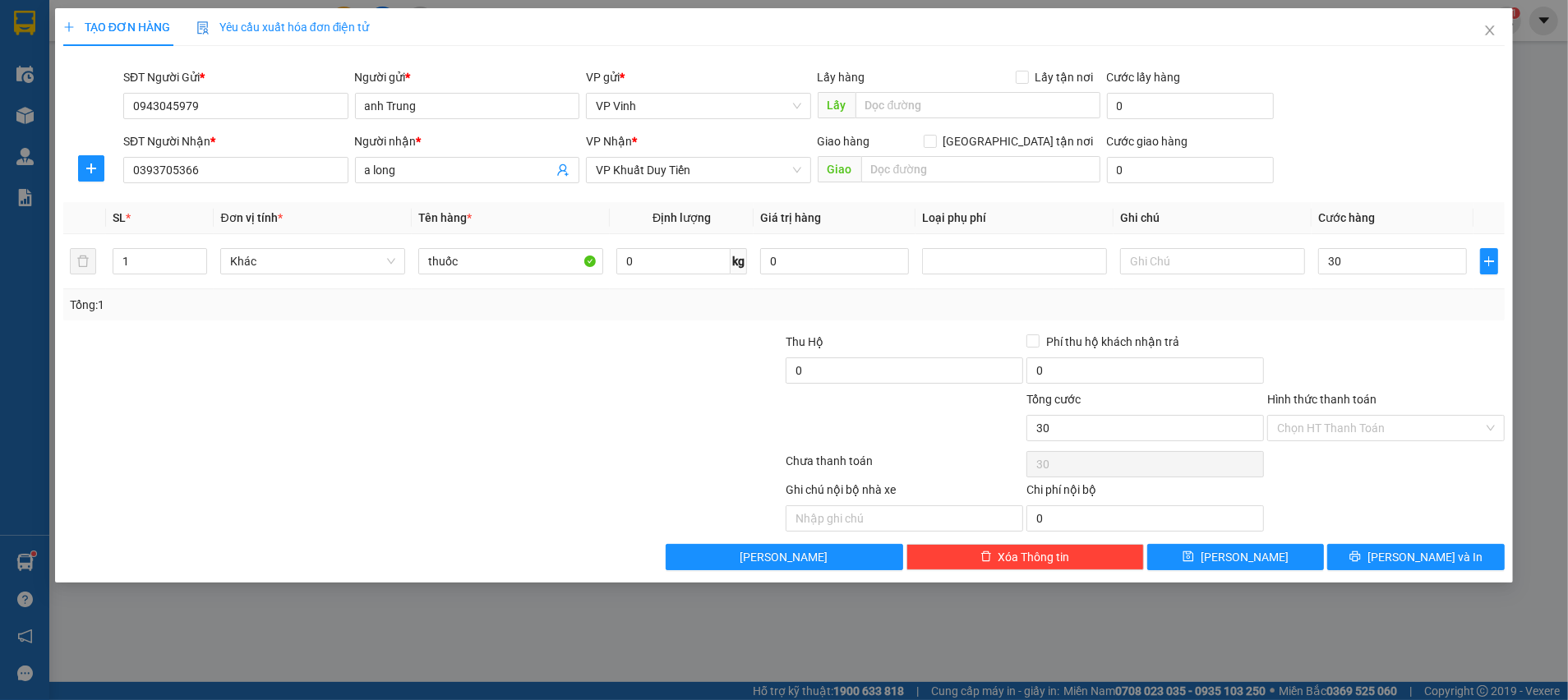
type input "30.000"
click at [1410, 500] on div "Ghi chú nội bộ nhà xe Chi phí nội bộ 0" at bounding box center [783, 506] width 1444 height 51
click at [1370, 440] on div "Hình thức thanh toán Chọn HT Thanh Toán" at bounding box center [1386, 418] width 237 height 58
click at [1362, 429] on input "Hình thức thanh toán" at bounding box center [1380, 428] width 206 height 25
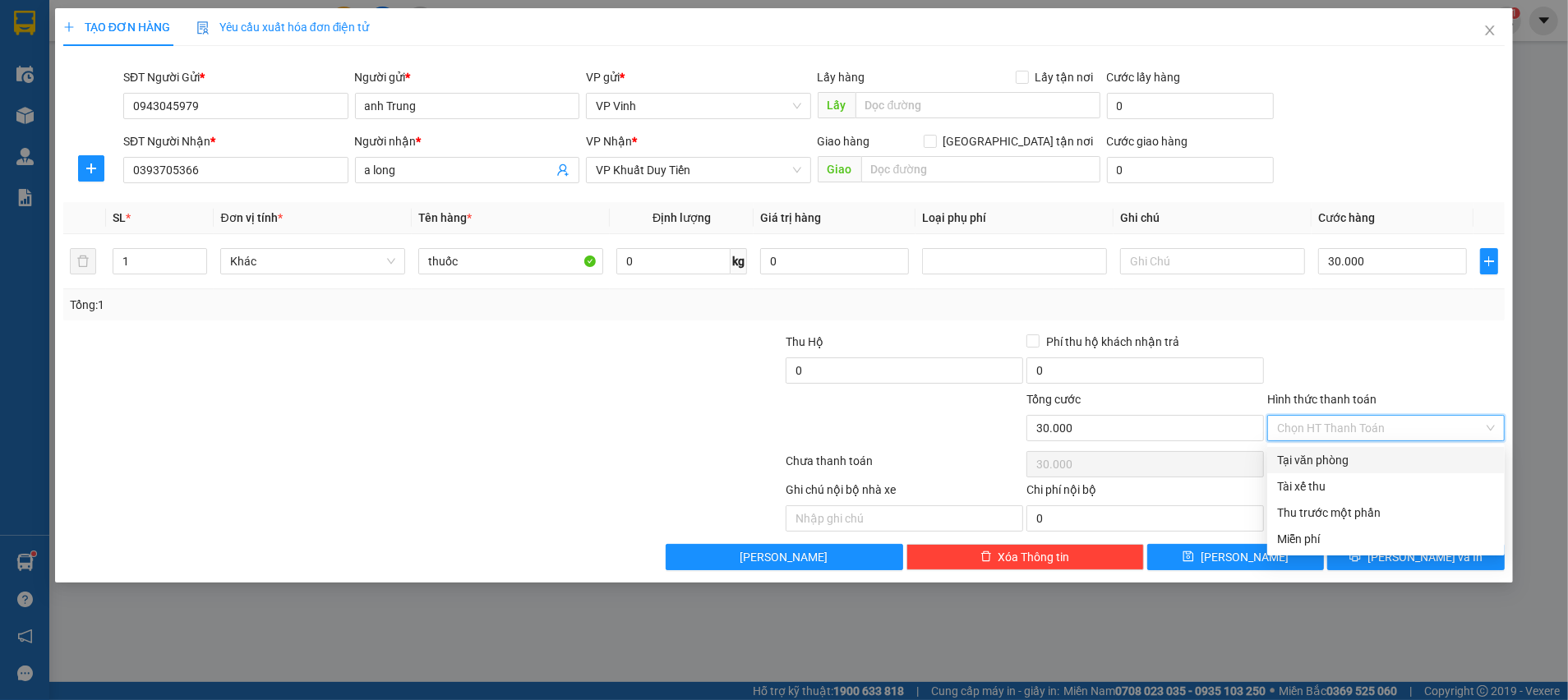
drag, startPoint x: 1353, startPoint y: 452, endPoint x: 1384, endPoint y: 532, distance: 85.8
click at [1353, 452] on div "Tại văn phòng" at bounding box center [1386, 460] width 218 height 18
type input "0"
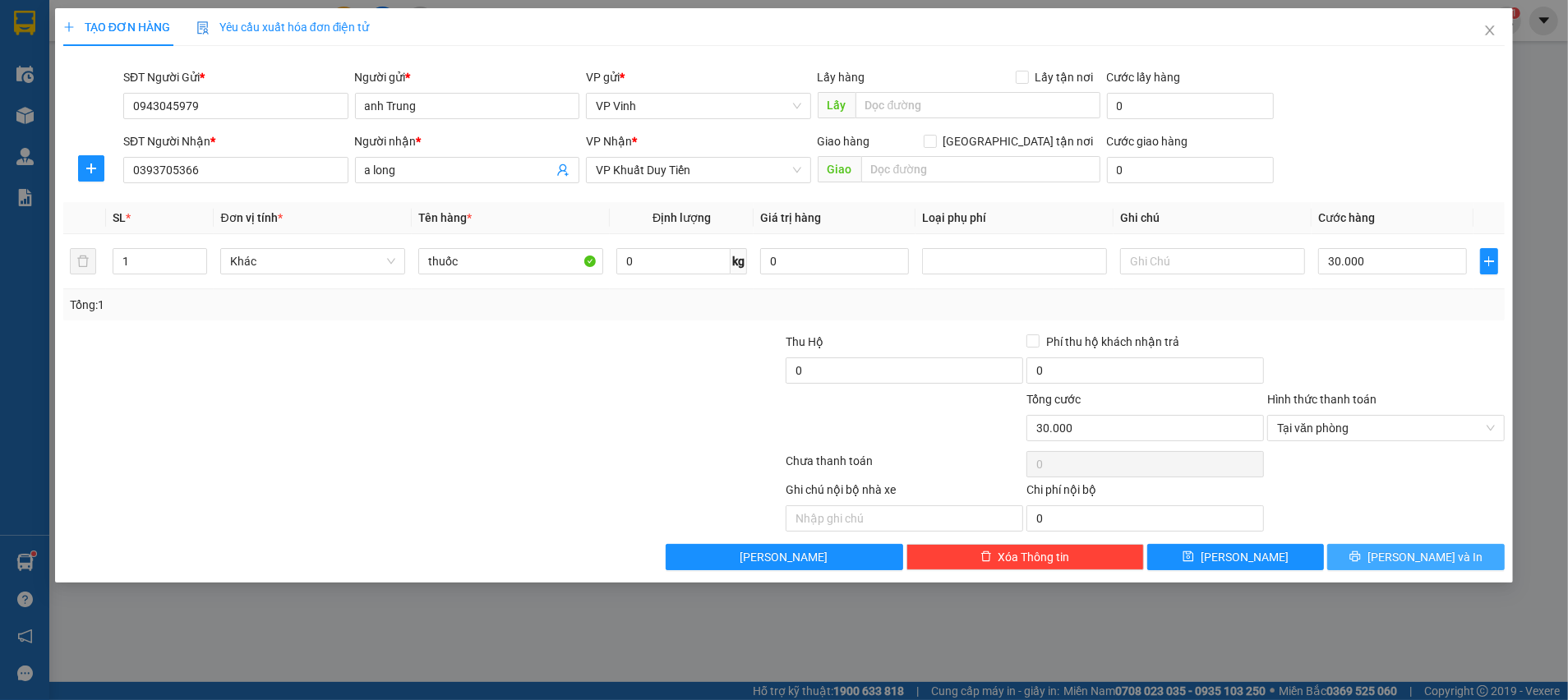
click at [1361, 551] on icon "printer" at bounding box center [1355, 556] width 11 height 11
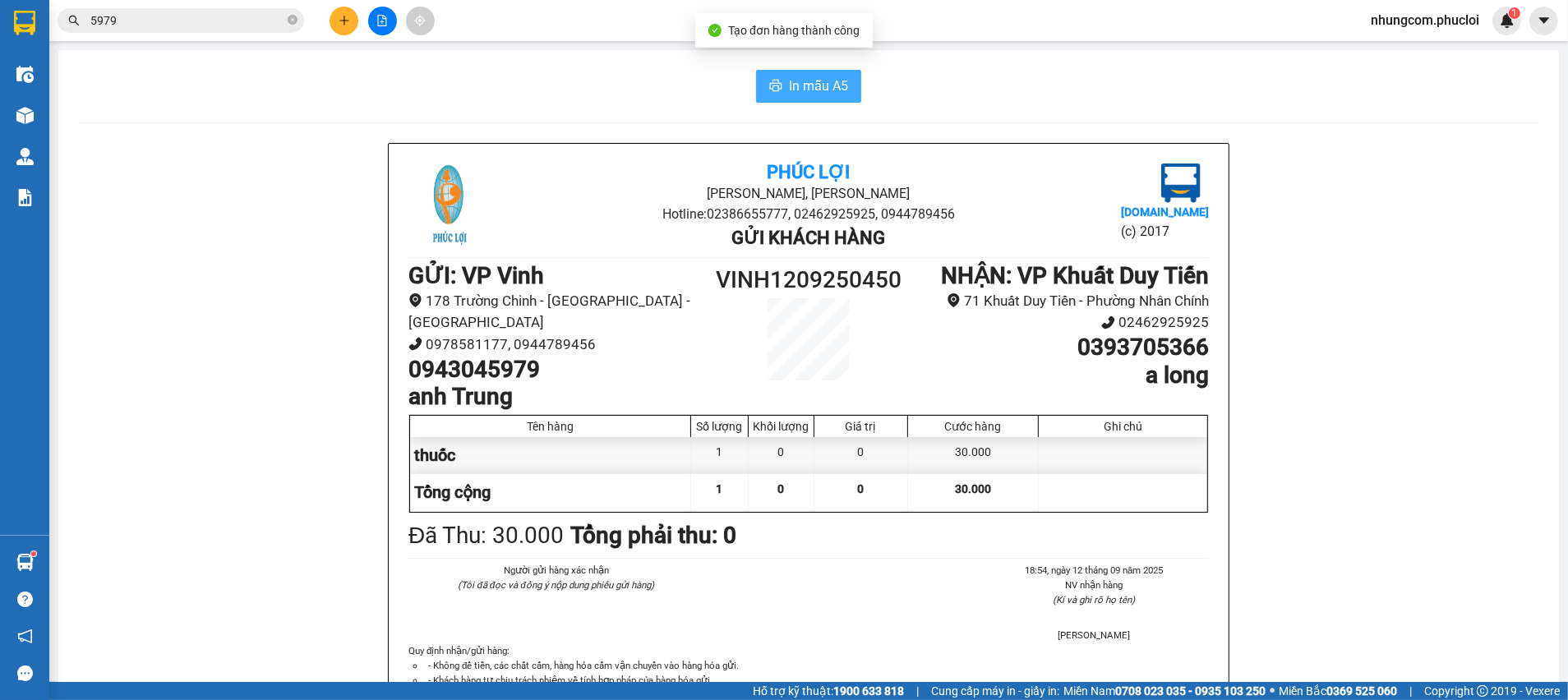
click at [827, 81] on span "In mẫu A5" at bounding box center [818, 86] width 60 height 21
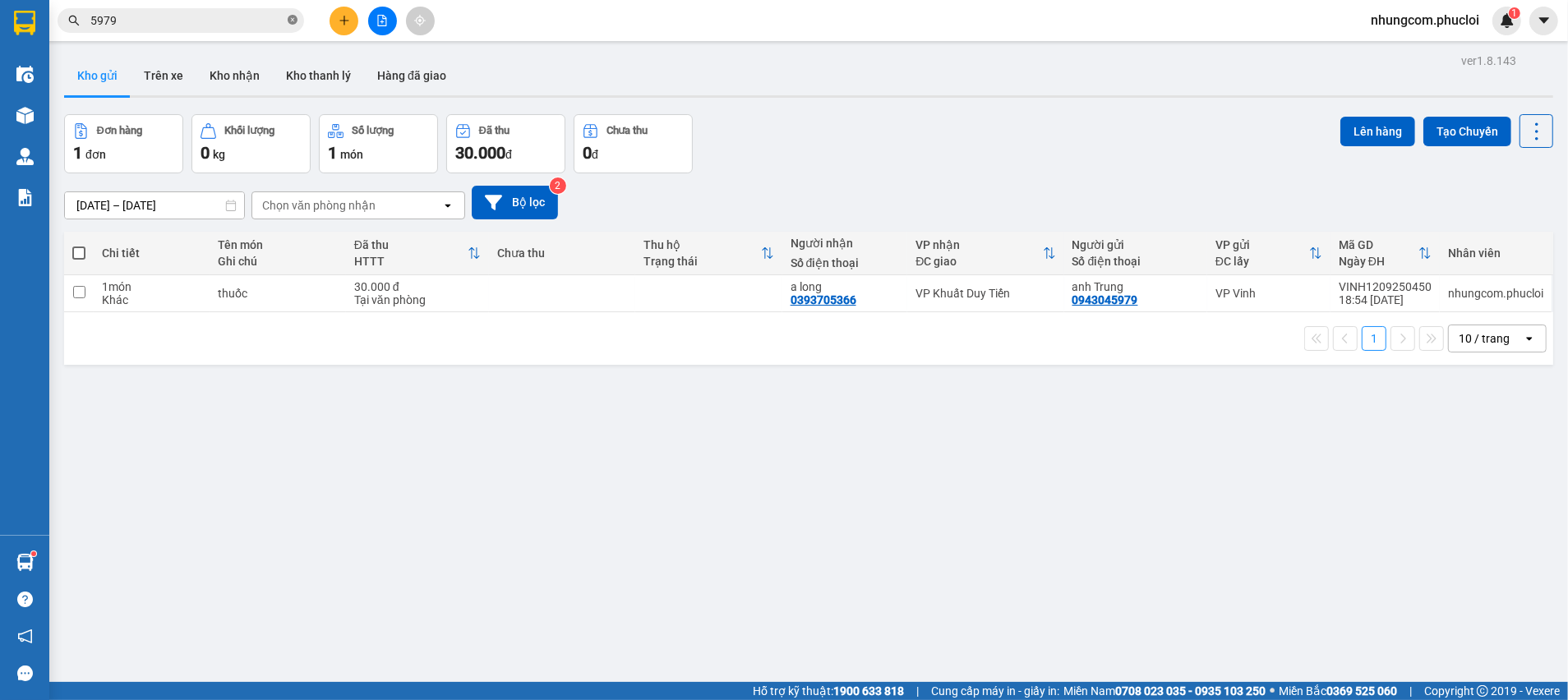
click at [295, 21] on icon "close-circle" at bounding box center [292, 20] width 9 height 9
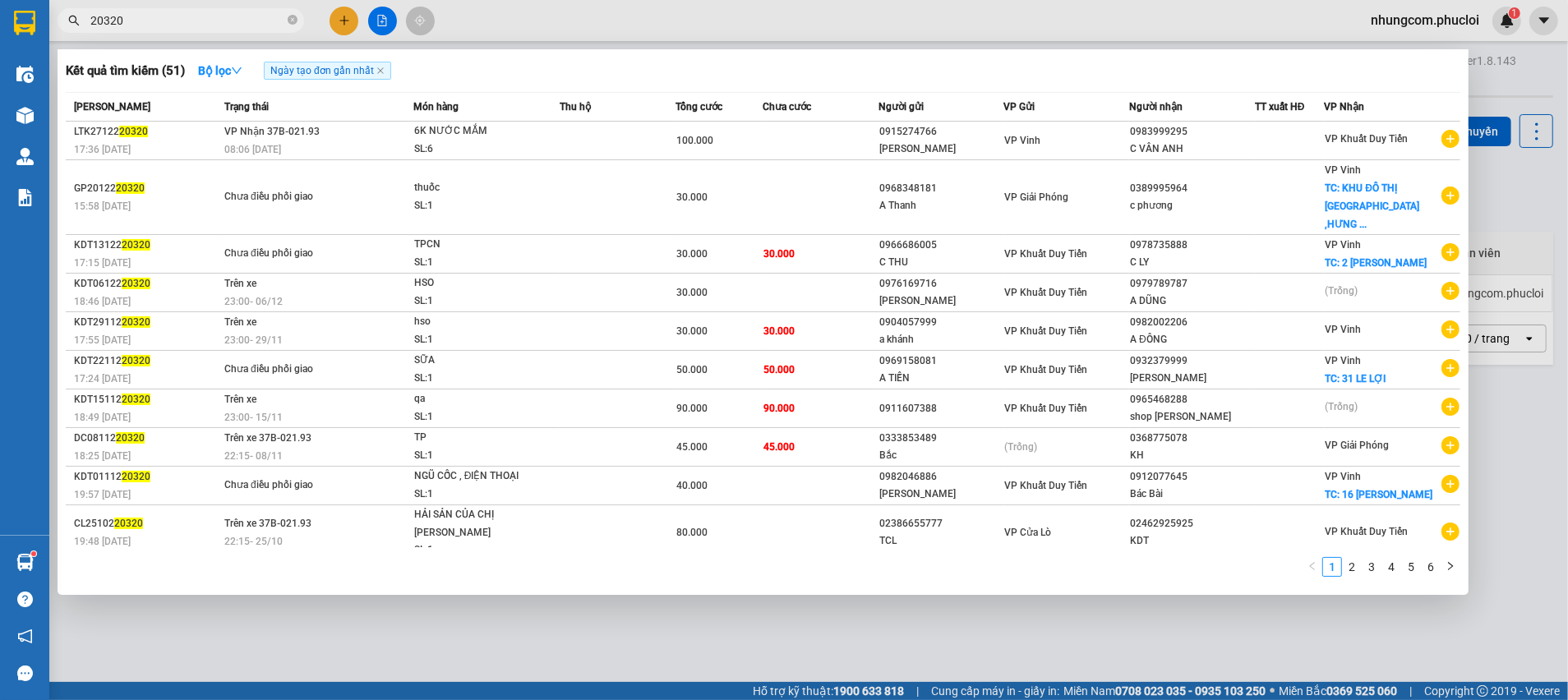
click at [94, 22] on input "20320" at bounding box center [187, 20] width 194 height 18
click at [92, 15] on input "20320" at bounding box center [187, 20] width 194 height 18
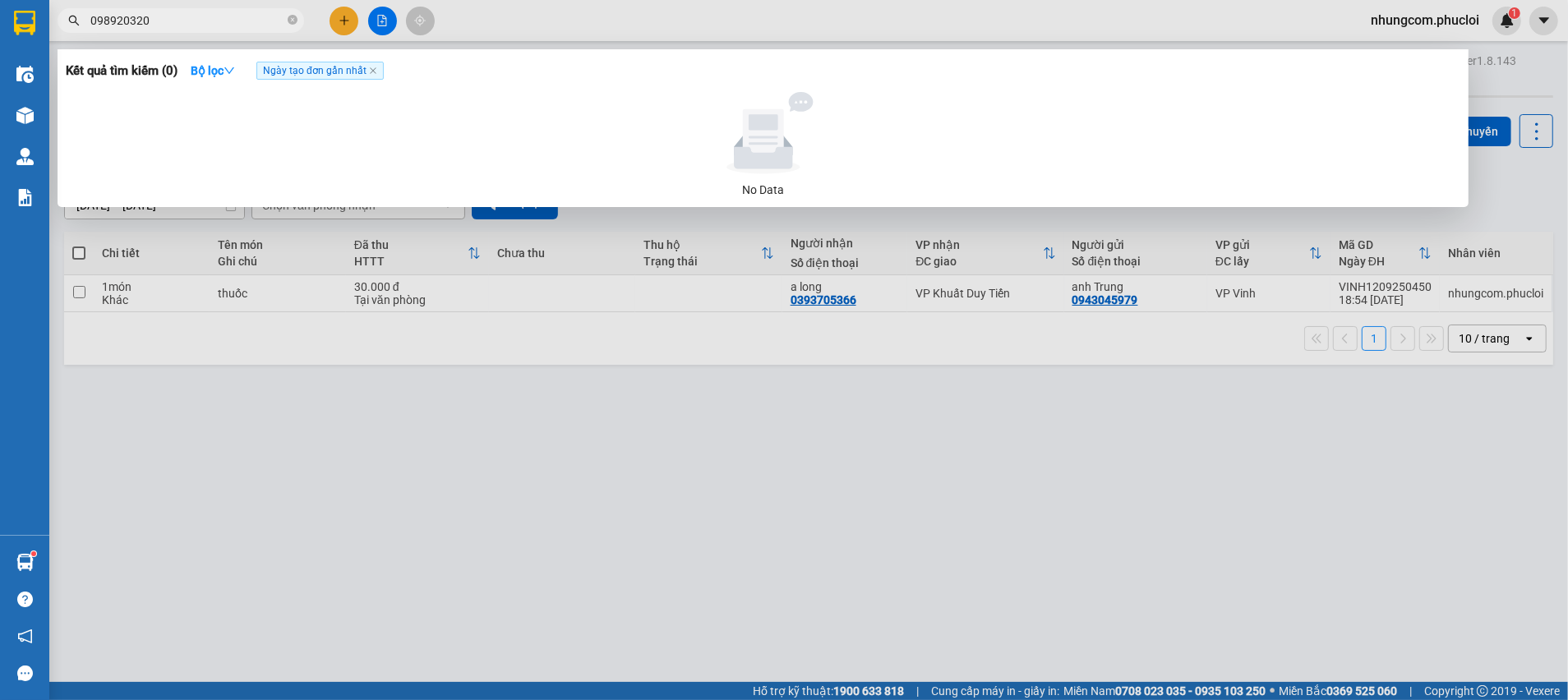
type input "0989920320"
click at [289, 23] on icon "close-circle" at bounding box center [292, 20] width 9 height 9
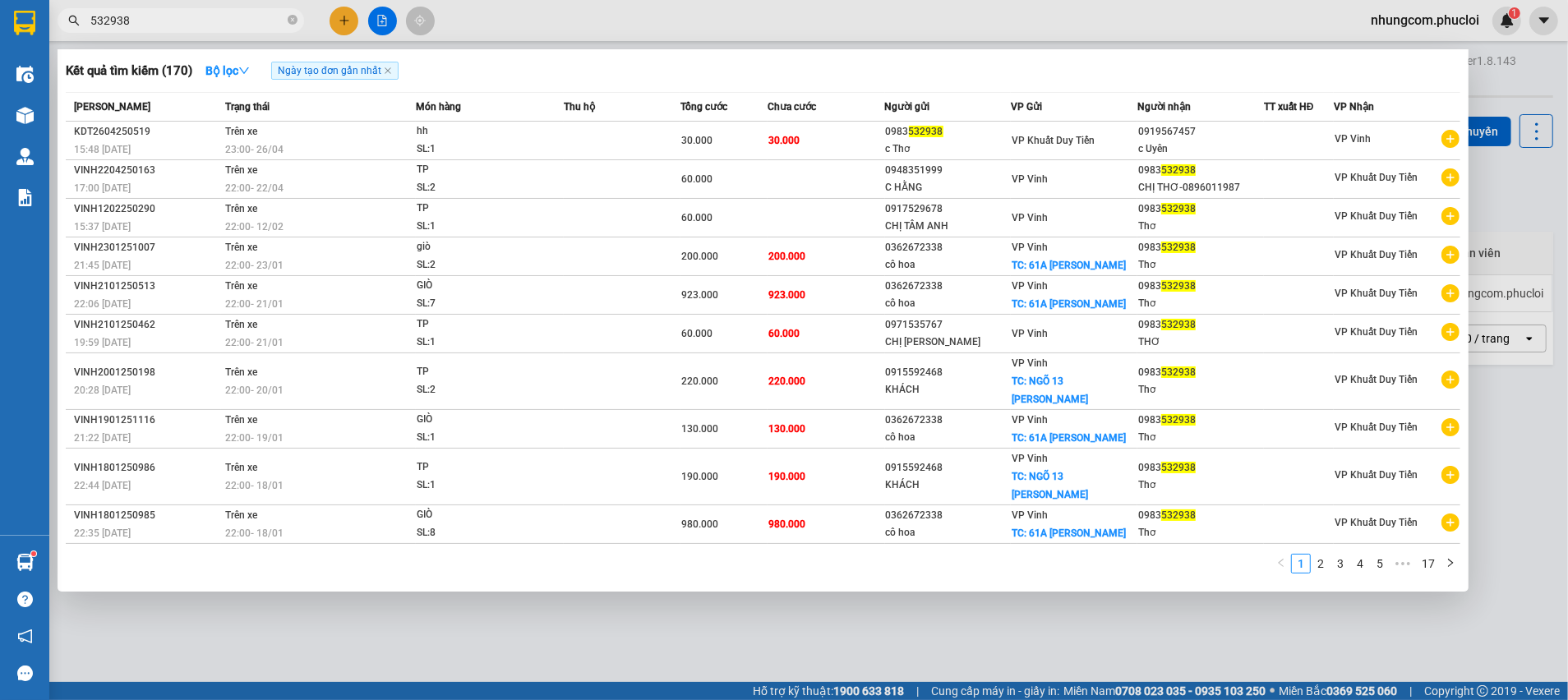
click at [93, 22] on input "532938" at bounding box center [187, 20] width 194 height 18
type input "0983532938"
click at [1321, 570] on link "2" at bounding box center [1321, 563] width 18 height 18
click at [1343, 564] on link "3" at bounding box center [1339, 563] width 18 height 18
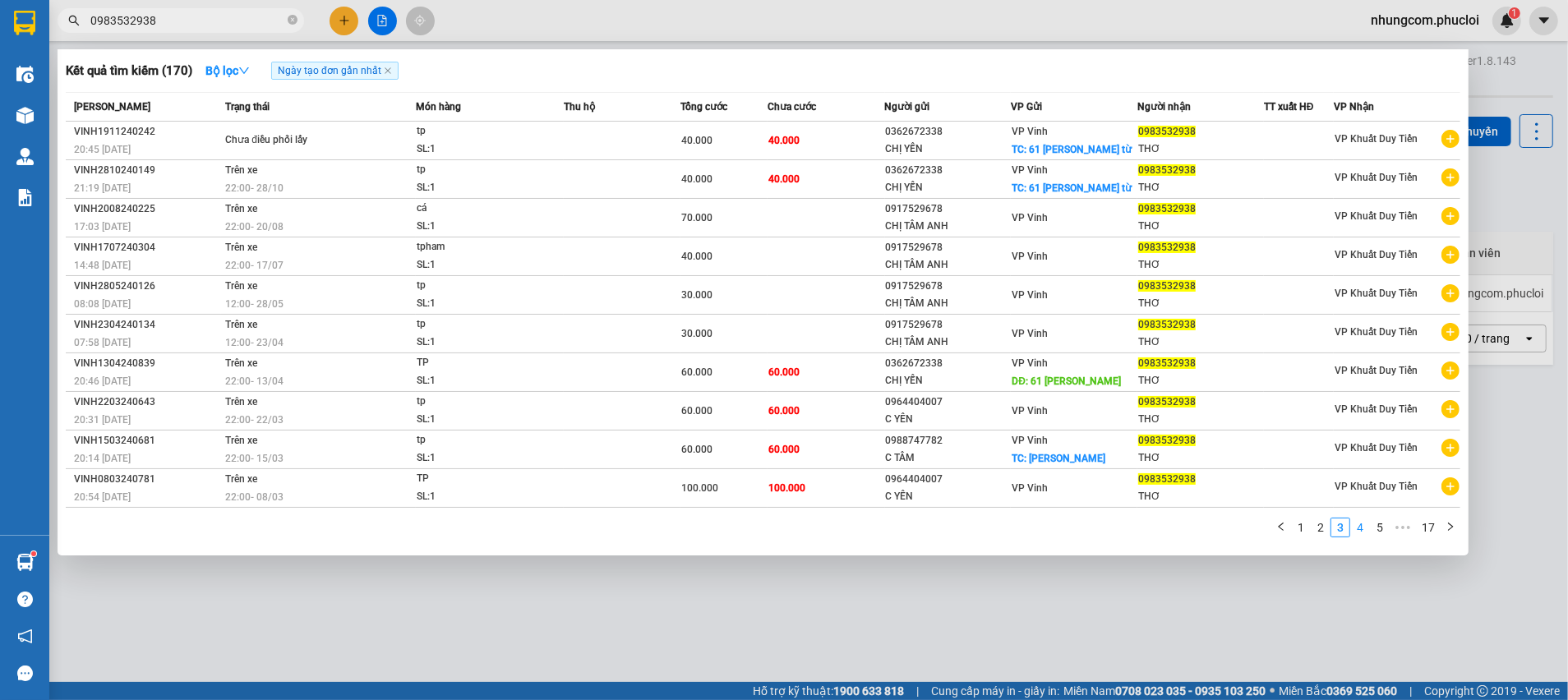
click at [1355, 527] on link "4" at bounding box center [1359, 527] width 18 height 18
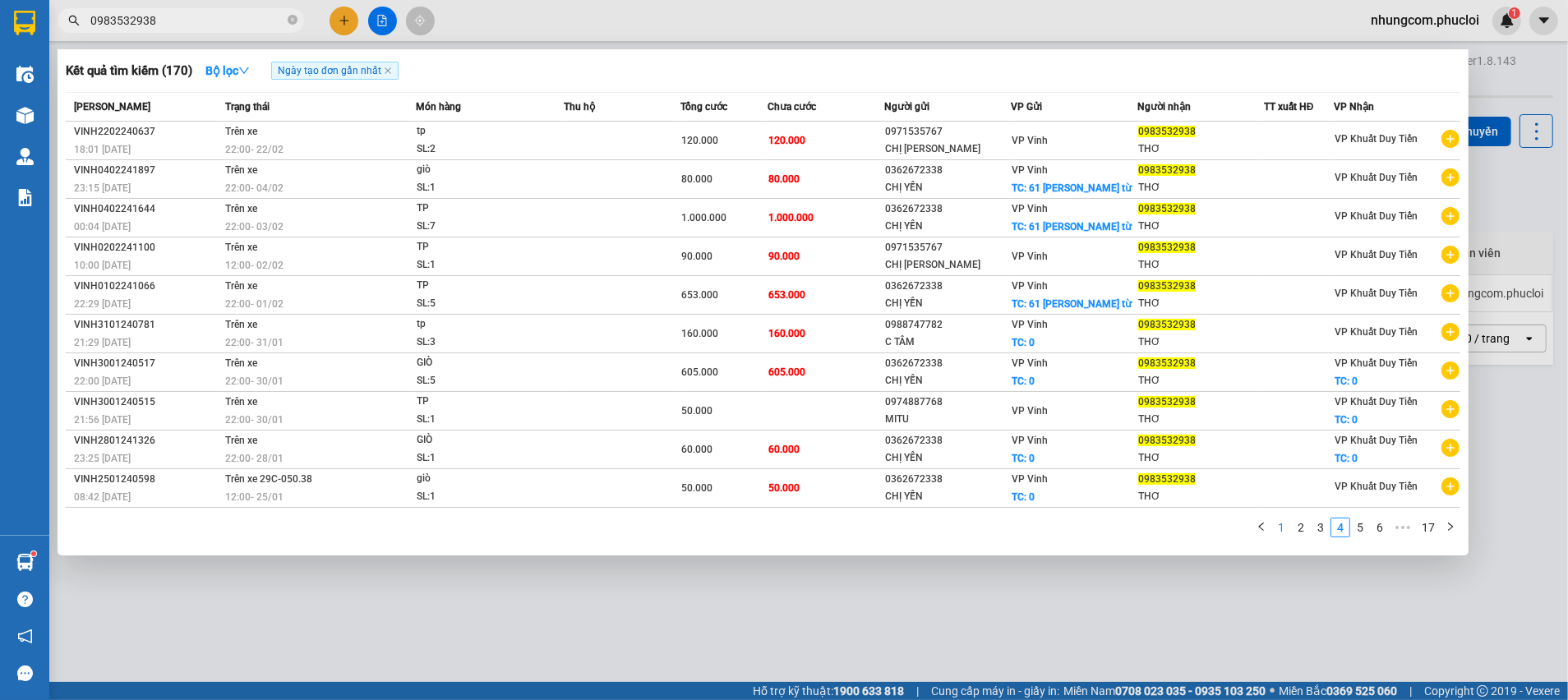
click at [1279, 528] on link "1" at bounding box center [1281, 527] width 18 height 18
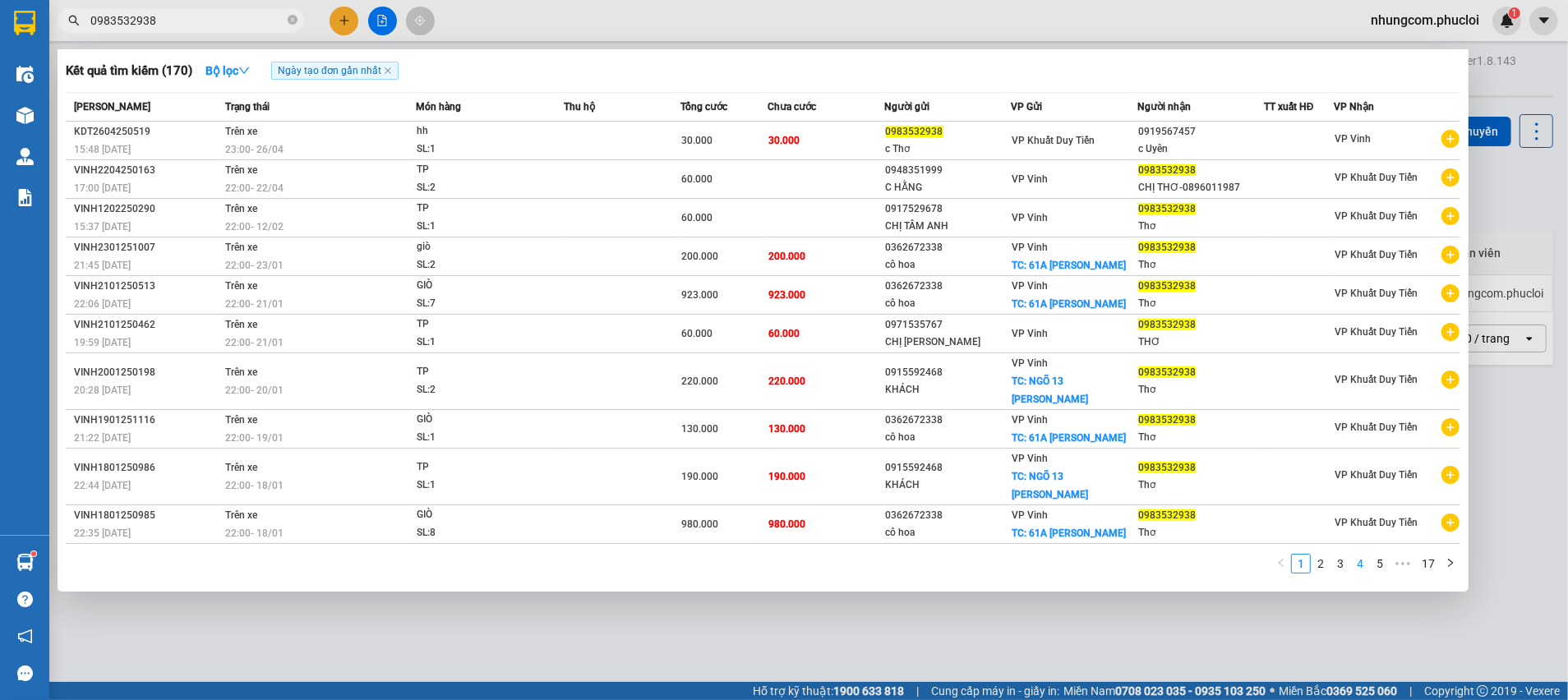
click at [1360, 568] on link "4" at bounding box center [1359, 563] width 18 height 18
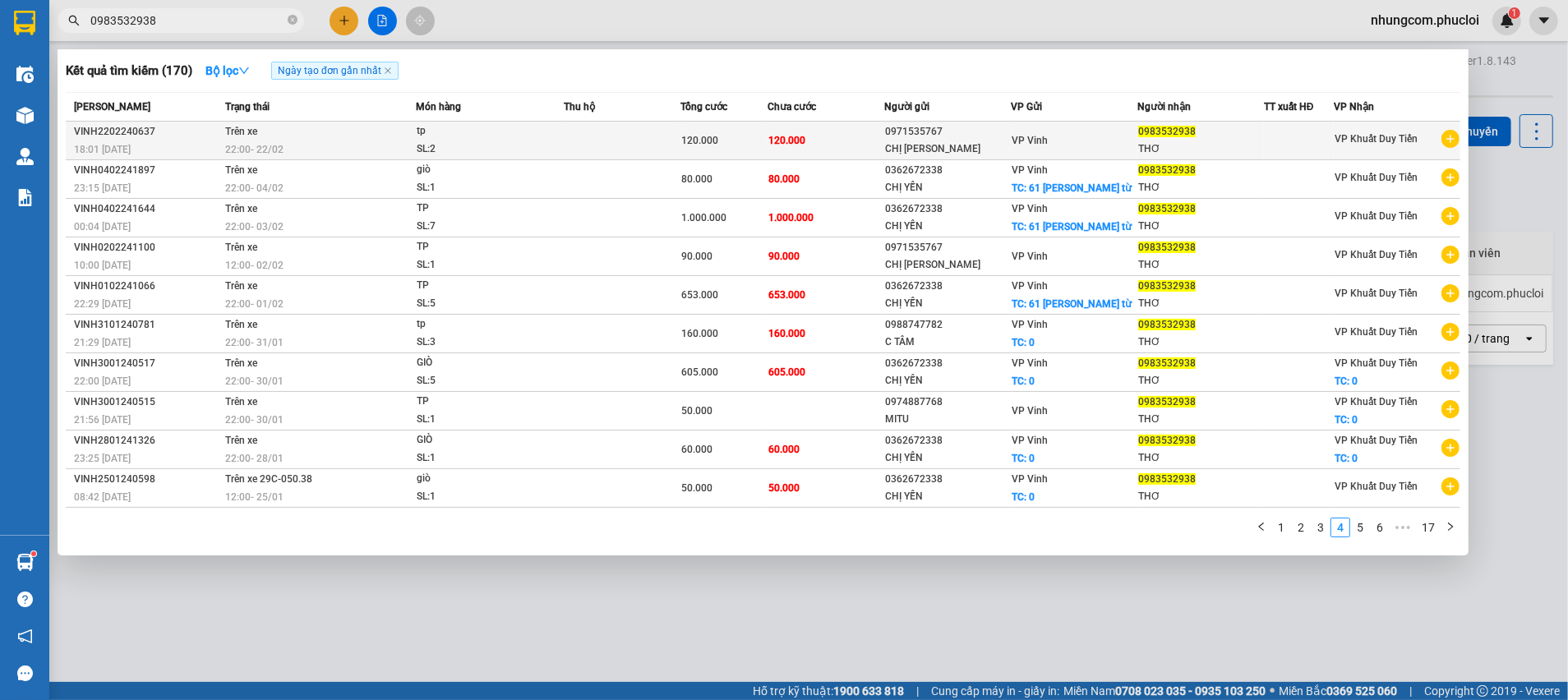
click at [912, 153] on div "CHỊ DUNG" at bounding box center [948, 149] width 125 height 17
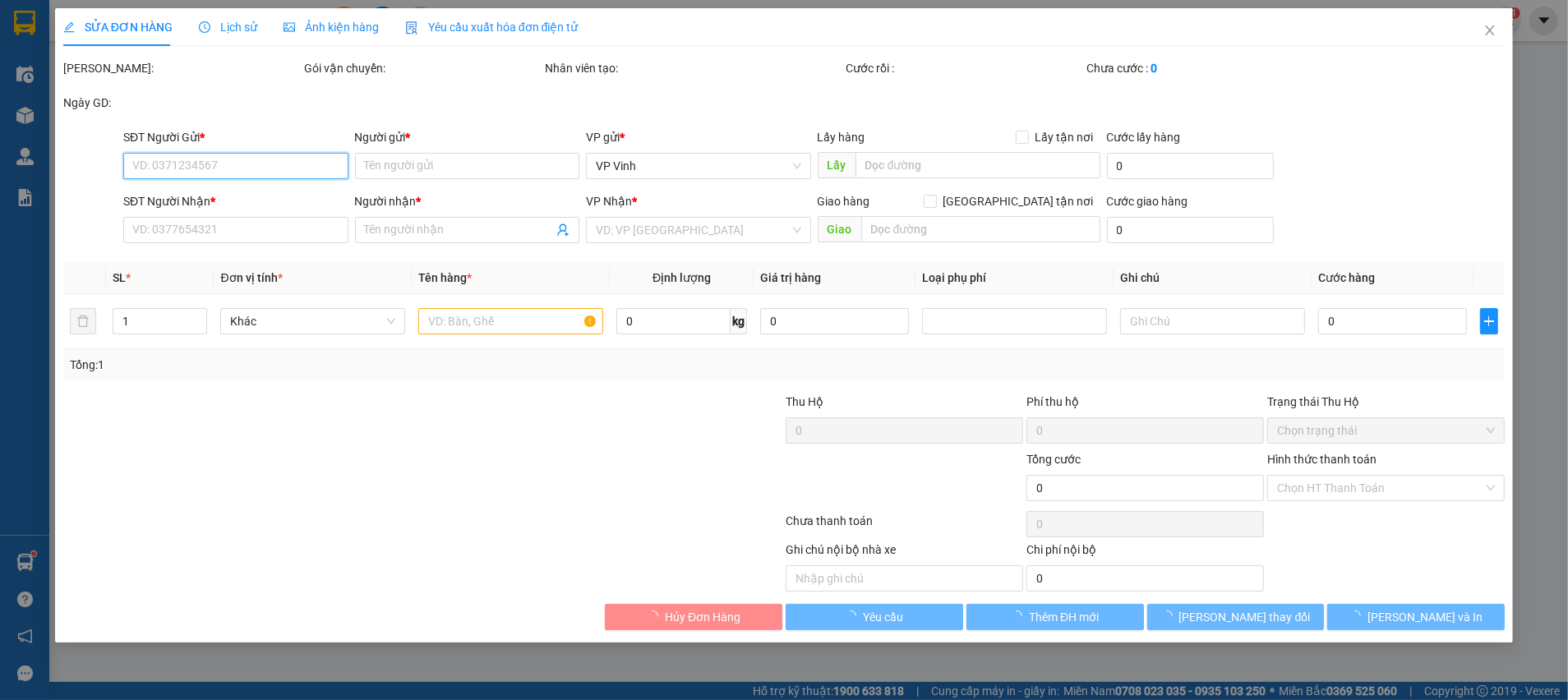
type input "0971535767"
type input "CHỊ DUNG"
type input "0983532938"
type input "THƠ"
type input "120.000"
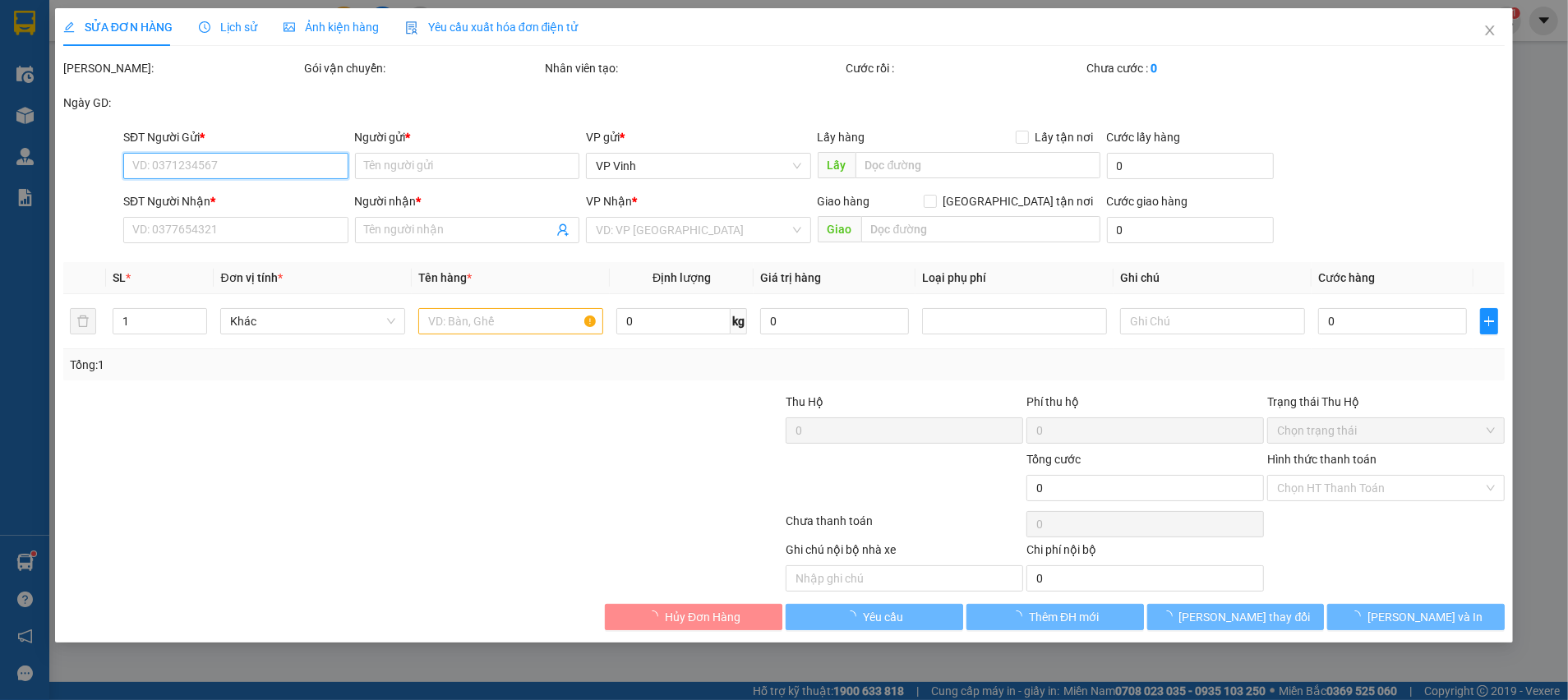
type input "120.000"
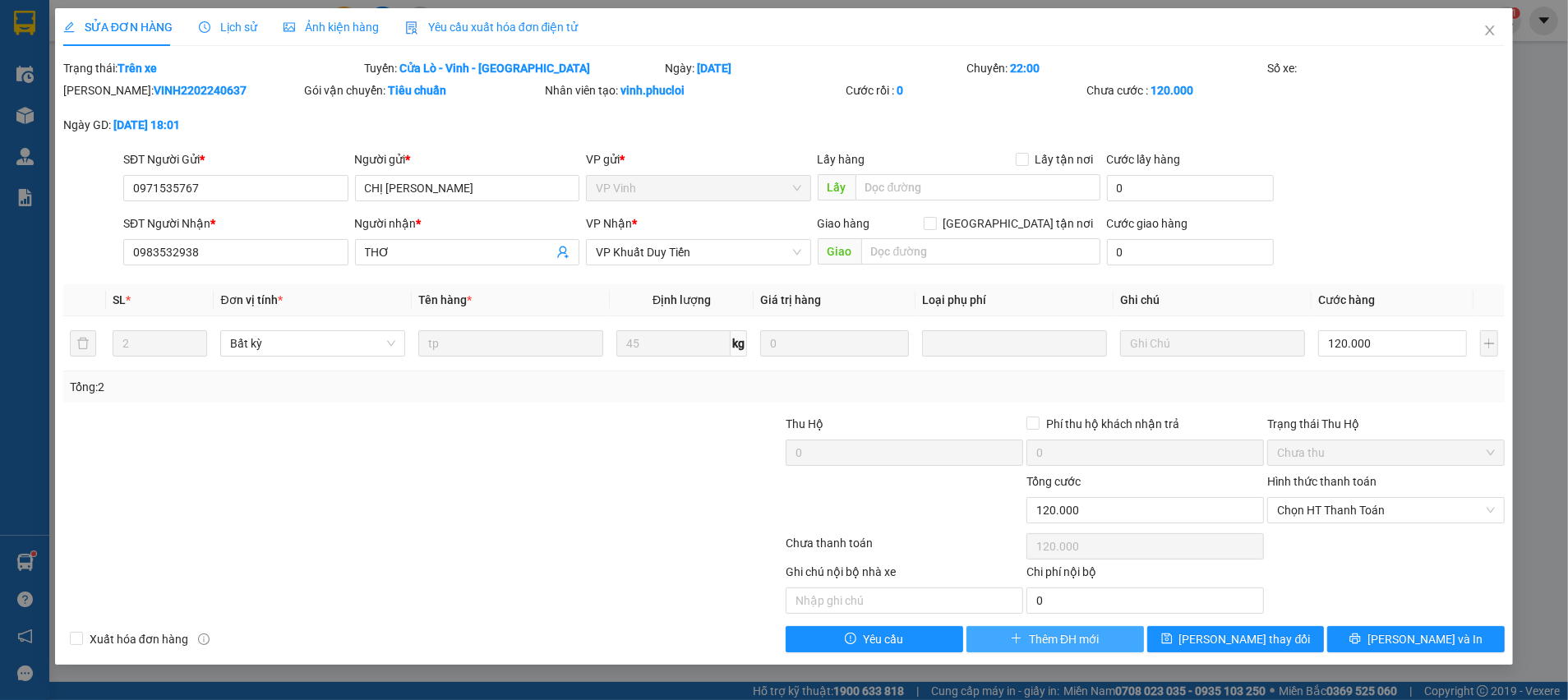
click at [1036, 641] on span "Thêm ĐH mới" at bounding box center [1064, 639] width 70 height 18
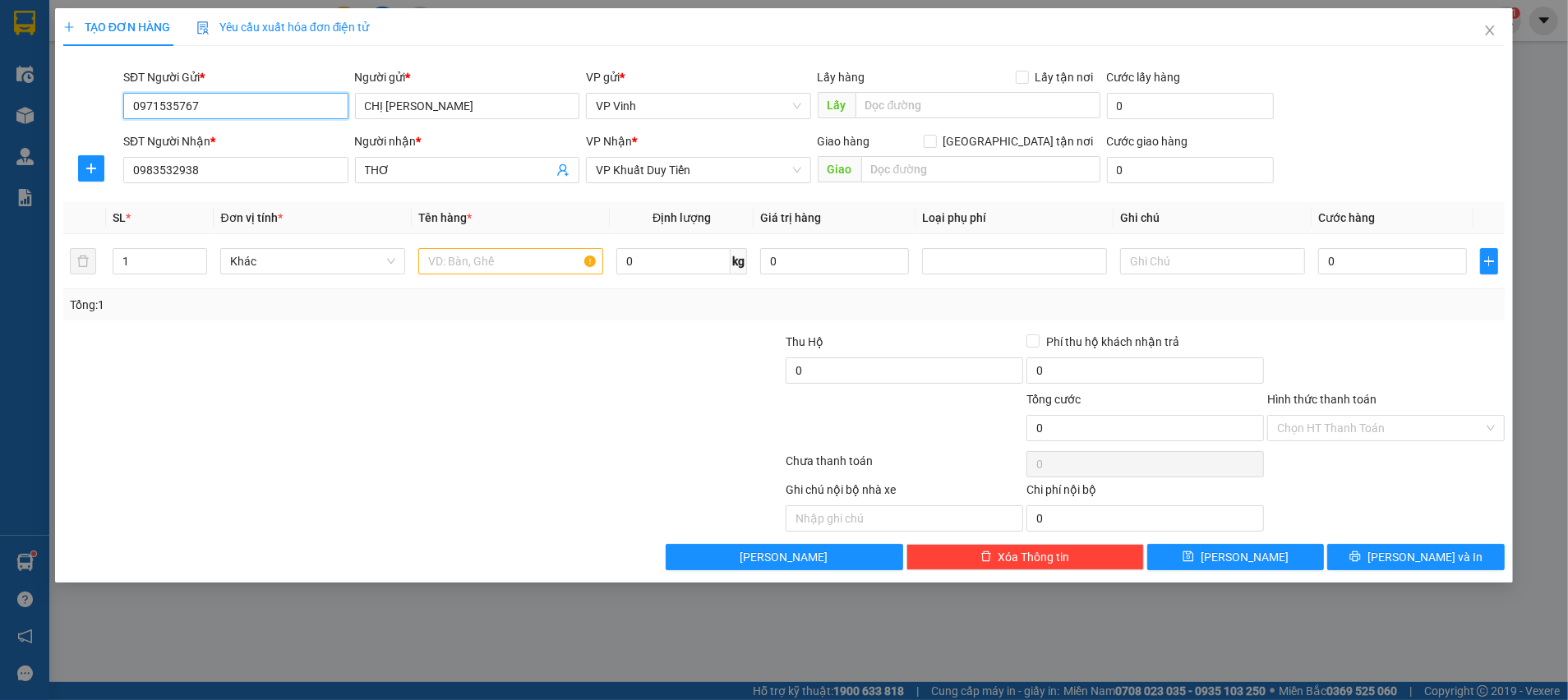
click at [231, 108] on input "0971535767" at bounding box center [235, 106] width 225 height 26
click at [231, 109] on input "0971535767" at bounding box center [235, 106] width 225 height 26
drag, startPoint x: 224, startPoint y: 103, endPoint x: 222, endPoint y: 111, distance: 8.2
click at [224, 104] on input "0989920320" at bounding box center [235, 106] width 225 height 26
click at [179, 102] on input "0989920320" at bounding box center [235, 106] width 225 height 26
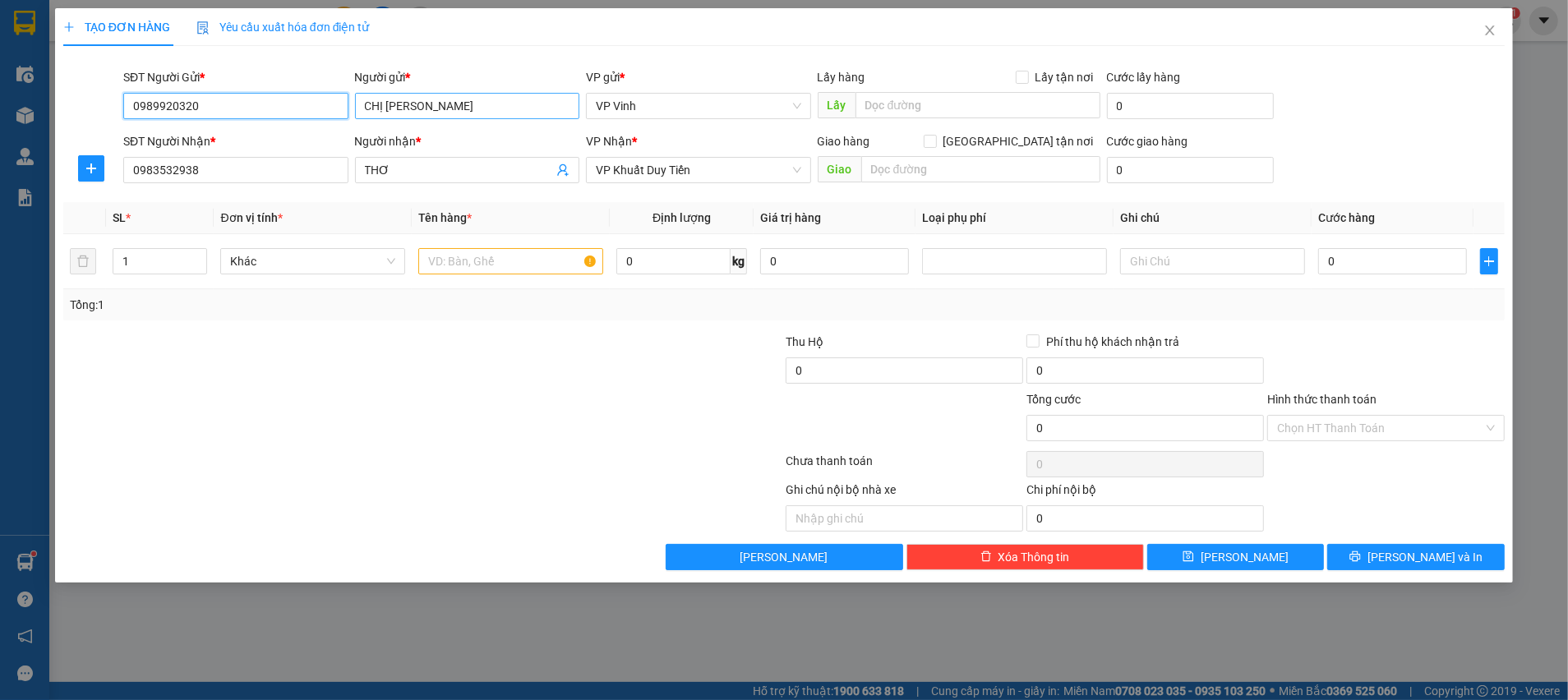
type input "0989920320"
click at [422, 112] on input "CHỊ DUNG" at bounding box center [468, 106] width 225 height 26
click at [423, 112] on input "CHỊ DUNG" at bounding box center [468, 106] width 225 height 26
drag, startPoint x: 379, startPoint y: 109, endPoint x: 366, endPoint y: 115, distance: 14.3
click at [369, 112] on input "CHỊ chị phong" at bounding box center [468, 106] width 225 height 26
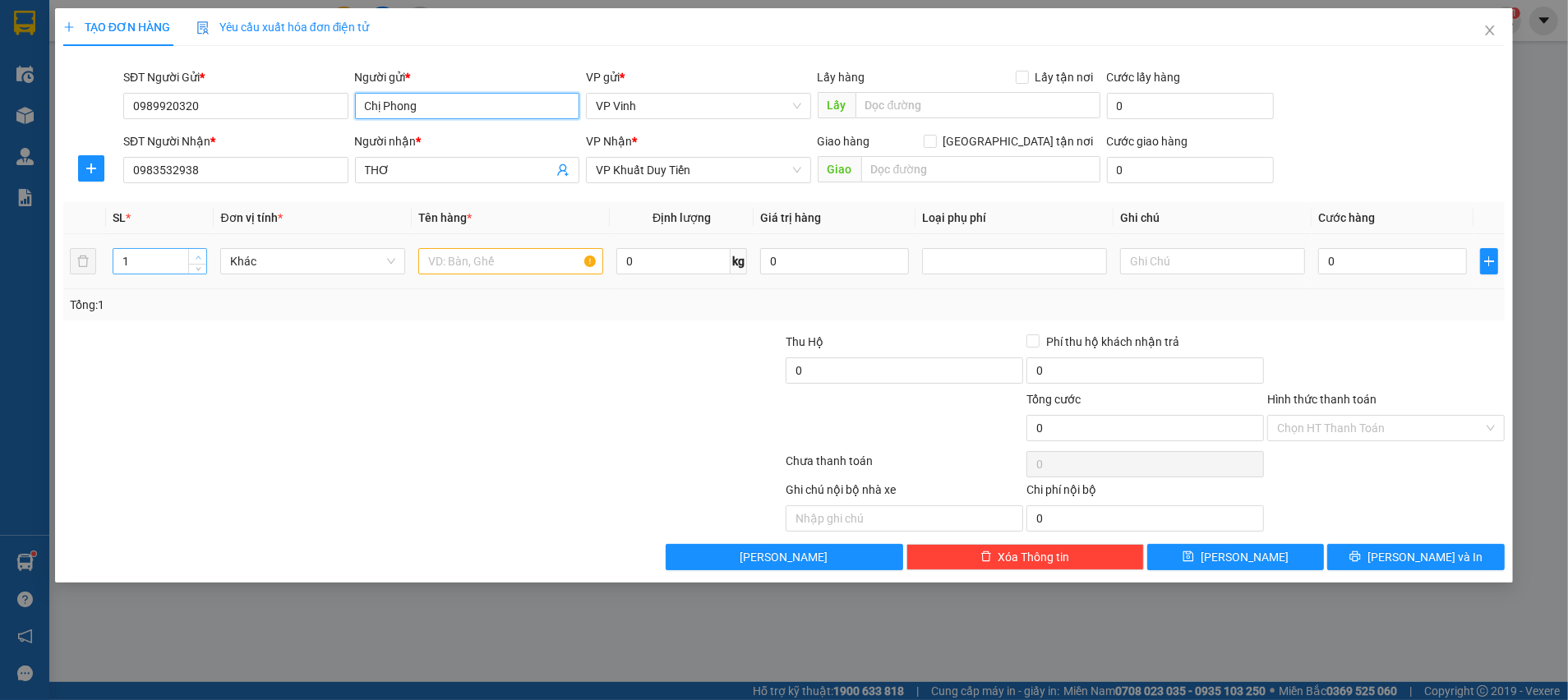
type input "Chị Phong"
click at [196, 255] on icon "up" at bounding box center [198, 258] width 6 height 6
type input "2"
click at [442, 267] on input "text" at bounding box center [511, 262] width 185 height 26
type input "bì bưởi"
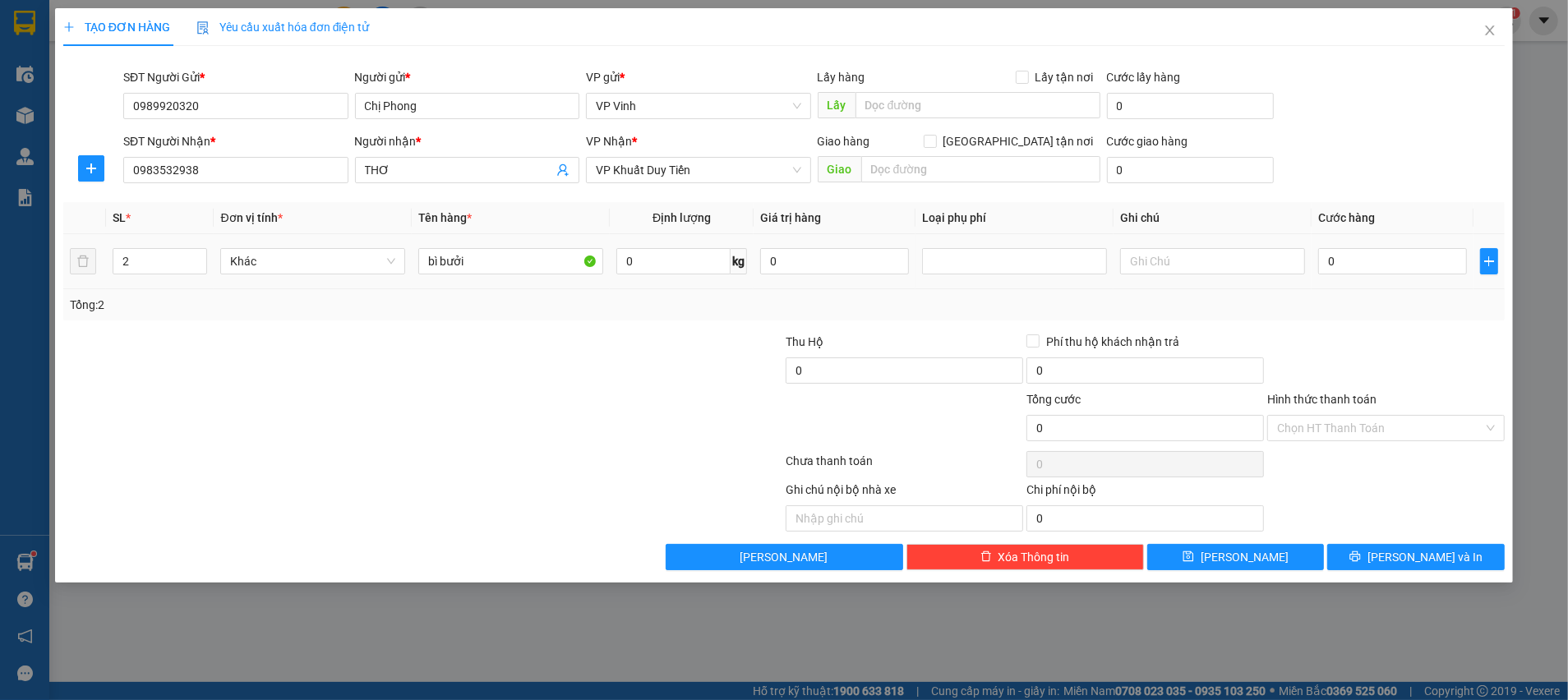
click at [463, 338] on div at bounding box center [302, 361] width 482 height 58
type input "3"
click at [198, 255] on icon "up" at bounding box center [198, 258] width 6 height 6
click at [700, 268] on input "0" at bounding box center [673, 262] width 114 height 26
type input "110"
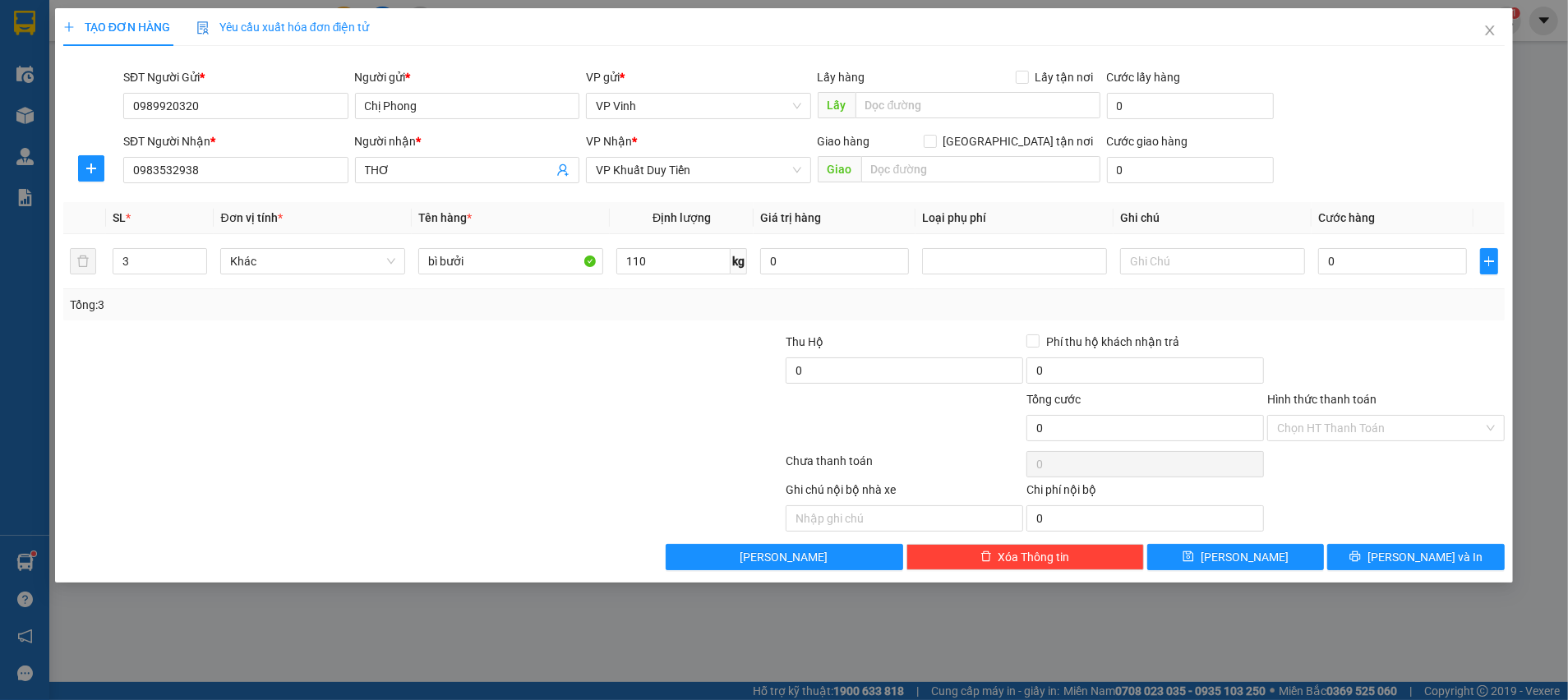
click at [617, 355] on div at bounding box center [663, 361] width 241 height 58
click at [371, 259] on span "Khác" at bounding box center [313, 262] width 165 height 25
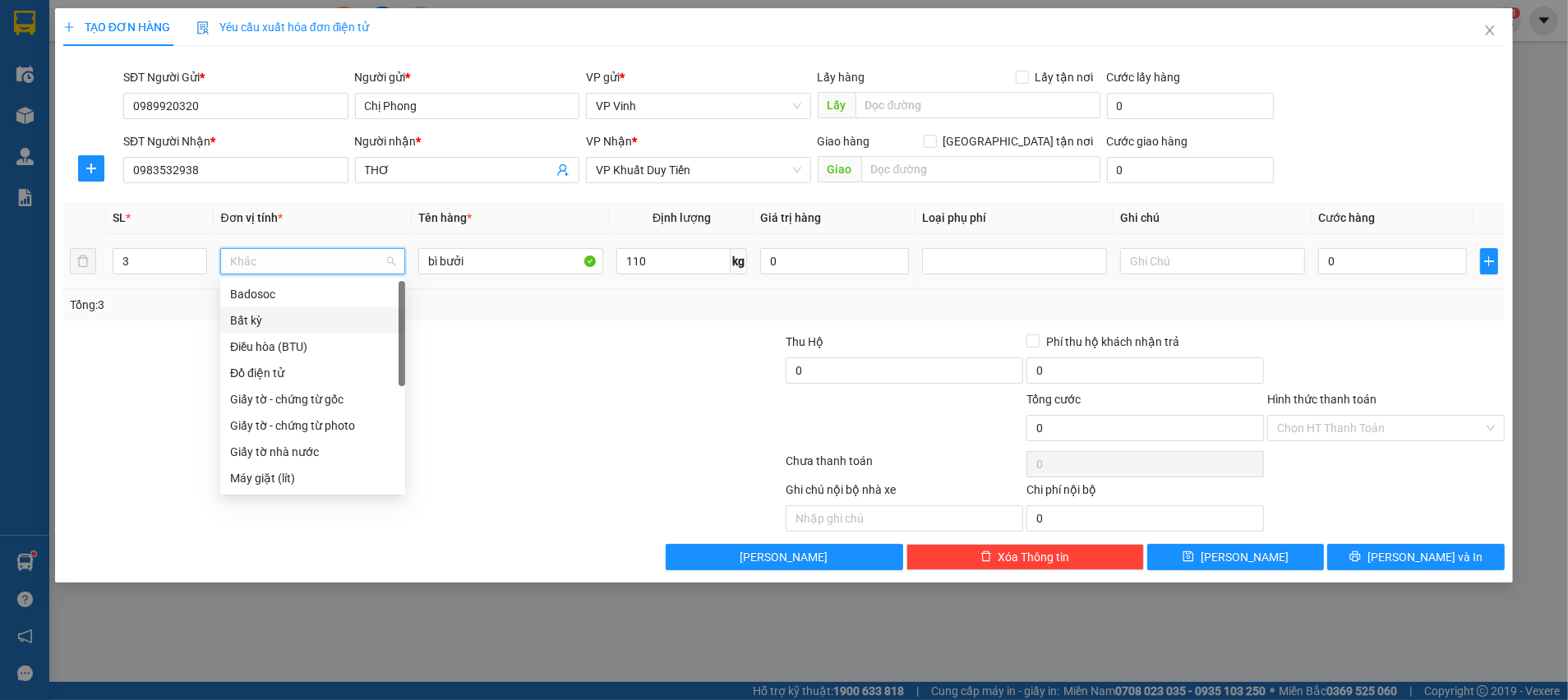
click at [310, 313] on div "Bất kỳ" at bounding box center [313, 320] width 165 height 18
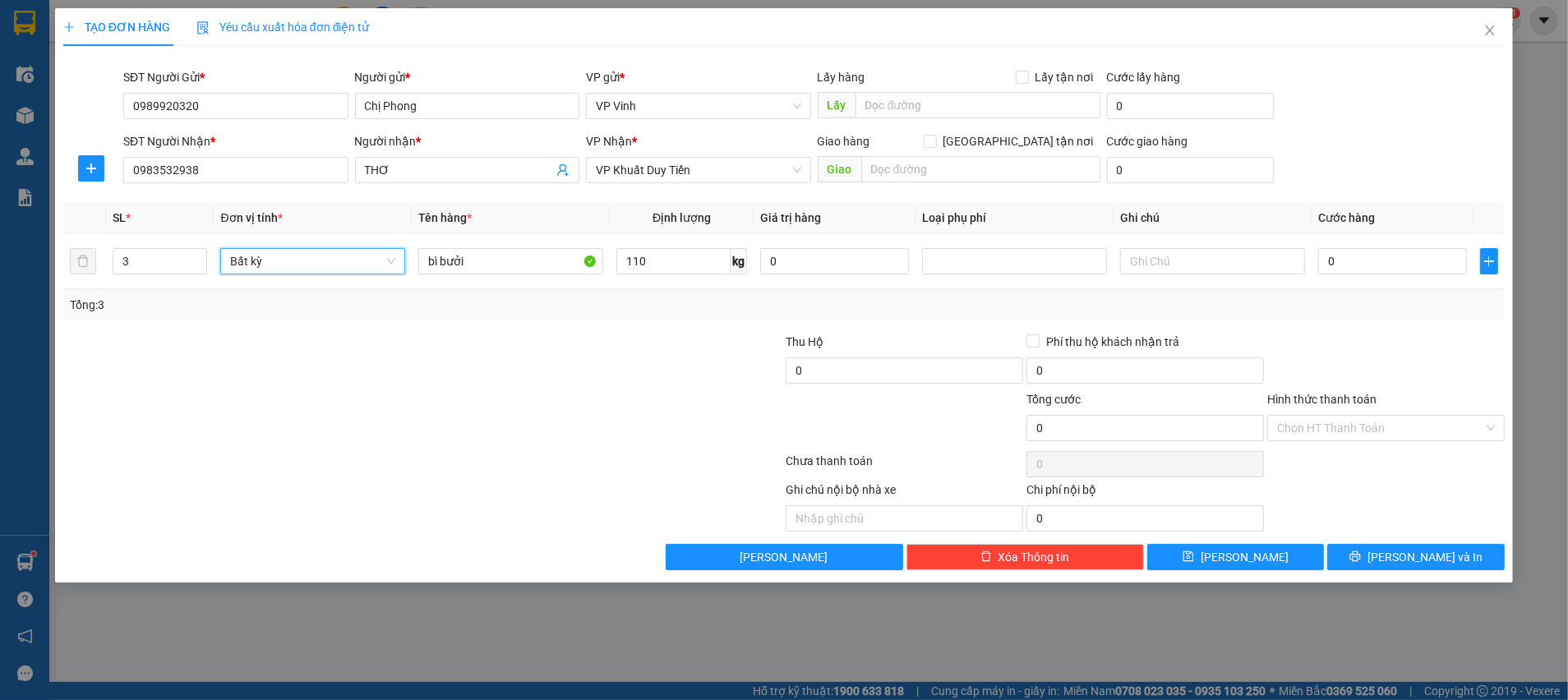
click at [523, 321] on div "Transit Pickup Surcharge Ids Transit Deliver Surcharge Ids Transit Deliver Surc…" at bounding box center [784, 315] width 1441 height 511
type input "280.000"
click at [1355, 330] on div "Transit Pickup Surcharge Ids Transit Deliver Surcharge Ids Transit Deliver Surc…" at bounding box center [784, 315] width 1441 height 511
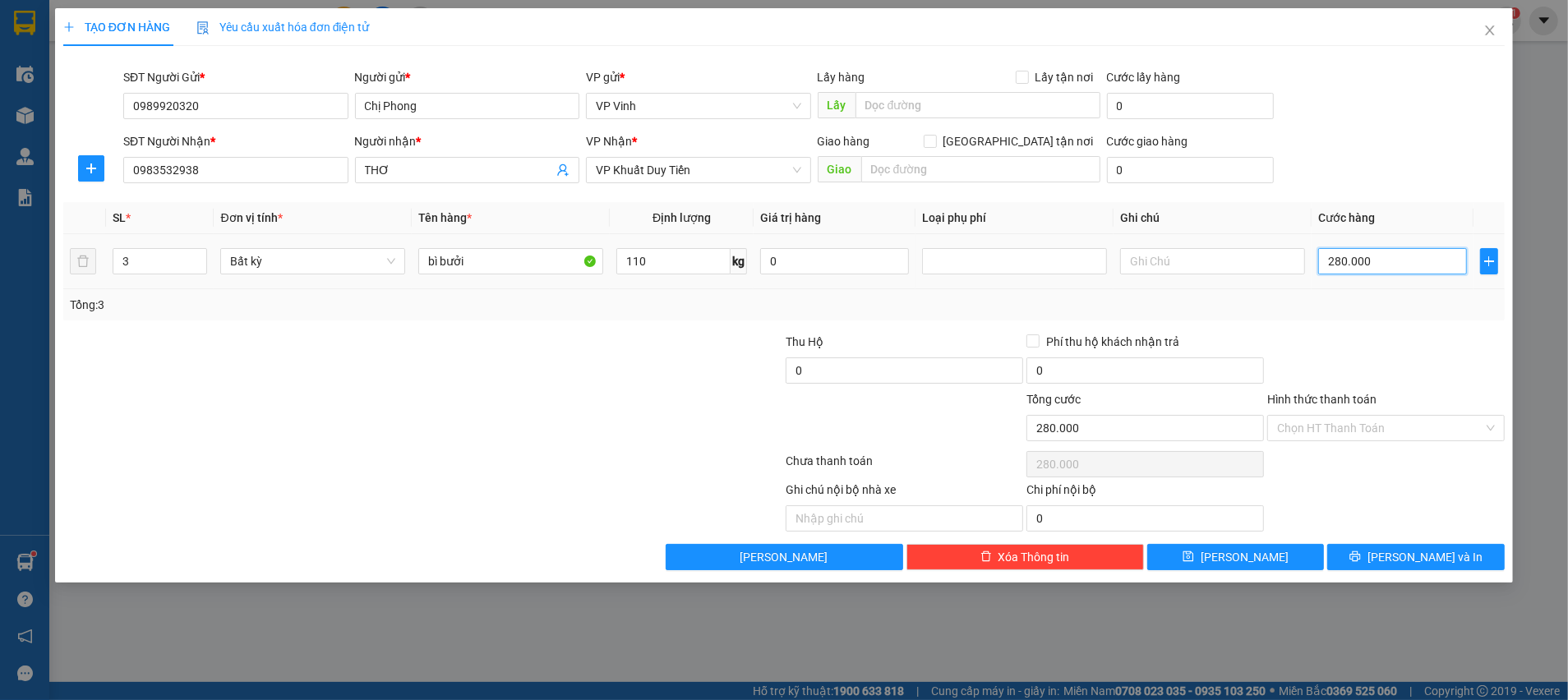
click at [1364, 270] on input "280.000" at bounding box center [1391, 262] width 148 height 26
type input "3"
type input "30"
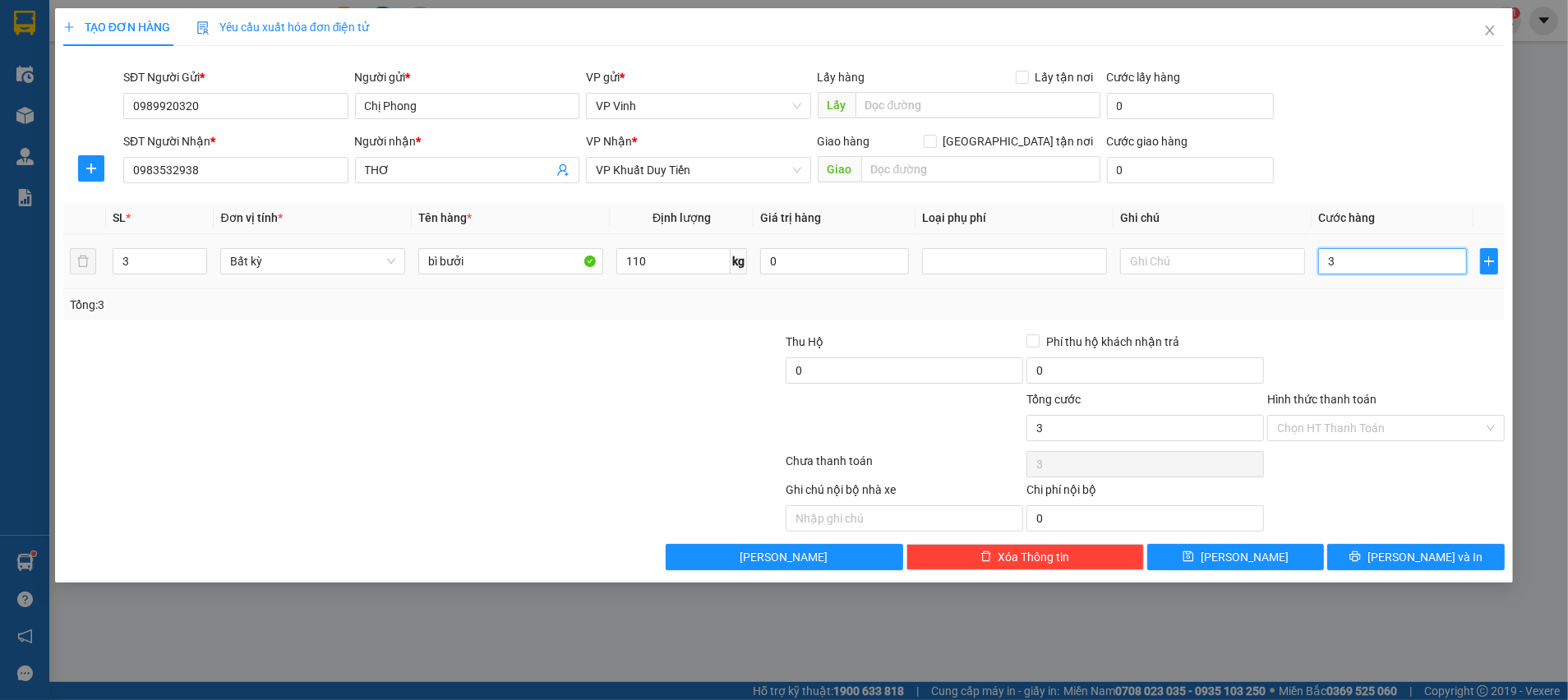
type input "30"
type input "300"
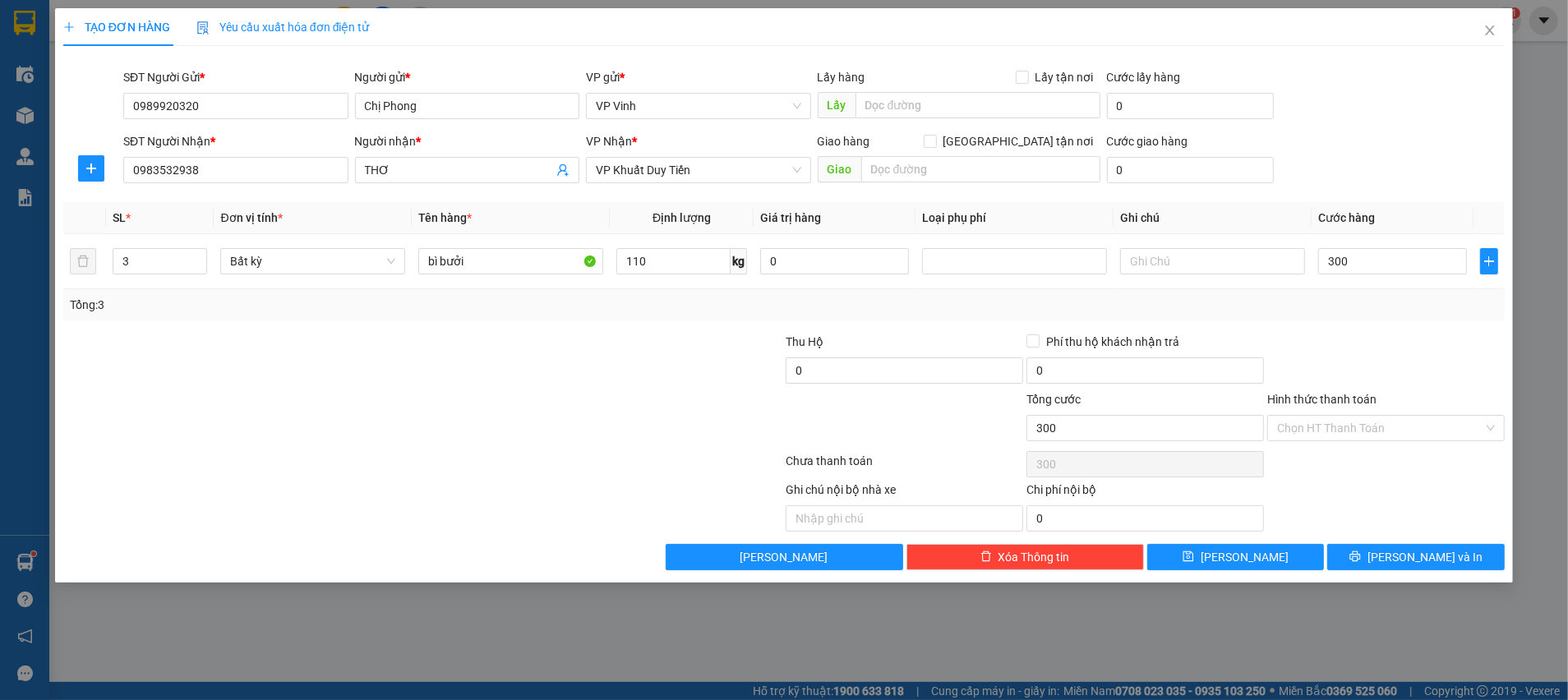
type input "300.000"
drag, startPoint x: 1303, startPoint y: 326, endPoint x: 1302, endPoint y: 338, distance: 12.0
click at [1303, 327] on div "Transit Pickup Surcharge Ids Transit Deliver Surcharge Ids Transit Deliver Surc…" at bounding box center [784, 315] width 1441 height 511
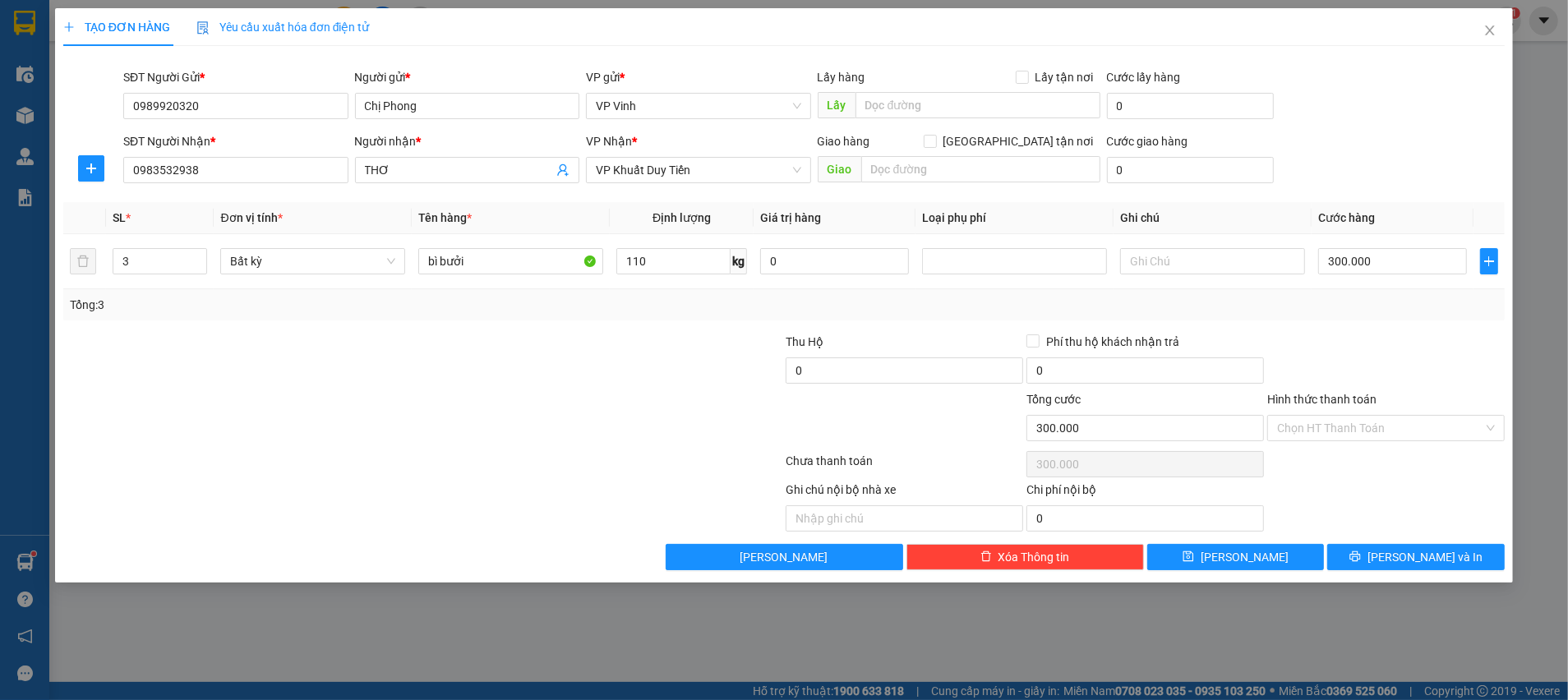
click at [509, 356] on div at bounding box center [302, 361] width 482 height 58
click at [1415, 350] on div at bounding box center [1386, 361] width 241 height 58
click at [1343, 484] on div "Ghi chú nội bộ nhà xe Chi phí nội bộ 0" at bounding box center [783, 506] width 1444 height 51
click at [1321, 350] on div at bounding box center [1386, 361] width 241 height 58
click at [1317, 350] on div at bounding box center [1386, 361] width 241 height 58
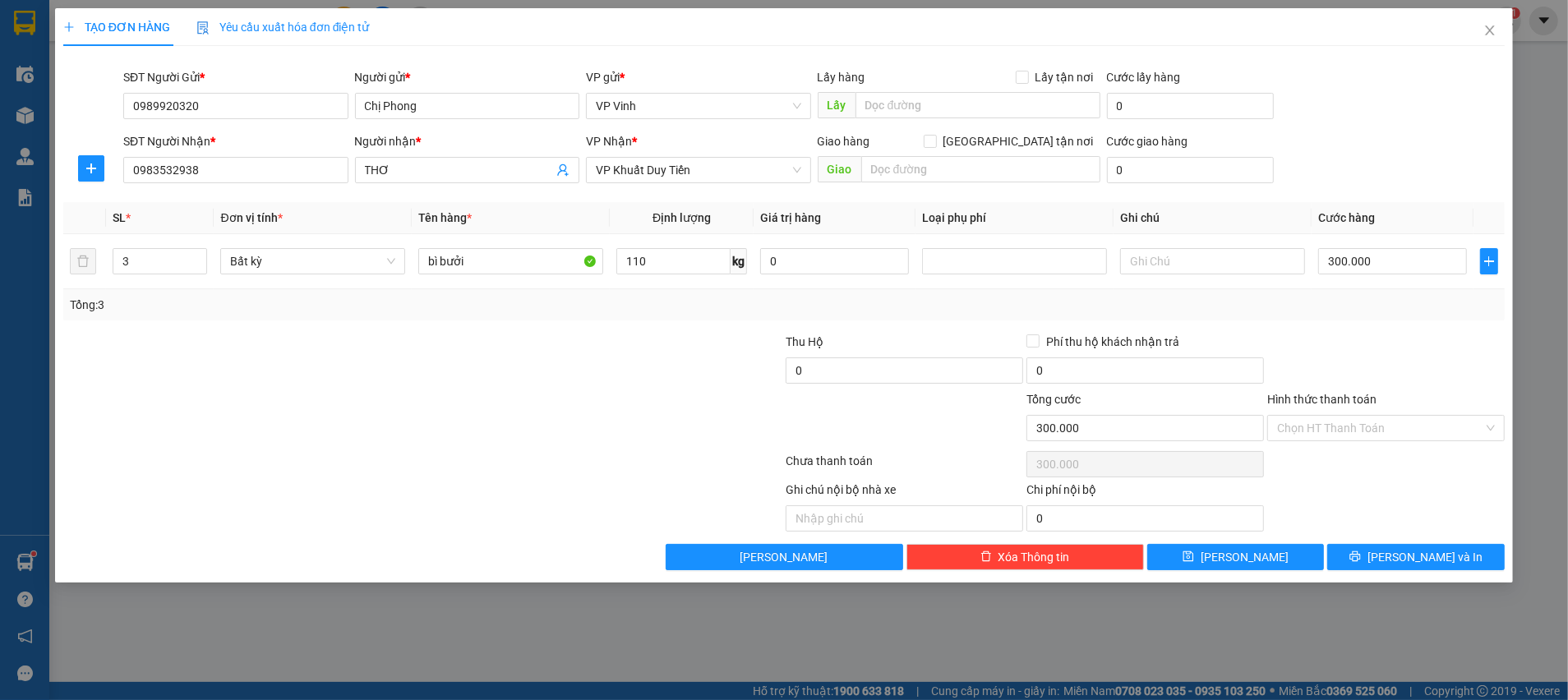
click at [1322, 333] on div at bounding box center [1386, 361] width 241 height 58
click at [439, 339] on div at bounding box center [302, 361] width 482 height 58
click at [469, 339] on div at bounding box center [302, 361] width 482 height 58
click at [1321, 329] on div "Transit Pickup Surcharge Ids Transit Deliver Surcharge Ids Transit Deliver Surc…" at bounding box center [784, 315] width 1441 height 511
click at [563, 346] on div at bounding box center [663, 361] width 241 height 58
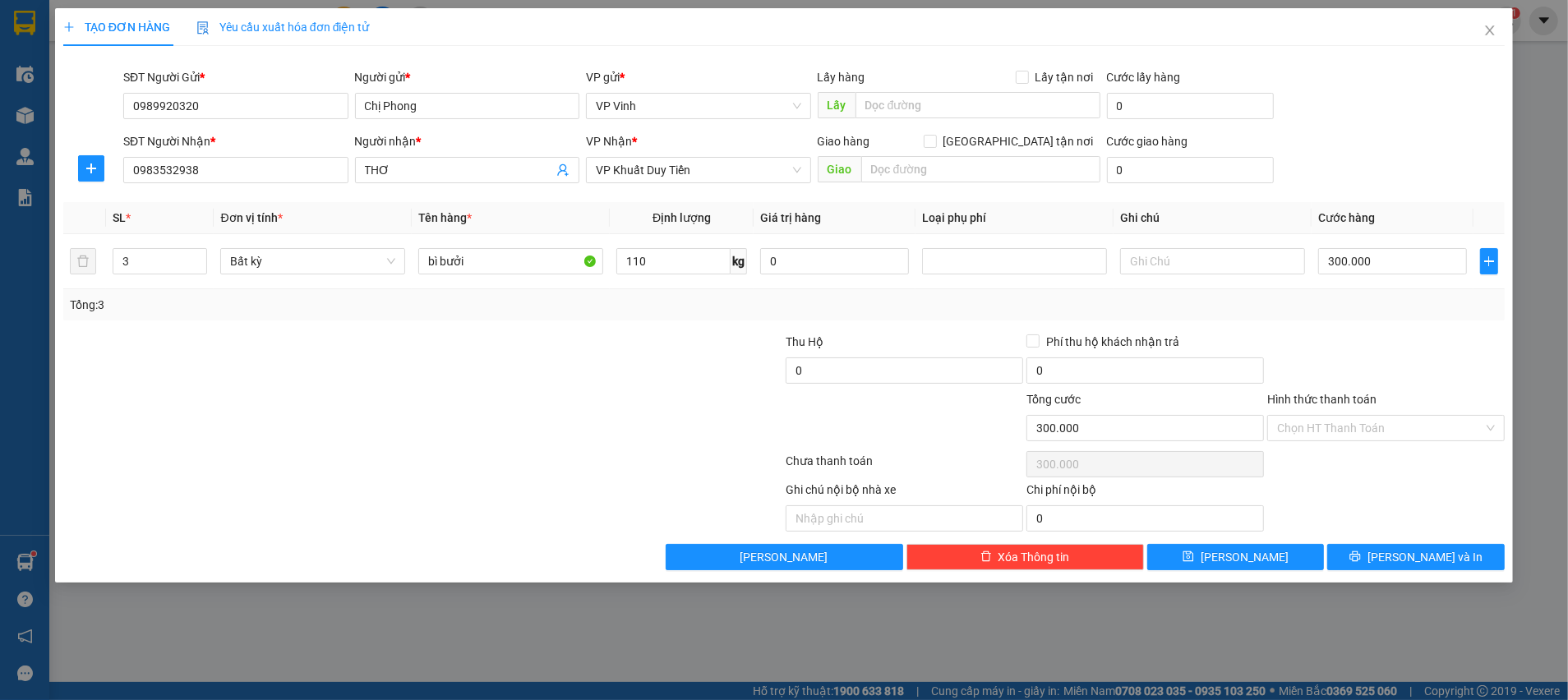
drag, startPoint x: 563, startPoint y: 346, endPoint x: 1070, endPoint y: 487, distance: 526.2
click at [562, 347] on div at bounding box center [663, 361] width 241 height 58
click at [1314, 502] on div "Ghi chú nội bộ nhà xe Chi phí nội bộ 0" at bounding box center [783, 506] width 1444 height 51
click at [1361, 562] on span "printer" at bounding box center [1355, 557] width 11 height 13
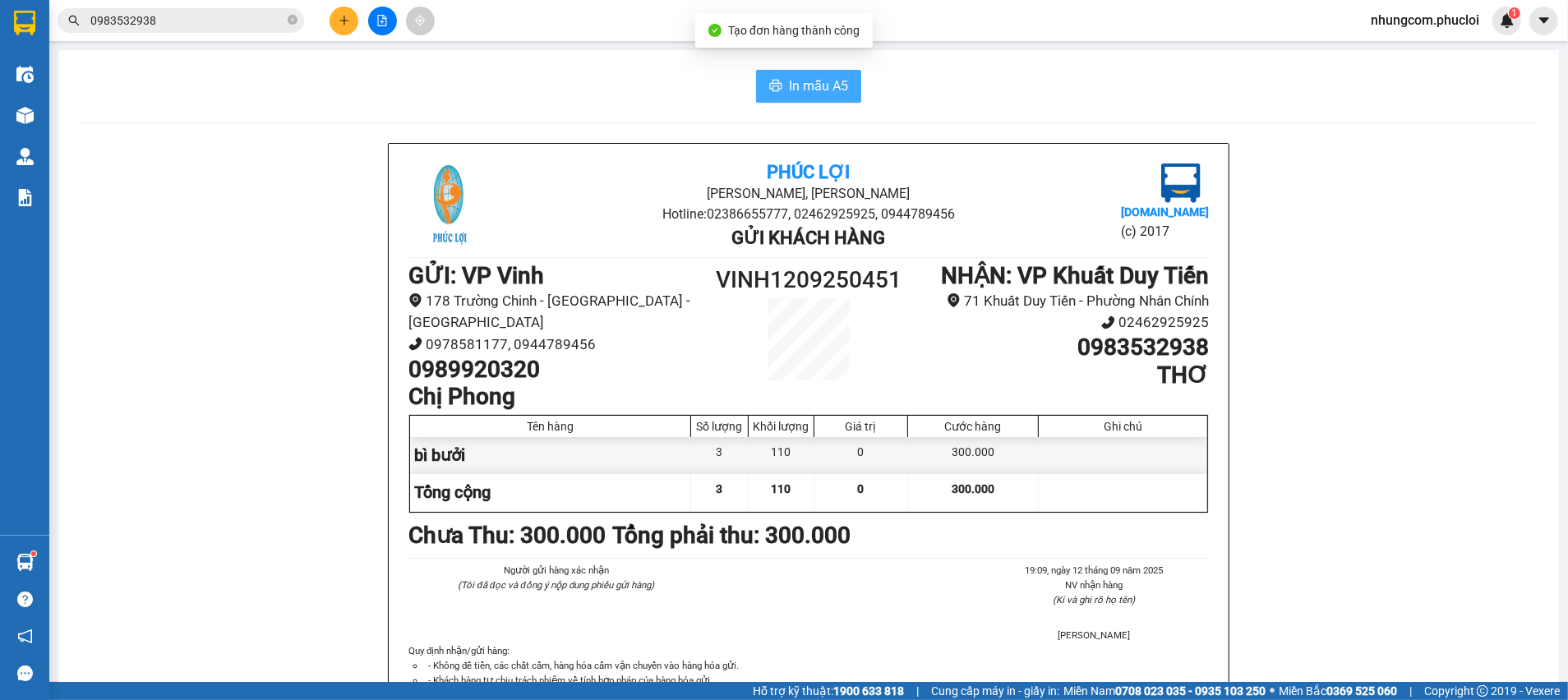
drag, startPoint x: 775, startPoint y: 88, endPoint x: 820, endPoint y: 77, distance: 46.3
click at [778, 90] on button "In mẫu A5" at bounding box center [808, 86] width 105 height 33
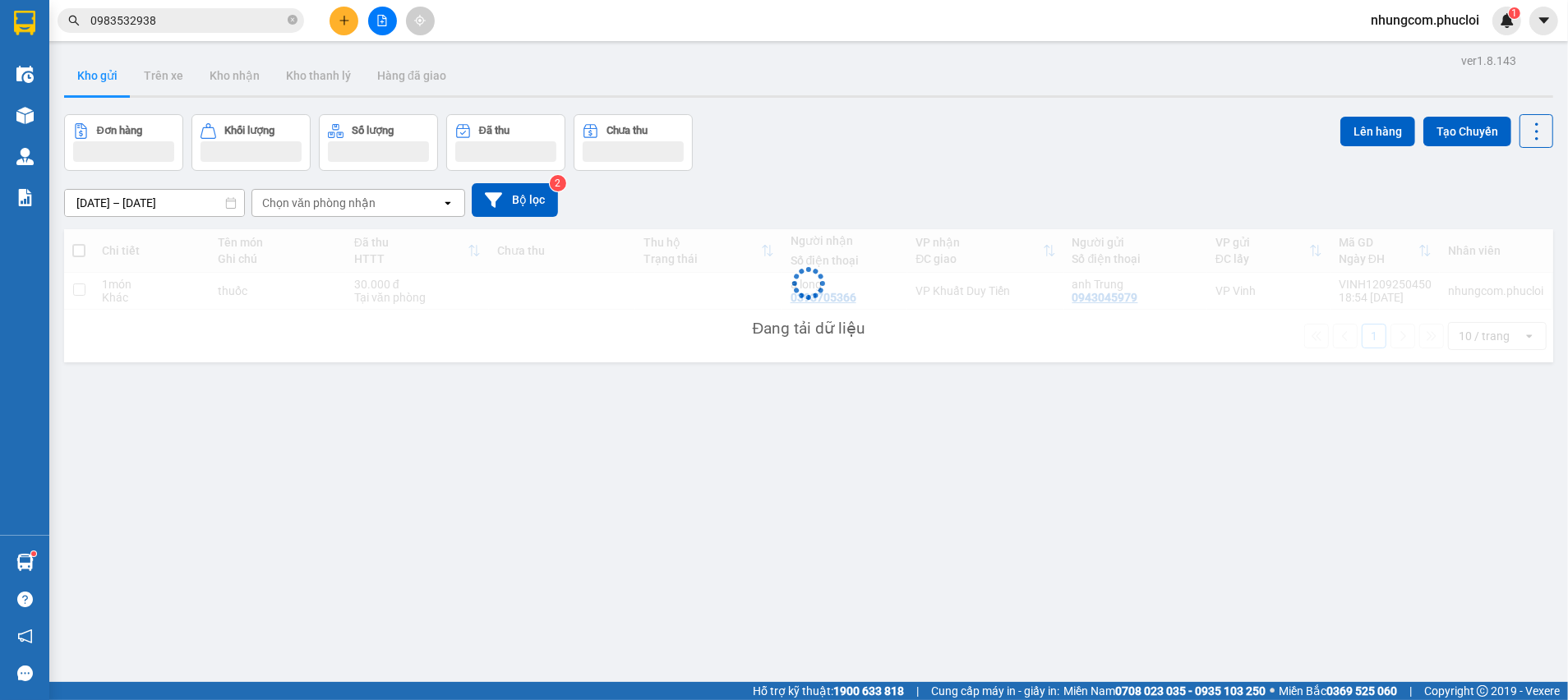
click at [924, 155] on div "Đơn hàng Khối lượng Số lượng Đã thu Chưa thu Lên hàng Tạo Chuyến" at bounding box center [809, 143] width 1489 height 57
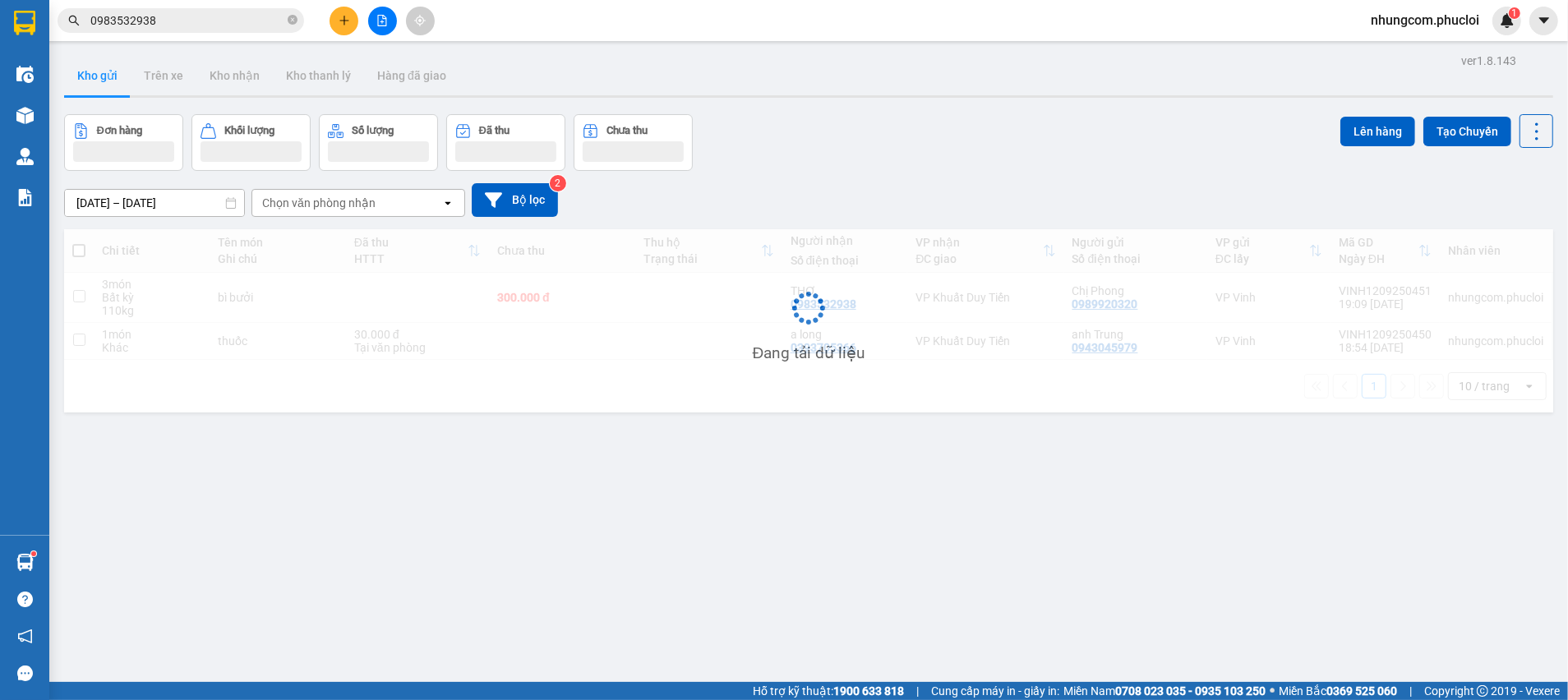
click at [918, 147] on div "Đơn hàng Khối lượng Số lượng Đã thu Chưa thu Lên hàng Tạo Chuyến" at bounding box center [809, 143] width 1489 height 57
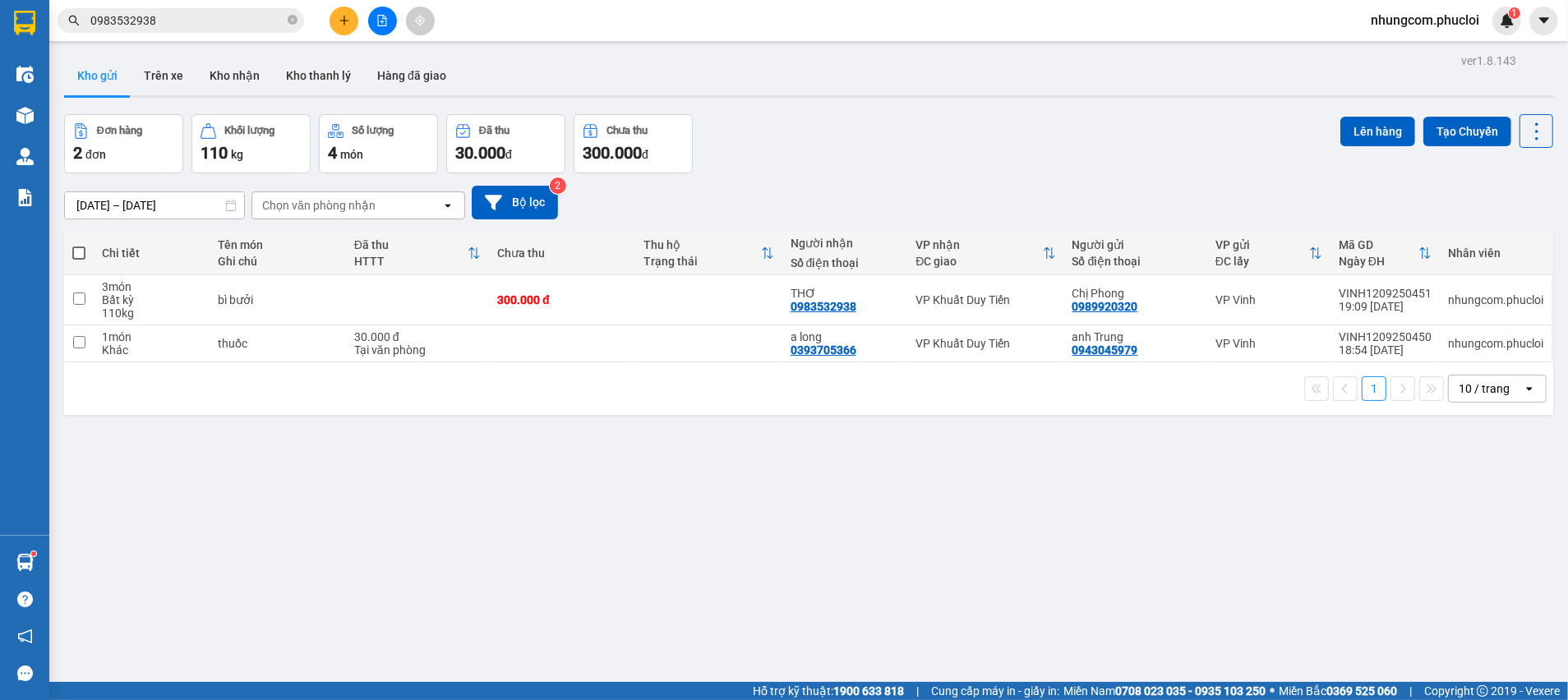
click at [918, 149] on div "Đơn hàng 2 đơn Khối lượng 110 kg Số lượng 4 món Đã thu 30.000 đ Chưa thu 300.00…" at bounding box center [809, 144] width 1489 height 60
click at [920, 151] on div "Đơn hàng 2 đơn Khối lượng 110 kg Số lượng 4 món Đã thu 30.000 đ Chưa thu 300.00…" at bounding box center [809, 144] width 1489 height 60
click at [848, 445] on div "ver 1.8.143 Kho gửi Trên xe Kho nhận Kho thanh lý Hàng đã giao Đơn hàng 2 đơn K…" at bounding box center [809, 399] width 1502 height 700
click at [893, 205] on div "[DATE] – [DATE] Press the down arrow key to interact with the calendar and sele…" at bounding box center [809, 203] width 1489 height 34
click at [920, 187] on div "[DATE] – [DATE] Press the down arrow key to interact with the calendar and sele…" at bounding box center [809, 203] width 1489 height 34
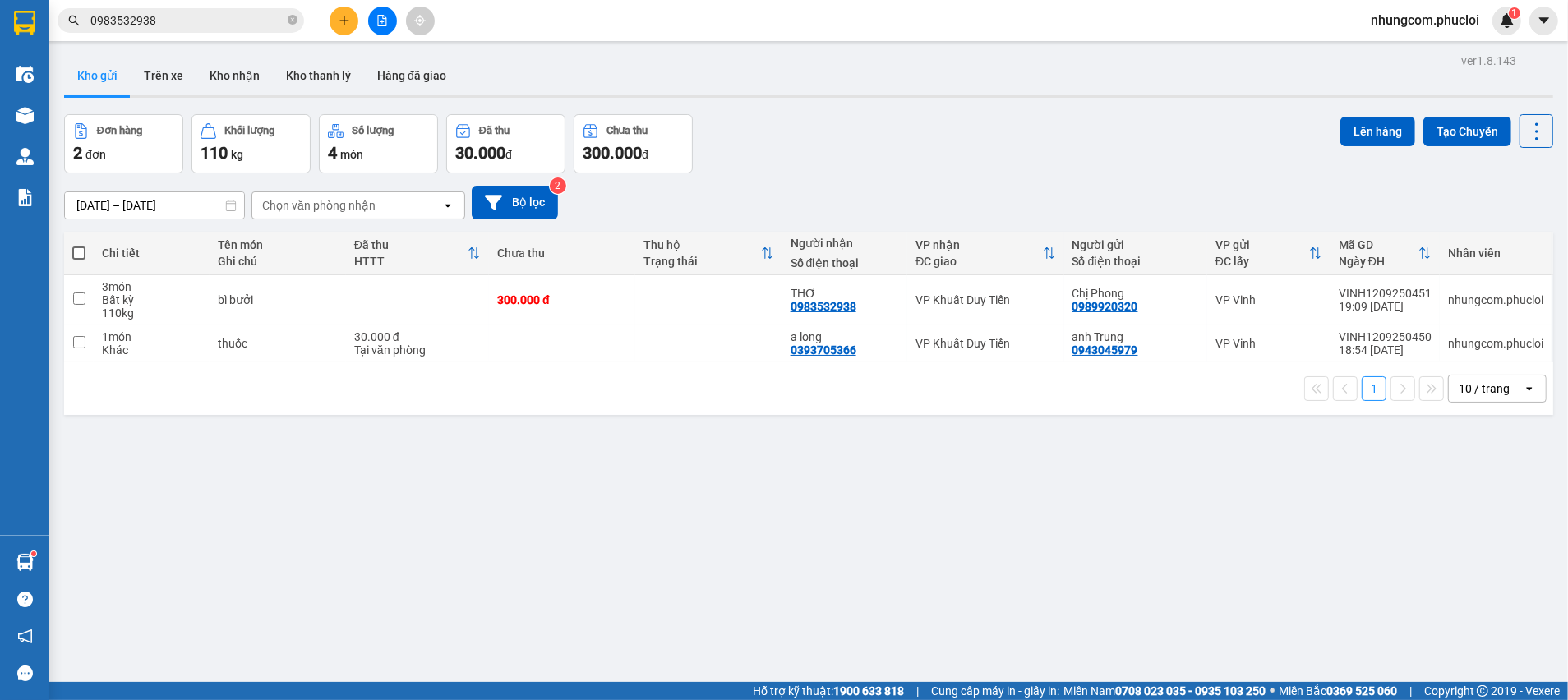
click at [368, 22] on button at bounding box center [383, 21] width 28 height 28
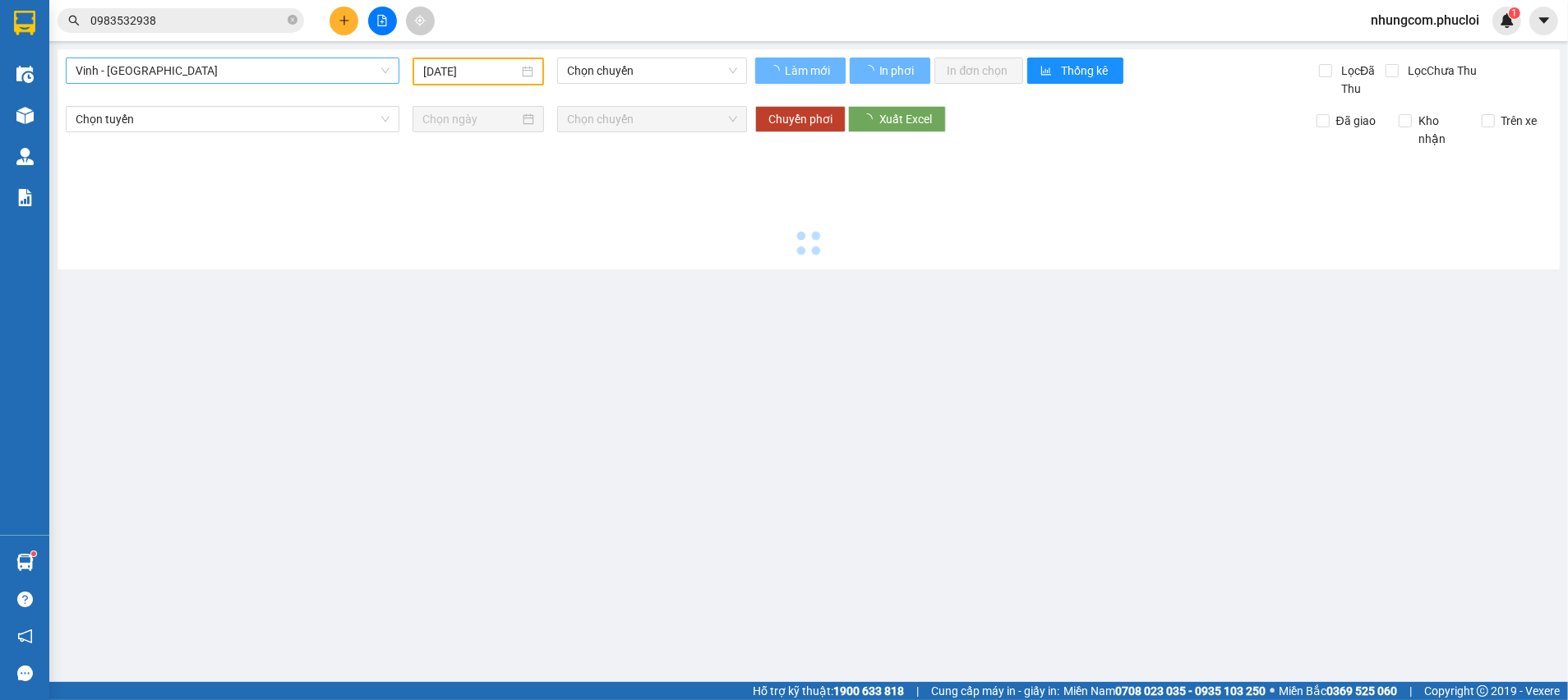
type input "[DATE]"
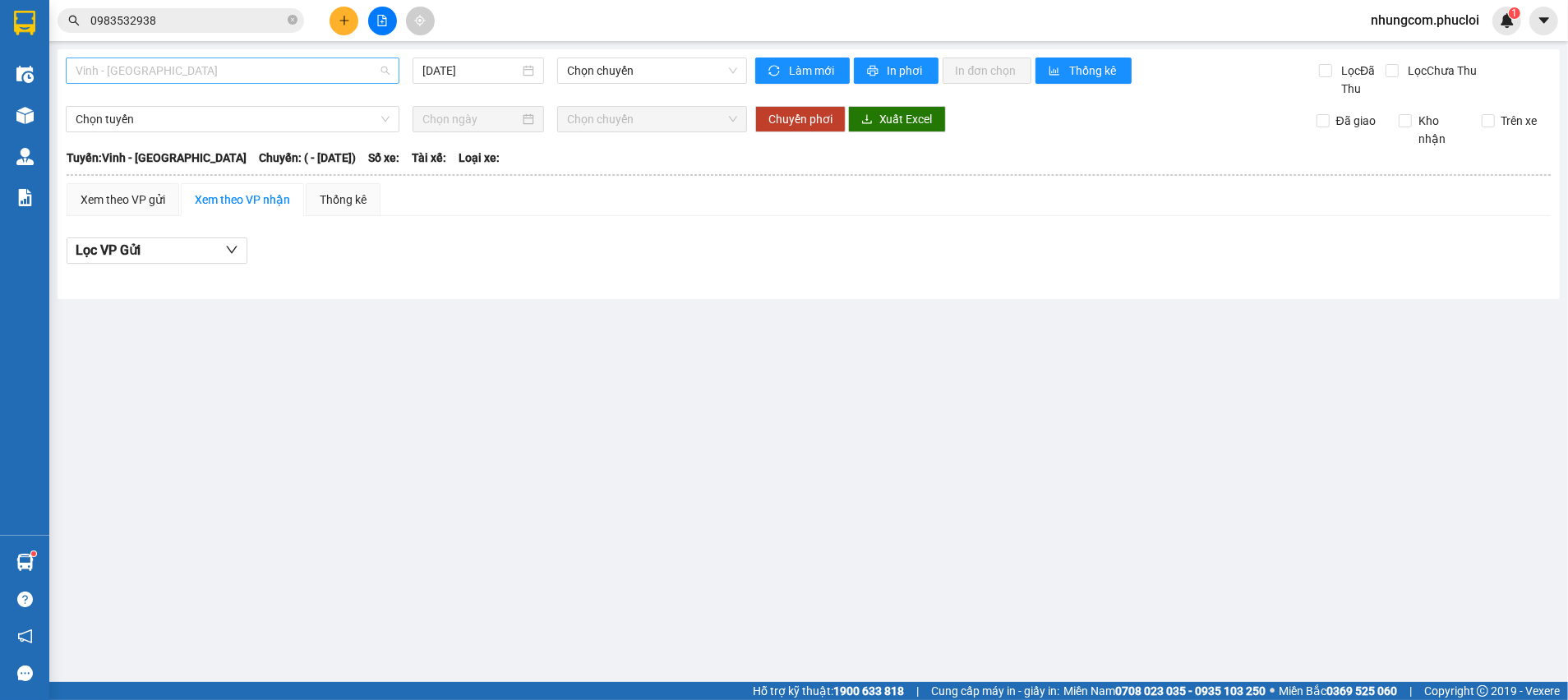
click at [332, 73] on span "Vinh - [GEOGRAPHIC_DATA]" at bounding box center [232, 71] width 314 height 25
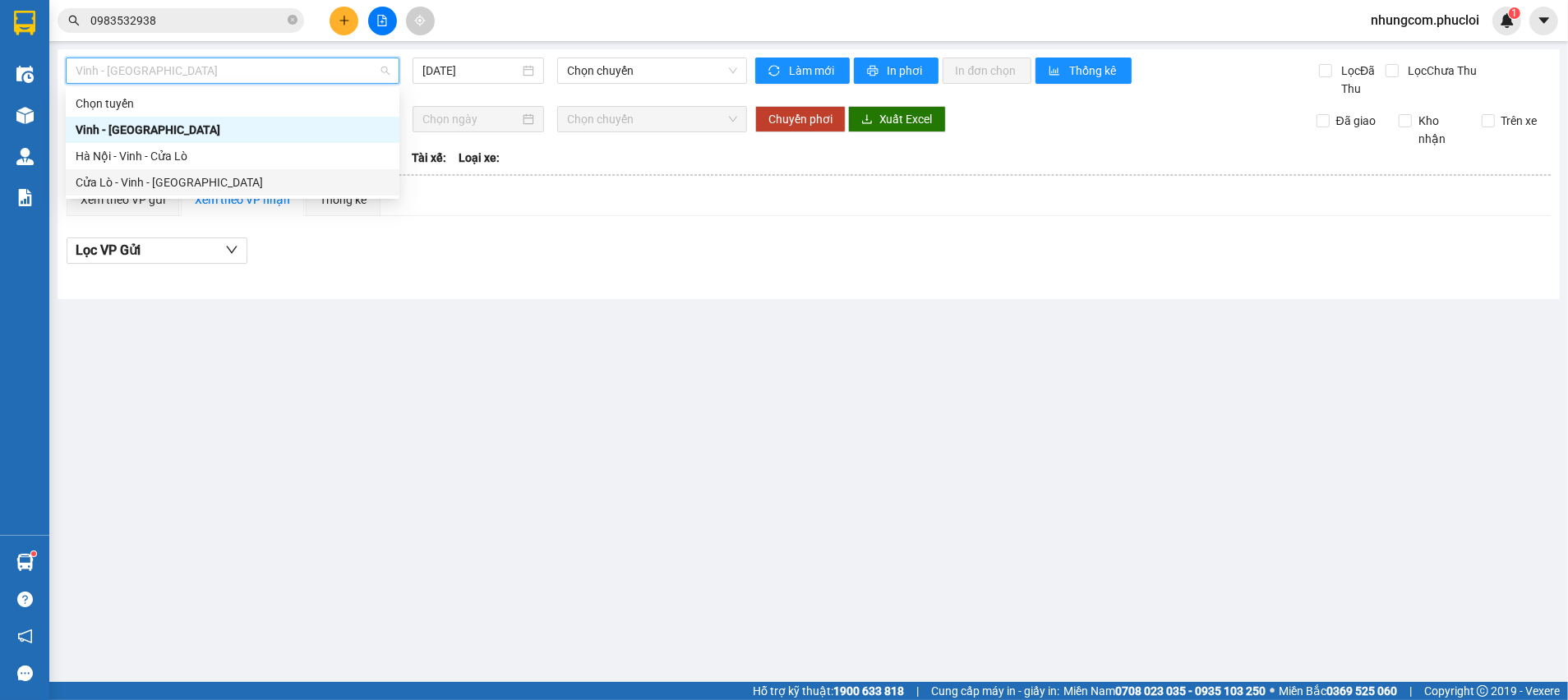
click at [231, 181] on div "Cửa Lò - Vinh - [GEOGRAPHIC_DATA]" at bounding box center [232, 182] width 314 height 18
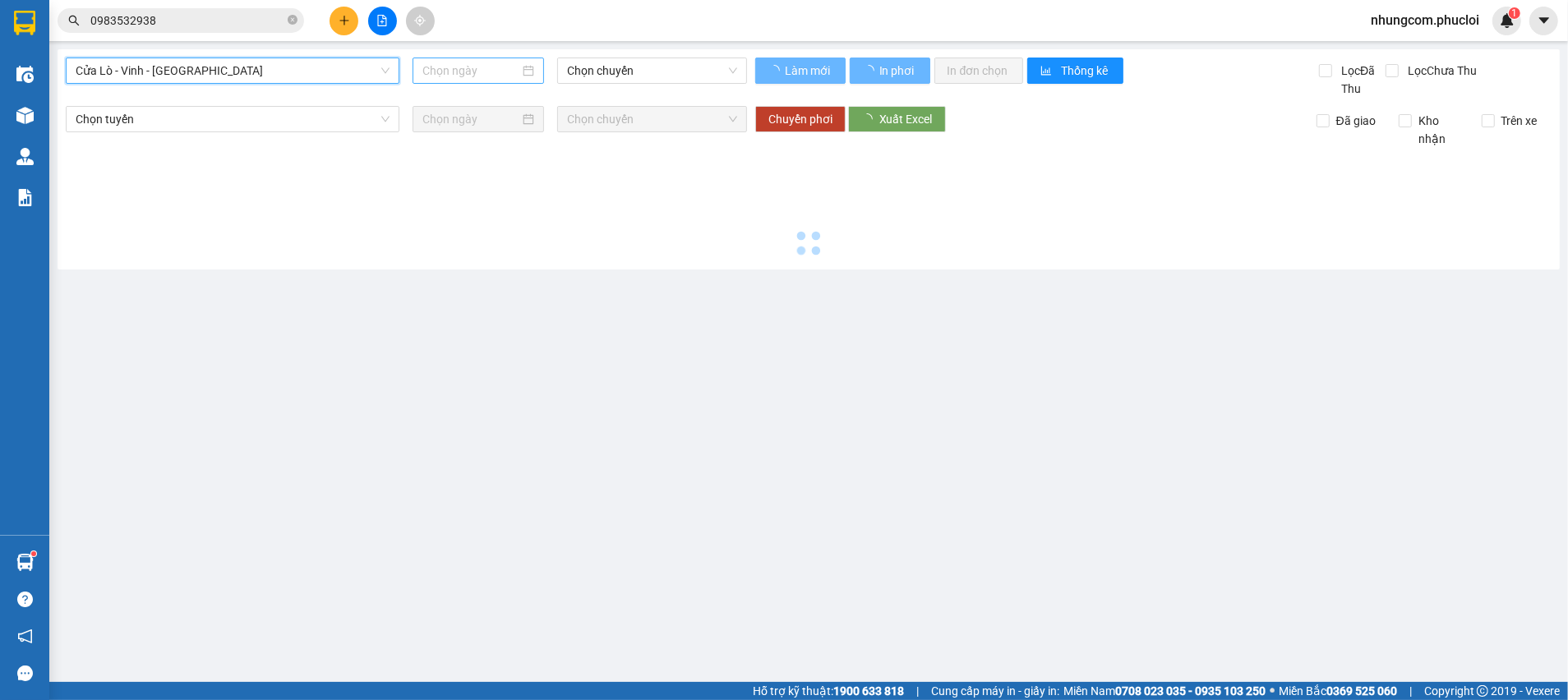
click at [464, 64] on input at bounding box center [470, 70] width 97 height 18
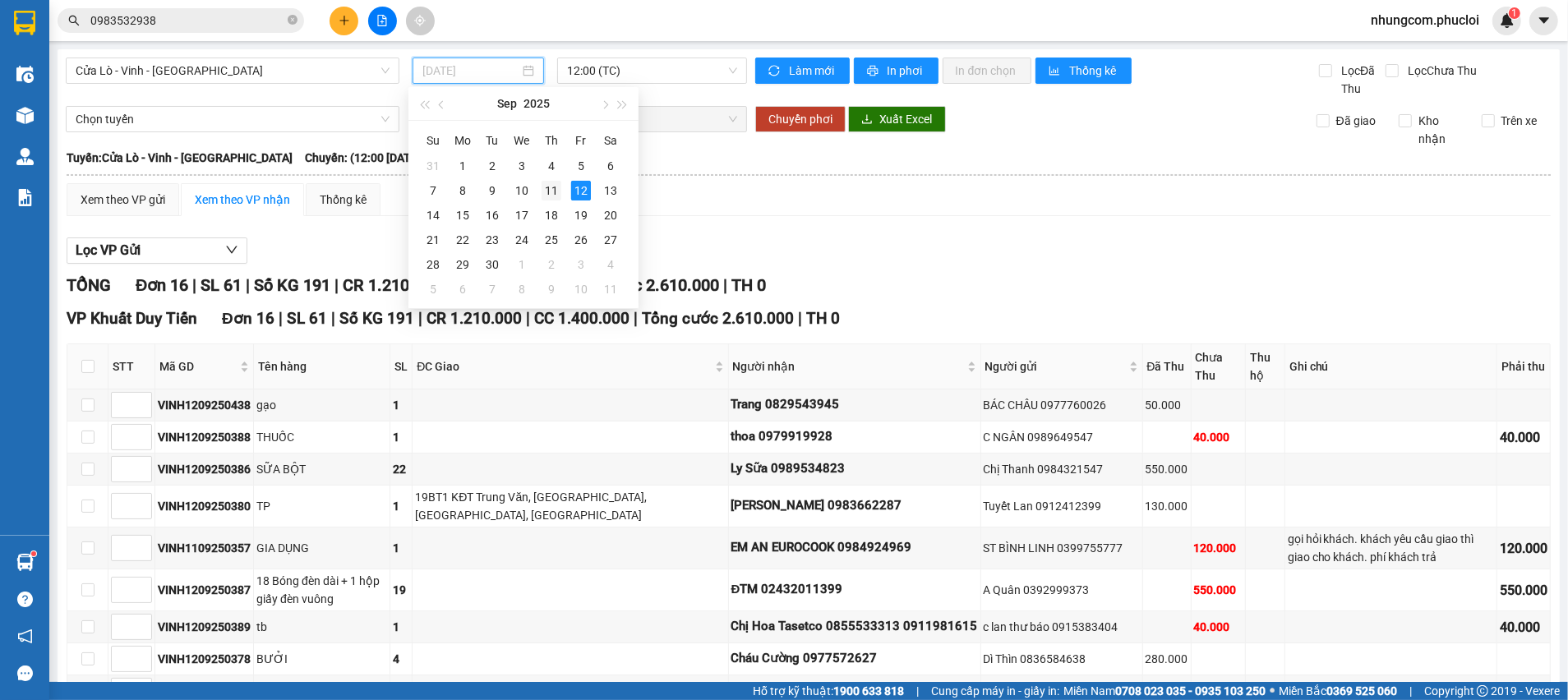
click at [552, 188] on div "11" at bounding box center [551, 190] width 20 height 20
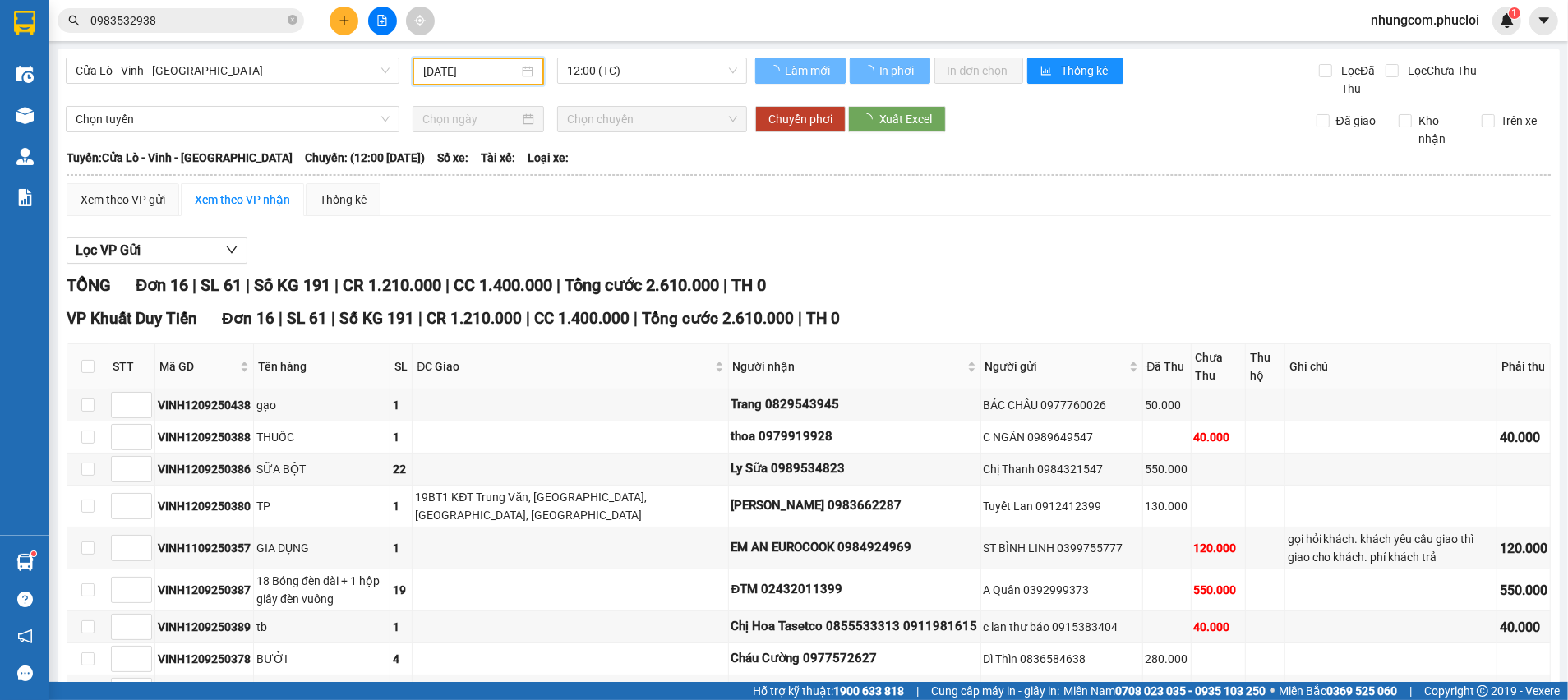
type input "[DATE]"
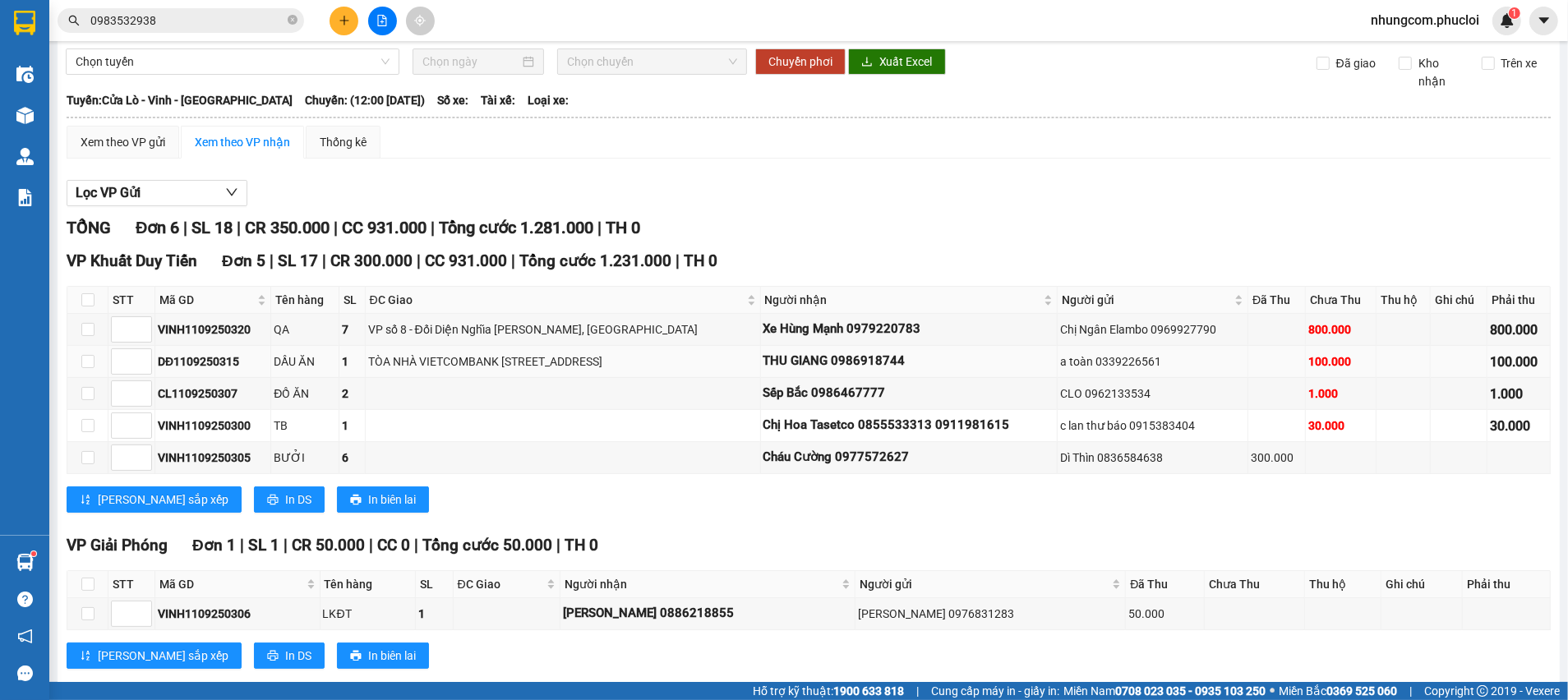
scroll to position [90, 0]
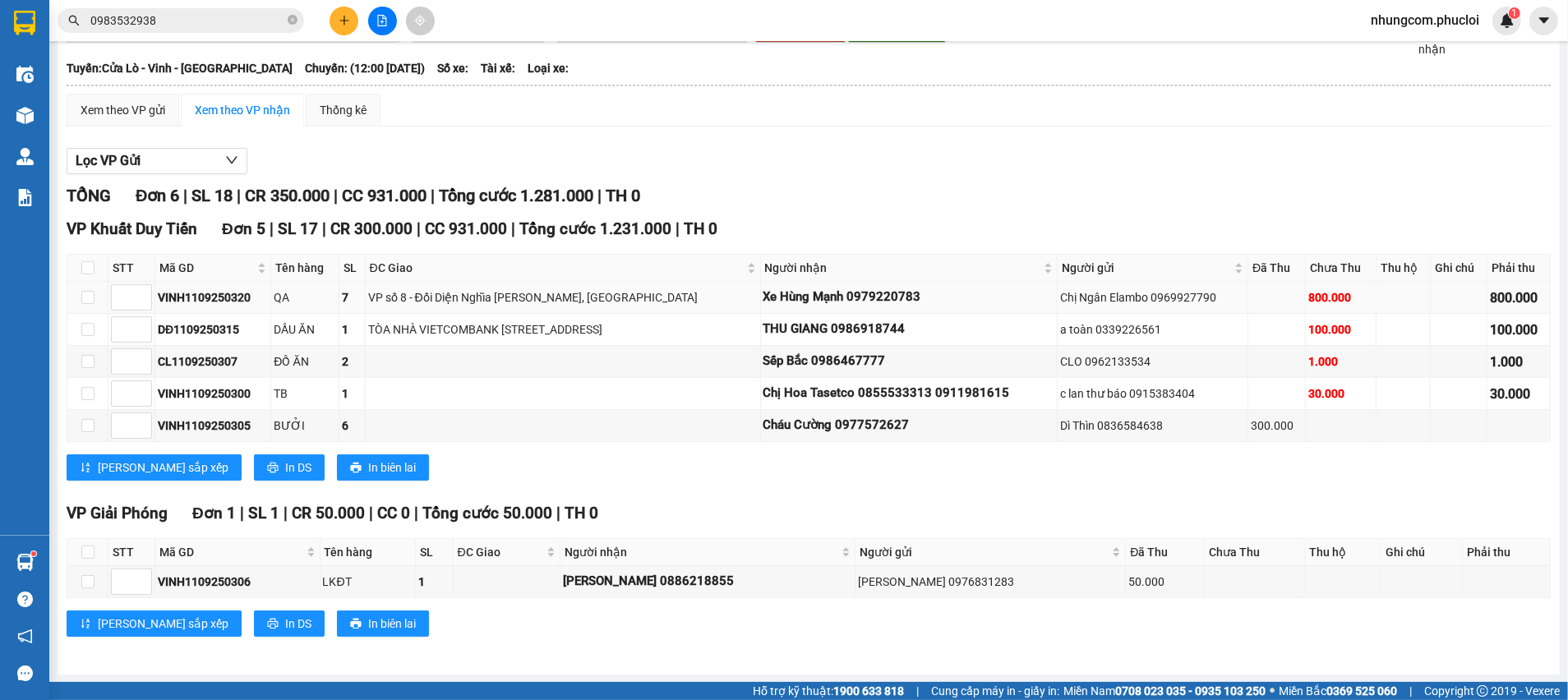
click at [205, 300] on div "VINH1109250320" at bounding box center [213, 297] width 111 height 18
copy div "VINH1109250320"
click at [213, 26] on input "0983532938" at bounding box center [187, 20] width 194 height 18
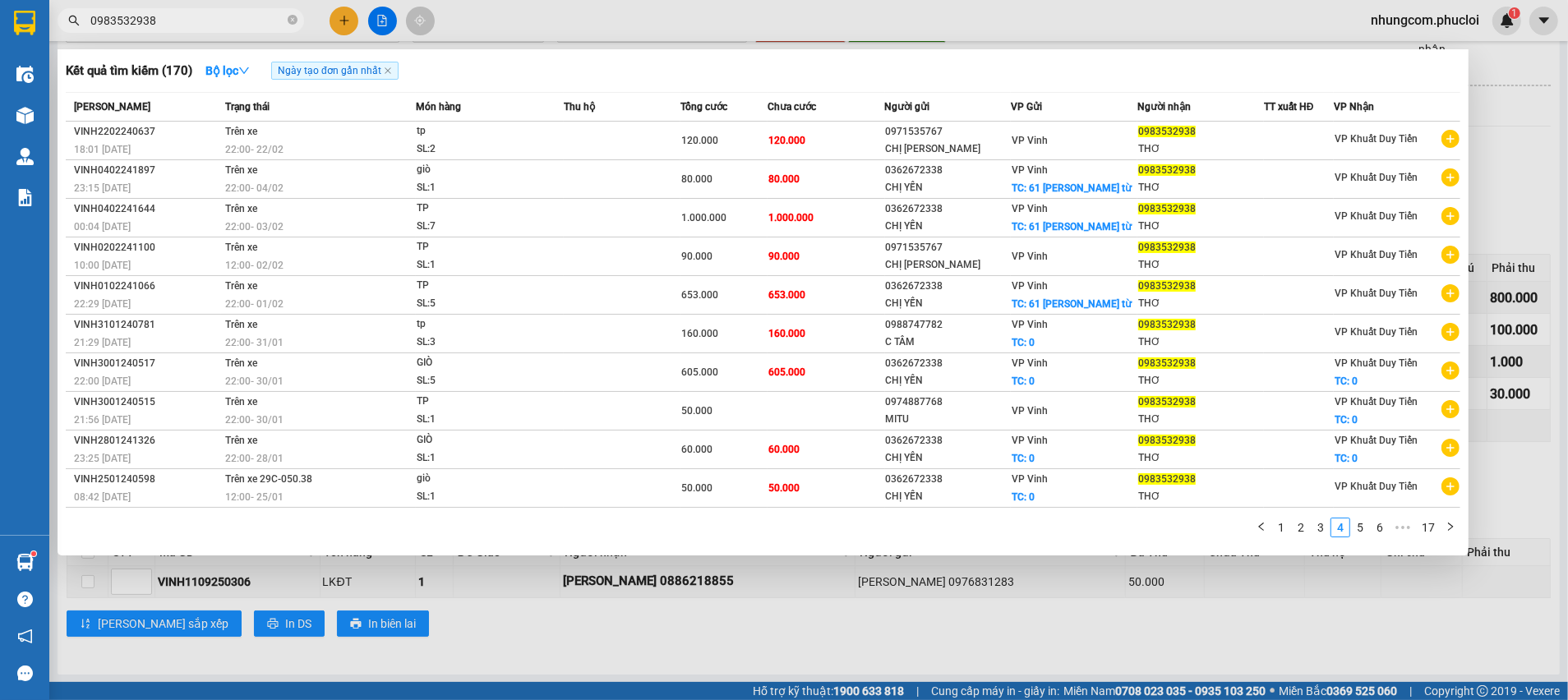
click at [213, 26] on input "0983532938" at bounding box center [187, 20] width 194 height 18
paste input "VINH1109250320"
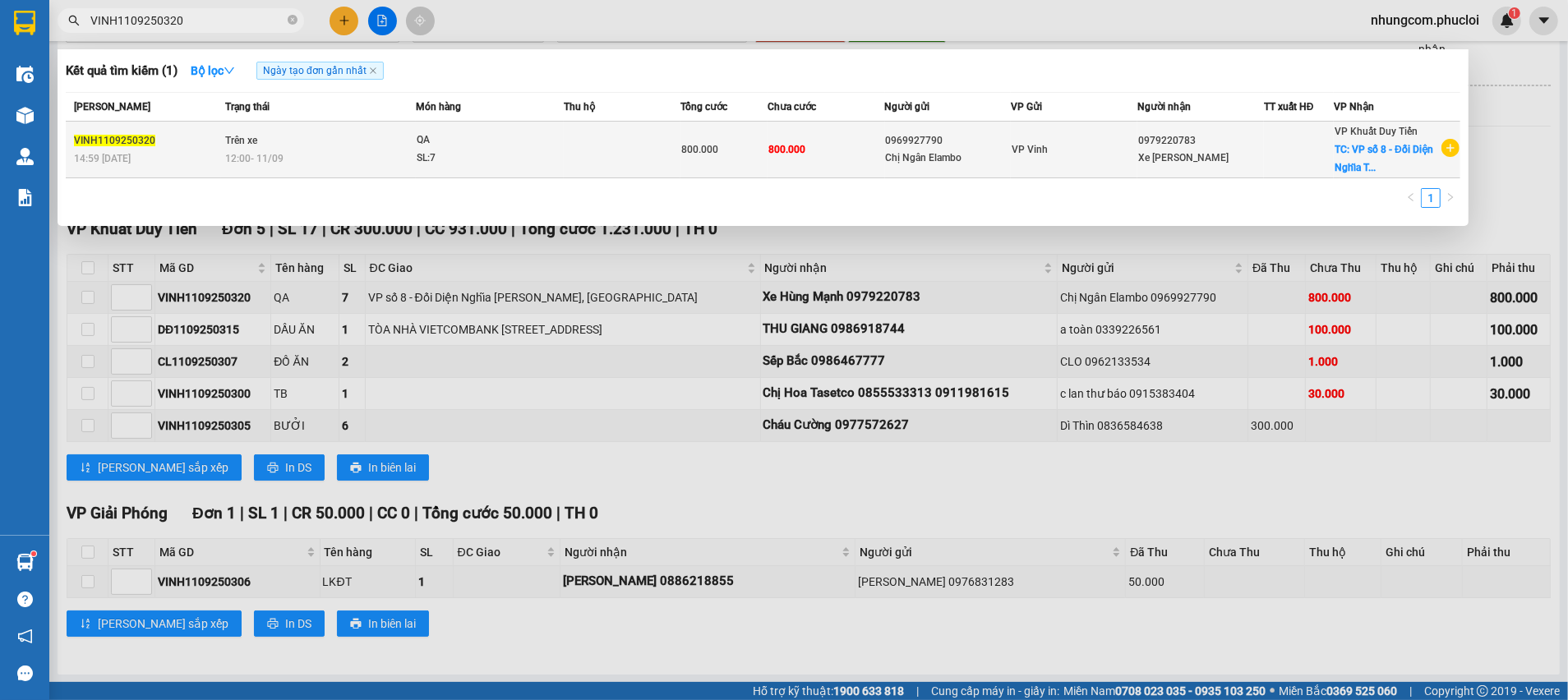
type input "VINH1109250320"
click at [912, 162] on div "Chị Ngân Elambo" at bounding box center [948, 158] width 125 height 17
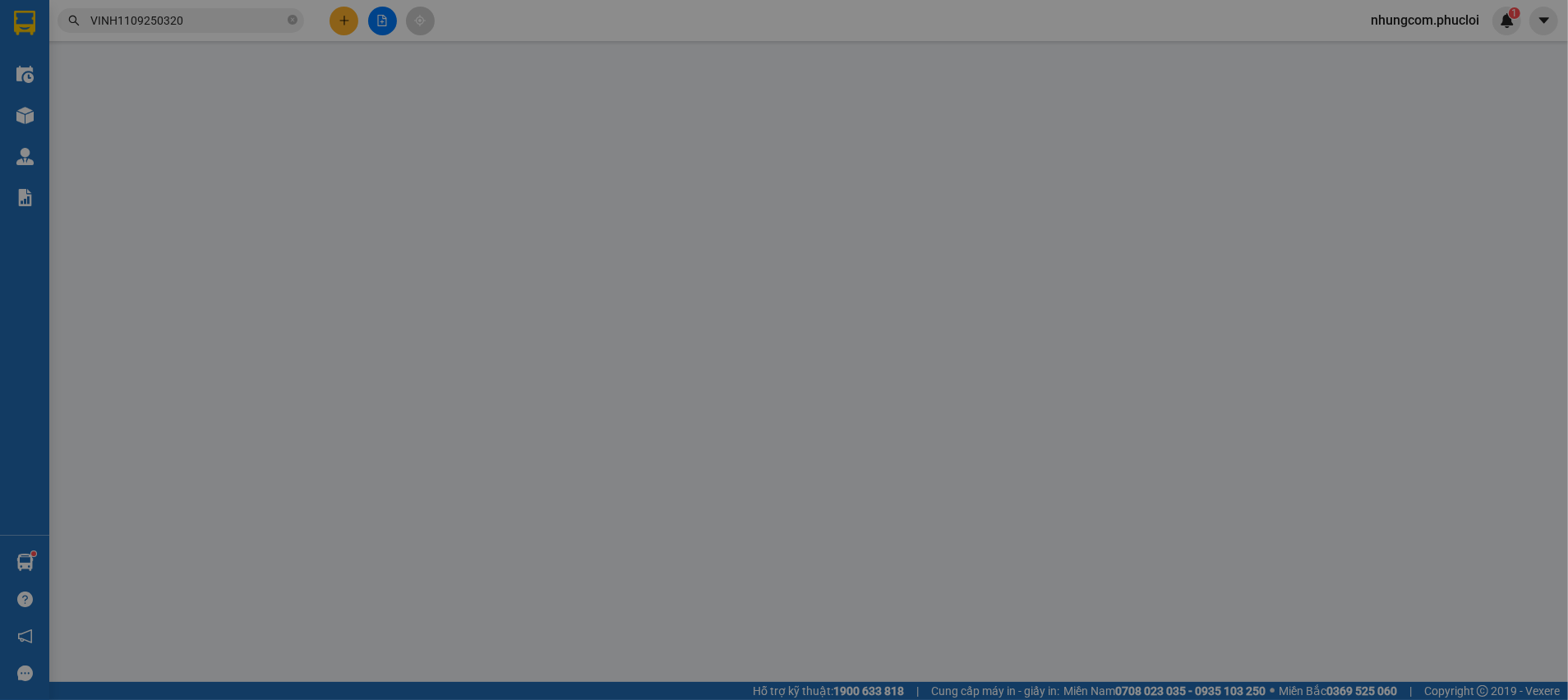
type input "0969927790"
type input "Chị Ngân Elambo"
type input "0979220783"
type input "Xe Hùng Mạnh"
checkbox input "true"
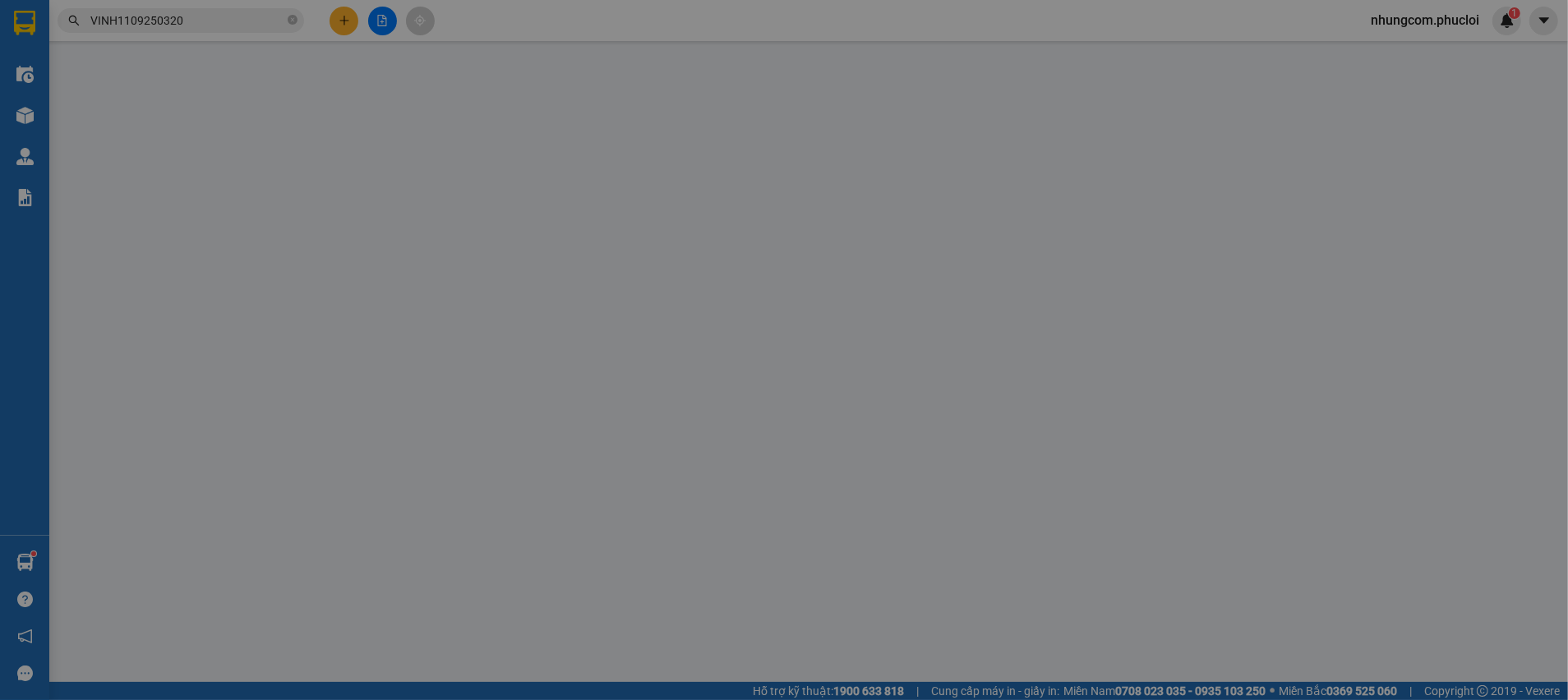
type input "VP số 8 - Đối Diện Nghĩa [PERSON_NAME], [GEOGRAPHIC_DATA]"
type input "800.000"
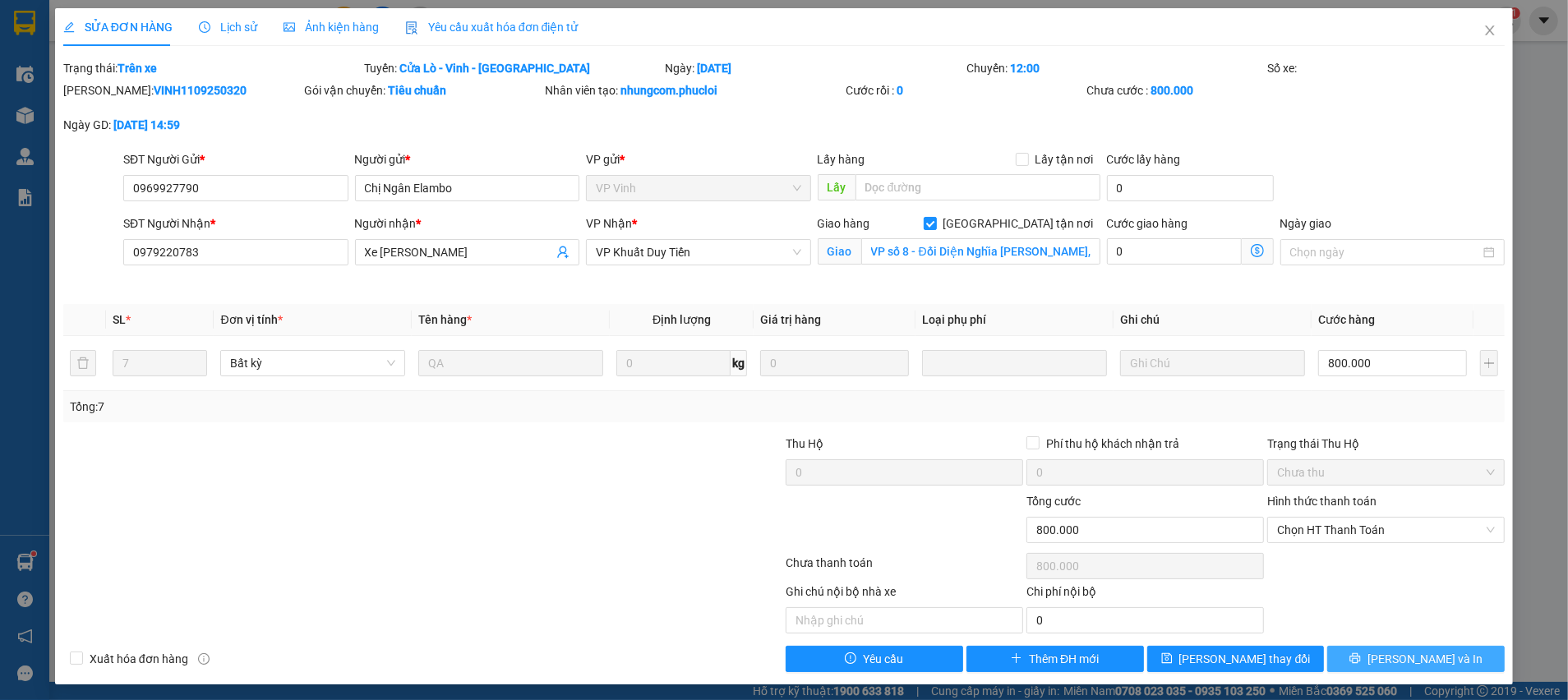
click at [1390, 653] on span "[PERSON_NAME] và In" at bounding box center [1425, 658] width 115 height 18
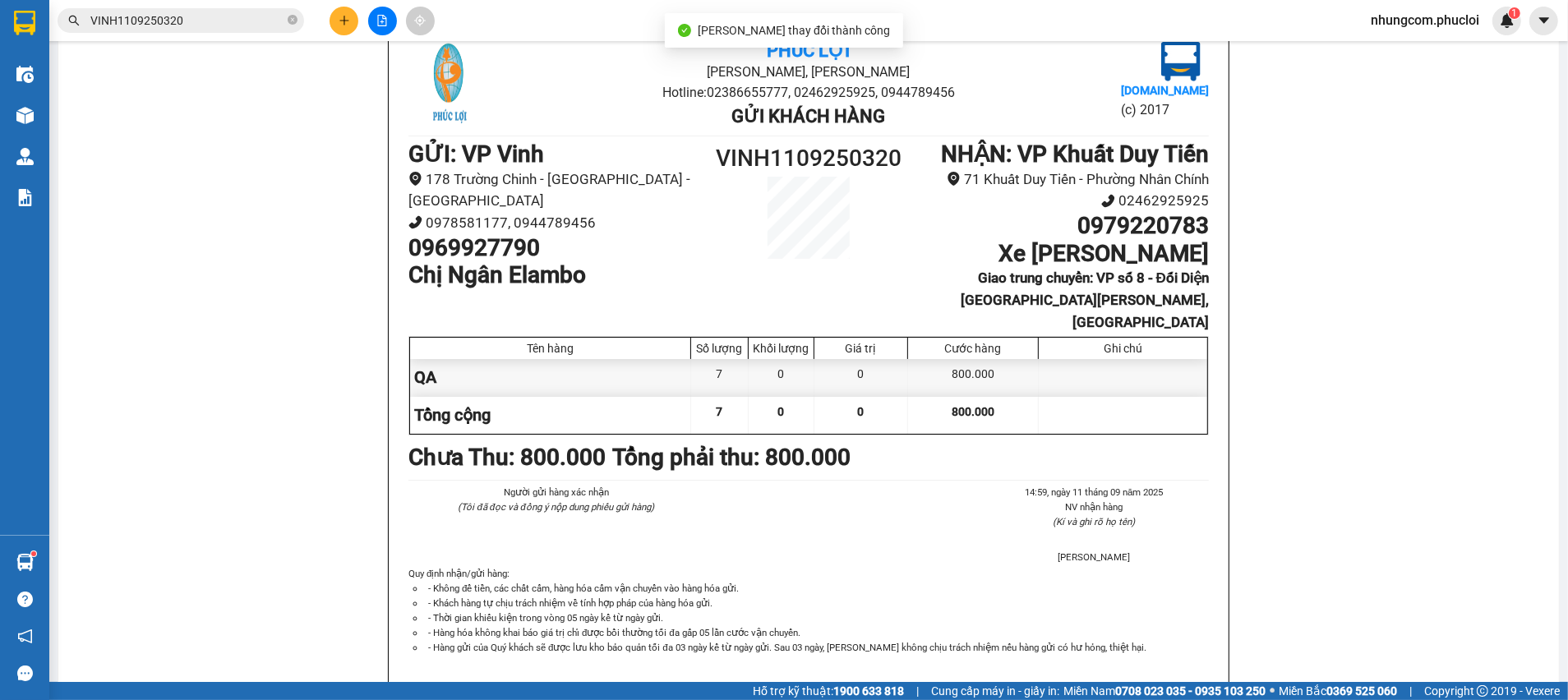
scroll to position [118, 0]
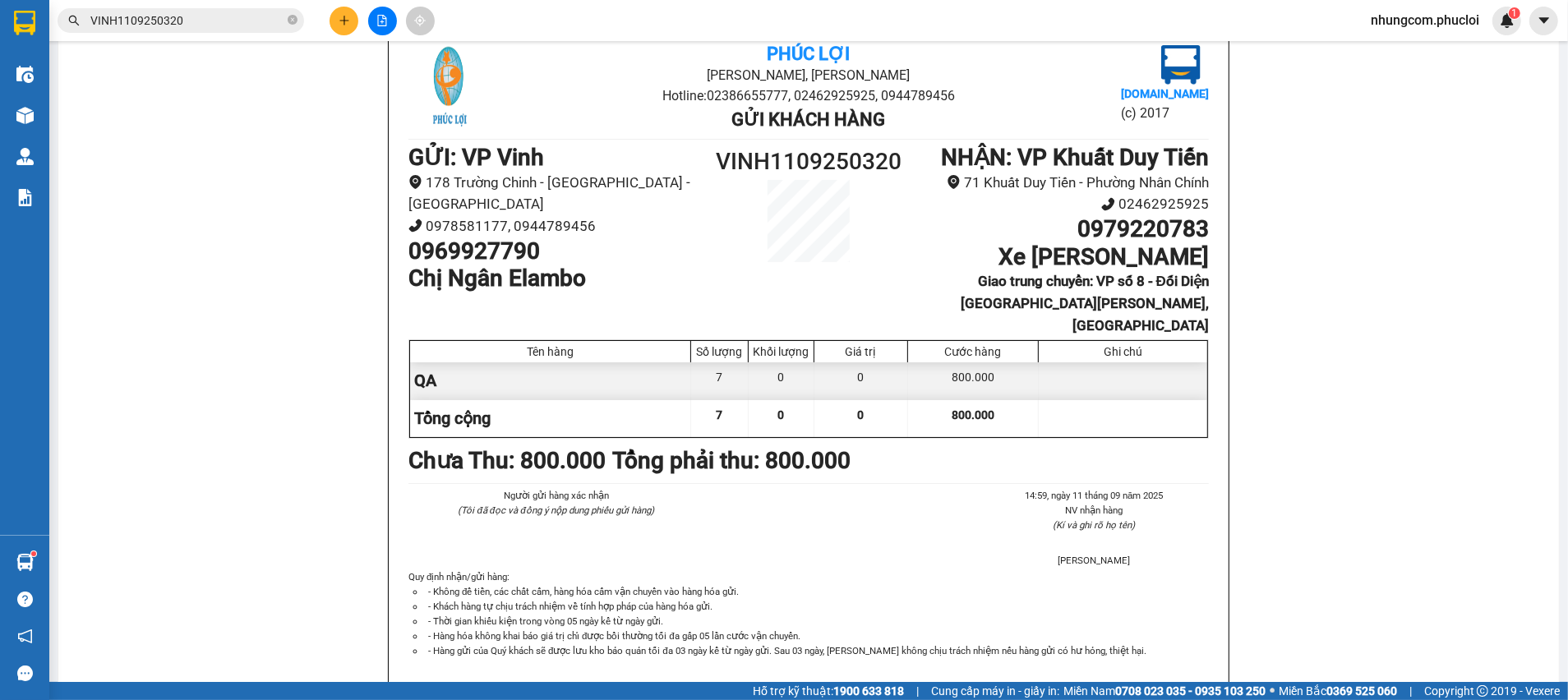
click at [544, 363] on div "QA" at bounding box center [551, 381] width 281 height 37
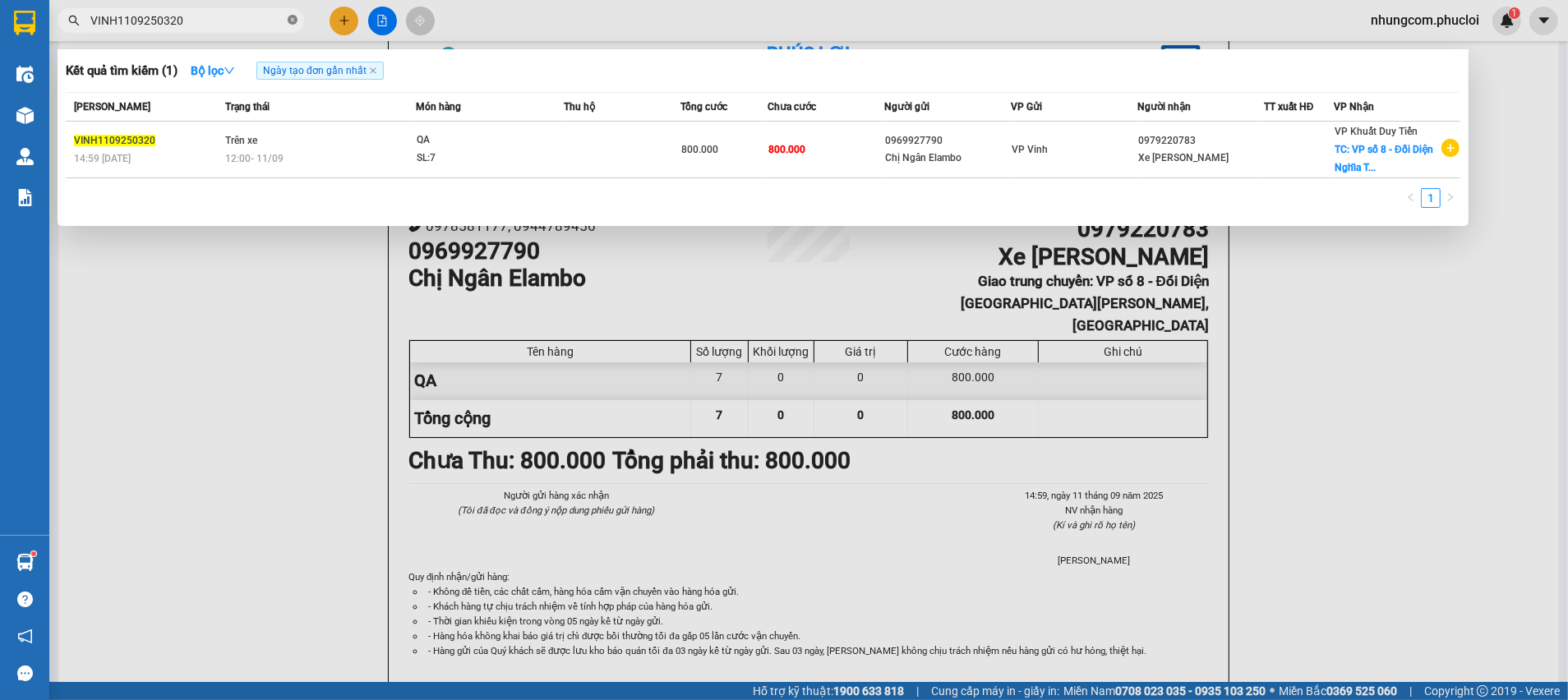
click at [288, 21] on icon "close-circle" at bounding box center [292, 20] width 9 height 9
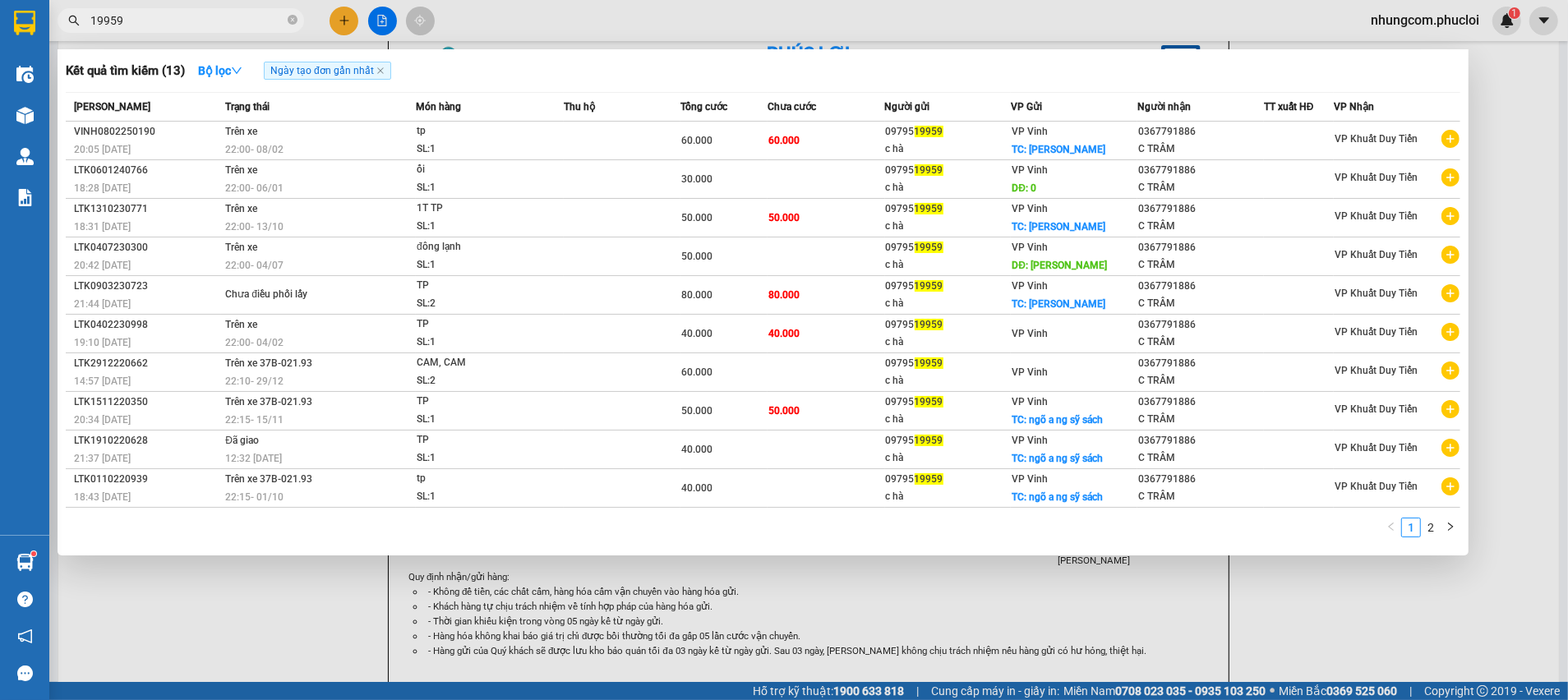
type input "19959"
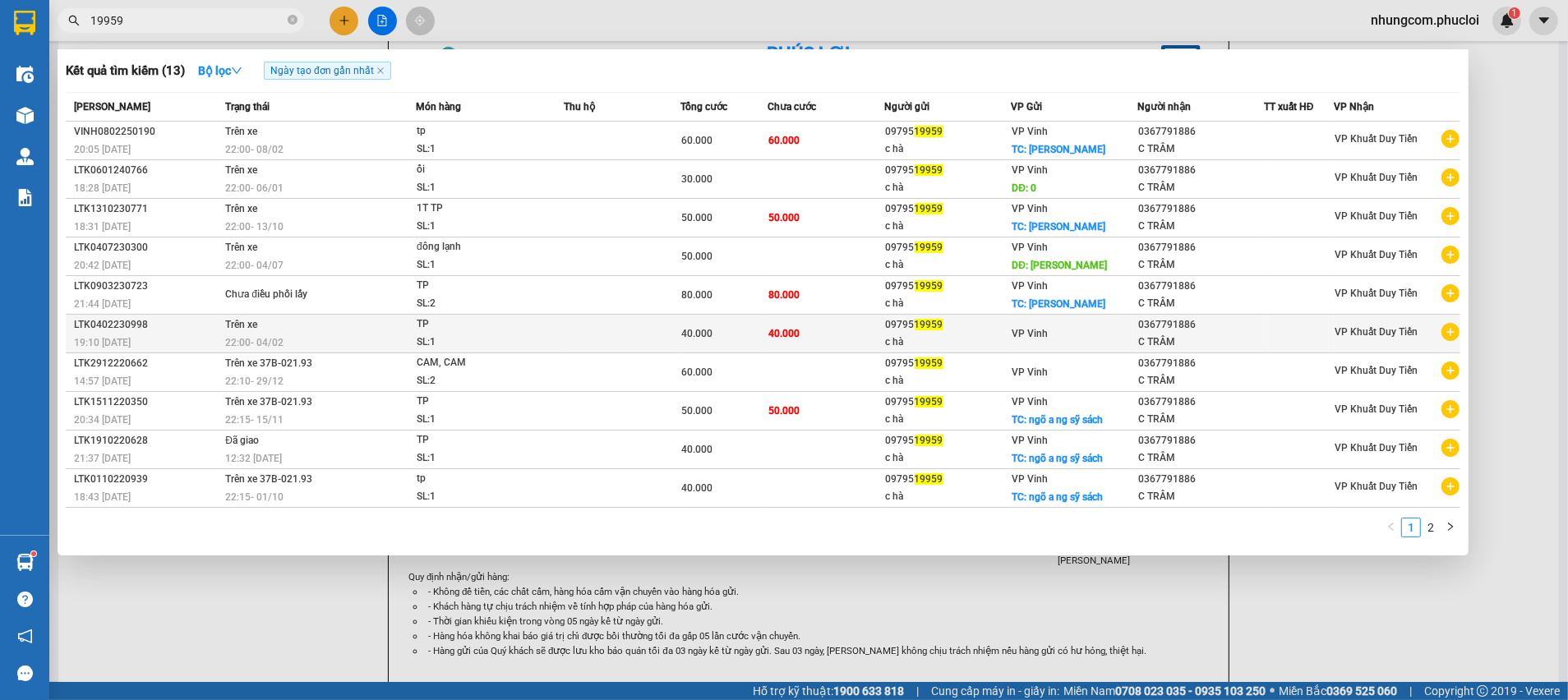
click at [802, 340] on td "40.000" at bounding box center [827, 333] width 117 height 39
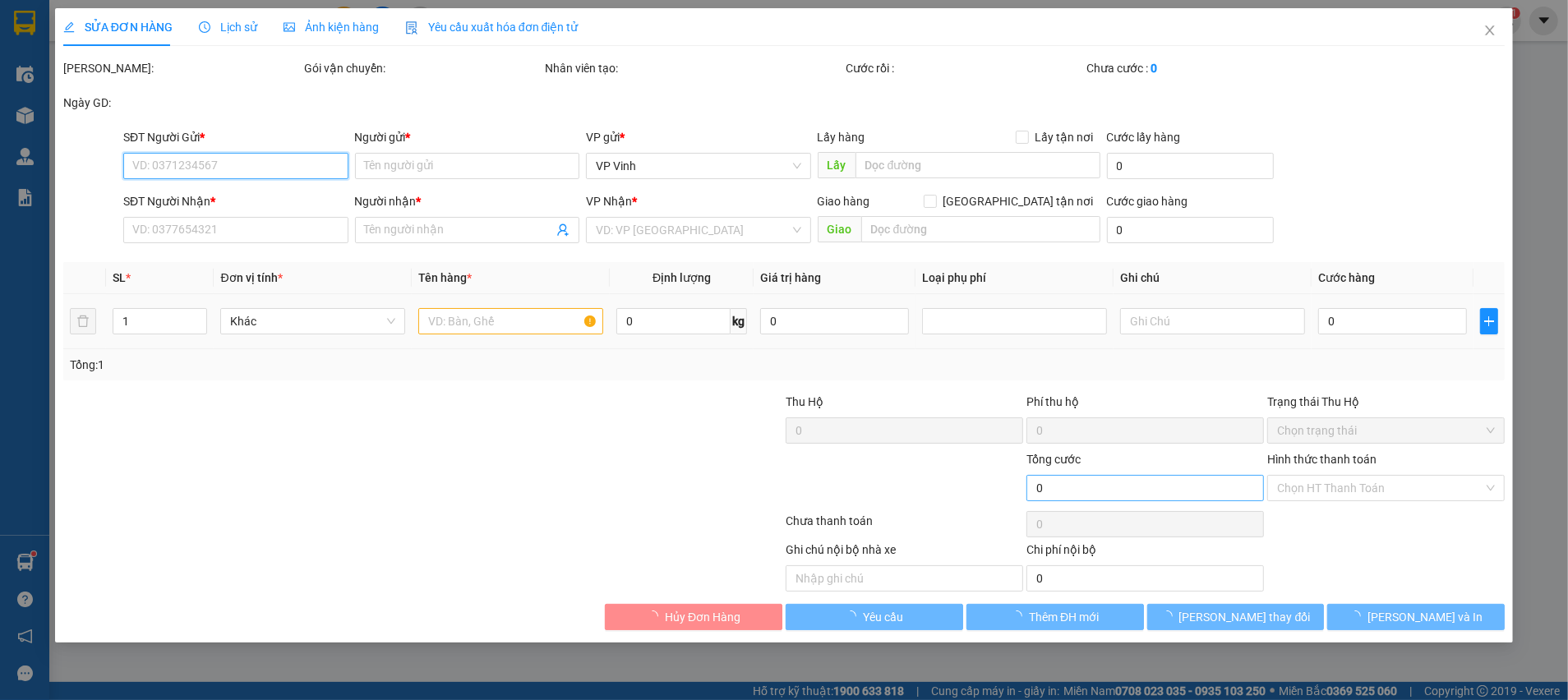
type input "0979519959"
type input "c hà"
type input "0367791886"
type input "C TRÂM"
type input "40.000"
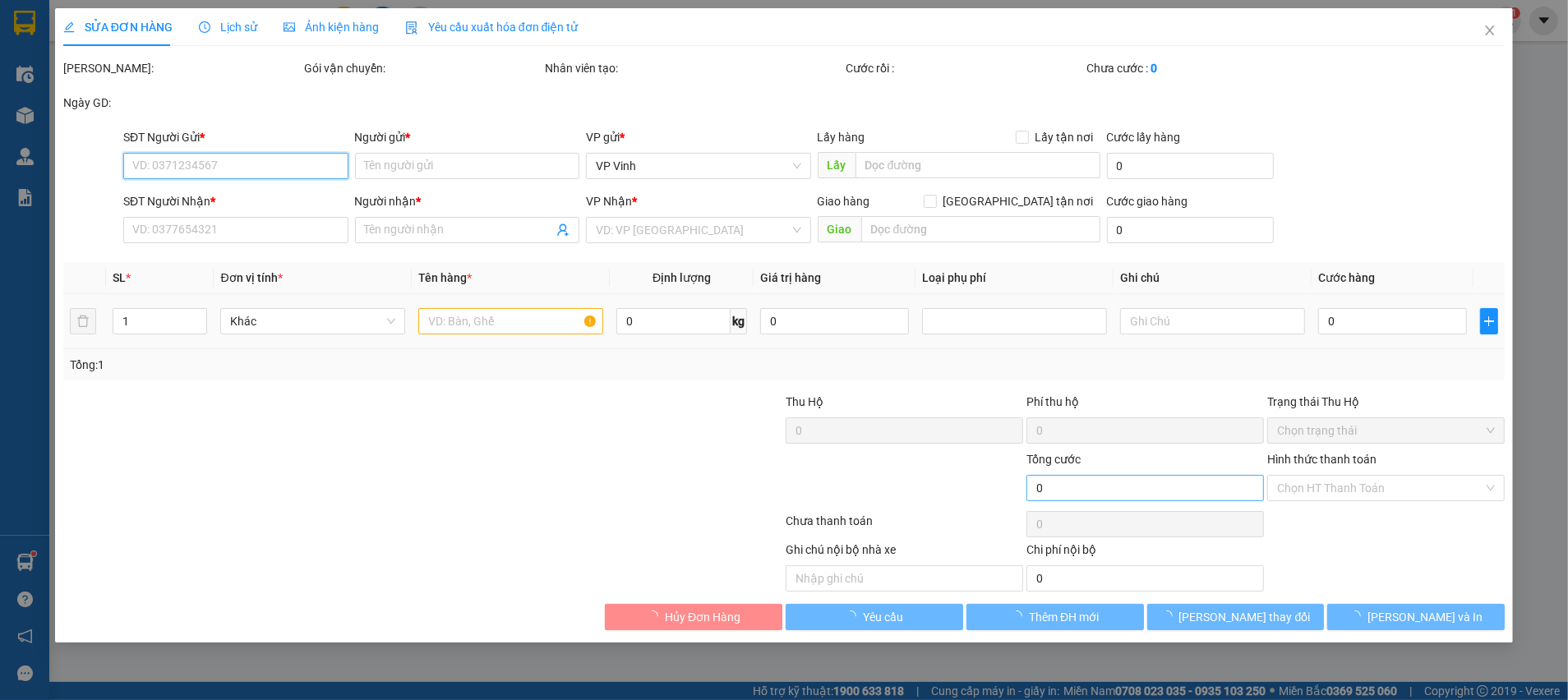
type input "40.000"
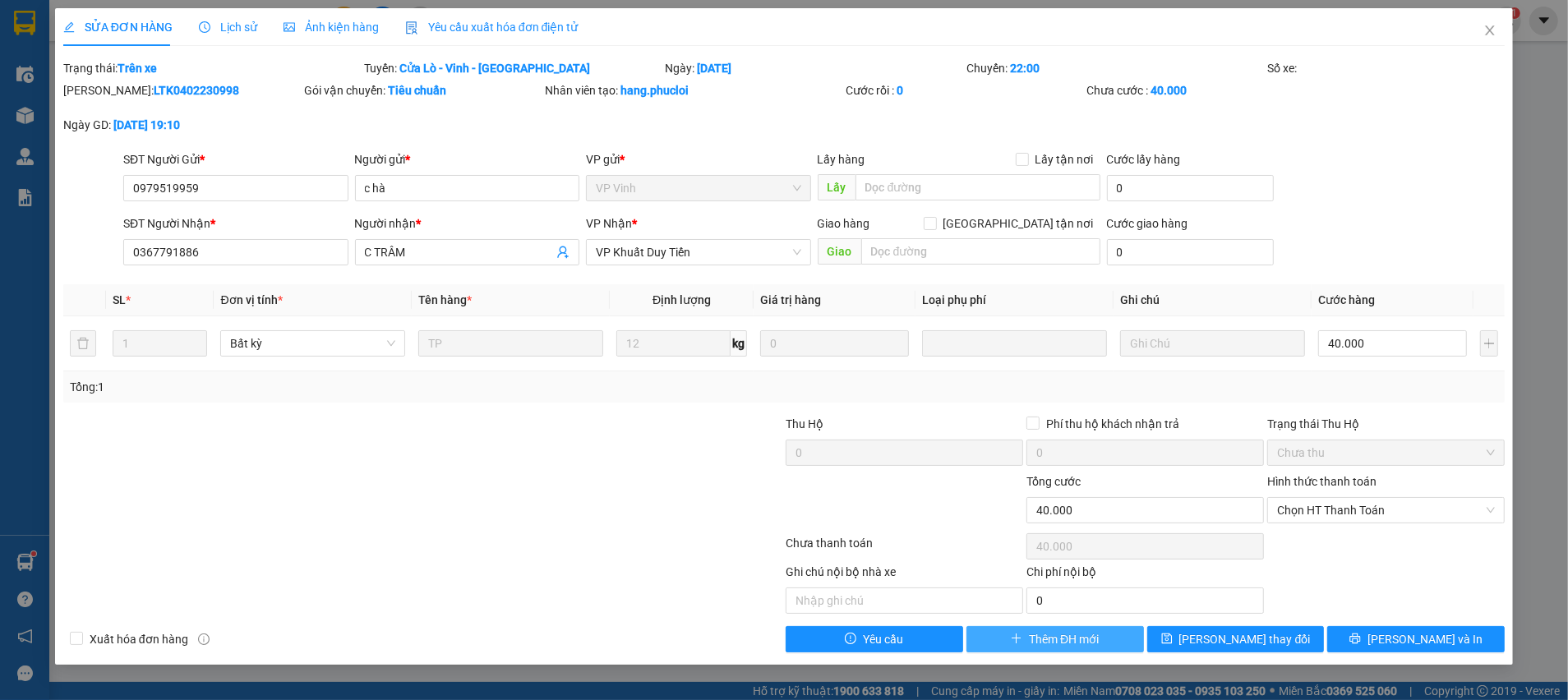
click at [1034, 639] on span "Thêm ĐH mới" at bounding box center [1064, 639] width 70 height 18
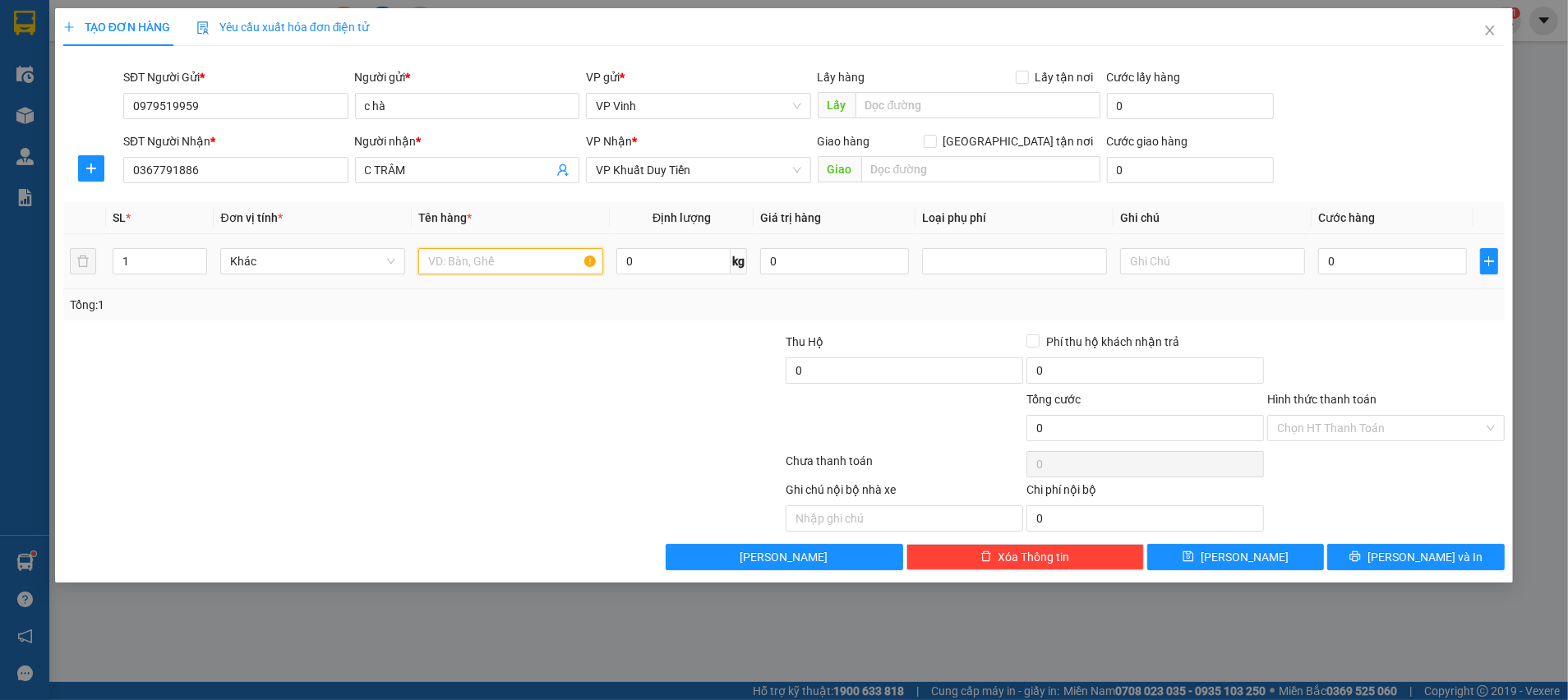
click at [499, 265] on input "text" at bounding box center [511, 262] width 185 height 26
type input "t"
type input "TP"
click at [1349, 271] on input "0" at bounding box center [1391, 262] width 148 height 26
type input "3"
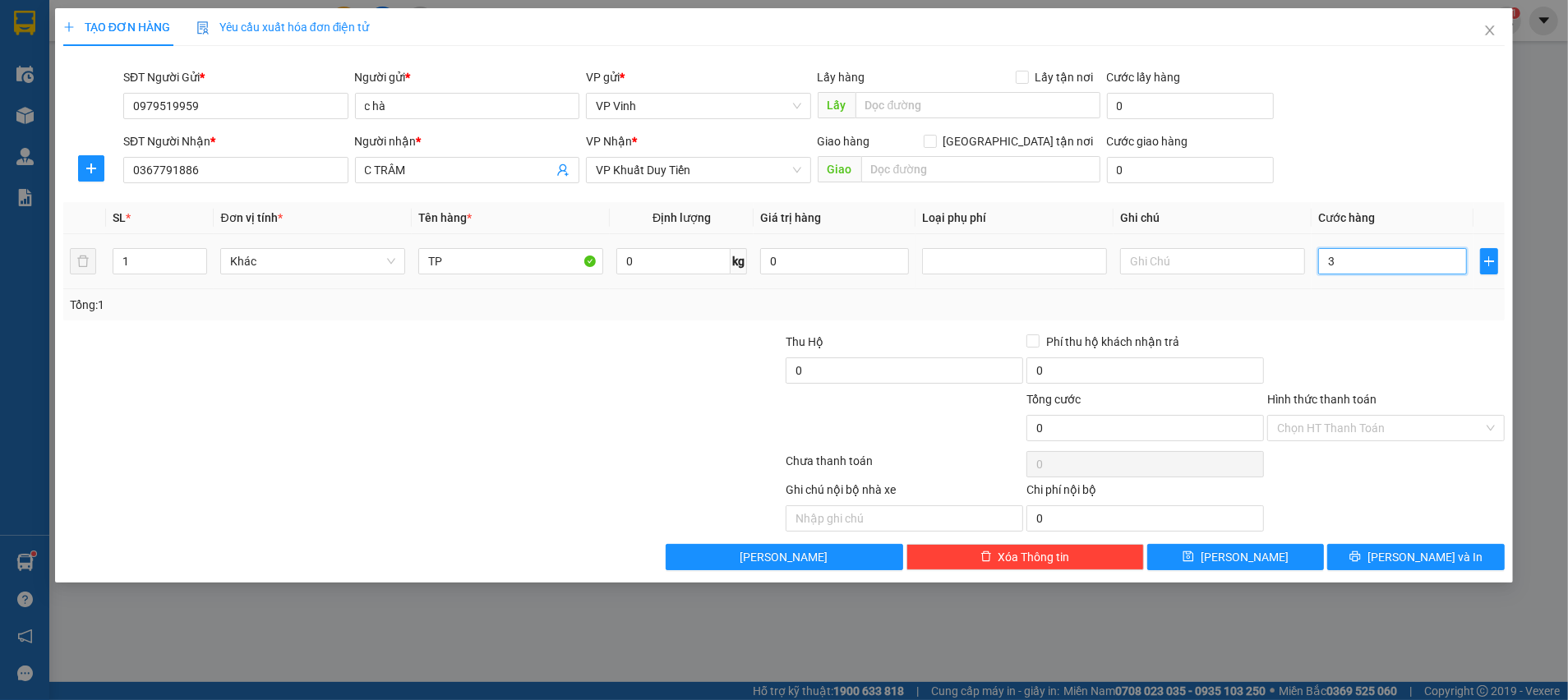
type input "3"
type input "30"
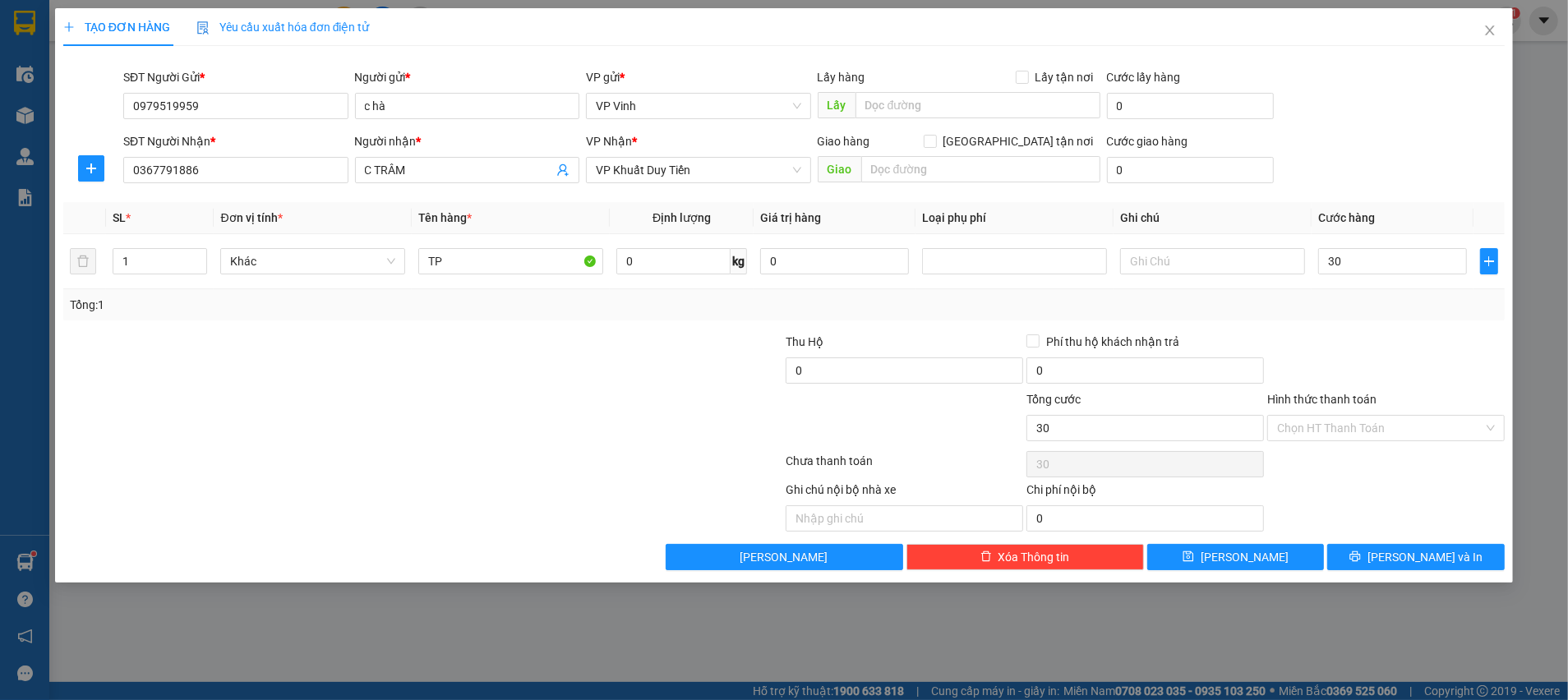
type input "30.000"
click at [1357, 316] on div "Tổng: 1" at bounding box center [784, 304] width 1441 height 31
click at [1362, 435] on input "Hình thức thanh toán" at bounding box center [1380, 428] width 206 height 25
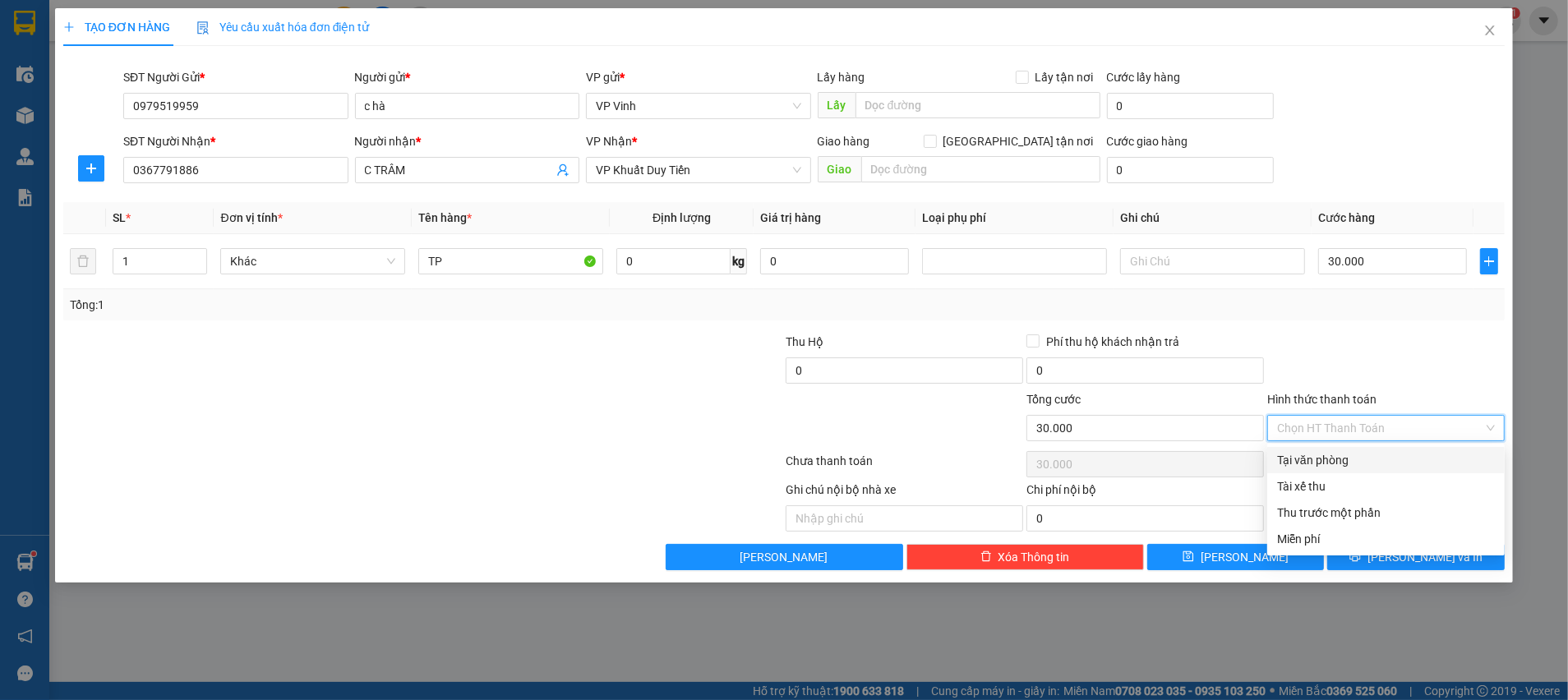
click at [1340, 458] on div "Tại văn phòng" at bounding box center [1386, 460] width 218 height 18
type input "0"
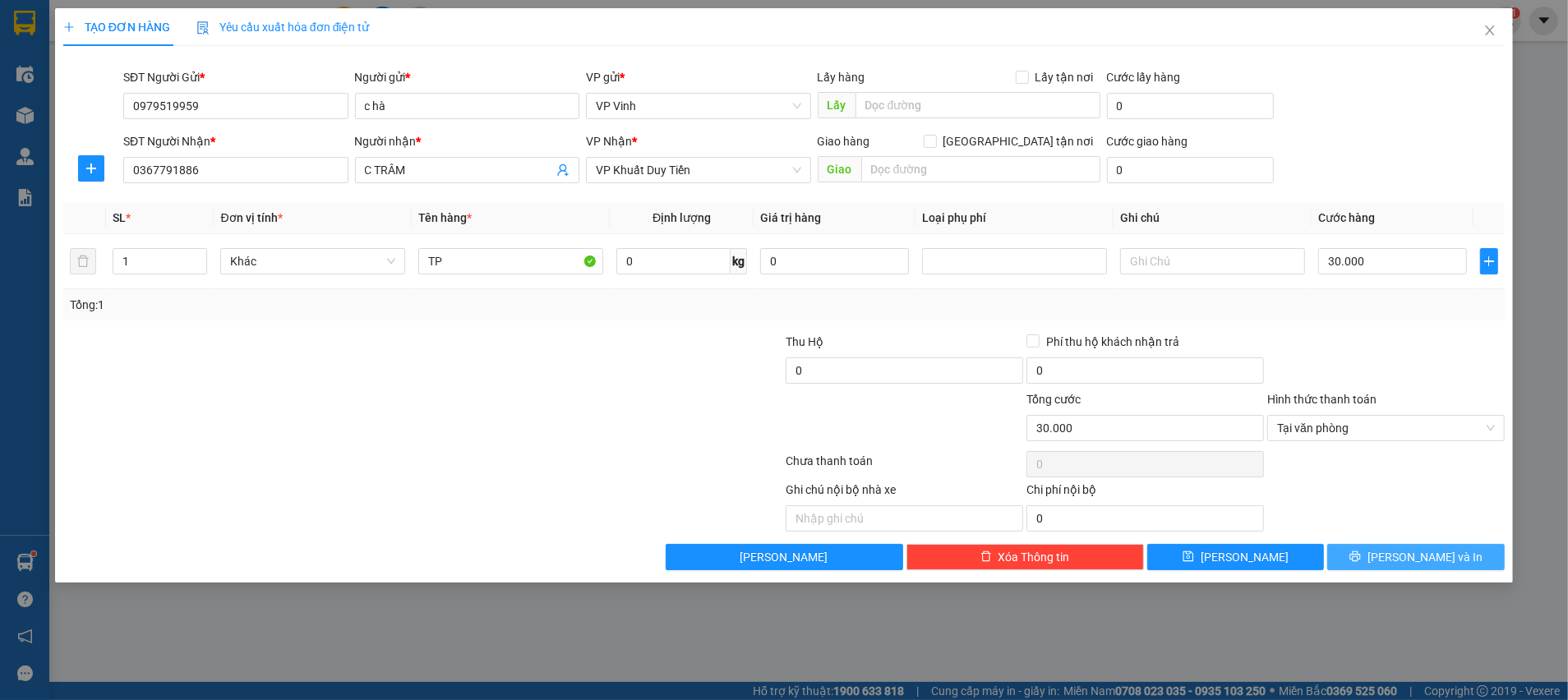
click at [1361, 563] on span "printer" at bounding box center [1355, 557] width 11 height 13
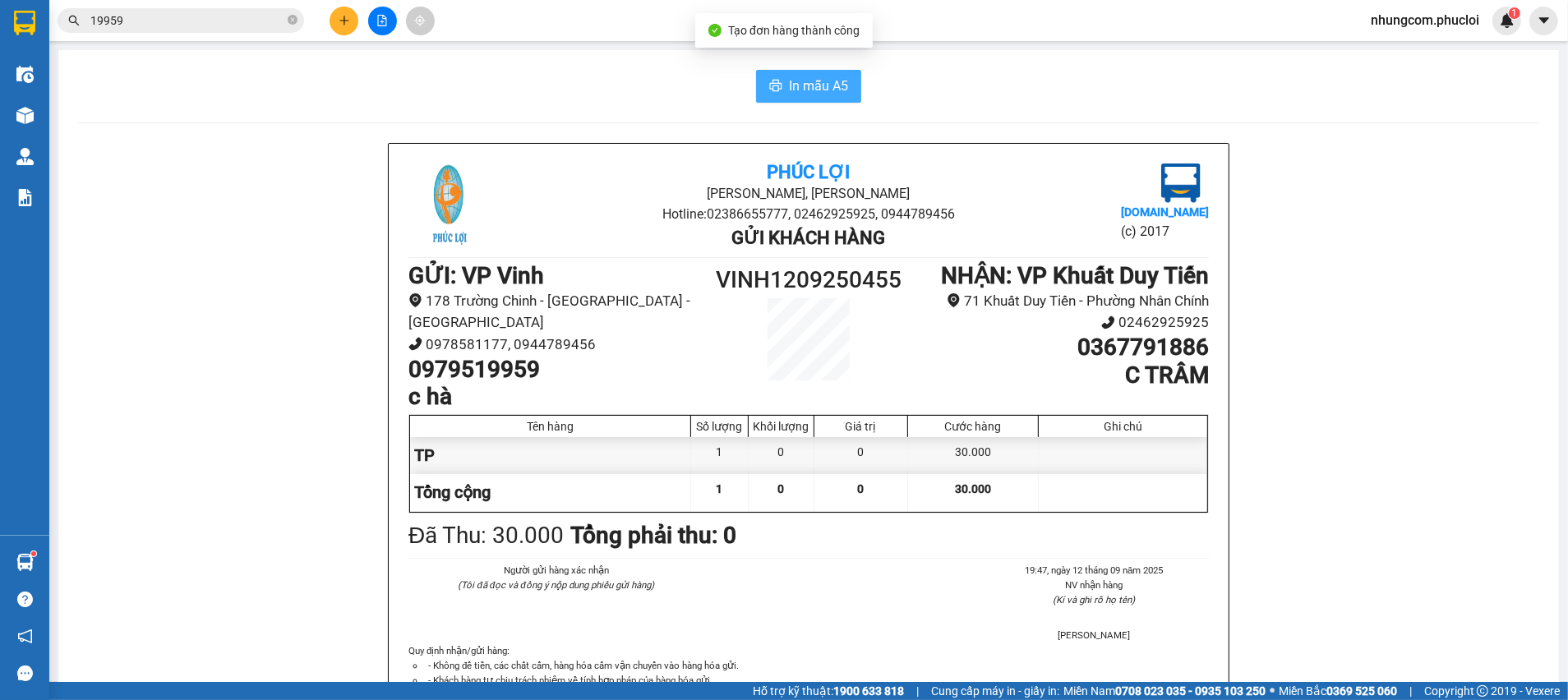
drag, startPoint x: 792, startPoint y: 95, endPoint x: 802, endPoint y: 80, distance: 18.0
click at [793, 95] on span "In mẫu A5" at bounding box center [818, 86] width 60 height 21
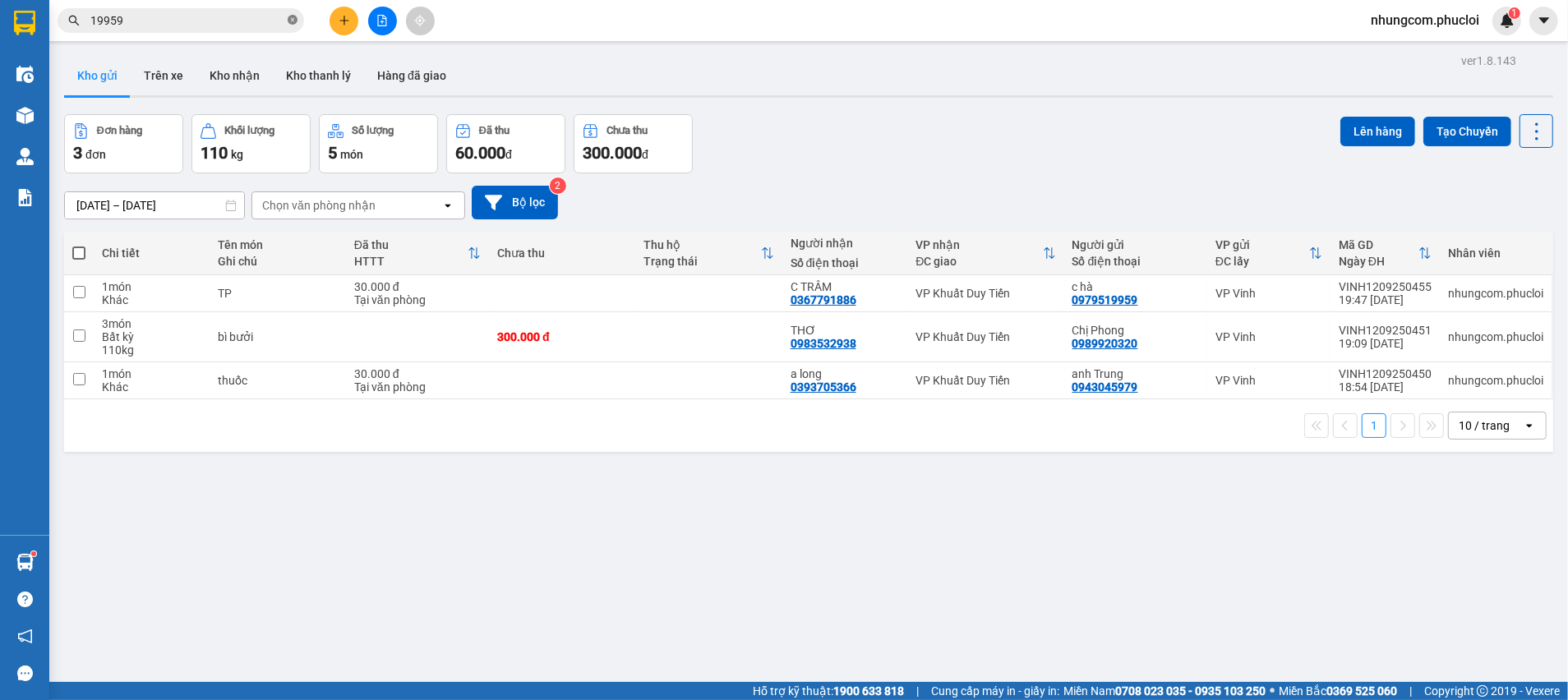
click at [289, 13] on span at bounding box center [292, 21] width 9 height 16
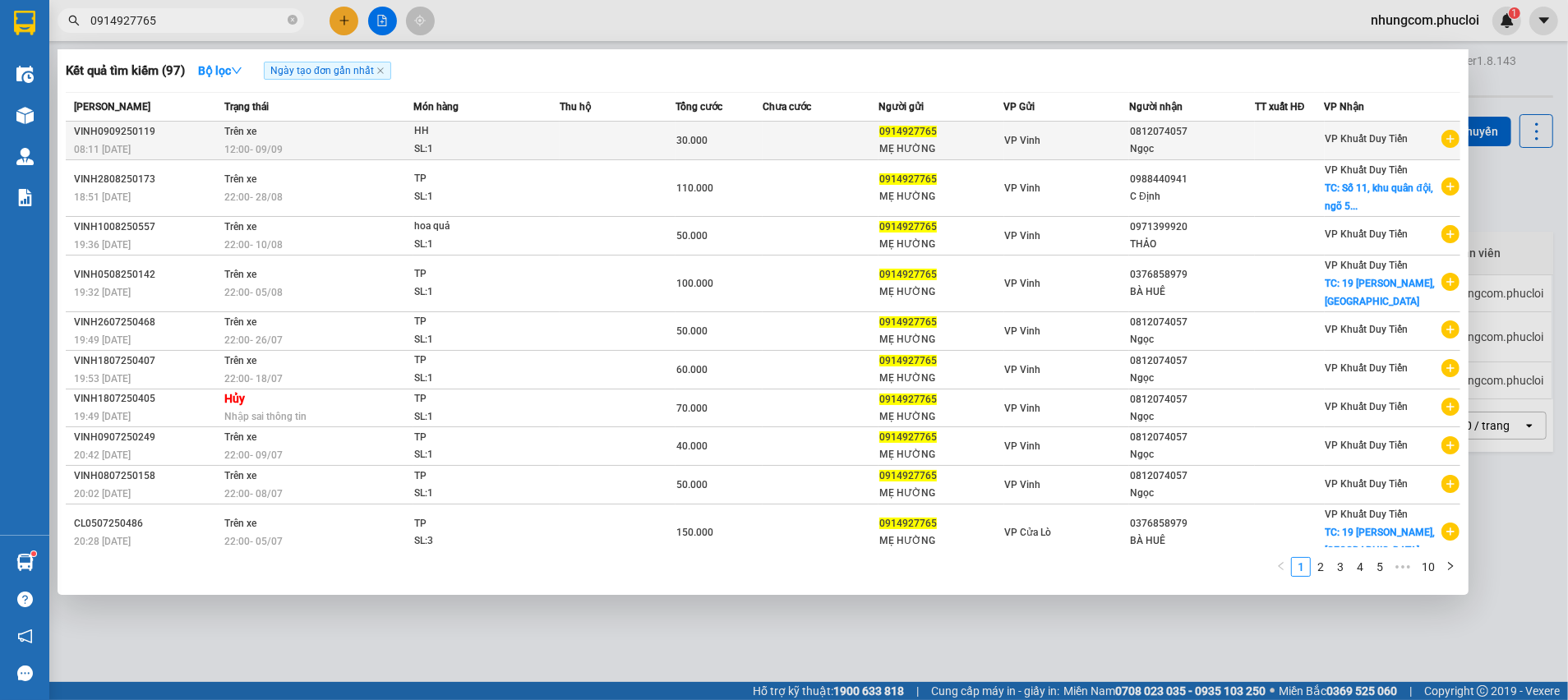
type input "0914927765"
click at [831, 148] on td at bounding box center [820, 141] width 116 height 39
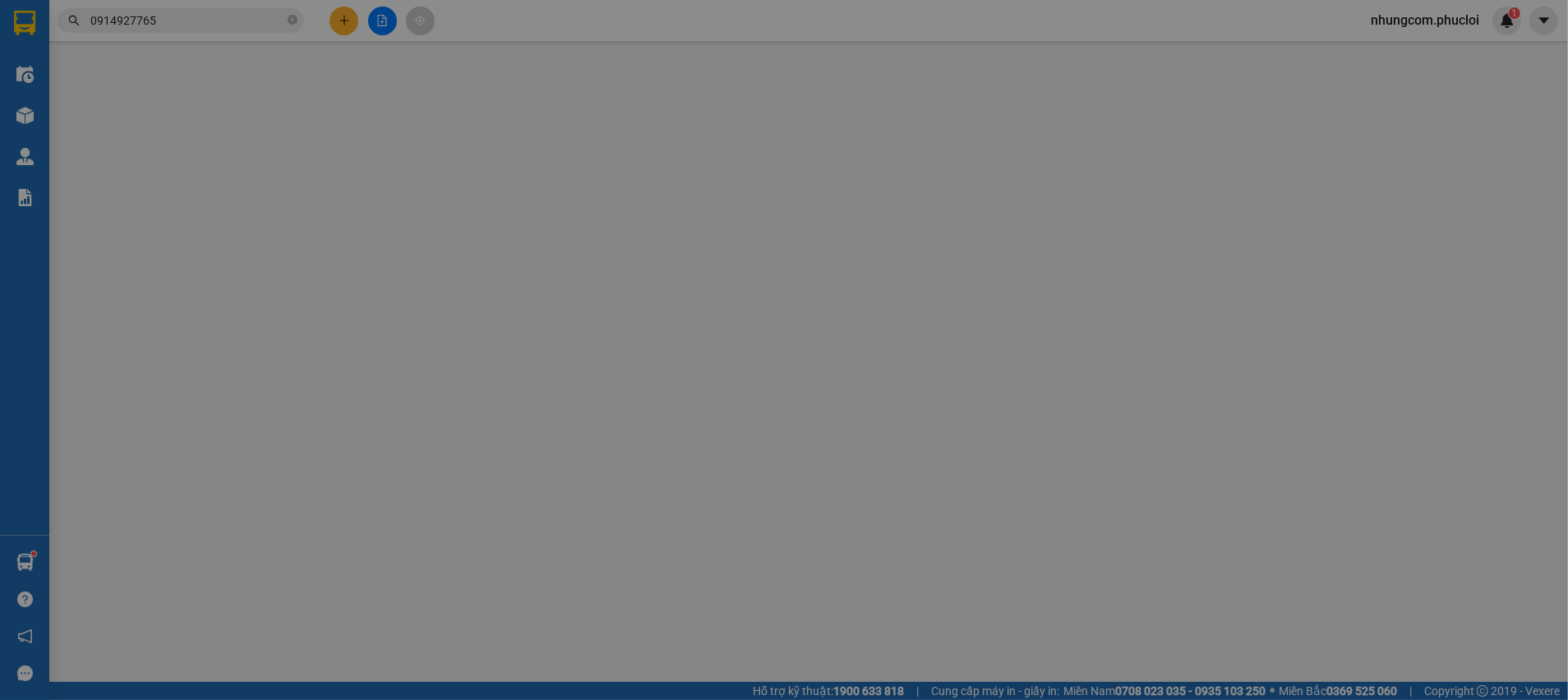
type input "0914927765"
type input "MẸ HƯỜNG"
type input "0812074057"
type input "Ngọc"
type input "30.000"
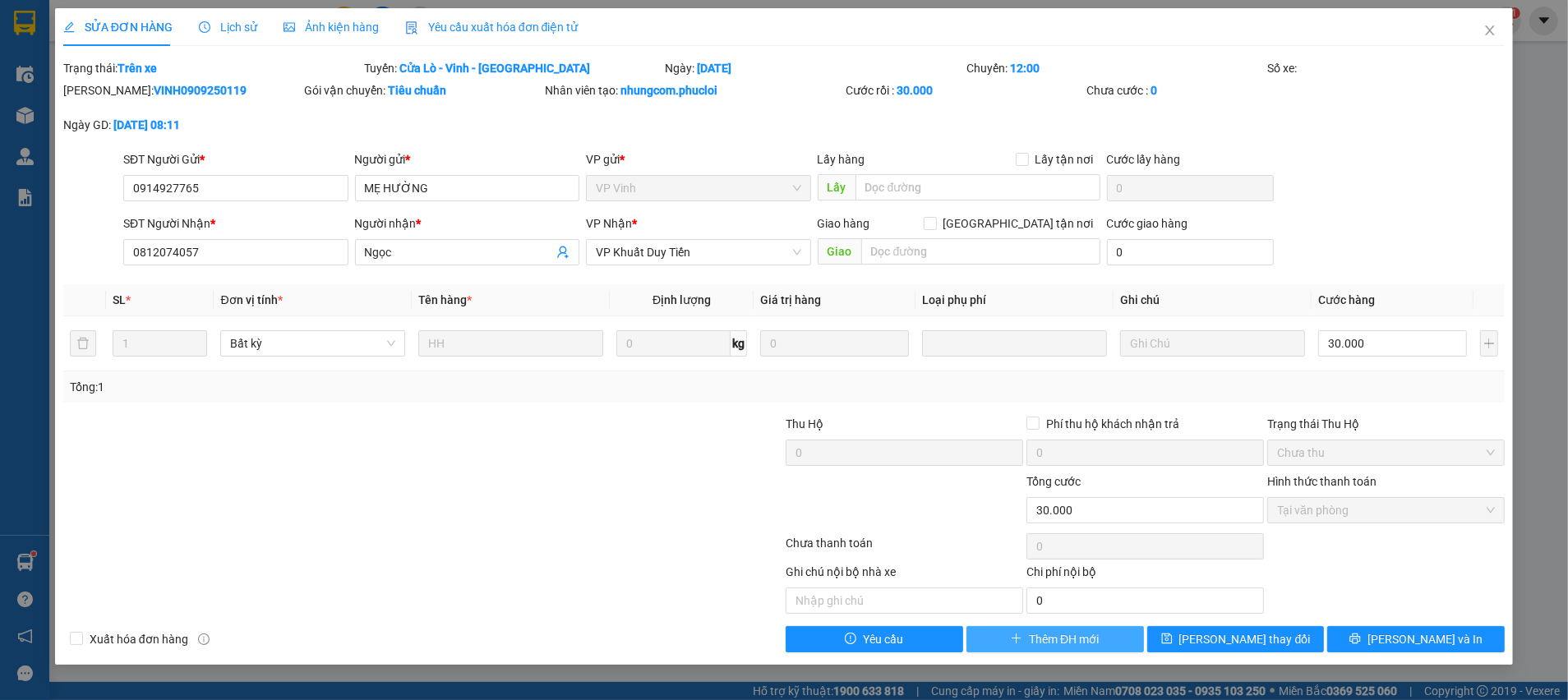
click at [1100, 641] on button "Thêm ĐH mới" at bounding box center [1055, 640] width 178 height 26
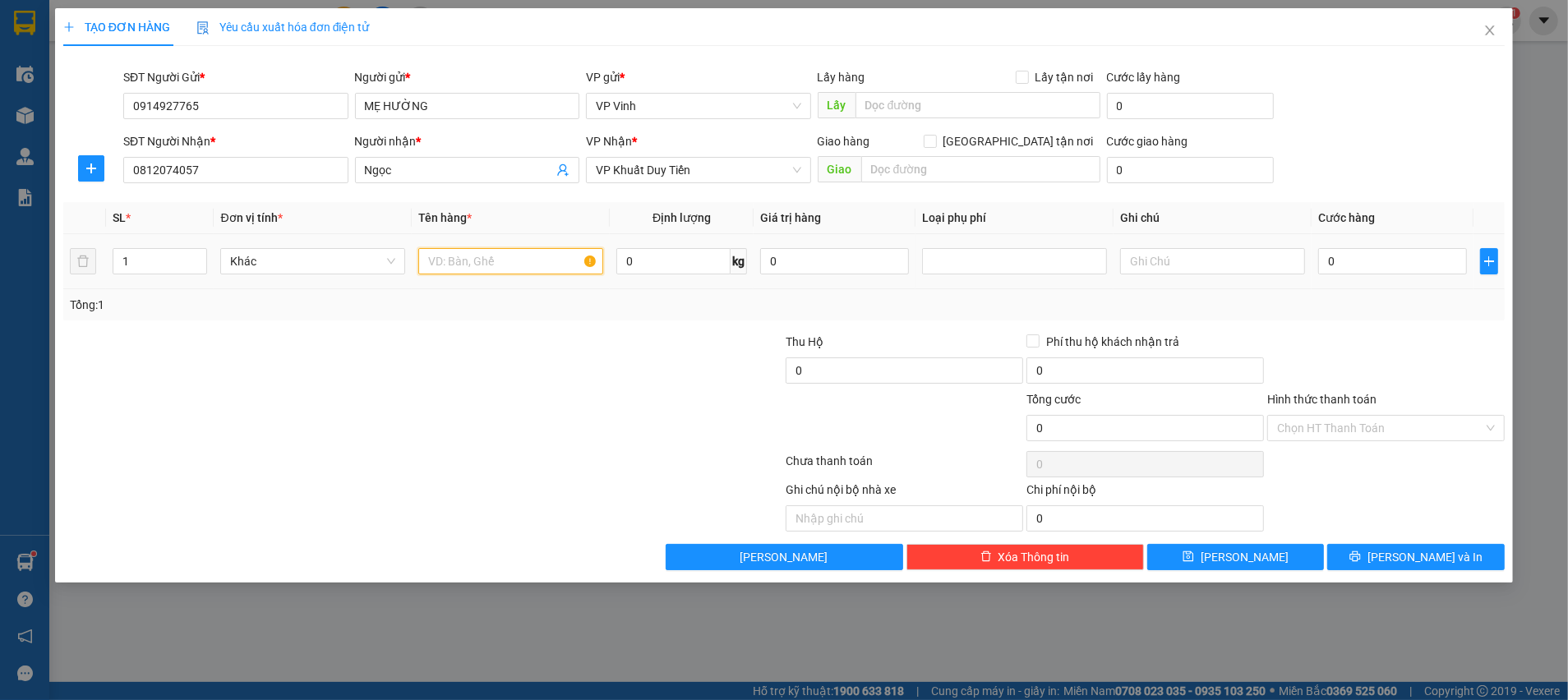
click at [527, 268] on input "text" at bounding box center [511, 262] width 185 height 26
type input "TP"
click at [1365, 271] on input "0" at bounding box center [1391, 262] width 148 height 26
type input "6"
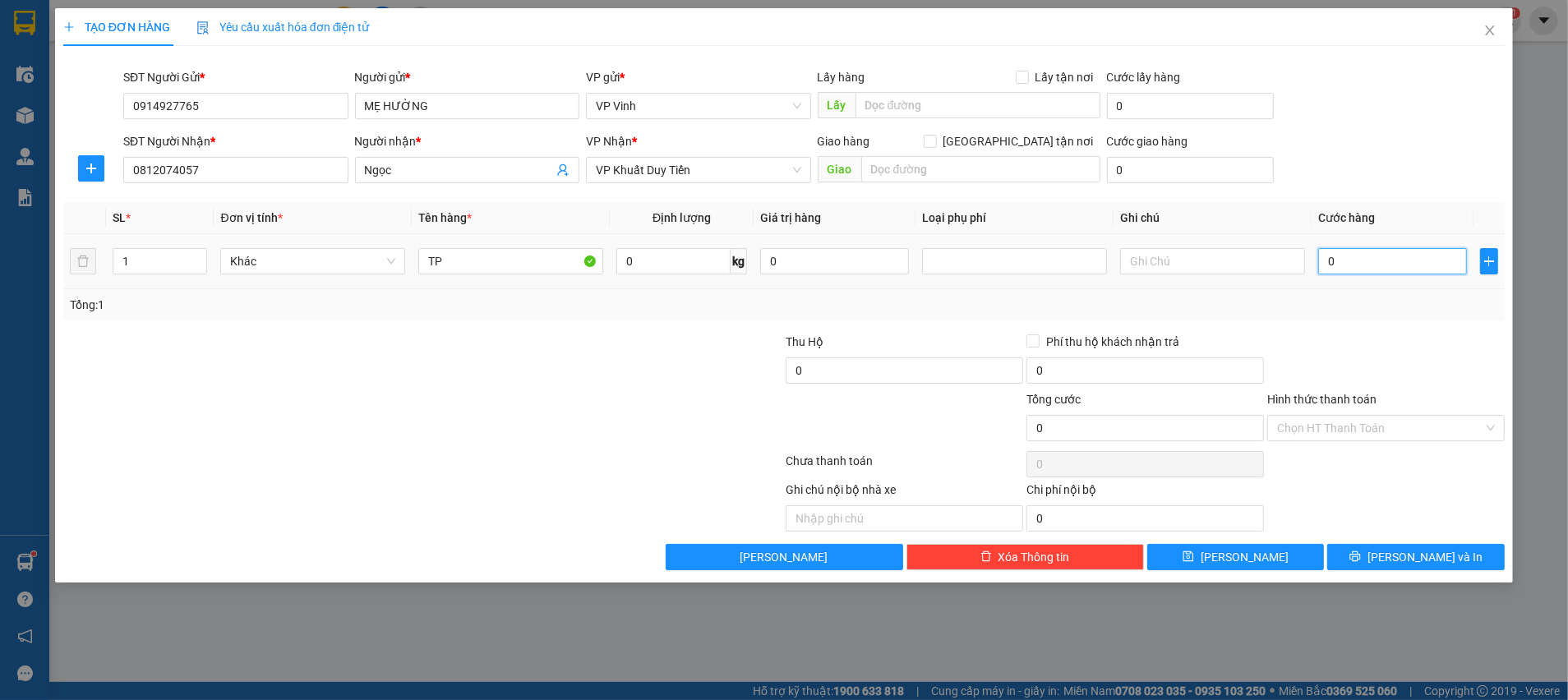
type input "6"
type input "60"
type input "60.000"
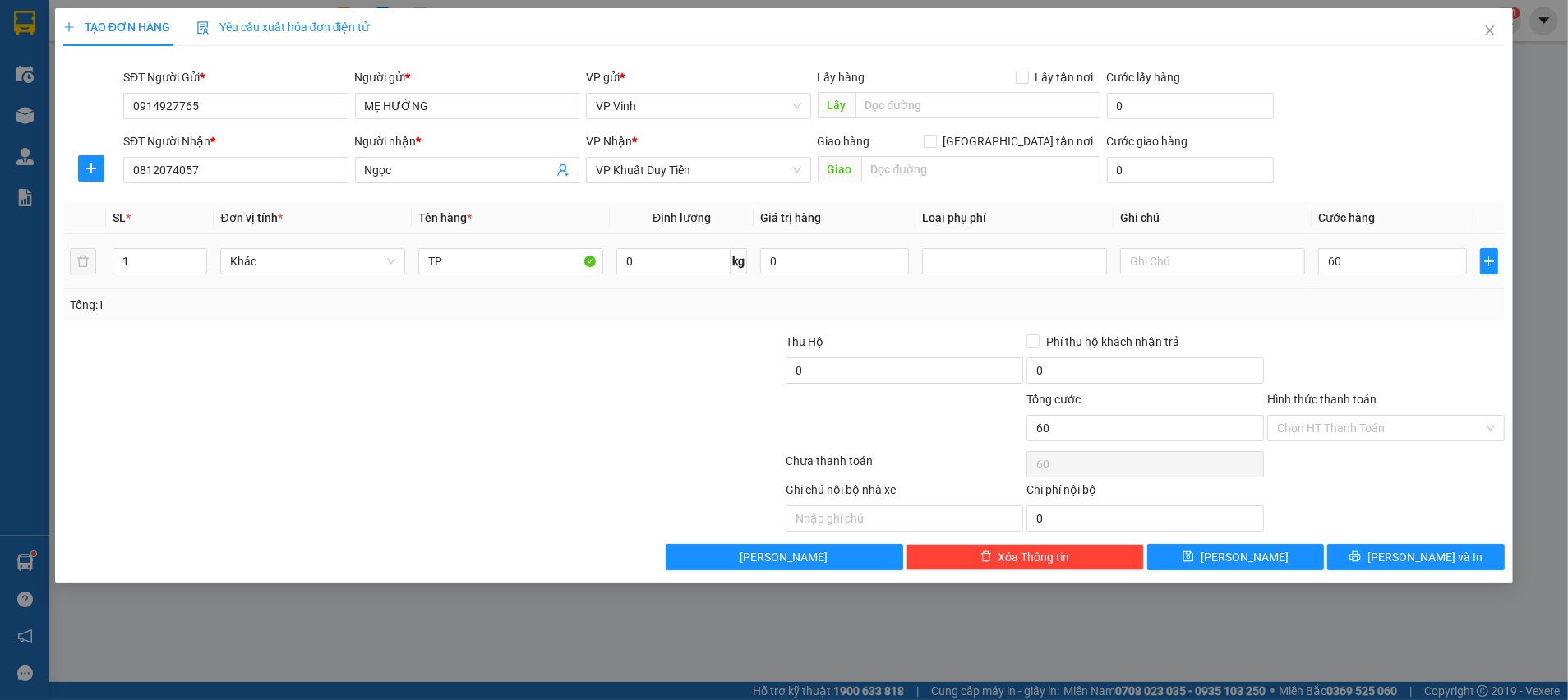
type input "60.000"
click at [1362, 321] on div "Transit Pickup Surcharge Ids Transit Deliver Surcharge Ids Transit Deliver Surc…" at bounding box center [784, 315] width 1441 height 511
click at [1367, 435] on input "Hình thức thanh toán" at bounding box center [1380, 428] width 206 height 25
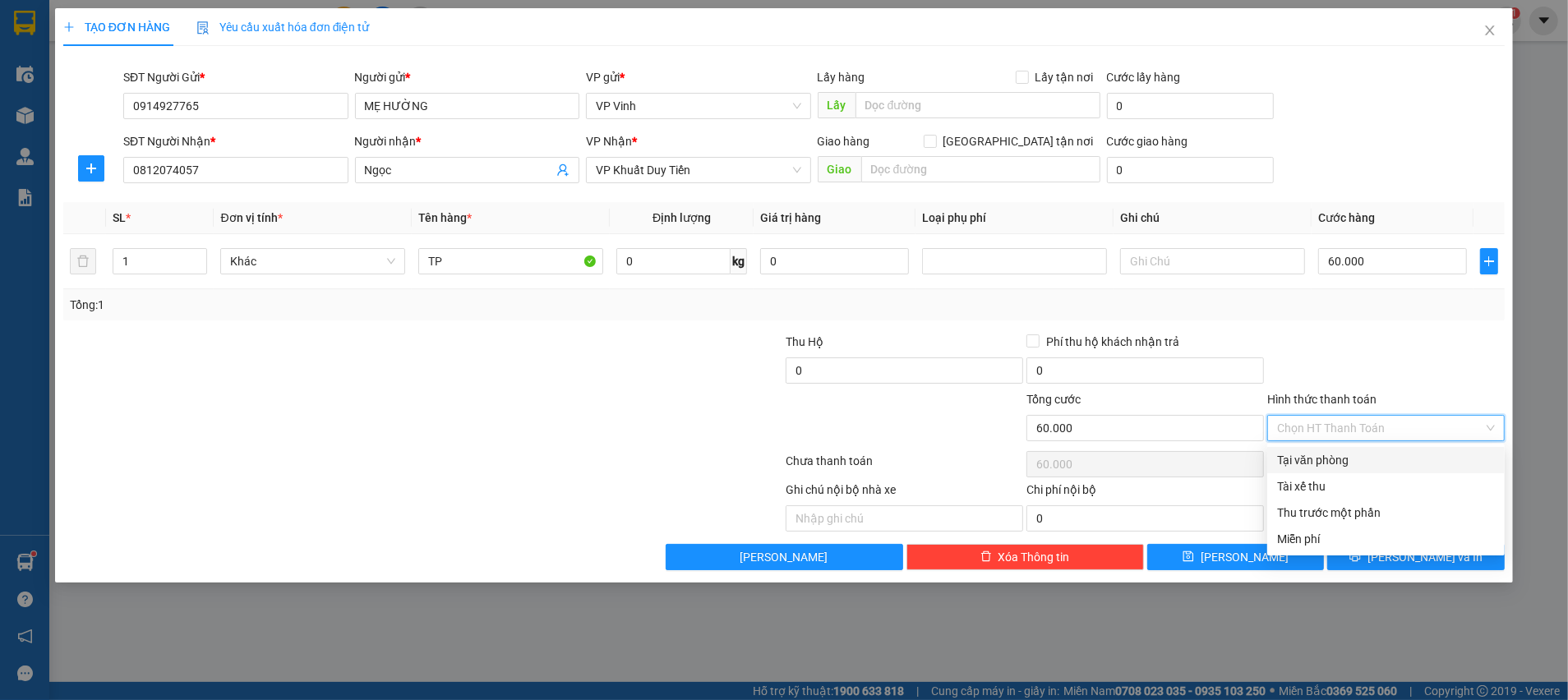
click at [1364, 465] on div "Tại văn phòng" at bounding box center [1386, 460] width 218 height 18
type input "0"
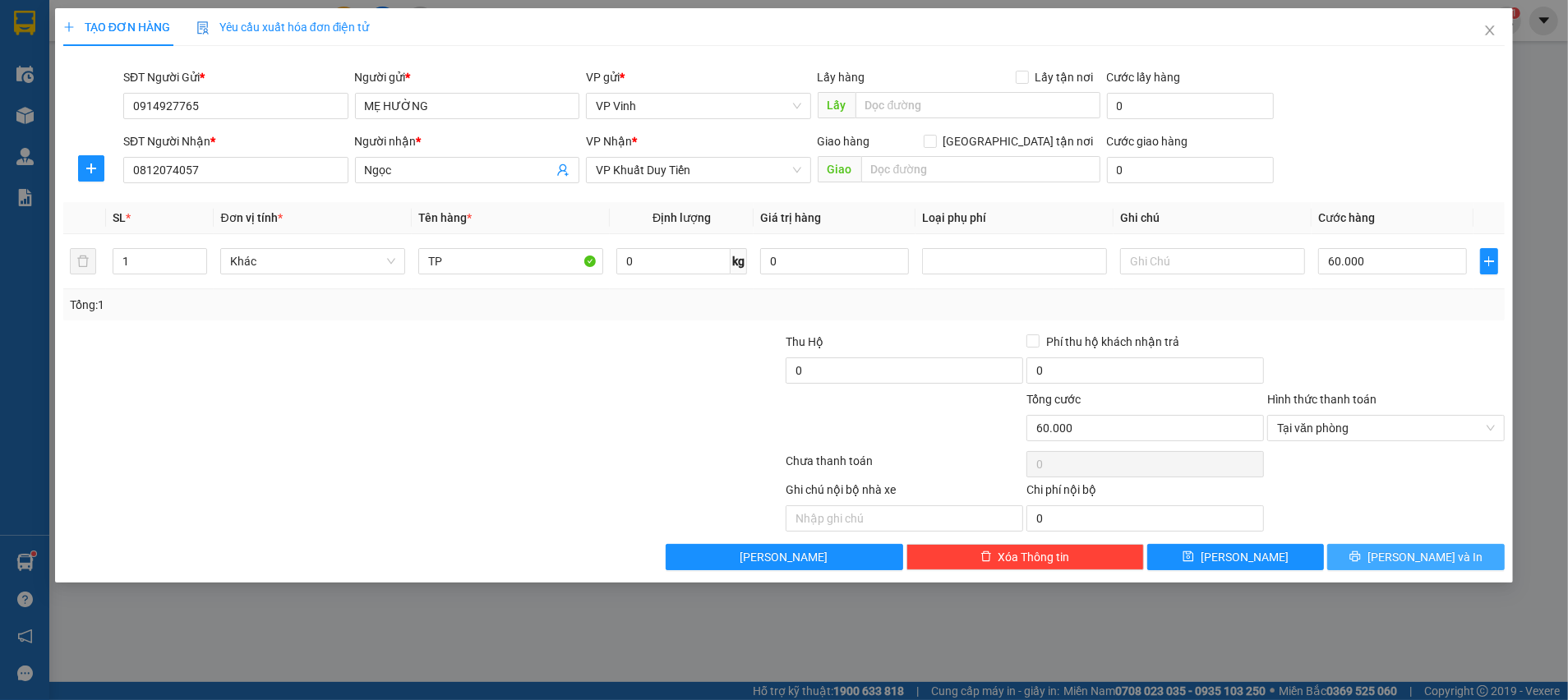
click at [1402, 554] on span "[PERSON_NAME] và In" at bounding box center [1425, 556] width 115 height 18
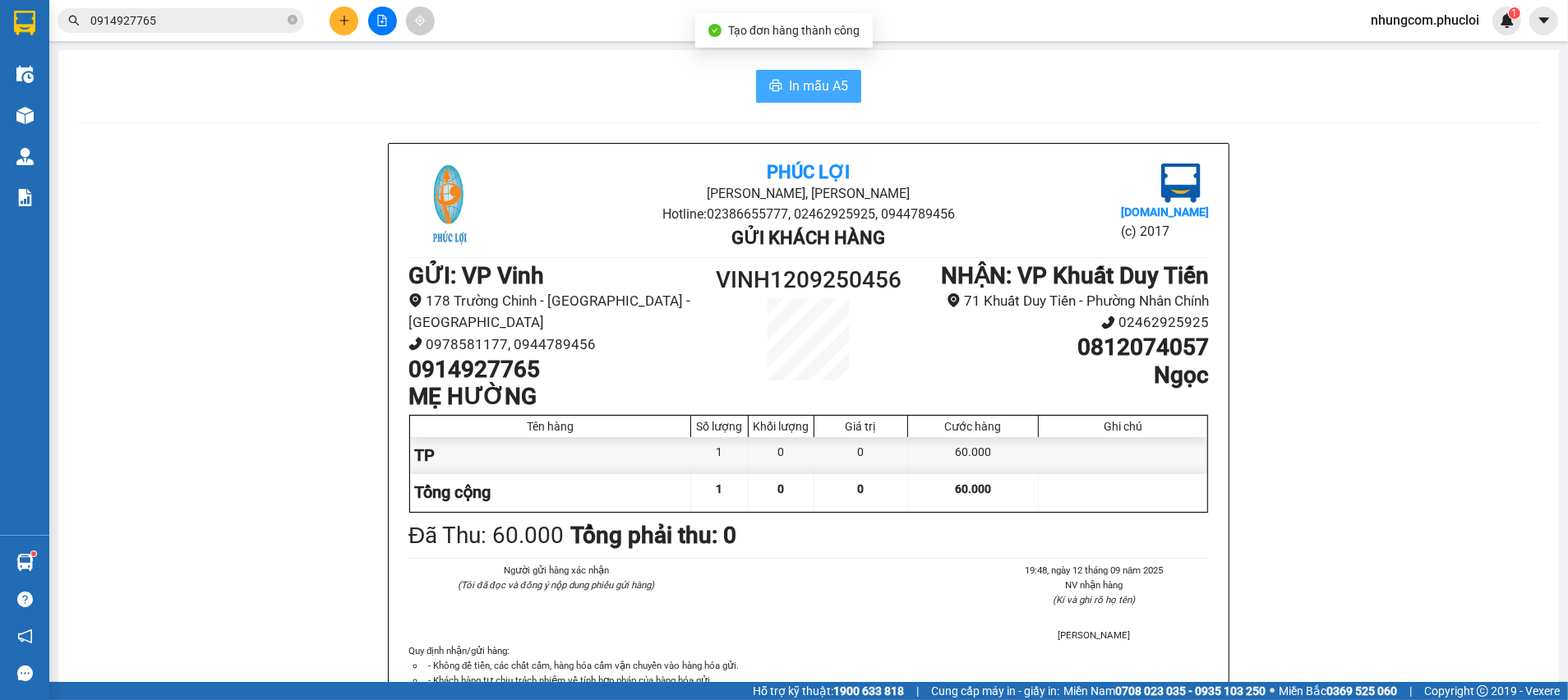
click at [831, 92] on span "In mẫu A5" at bounding box center [818, 86] width 60 height 21
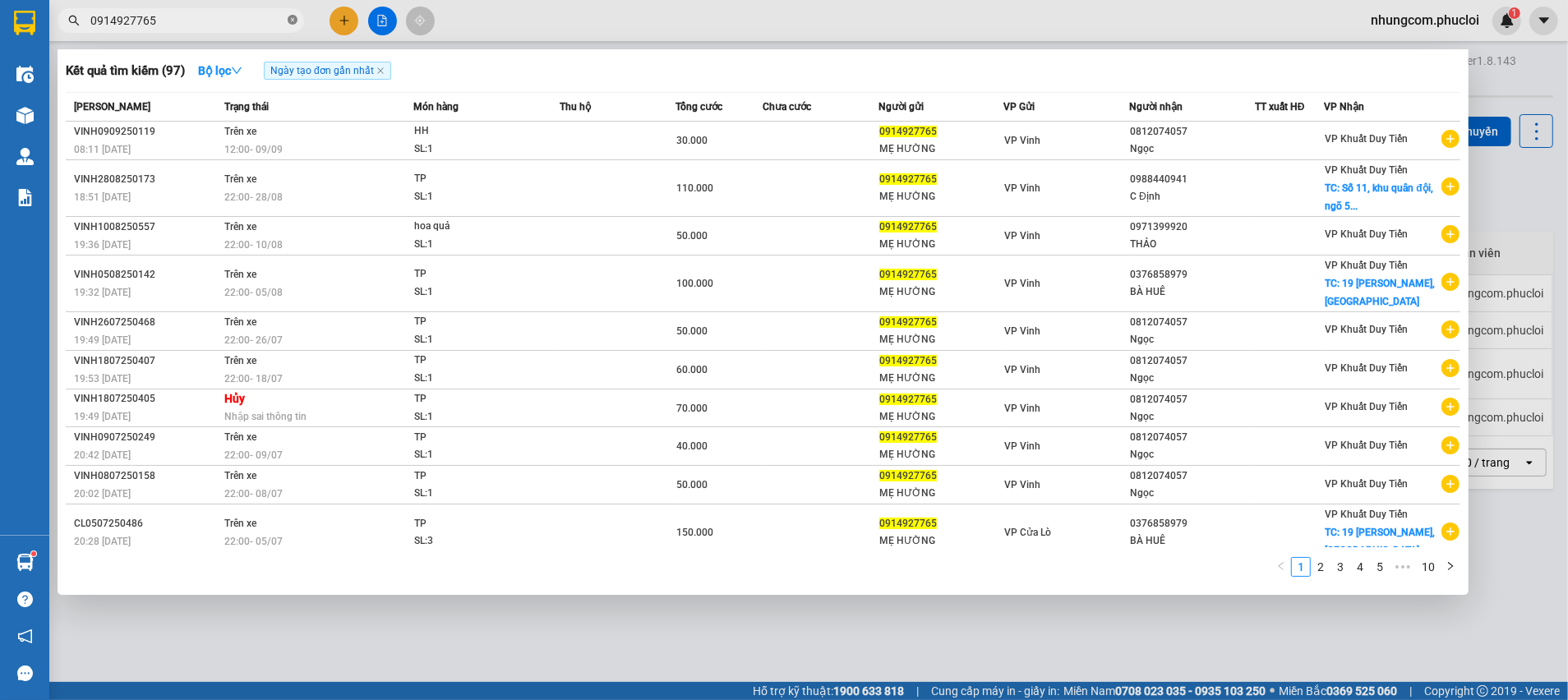
click at [287, 16] on icon "close-circle" at bounding box center [292, 20] width 9 height 9
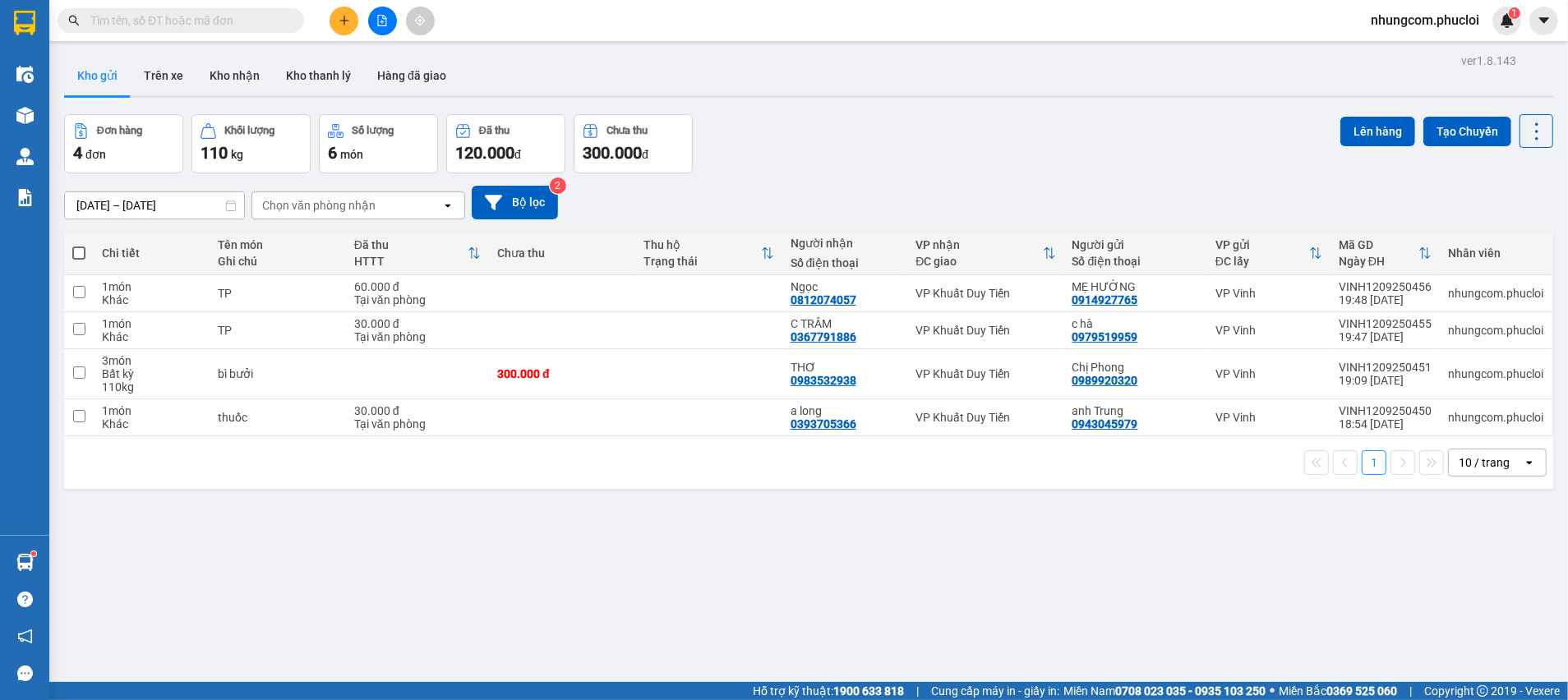
click at [274, 14] on input "text" at bounding box center [187, 20] width 194 height 18
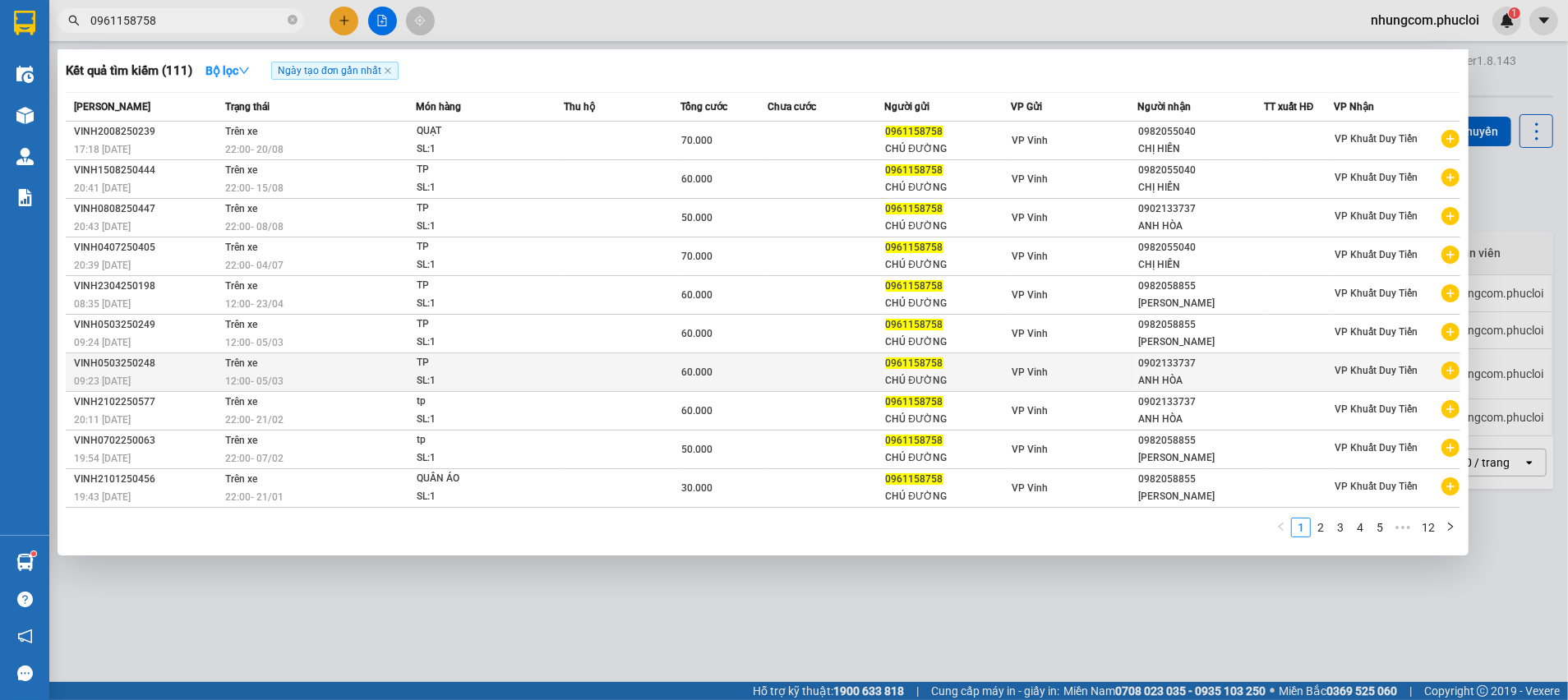
type input "0961158758"
click at [891, 376] on div "CHÚ ĐƯỜNG" at bounding box center [948, 381] width 125 height 17
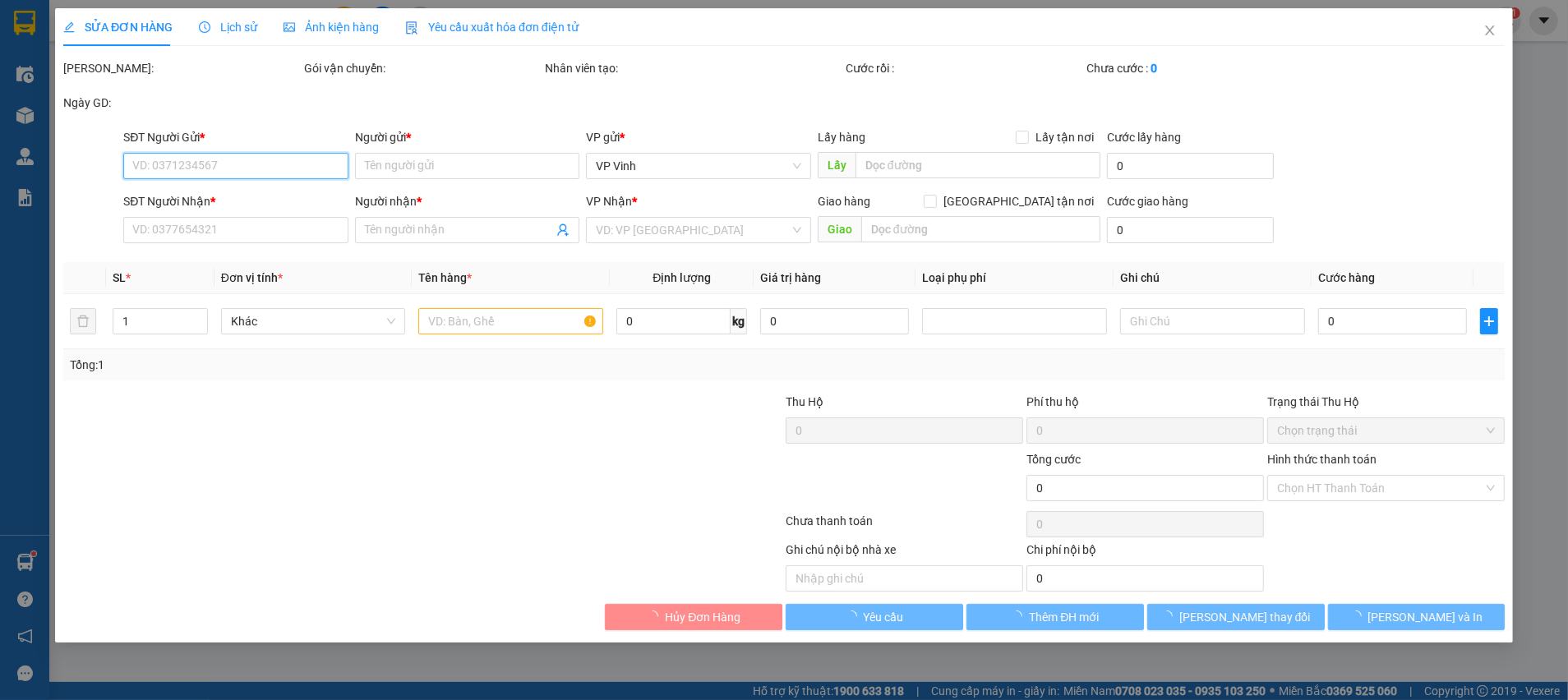
type input "0961158758"
type input "CHÚ ĐƯỜNG"
type input "0902133737"
type input "ANH HÒA"
type input "60.000"
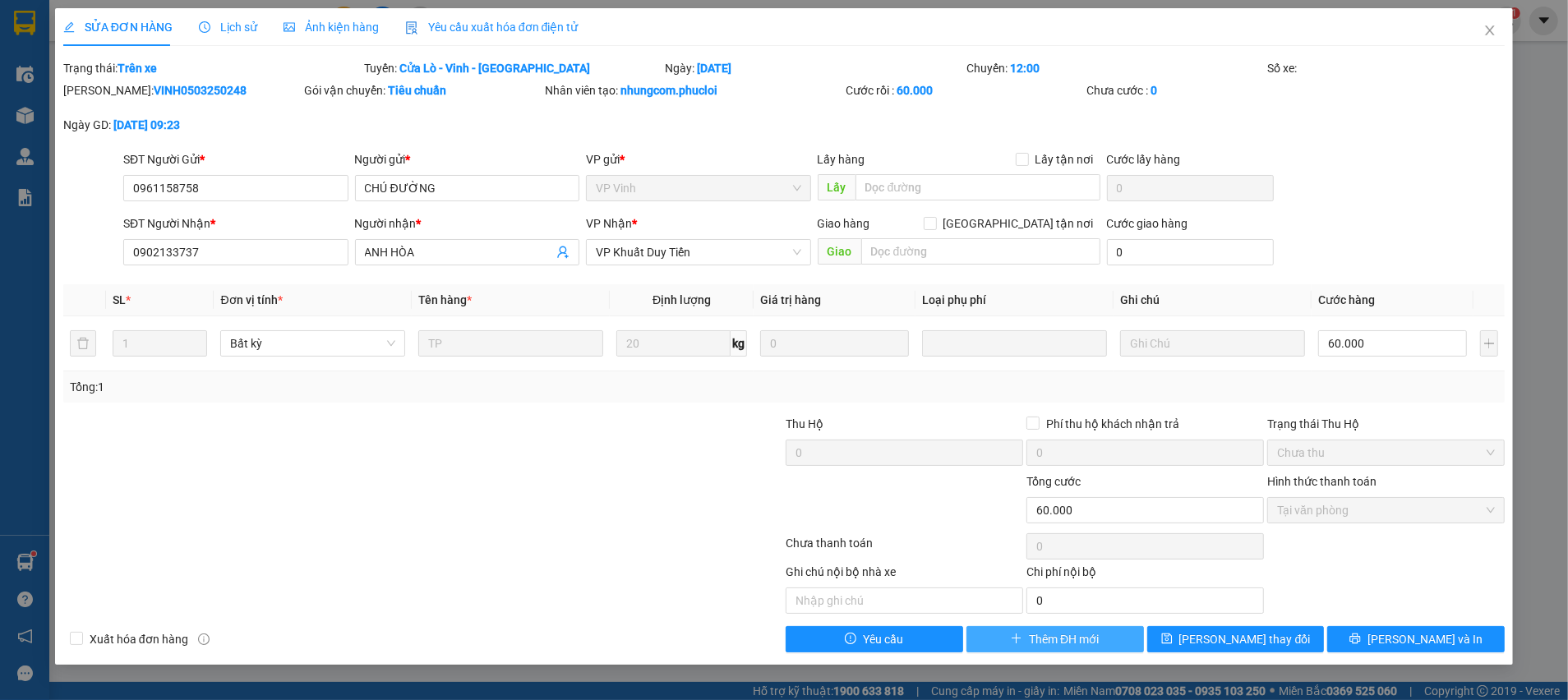
click at [1082, 640] on span "Thêm ĐH mới" at bounding box center [1064, 639] width 70 height 18
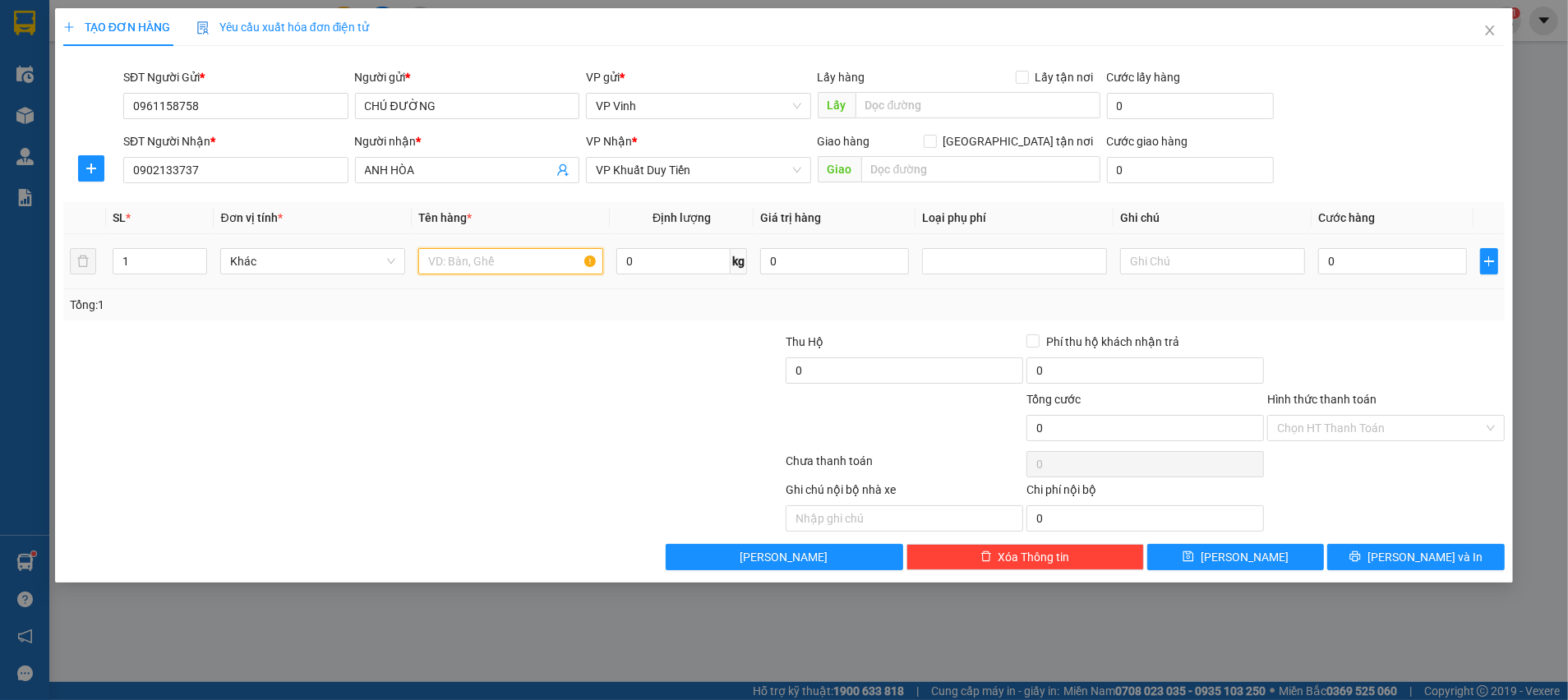
click at [458, 265] on input "text" at bounding box center [511, 262] width 185 height 26
type input "B"
click at [463, 270] on input "BUOIR+" at bounding box center [511, 262] width 185 height 26
drag, startPoint x: 469, startPoint y: 260, endPoint x: 408, endPoint y: 254, distance: 61.3
click at [408, 254] on tr "1 Khác BUOIR+ 0 kg 0 0" at bounding box center [784, 262] width 1441 height 55
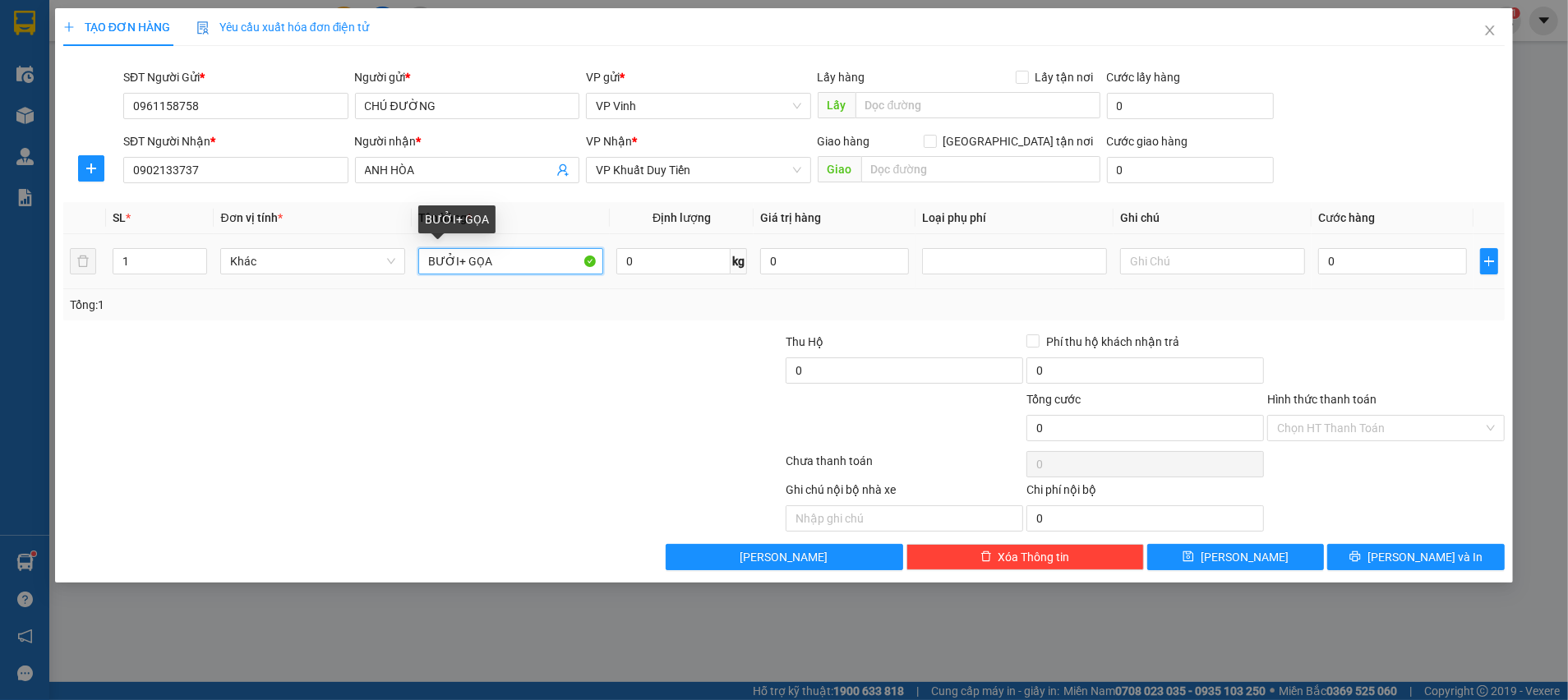
drag, startPoint x: 496, startPoint y: 267, endPoint x: 475, endPoint y: 267, distance: 21.0
click at [475, 267] on input "BƯỞI+ GỌA" at bounding box center [511, 262] width 185 height 26
type input "BƯỞI+ GẠO"
type input "2"
click at [196, 252] on span "up" at bounding box center [197, 257] width 9 height 9
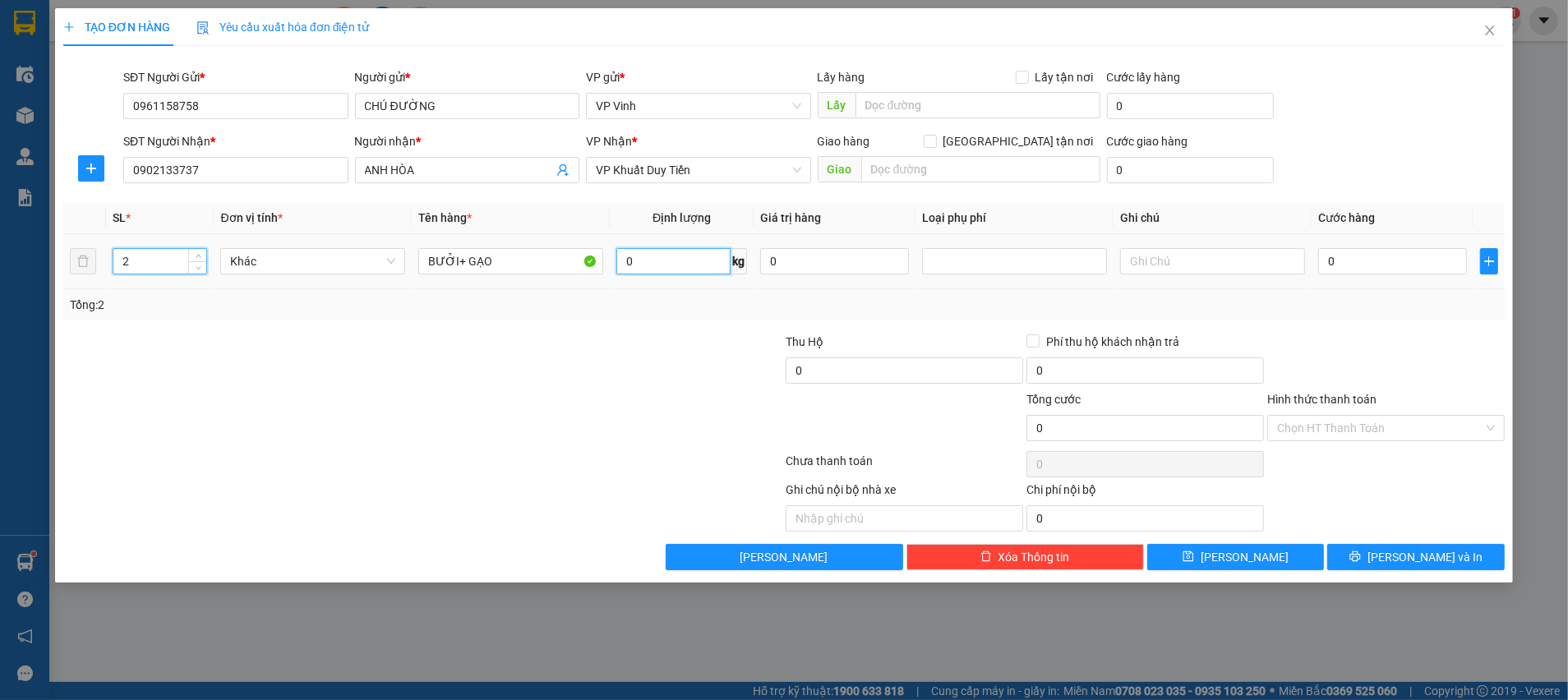
click at [654, 262] on input "0" at bounding box center [673, 262] width 114 height 26
type input "30"
click at [632, 333] on div at bounding box center [663, 361] width 241 height 58
drag, startPoint x: 304, startPoint y: 265, endPoint x: 294, endPoint y: 291, distance: 27.9
click at [304, 263] on span "Khác" at bounding box center [313, 262] width 165 height 25
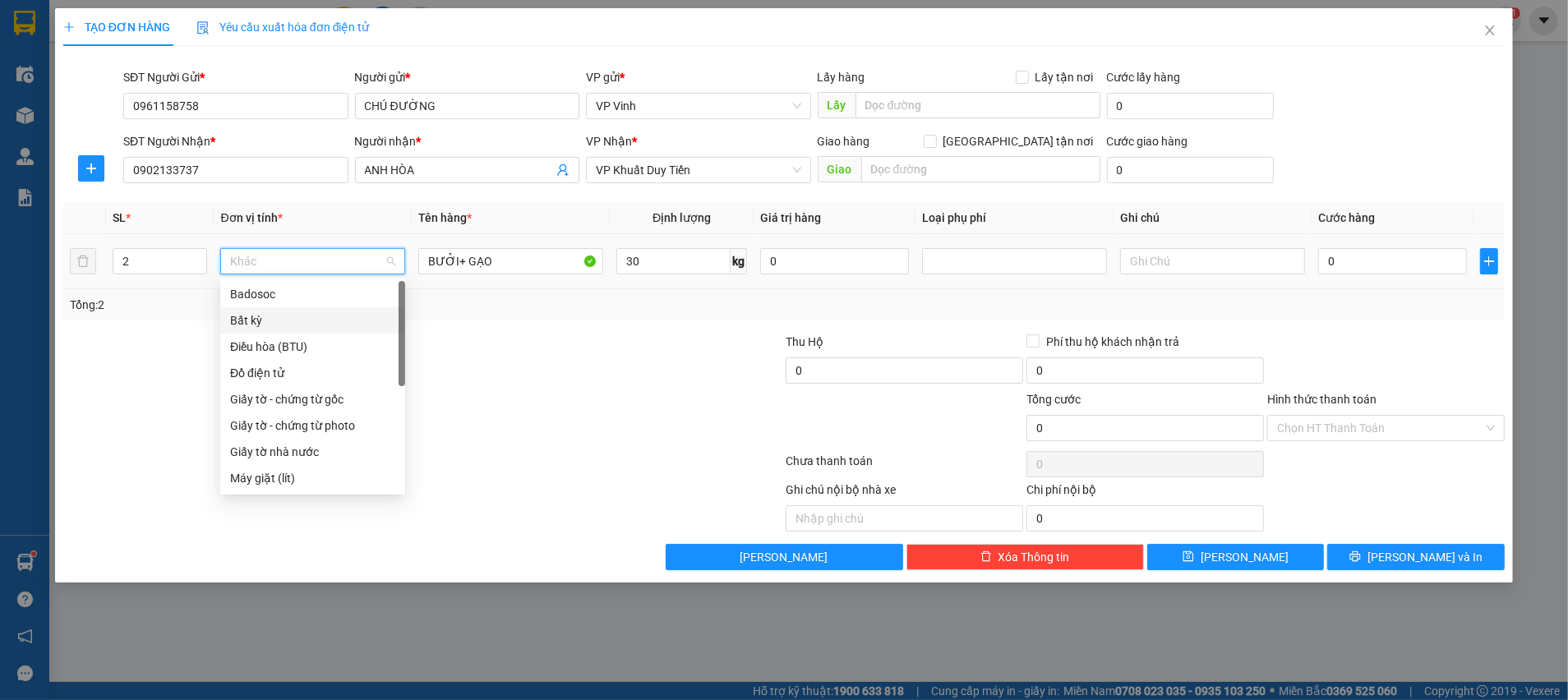
click at [299, 318] on div "Bất kỳ" at bounding box center [313, 320] width 165 height 18
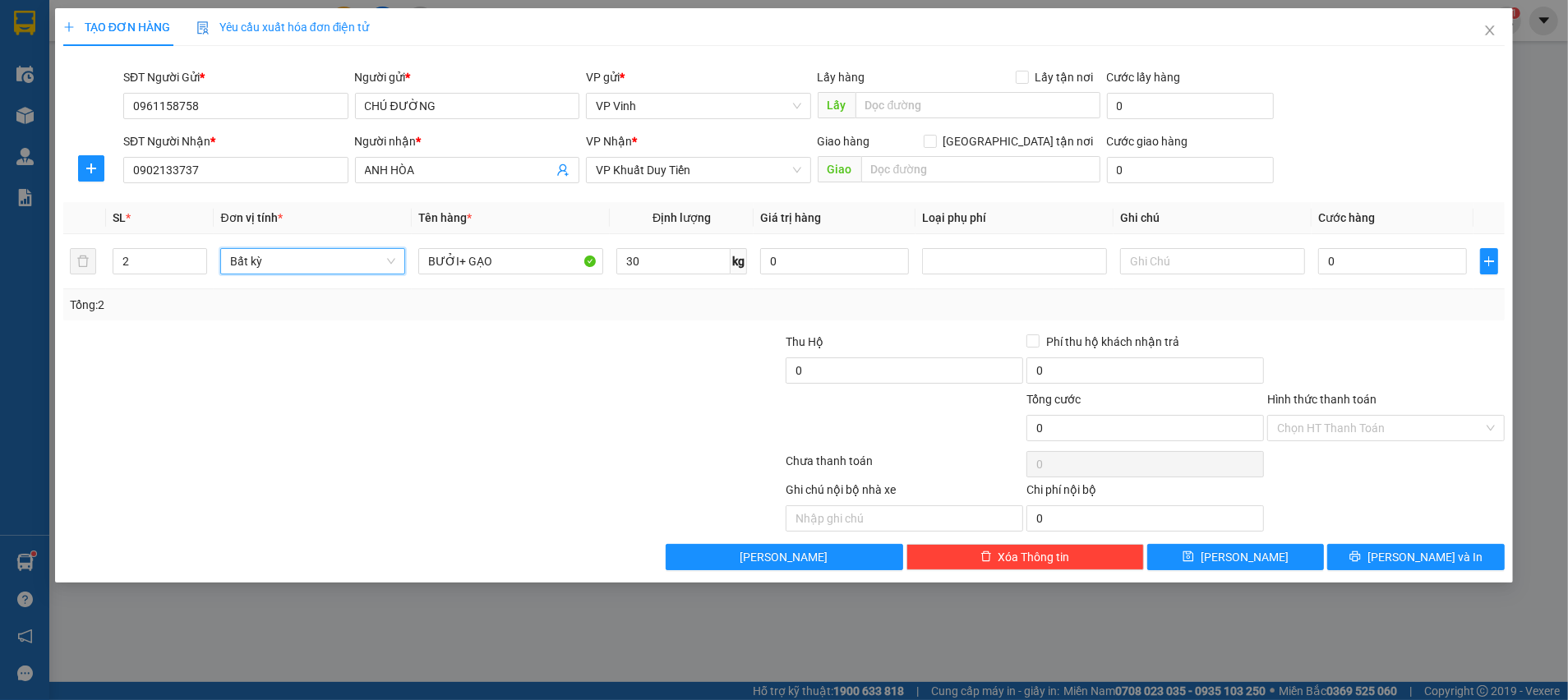
drag, startPoint x: 528, startPoint y: 335, endPoint x: 1276, endPoint y: 333, distance: 748.0
click at [530, 334] on div at bounding box center [302, 361] width 482 height 58
type input "70.000"
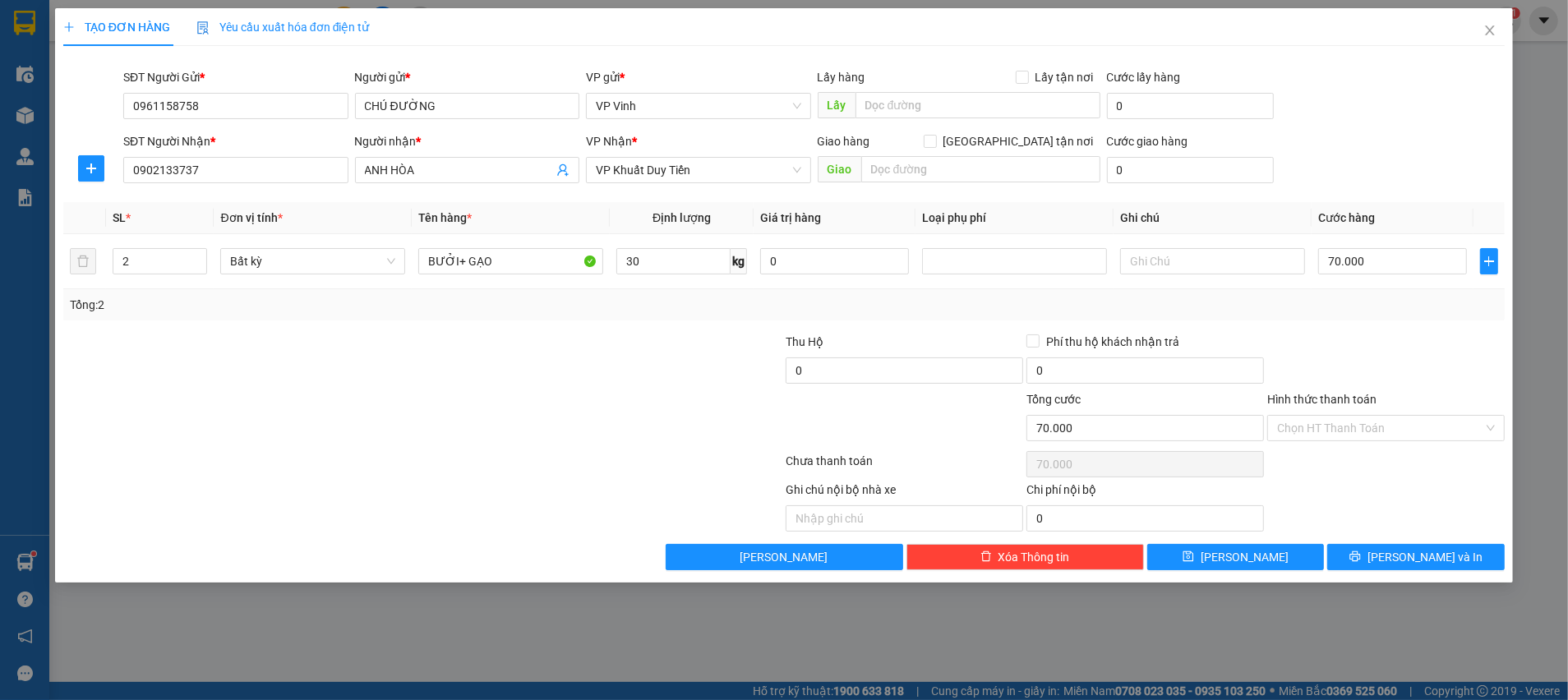
click at [1327, 311] on div "Tổng: 2" at bounding box center [784, 304] width 1428 height 18
click at [1336, 299] on div "Tổng: 2" at bounding box center [784, 304] width 1428 height 18
click at [1332, 266] on input "70.000" at bounding box center [1391, 262] width 148 height 26
type input "8"
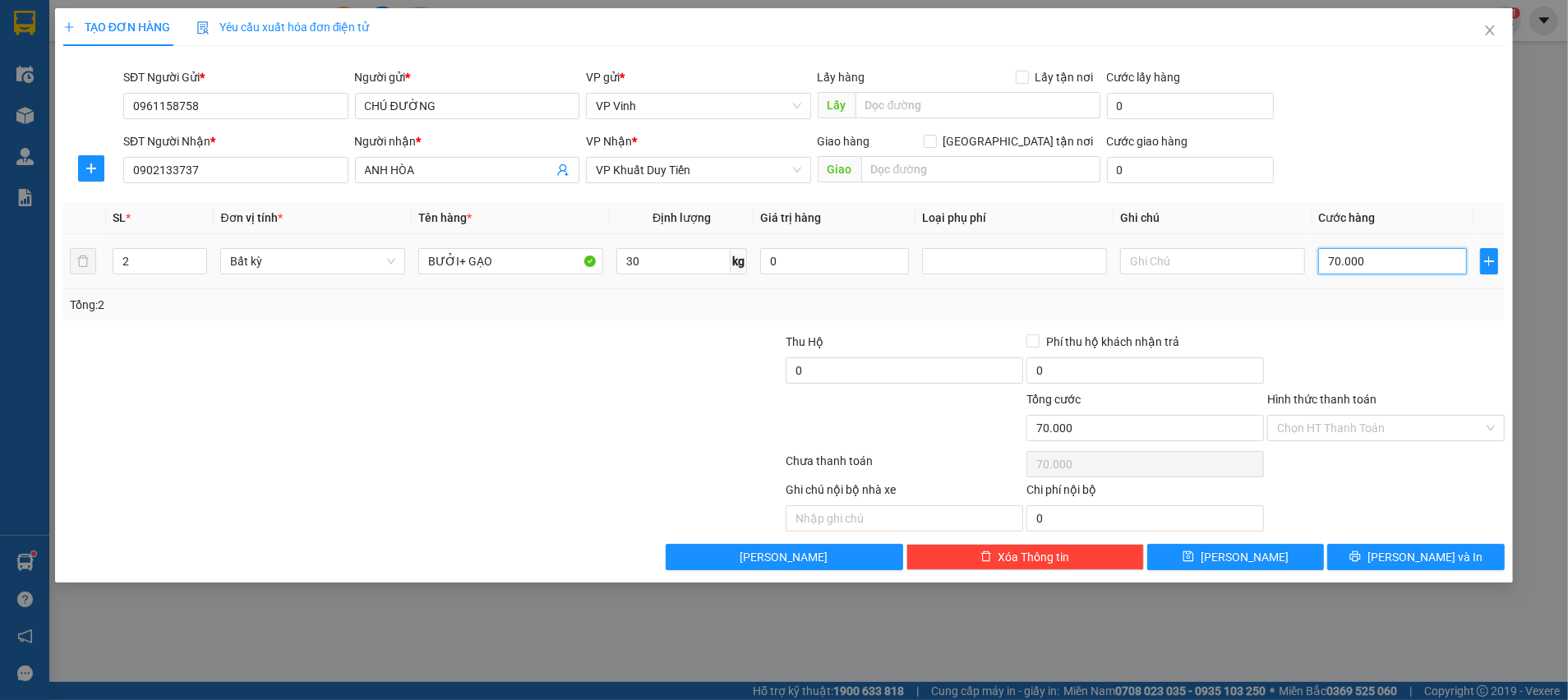
type input "8"
type input "80"
type input "80.000"
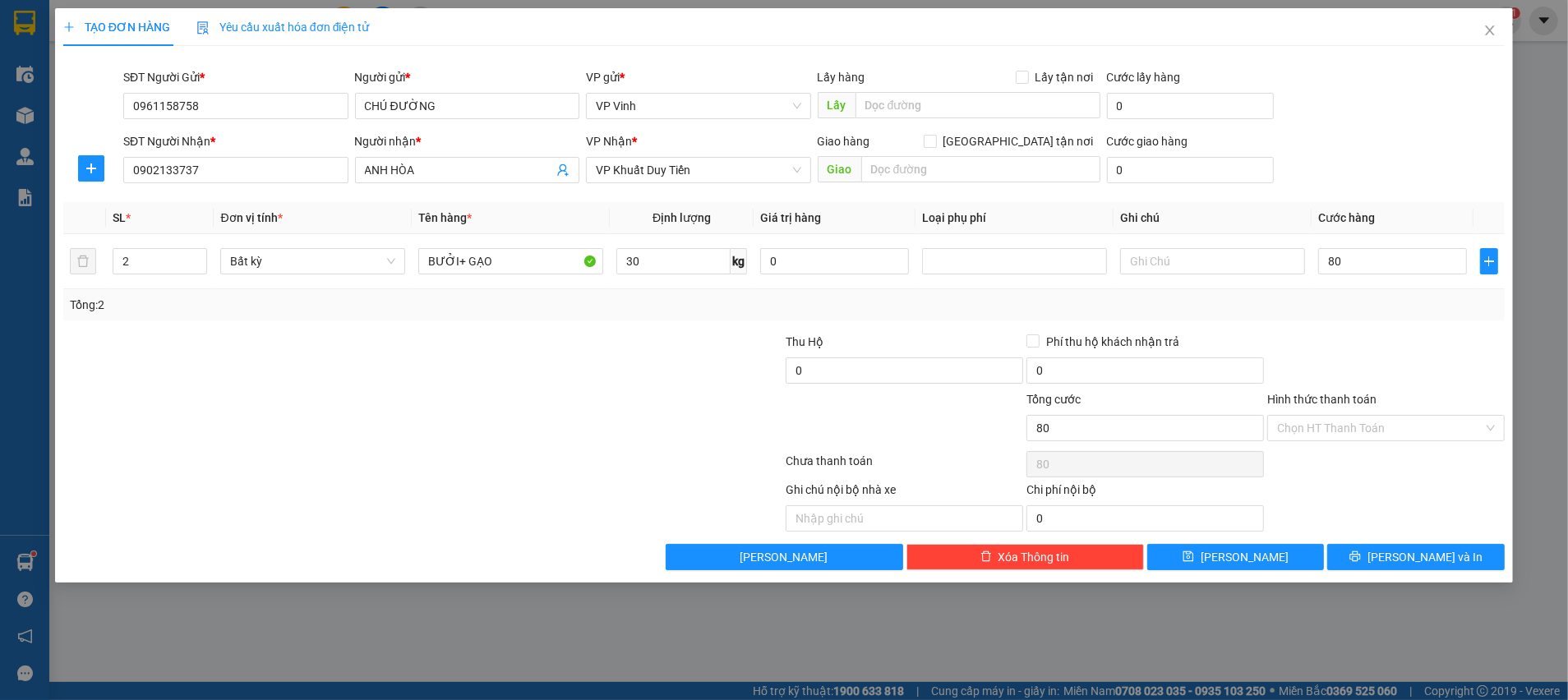
type input "80.000"
click at [1320, 341] on div at bounding box center [1386, 361] width 241 height 58
click at [1343, 433] on input "Hình thức thanh toán" at bounding box center [1380, 428] width 206 height 25
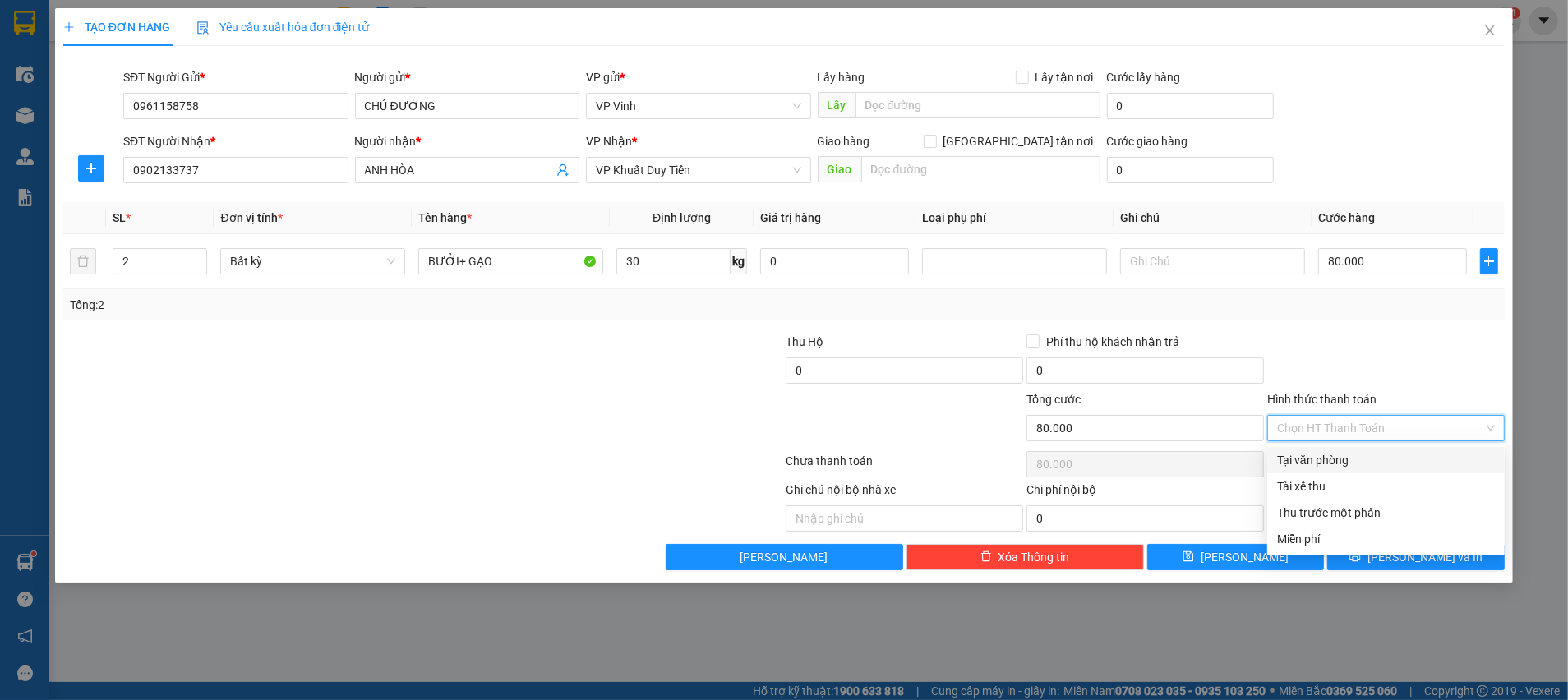
click at [1355, 453] on div "Tại văn phòng" at bounding box center [1386, 460] width 218 height 18
type input "0"
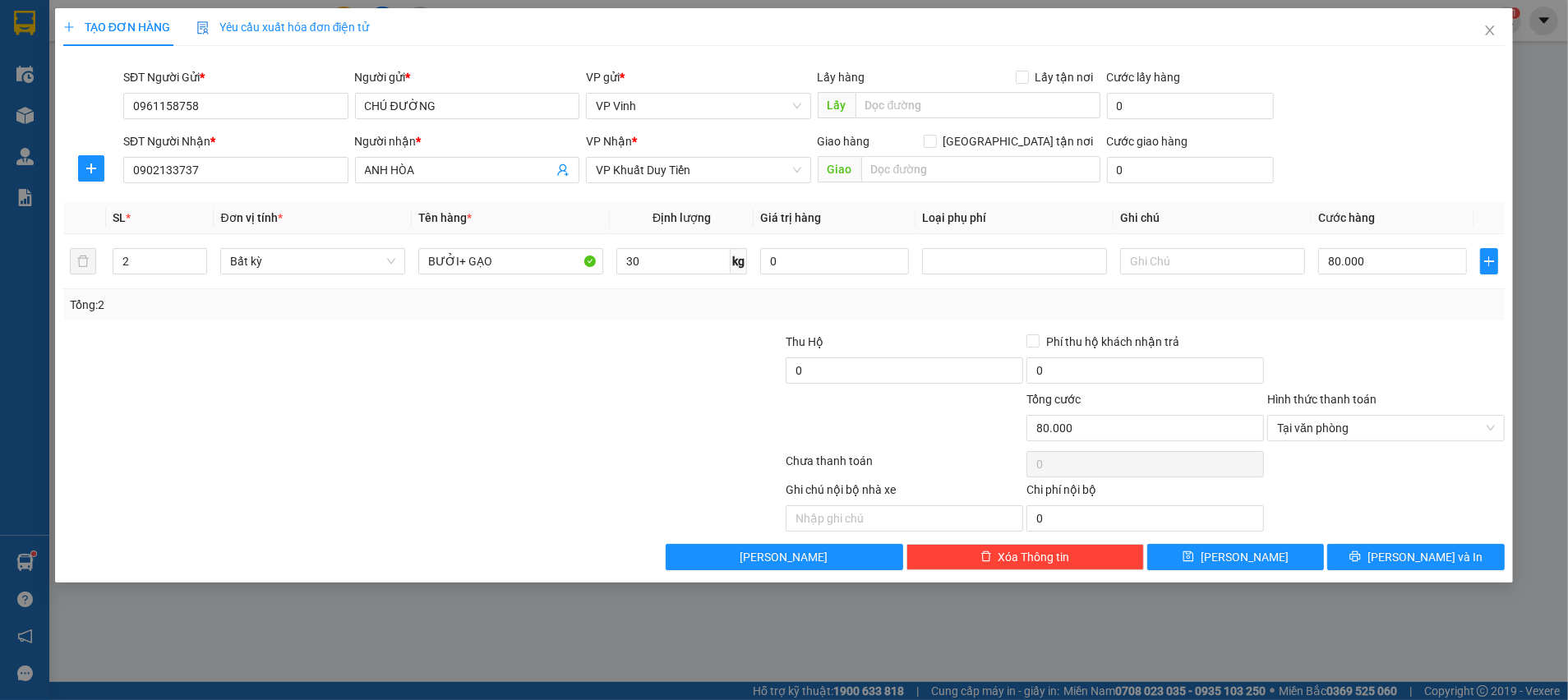
click at [1360, 364] on div at bounding box center [1386, 361] width 241 height 58
click at [1414, 553] on span "[PERSON_NAME] và In" at bounding box center [1425, 556] width 115 height 18
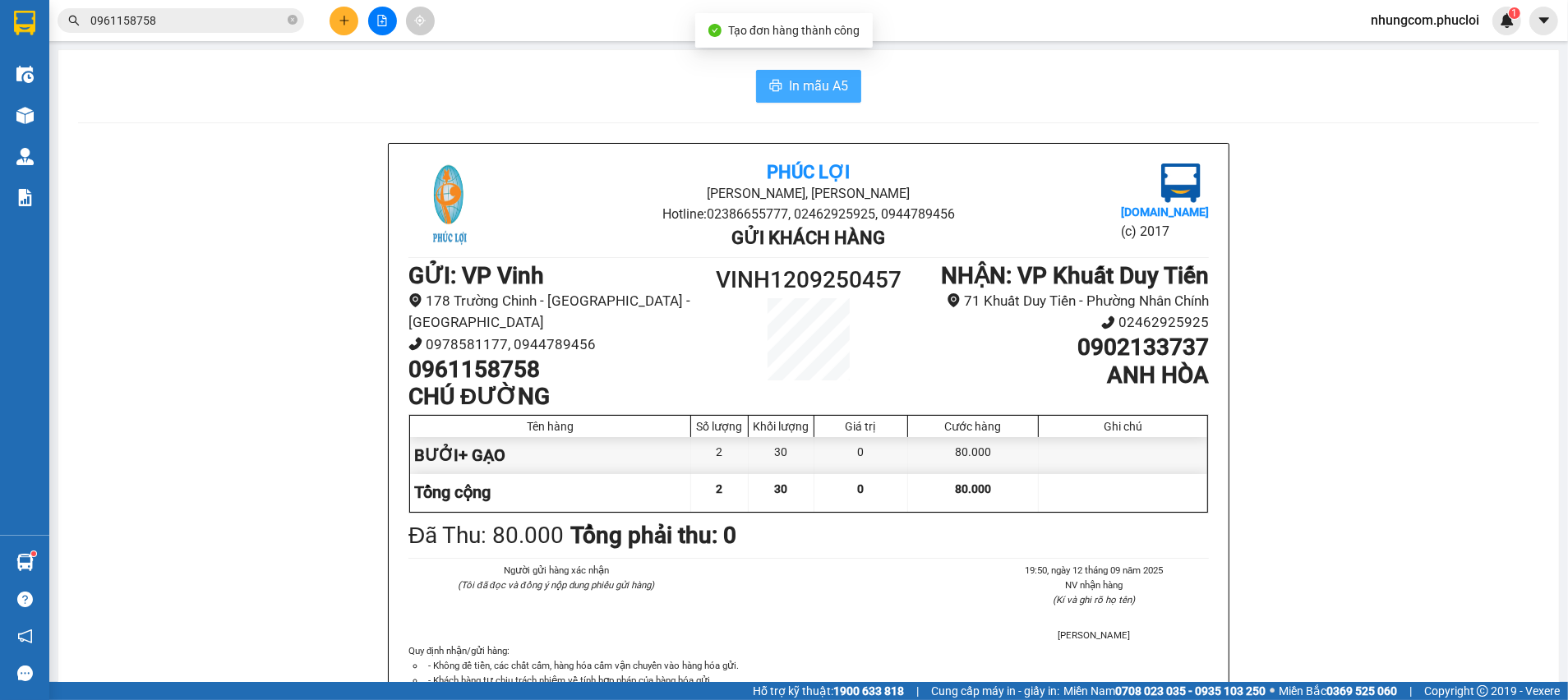
click at [843, 90] on button "In mẫu A5" at bounding box center [808, 86] width 105 height 33
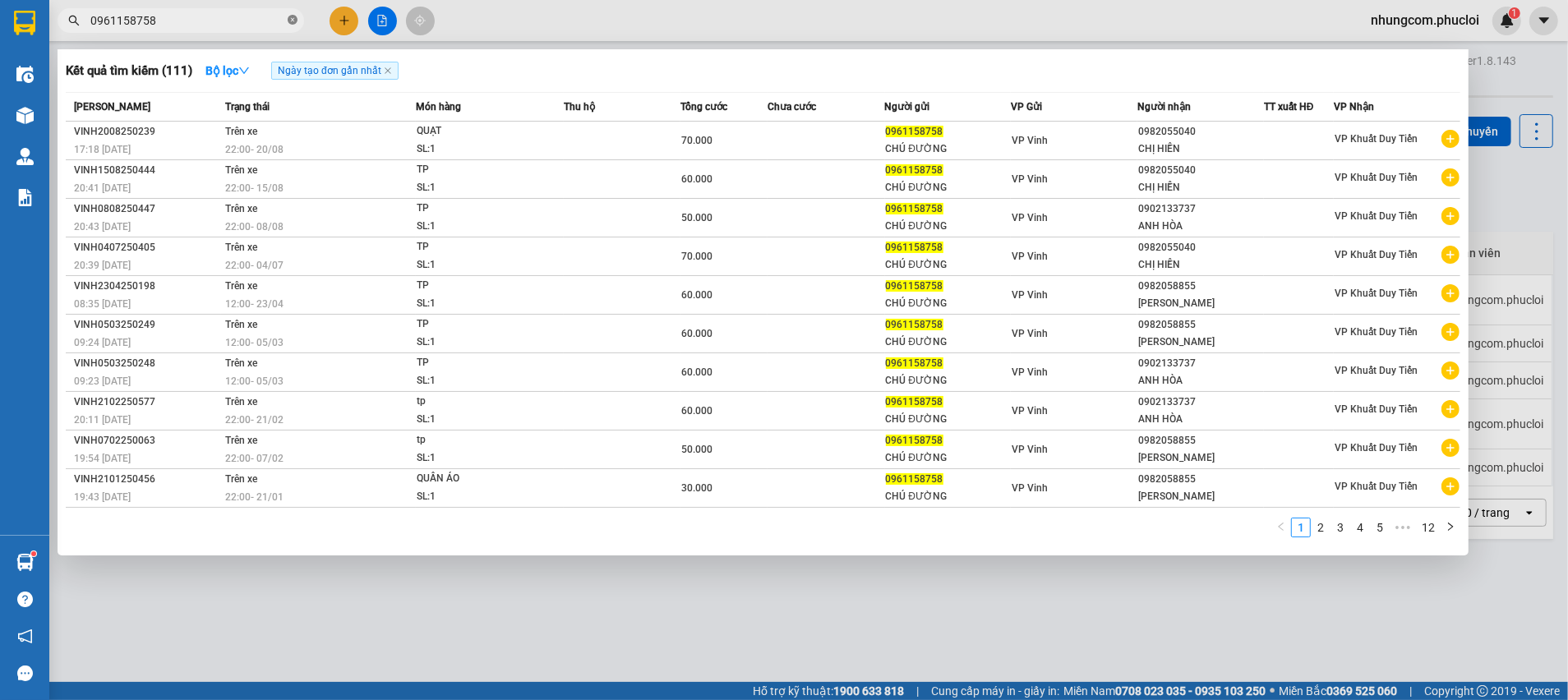
click at [295, 20] on icon "close-circle" at bounding box center [292, 20] width 9 height 9
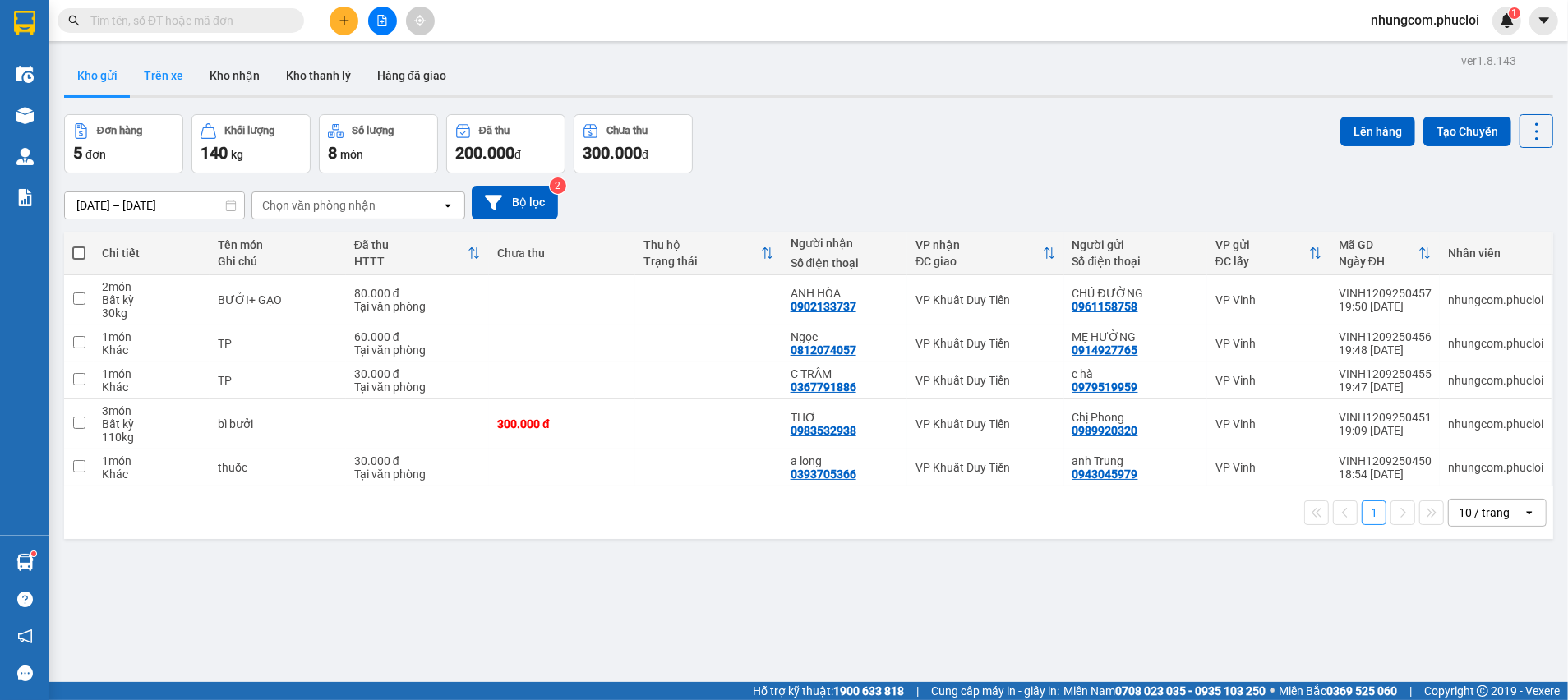
click at [174, 79] on button "Trên xe" at bounding box center [163, 76] width 66 height 40
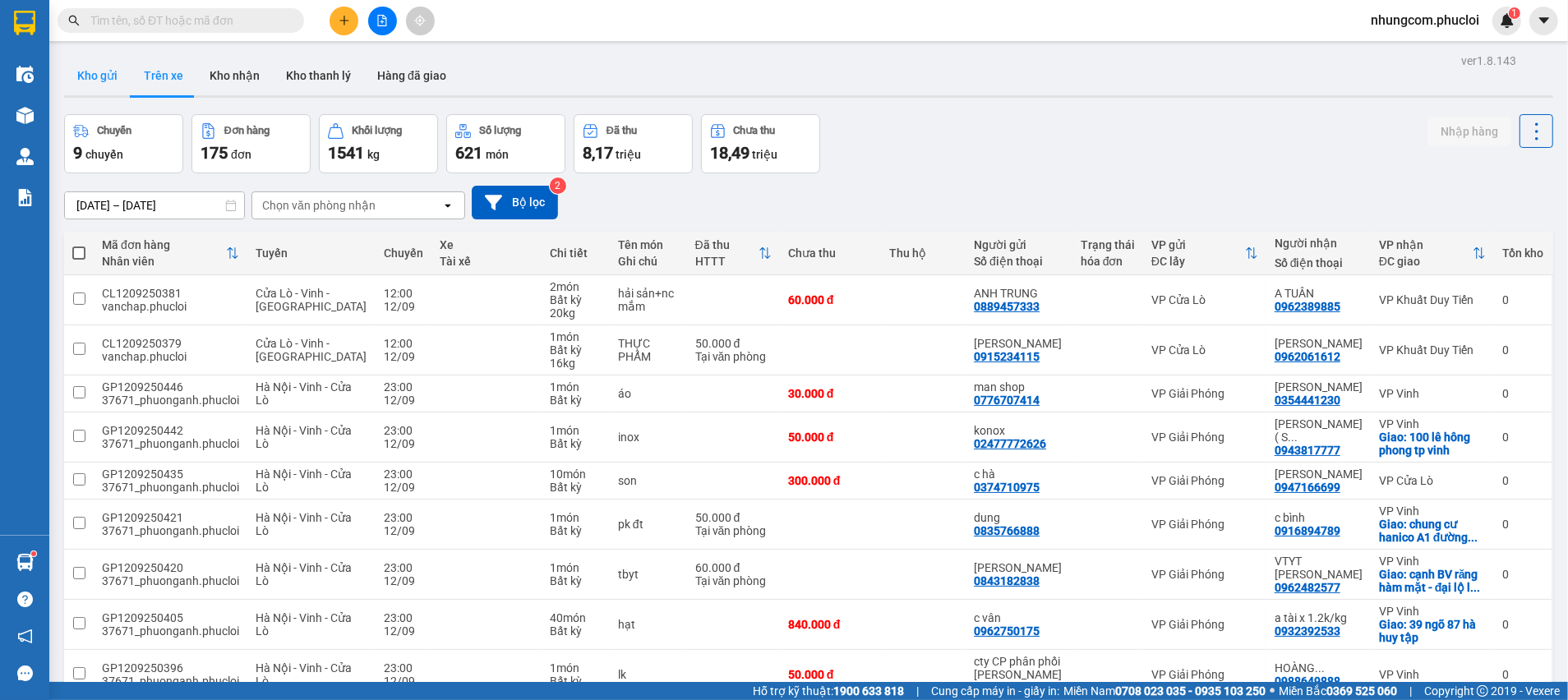
click at [104, 73] on button "Kho gửi" at bounding box center [97, 76] width 66 height 40
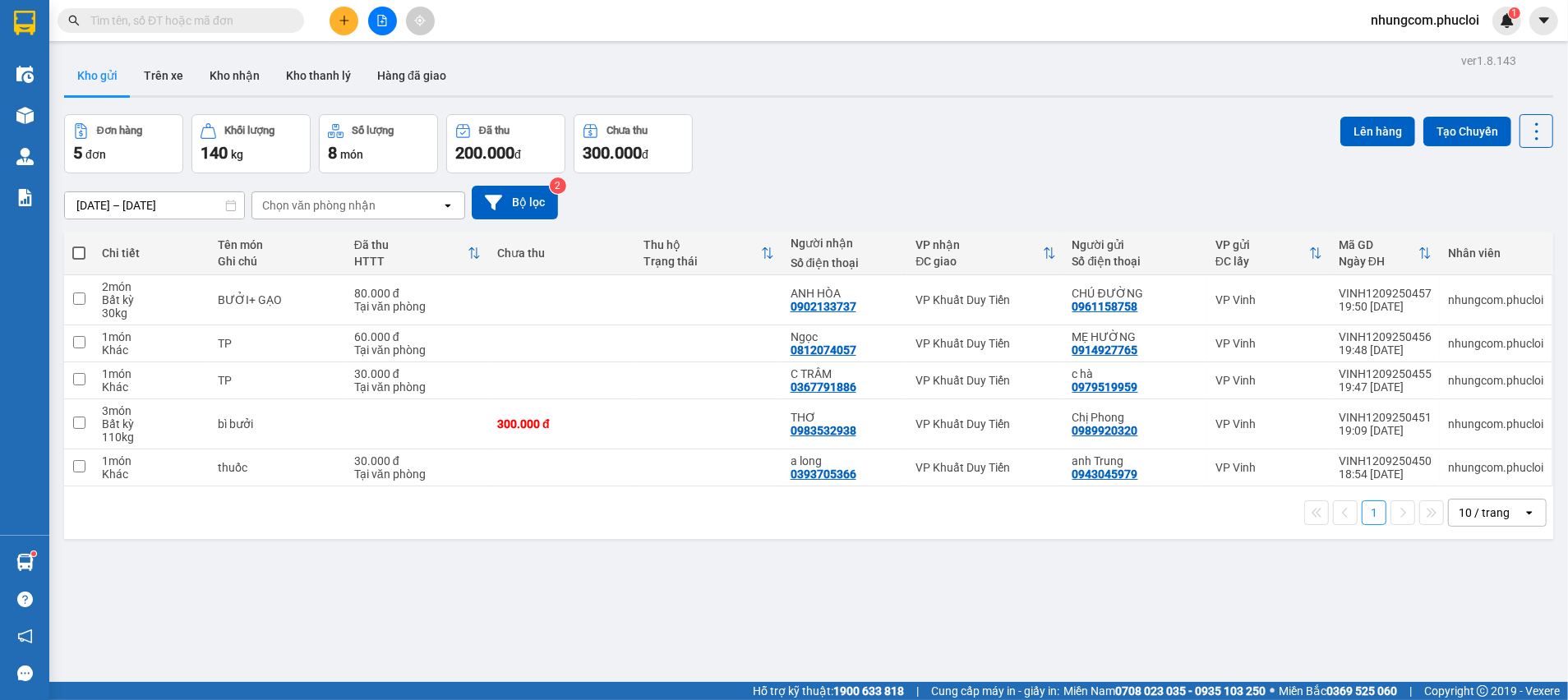
click at [245, 14] on input "text" at bounding box center [187, 20] width 194 height 18
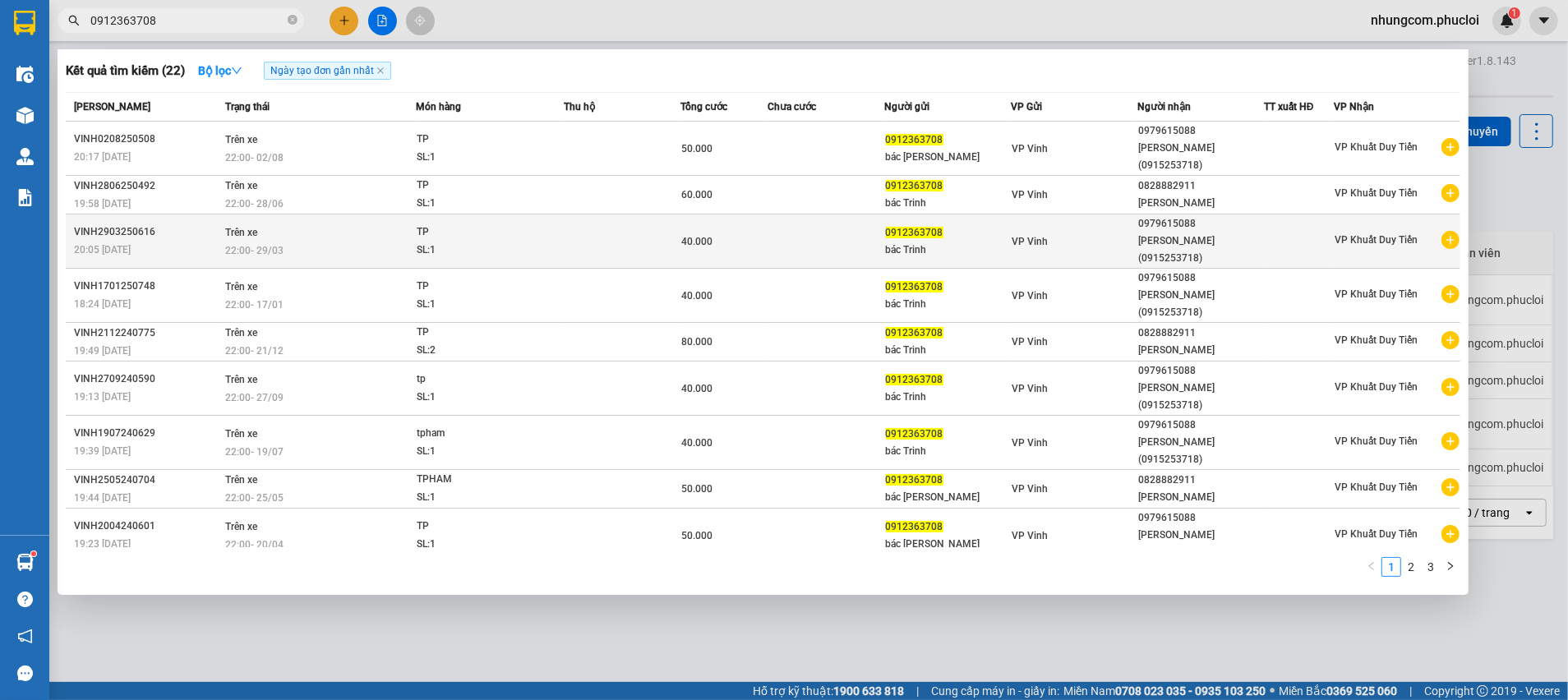
type input "0912363708"
click at [933, 242] on div "bác Trinh" at bounding box center [948, 250] width 125 height 17
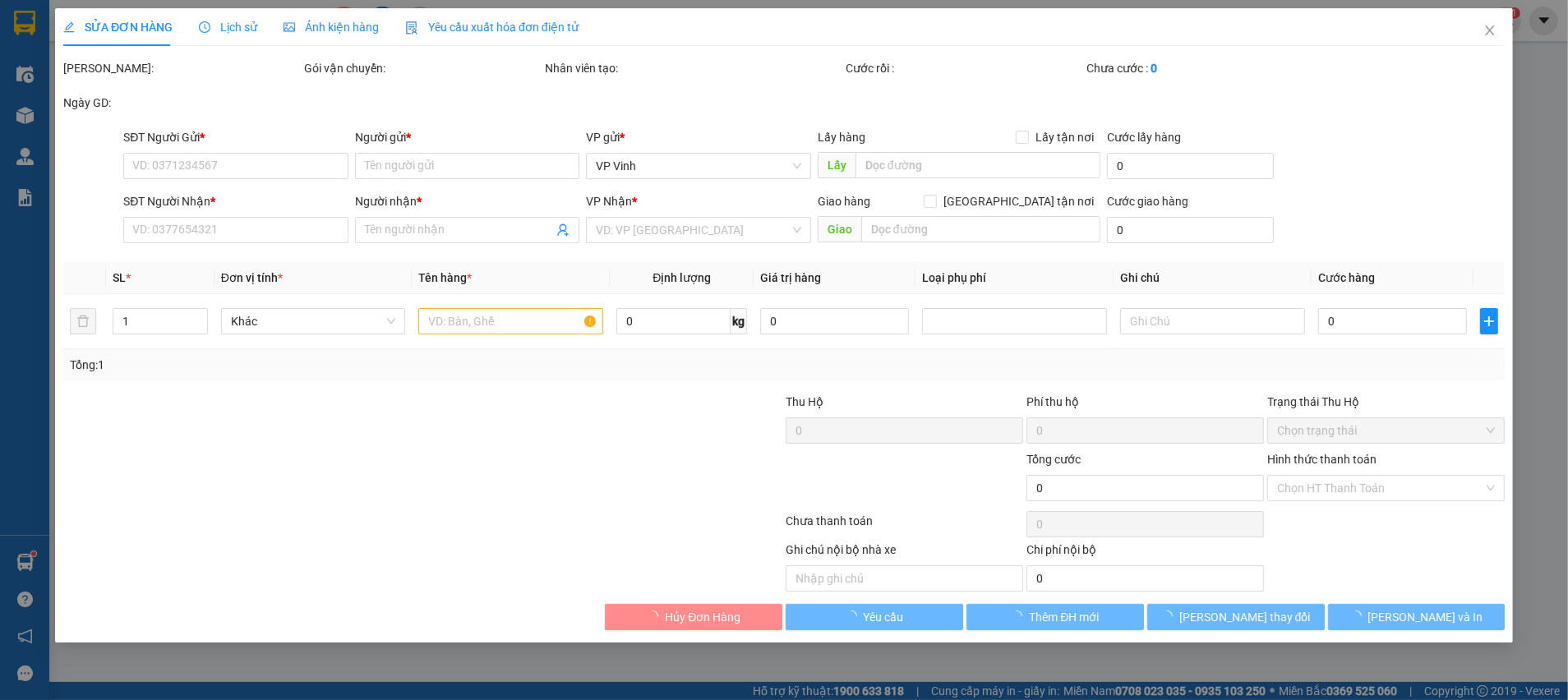
type input "0912363708"
type input "bác Trinh"
type input "0979615088"
type input "trần hoàng(0915253718)"
type input "40.000"
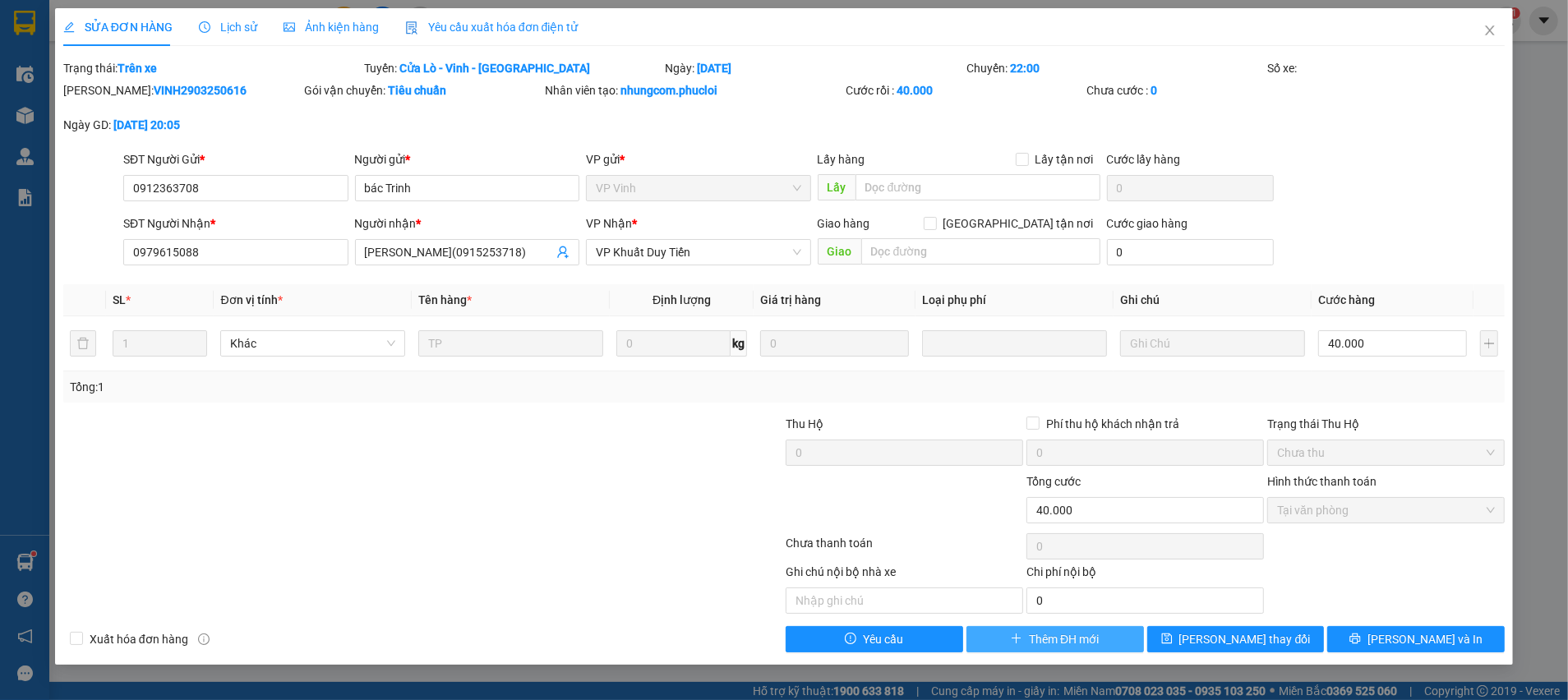
click at [1045, 646] on span "Thêm ĐH mới" at bounding box center [1064, 639] width 70 height 18
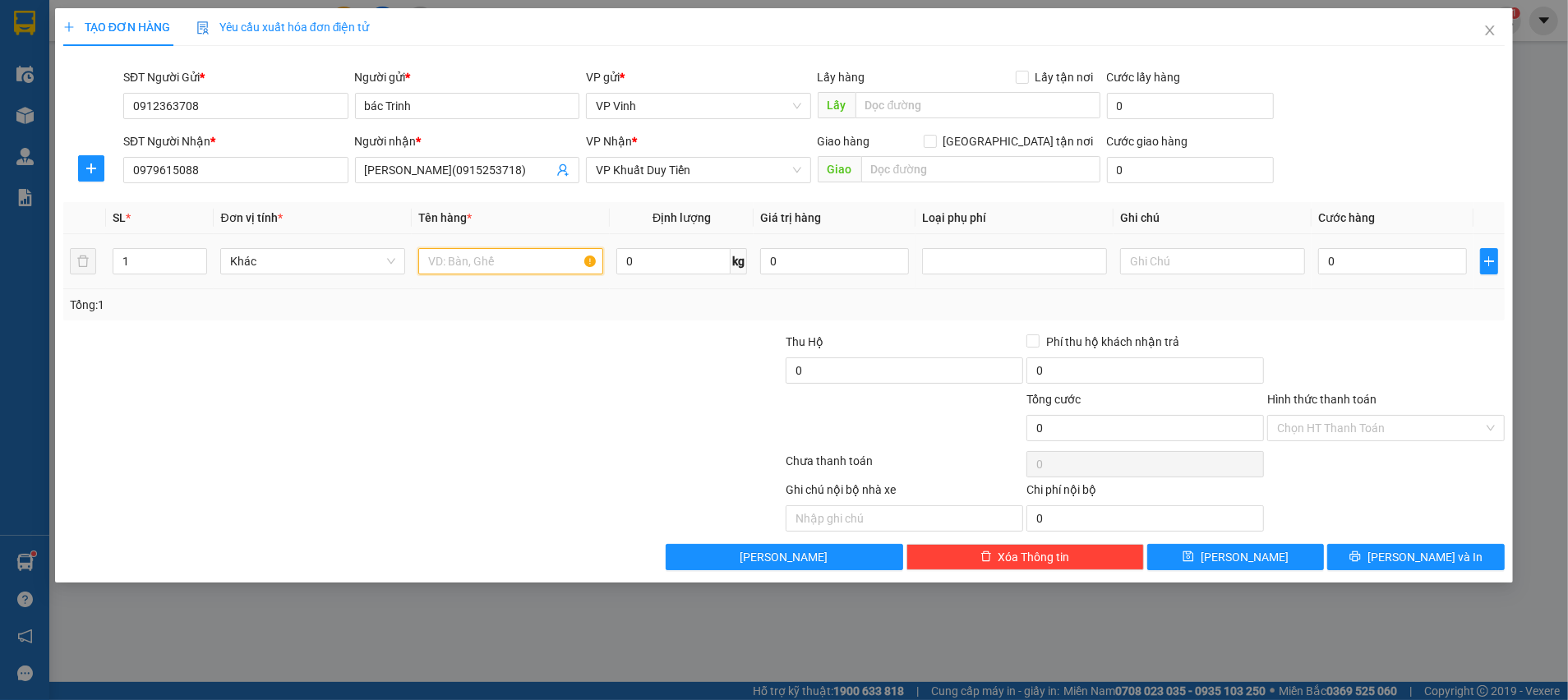
click at [488, 270] on input "text" at bounding box center [511, 262] width 185 height 26
type input "TP"
click at [1353, 266] on input "0" at bounding box center [1391, 262] width 148 height 26
type input "4"
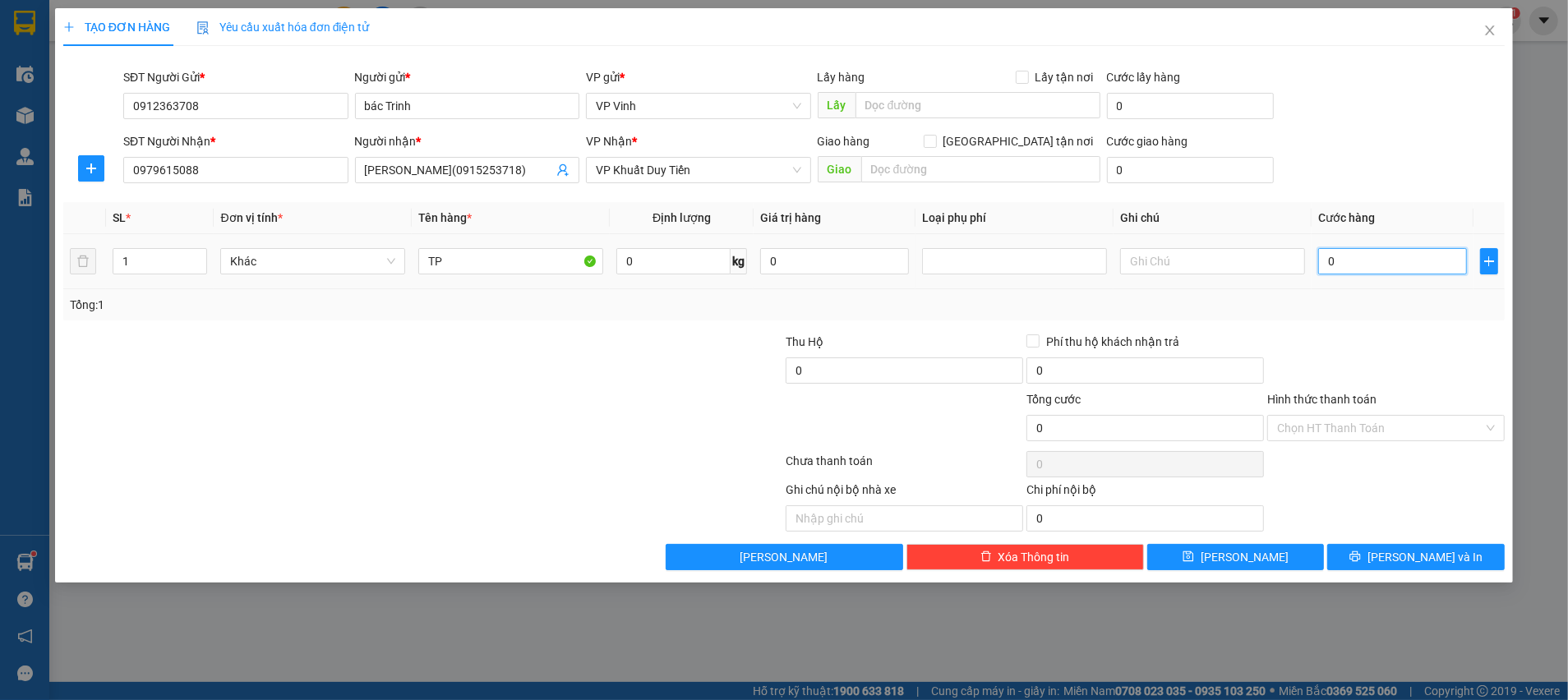
type input "4"
type input "40"
type input "40.000"
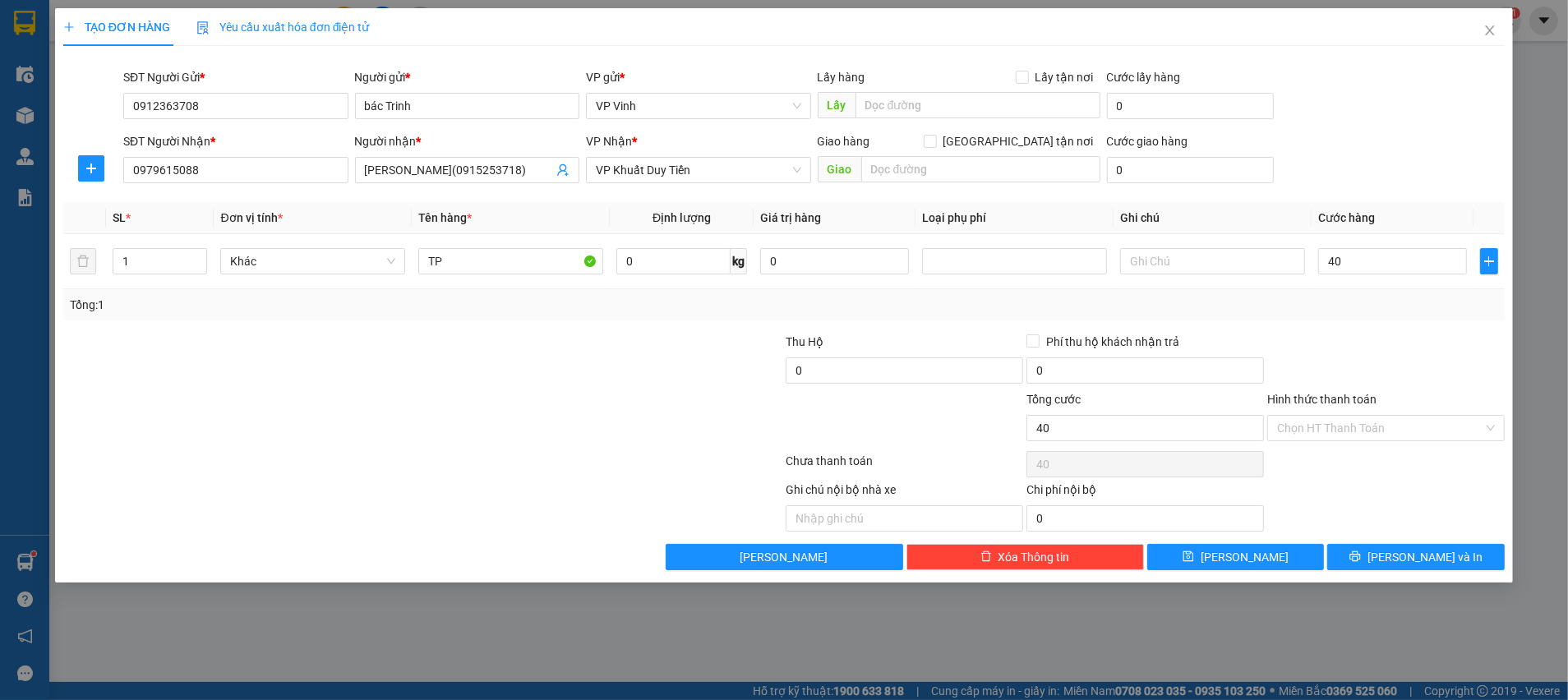
type input "40.000"
click at [1339, 318] on div "Tổng: 1" at bounding box center [784, 304] width 1441 height 31
click at [1334, 307] on div "Tổng: 1" at bounding box center [784, 304] width 1428 height 18
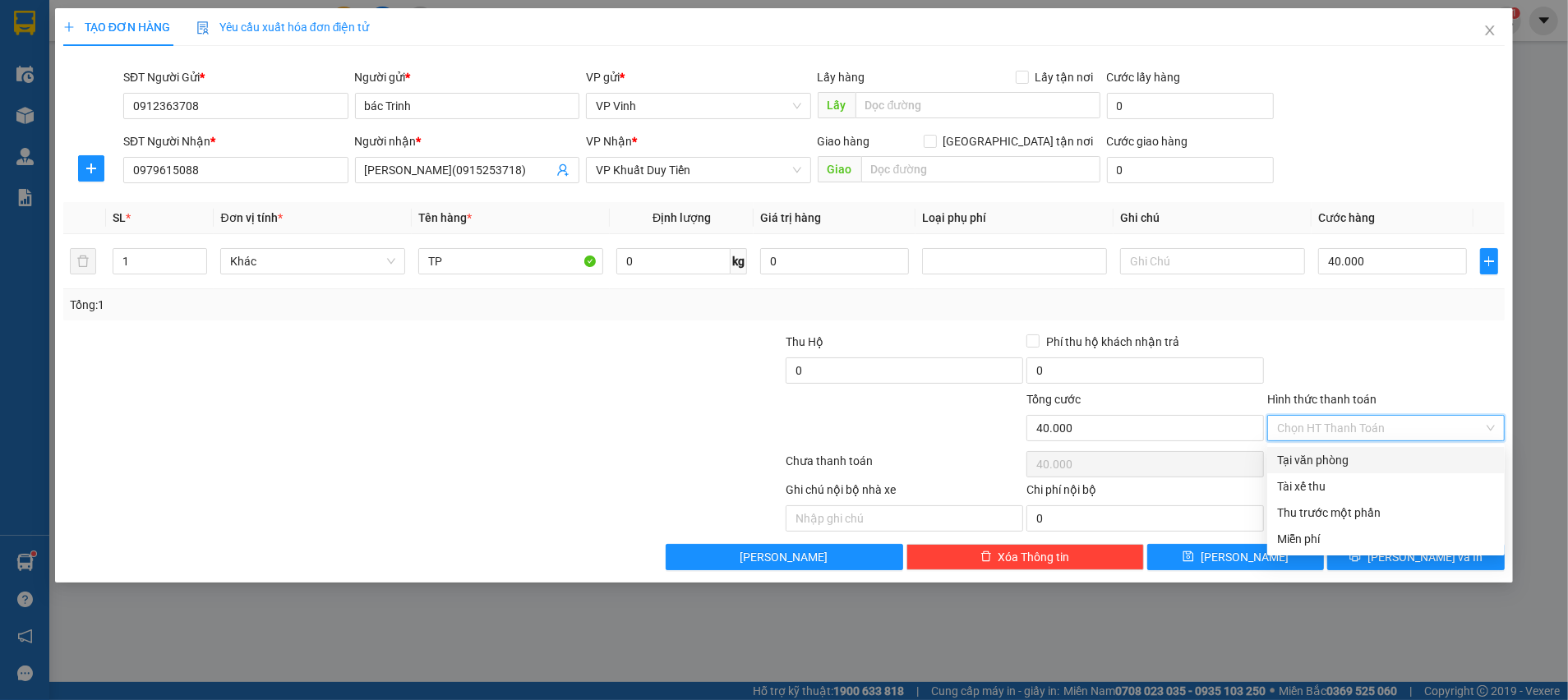
click at [1341, 431] on input "Hình thức thanh toán" at bounding box center [1380, 428] width 206 height 25
click at [1331, 462] on div "Tại văn phòng" at bounding box center [1386, 460] width 218 height 18
type input "0"
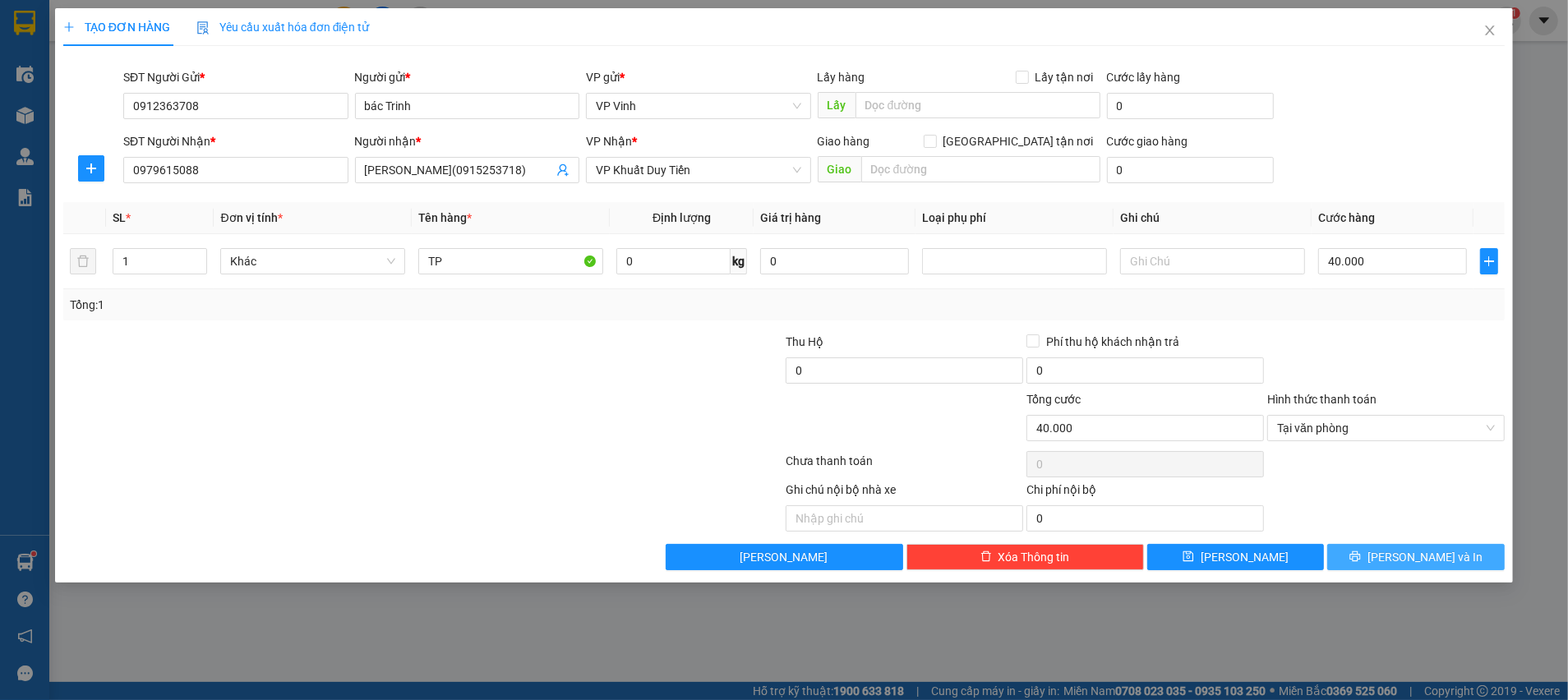
click at [1413, 550] on span "[PERSON_NAME] và In" at bounding box center [1425, 556] width 115 height 18
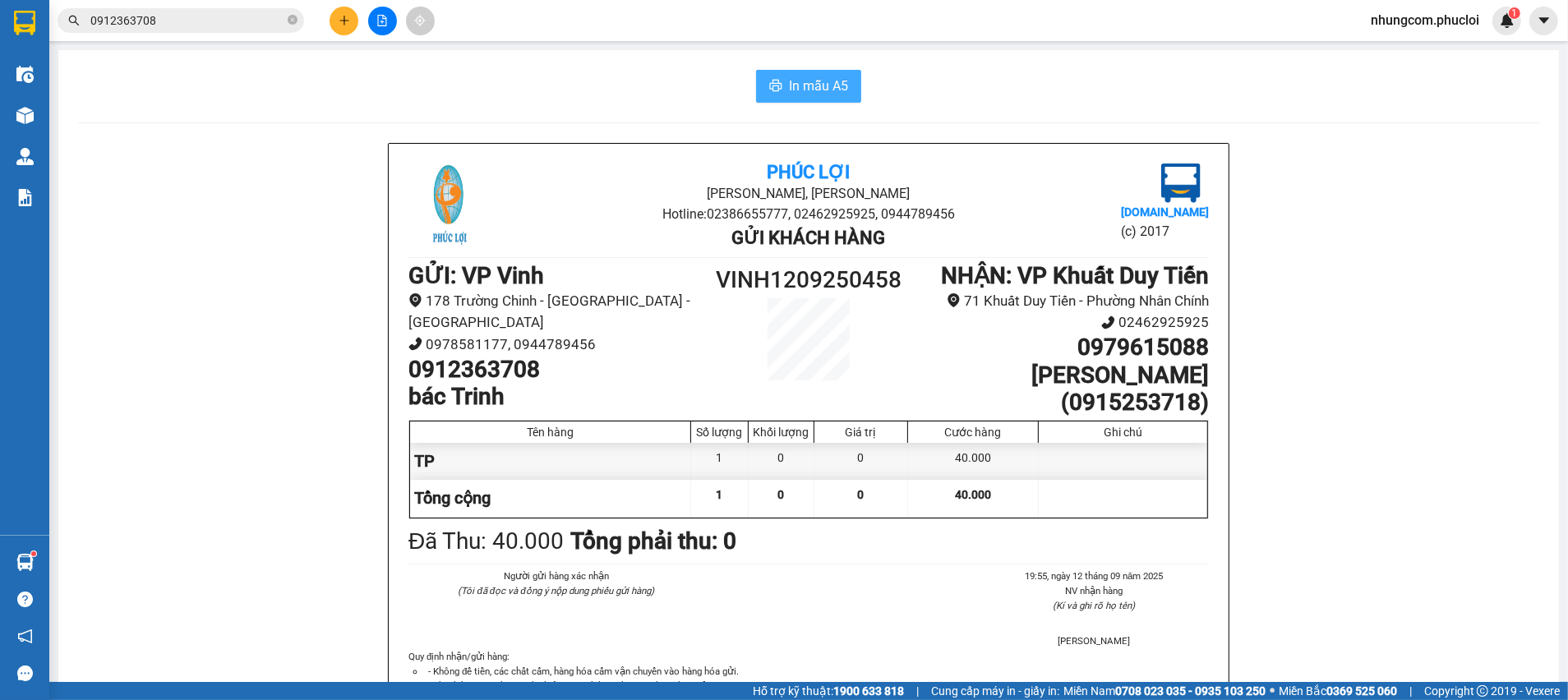
click at [818, 77] on span "In mẫu A5" at bounding box center [818, 86] width 60 height 21
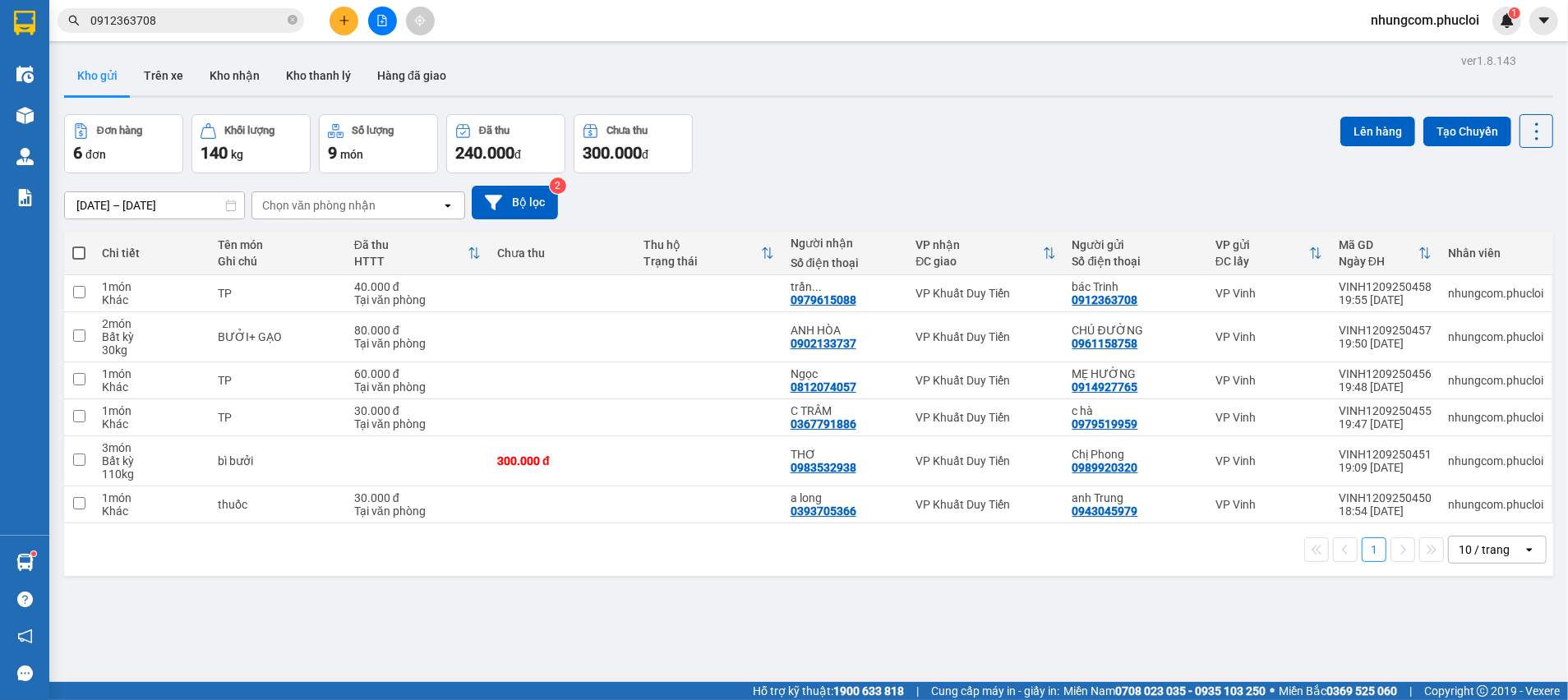
click at [1176, 194] on div "[DATE] – [DATE] Press the down arrow key to interact with the calendar and sele…" at bounding box center [809, 203] width 1489 height 34
click at [173, 74] on button "Trên xe" at bounding box center [163, 76] width 66 height 40
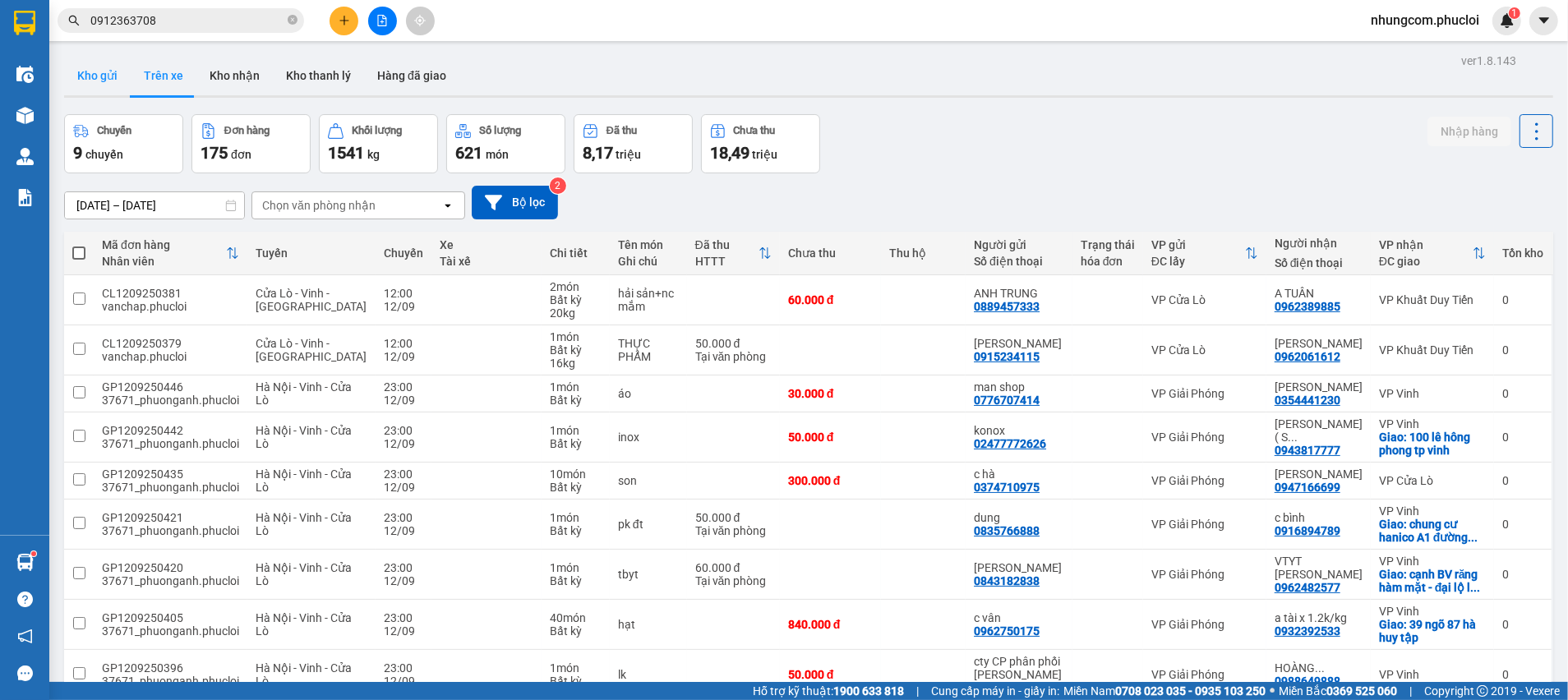
click at [117, 77] on button "Kho gửi" at bounding box center [97, 76] width 66 height 40
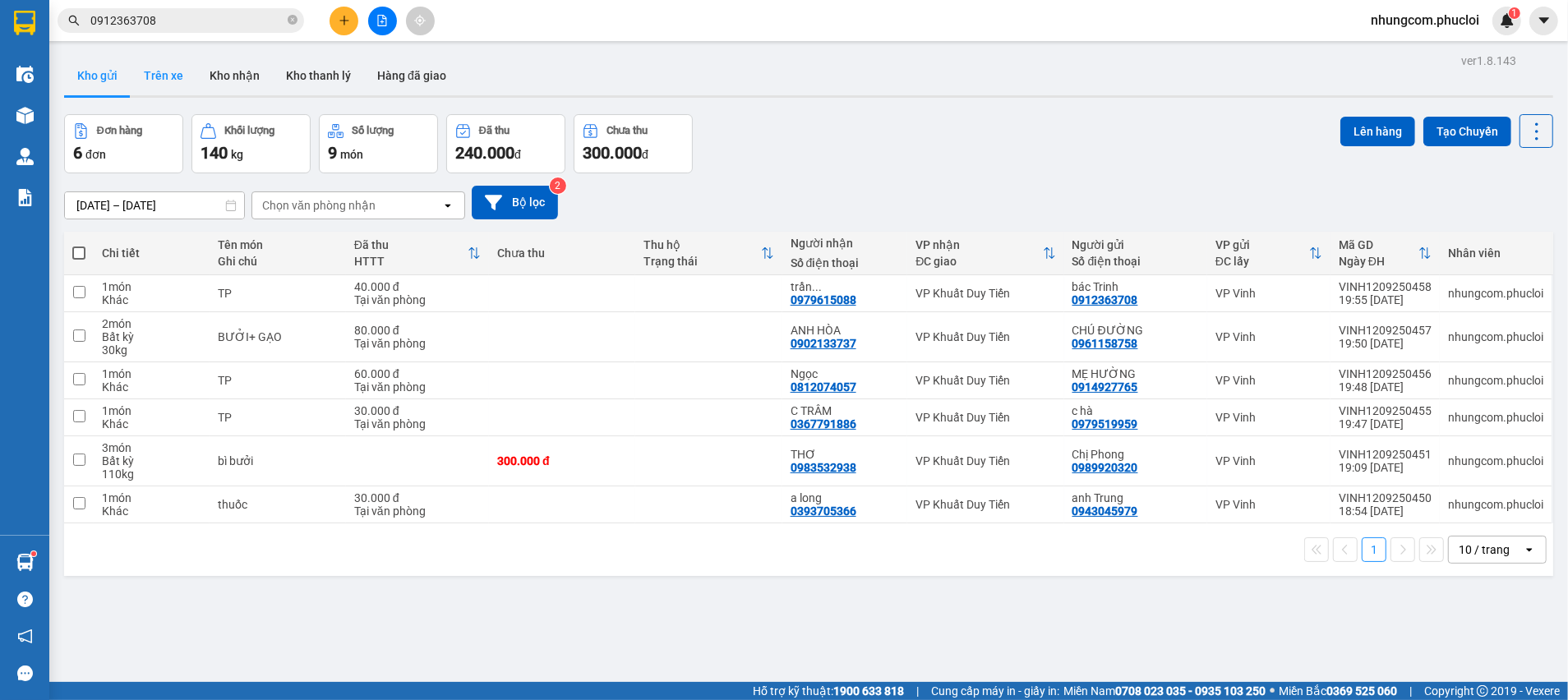
click at [165, 77] on button "Trên xe" at bounding box center [163, 76] width 66 height 40
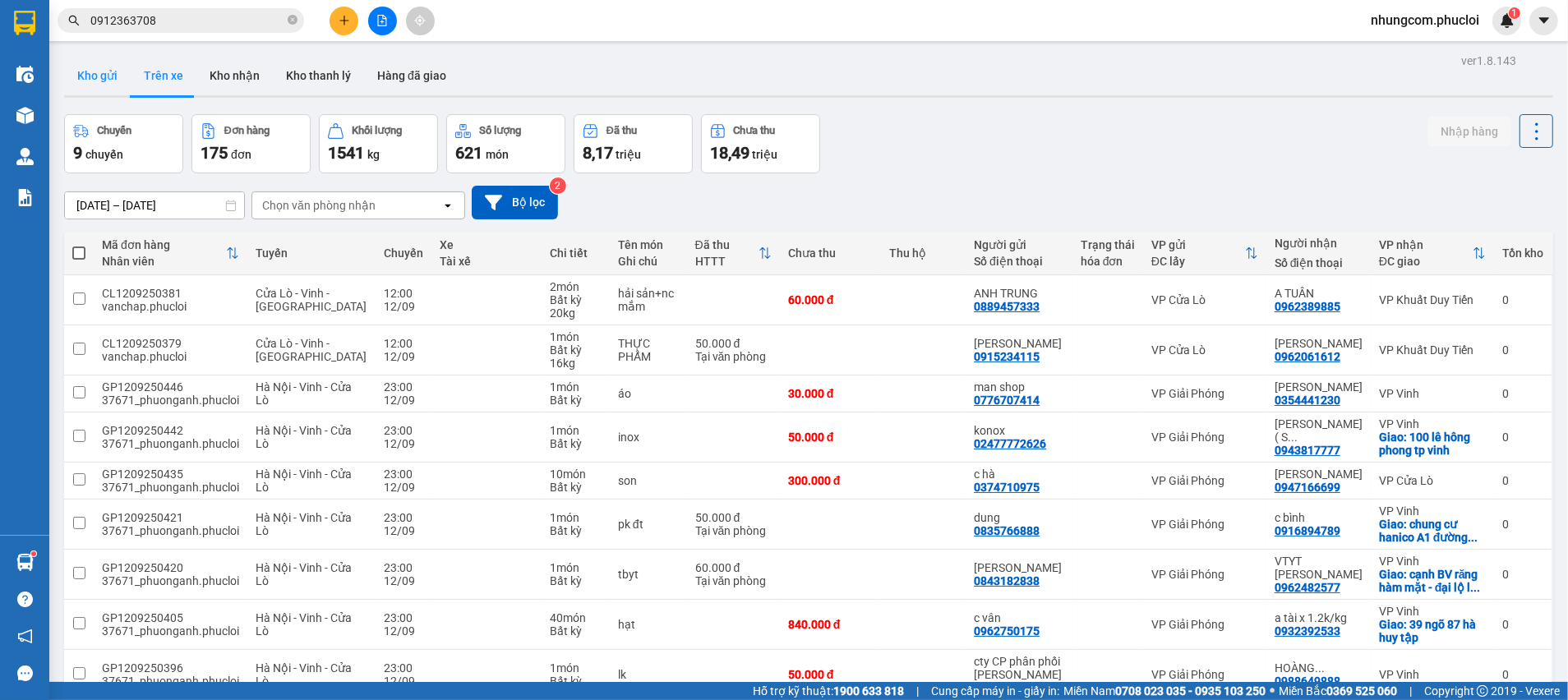
click at [72, 62] on button "Kho gửi" at bounding box center [97, 76] width 66 height 40
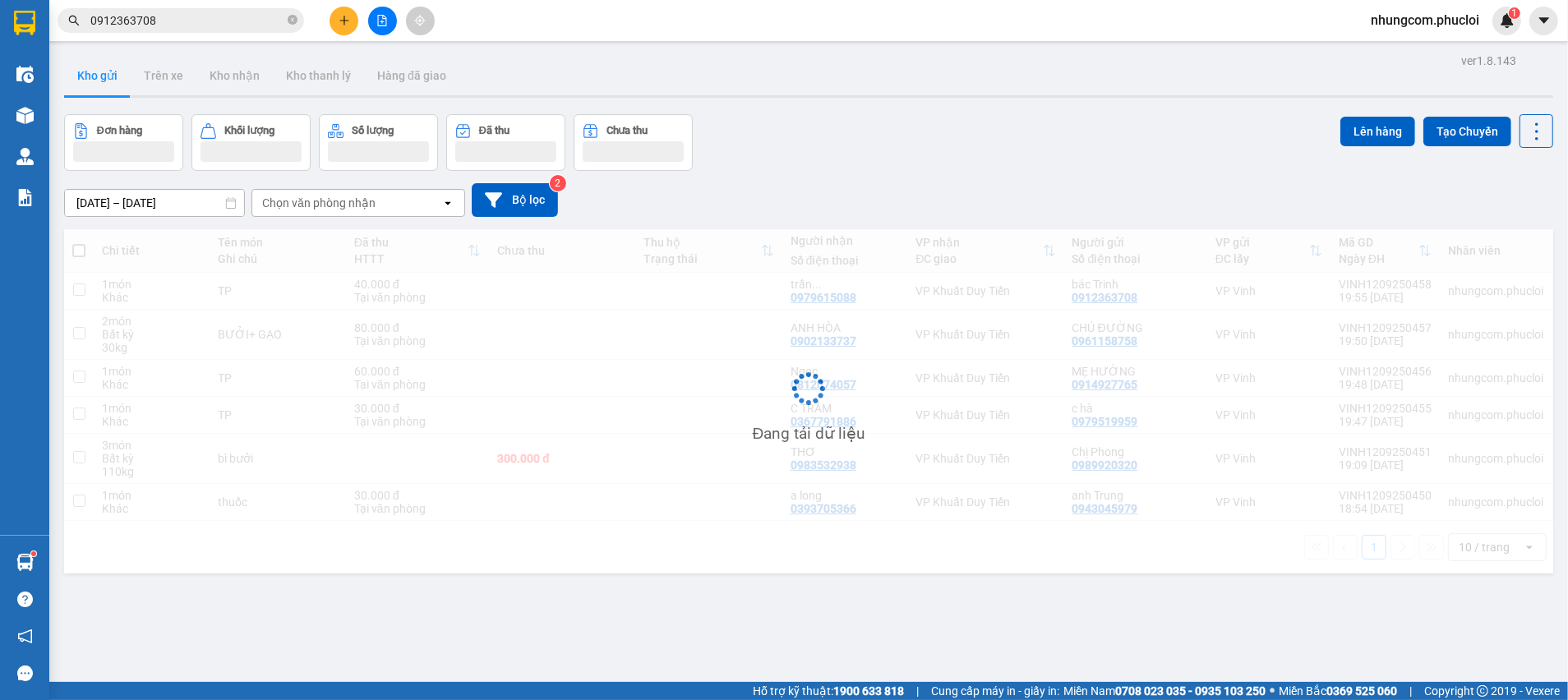
click at [1026, 164] on div "Đơn hàng Khối lượng Số lượng Đã thu Chưa thu Lên hàng Tạo Chuyến" at bounding box center [809, 143] width 1489 height 57
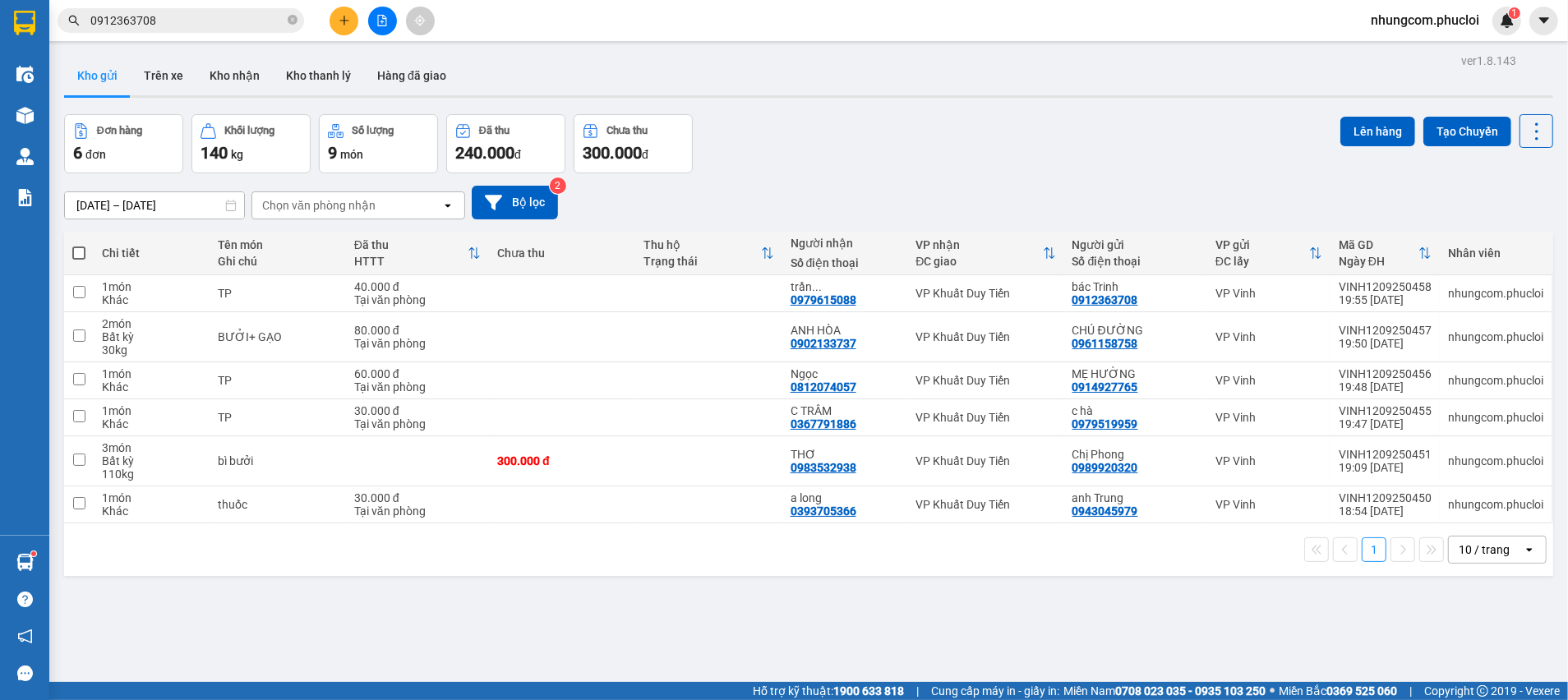
click at [906, 137] on div "Đơn hàng 6 đơn Khối lượng 140 kg Số lượng 9 món Đã thu 240.000 đ Chưa thu 300.0…" at bounding box center [809, 144] width 1489 height 60
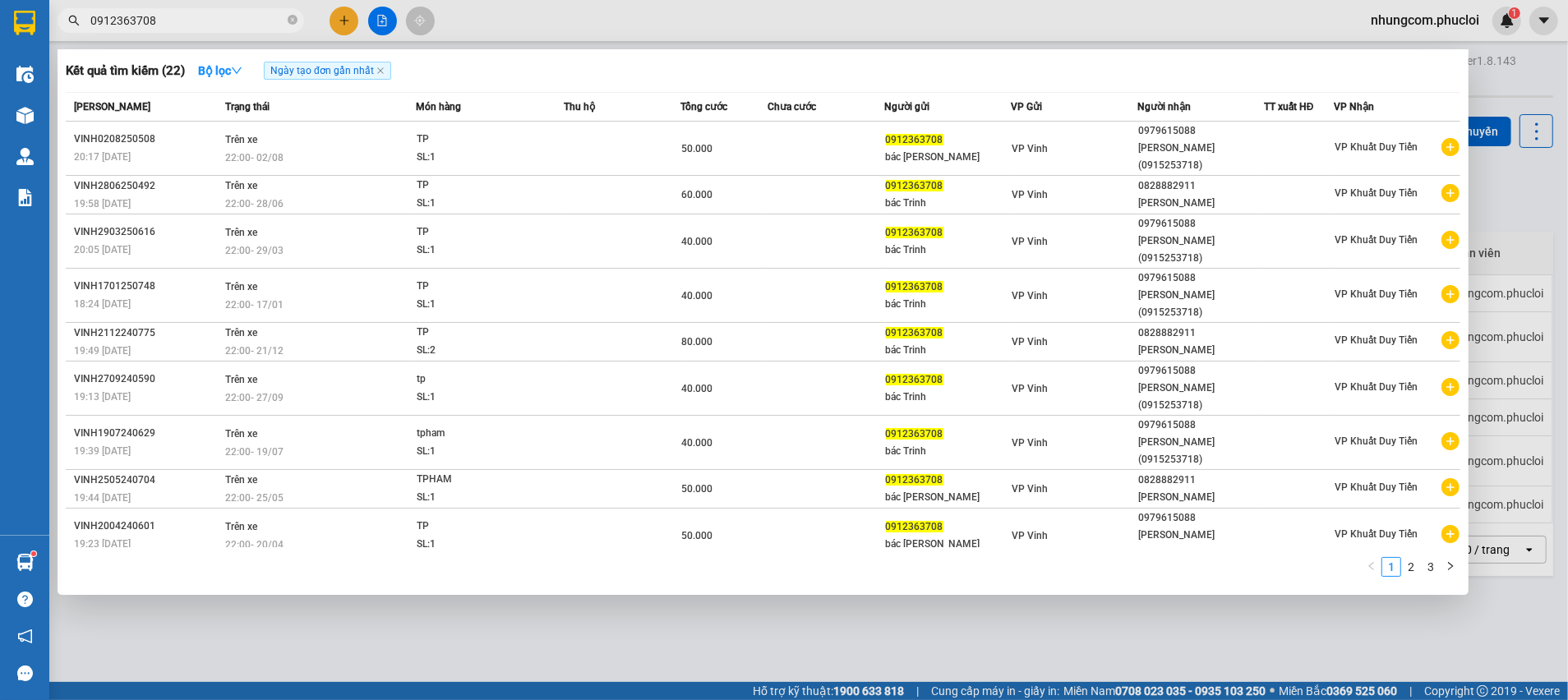
click at [211, 20] on input "0912363708" at bounding box center [187, 20] width 194 height 18
click at [212, 19] on input "0912363708" at bounding box center [187, 20] width 194 height 18
click at [193, 24] on input "0912363708" at bounding box center [187, 20] width 194 height 18
click at [259, 29] on span "0912363708" at bounding box center [180, 21] width 247 height 25
click at [259, 27] on input "0912363708" at bounding box center [187, 20] width 194 height 18
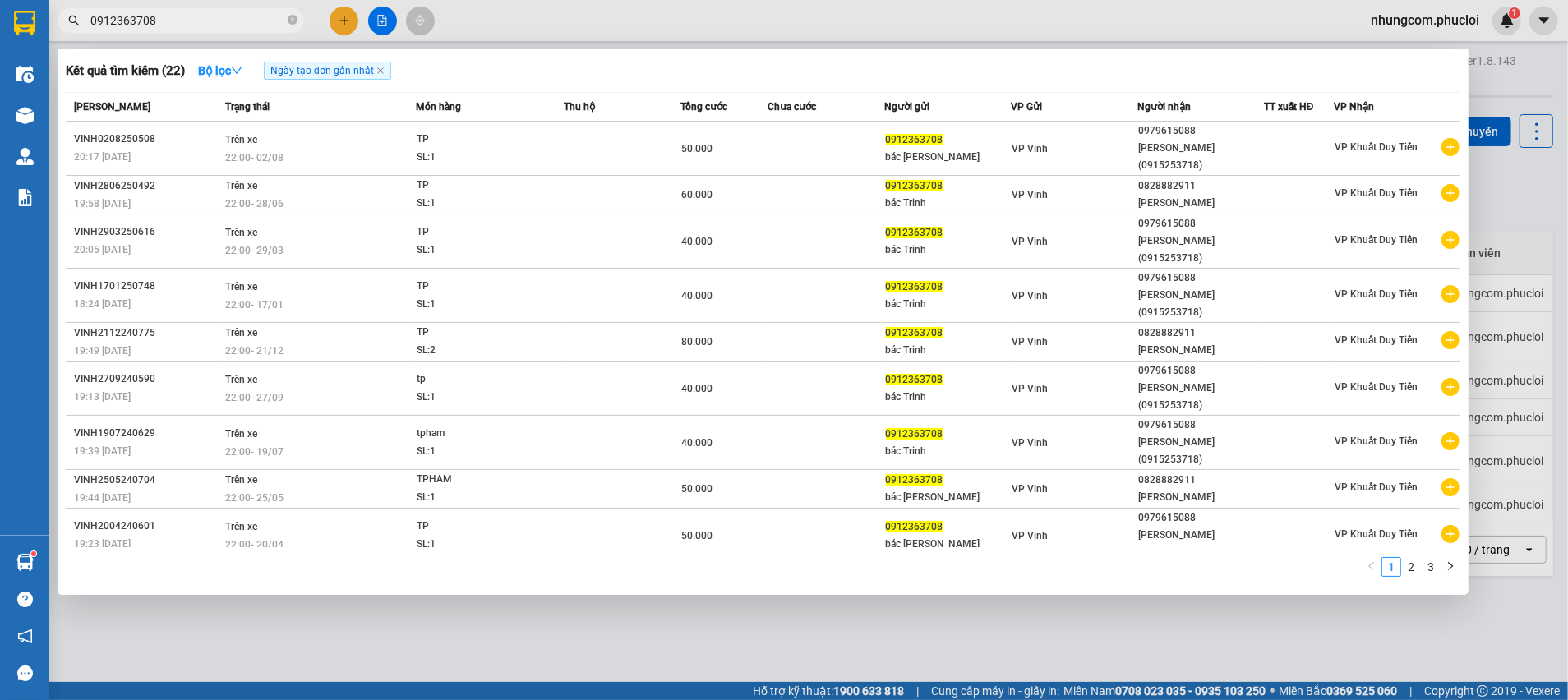
click at [259, 27] on input "0912363708" at bounding box center [187, 20] width 194 height 18
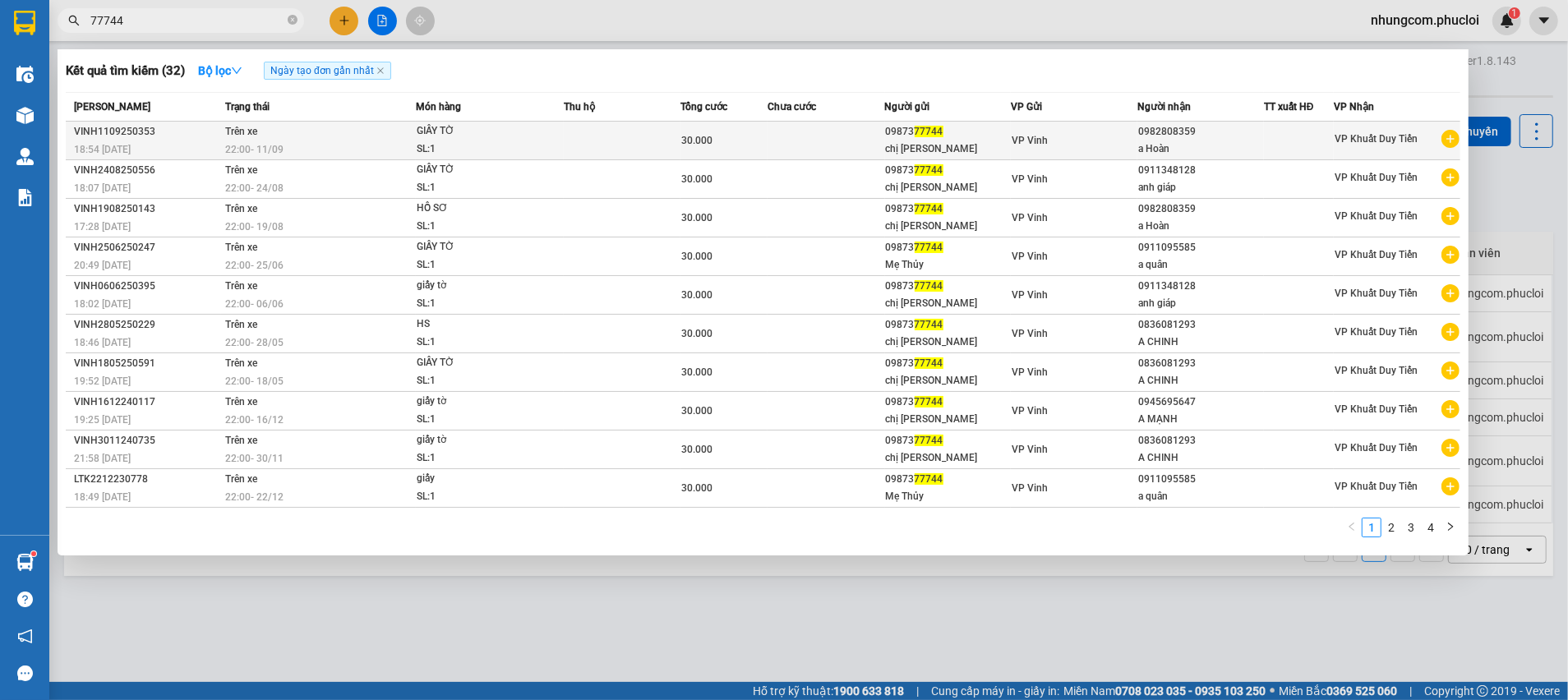
type input "77744"
click at [886, 150] on div "chị [PERSON_NAME]" at bounding box center [948, 149] width 125 height 17
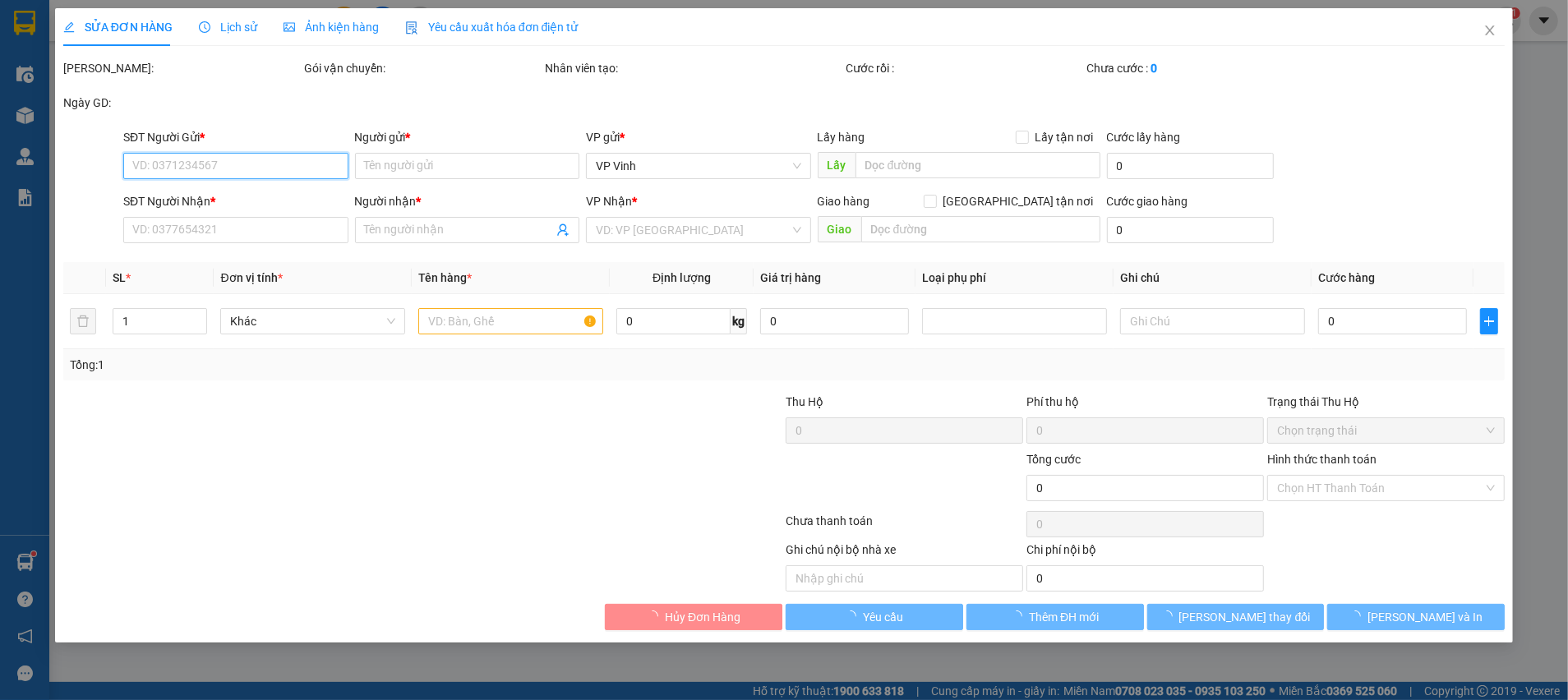
type input "0987377744"
type input "chị [PERSON_NAME]"
type input "0982808359"
type input "a Hoàn"
type input "30.000"
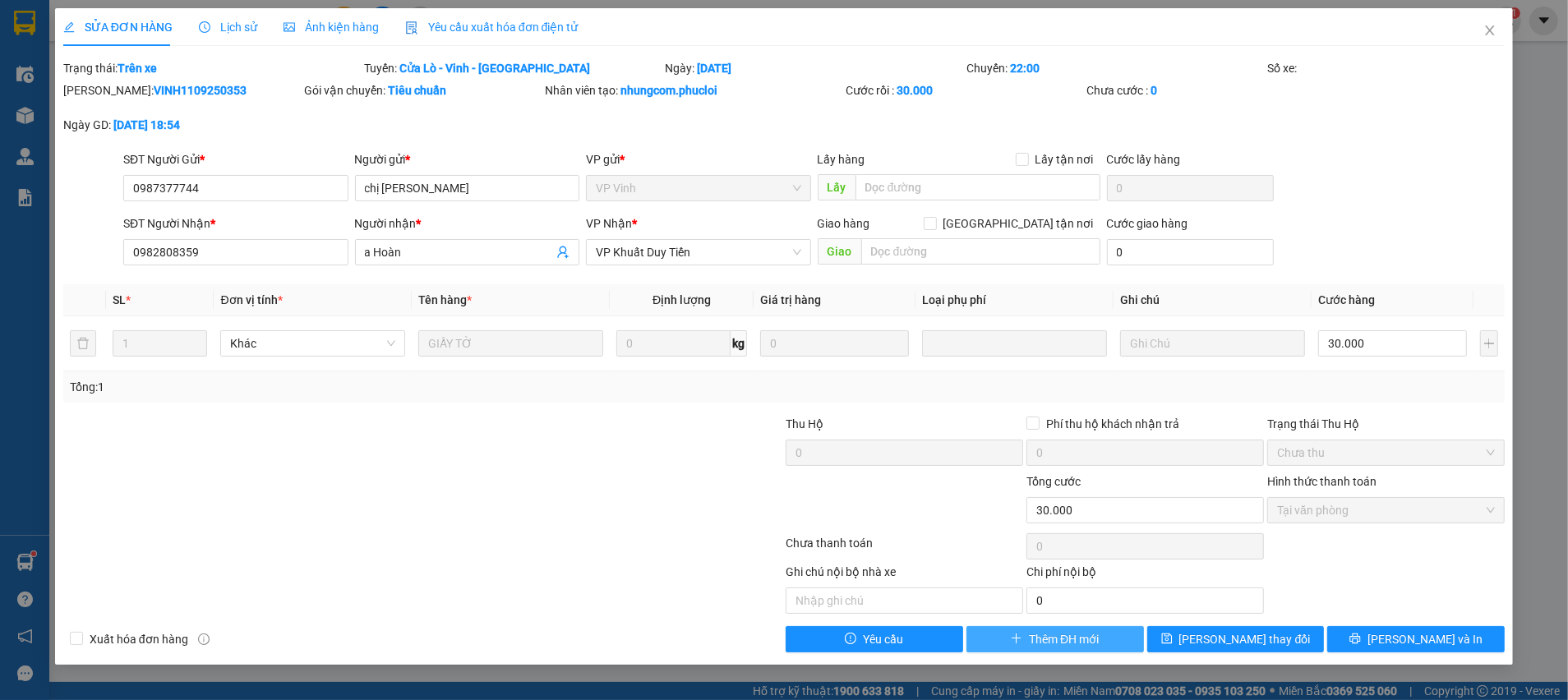
click at [1081, 642] on span "Thêm ĐH mới" at bounding box center [1064, 639] width 70 height 18
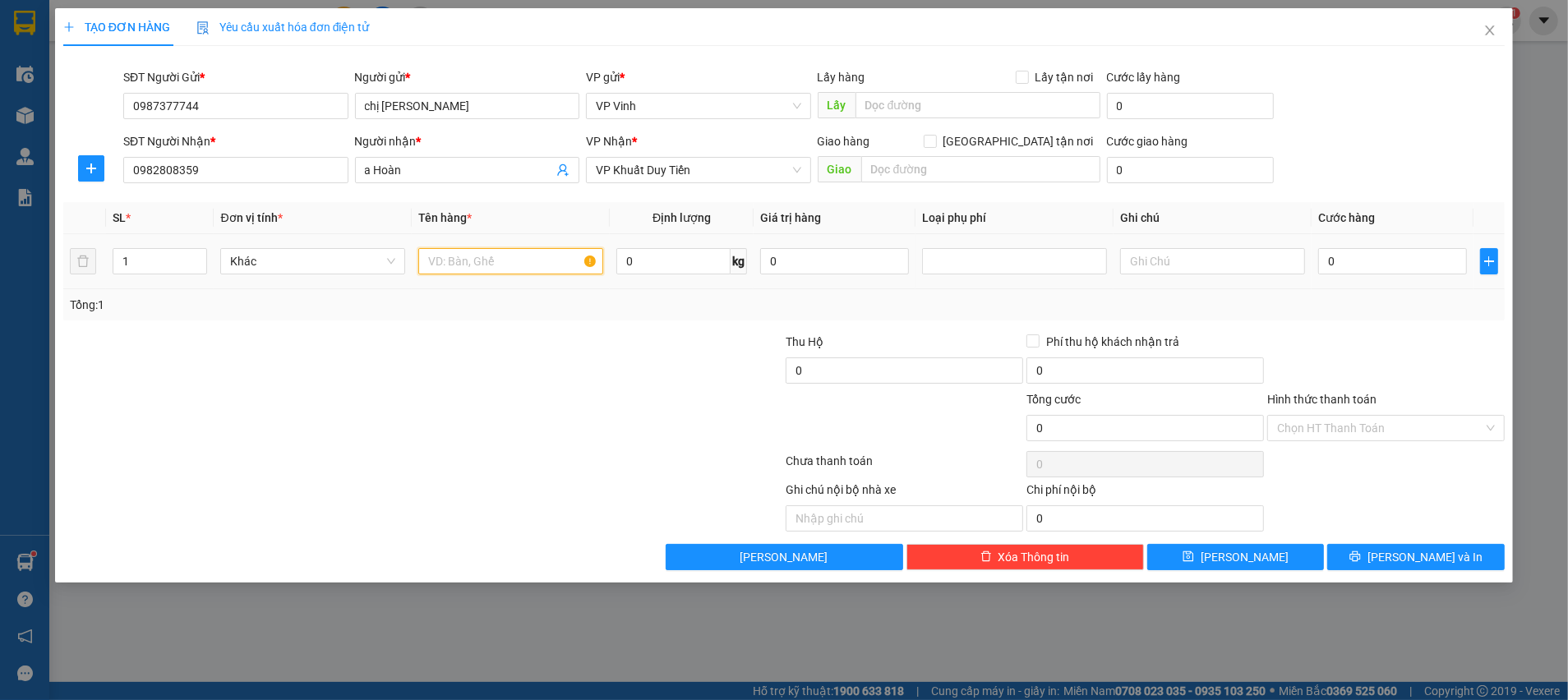
click at [458, 270] on input "text" at bounding box center [511, 262] width 185 height 26
type input "GIẤY TỜ"
click at [1363, 264] on input "0" at bounding box center [1391, 262] width 148 height 26
type input "3"
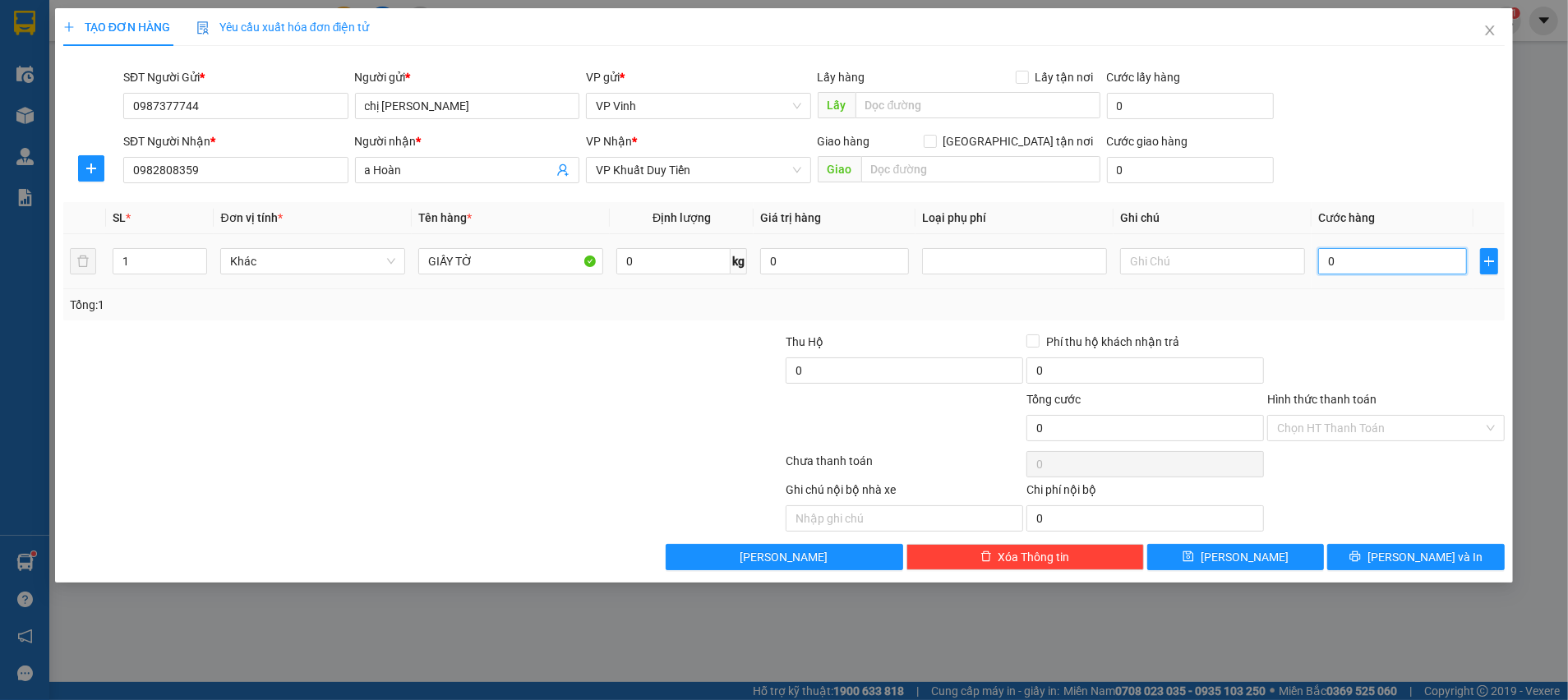
type input "3"
type input "30"
type input "30.000"
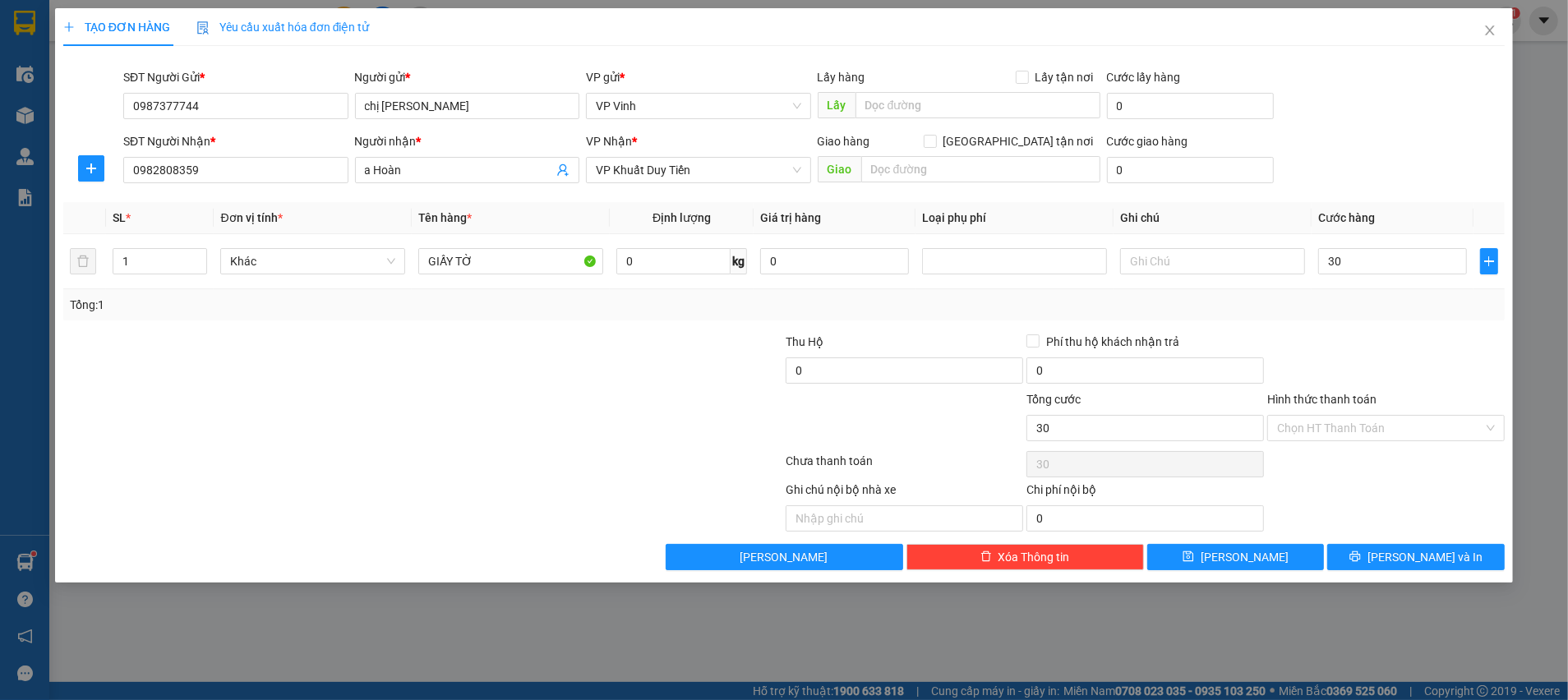
type input "30.000"
click at [1356, 376] on div at bounding box center [1386, 361] width 241 height 58
click at [1350, 424] on input "Hình thức thanh toán" at bounding box center [1380, 428] width 206 height 25
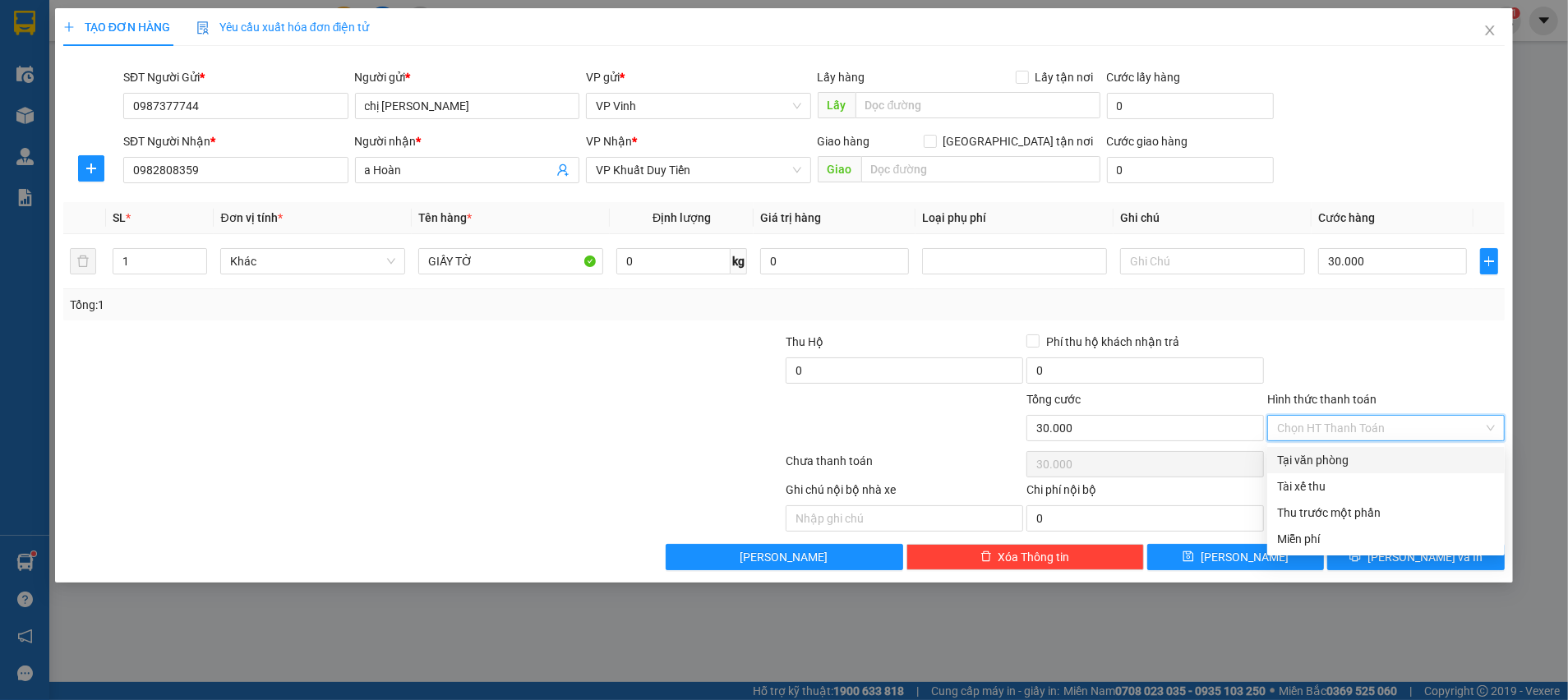
click at [1354, 455] on div "Tại văn phòng" at bounding box center [1386, 460] width 218 height 18
type input "0"
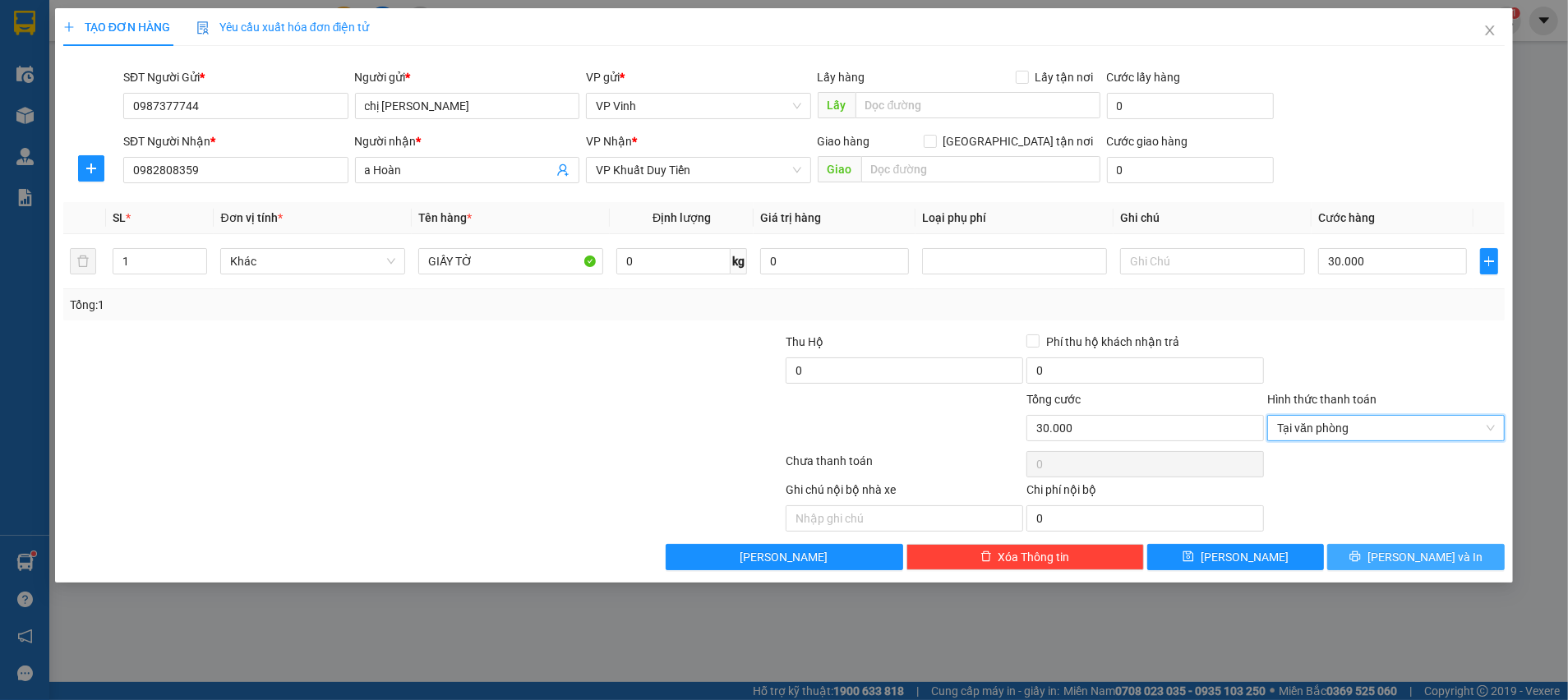
drag, startPoint x: 1379, startPoint y: 550, endPoint x: 1380, endPoint y: 558, distance: 8.1
click at [1380, 551] on button "[PERSON_NAME] và In" at bounding box center [1416, 557] width 178 height 26
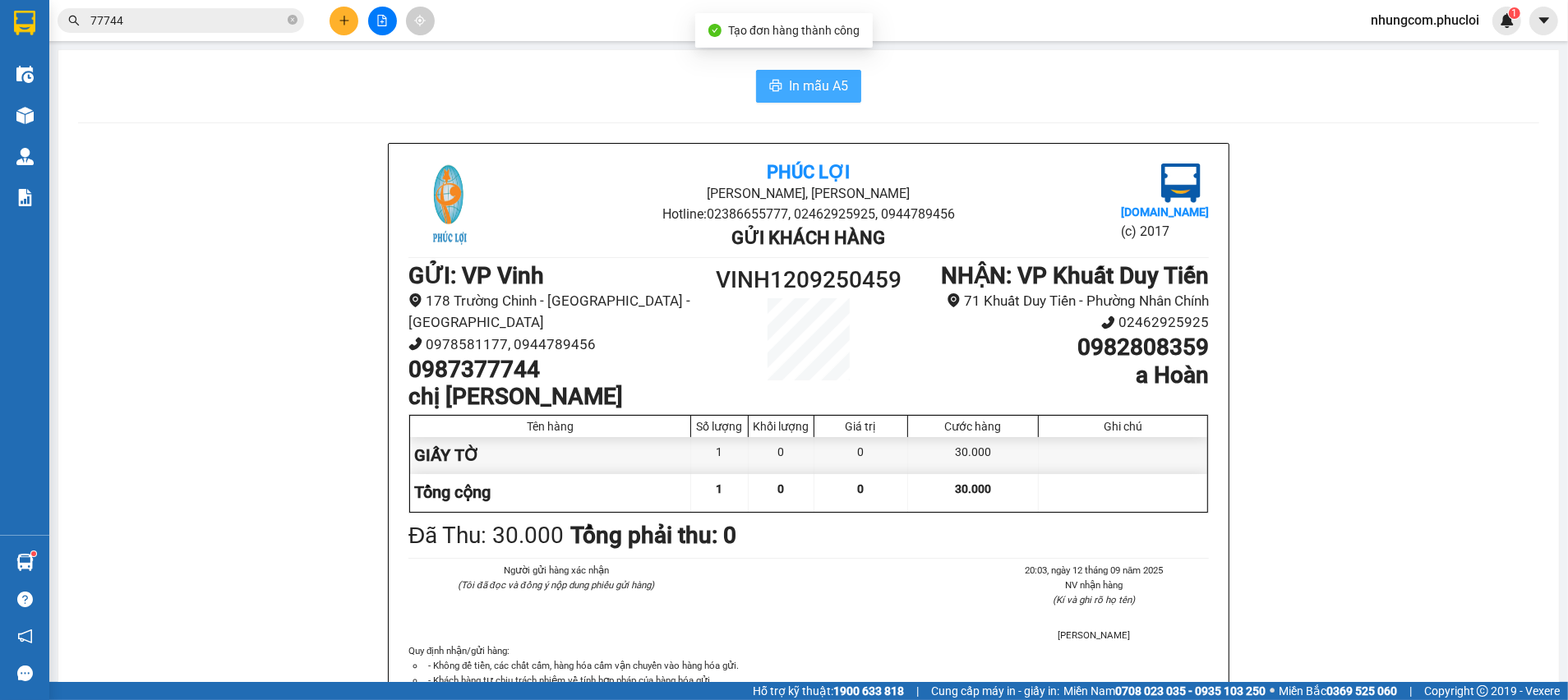
drag, startPoint x: 827, startPoint y: 86, endPoint x: 1160, endPoint y: 194, distance: 350.1
click at [826, 86] on span "In mẫu A5" at bounding box center [818, 86] width 60 height 21
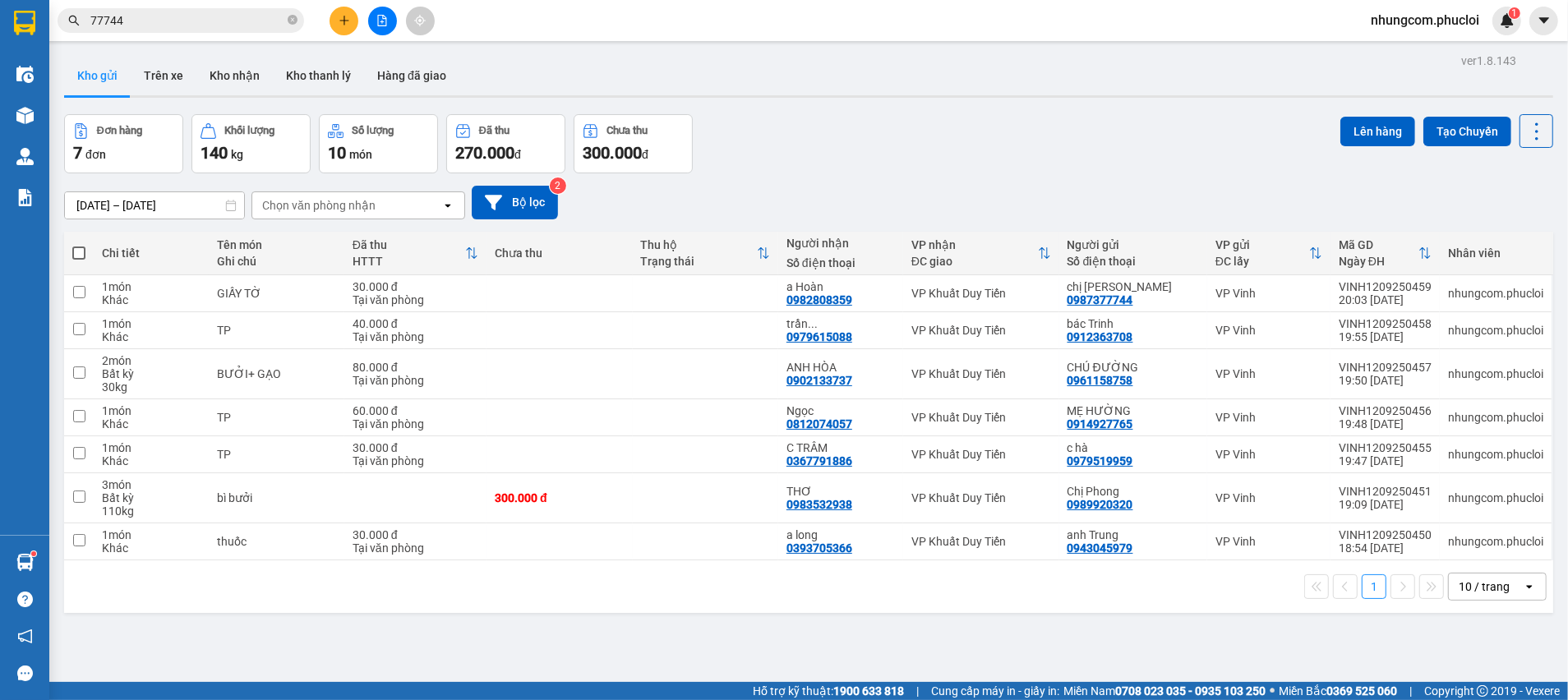
click at [468, 653] on div "ver 1.8.143 Kho gửi Trên xe Kho nhận Kho thanh lý Hàng đã giao Đơn hàng 7 đơn K…" at bounding box center [809, 399] width 1502 height 700
click at [909, 164] on div "Đơn hàng 7 đơn Khối lượng 140 kg Số lượng 10 món Đã thu 270.000 đ Chưa thu 300.…" at bounding box center [809, 144] width 1489 height 60
drag, startPoint x: 962, startPoint y: 129, endPoint x: 952, endPoint y: 137, distance: 12.8
click at [956, 134] on div "Đơn hàng 7 đơn Khối lượng 140 kg Số lượng 10 món Đã thu 270.000 đ Chưa thu 300.…" at bounding box center [809, 144] width 1489 height 60
click at [899, 179] on div "[DATE] – [DATE] Press the down arrow key to interact with the calendar and sele…" at bounding box center [809, 203] width 1489 height 59
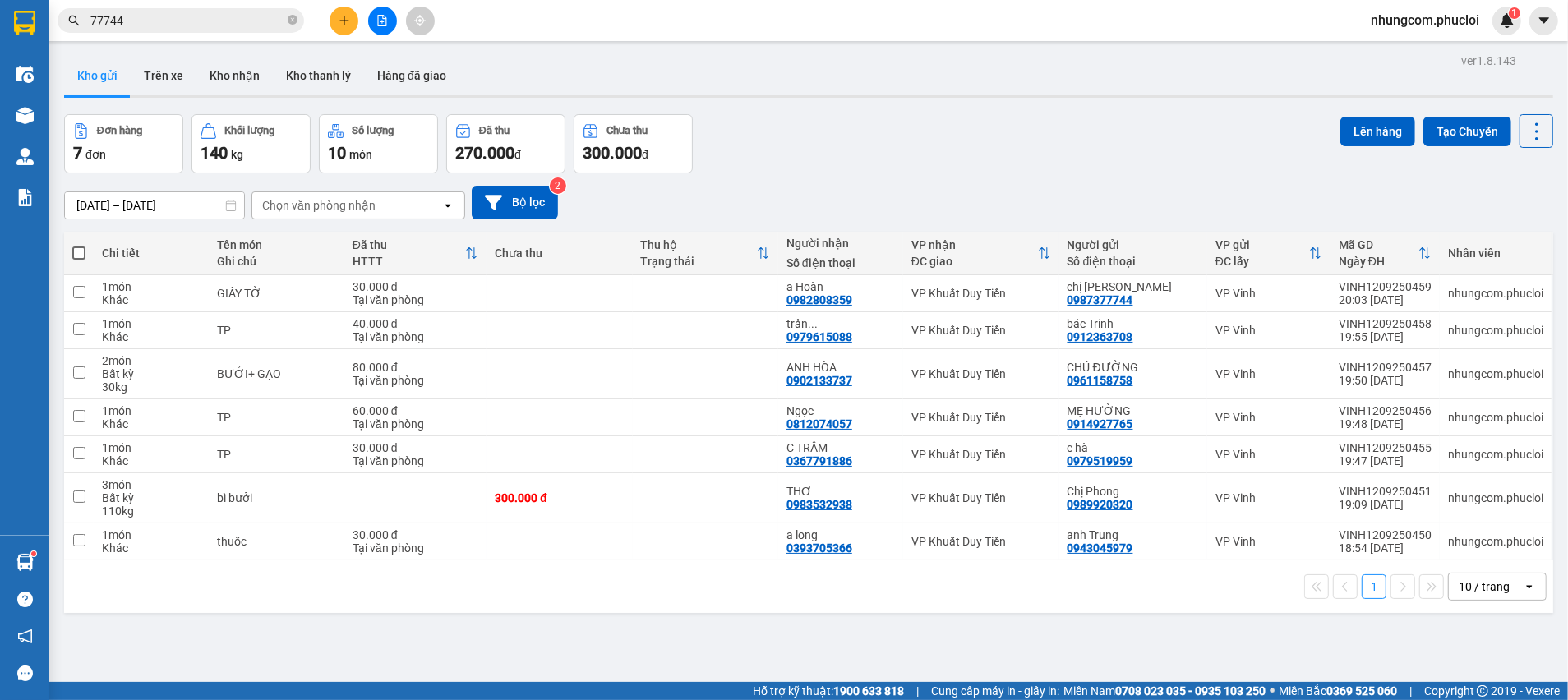
click at [143, 21] on input "77744" at bounding box center [187, 20] width 194 height 18
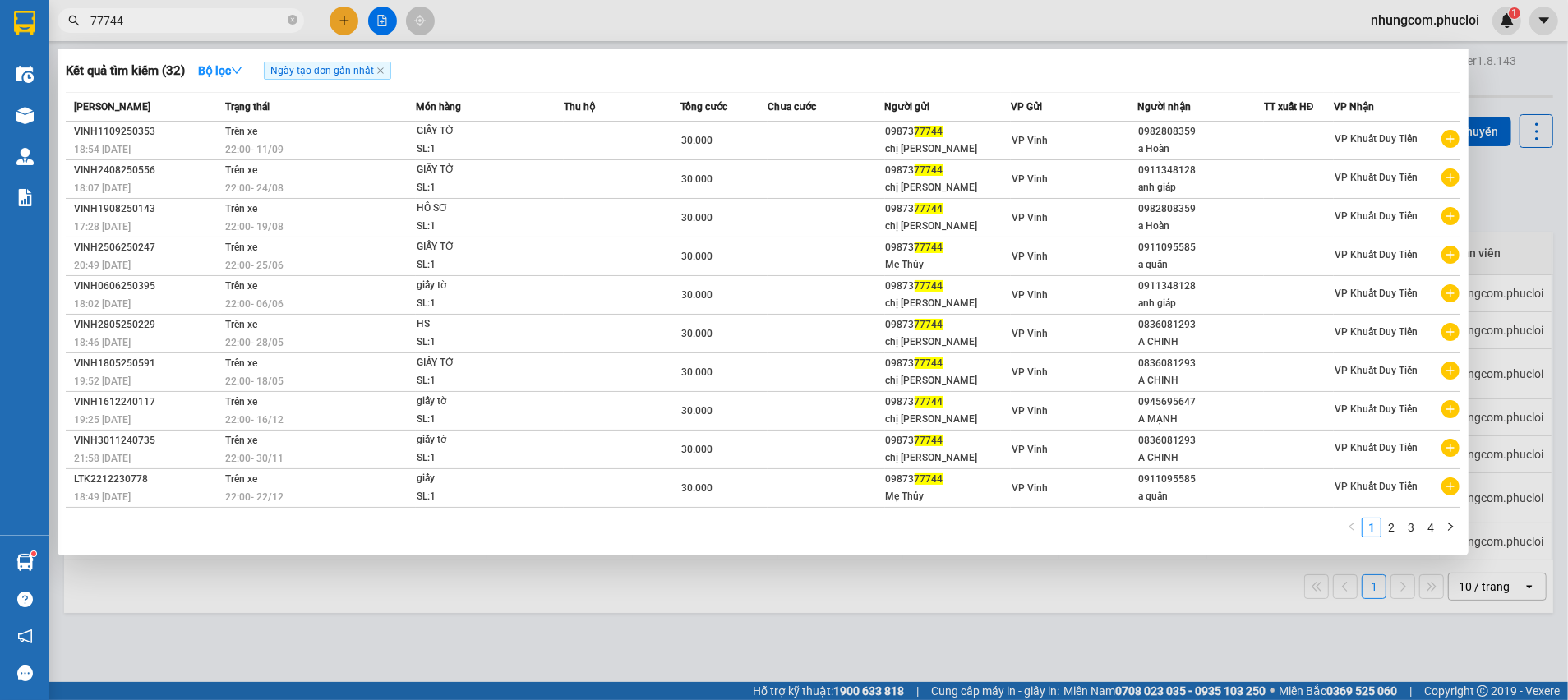
click at [143, 21] on input "77744" at bounding box center [187, 20] width 194 height 18
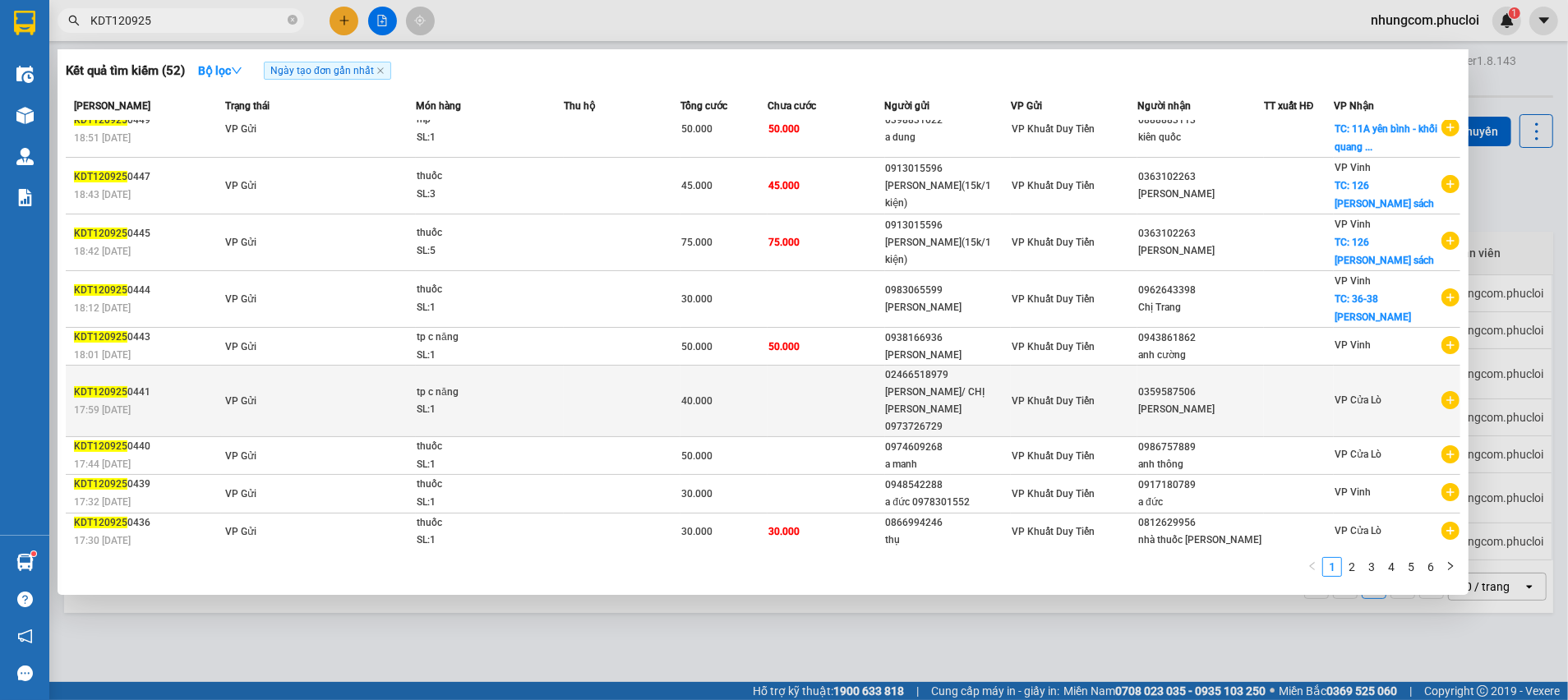
scroll to position [26, 0]
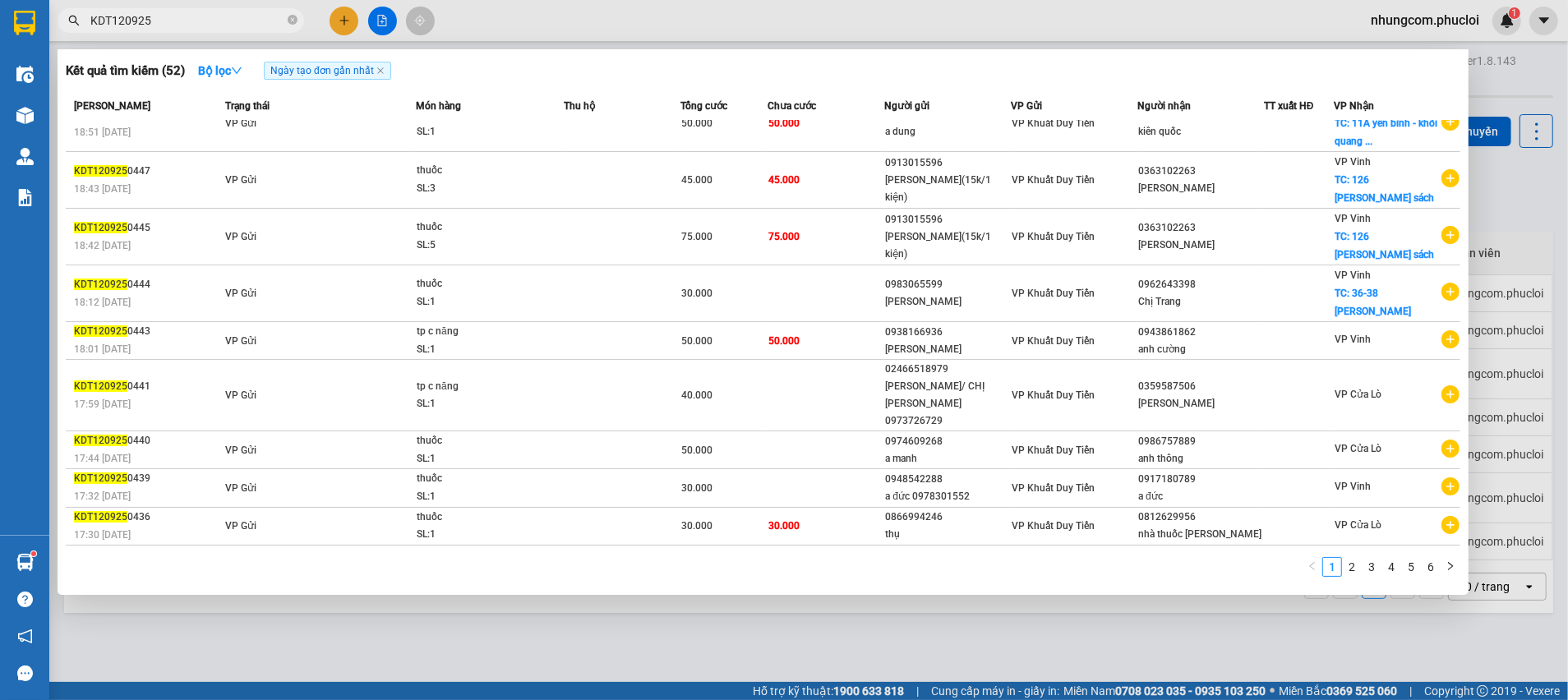
click at [951, 81] on div "Kết quả tìm kiếm ( 52 ) Bộ lọc Ngày tạo đơn gần nhất" at bounding box center [763, 71] width 1394 height 26
click at [951, 85] on div "Kết quả tìm kiếm ( 52 ) Bộ lọc Ngày tạo đơn gần nhất Mã ĐH Trạng thái Món hàng …" at bounding box center [763, 322] width 1411 height 546
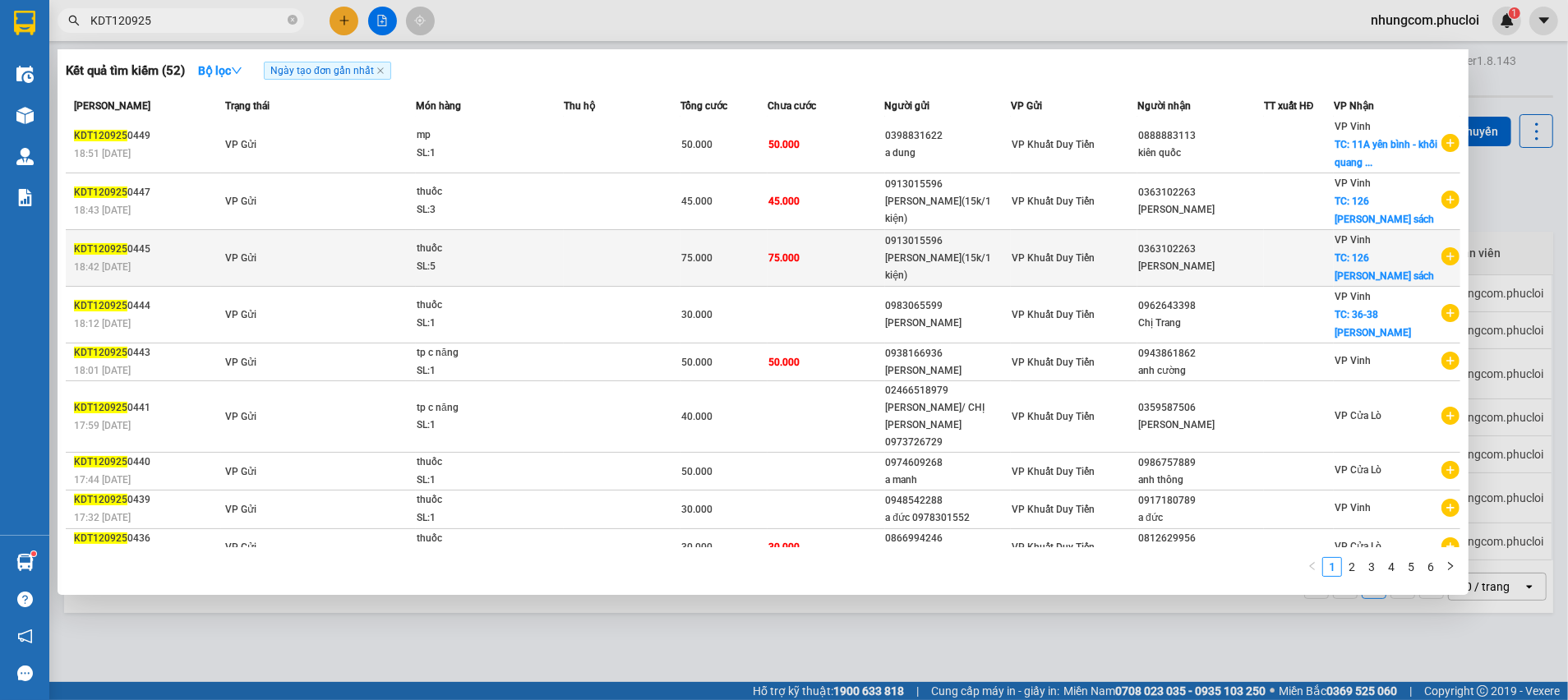
scroll to position [0, 0]
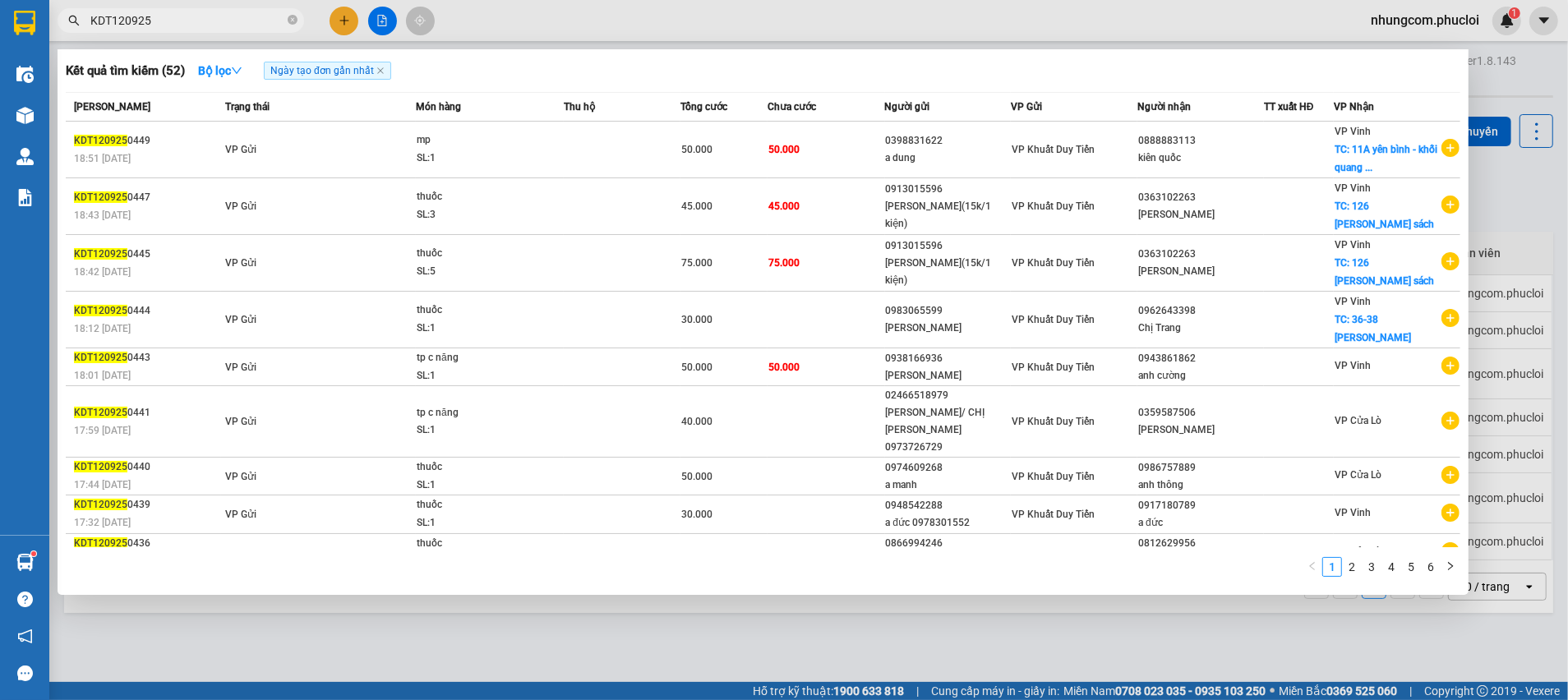
click at [1490, 172] on div at bounding box center [784, 350] width 1568 height 700
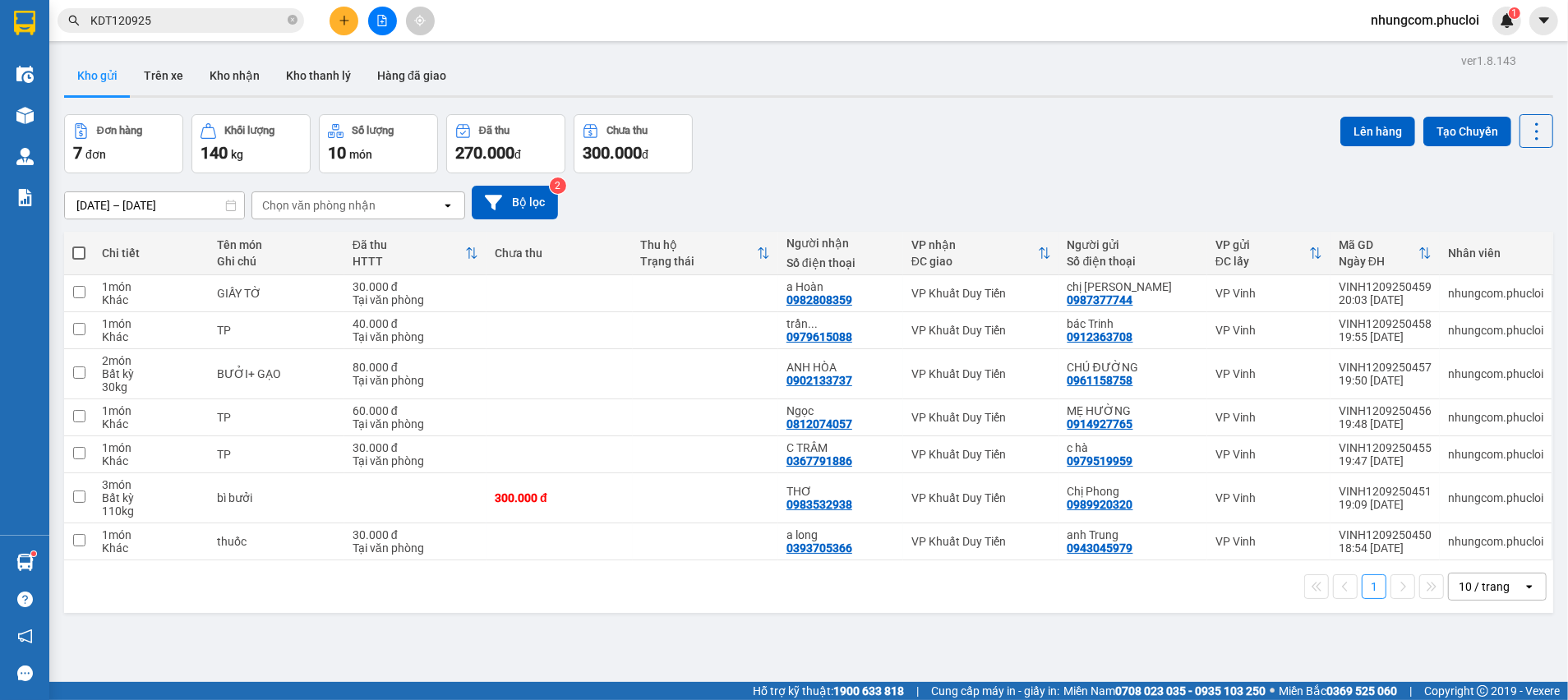
click at [1185, 174] on div "[DATE] – [DATE] Press the down arrow key to interact with the calendar and sele…" at bounding box center [809, 203] width 1489 height 59
click at [173, 14] on input "KDT120925" at bounding box center [187, 20] width 194 height 18
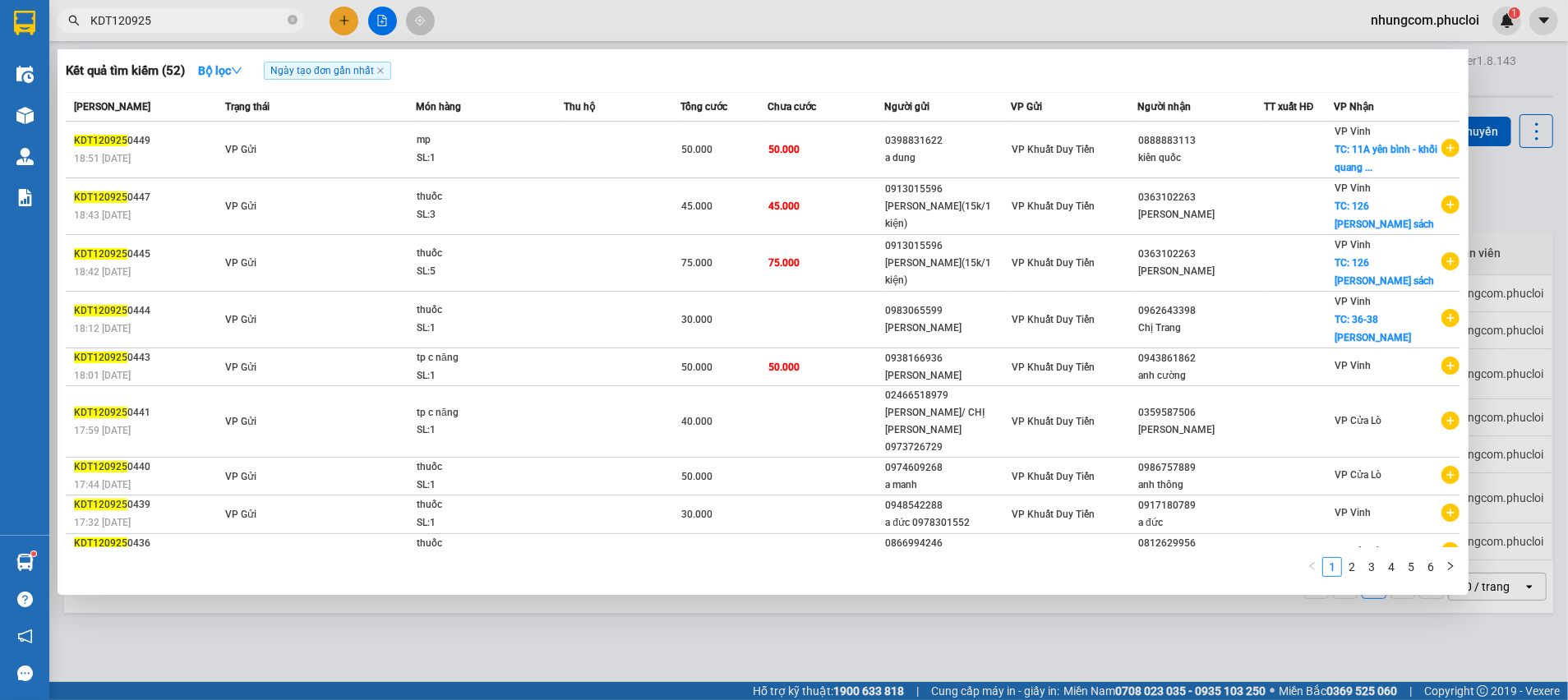
click at [173, 15] on input "KDT120925" at bounding box center [187, 20] width 194 height 18
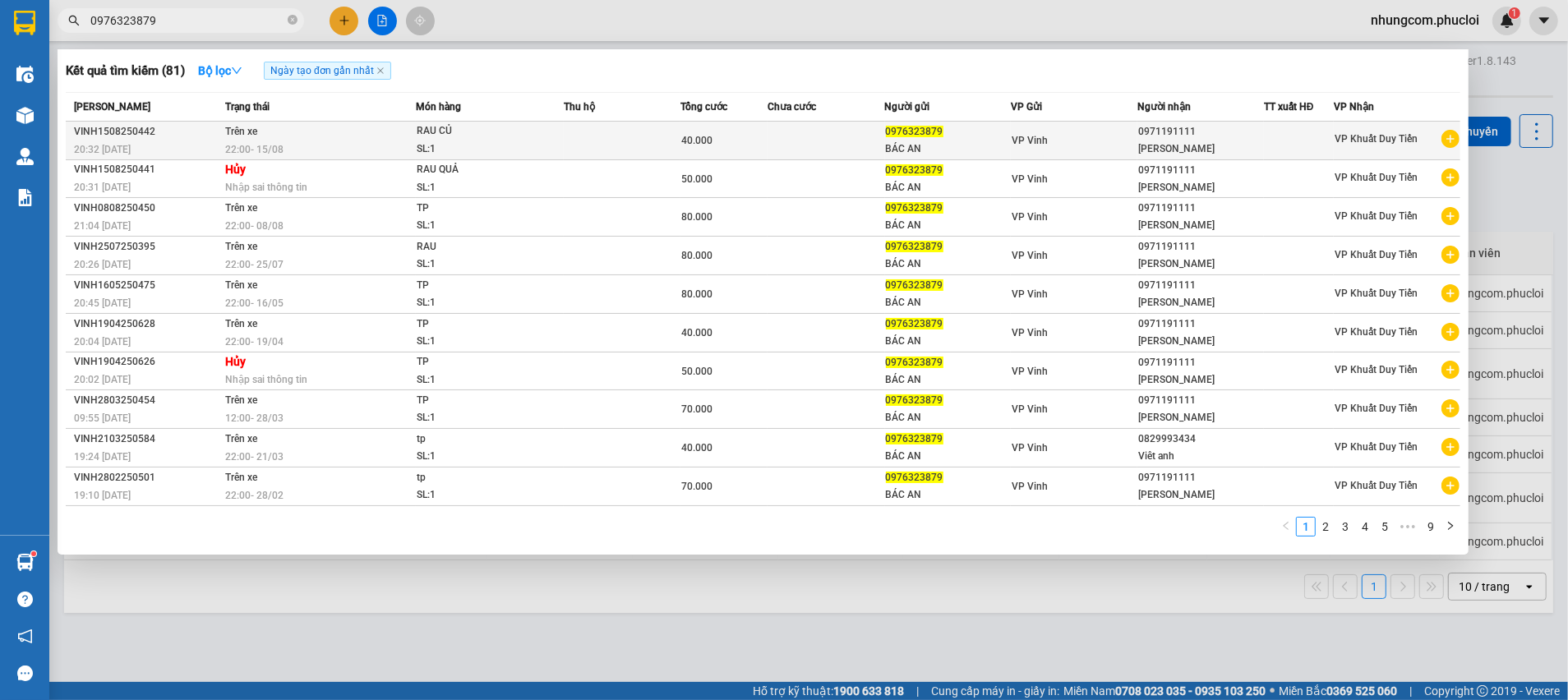
type input "0976323879"
click at [815, 150] on td at bounding box center [827, 141] width 117 height 39
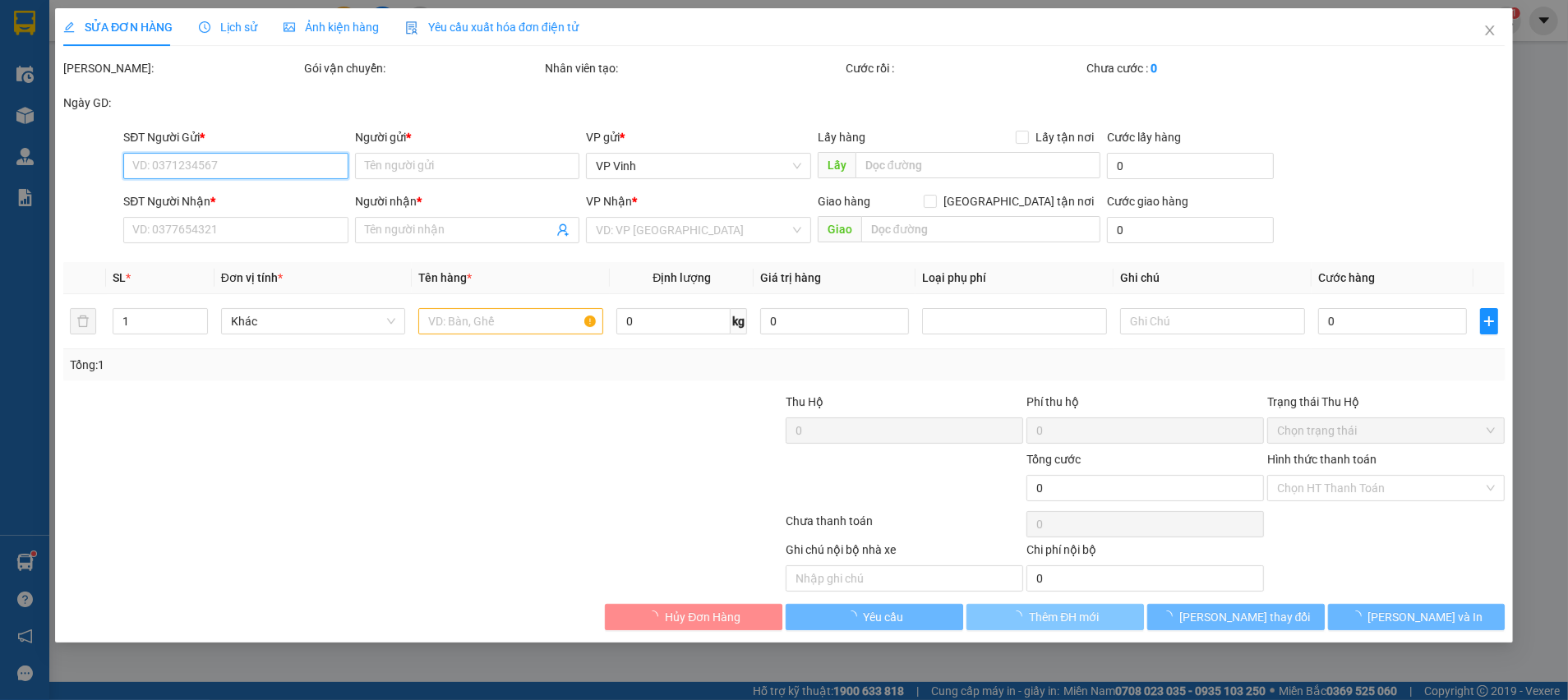
type input "0976323879"
type input "BÁC AN"
type input "0971191111"
type input "Anh Khánh"
type input "40.000"
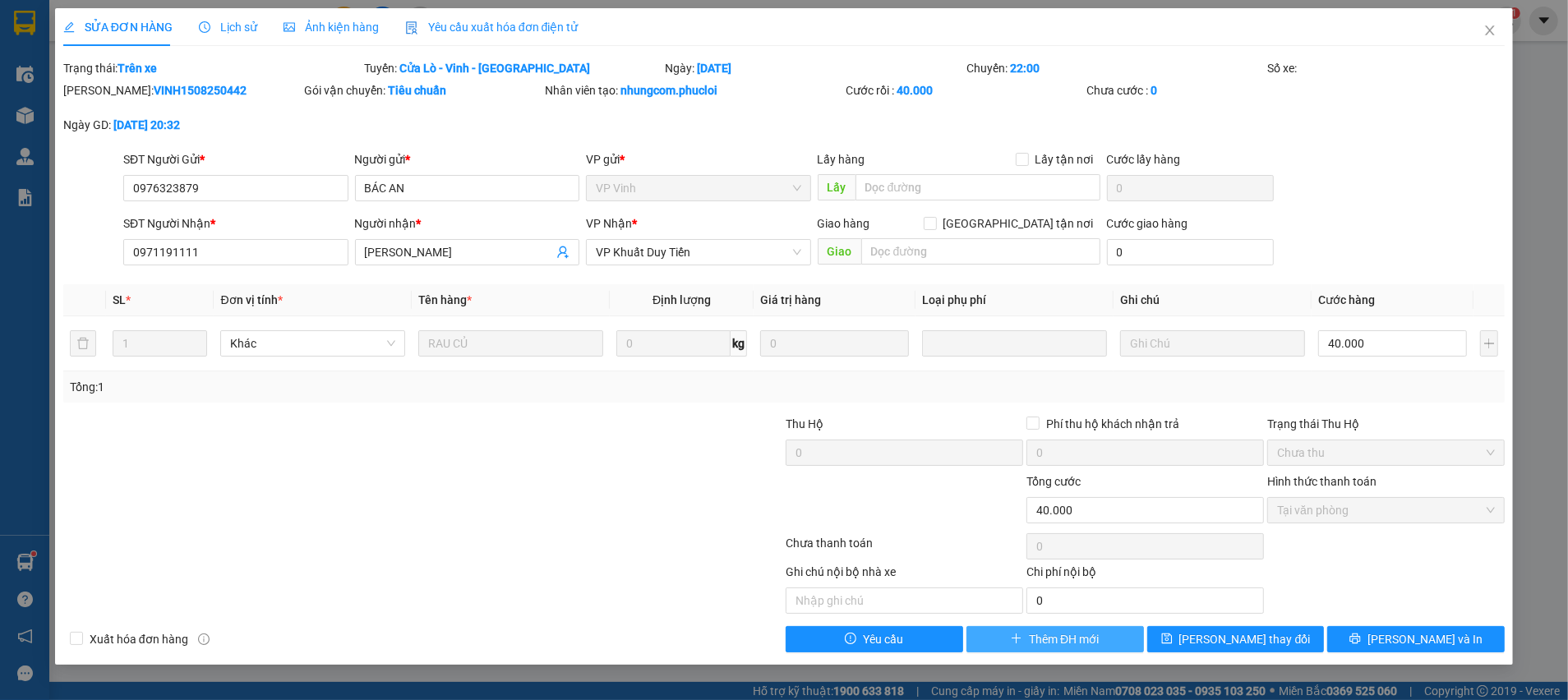
click at [1009, 640] on button "Thêm ĐH mới" at bounding box center [1055, 640] width 178 height 26
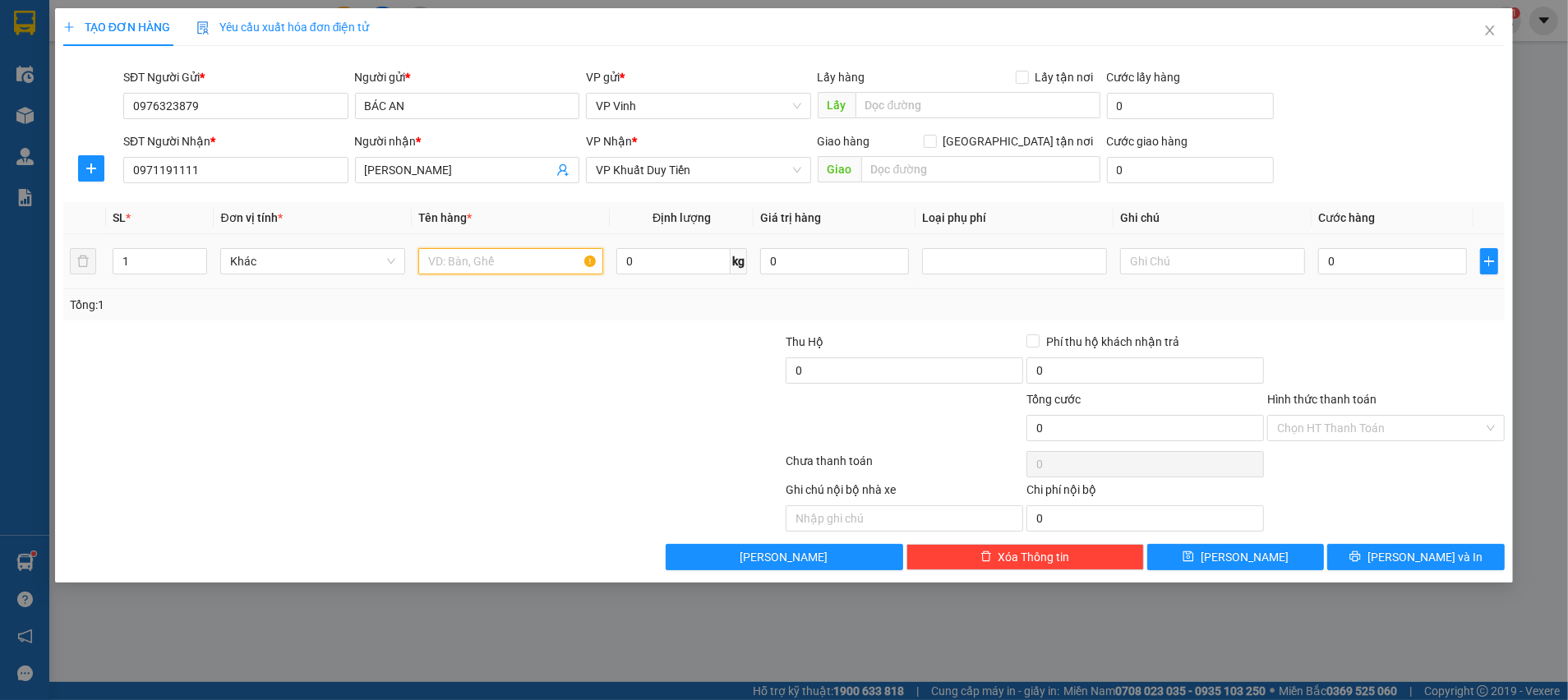
click at [525, 269] on input "text" at bounding box center [511, 262] width 185 height 26
type input "TP"
drag, startPoint x: 1386, startPoint y: 326, endPoint x: 1363, endPoint y: 267, distance: 63.3
click at [1386, 325] on div "Transit Pickup Surcharge Ids Transit Deliver Surcharge Ids Transit Deliver Surc…" at bounding box center [784, 315] width 1441 height 511
click at [1360, 256] on input "0" at bounding box center [1391, 262] width 148 height 26
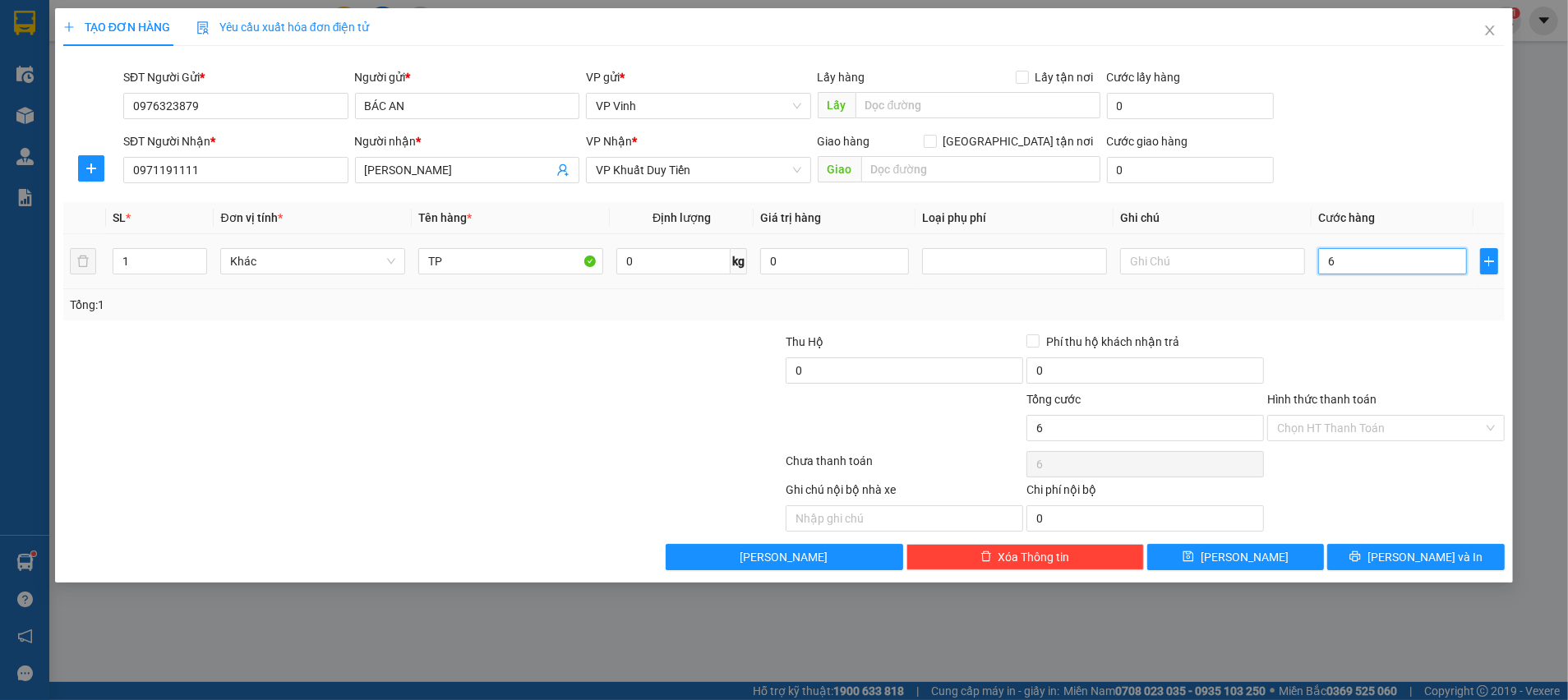
type input "6"
type input "60"
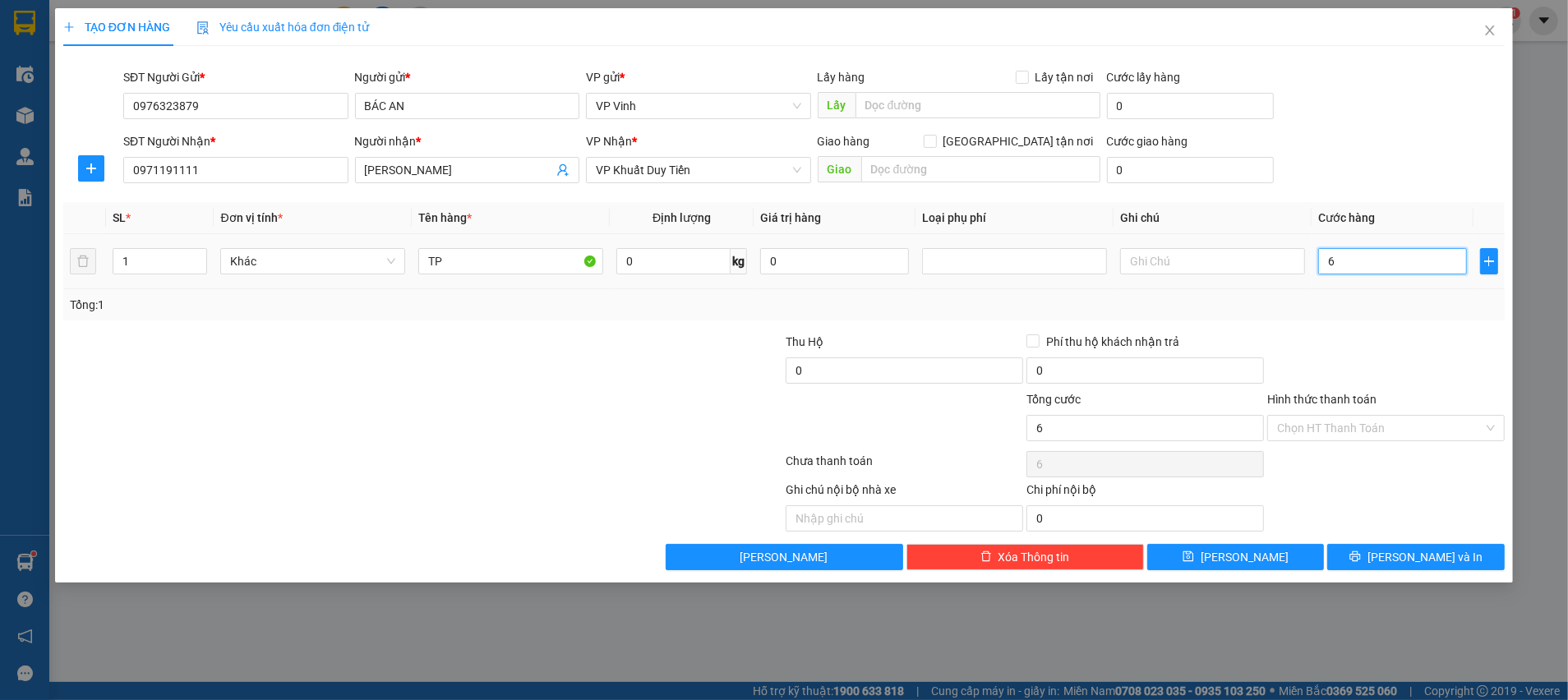
type input "60"
type input "60.000"
drag, startPoint x: 1364, startPoint y: 311, endPoint x: 1357, endPoint y: 367, distance: 56.4
click at [1364, 312] on div "Tổng: 1" at bounding box center [784, 304] width 1428 height 18
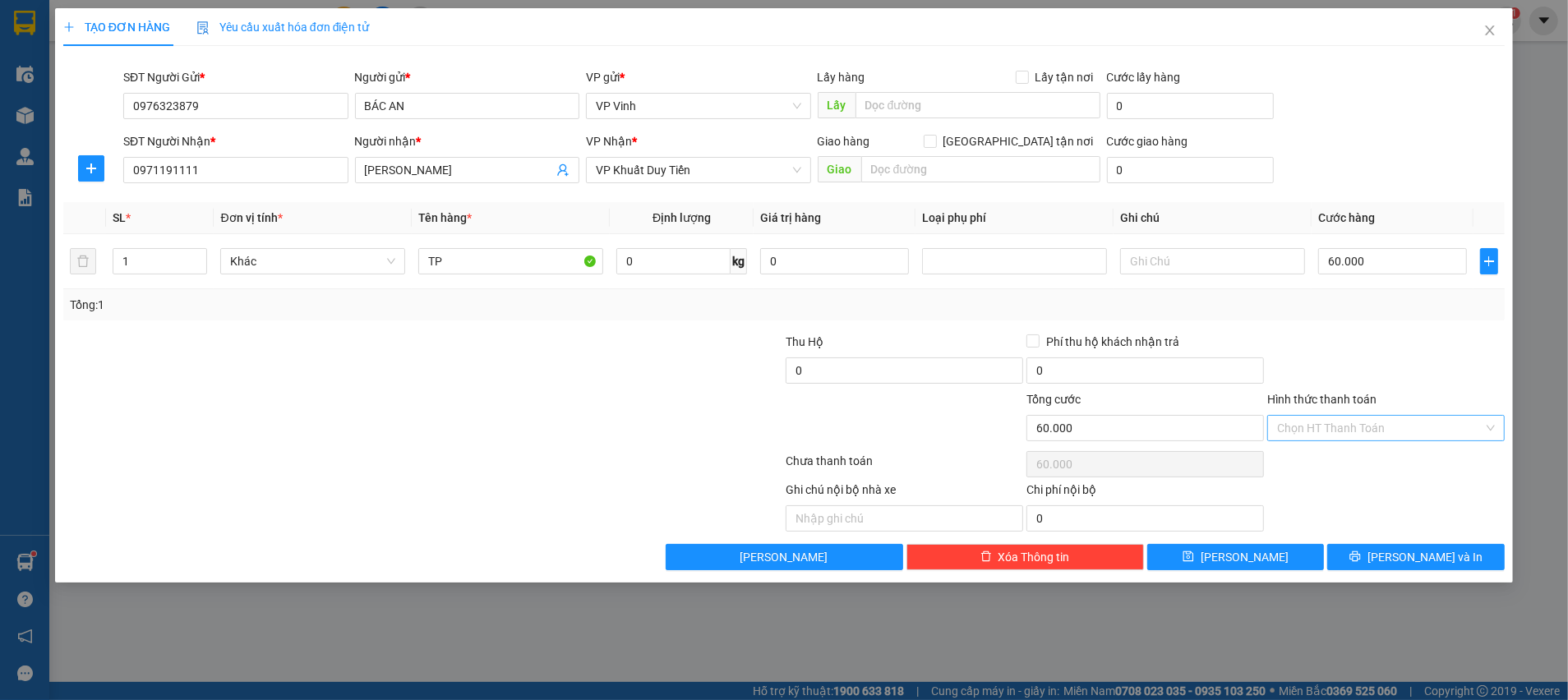
click at [1338, 423] on input "Hình thức thanh toán" at bounding box center [1380, 428] width 206 height 25
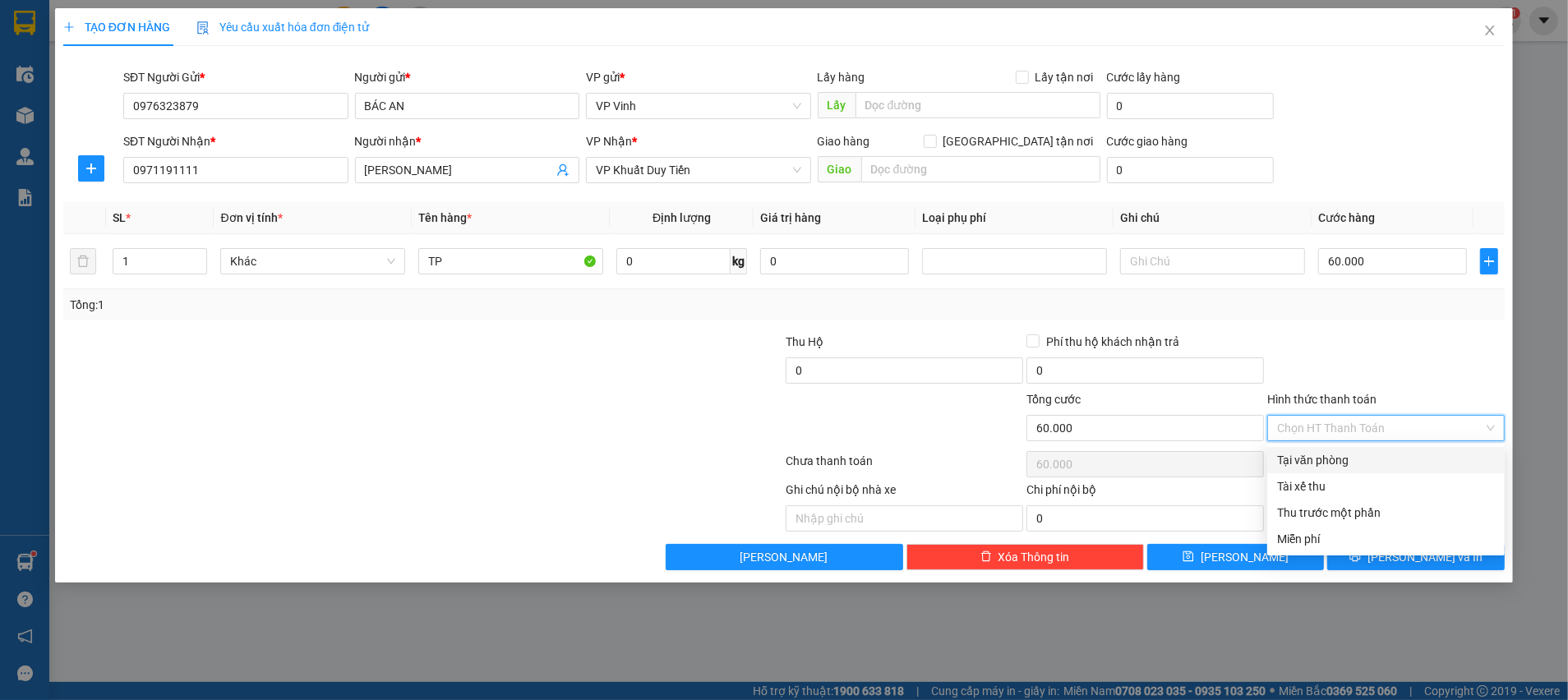
click at [1326, 452] on div "Tại văn phòng" at bounding box center [1386, 460] width 218 height 18
type input "0"
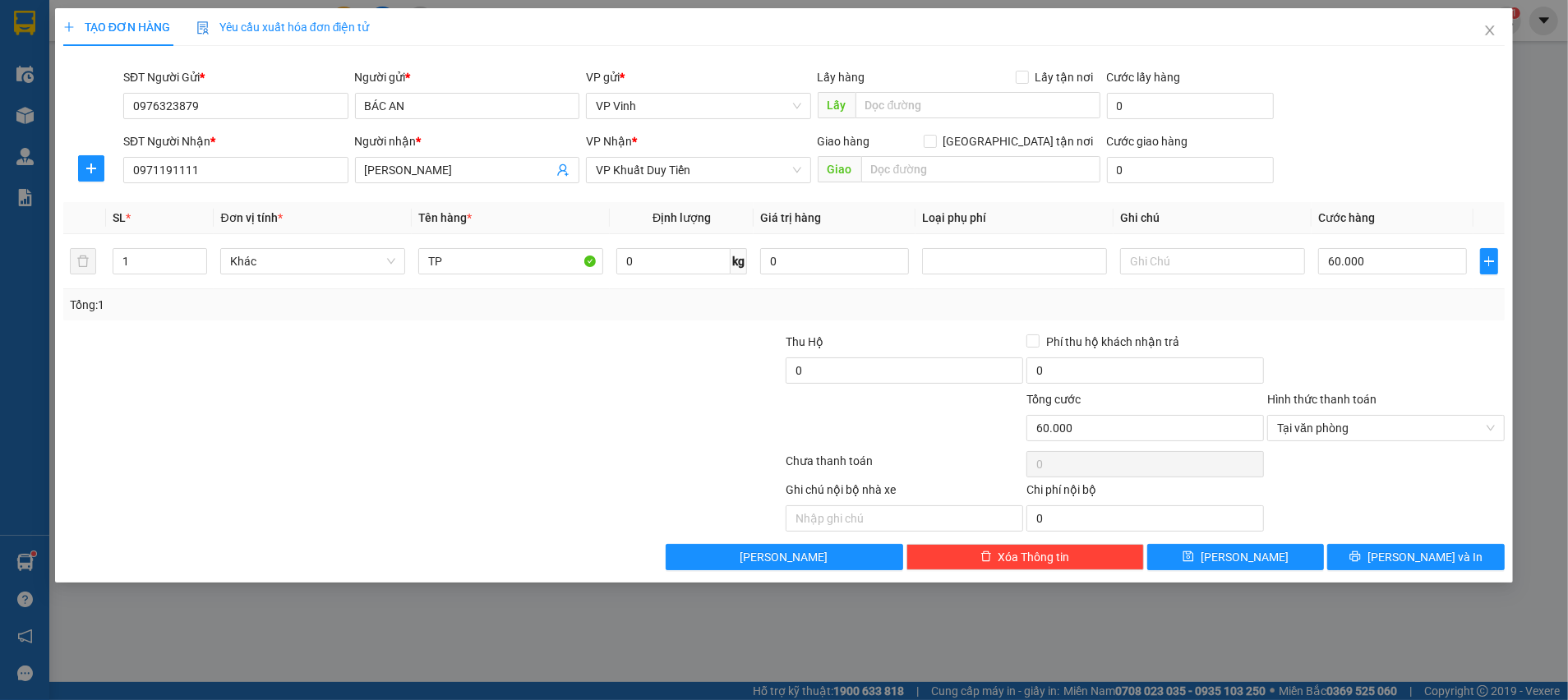
click at [1325, 356] on div at bounding box center [1386, 361] width 241 height 58
click at [1355, 484] on div "Ghi chú nội bộ nhà xe Chi phí nội bộ 0" at bounding box center [783, 506] width 1444 height 51
click at [1400, 559] on button "[PERSON_NAME] và In" at bounding box center [1416, 557] width 178 height 26
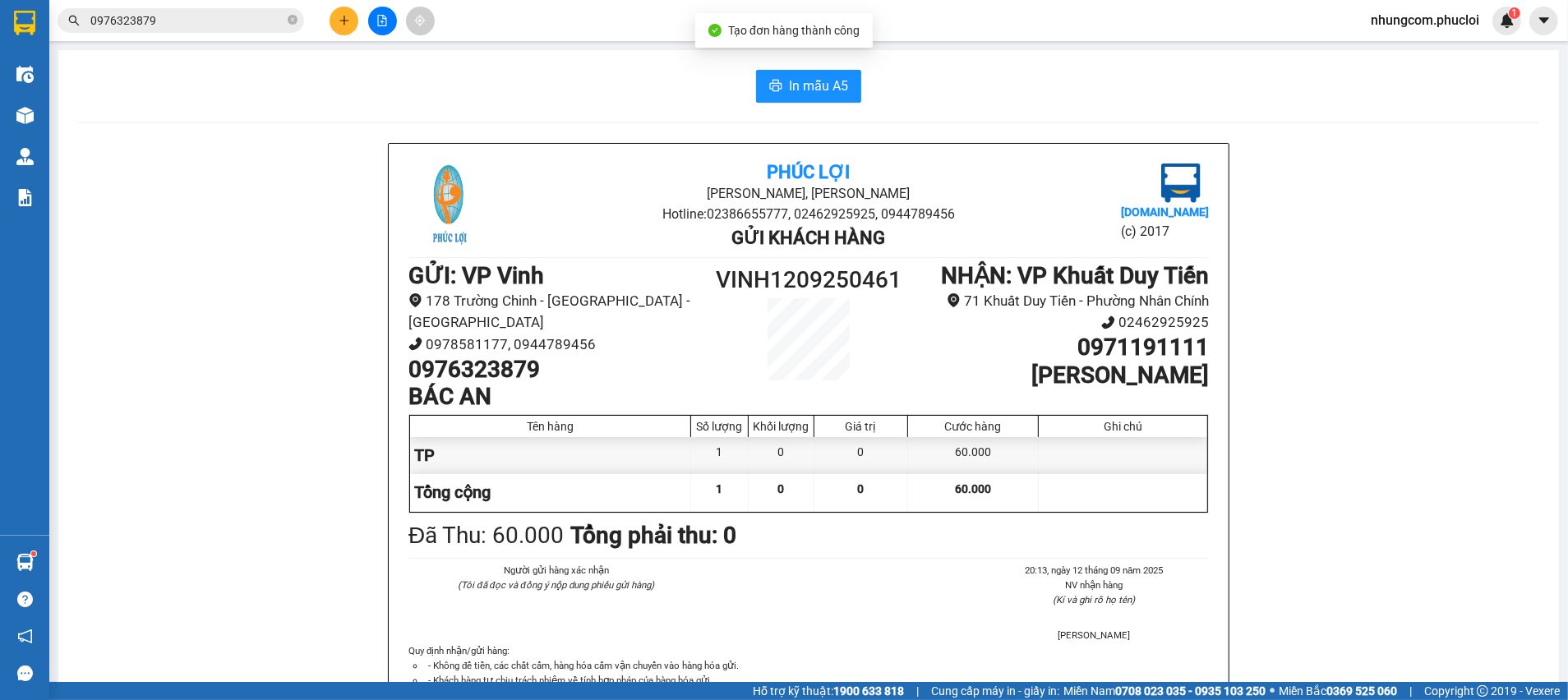
click at [909, 104] on div "In mẫu A5 Phúc Lợi Đường Nguyễn Huệ, Phường Nghi Hương Hotline: 02386655777, 02…" at bounding box center [809, 436] width 1501 height 773
click at [834, 89] on span "In mẫu A5" at bounding box center [818, 86] width 60 height 21
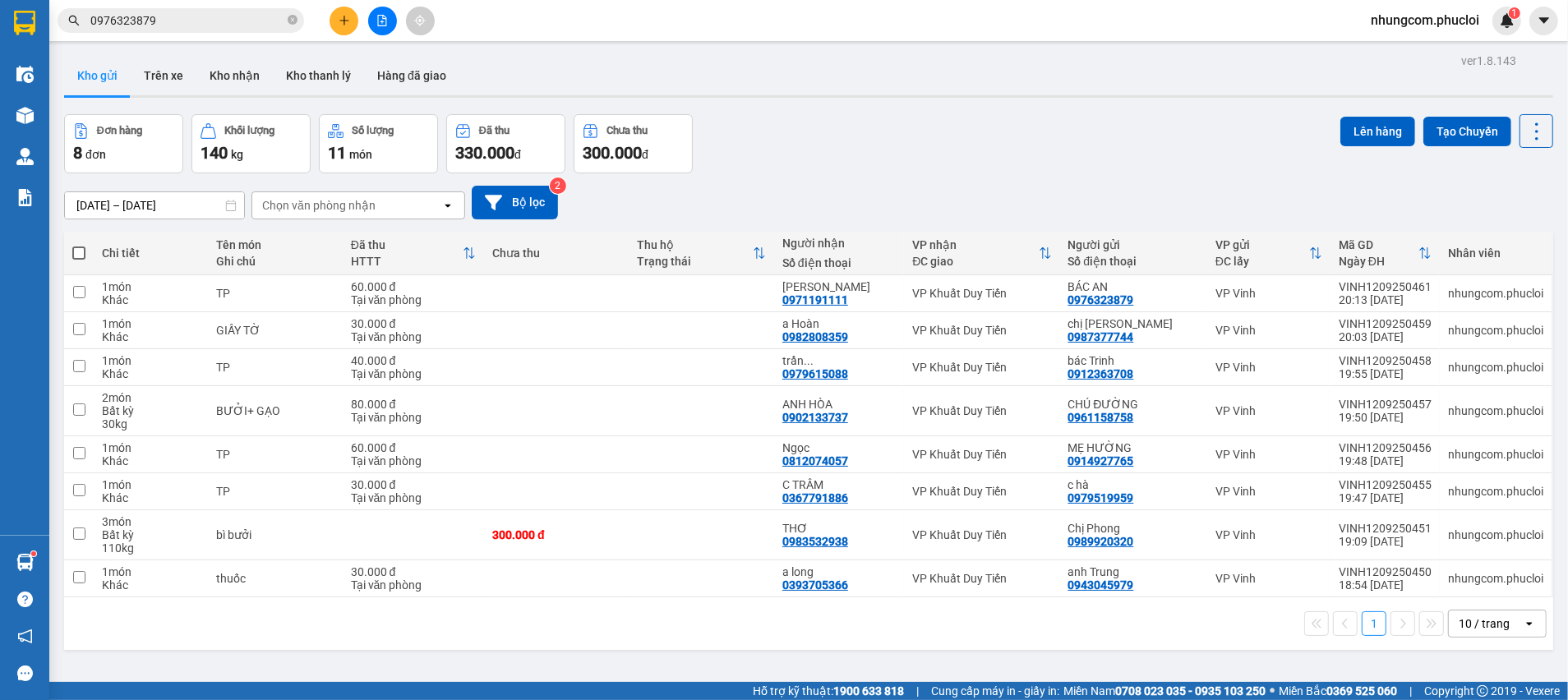
click at [937, 155] on div "Đơn hàng 8 đơn Khối lượng 140 kg Số lượng 11 món Đã thu 330.000 đ Chưa thu 300.…" at bounding box center [809, 144] width 1489 height 60
click at [182, 32] on span "0976323879" at bounding box center [180, 21] width 247 height 25
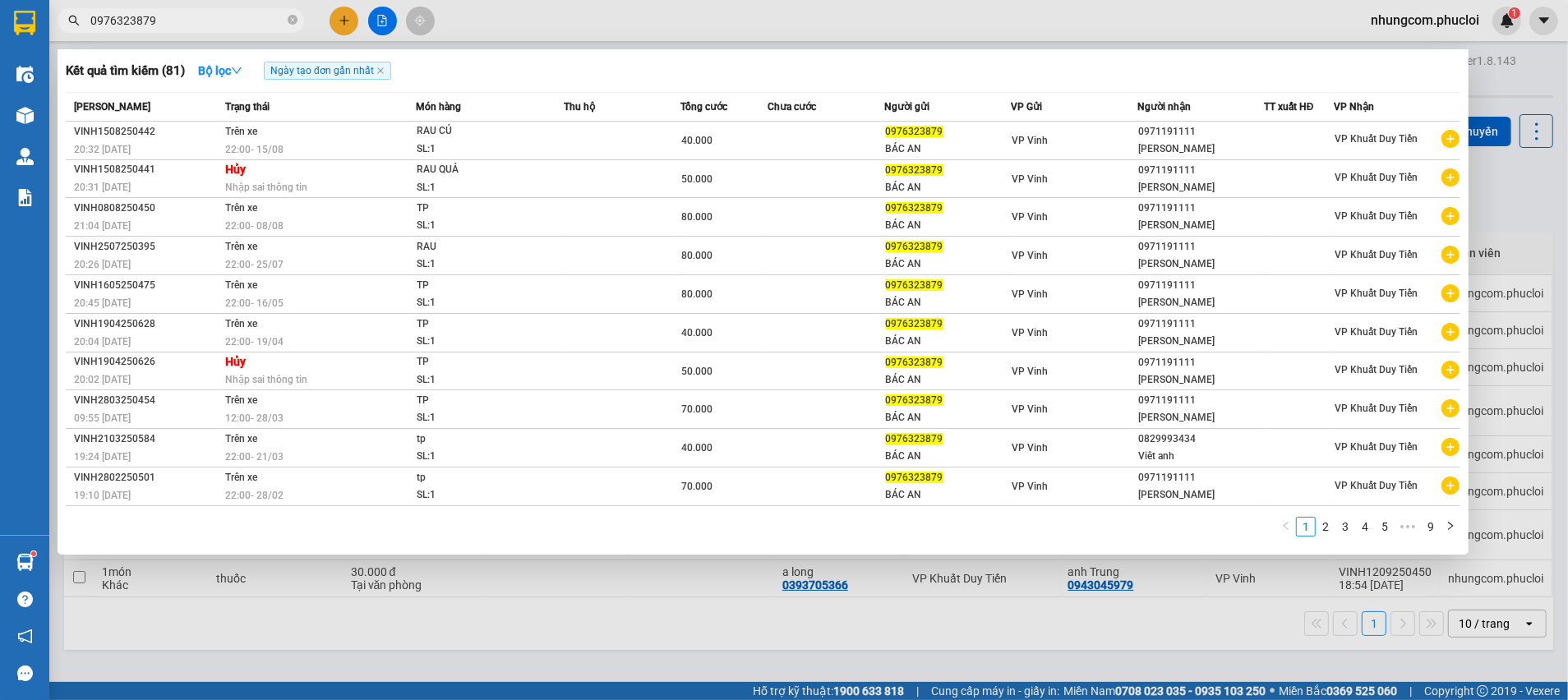
click at [181, 29] on span "0976323879" at bounding box center [180, 21] width 247 height 25
click at [179, 25] on input "0976323879" at bounding box center [187, 20] width 194 height 18
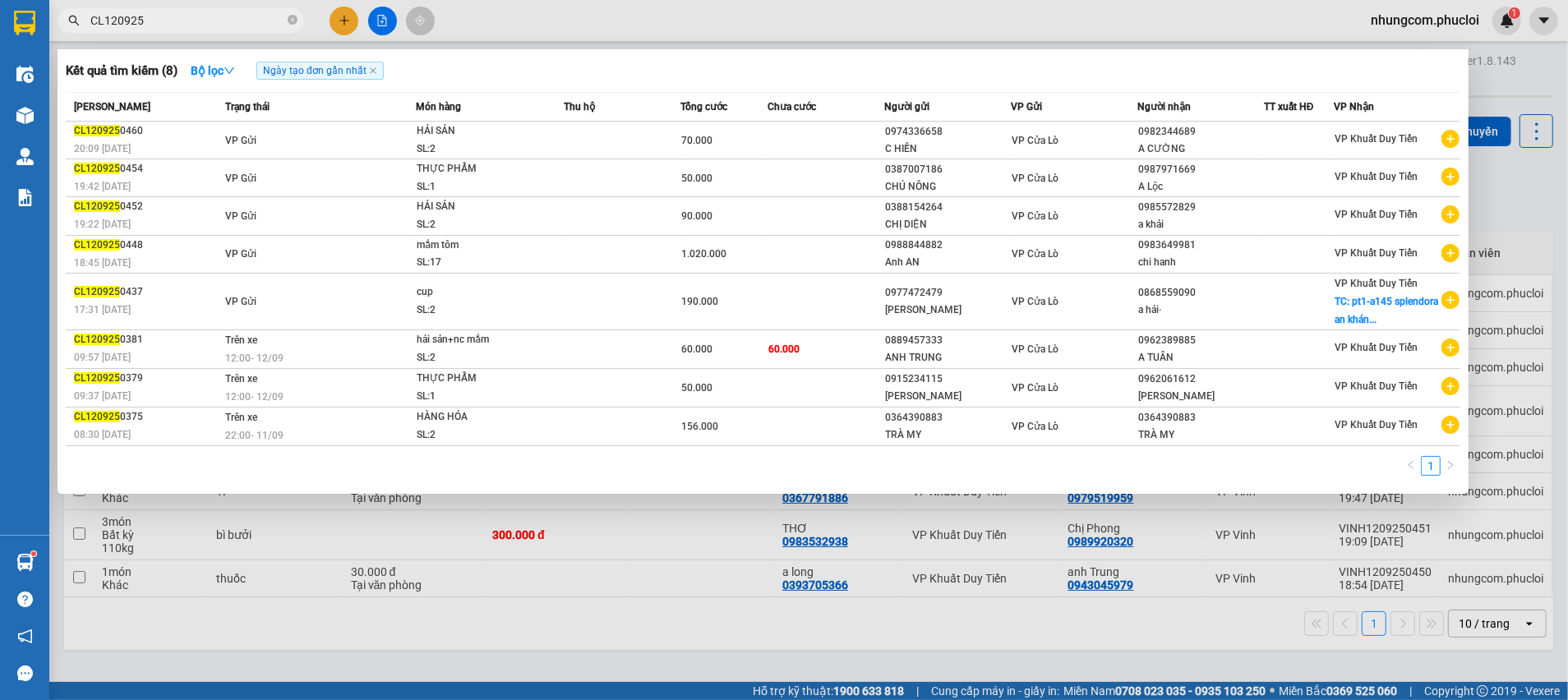
drag, startPoint x: 101, startPoint y: 22, endPoint x: 88, endPoint y: 24, distance: 13.2
click at [88, 24] on span "CL120925" at bounding box center [180, 21] width 247 height 25
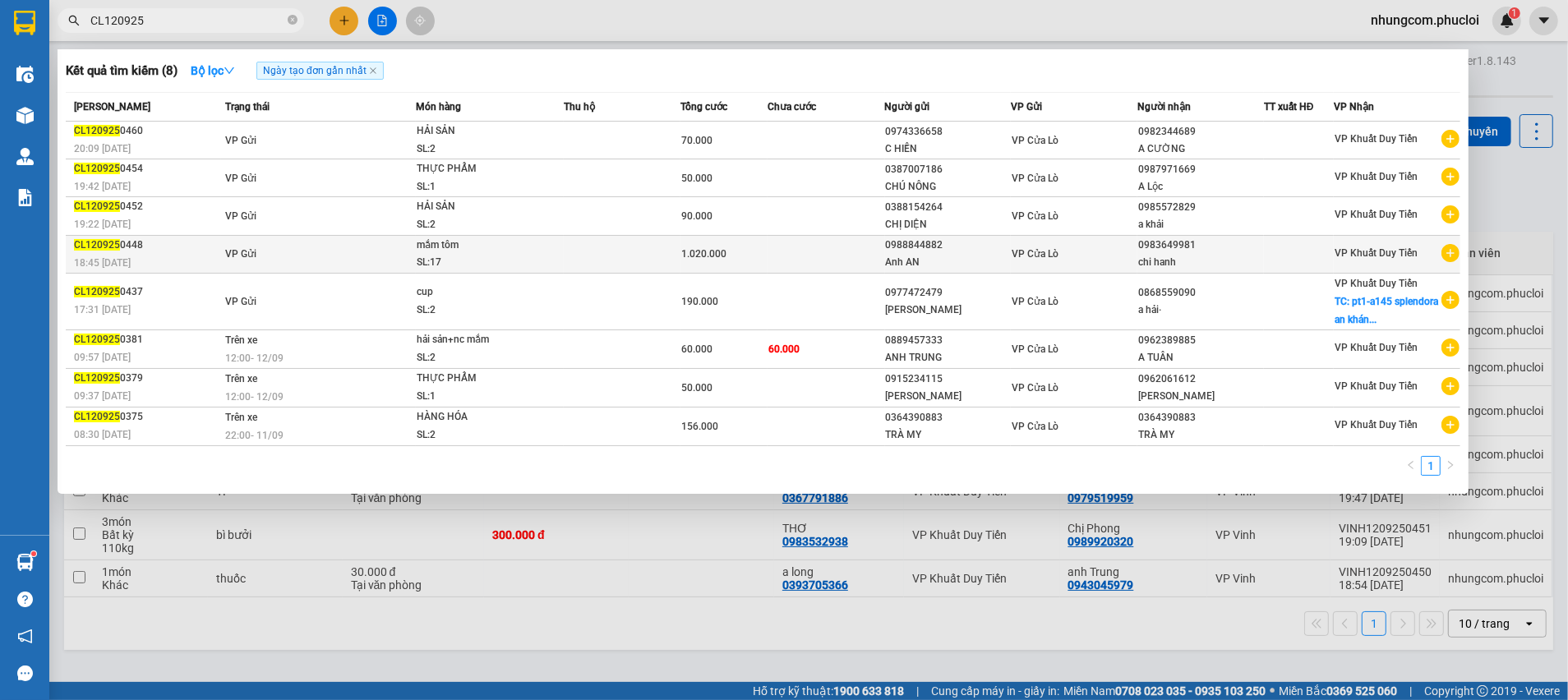
type input "CL120925"
click at [688, 263] on td "1.020.000" at bounding box center [724, 254] width 88 height 38
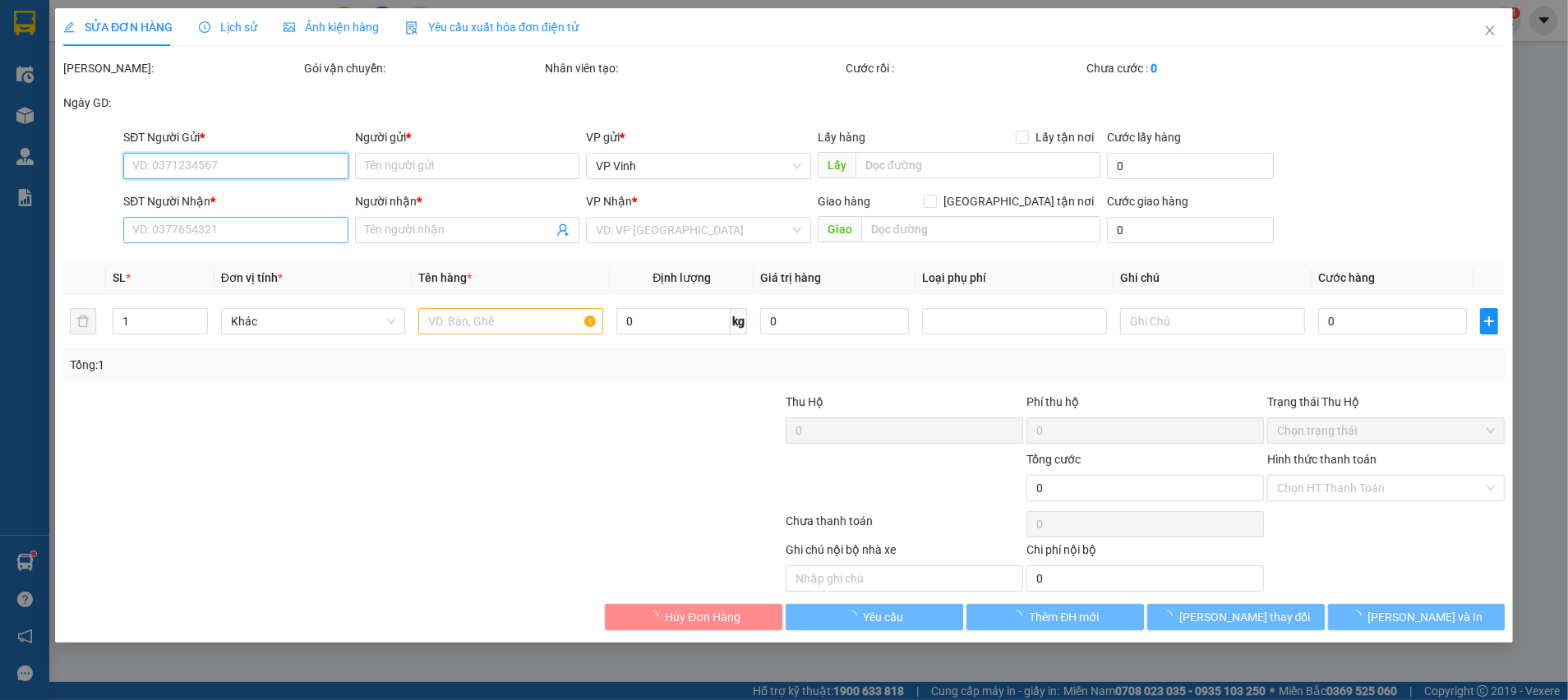
type input "0988844882"
type input "Anh AN"
type input "0983649981"
type input "chi hanh"
type input "1.020.000"
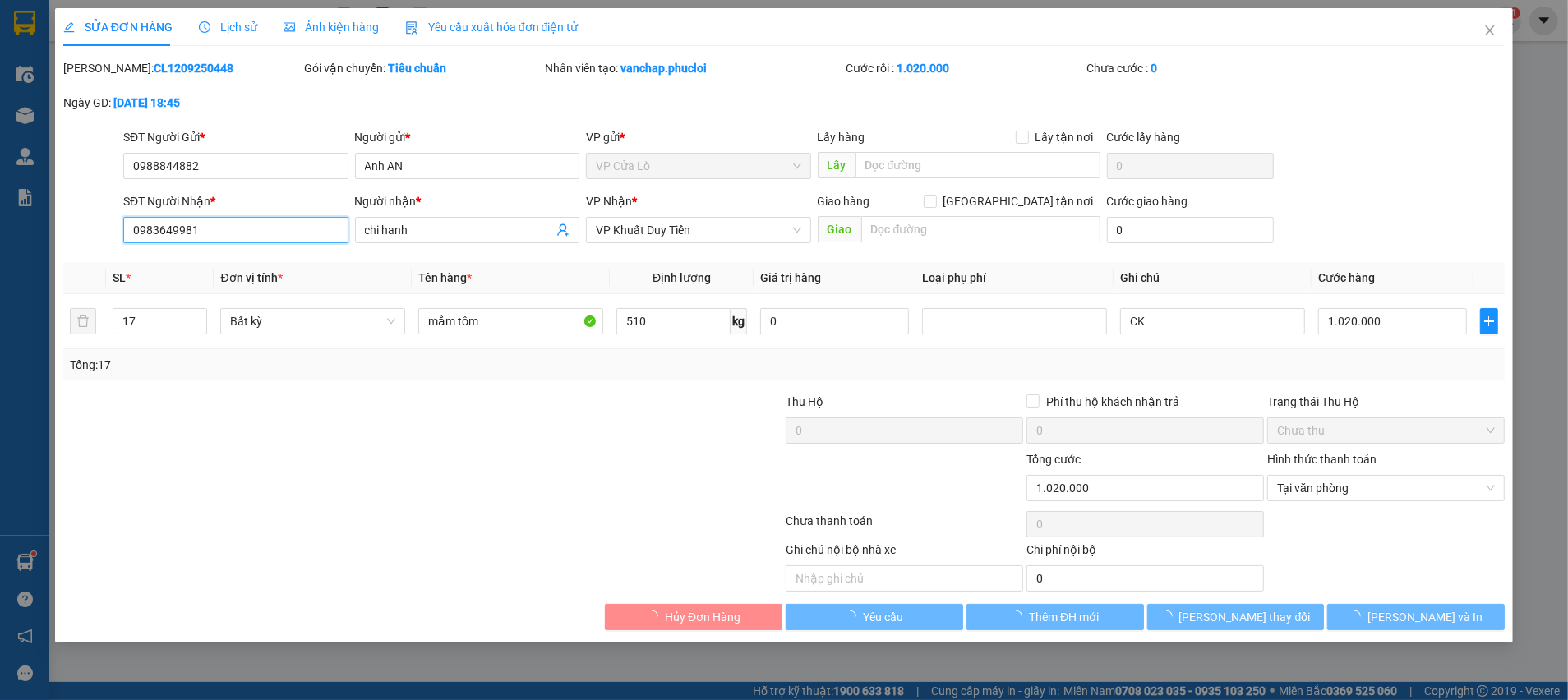
click at [245, 230] on input "0983649981" at bounding box center [235, 230] width 225 height 26
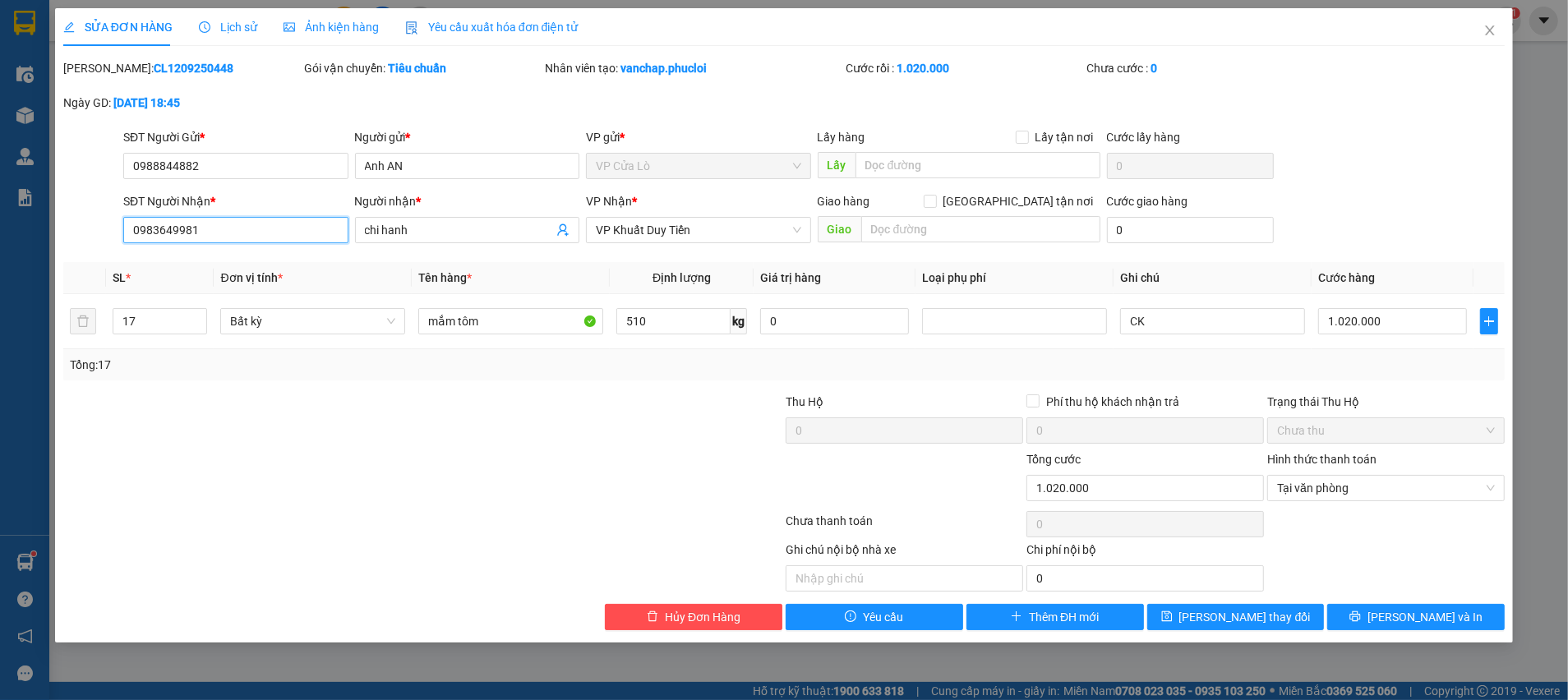
click at [245, 230] on input "0983649981" at bounding box center [235, 230] width 225 height 26
drag, startPoint x: 1493, startPoint y: 25, endPoint x: 180, endPoint y: 12, distance: 1313.1
click at [1492, 26] on icon "close" at bounding box center [1490, 30] width 13 height 13
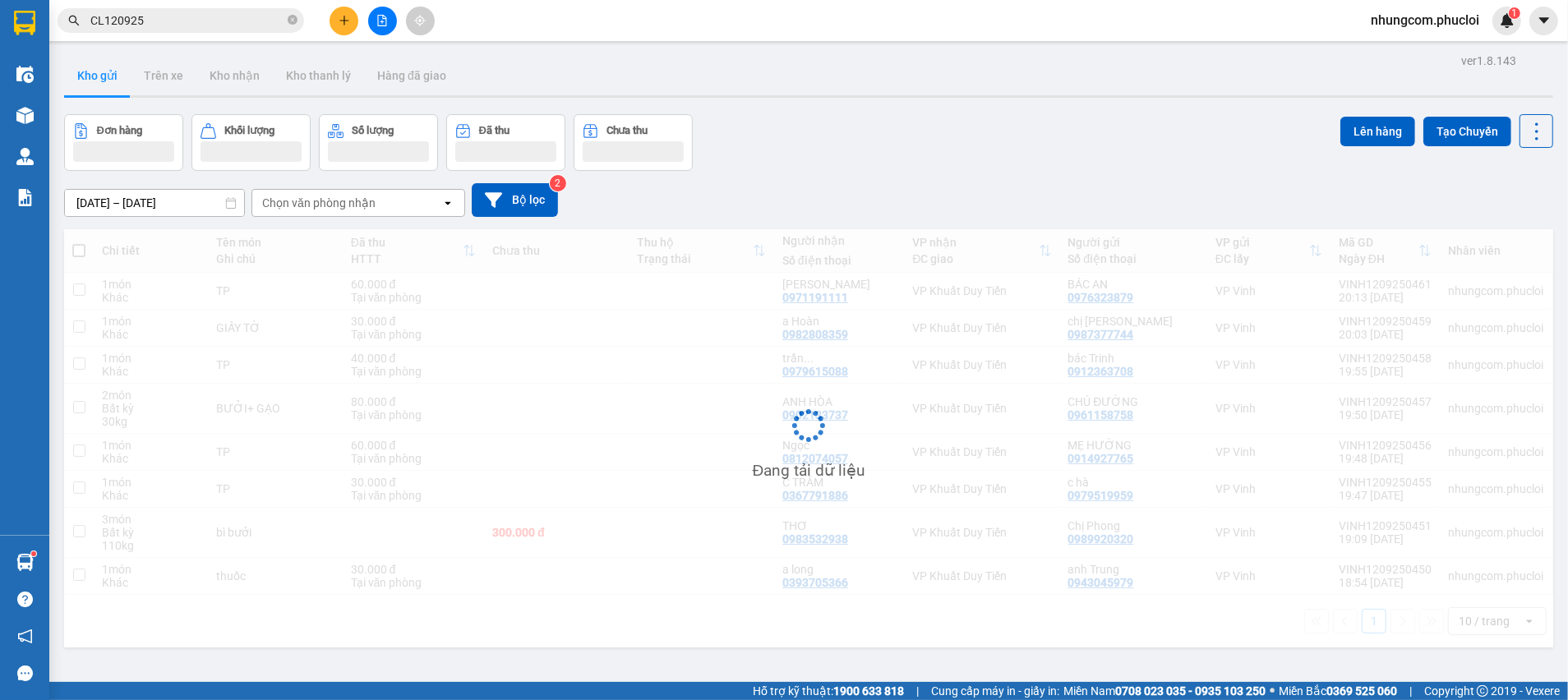
click at [185, 13] on input "CL120925" at bounding box center [187, 20] width 194 height 18
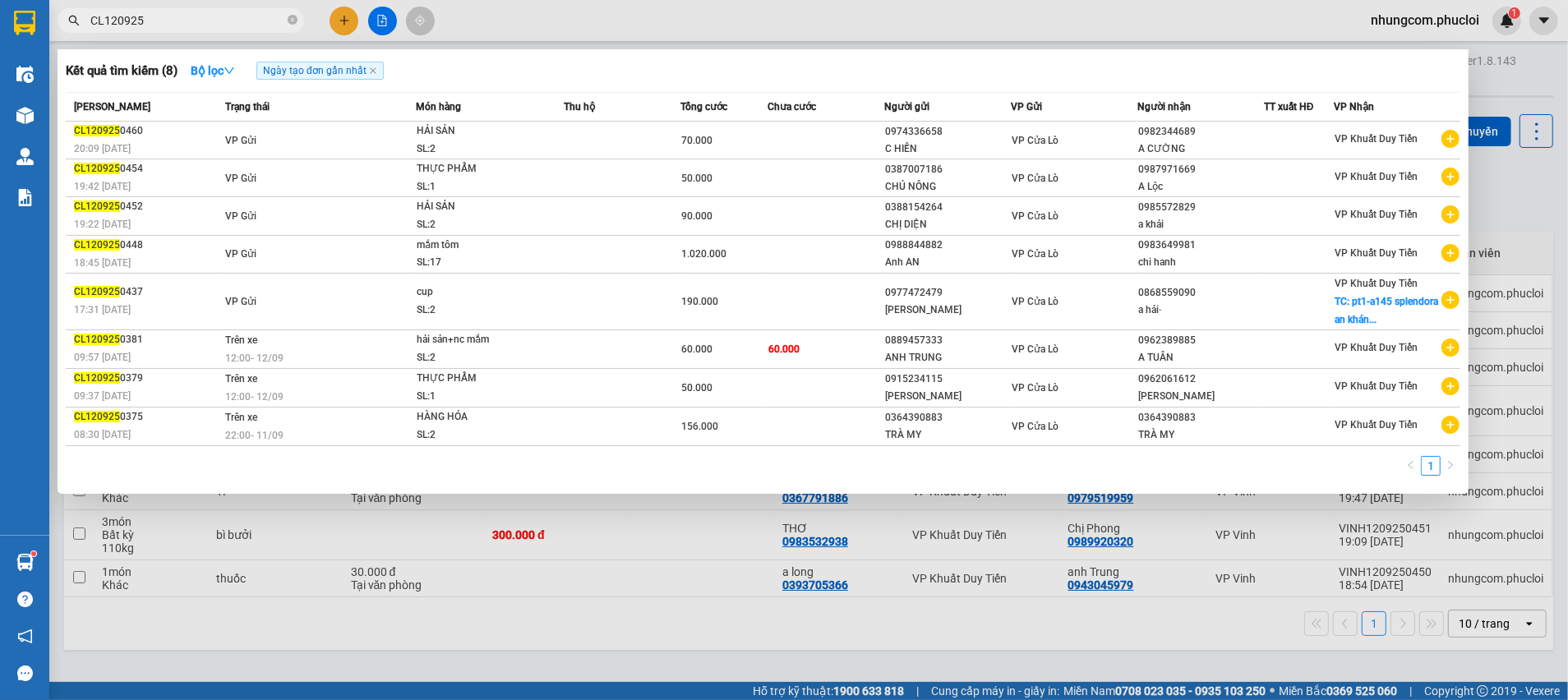
click at [185, 13] on input "CL120925" at bounding box center [187, 20] width 194 height 18
paste input "0983649981"
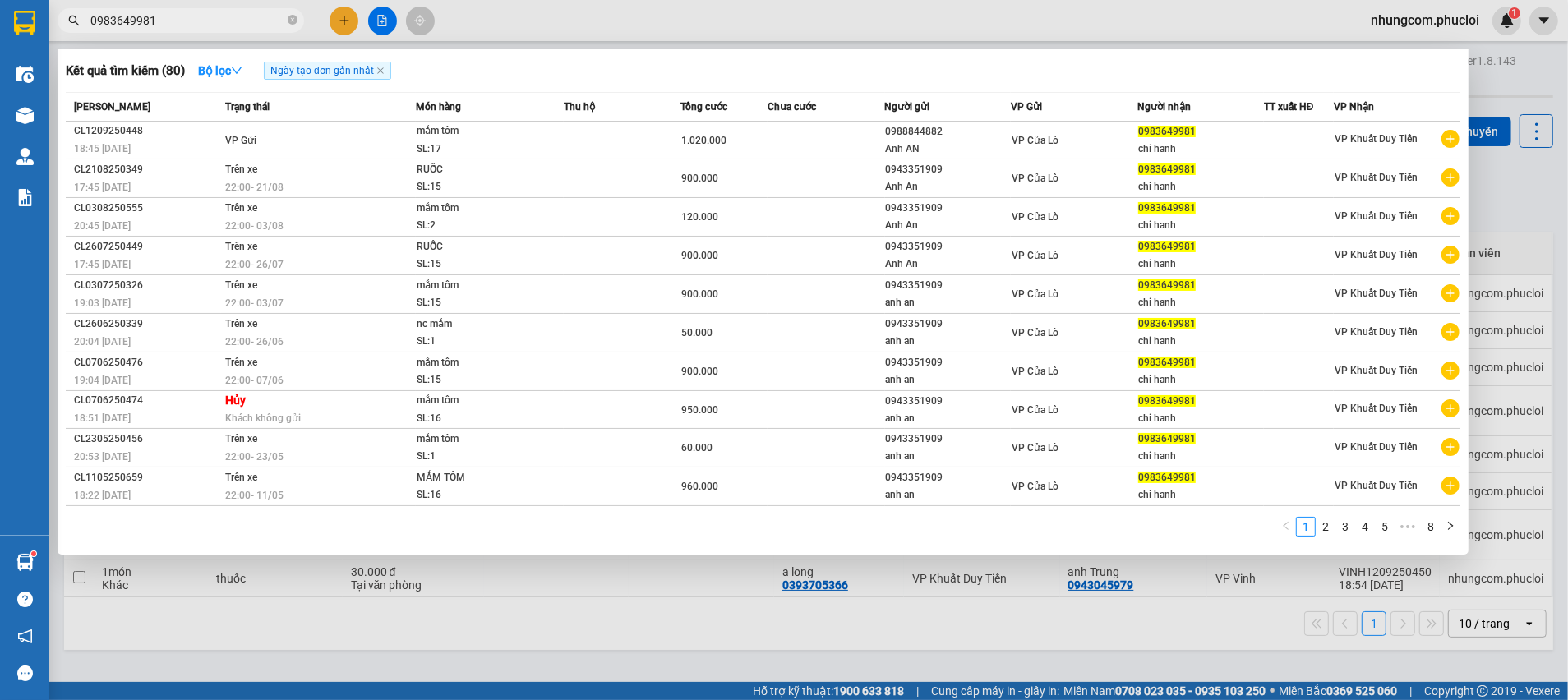
type input "0983649981"
click at [1551, 191] on div at bounding box center [784, 350] width 1568 height 700
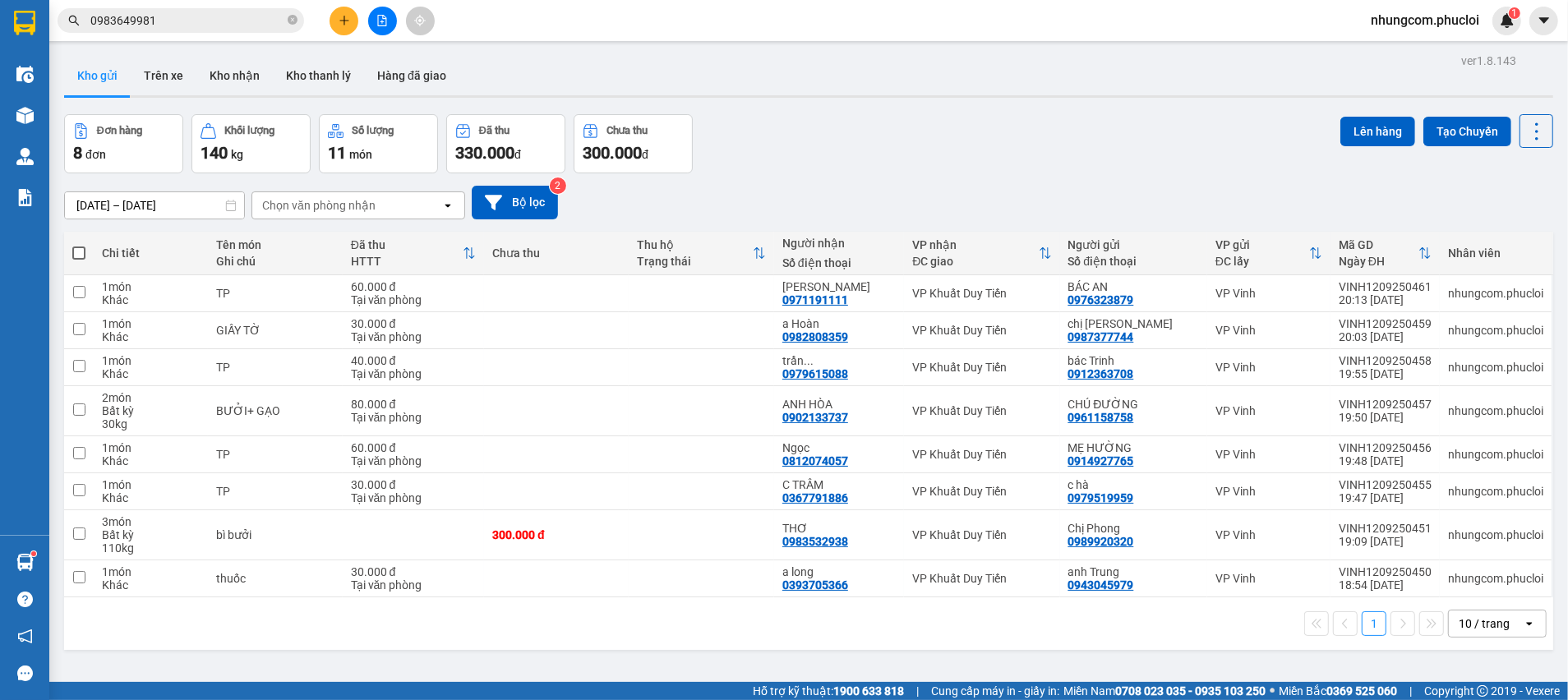
click at [711, 117] on div "Đơn hàng 8 đơn Khối lượng 140 kg Số lượng 11 món Đã thu 330.000 đ Chưa thu 300.…" at bounding box center [809, 144] width 1489 height 60
click at [177, 71] on button "Trên xe" at bounding box center [163, 76] width 66 height 40
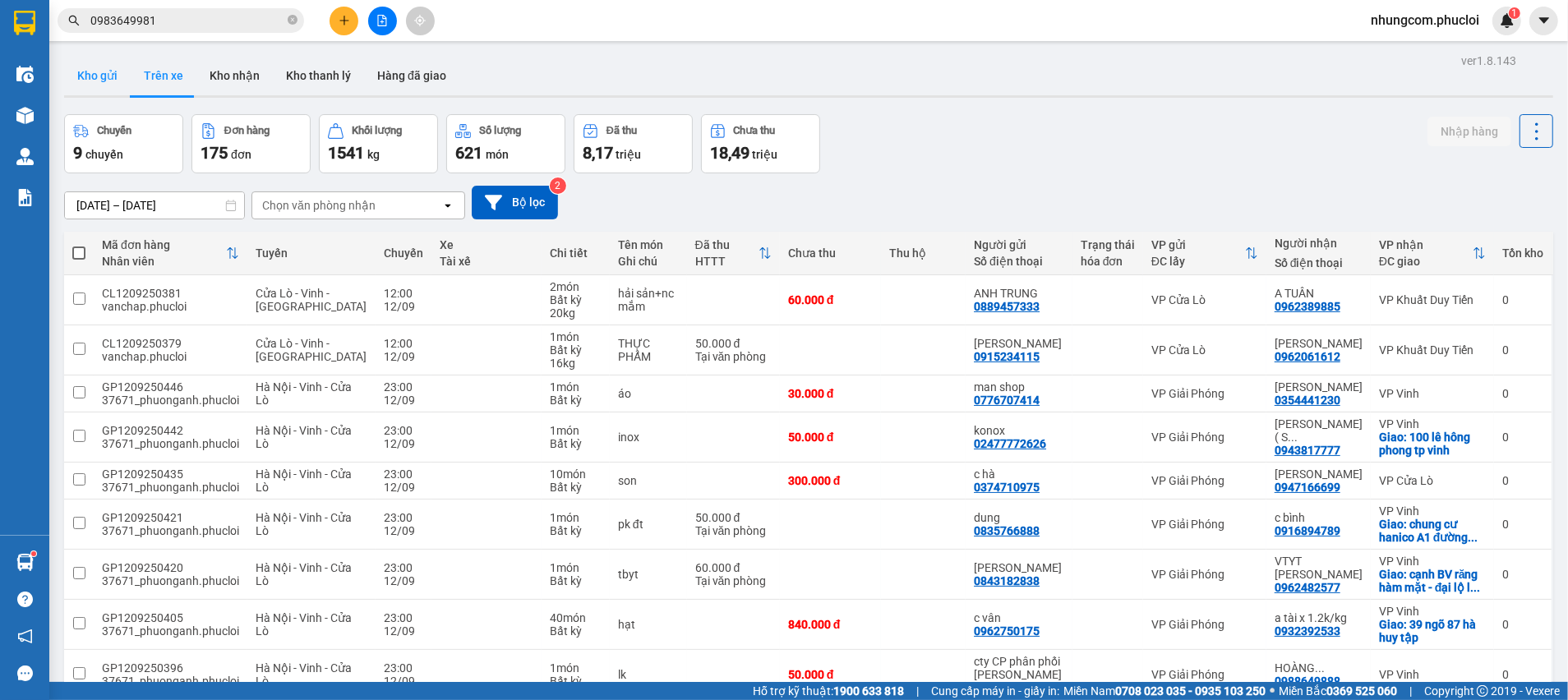
click at [111, 78] on button "Kho gửi" at bounding box center [97, 76] width 66 height 40
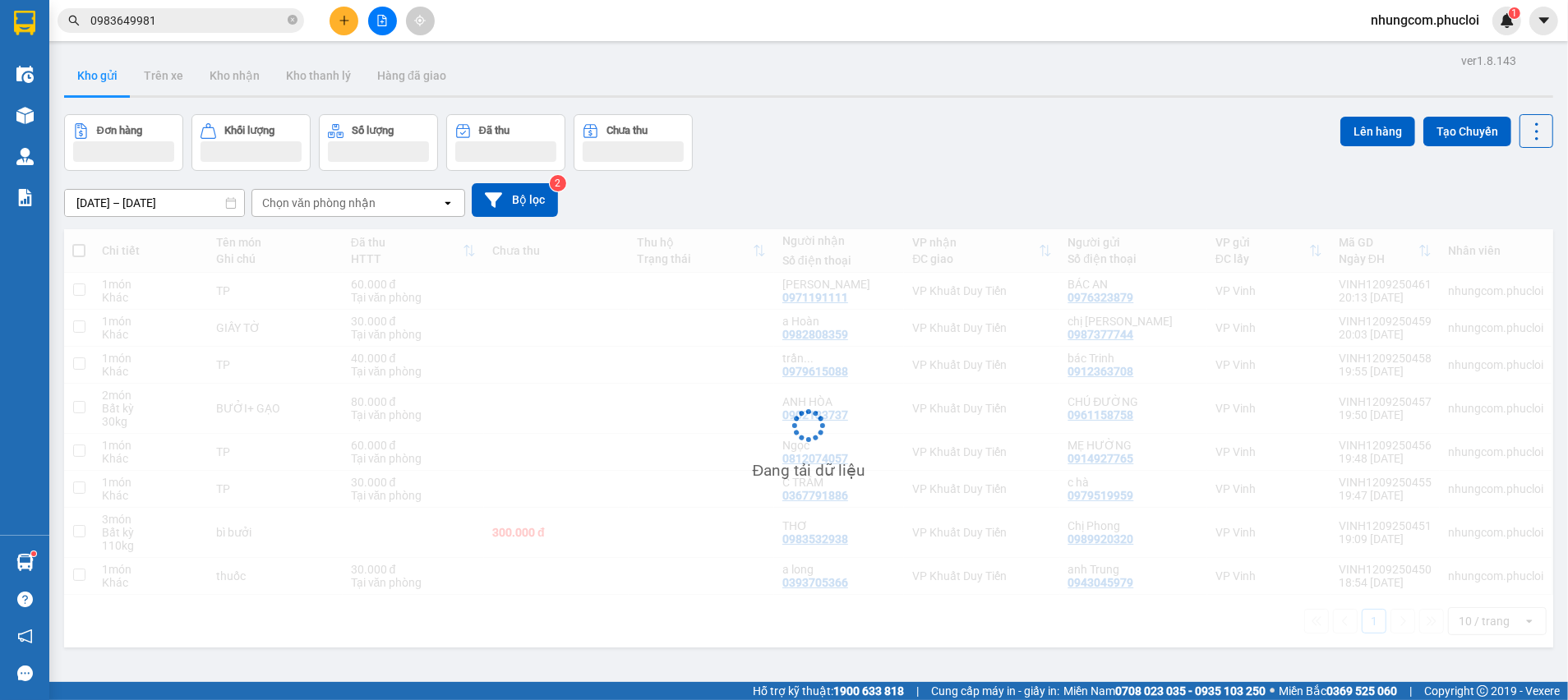
click at [858, 148] on div "Đơn hàng Khối lượng Số lượng Đã thu Chưa thu Lên hàng Tạo Chuyến" at bounding box center [809, 143] width 1489 height 57
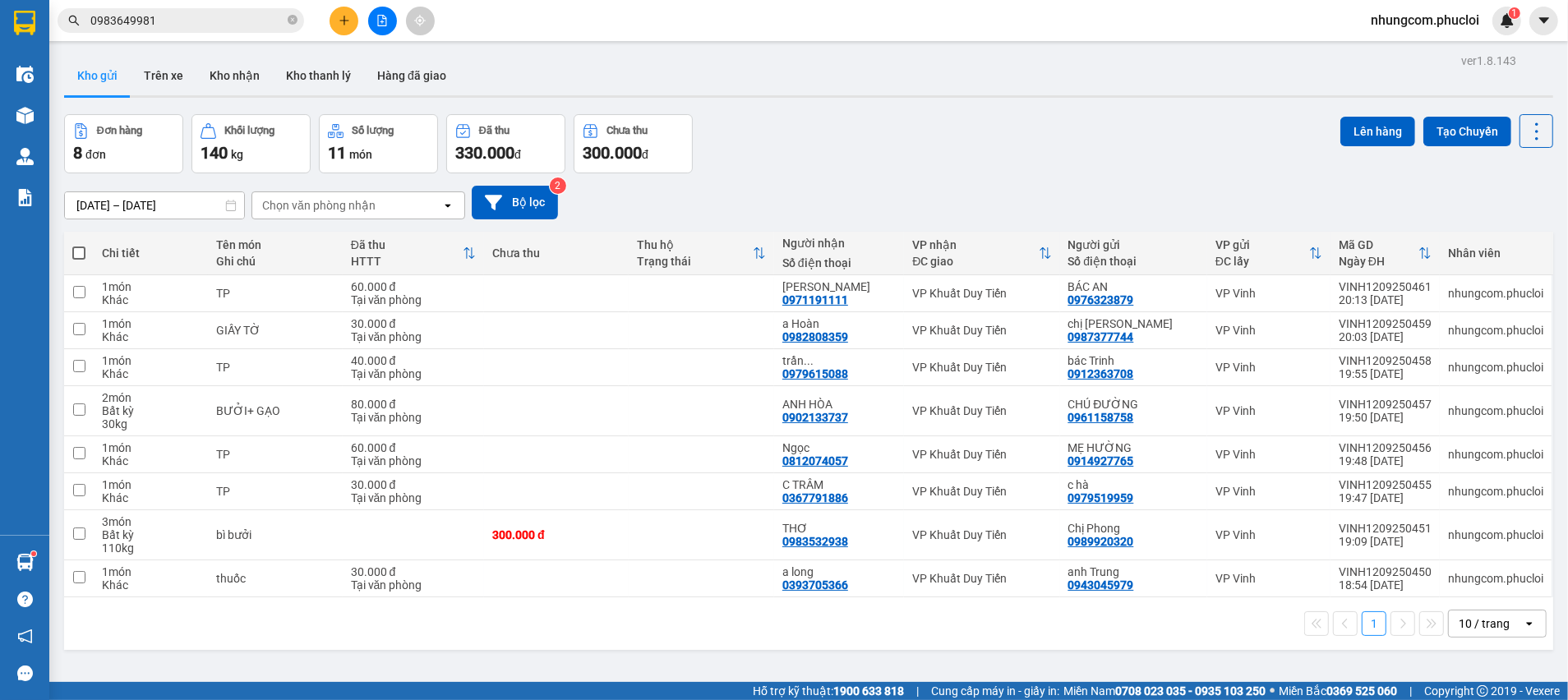
click at [853, 126] on div "Đơn hàng 8 đơn Khối lượng 140 kg Số lượng 11 món Đã thu 330.000 đ Chưa thu 300.…" at bounding box center [809, 144] width 1489 height 60
click at [853, 135] on div "Đơn hàng 8 đơn Khối lượng 140 kg Số lượng 11 món Đã thu 330.000 đ Chưa thu 300.…" at bounding box center [809, 144] width 1489 height 60
click at [375, 9] on button at bounding box center [383, 21] width 28 height 28
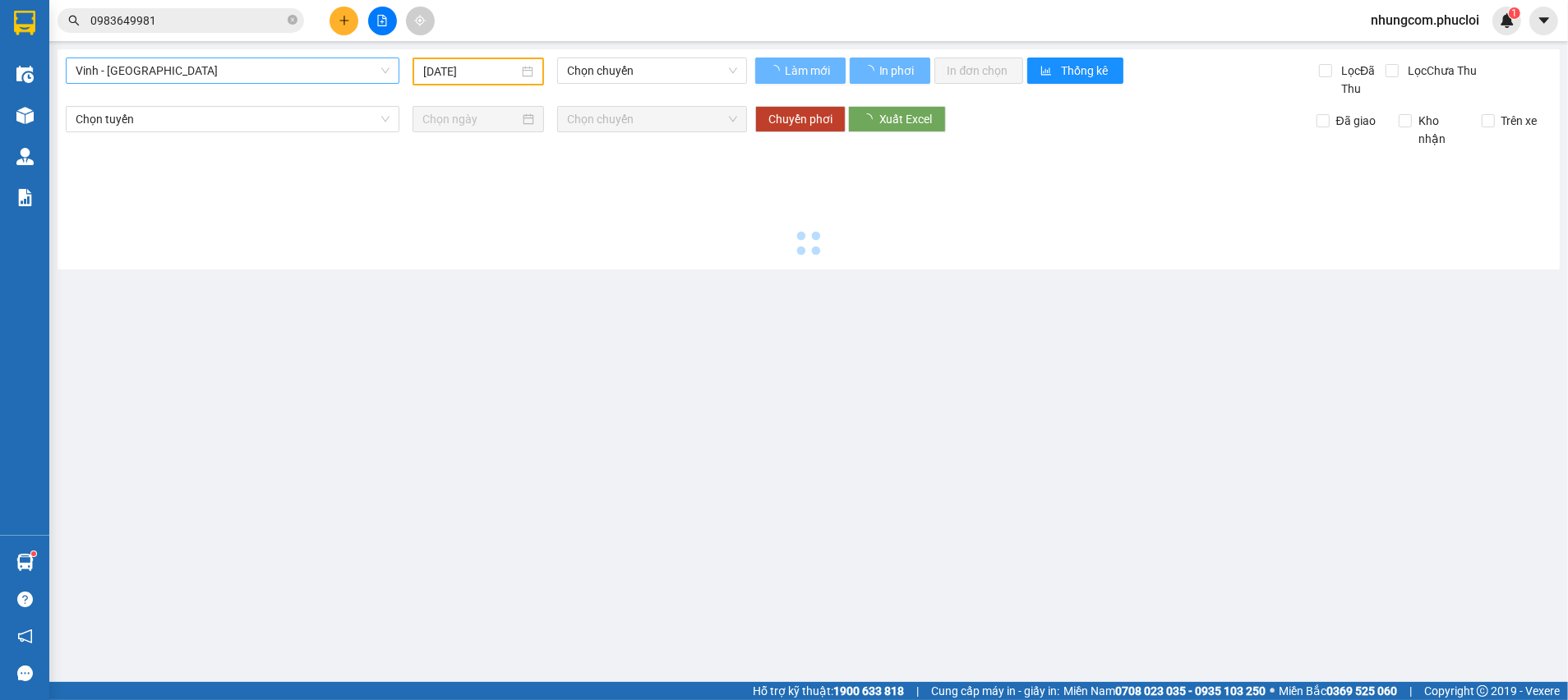
click at [186, 73] on span "Vinh - [GEOGRAPHIC_DATA]" at bounding box center [232, 71] width 314 height 25
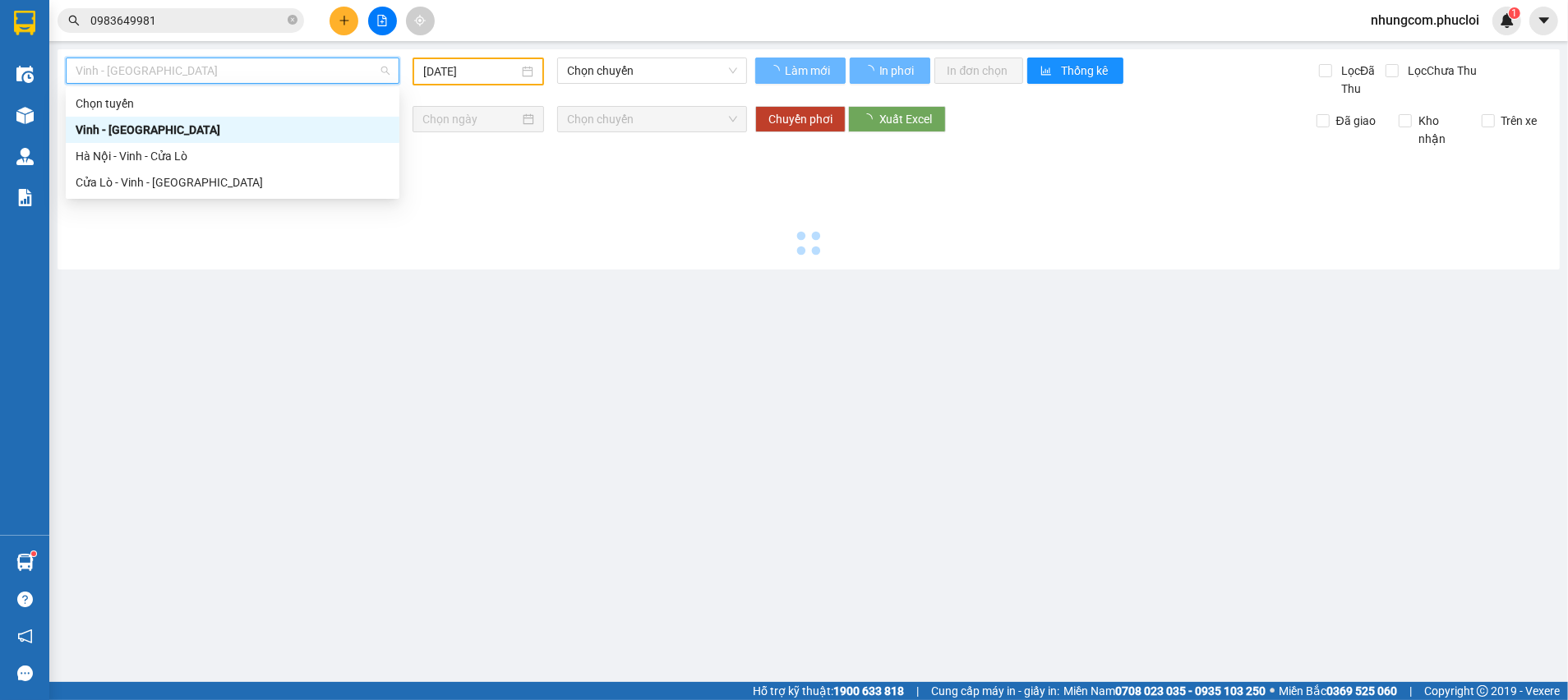
click at [146, 171] on div "Cửa Lò - Vinh - [GEOGRAPHIC_DATA]" at bounding box center [232, 182] width 333 height 26
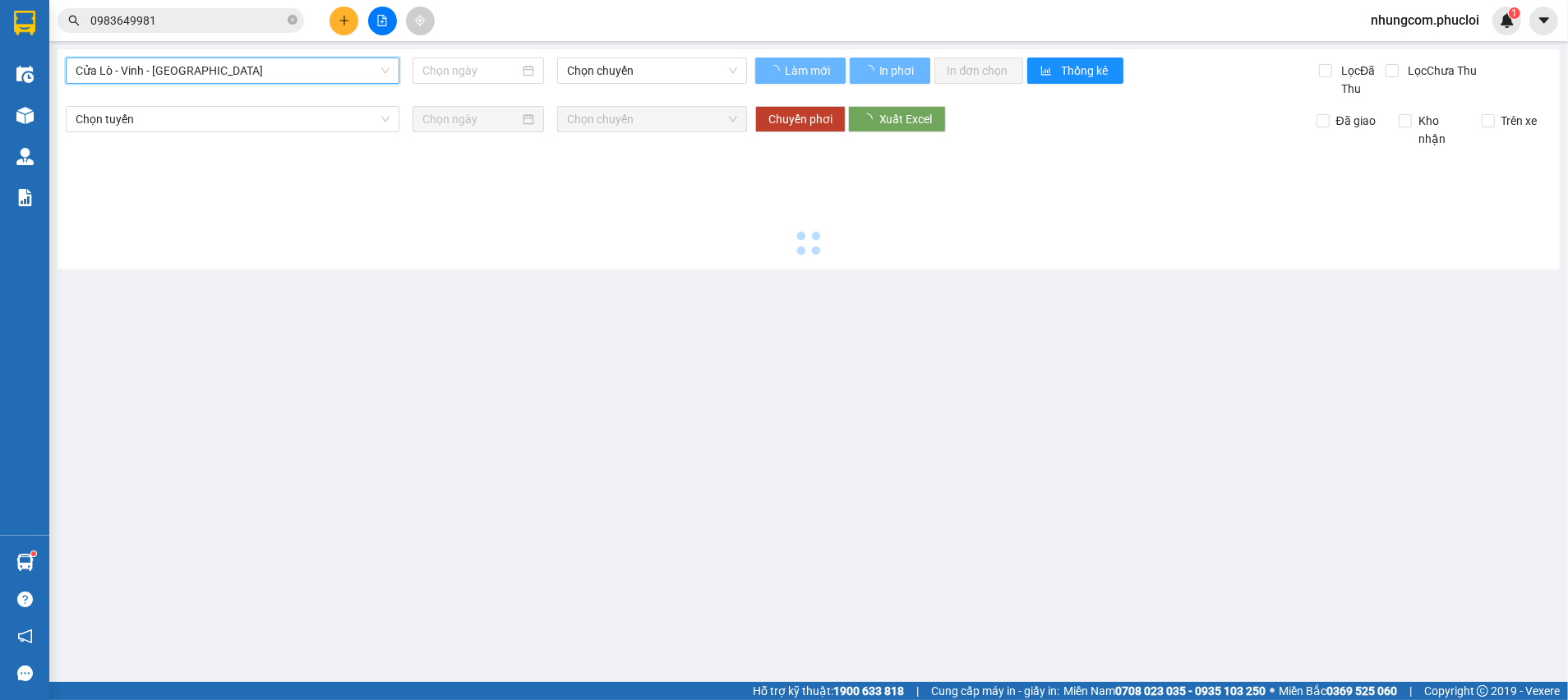
type input "[DATE]"
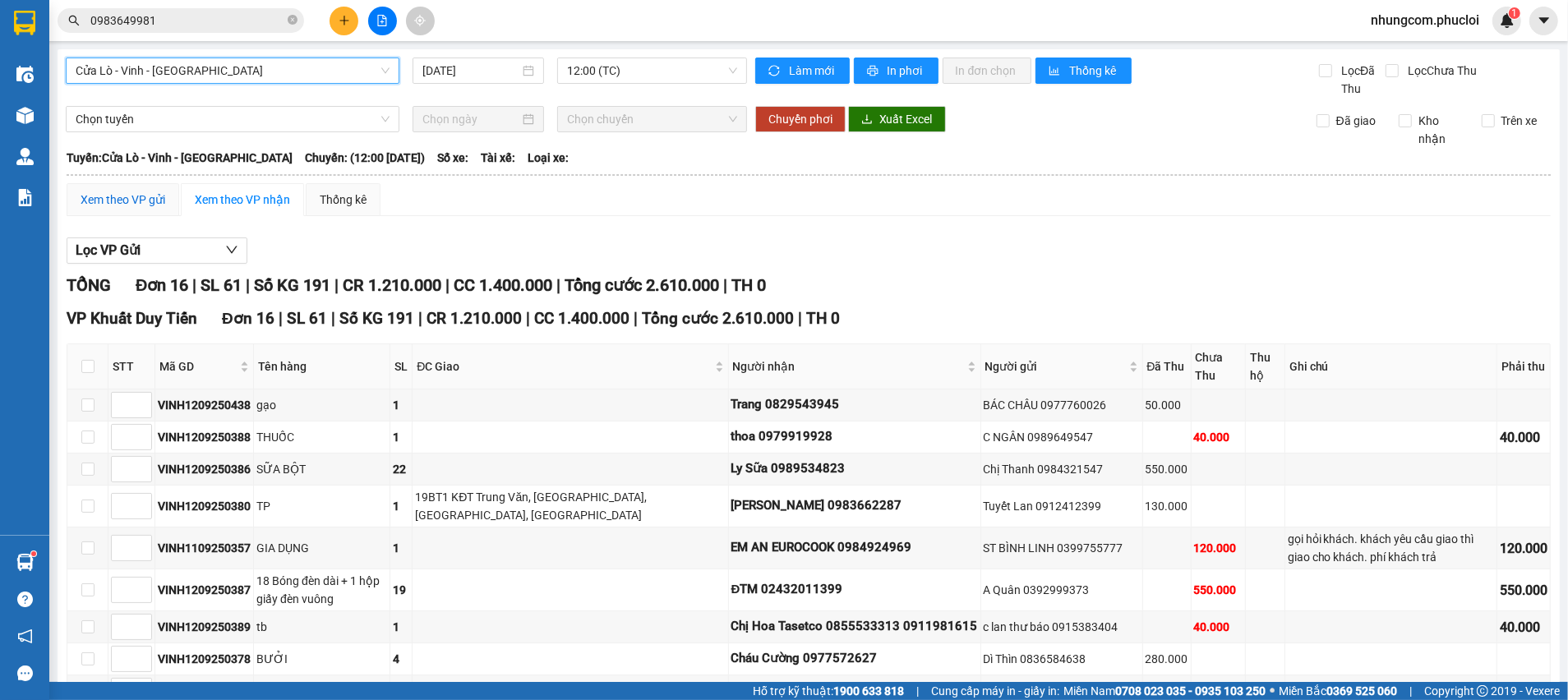
click at [131, 199] on div "Xem theo VP gửi" at bounding box center [123, 199] width 85 height 18
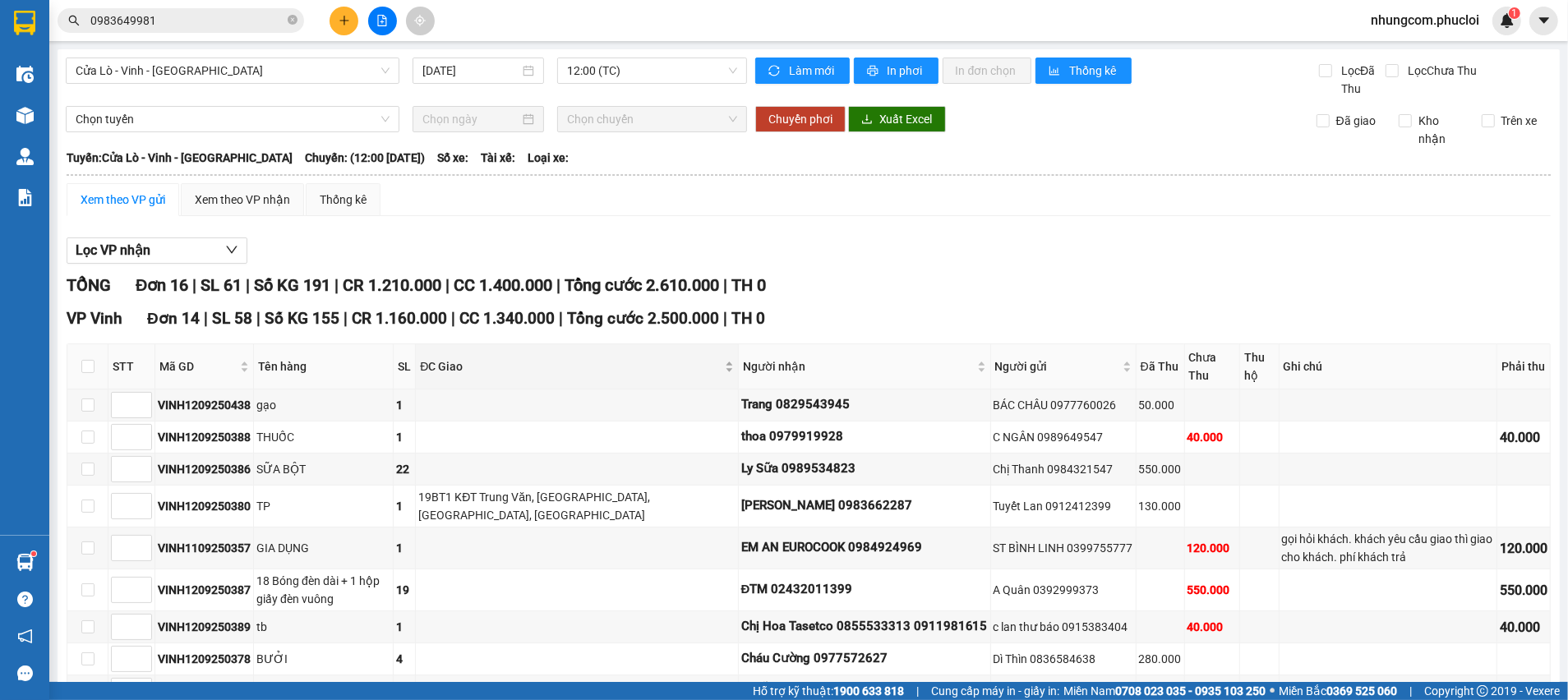
scroll to position [123, 0]
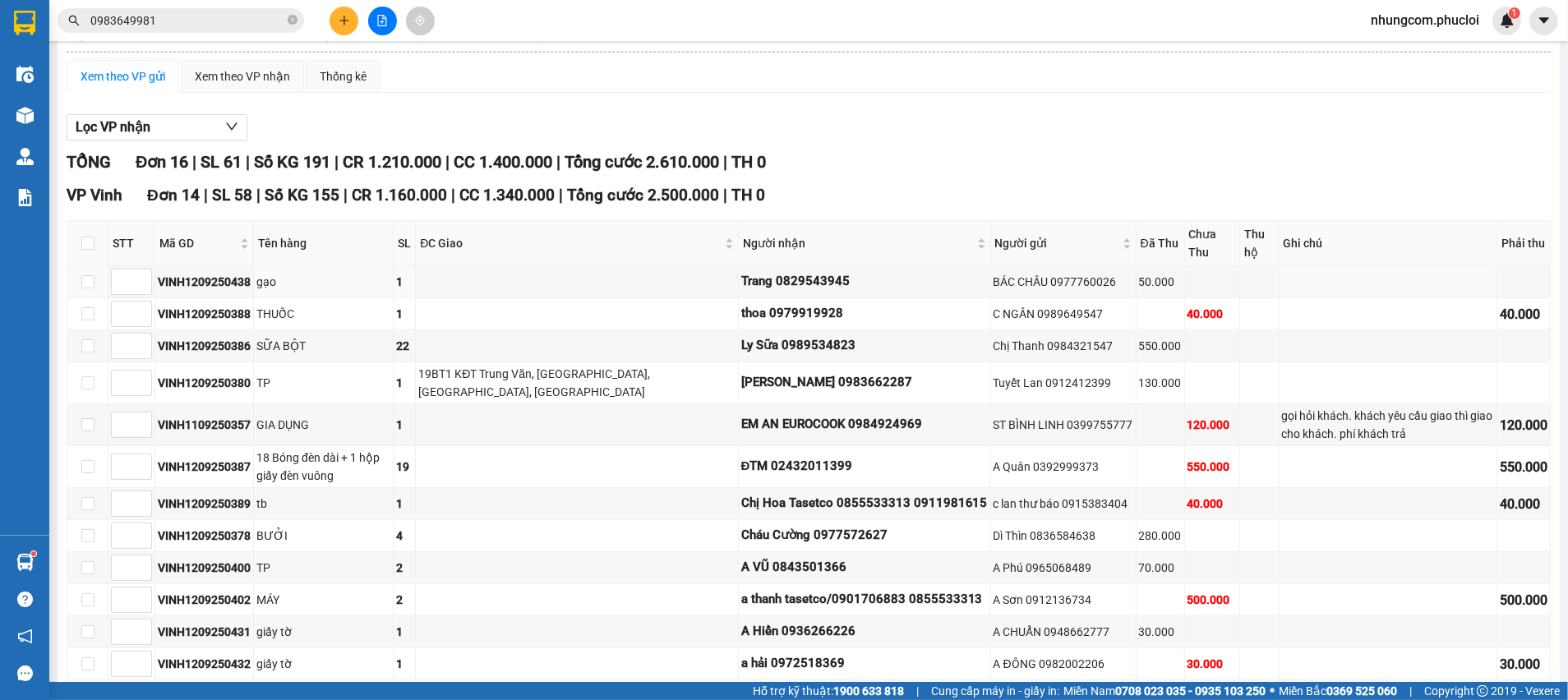
click at [538, 252] on div "ĐC Giao" at bounding box center [576, 243] width 313 height 18
click at [562, 239] on span "ĐC Giao" at bounding box center [571, 243] width 300 height 18
click at [793, 157] on div "TỔNG Đơn 16 | SL 61 | Số KG 191 | CR 1.210.000 | CC 1.400.000 | Tổng cước 2.610…" at bounding box center [808, 162] width 1484 height 26
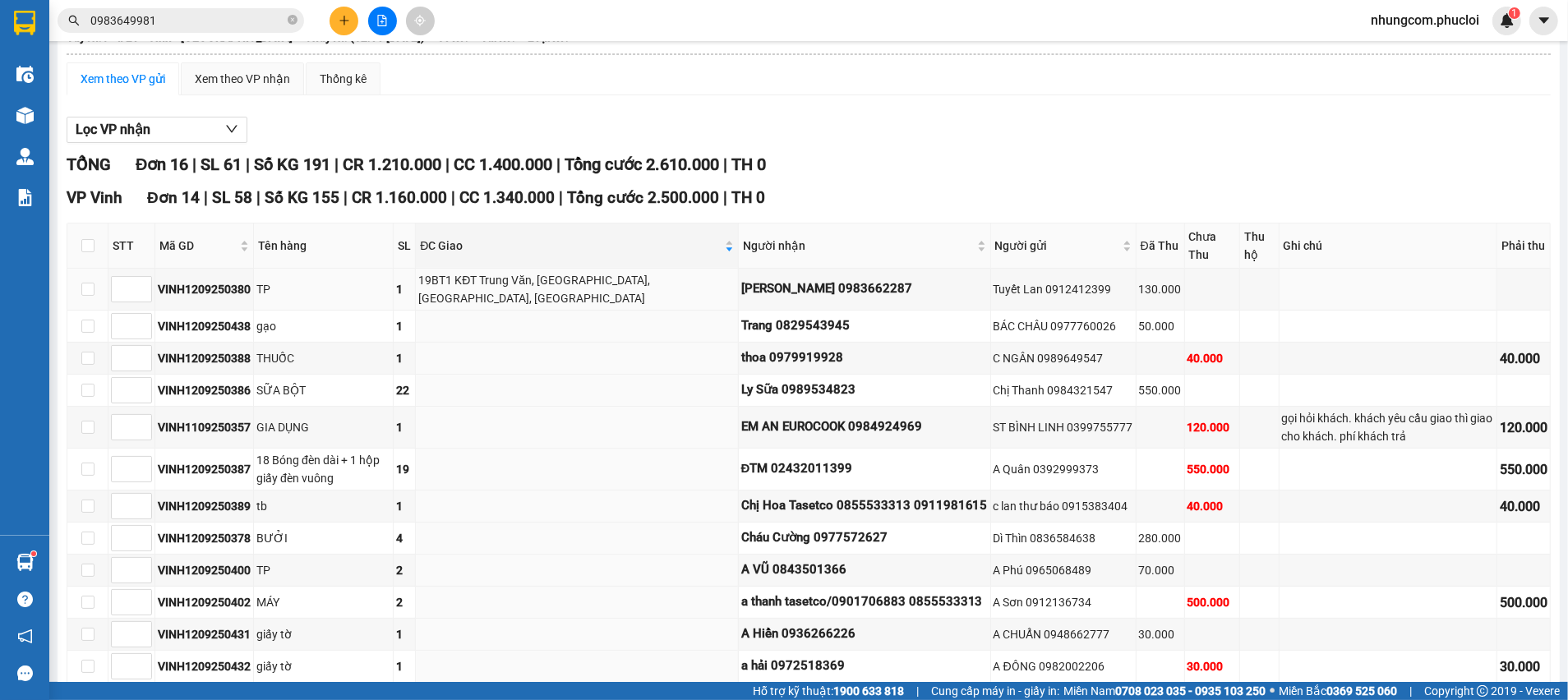
scroll to position [0, 0]
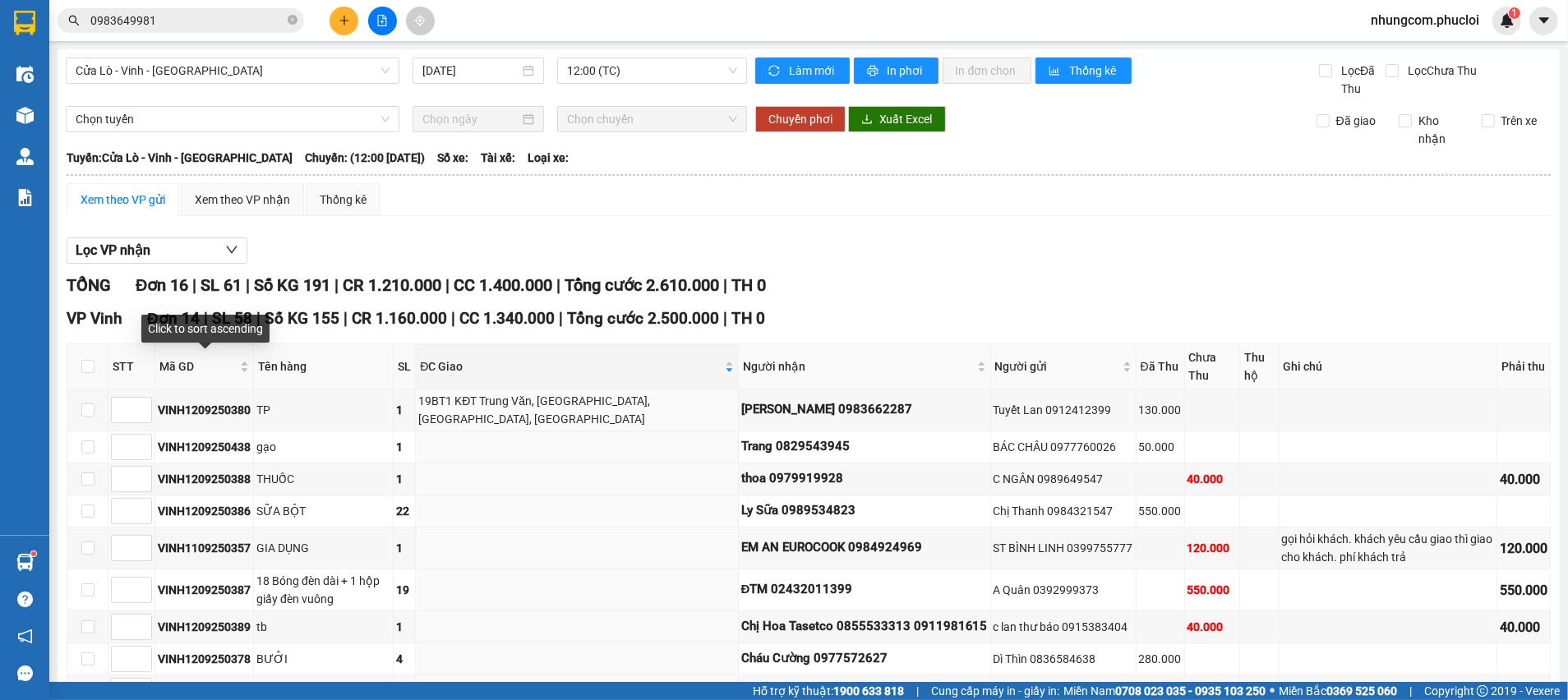
drag, startPoint x: 192, startPoint y: 356, endPoint x: 351, endPoint y: 333, distance: 160.7
click at [191, 357] on div "Mã GD" at bounding box center [204, 366] width 90 height 18
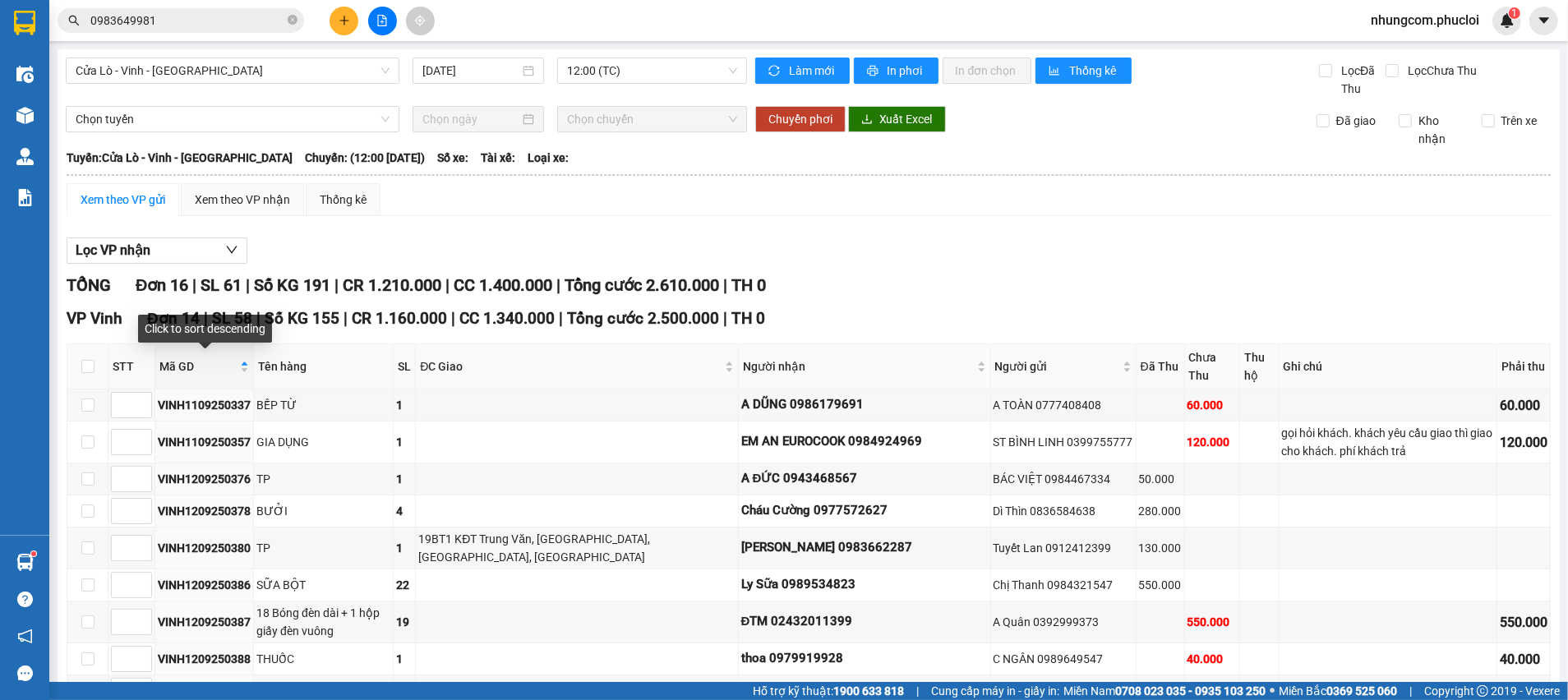
click at [220, 368] on span "Mã GD" at bounding box center [198, 366] width 77 height 18
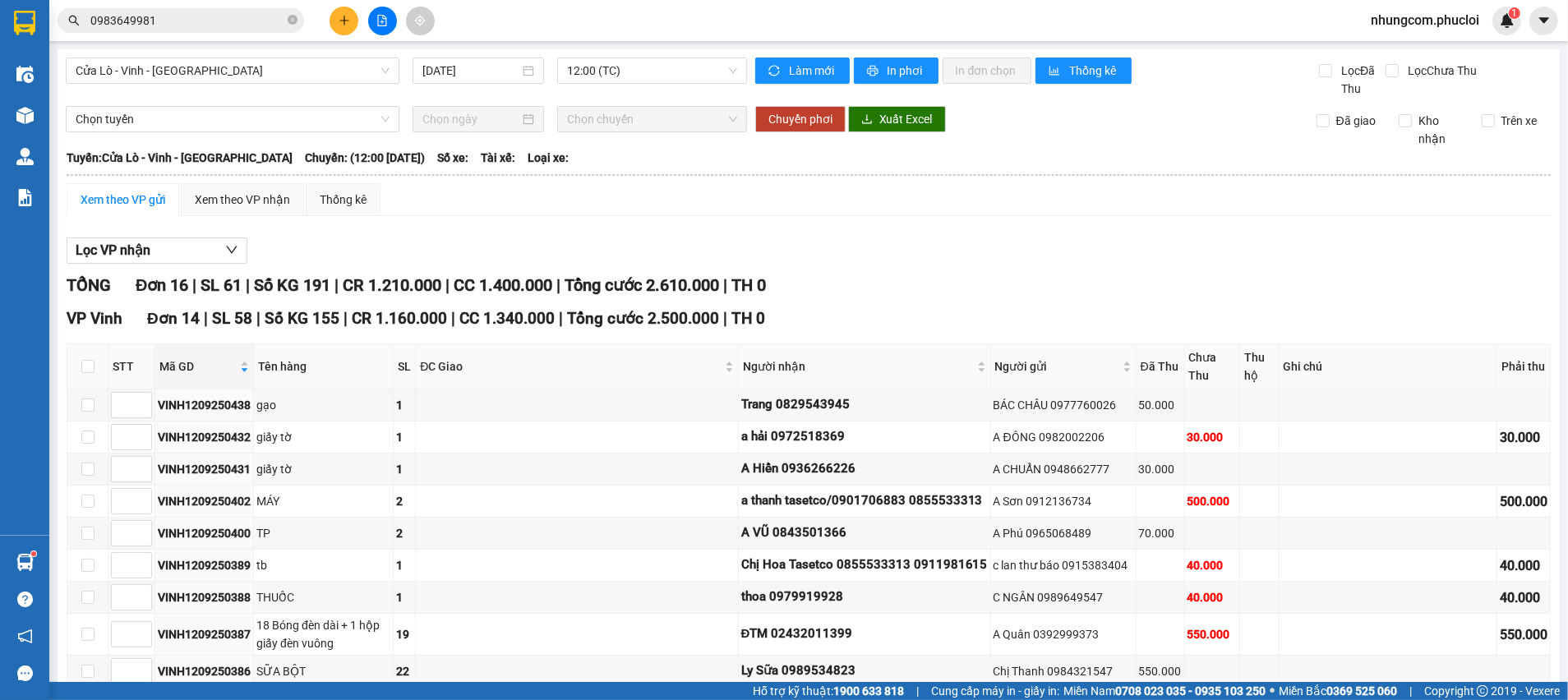
click at [419, 317] on span "CR 1.160.000" at bounding box center [399, 318] width 95 height 19
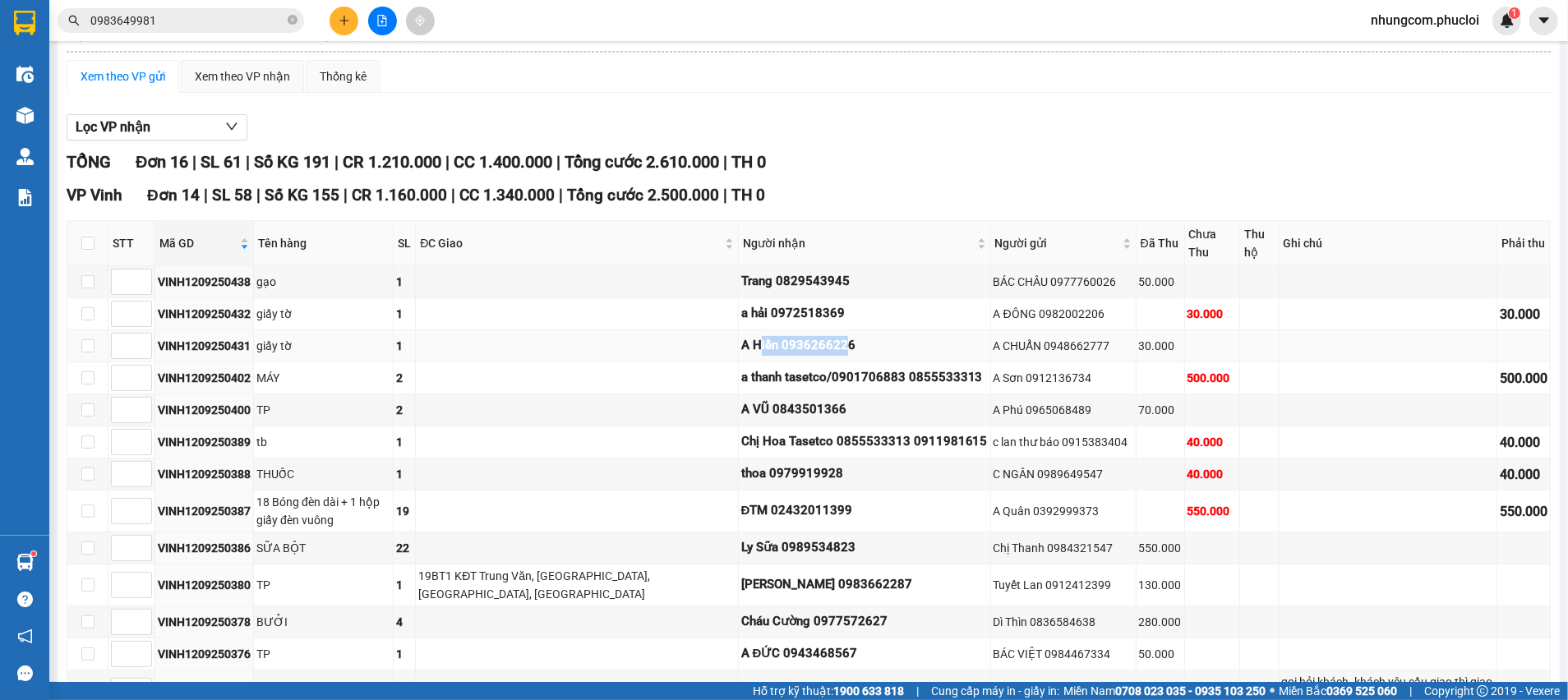
drag, startPoint x: 783, startPoint y: 352, endPoint x: 702, endPoint y: 360, distance: 81.4
click at [739, 360] on td "A Hiển 0936266226" at bounding box center [864, 347] width 252 height 32
drag, startPoint x: 787, startPoint y: 319, endPoint x: 726, endPoint y: 336, distance: 63.3
click at [741, 321] on div "a hải 0972518369" at bounding box center [864, 314] width 247 height 20
click at [741, 343] on div "A Hiển 0936266226" at bounding box center [864, 346] width 247 height 20
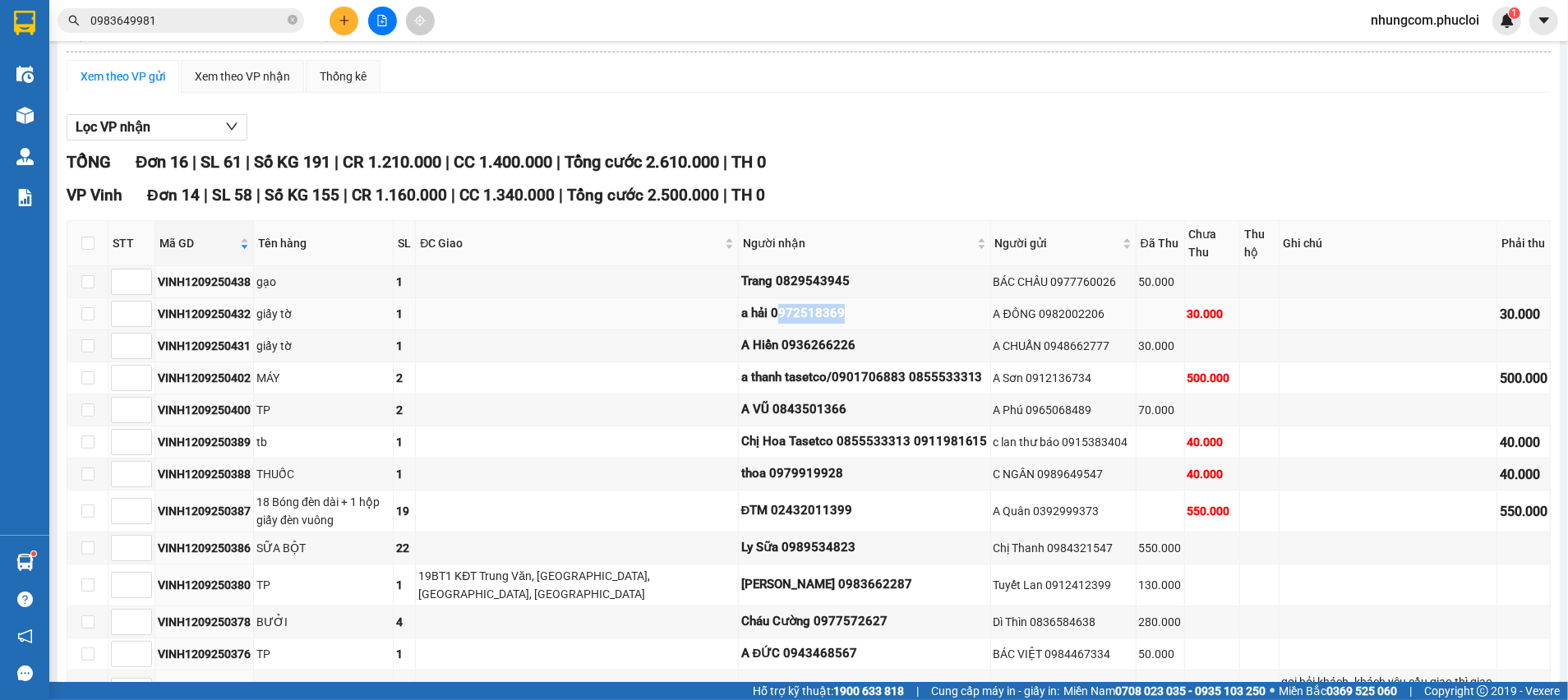
drag, startPoint x: 790, startPoint y: 315, endPoint x: 715, endPoint y: 313, distance: 75.0
click at [741, 313] on div "a hải 0972518369" at bounding box center [864, 314] width 247 height 20
drag, startPoint x: 798, startPoint y: 282, endPoint x: 688, endPoint y: 273, distance: 110.4
click at [741, 273] on div "Trang 0829543945" at bounding box center [864, 282] width 247 height 20
click at [747, 305] on div "a hải 0972518369" at bounding box center [864, 314] width 247 height 20
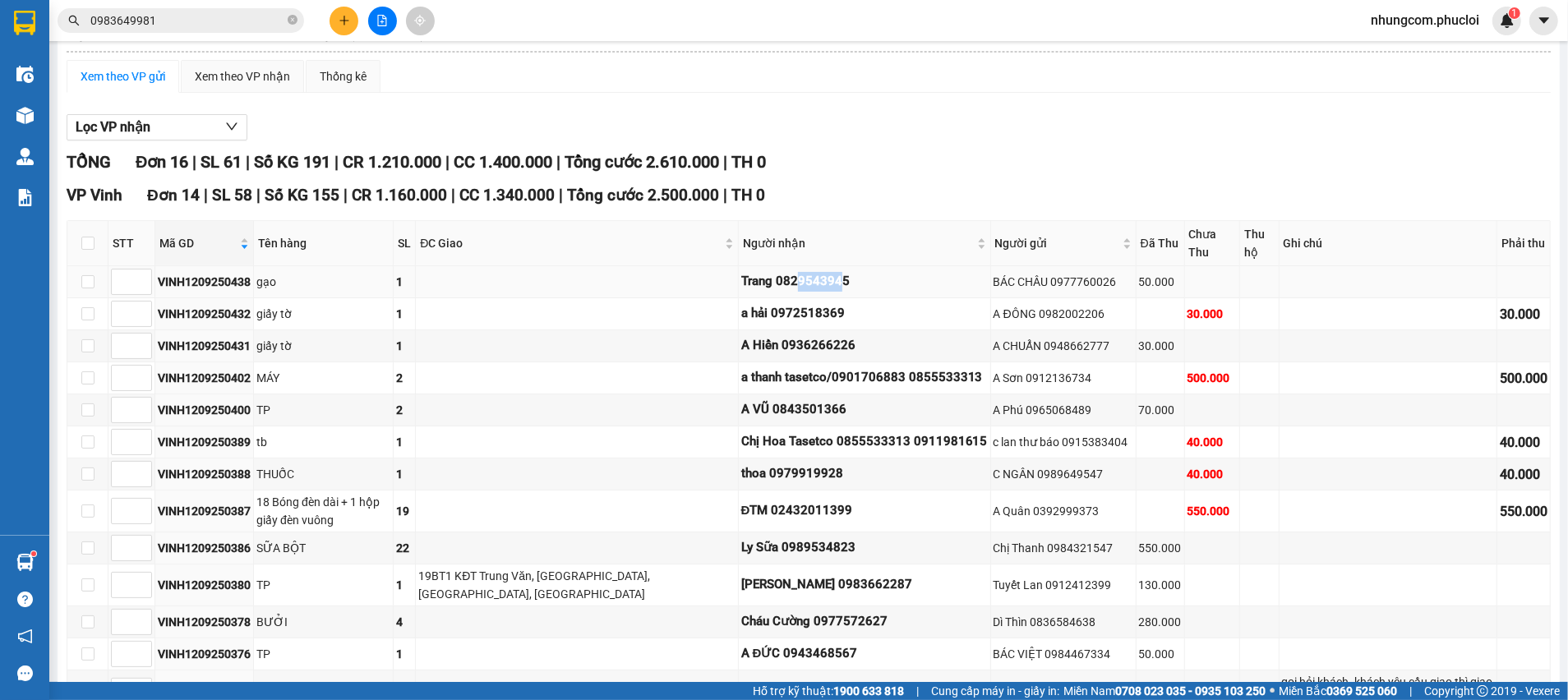
click at [741, 275] on div "Trang 0829543945" at bounding box center [864, 282] width 247 height 20
drag, startPoint x: 852, startPoint y: 282, endPoint x: 843, endPoint y: 282, distance: 9.0
click at [850, 282] on div "Trang 0829543945" at bounding box center [864, 282] width 247 height 20
click at [861, 187] on div "VP Vinh Đơn 14 | SL 58 | Số KG 155 | CR 1.160.000 | CC 1.340.000 | Tổng cước 2.…" at bounding box center [808, 196] width 1484 height 25
drag, startPoint x: 702, startPoint y: 194, endPoint x: 591, endPoint y: 192, distance: 111.0
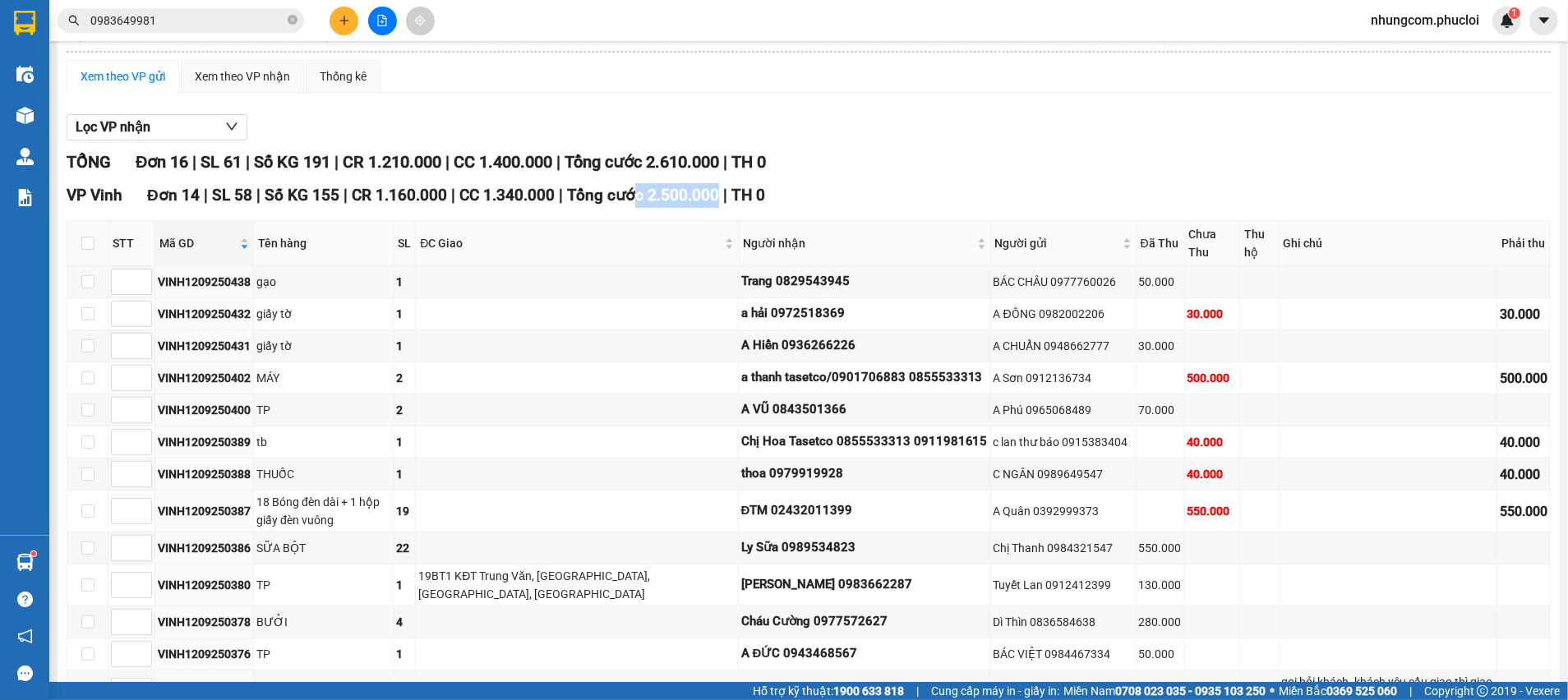
click at [622, 202] on div "VP Vinh Đơn 14 | SL 58 | Số KG 155 | CR 1.160.000 | CC 1.340.000 | Tổng cước 2.…" at bounding box center [808, 196] width 1484 height 25
click at [614, 193] on span "Tổng cước 2.500.000" at bounding box center [642, 196] width 152 height 19
click at [182, 11] on input "0983649981" at bounding box center [187, 20] width 194 height 18
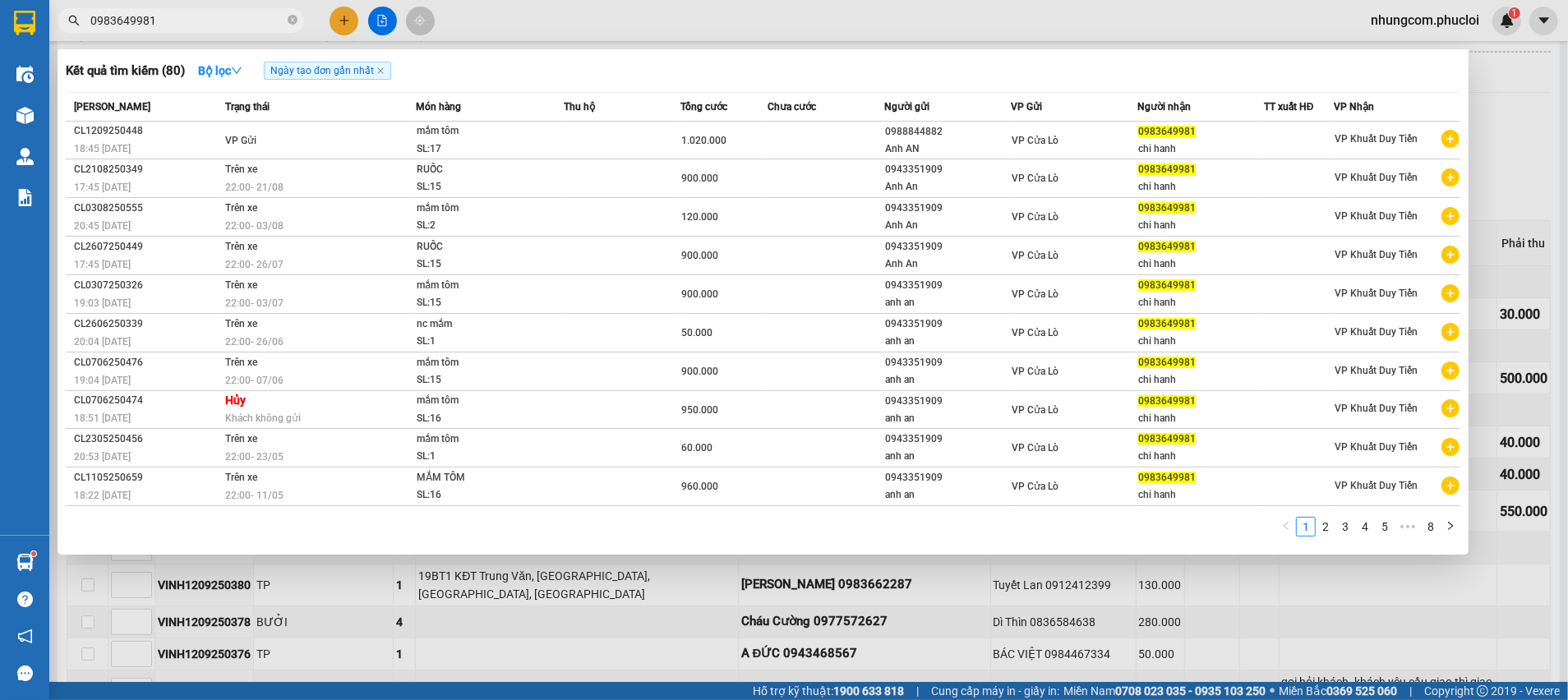
click at [181, 12] on input "0983649981" at bounding box center [187, 20] width 194 height 18
paste input "7386779"
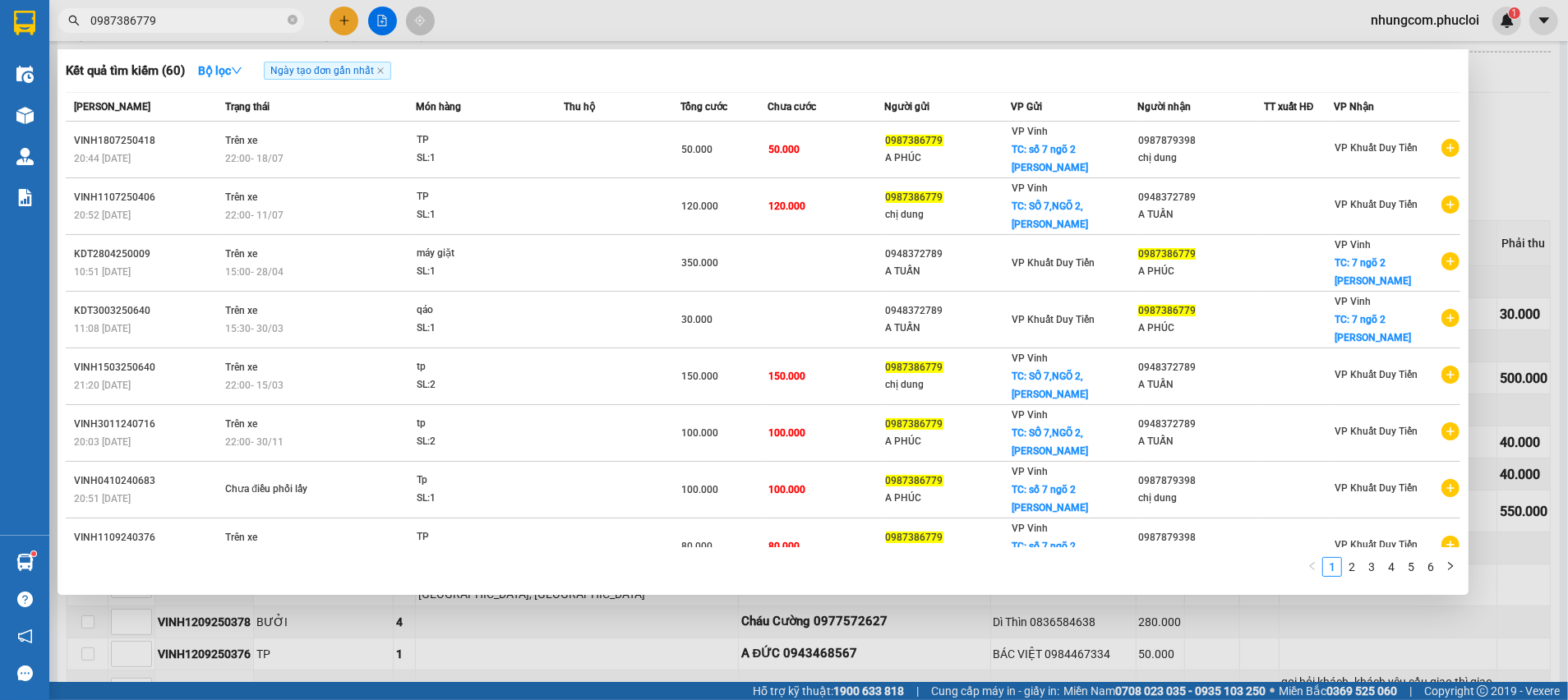
click at [1527, 172] on div at bounding box center [784, 350] width 1568 height 700
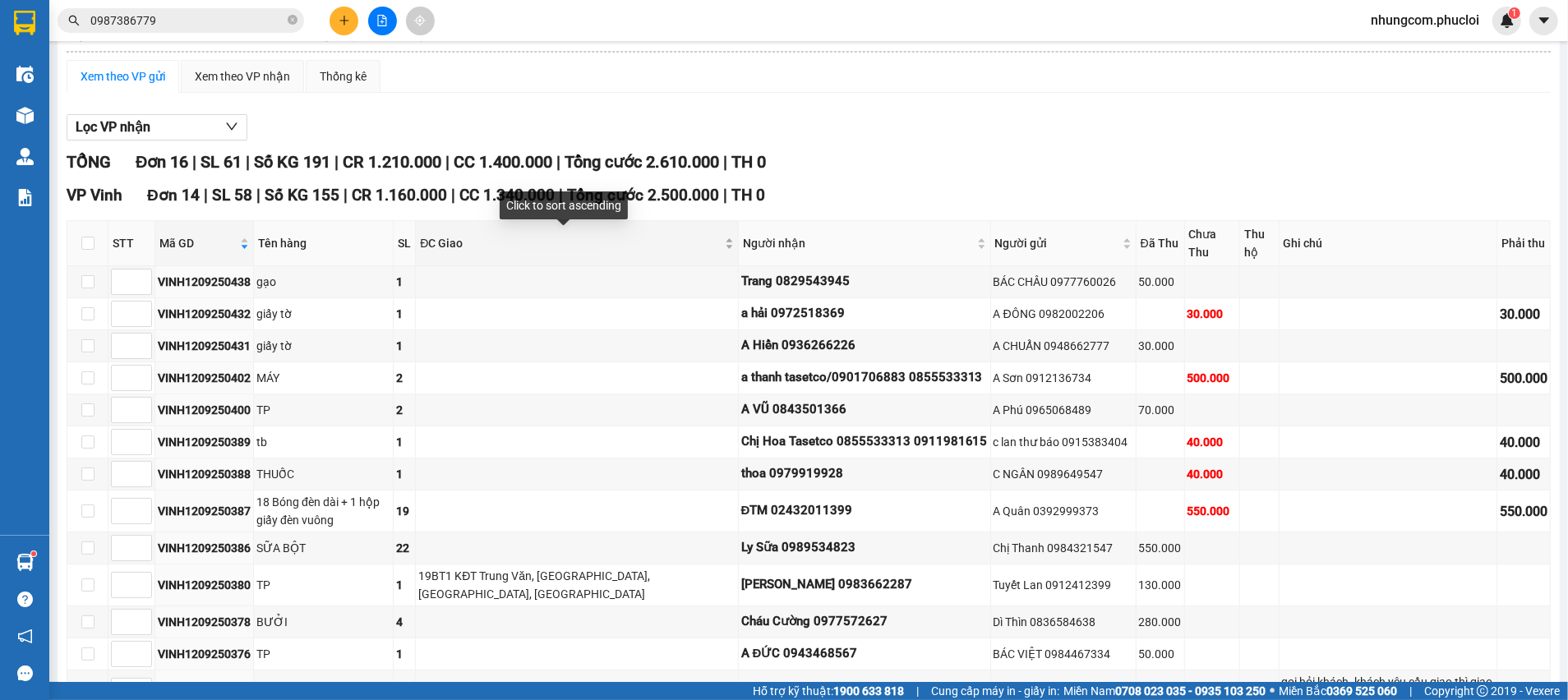
click at [622, 241] on span "ĐC Giao" at bounding box center [571, 243] width 300 height 18
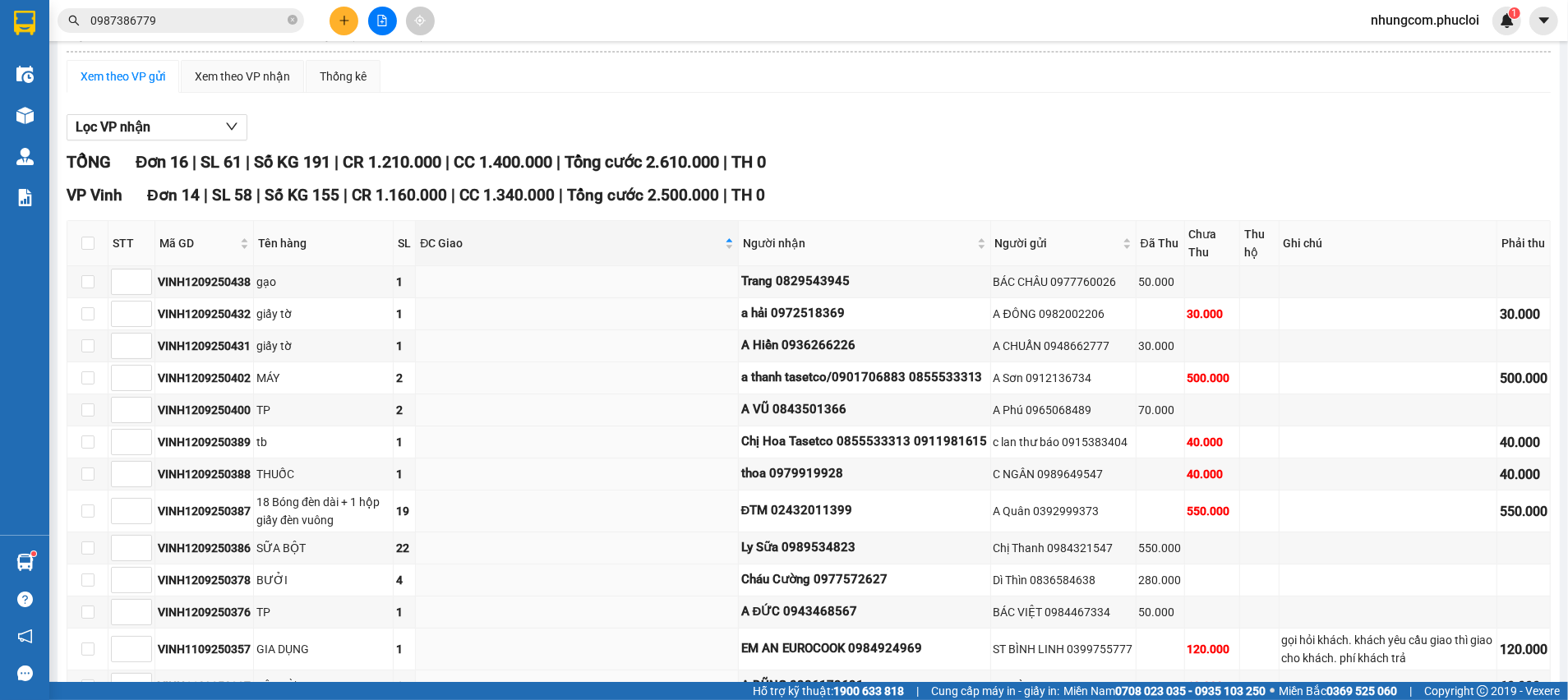
click at [429, 89] on div "Xem theo VP gửi Xem theo VP nhận Thống kê" at bounding box center [808, 77] width 1484 height 33
click at [488, 106] on div "Lọc VP nhận TỔNG Đơn 16 | SL 61 | Số KG 191 | CR 1.210.000 | CC 1.400.000 | Tổn…" at bounding box center [808, 549] width 1484 height 886
click at [733, 143] on div "Lọc VP nhận TỔNG Đơn 16 | SL 61 | Số KG 191 | CR 1.210.000 | CC 1.400.000 | Tổn…" at bounding box center [808, 549] width 1484 height 886
click at [196, 18] on input "0987386779" at bounding box center [187, 20] width 194 height 18
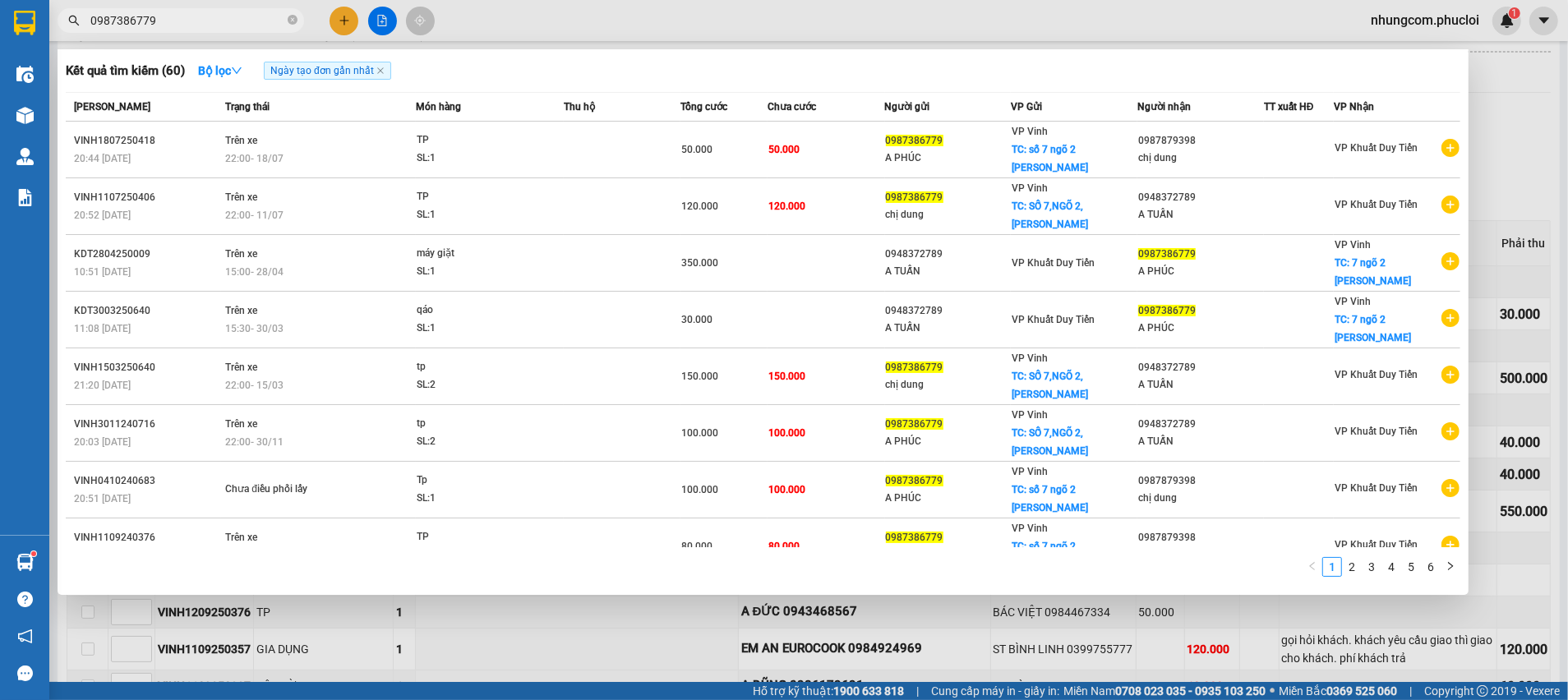
click at [196, 18] on input "0987386779" at bounding box center [187, 20] width 194 height 18
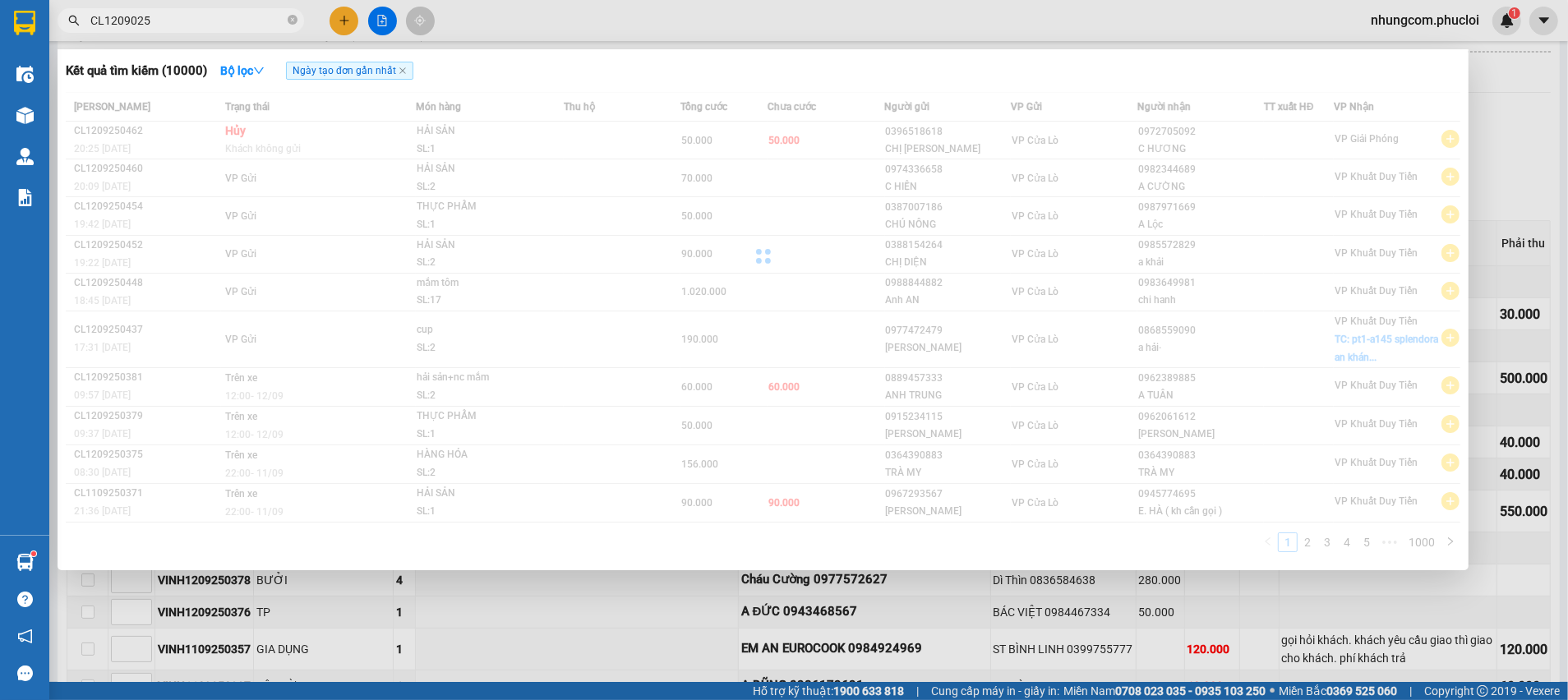
click at [133, 11] on input "CL1209025" at bounding box center [187, 20] width 194 height 18
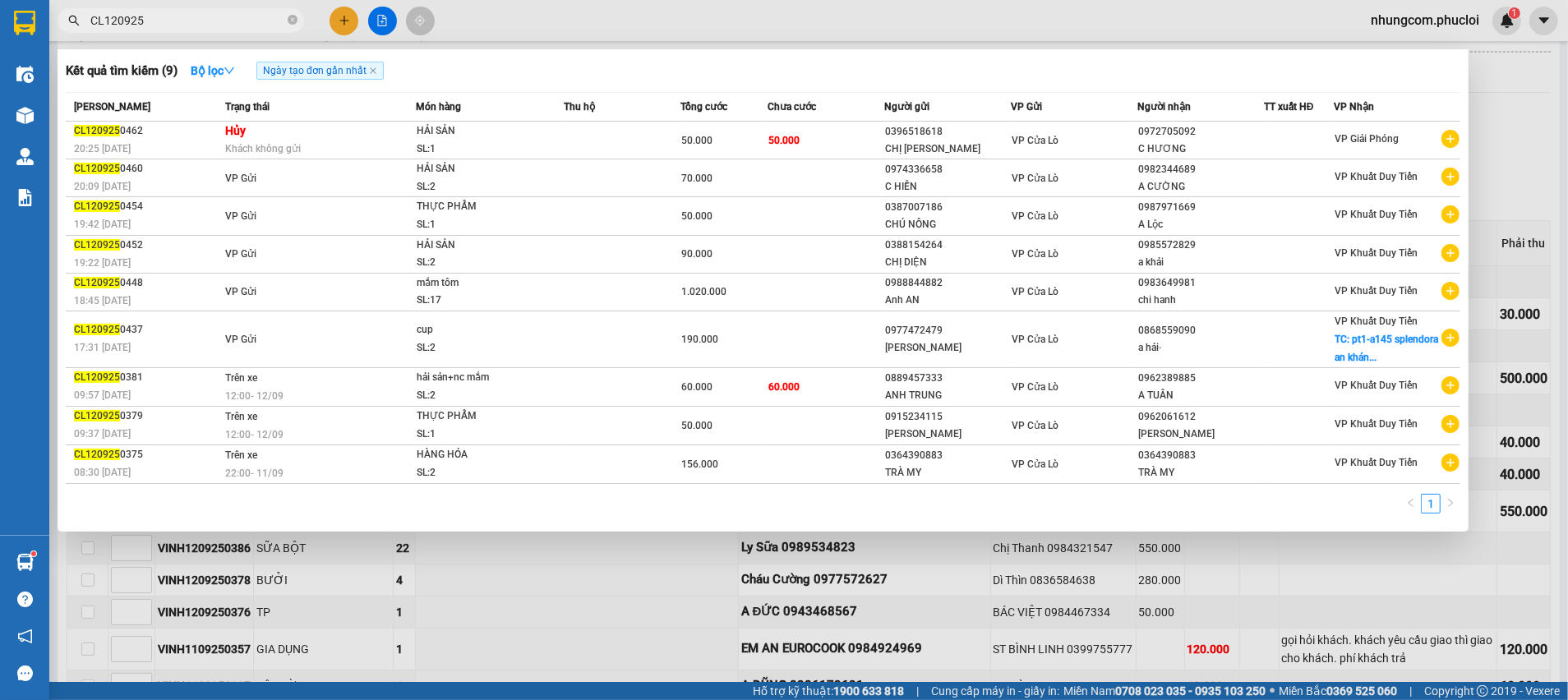
type input "CL120925"
drag, startPoint x: 1520, startPoint y: 155, endPoint x: 1520, endPoint y: 166, distance: 11.0
click at [1520, 155] on div at bounding box center [784, 350] width 1568 height 700
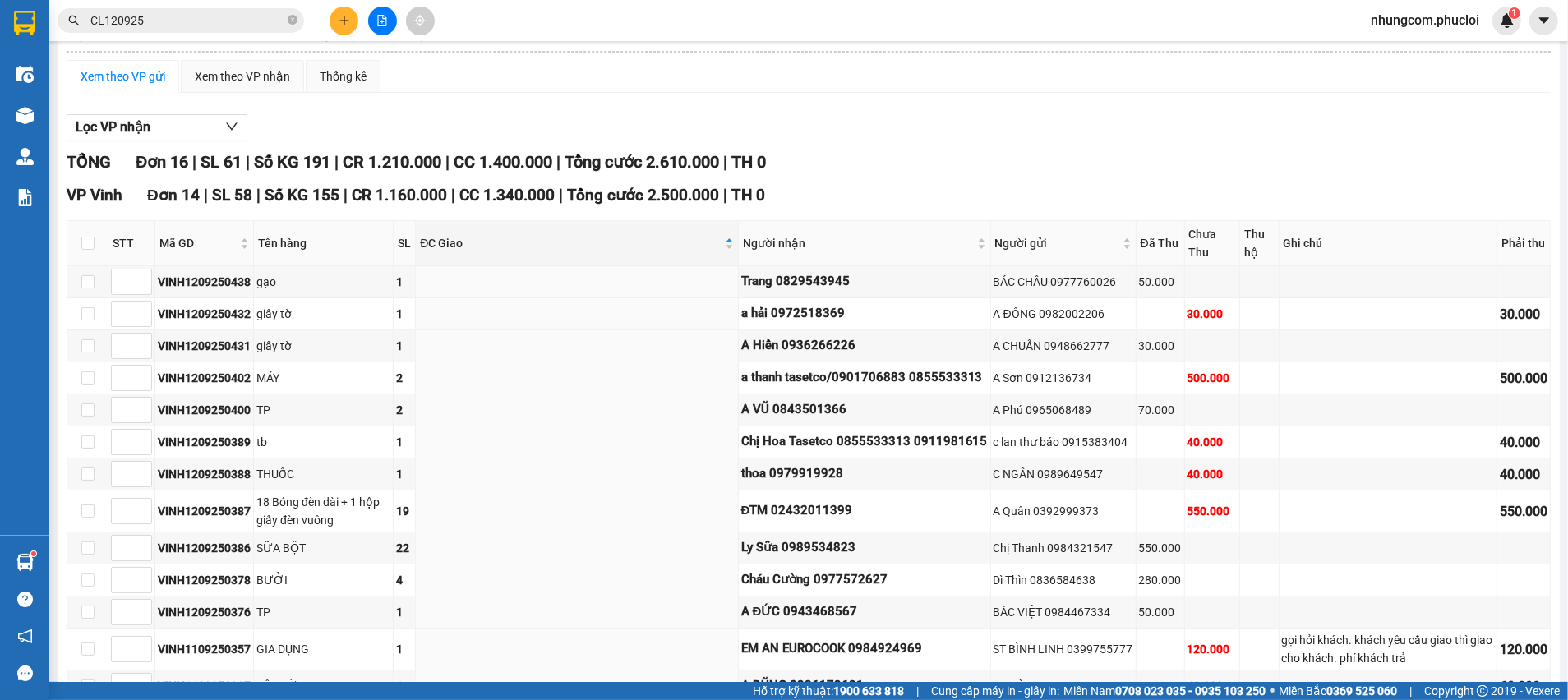
click at [895, 159] on div "TỔNG Đơn 16 | SL 61 | Số KG 191 | CR 1.210.000 | CC 1.400.000 | Tổng cước 2.610…" at bounding box center [808, 162] width 1484 height 26
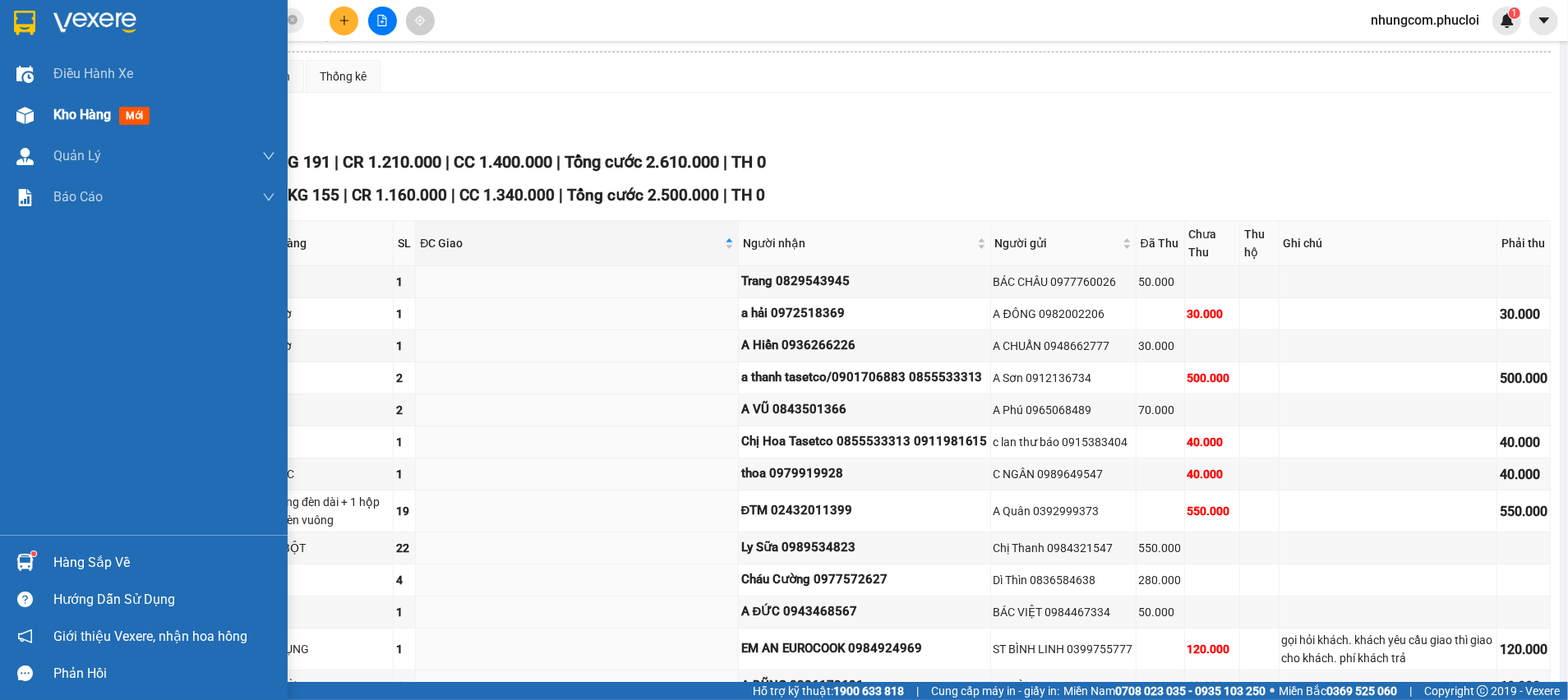
click at [10, 124] on div at bounding box center [25, 115] width 28 height 28
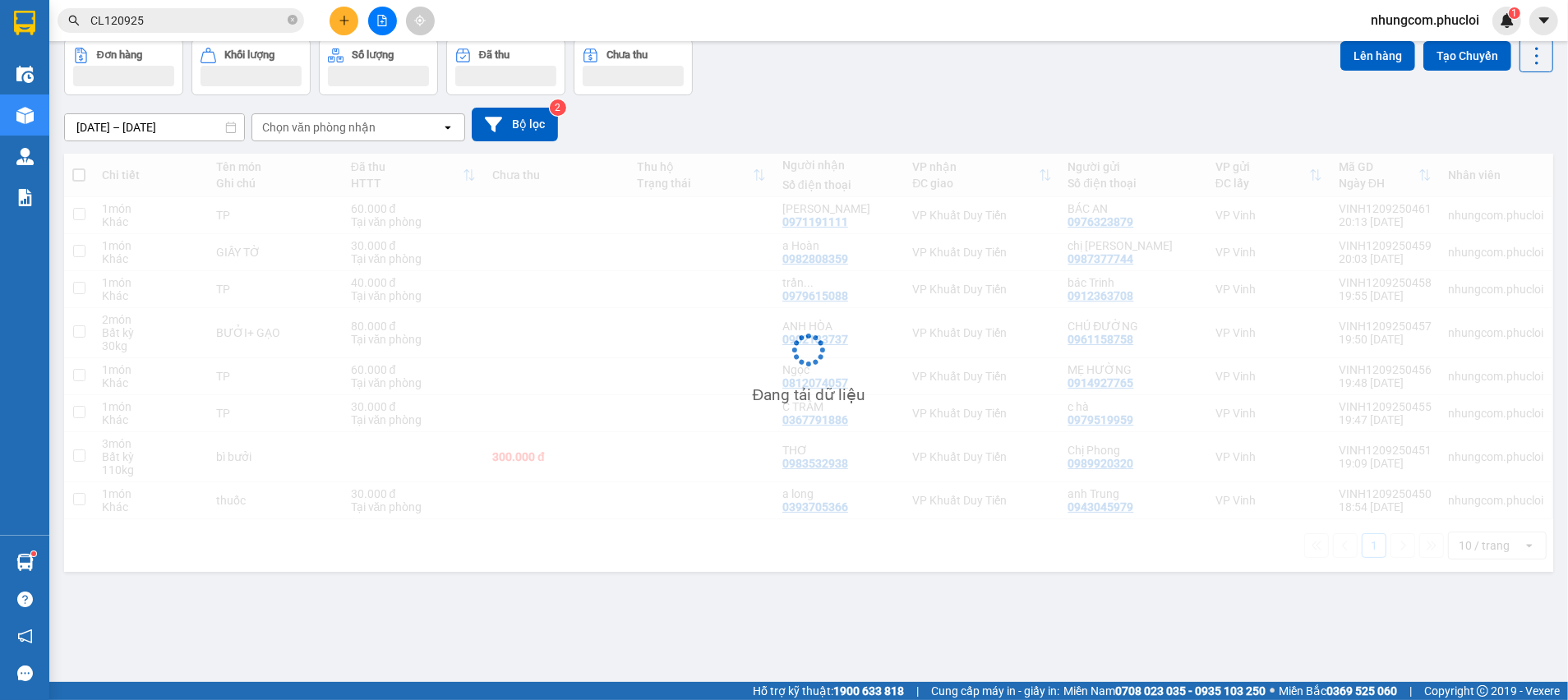
scroll to position [75, 0]
click at [819, 100] on div "[DATE] – [DATE] Press the down arrow key to interact with the calendar and sele…" at bounding box center [809, 126] width 1489 height 59
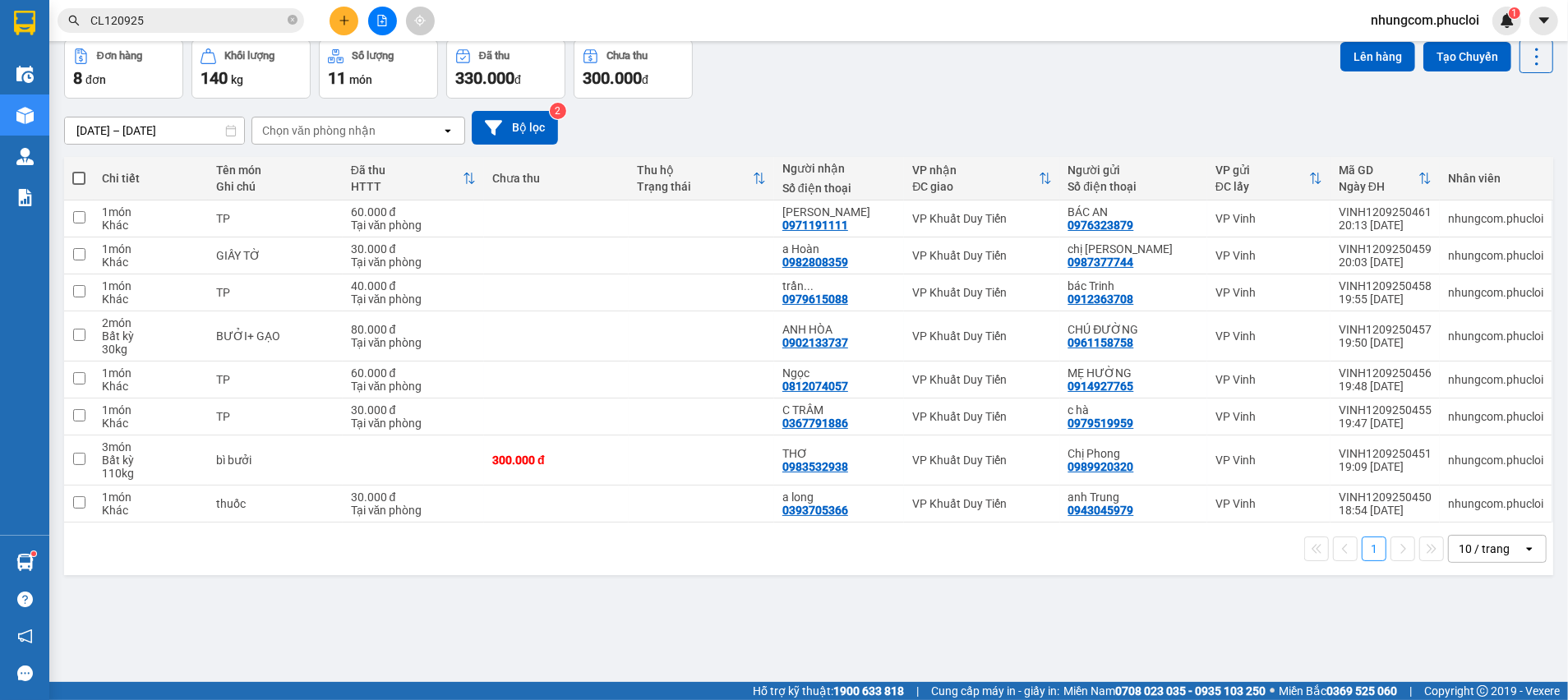
click at [844, 99] on div "[DATE] – [DATE] Press the down arrow key to interact with the calendar and sele…" at bounding box center [809, 128] width 1489 height 59
click at [288, 19] on icon "close-circle" at bounding box center [292, 20] width 9 height 9
click at [275, 22] on input "text" at bounding box center [187, 20] width 194 height 18
click at [231, 22] on input "text" at bounding box center [187, 20] width 194 height 18
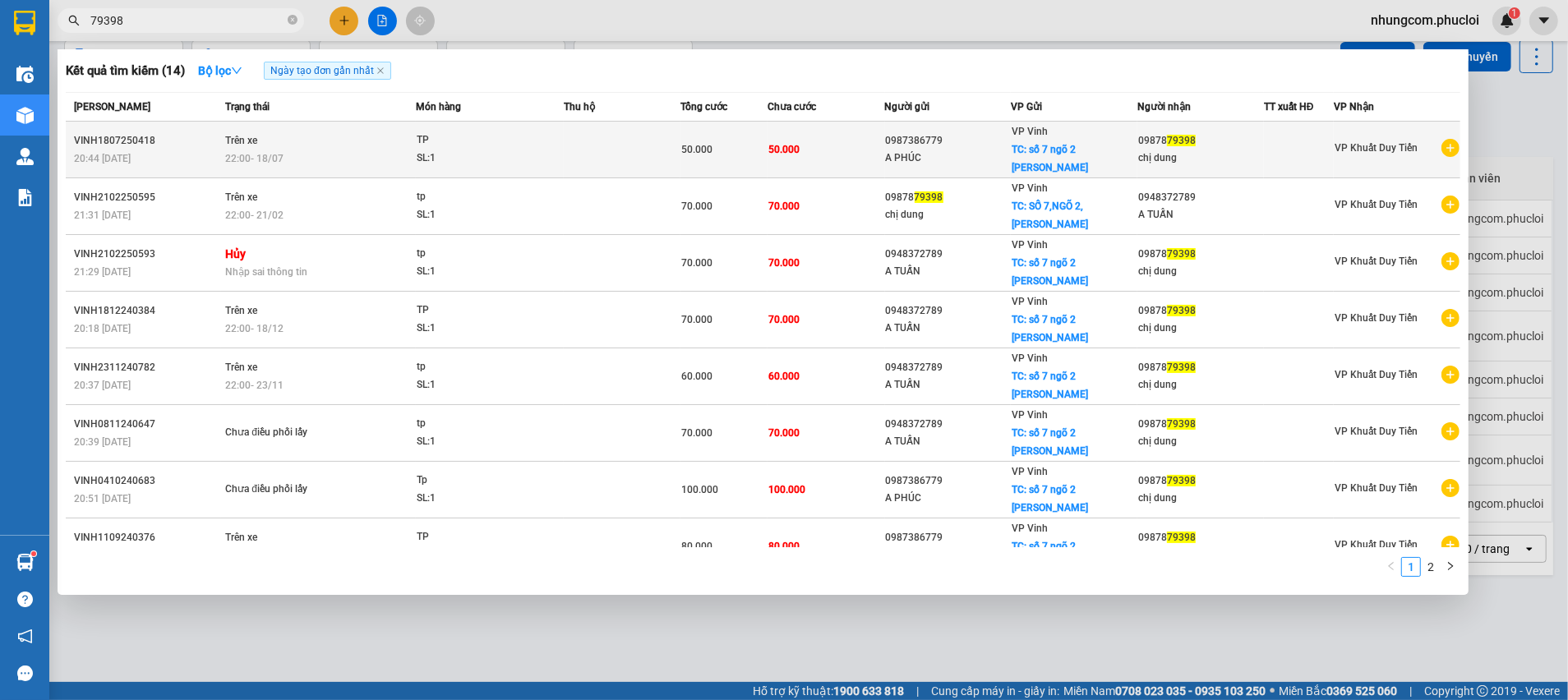
type input "79398"
click at [933, 159] on div "A PHÚC" at bounding box center [948, 158] width 125 height 17
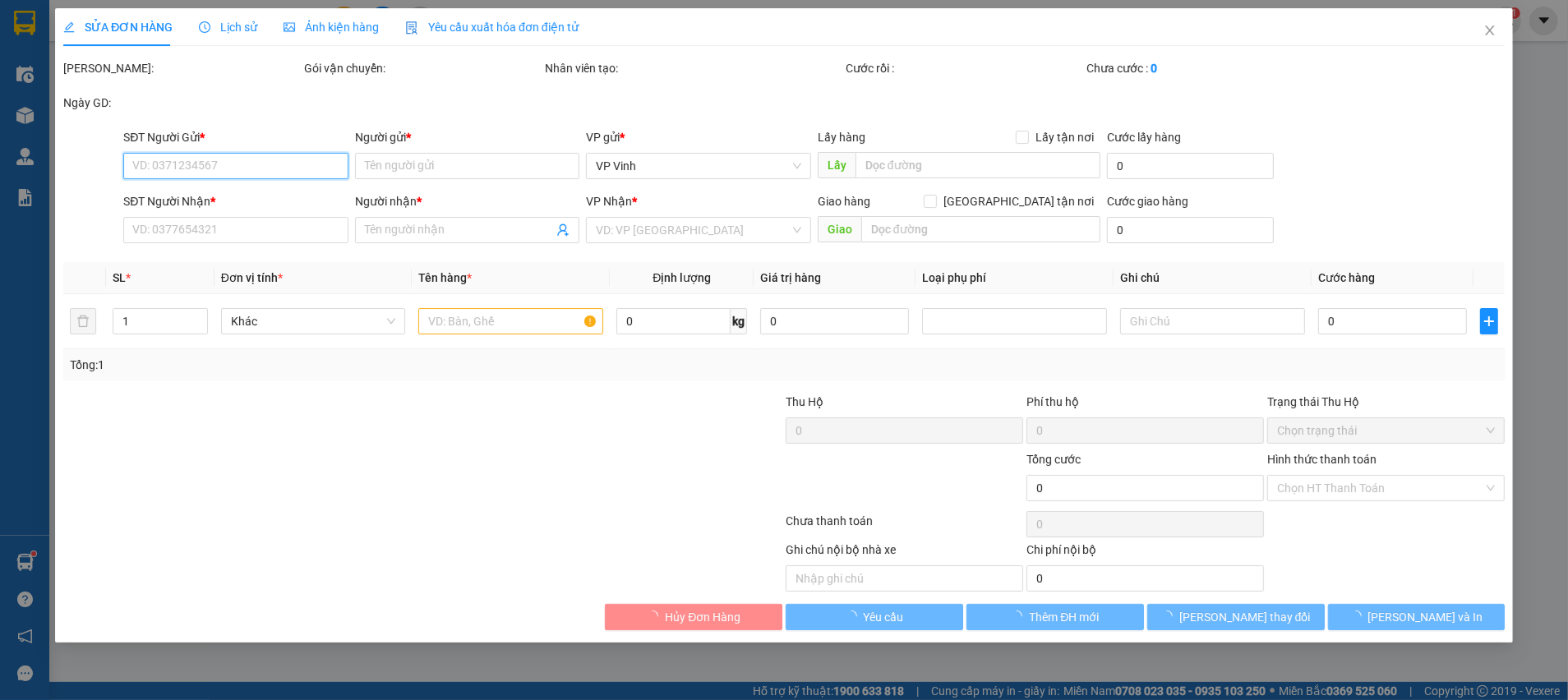
type input "0987386779"
type input "A PHÚC"
checkbox input "true"
type input "số 7 ngõ 2 trần quang diệu"
type input "0987879398"
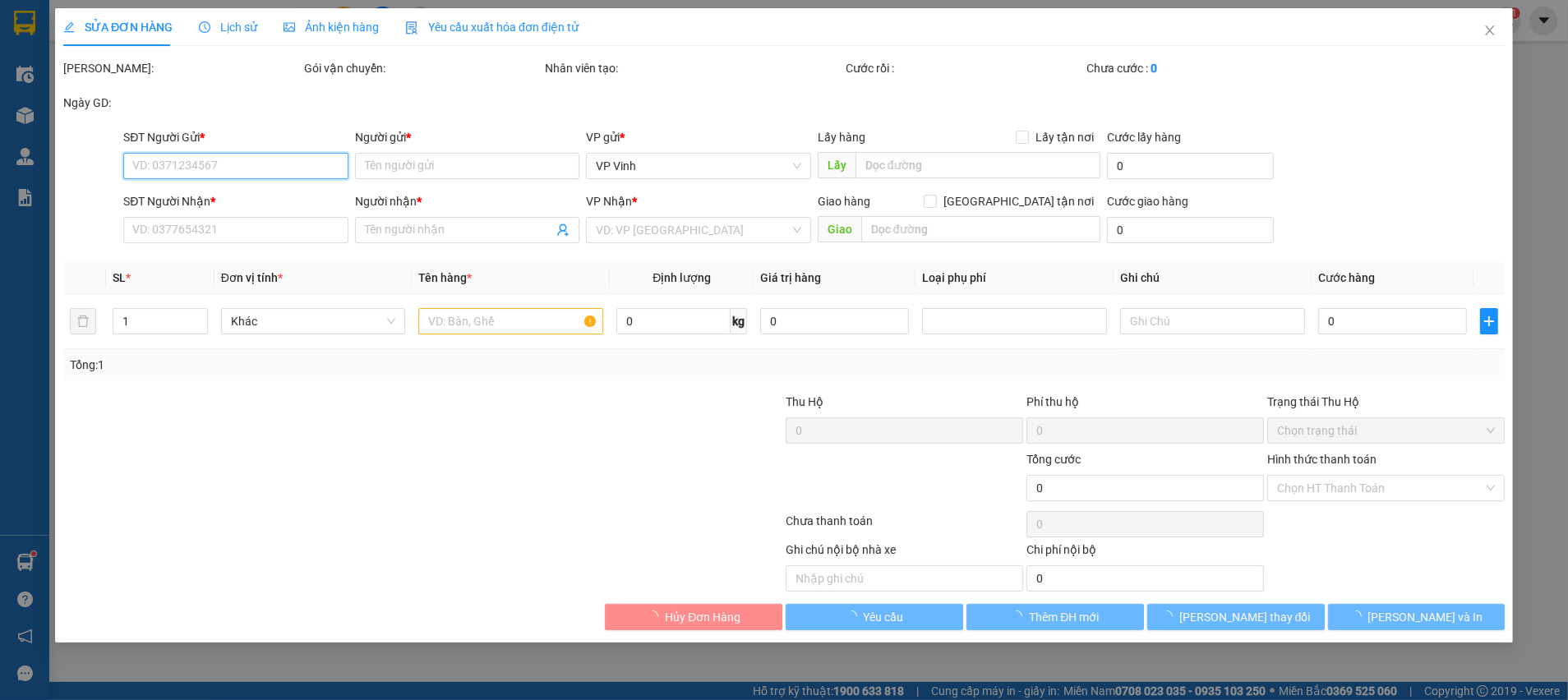
type input "chị dung"
type input "50.000"
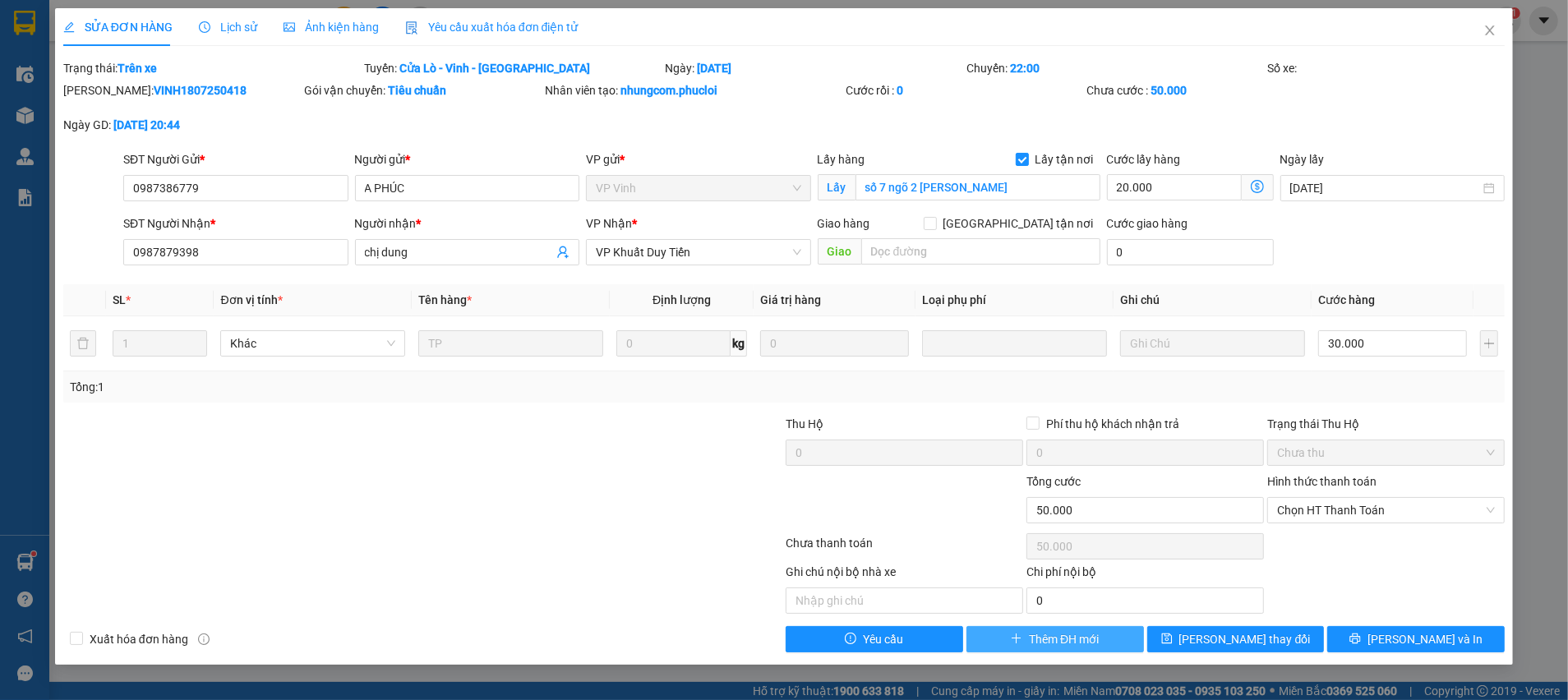
click at [1099, 640] on span "Thêm ĐH mới" at bounding box center [1064, 639] width 70 height 18
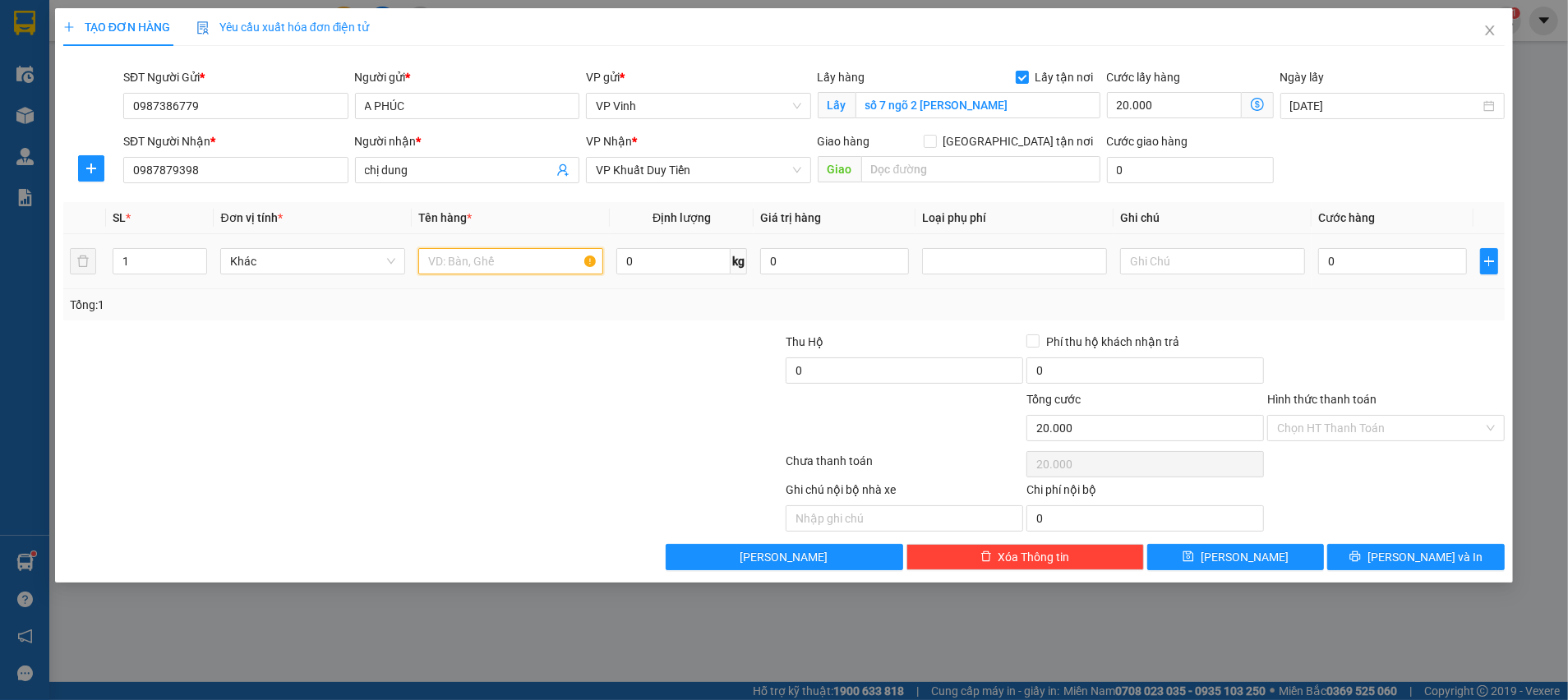
click at [505, 268] on input "text" at bounding box center [511, 262] width 185 height 26
type input "TP"
drag, startPoint x: 647, startPoint y: 333, endPoint x: 720, endPoint y: 335, distance: 73.0
click at [646, 333] on div at bounding box center [663, 361] width 241 height 58
click at [670, 263] on input "0" at bounding box center [673, 262] width 114 height 26
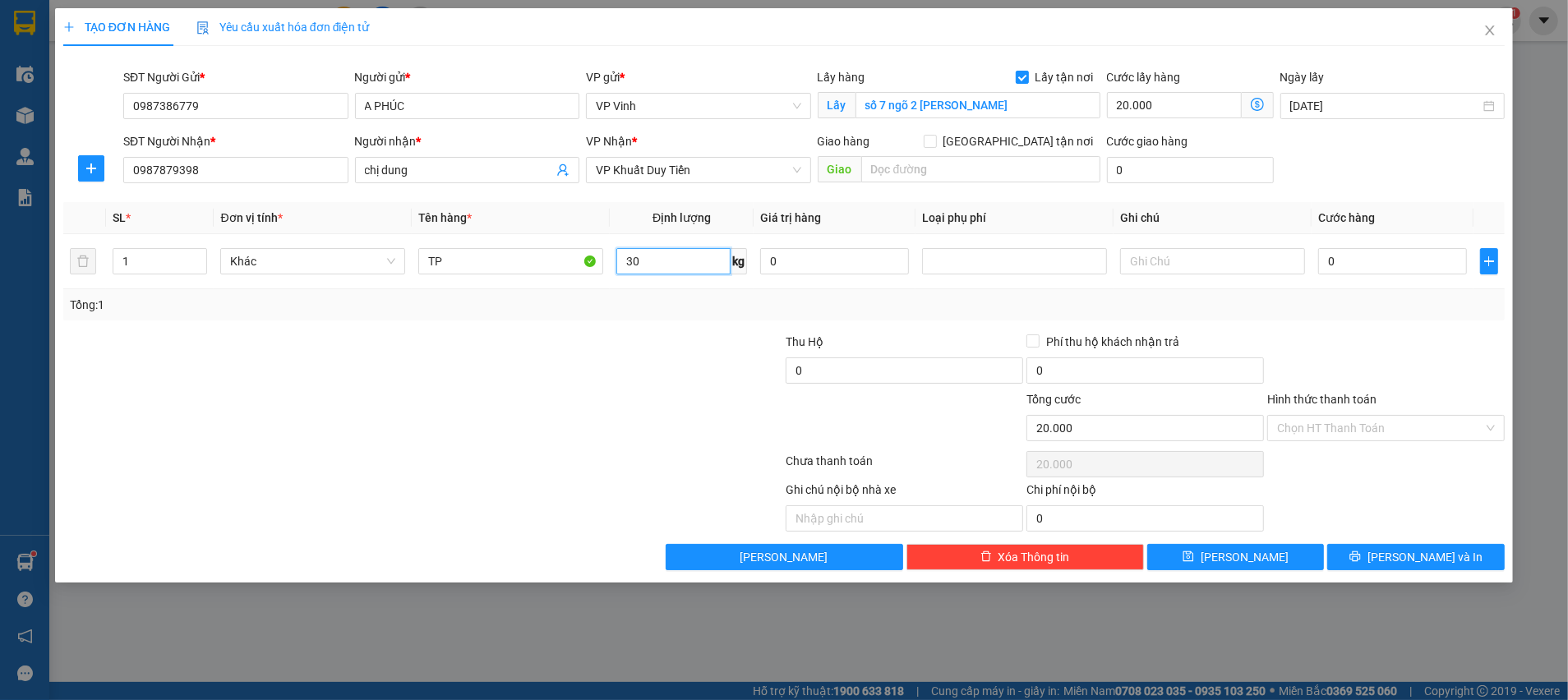
type input "30"
click at [507, 375] on div at bounding box center [302, 361] width 482 height 58
click at [311, 268] on span "Khác" at bounding box center [313, 262] width 165 height 25
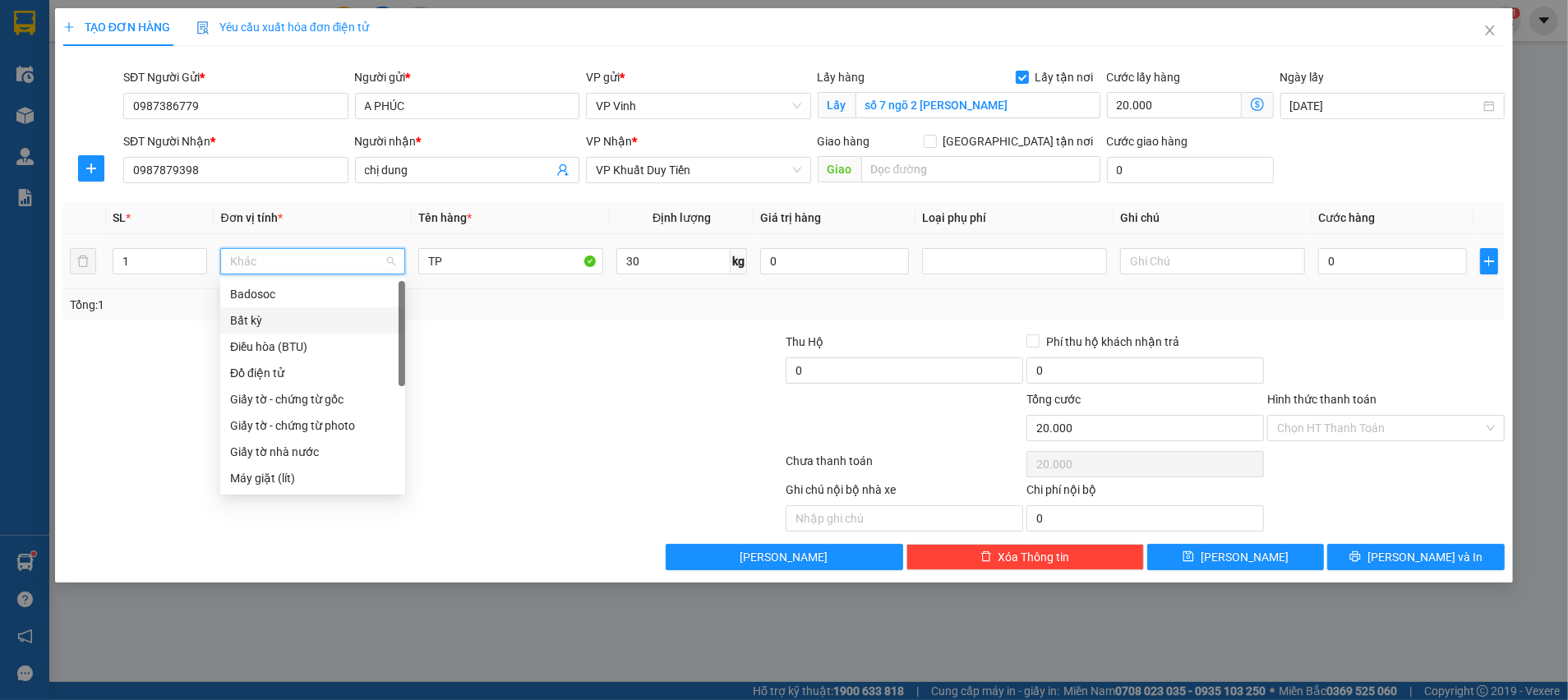
click at [287, 322] on div "Bất kỳ" at bounding box center [313, 320] width 165 height 18
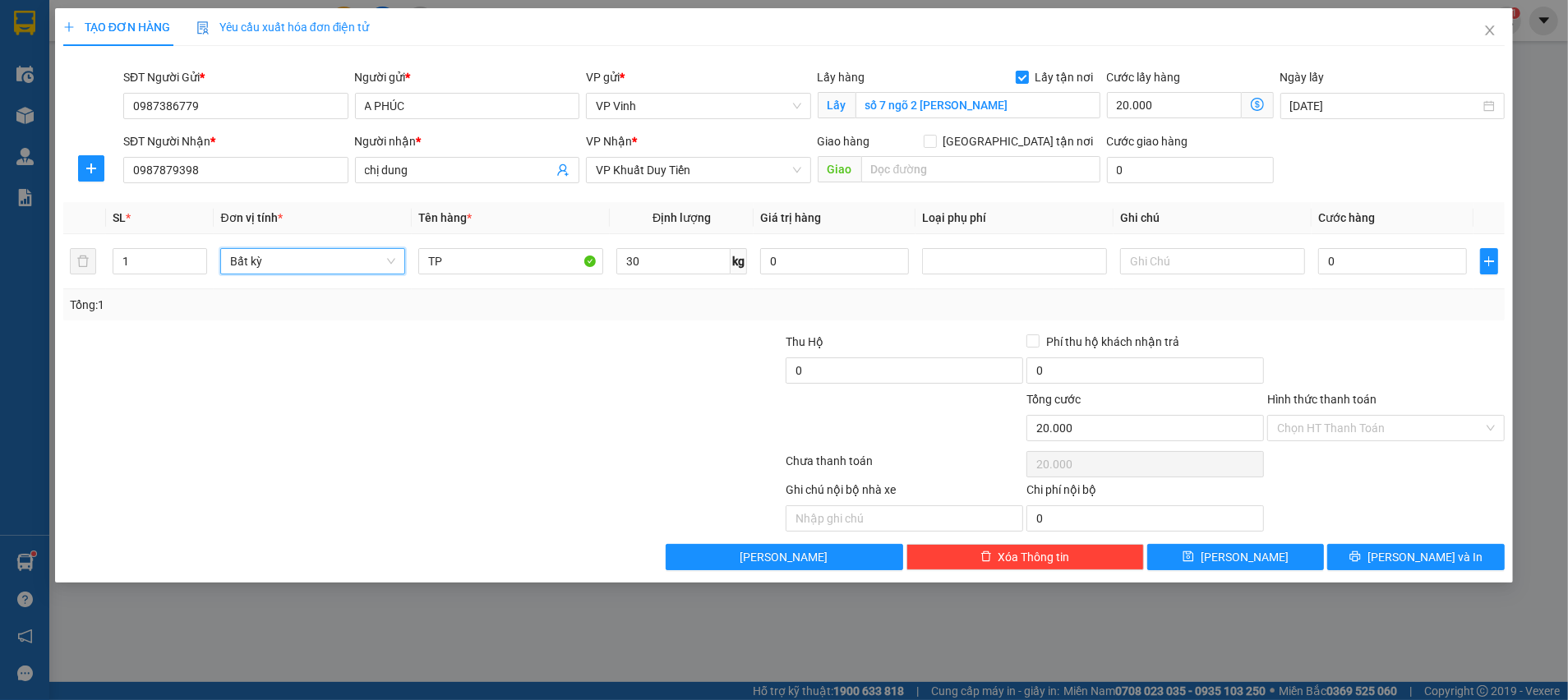
click at [618, 354] on div at bounding box center [663, 361] width 241 height 58
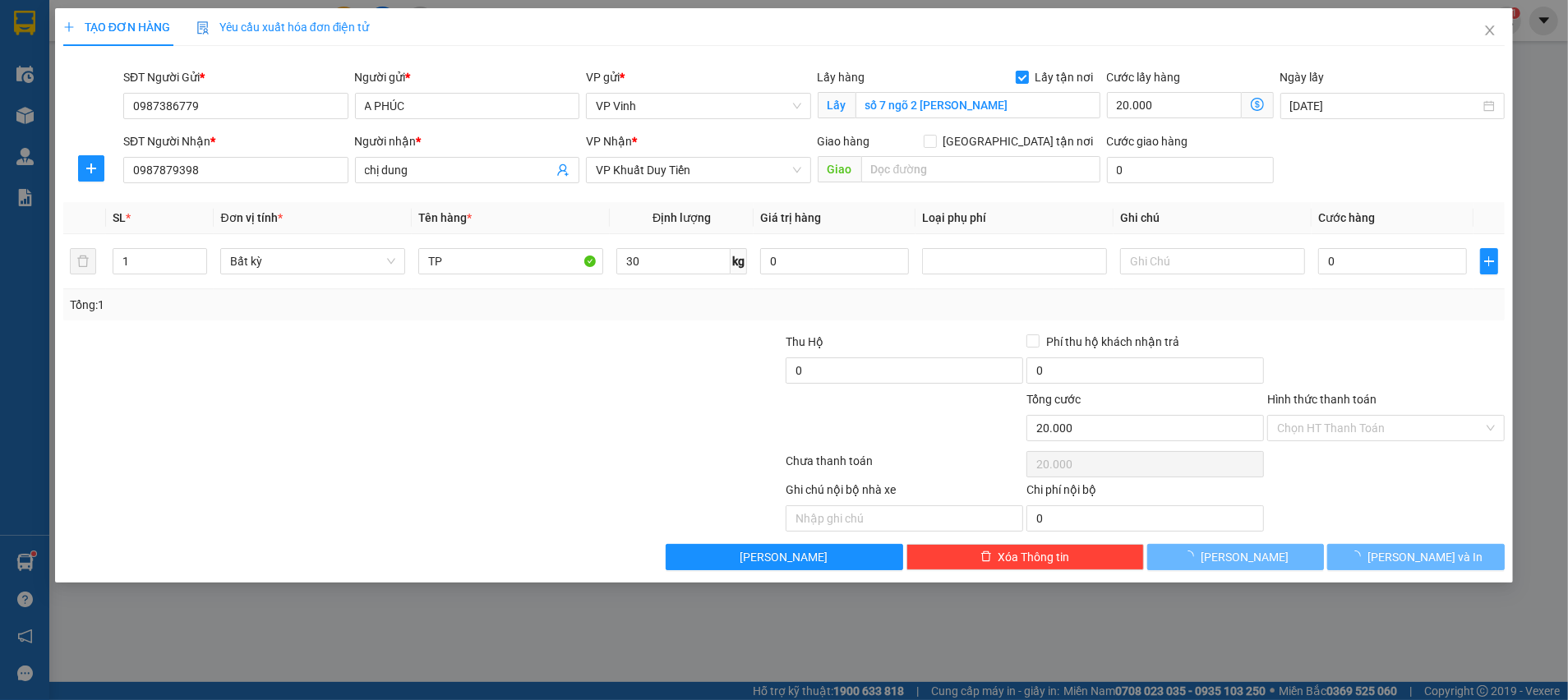
click at [1403, 325] on div "Transit Pickup Surcharge Ids Transit Deliver Surcharge Ids Transit Deliver Surc…" at bounding box center [784, 315] width 1441 height 511
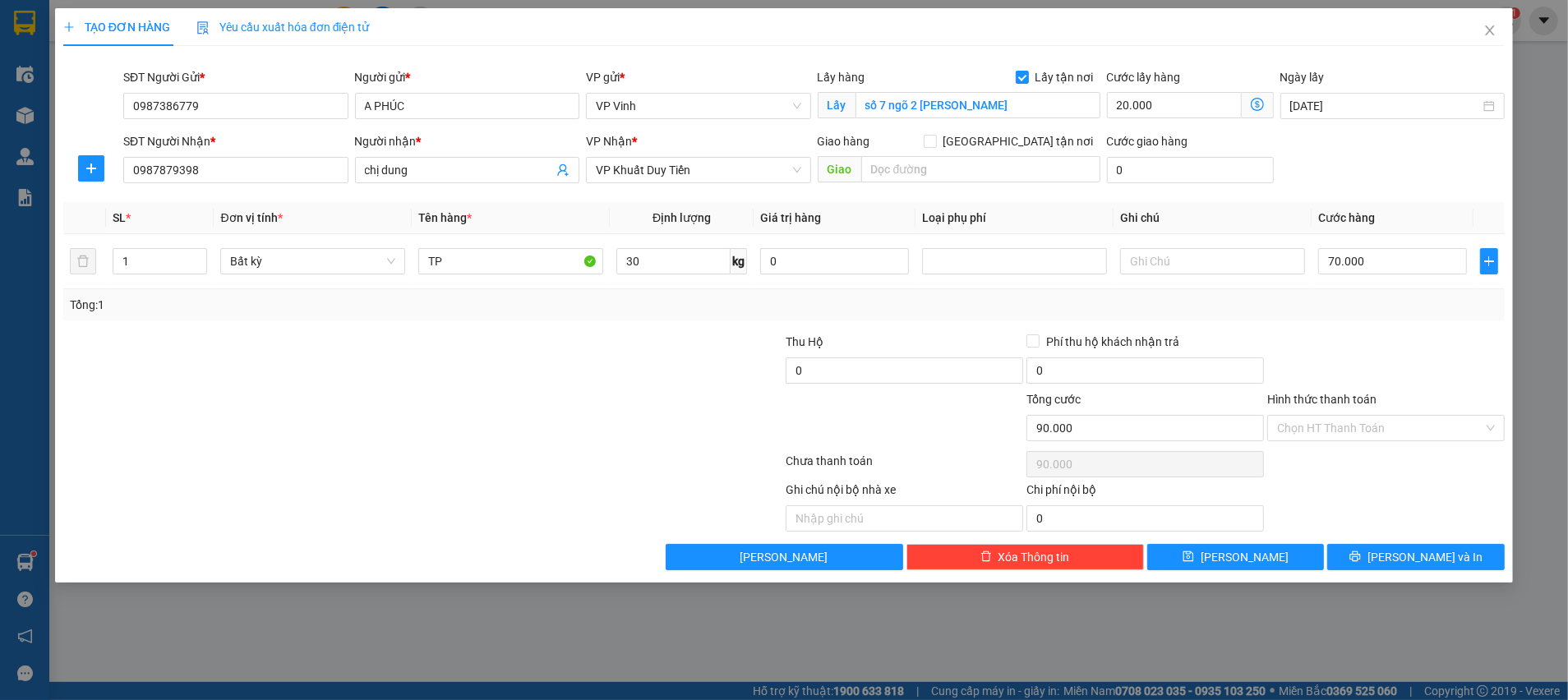
type input "70.000"
type input "90.000"
click at [1366, 328] on div "Transit Pickup Surcharge Ids Transit Deliver Surcharge Ids Transit Deliver Surc…" at bounding box center [784, 315] width 1441 height 511
click at [1350, 268] on input "70.000" at bounding box center [1391, 262] width 148 height 26
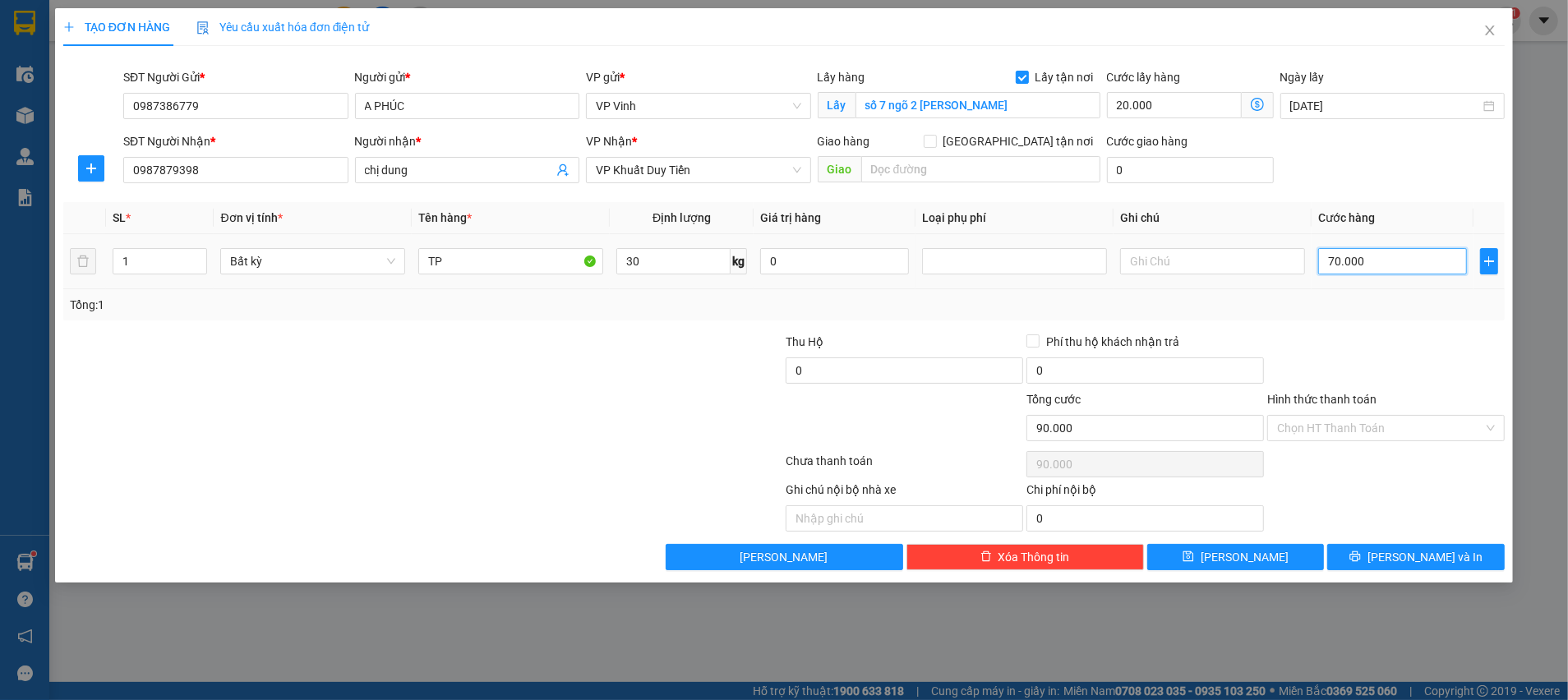
type input "8"
type input "20.008"
type input "80"
type input "20.080"
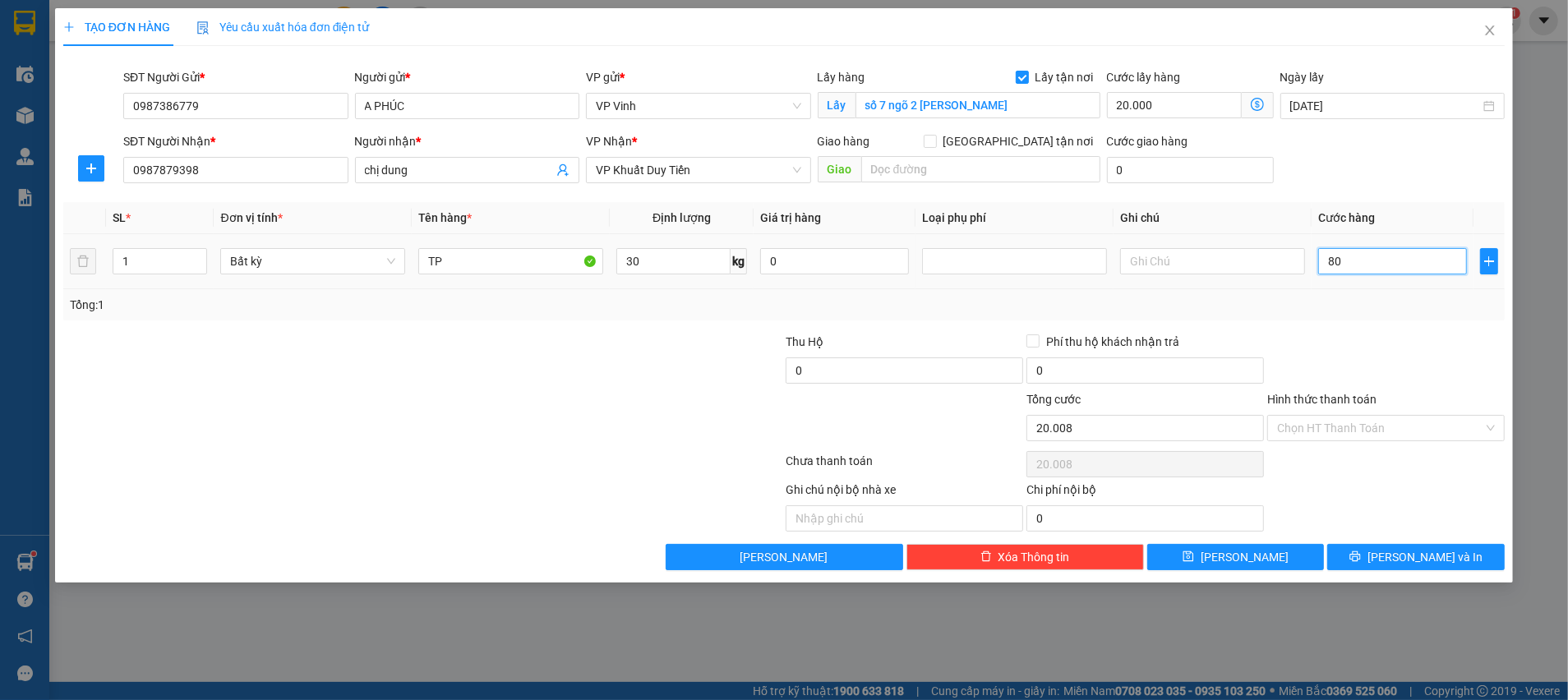
type input "20.080"
click at [1343, 326] on div "Transit Pickup Surcharge Ids Transit Deliver Surcharge Ids Transit Deliver Surc…" at bounding box center [784, 315] width 1441 height 511
type input "80.000"
type input "100.000"
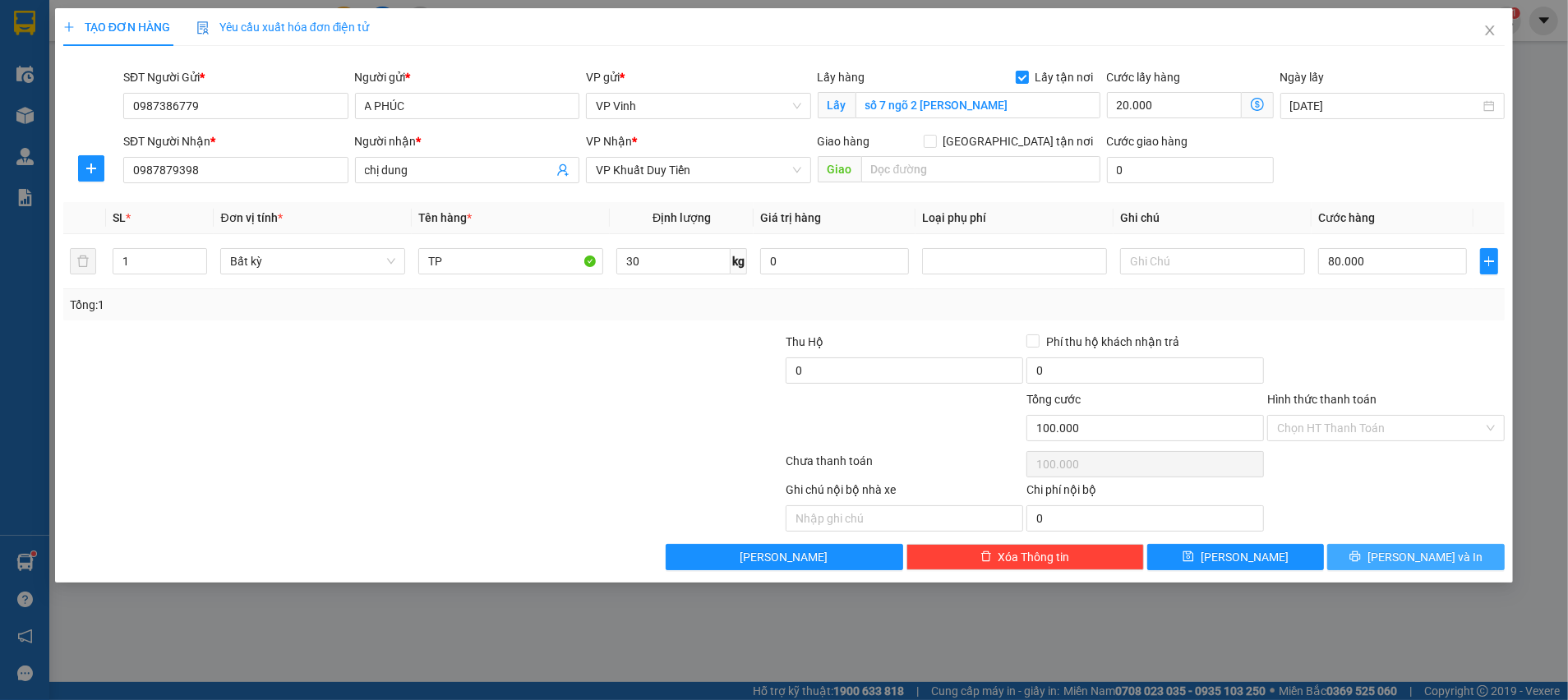
click at [1403, 555] on span "[PERSON_NAME] và In" at bounding box center [1425, 556] width 115 height 18
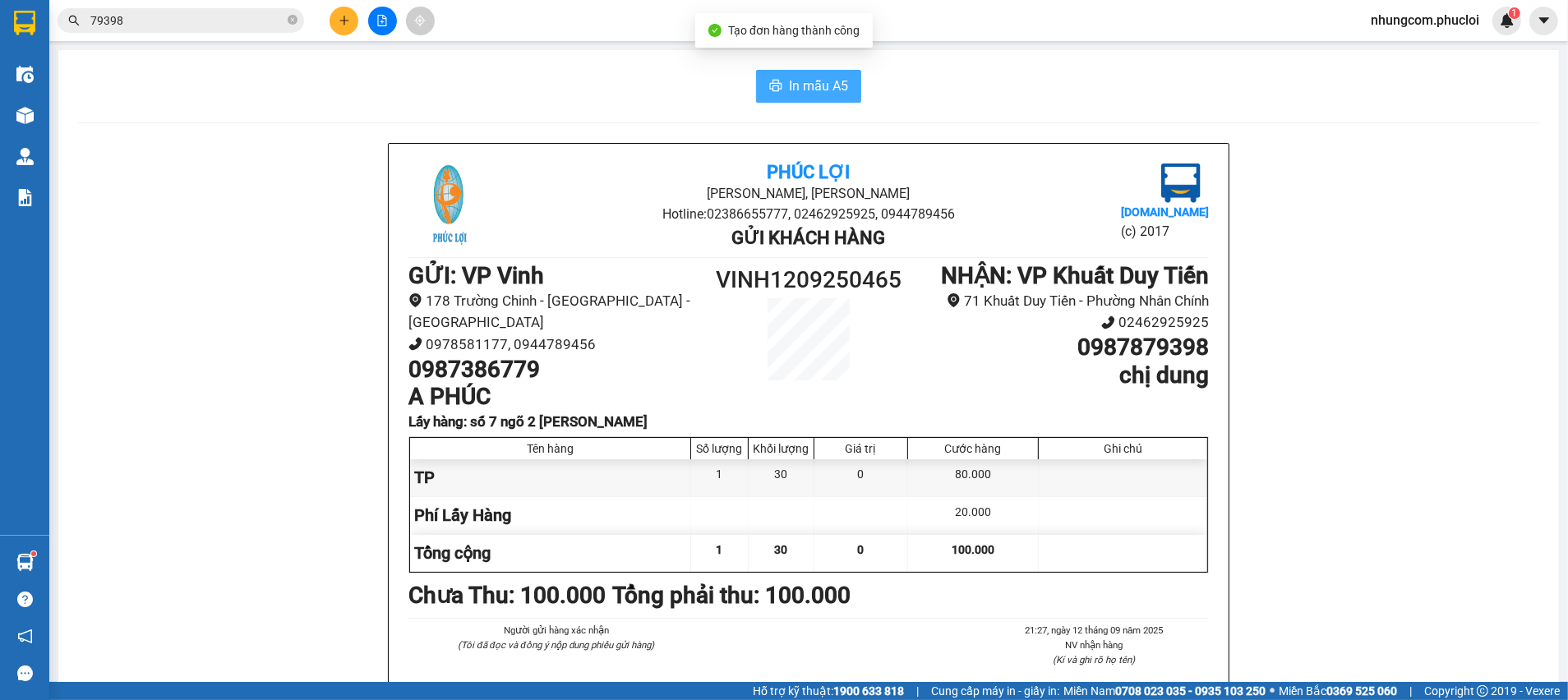
click at [831, 95] on span "In mẫu A5" at bounding box center [818, 86] width 60 height 21
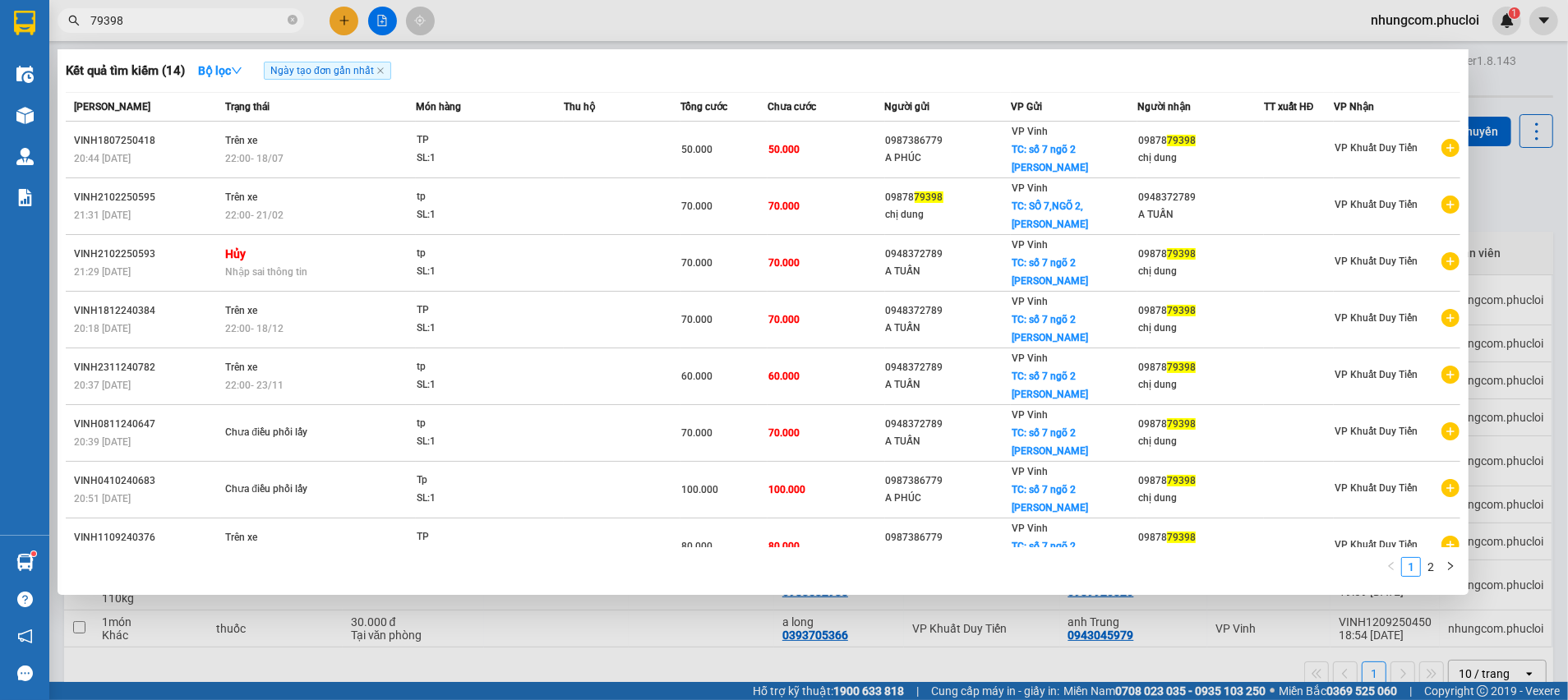
click at [186, 21] on input "79398" at bounding box center [187, 20] width 194 height 18
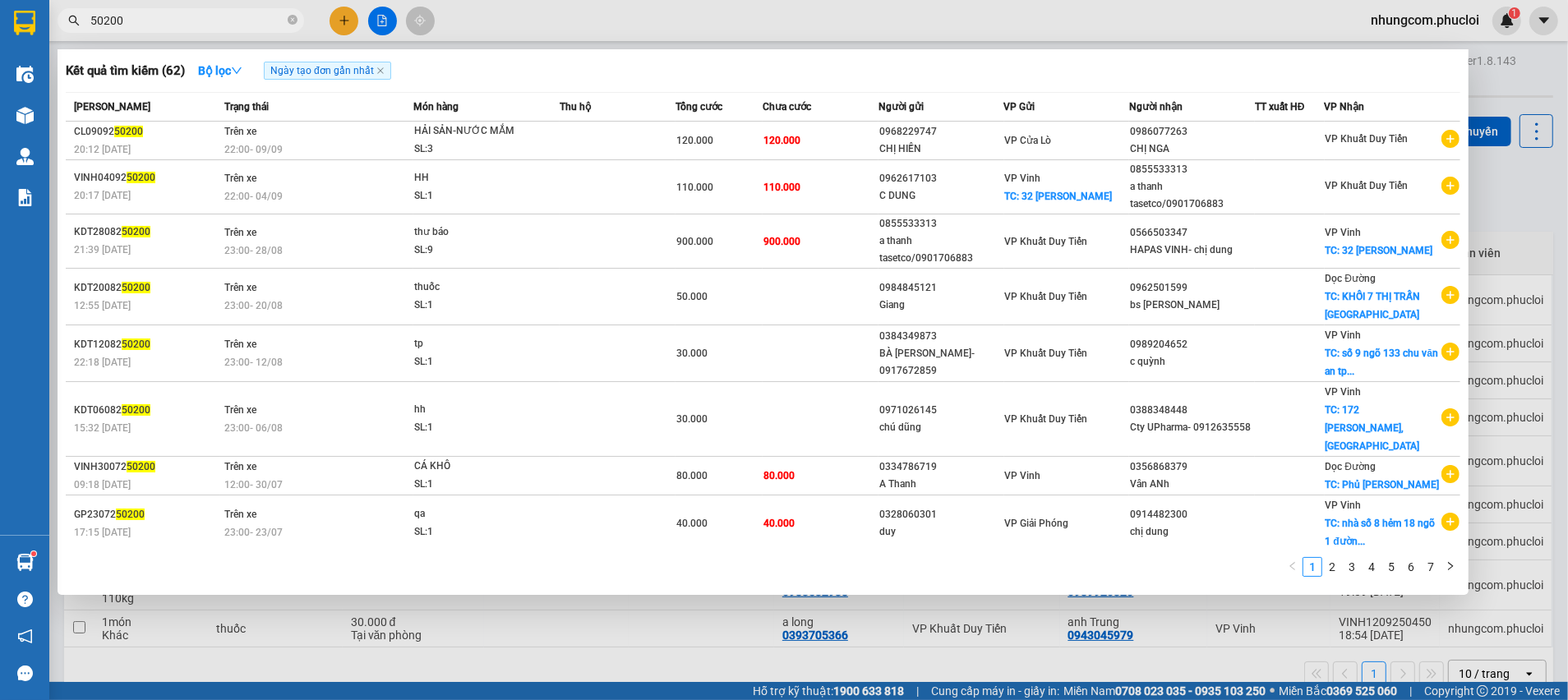
click at [91, 26] on input "50200" at bounding box center [187, 20] width 194 height 18
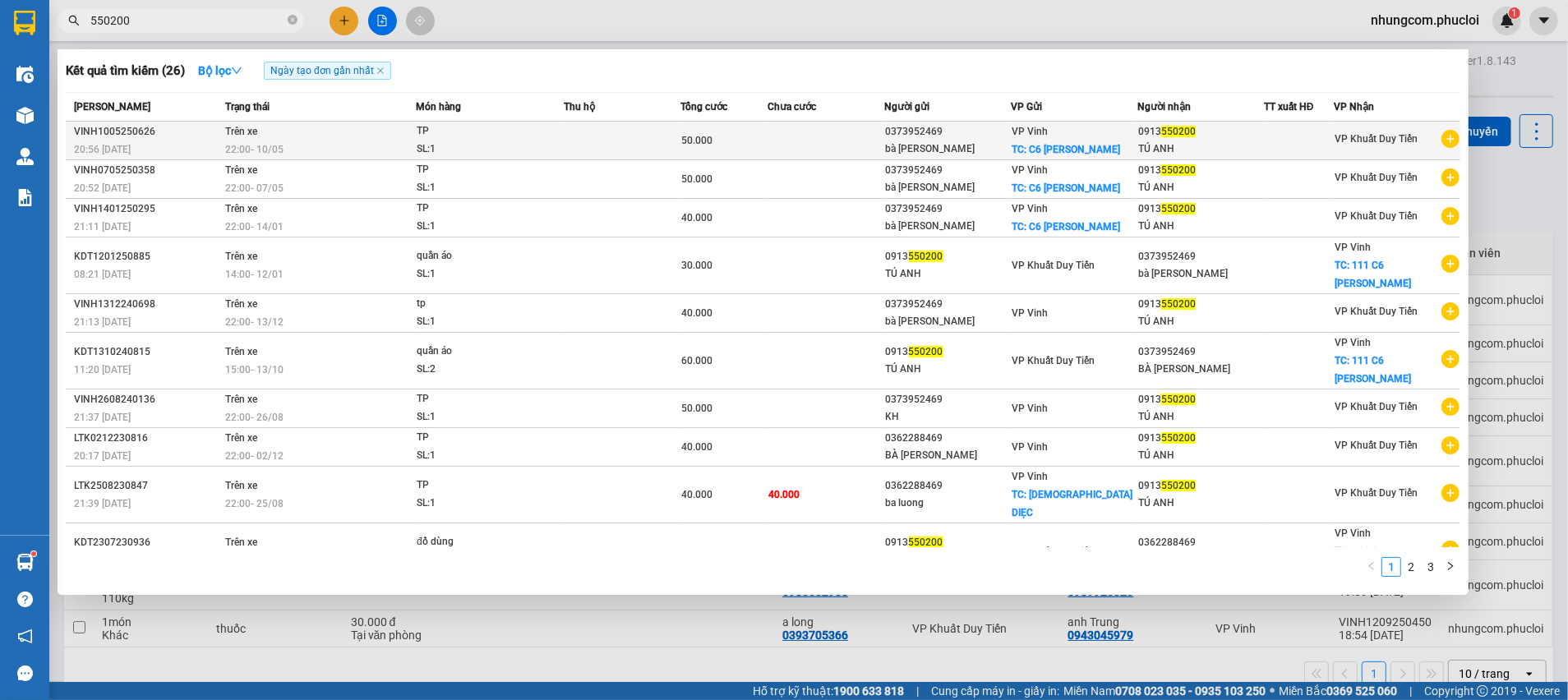
type input "550200"
click at [1036, 146] on span "TC: C6 [PERSON_NAME]" at bounding box center [1065, 149] width 109 height 11
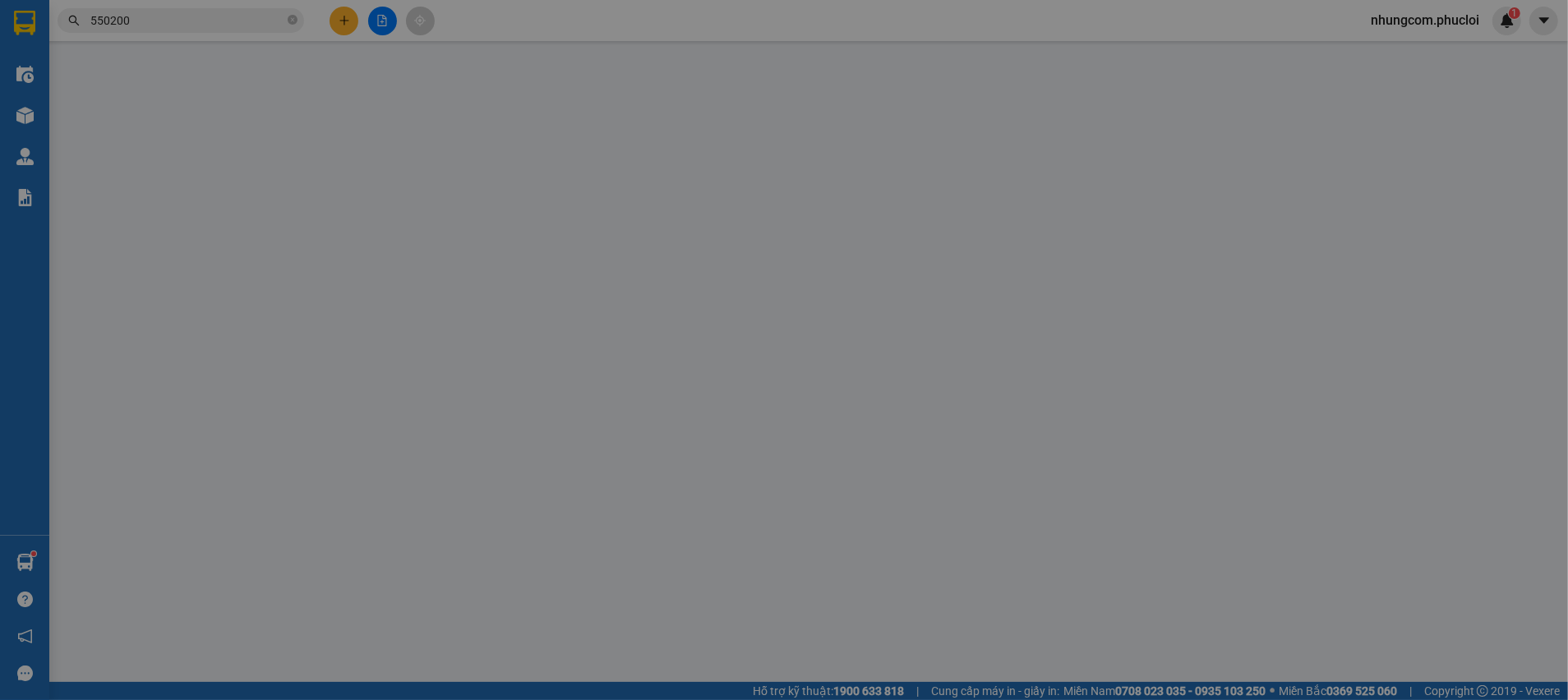
type input "0373952469"
type input "bà [PERSON_NAME]"
checkbox input "true"
type input "C6 QUANG TRUNG"
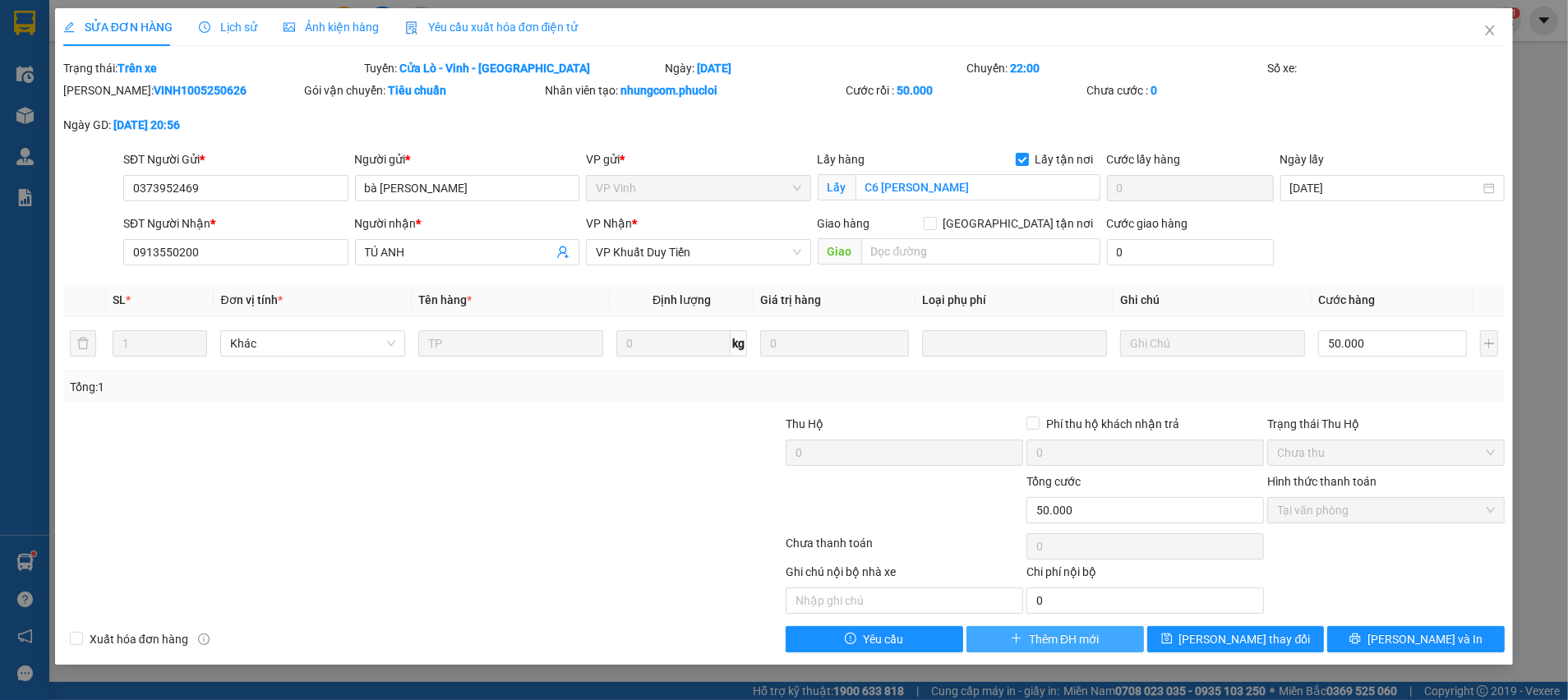
click at [1097, 636] on span "Thêm ĐH mới" at bounding box center [1064, 639] width 70 height 18
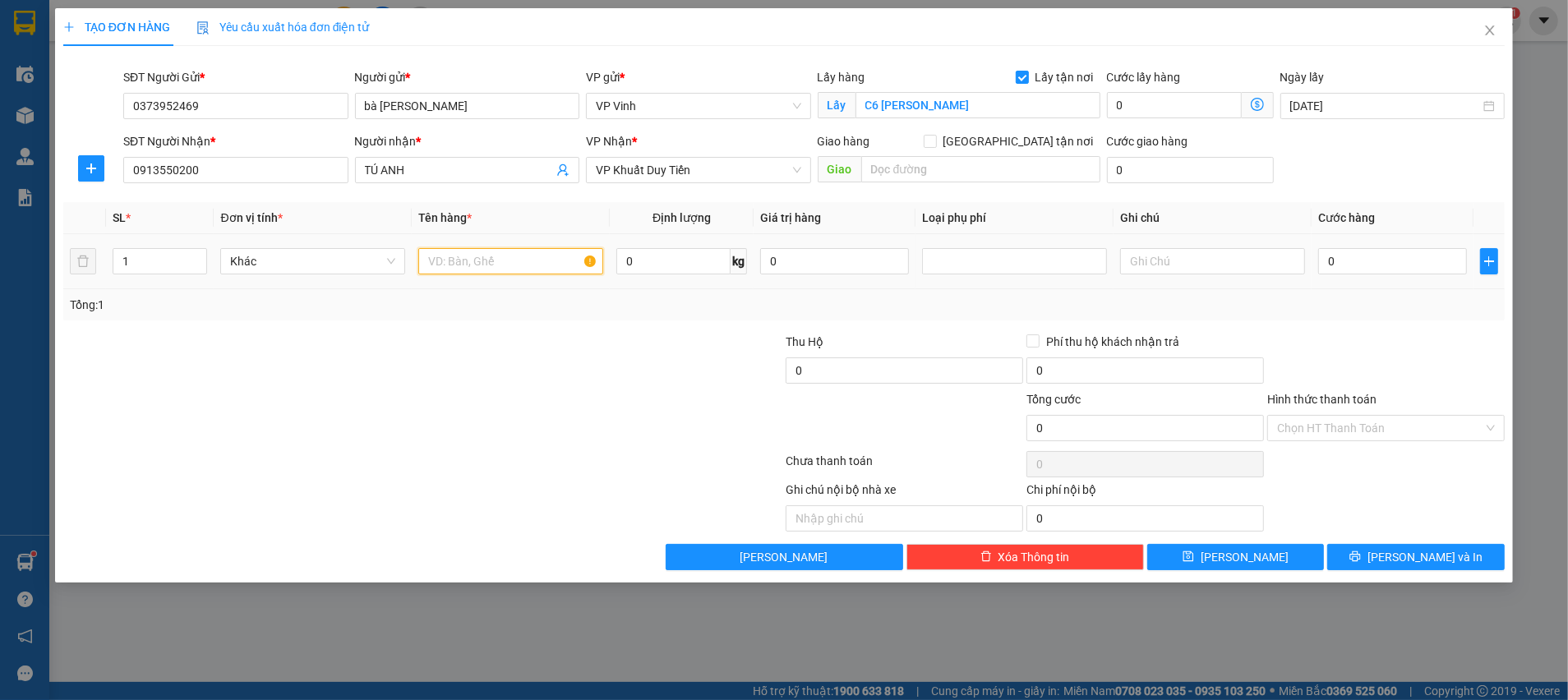
click at [455, 260] on input "text" at bounding box center [511, 262] width 185 height 26
click at [1381, 271] on input "0" at bounding box center [1391, 262] width 148 height 26
click at [1329, 357] on div at bounding box center [1386, 361] width 241 height 58
click at [1359, 439] on div "Chọn HT Thanh Toán" at bounding box center [1386, 428] width 237 height 26
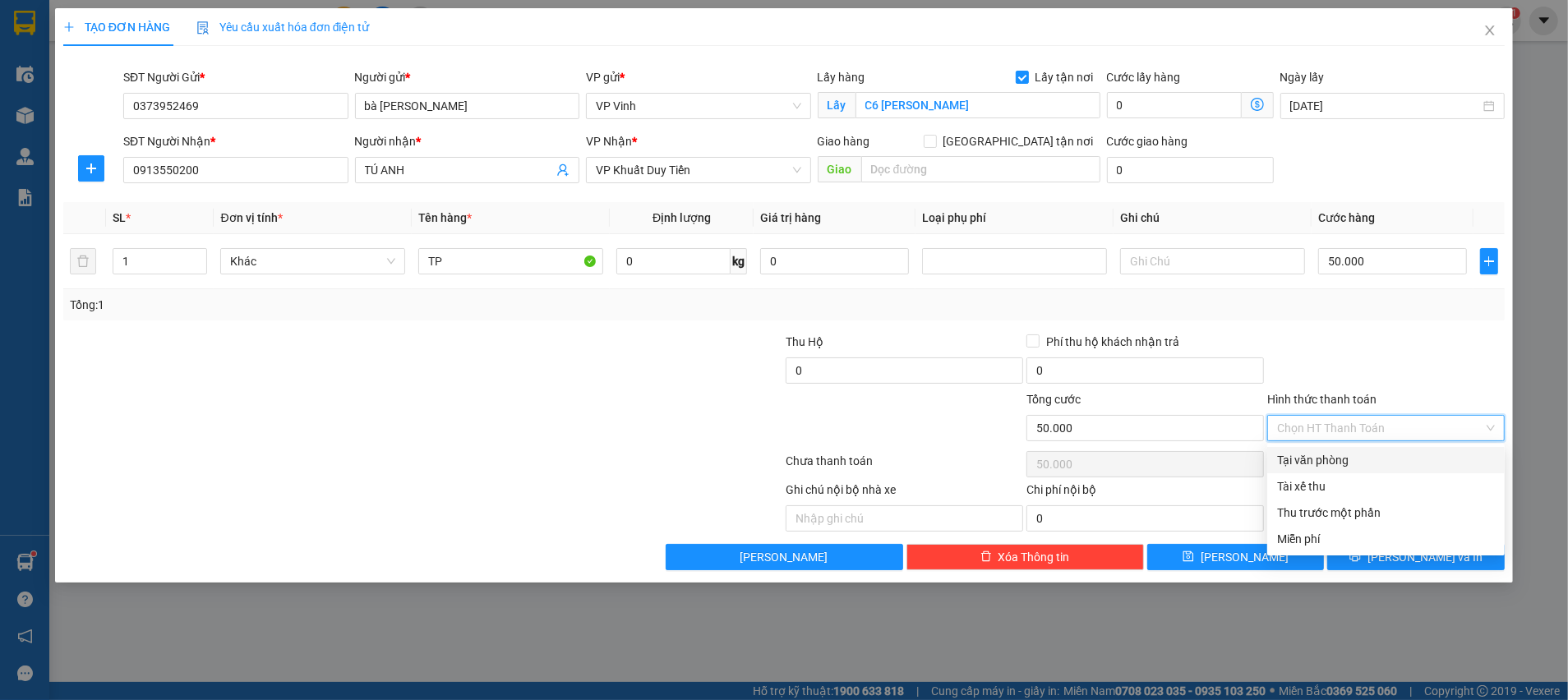
click at [1331, 458] on div "Tại văn phòng" at bounding box center [1386, 460] width 218 height 18
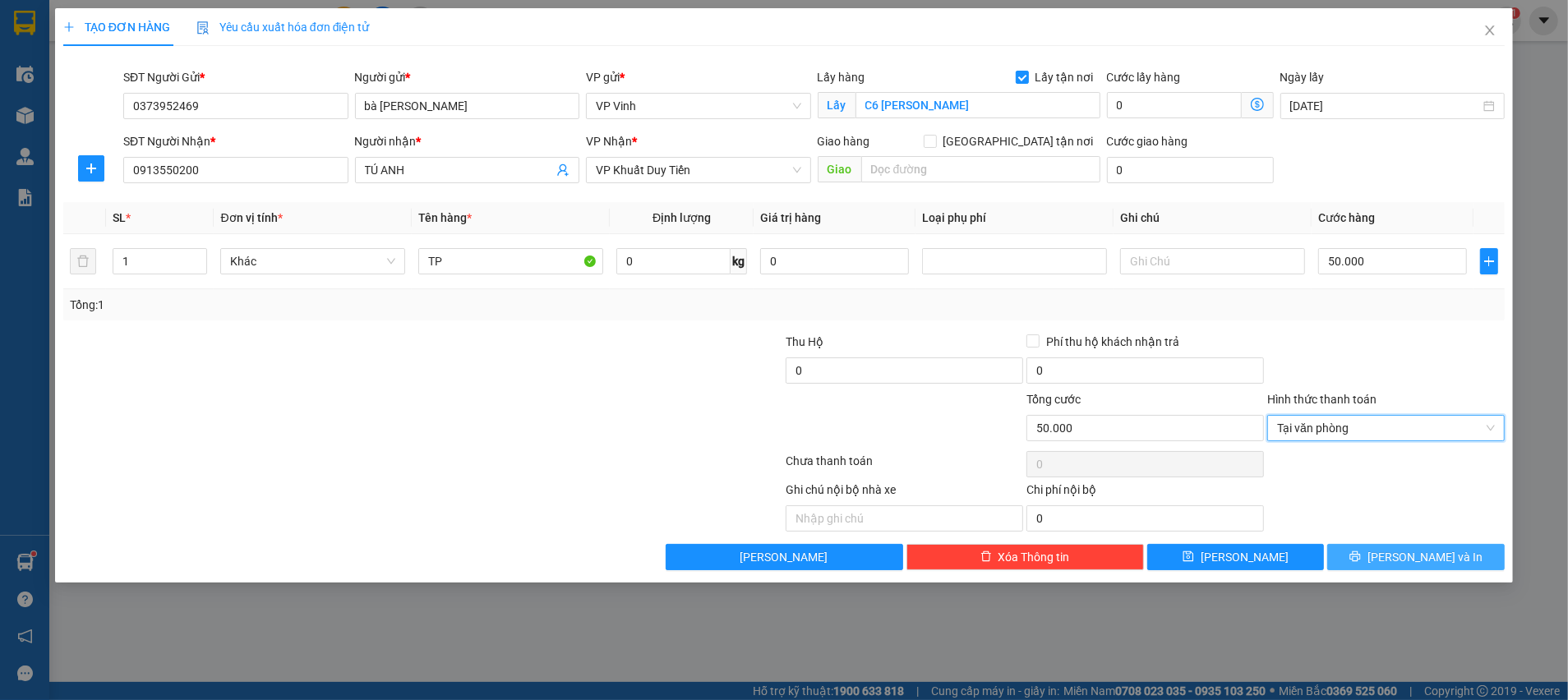
click at [1375, 557] on button "[PERSON_NAME] và In" at bounding box center [1416, 557] width 178 height 26
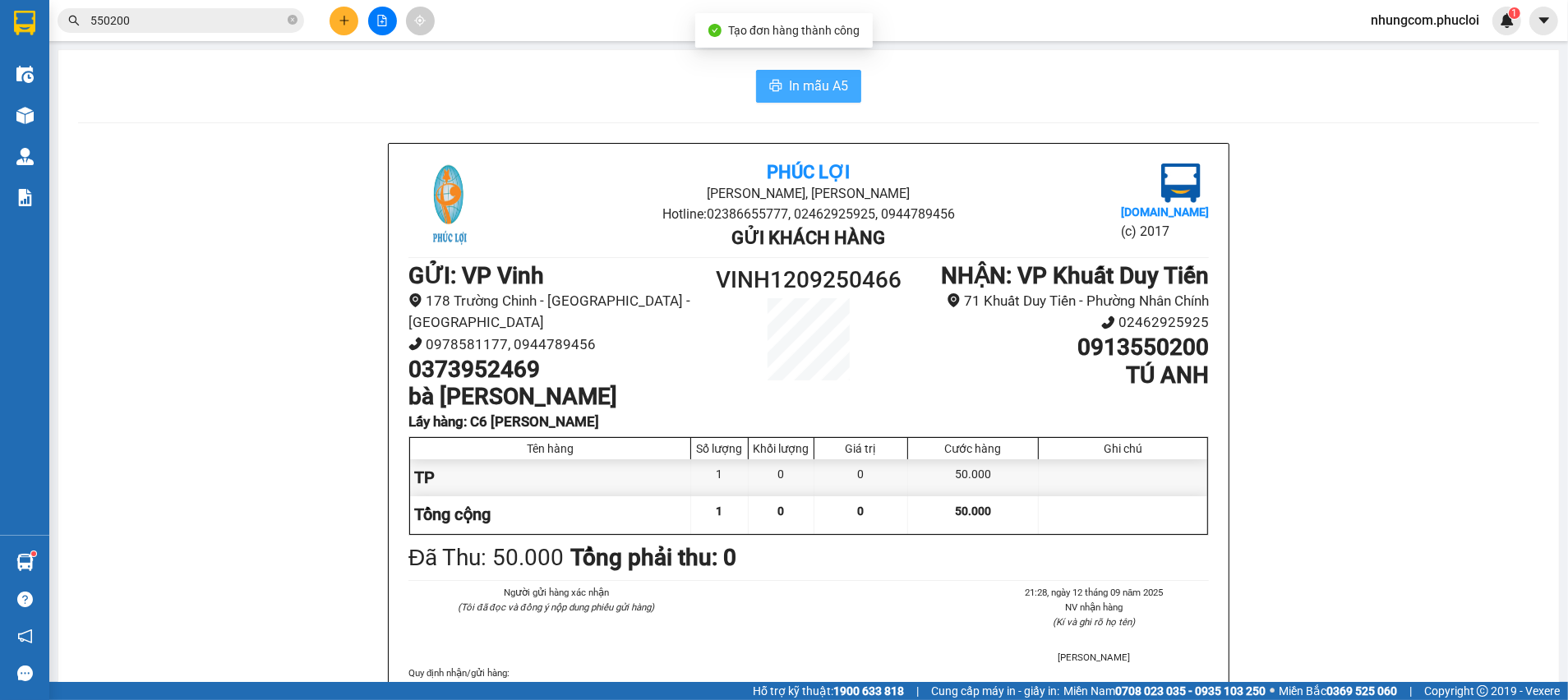
click at [819, 89] on span "In mẫu A5" at bounding box center [818, 86] width 60 height 21
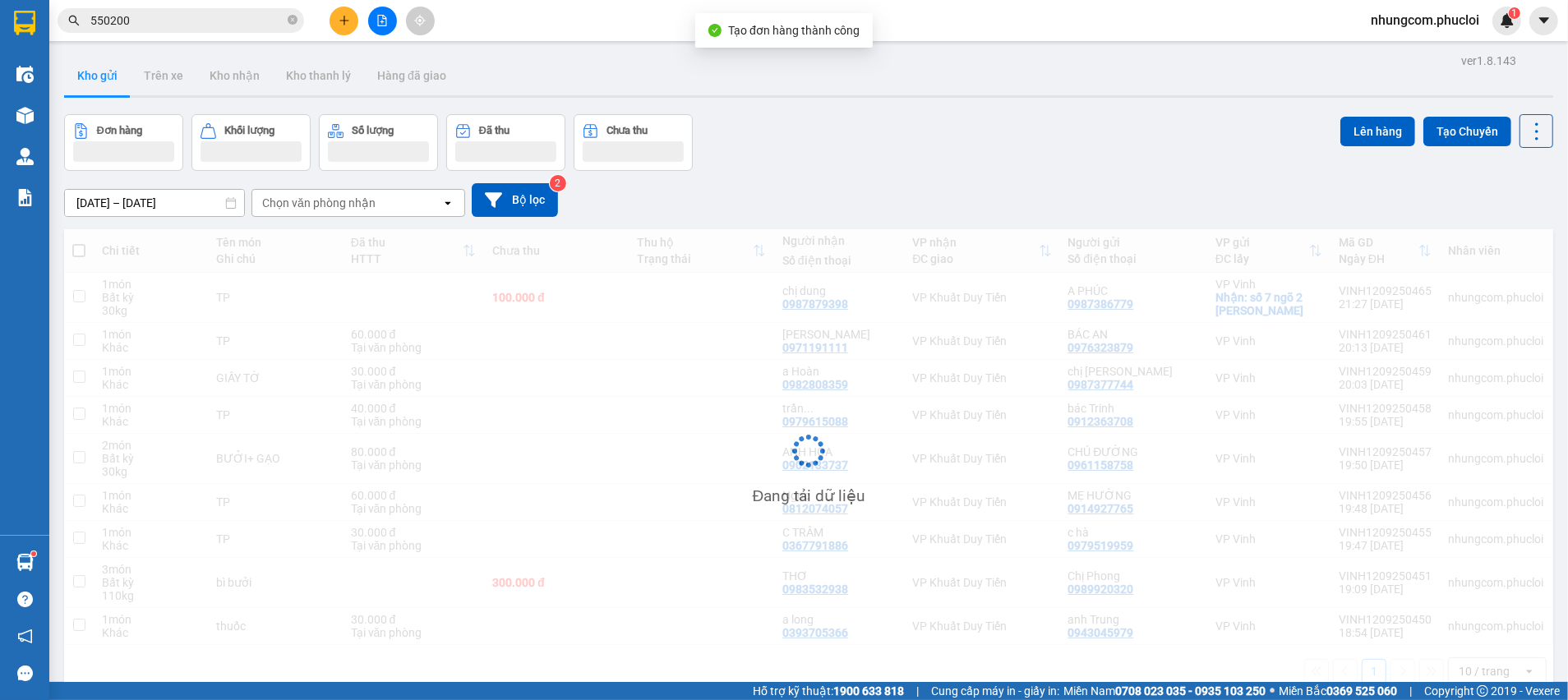
click at [291, 23] on icon "close-circle" at bounding box center [292, 20] width 9 height 9
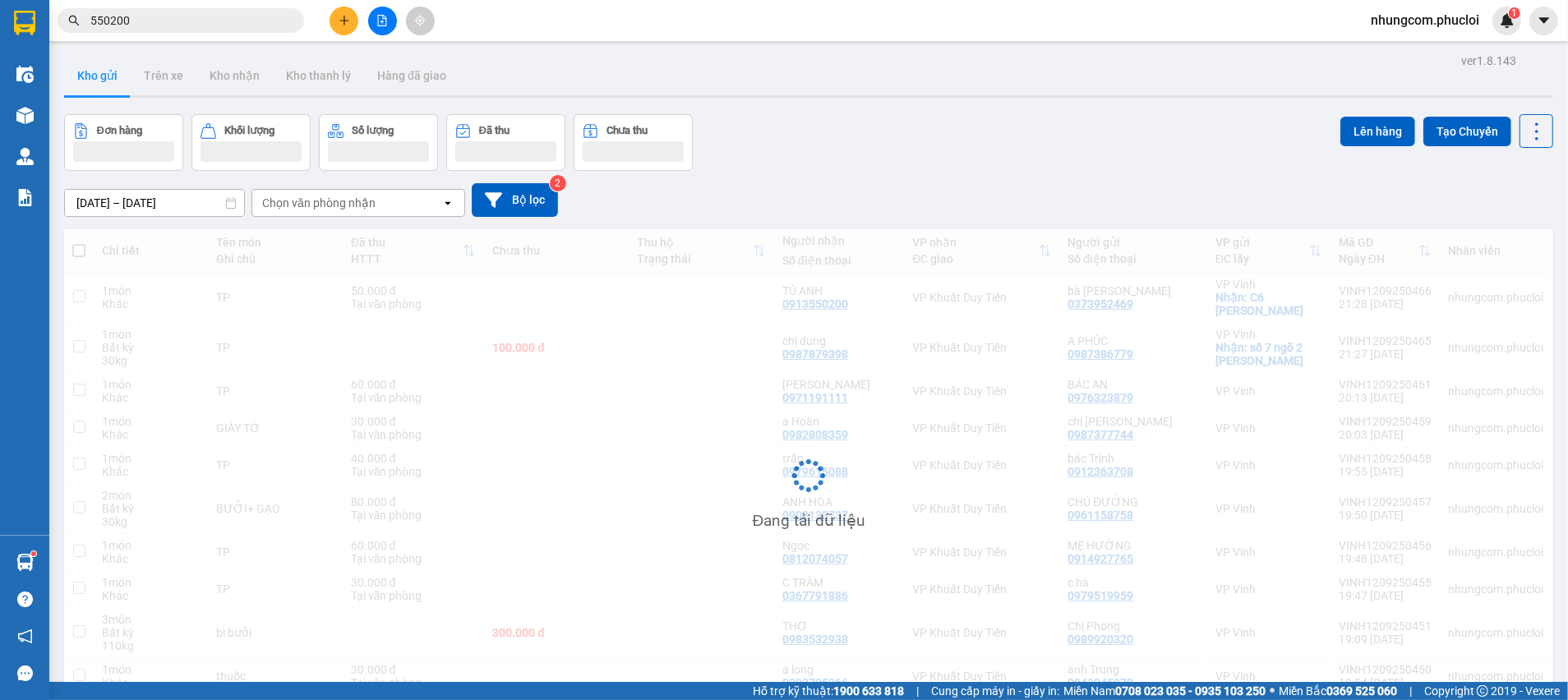
click at [253, 15] on input "550200" at bounding box center [187, 20] width 194 height 18
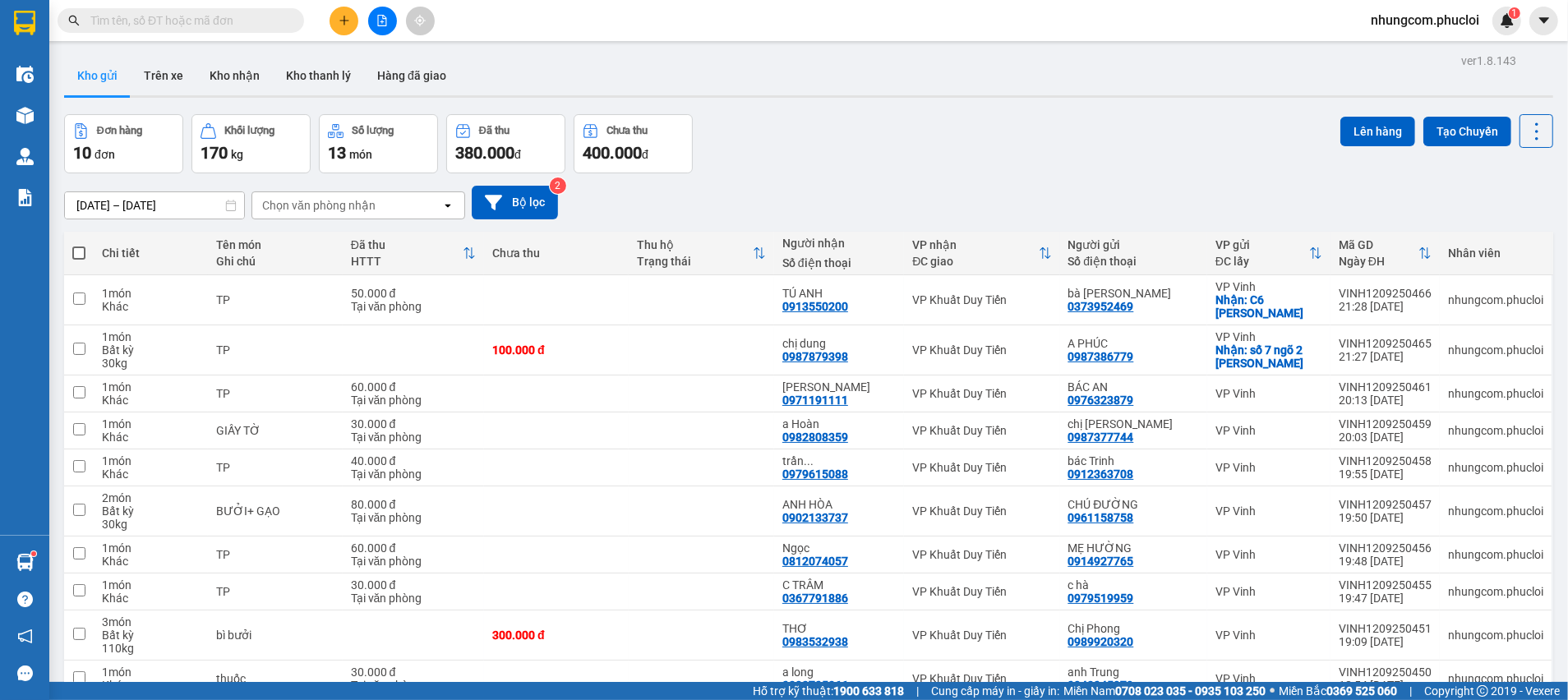
click at [254, 14] on input "text" at bounding box center [187, 20] width 194 height 18
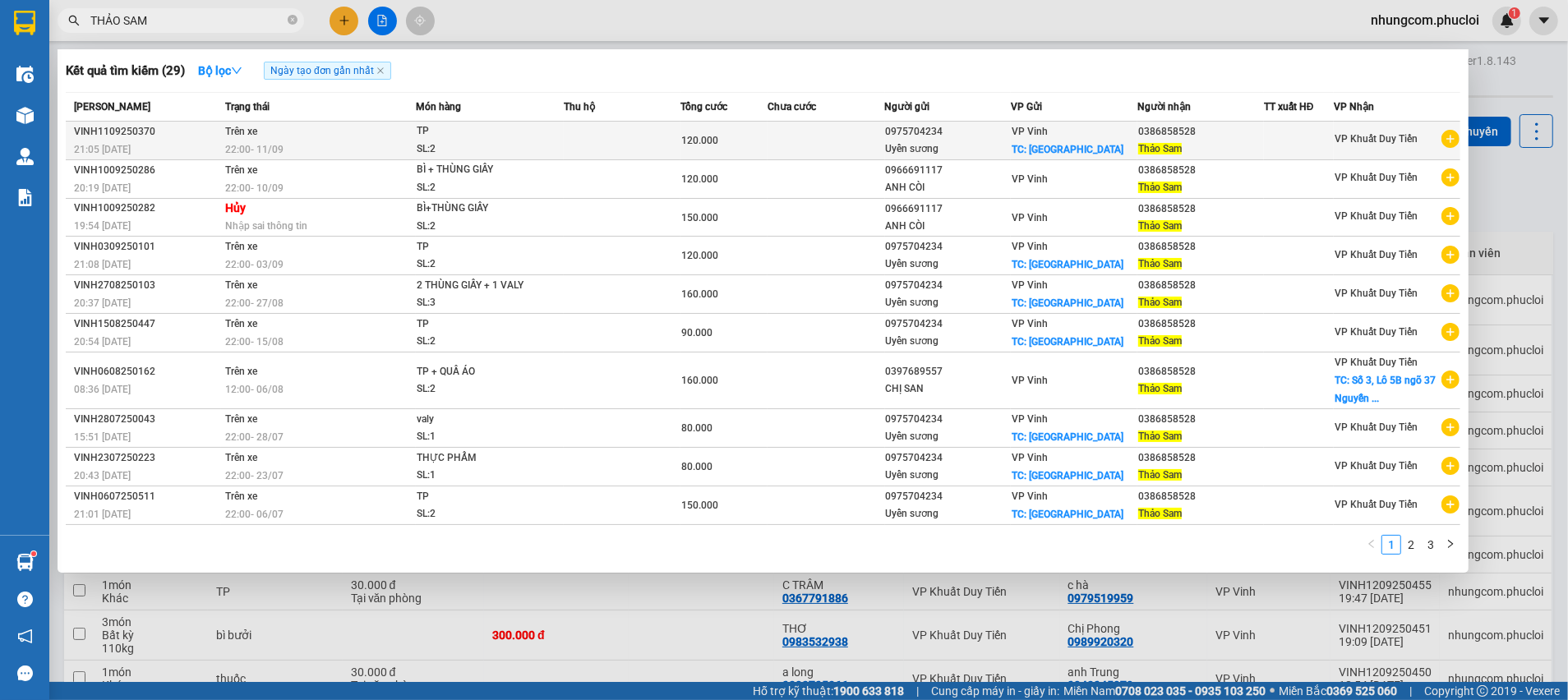
click at [933, 153] on div "Uyển sương" at bounding box center [948, 149] width 125 height 17
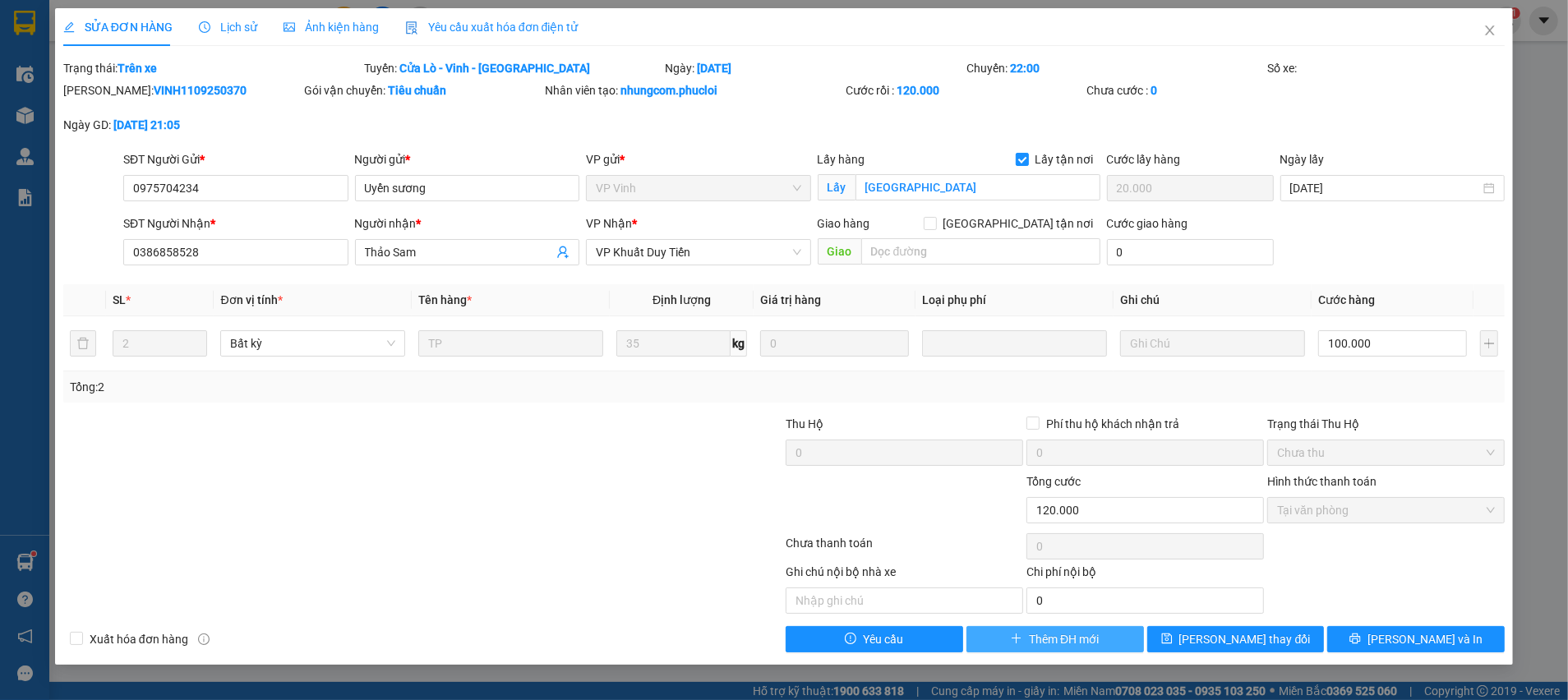
click at [1046, 641] on span "Thêm ĐH mới" at bounding box center [1064, 639] width 70 height 18
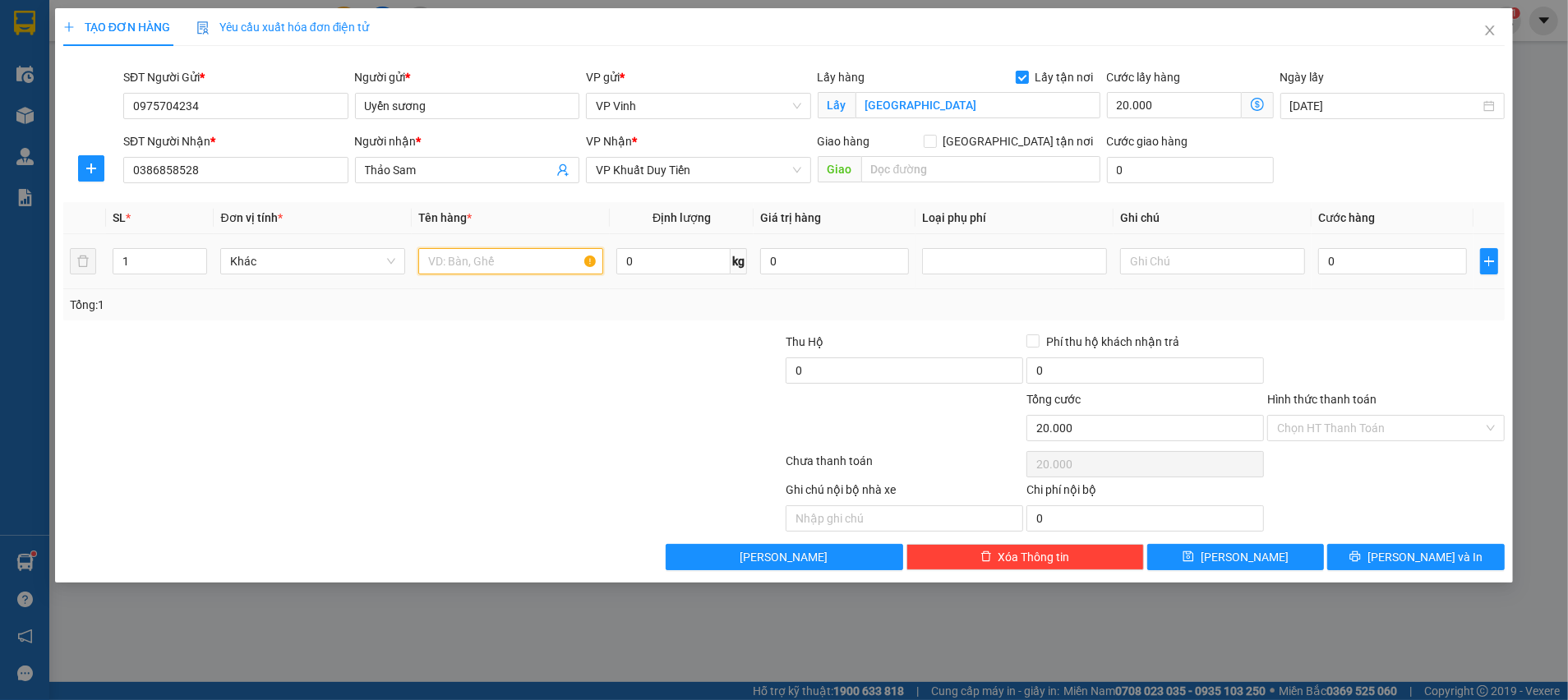
click at [468, 268] on input "text" at bounding box center [511, 262] width 185 height 26
click at [1351, 285] on td "0" at bounding box center [1392, 262] width 162 height 55
click at [1353, 266] on input "0" at bounding box center [1391, 262] width 148 height 26
click at [696, 252] on input "0" at bounding box center [673, 262] width 114 height 26
click at [669, 327] on div "Transit Pickup Surcharge Ids Transit Deliver Surcharge Ids Transit Deliver Surc…" at bounding box center [784, 315] width 1441 height 511
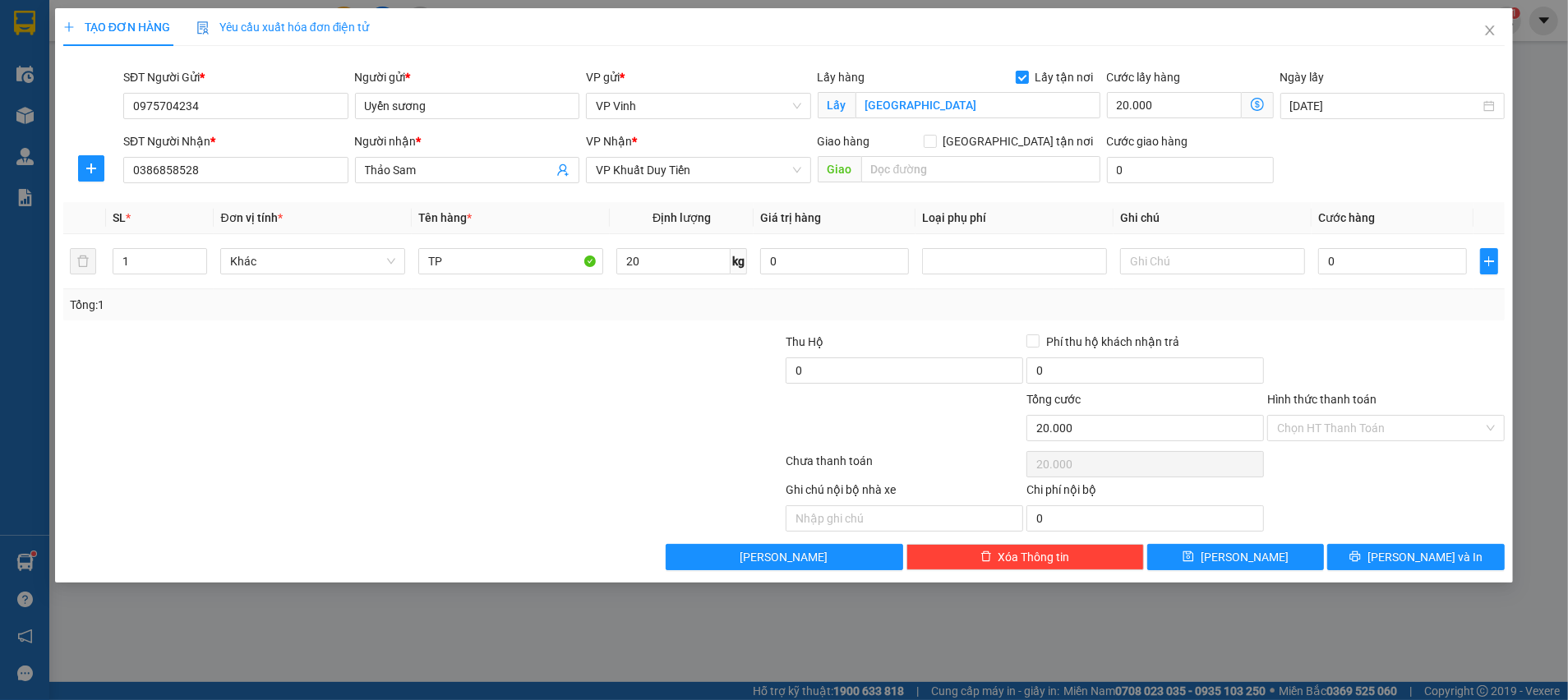
click at [1404, 306] on div "Tổng: 1" at bounding box center [784, 304] width 1428 height 18
click at [1361, 269] on input "0" at bounding box center [1391, 262] width 148 height 26
click at [1360, 268] on input "0" at bounding box center [1391, 262] width 148 height 26
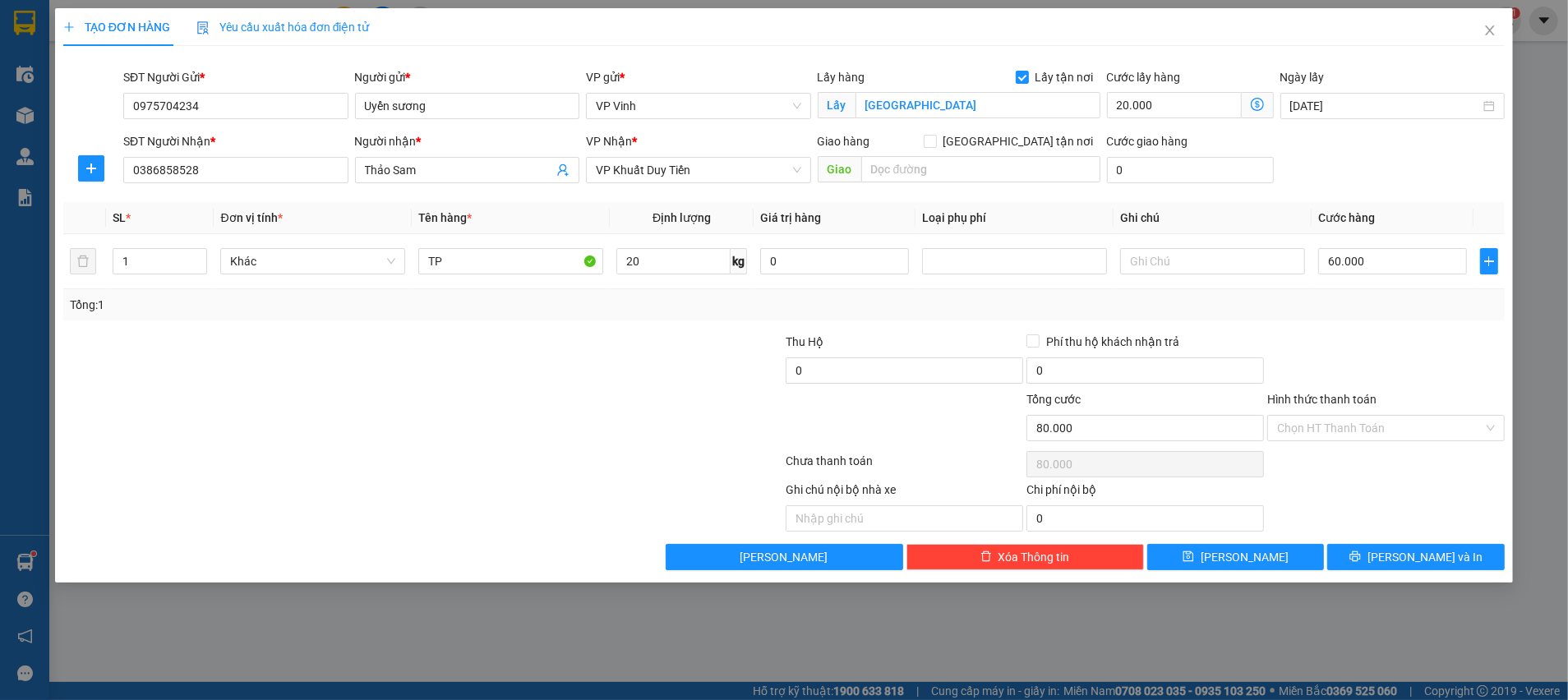
click at [1343, 369] on div at bounding box center [1386, 361] width 241 height 58
click at [1348, 465] on div "Chọn HT Thanh Toán" at bounding box center [1386, 464] width 241 height 33
click at [1362, 441] on div "Hình thức thanh toán Chọn HT Thanh Toán" at bounding box center [1386, 418] width 237 height 58
click at [1362, 437] on input "Hình thức thanh toán" at bounding box center [1380, 428] width 206 height 25
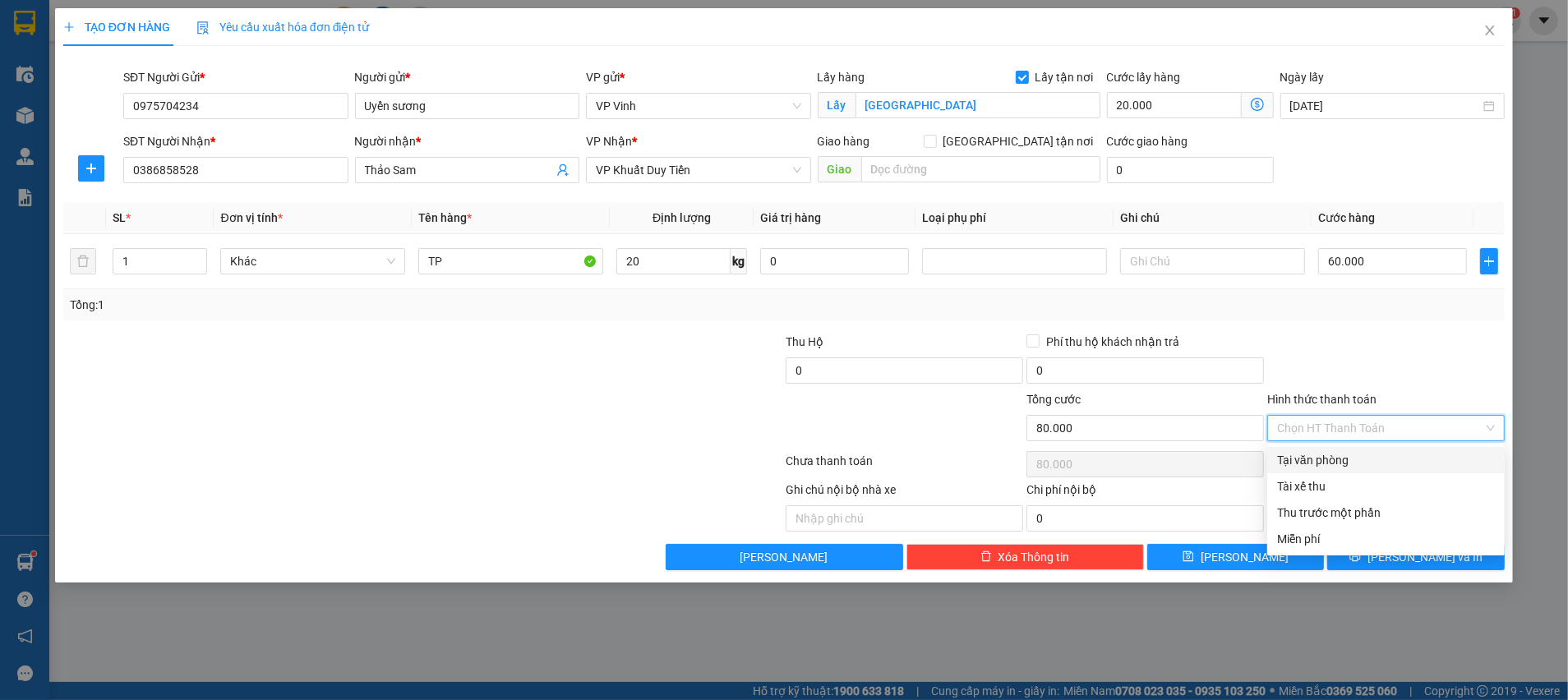
click at [1344, 459] on div "Tại văn phòng" at bounding box center [1386, 460] width 218 height 18
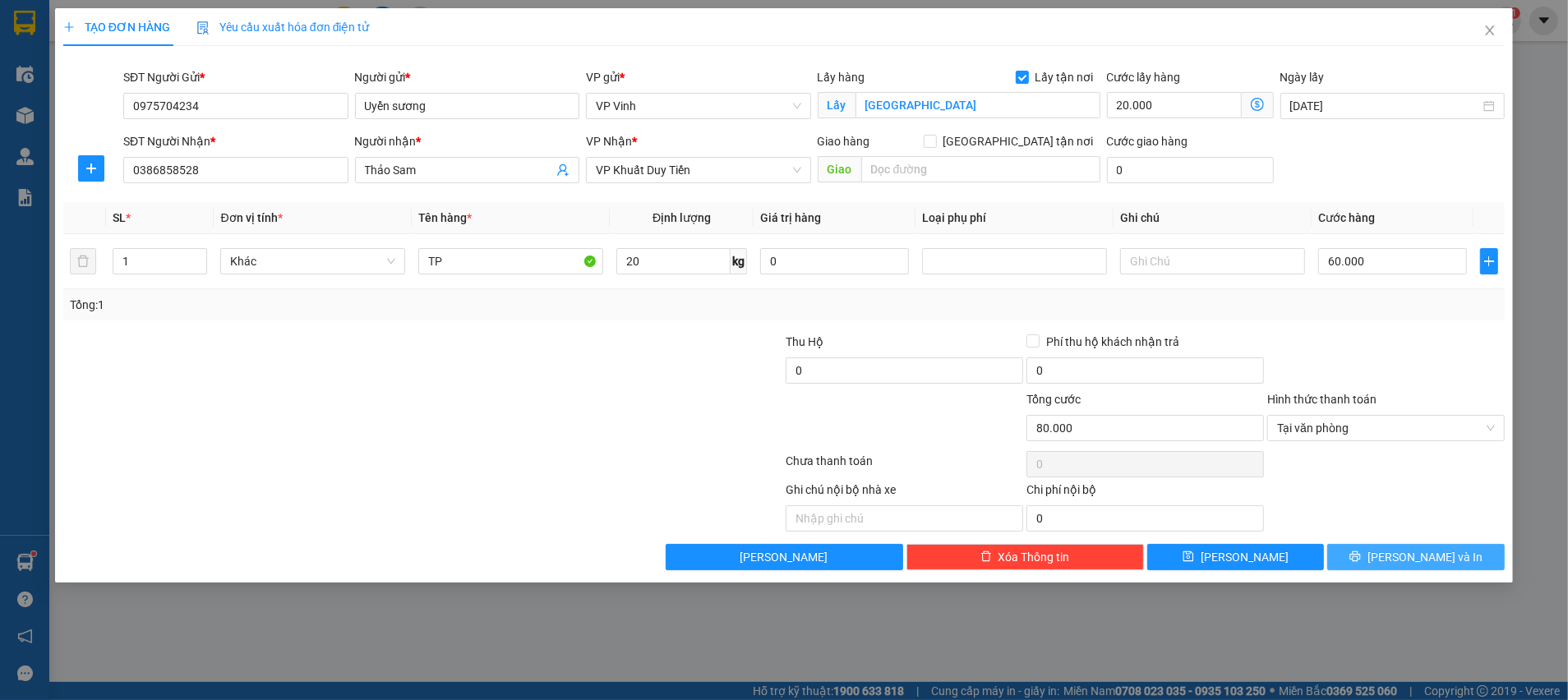
click at [1361, 554] on icon "printer" at bounding box center [1355, 556] width 10 height 10
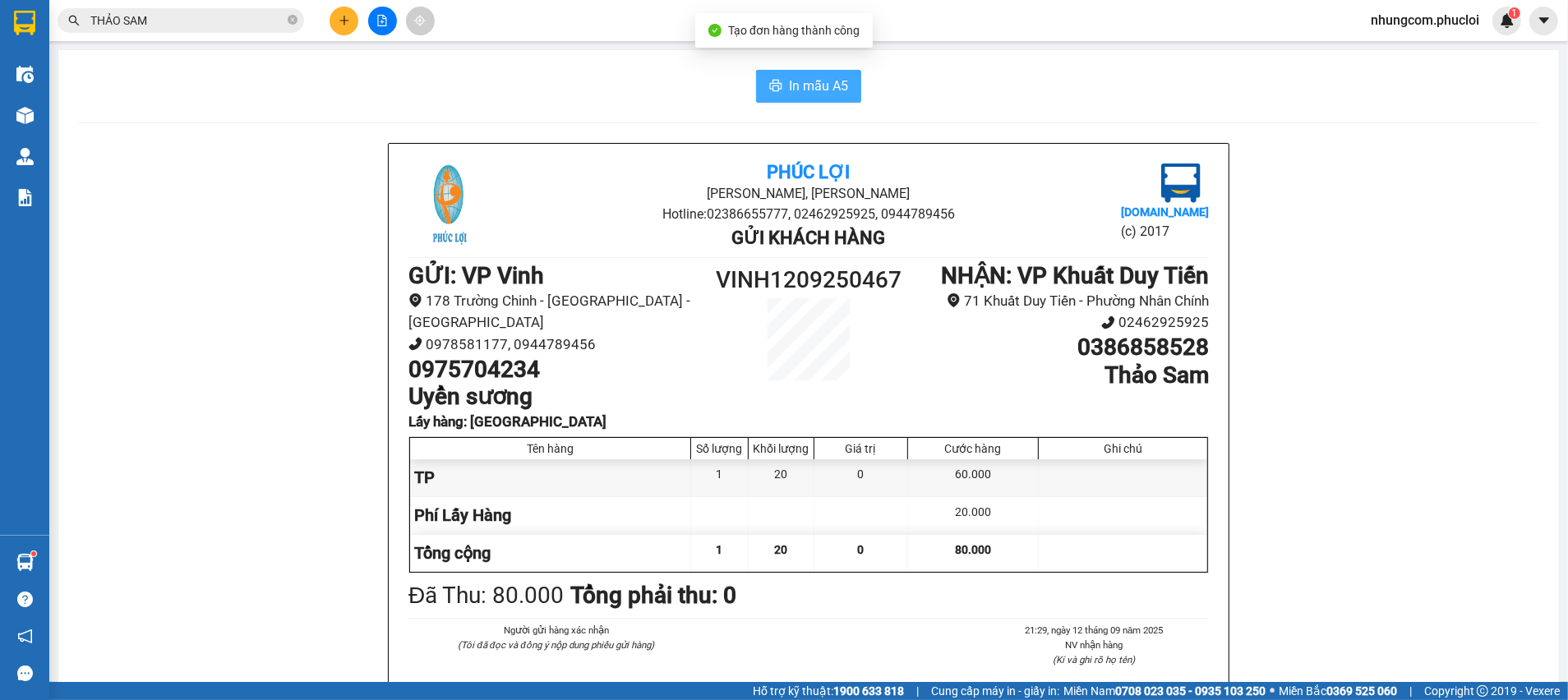
click at [814, 88] on span "In mẫu A5" at bounding box center [818, 86] width 60 height 21
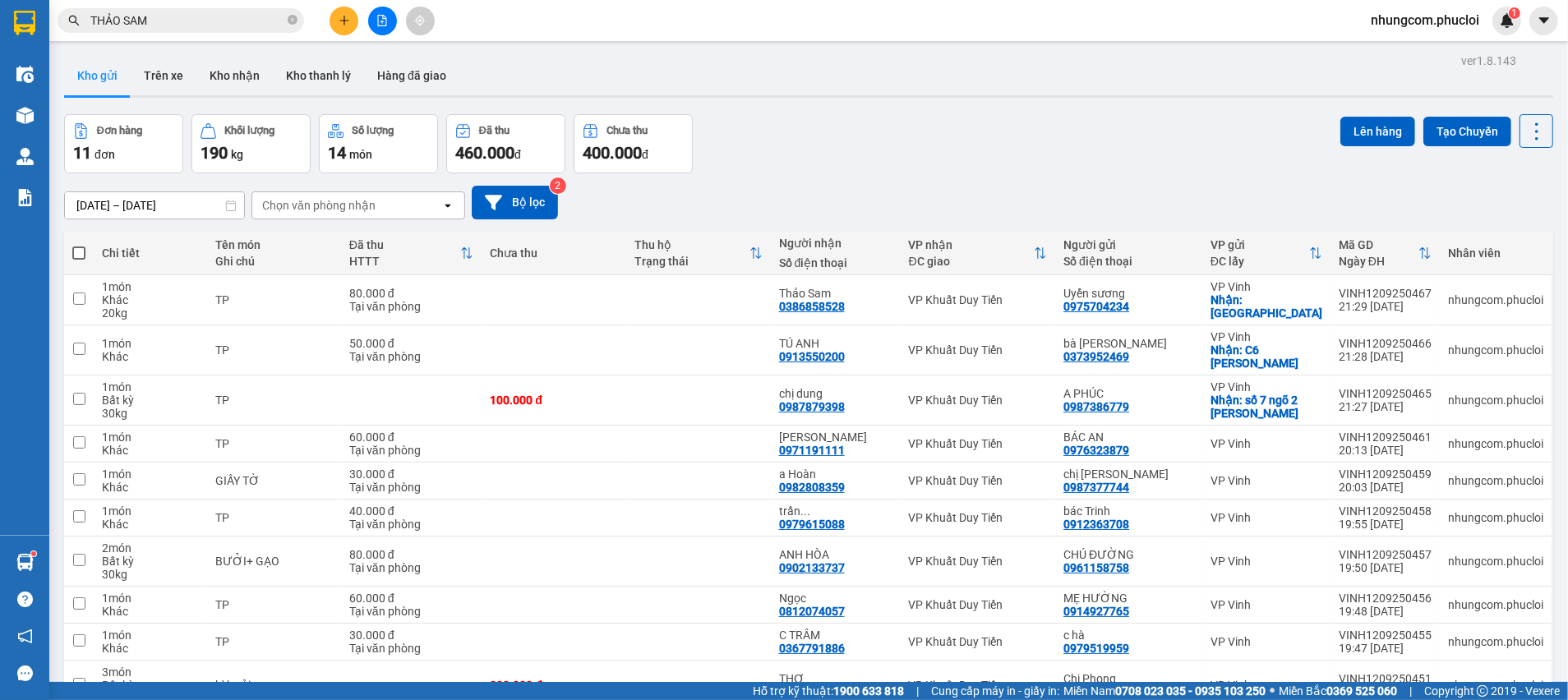
click at [1062, 125] on div "Đơn hàng 11 đơn Khối lượng 190 kg Số lượng 14 món Đã thu 460.000 đ Chưa thu 400…" at bounding box center [809, 144] width 1489 height 60
click at [863, 137] on div "Đơn hàng 11 đơn Khối lượng 190 kg Số lượng 14 món Đã thu 460.000 đ Chưa thu 400…" at bounding box center [809, 144] width 1489 height 60
click at [1451, 299] on icon at bounding box center [1457, 299] width 11 height 11
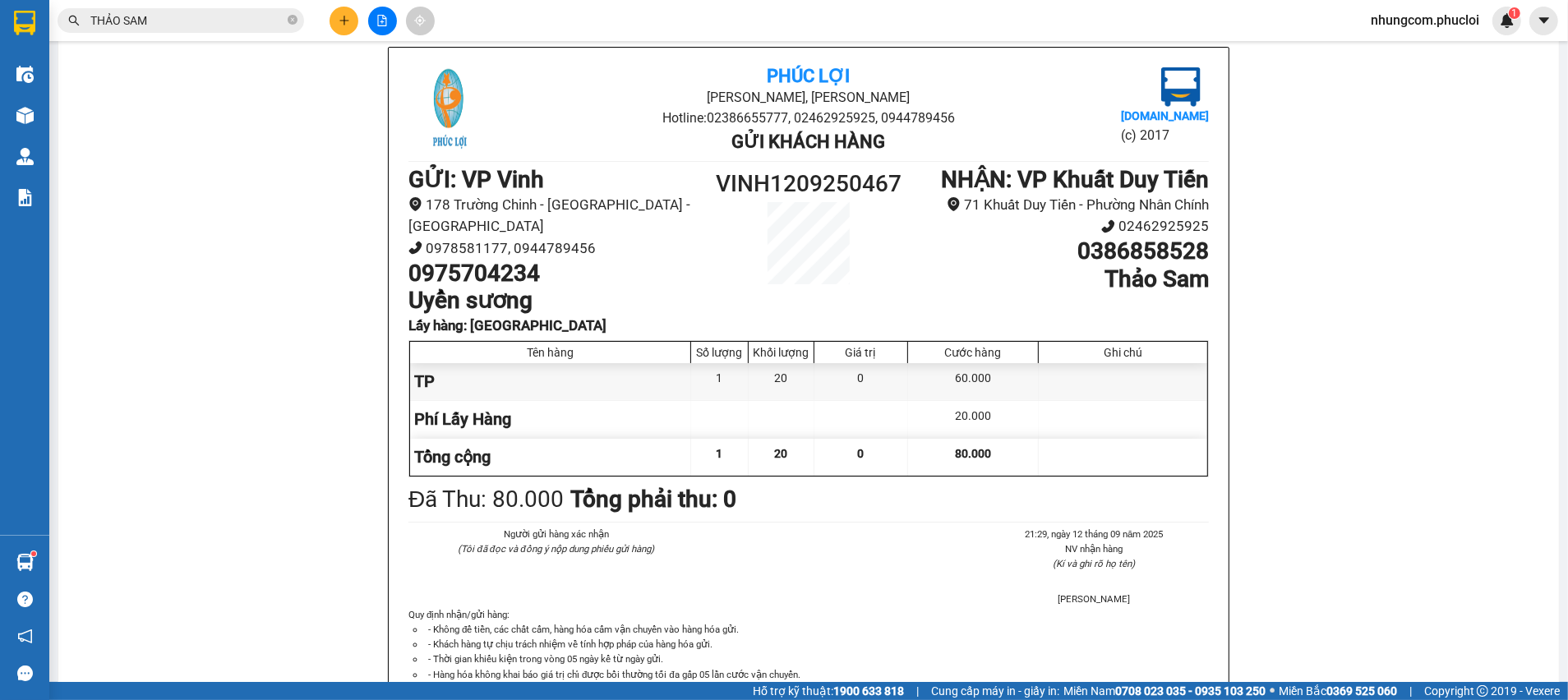
scroll to position [99, 0]
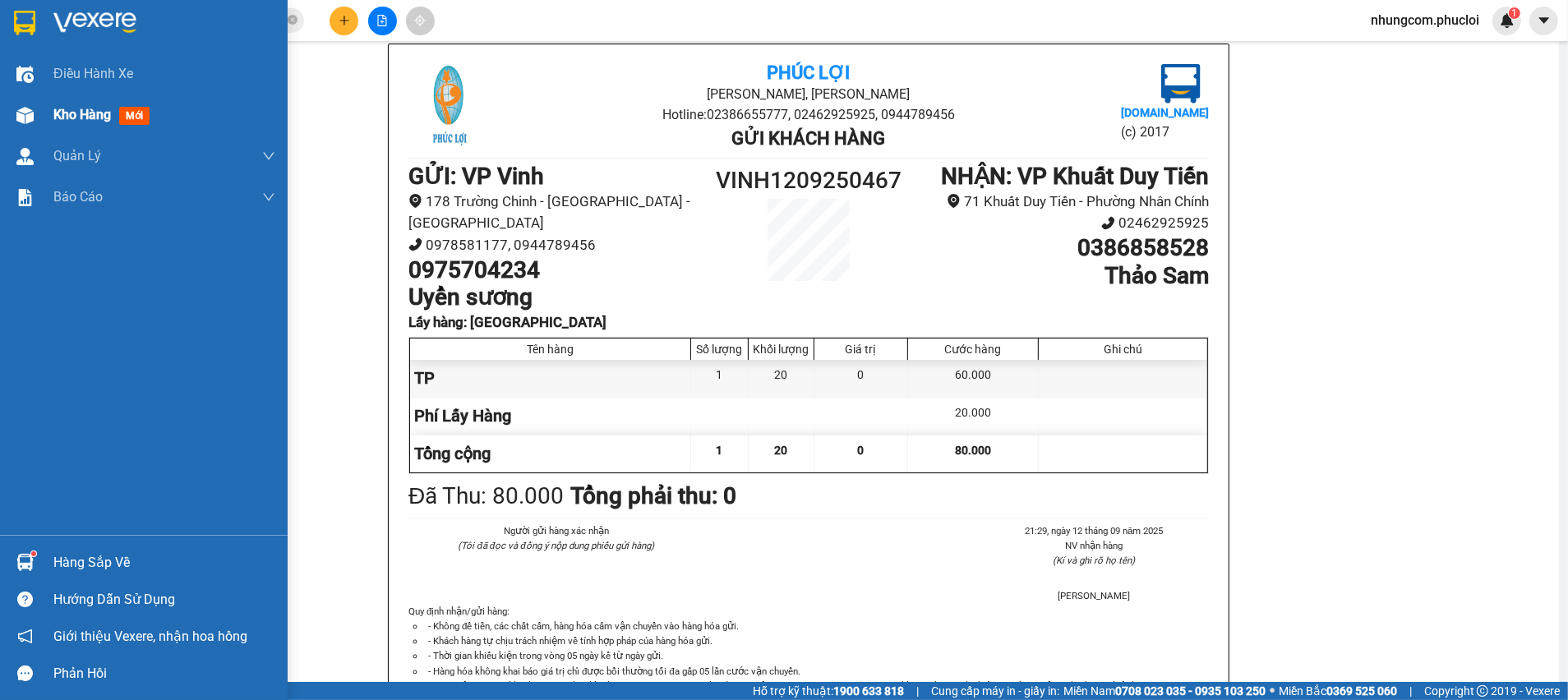
click at [2, 124] on div "Kho hàng mới" at bounding box center [144, 114] width 287 height 41
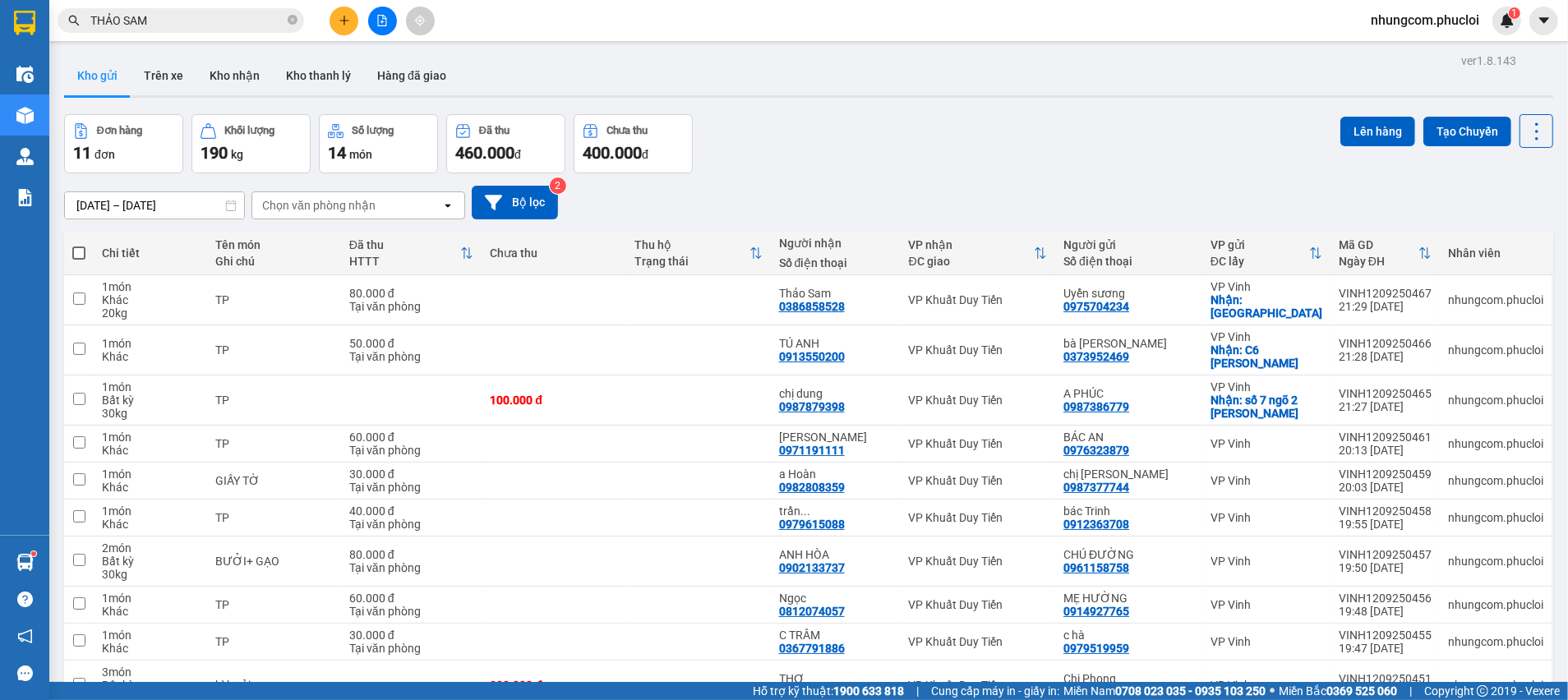
click at [1024, 148] on div "Đơn hàng 11 đơn Khối lượng 190 kg Số lượng 14 món Đã thu 460.000 đ Chưa thu 400…" at bounding box center [809, 144] width 1489 height 60
click at [1011, 193] on div "[DATE] – [DATE] Press the down arrow key to interact with the calendar and sele…" at bounding box center [809, 203] width 1489 height 34
click at [73, 249] on span at bounding box center [79, 253] width 13 height 13
click at [79, 245] on input "checkbox" at bounding box center [79, 245] width 0 height 0
checkbox input "true"
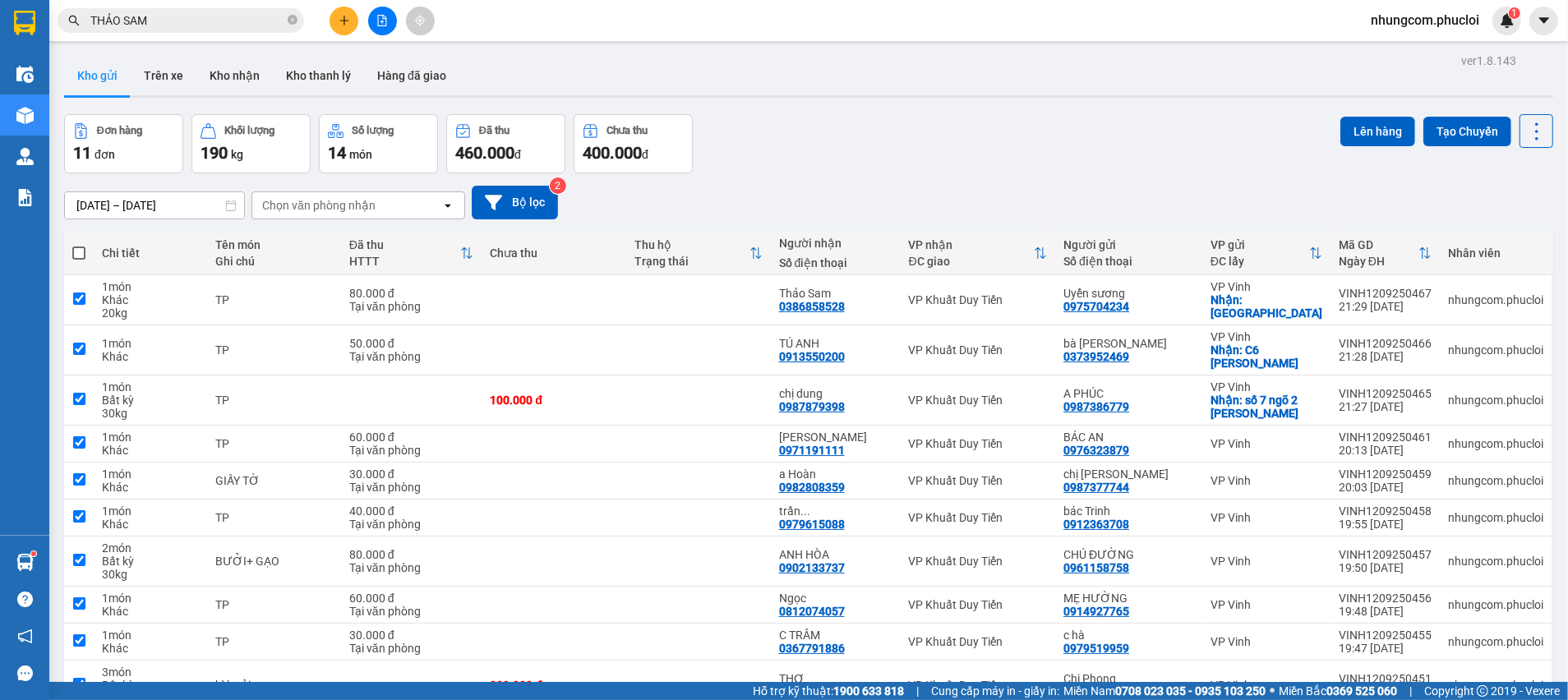
checkbox input "true"
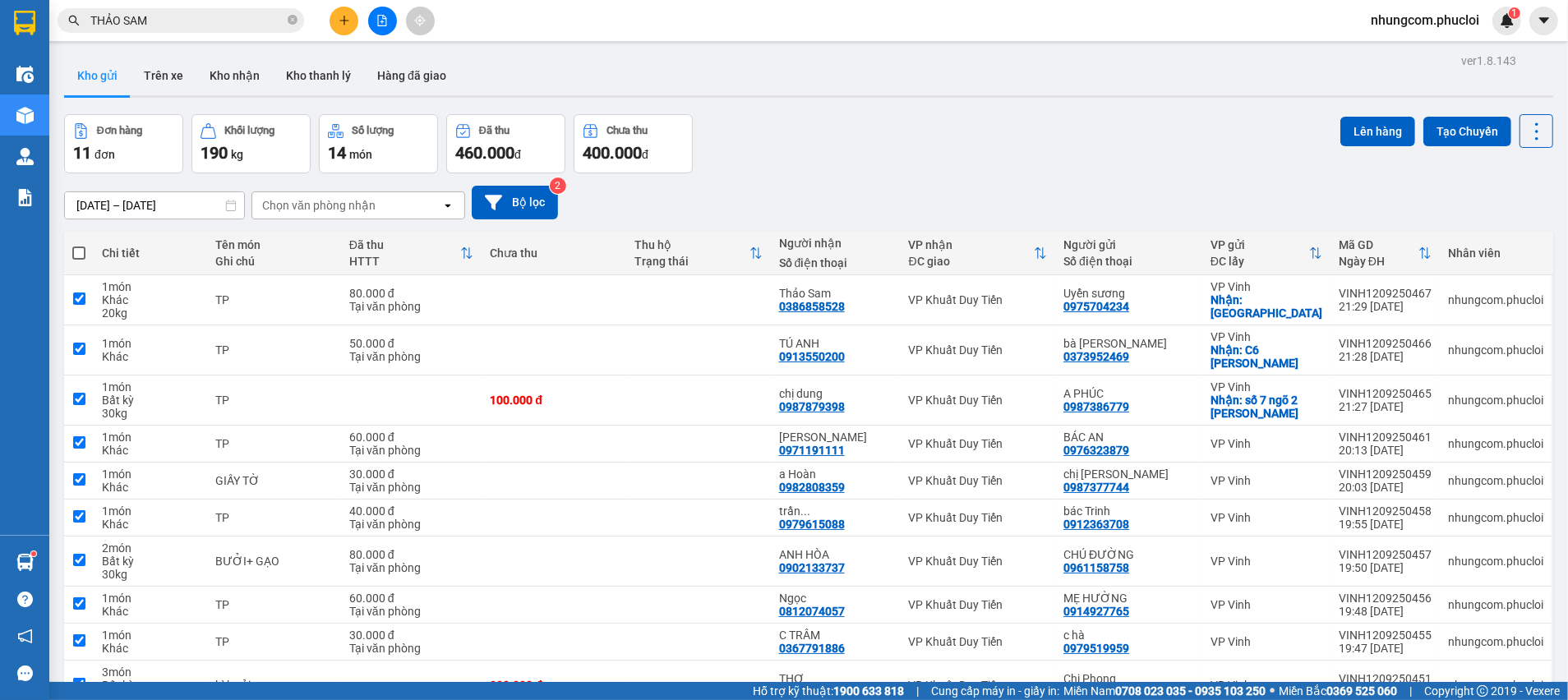
checkbox input "true"
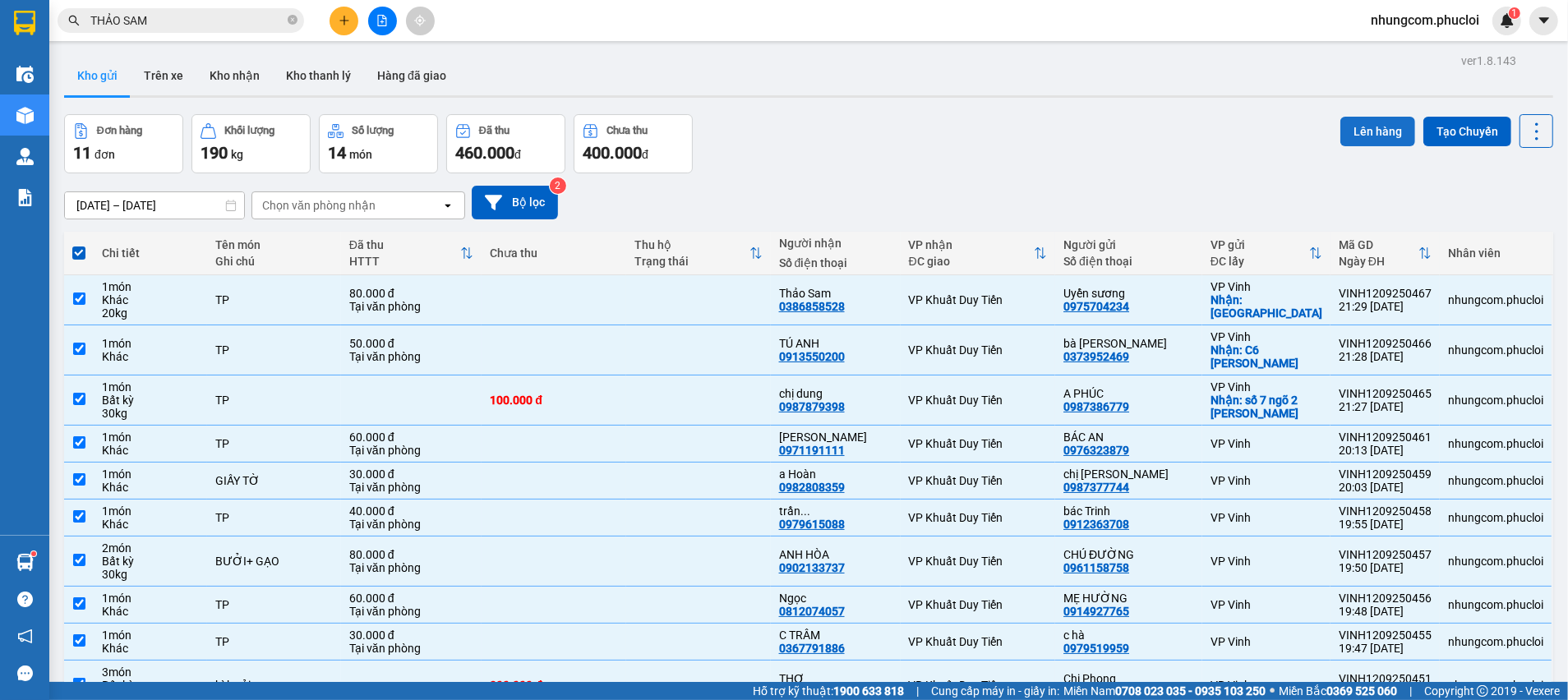
click at [1324, 139] on div "Đơn hàng 11 đơn Khối lượng 190 kg Số lượng 14 món Đã thu 460.000 đ Chưa thu 400…" at bounding box center [809, 144] width 1489 height 60
click at [1340, 139] on button "Lên hàng" at bounding box center [1377, 131] width 75 height 29
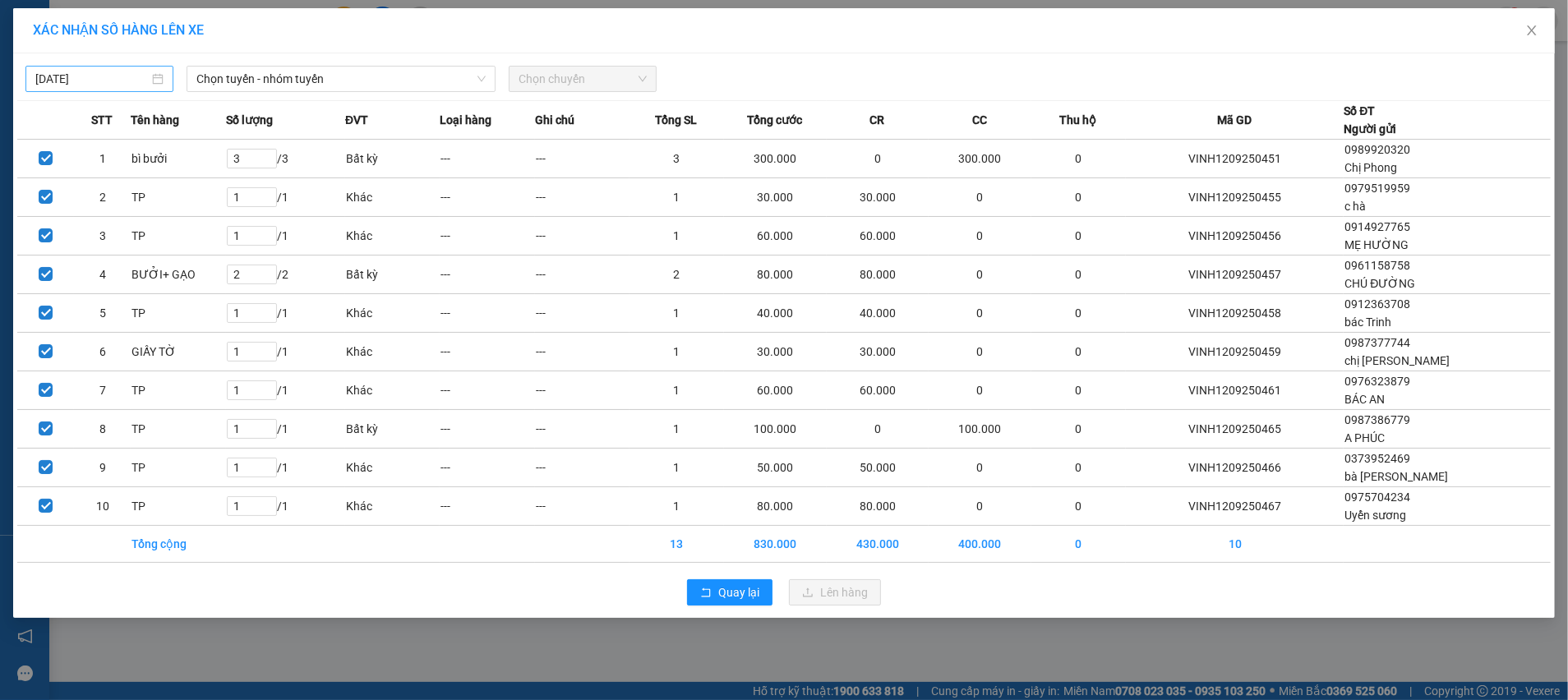
click at [152, 87] on div "[DATE]" at bounding box center [99, 78] width 128 height 18
type input "[DATE]"
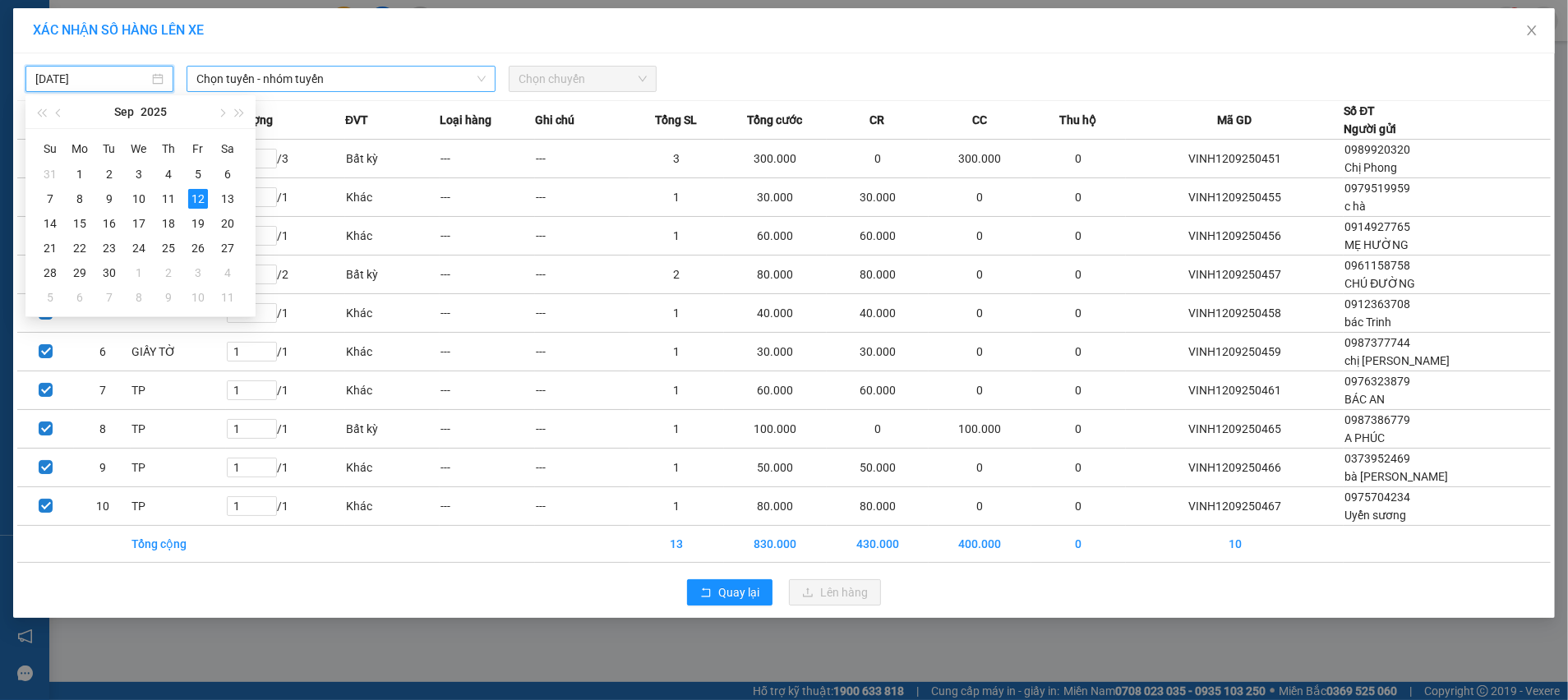
click at [296, 91] on span "Chọn tuyến - nhóm tuyến" at bounding box center [341, 78] width 289 height 25
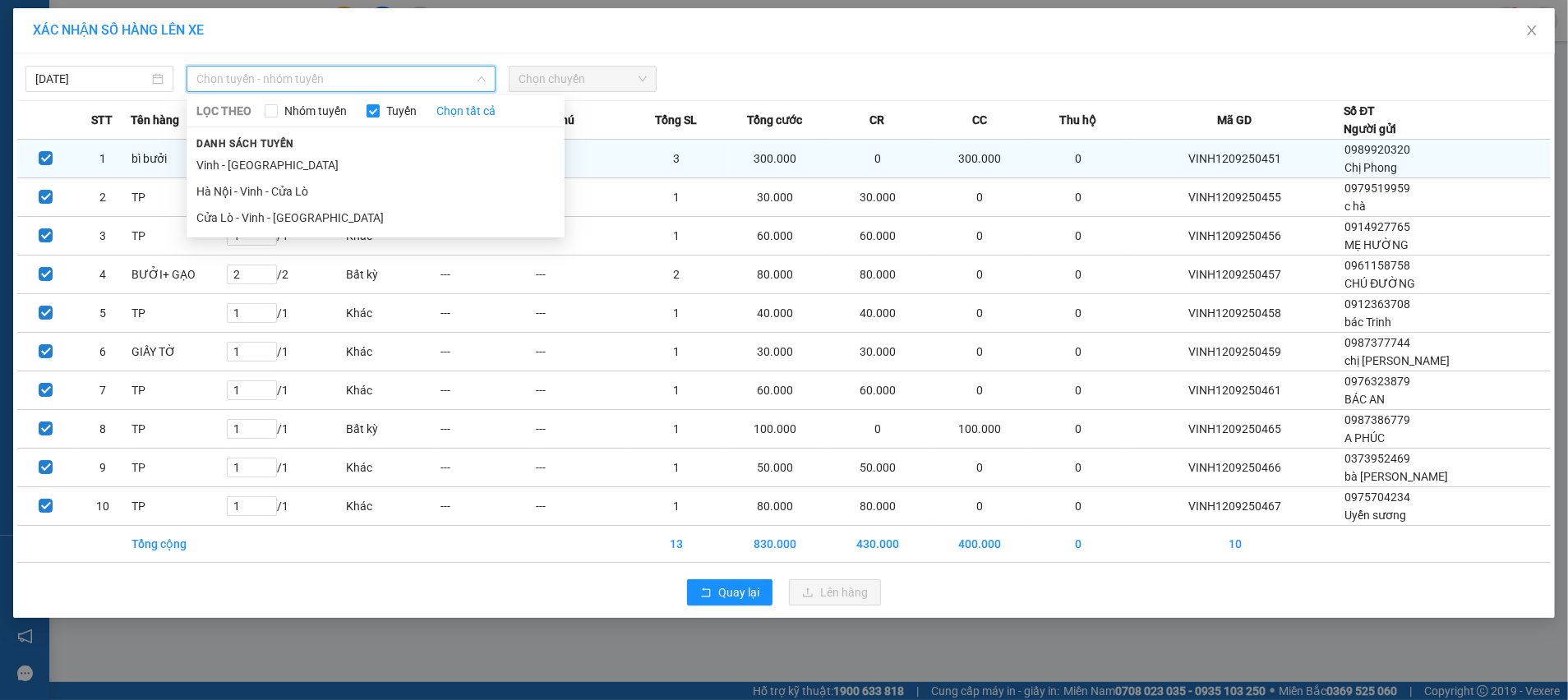
drag, startPoint x: 297, startPoint y: 211, endPoint x: 490, endPoint y: 169, distance: 197.5
click at [297, 212] on li "Cửa Lò - Vinh - [GEOGRAPHIC_DATA]" at bounding box center [375, 218] width 378 height 26
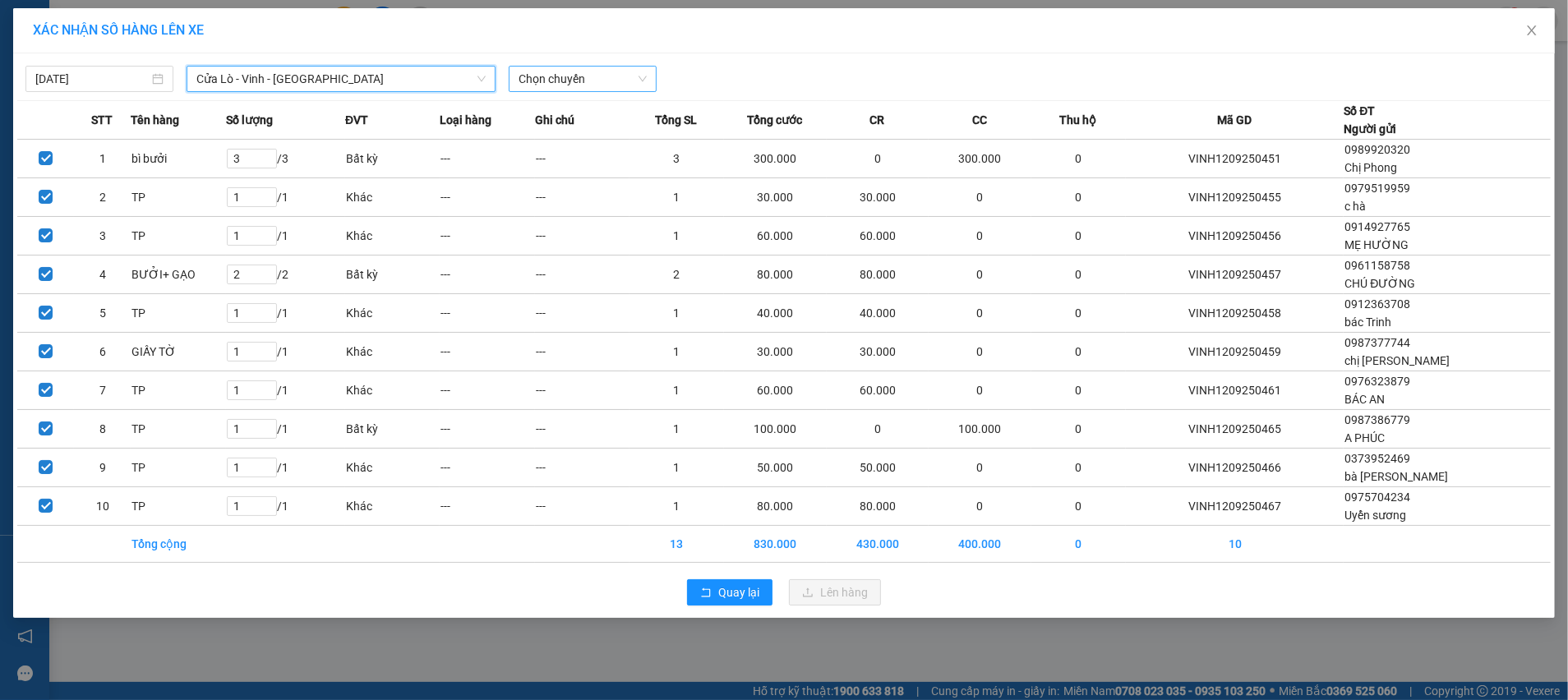
click at [612, 79] on span "Chọn chuyến" at bounding box center [583, 78] width 128 height 25
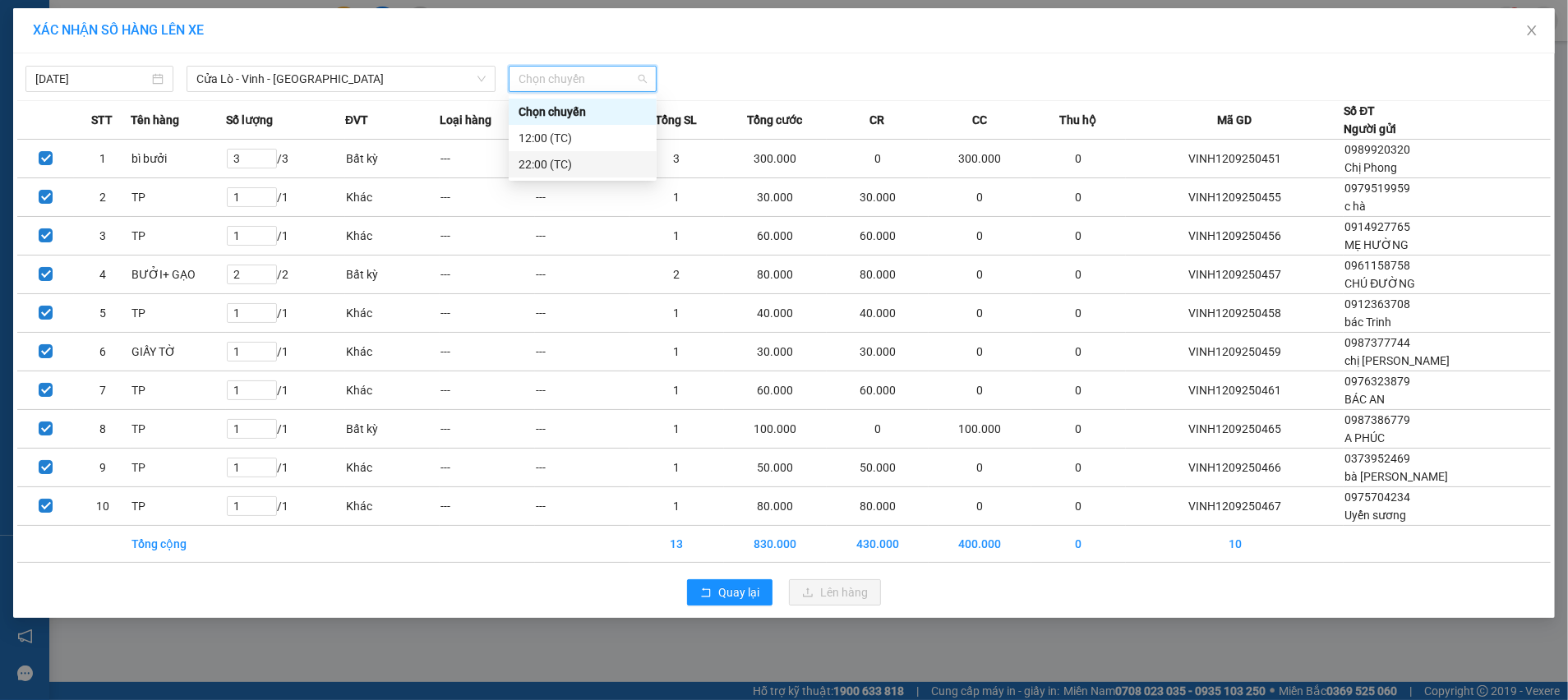
click at [581, 163] on div "22:00 (TC)" at bounding box center [583, 163] width 128 height 18
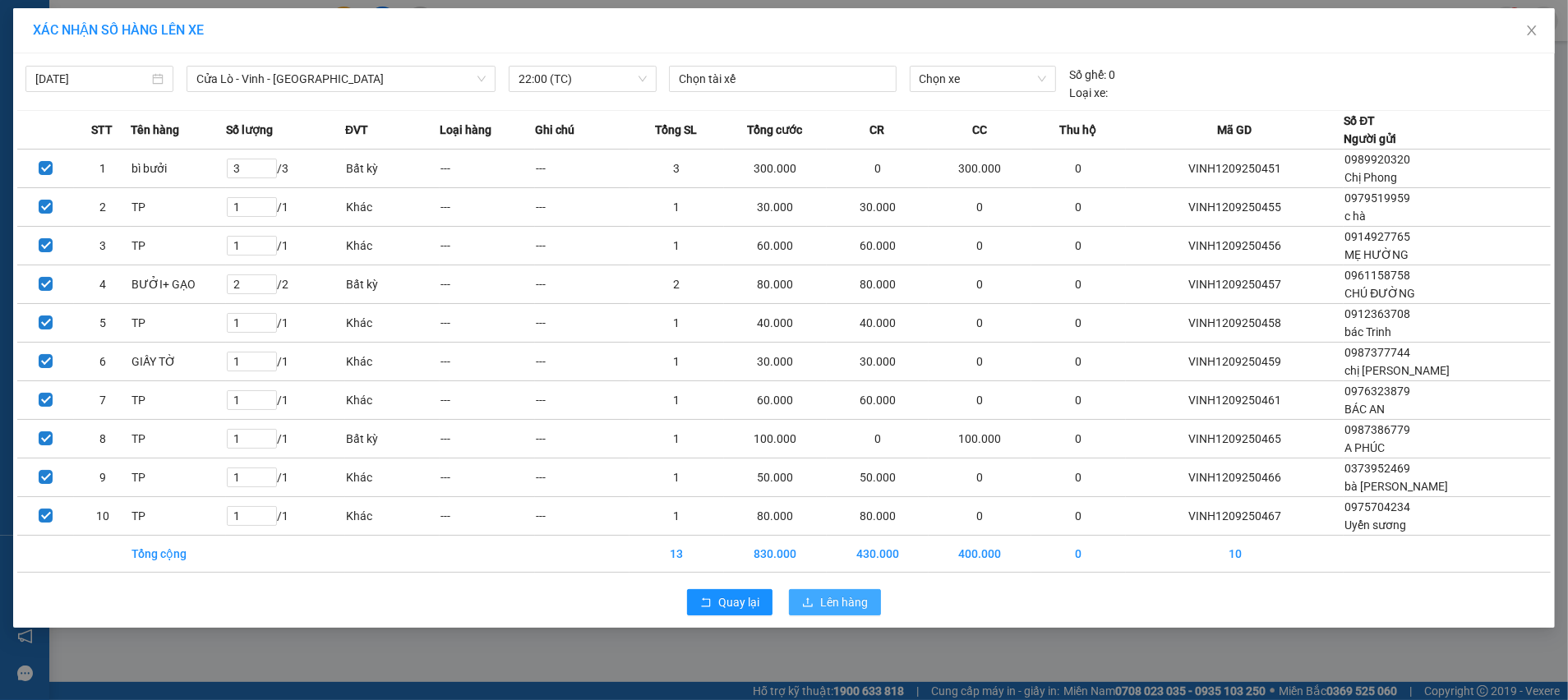
click at [837, 615] on div "Quay lại Lên hàng" at bounding box center [783, 602] width 1533 height 43
click at [833, 609] on span "Lên hàng" at bounding box center [844, 602] width 47 height 18
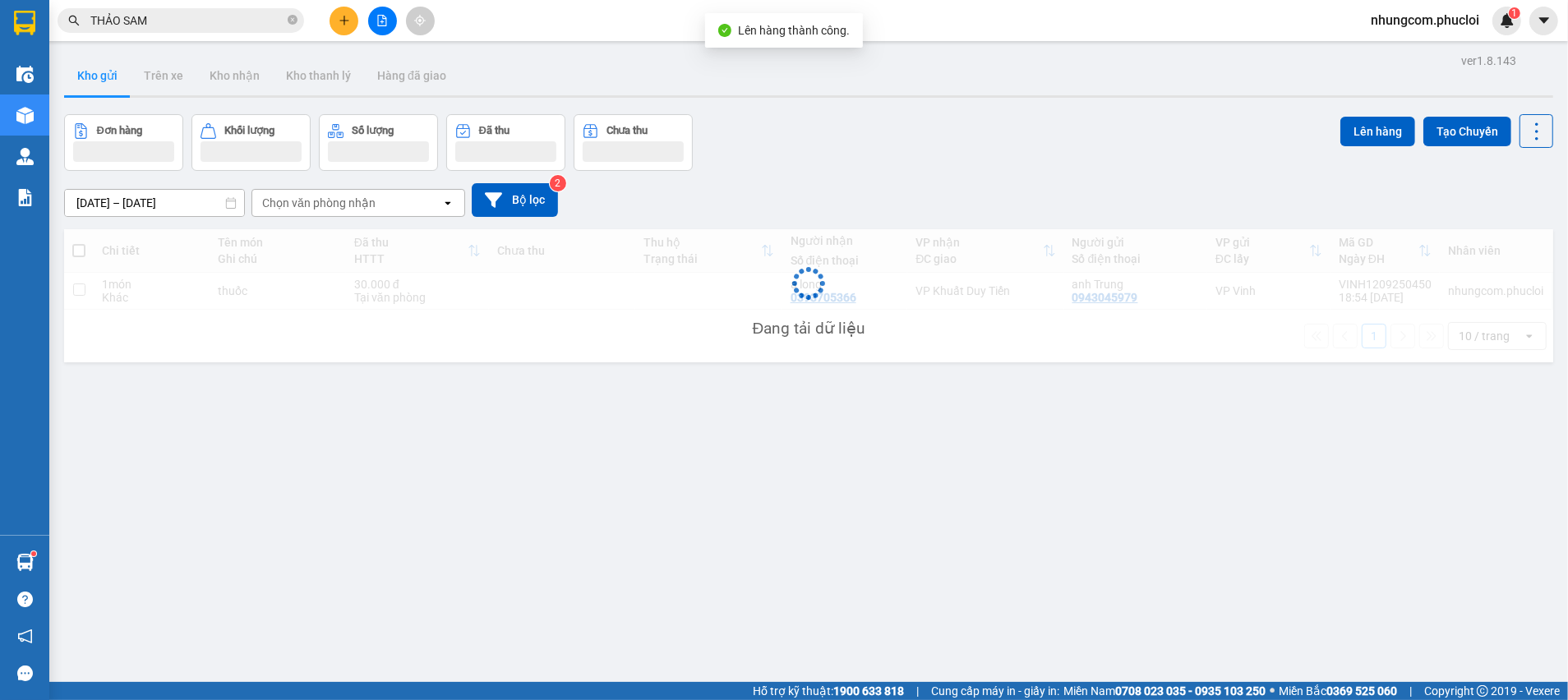
click at [886, 119] on div "Đơn hàng Khối lượng Số lượng Đã thu Chưa thu Lên hàng Tạo Chuyến" at bounding box center [809, 143] width 1489 height 57
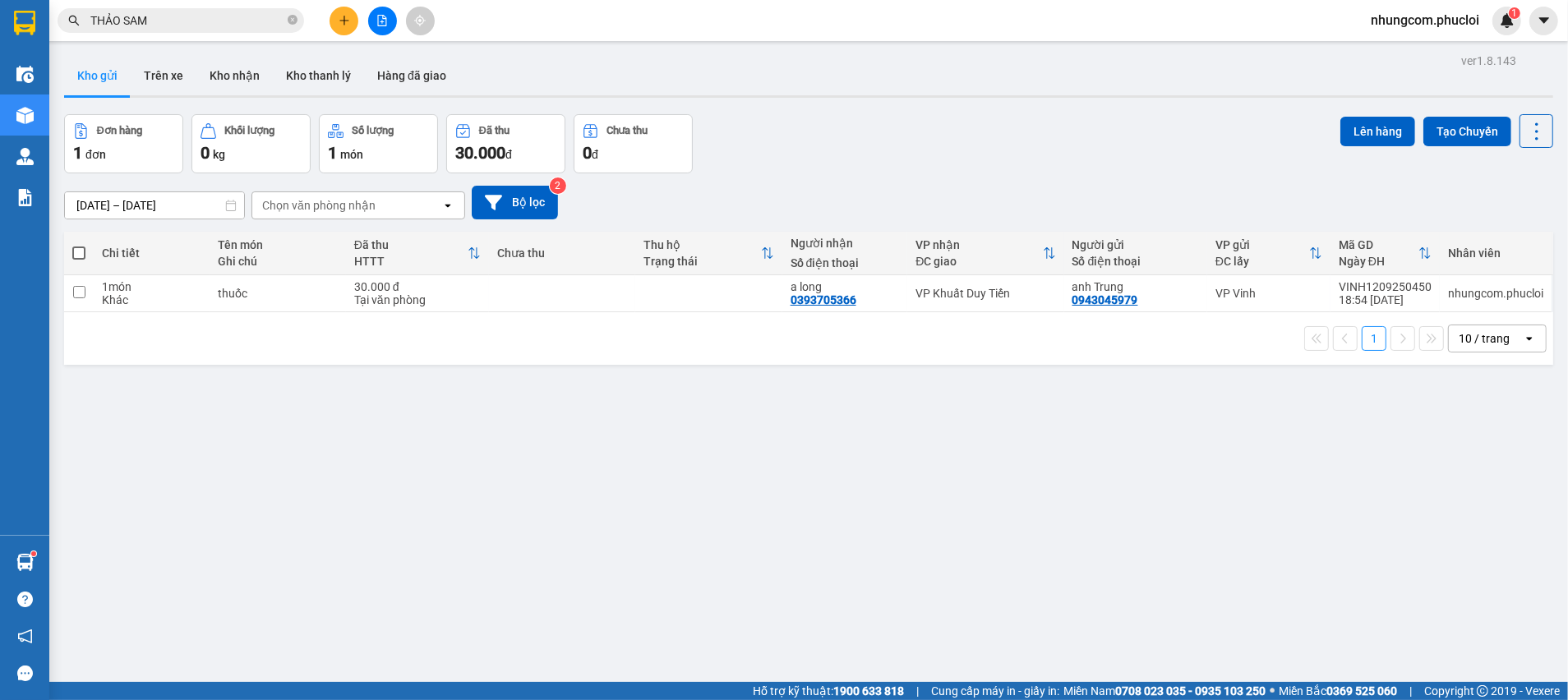
click at [78, 248] on span at bounding box center [79, 253] width 13 height 13
click at [79, 245] on input "checkbox" at bounding box center [79, 245] width 0 height 0
checkbox input "true"
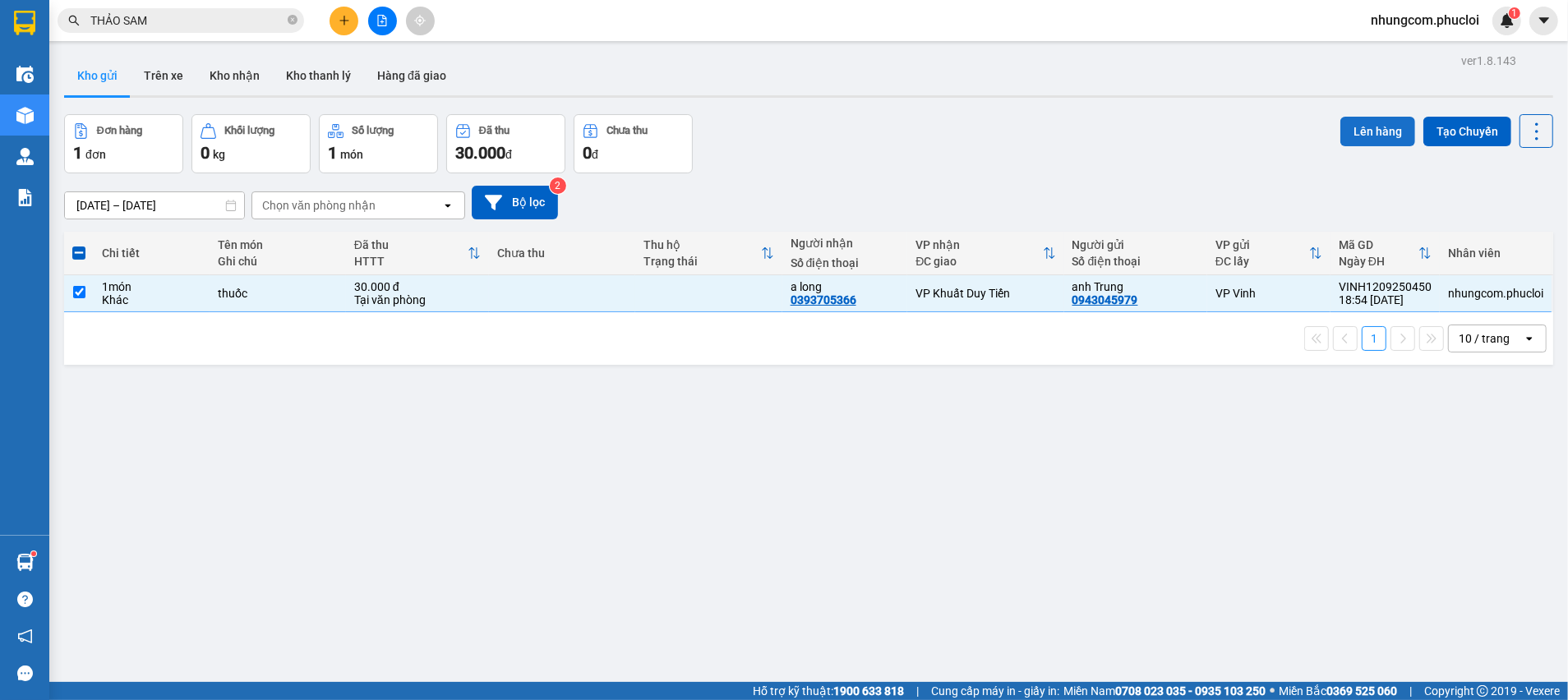
click at [1363, 129] on button "Lên hàng" at bounding box center [1377, 131] width 75 height 29
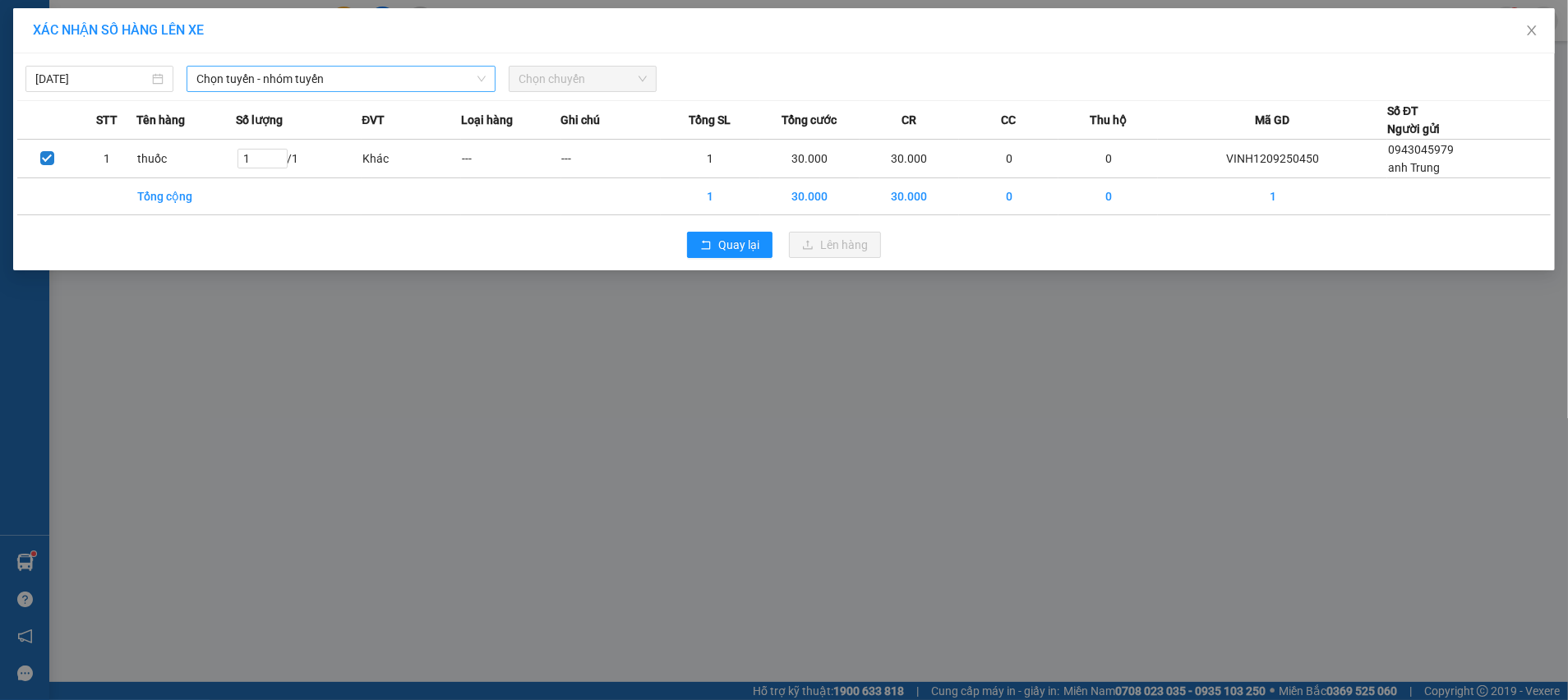
drag, startPoint x: 302, startPoint y: 73, endPoint x: 302, endPoint y: 89, distance: 16.0
click at [302, 73] on span "Chọn tuyến - nhóm tuyến" at bounding box center [341, 78] width 289 height 25
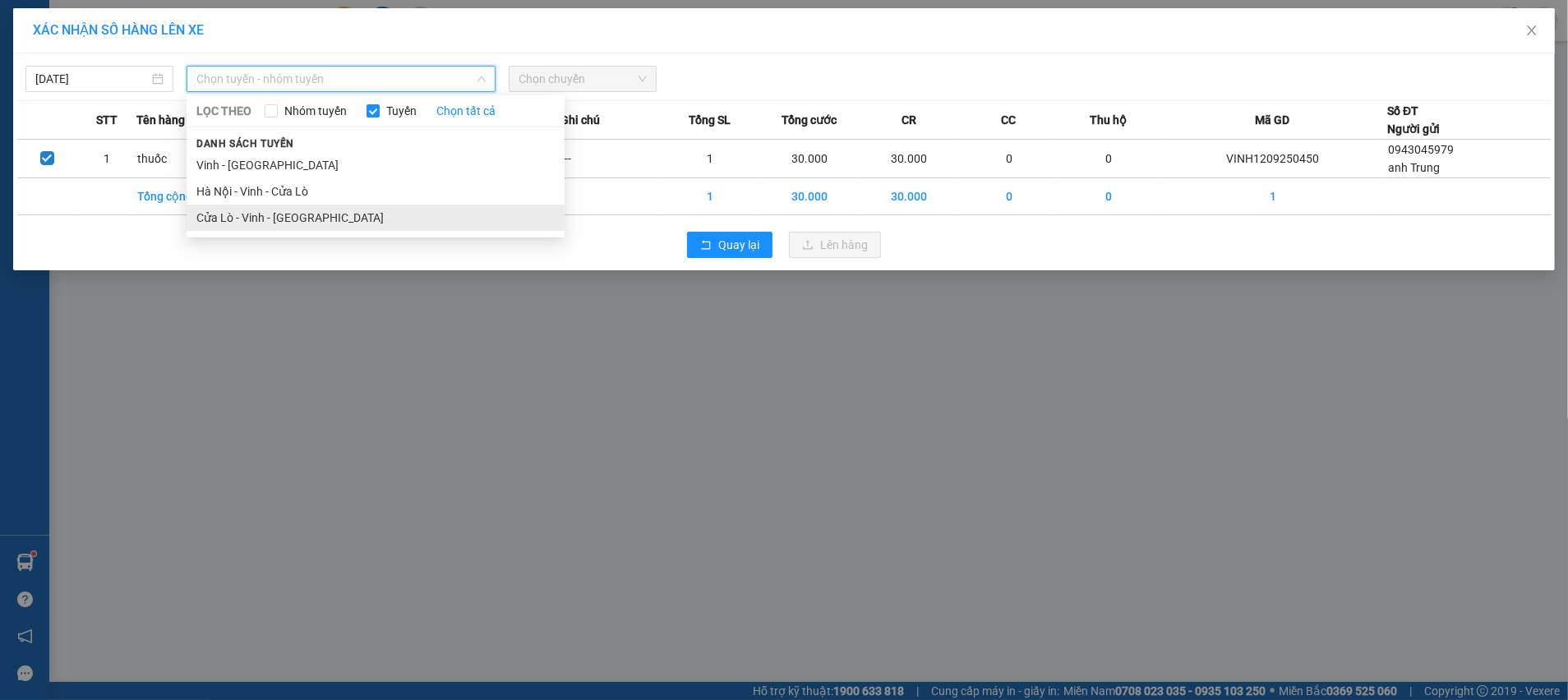
click at [301, 216] on li "Cửa Lò - Vinh - [GEOGRAPHIC_DATA]" at bounding box center [375, 218] width 378 height 26
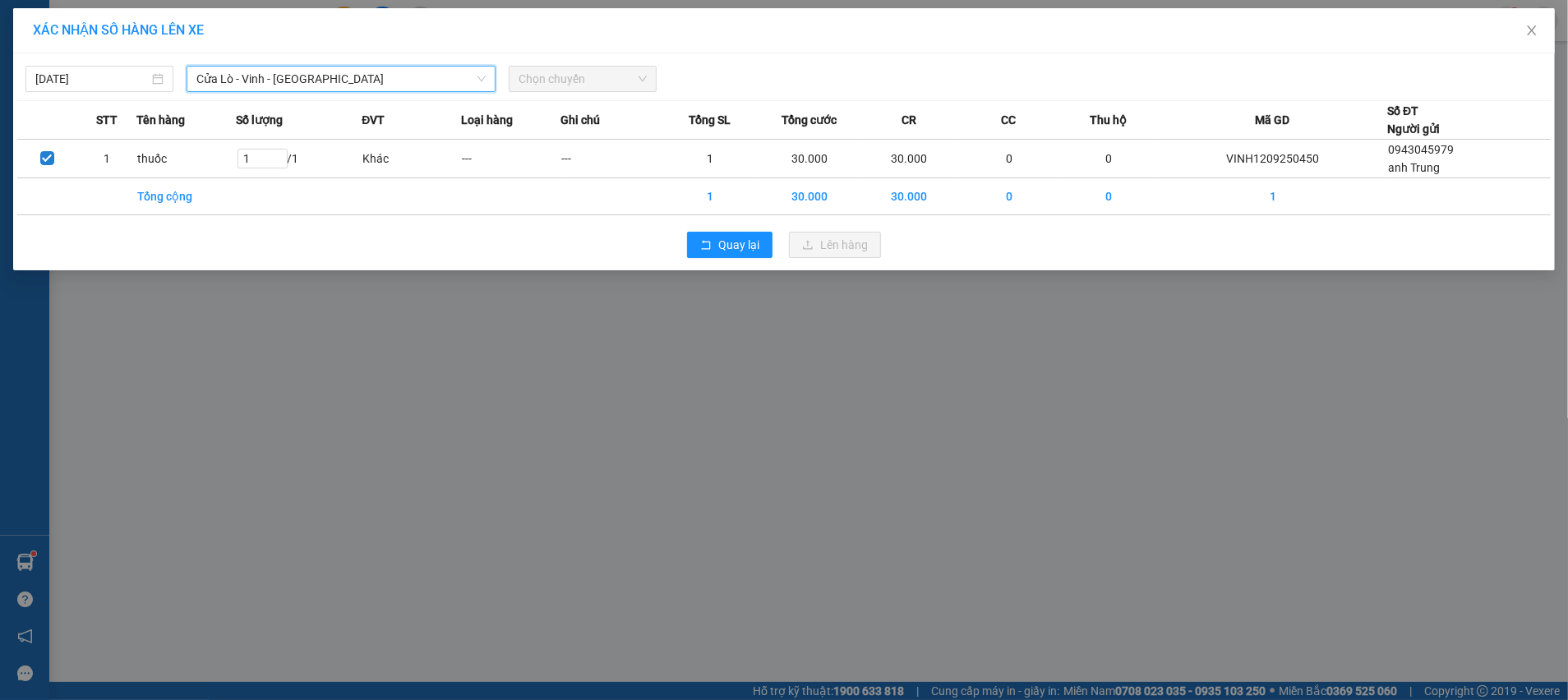
click at [619, 80] on span "Chọn chuyến" at bounding box center [583, 78] width 128 height 25
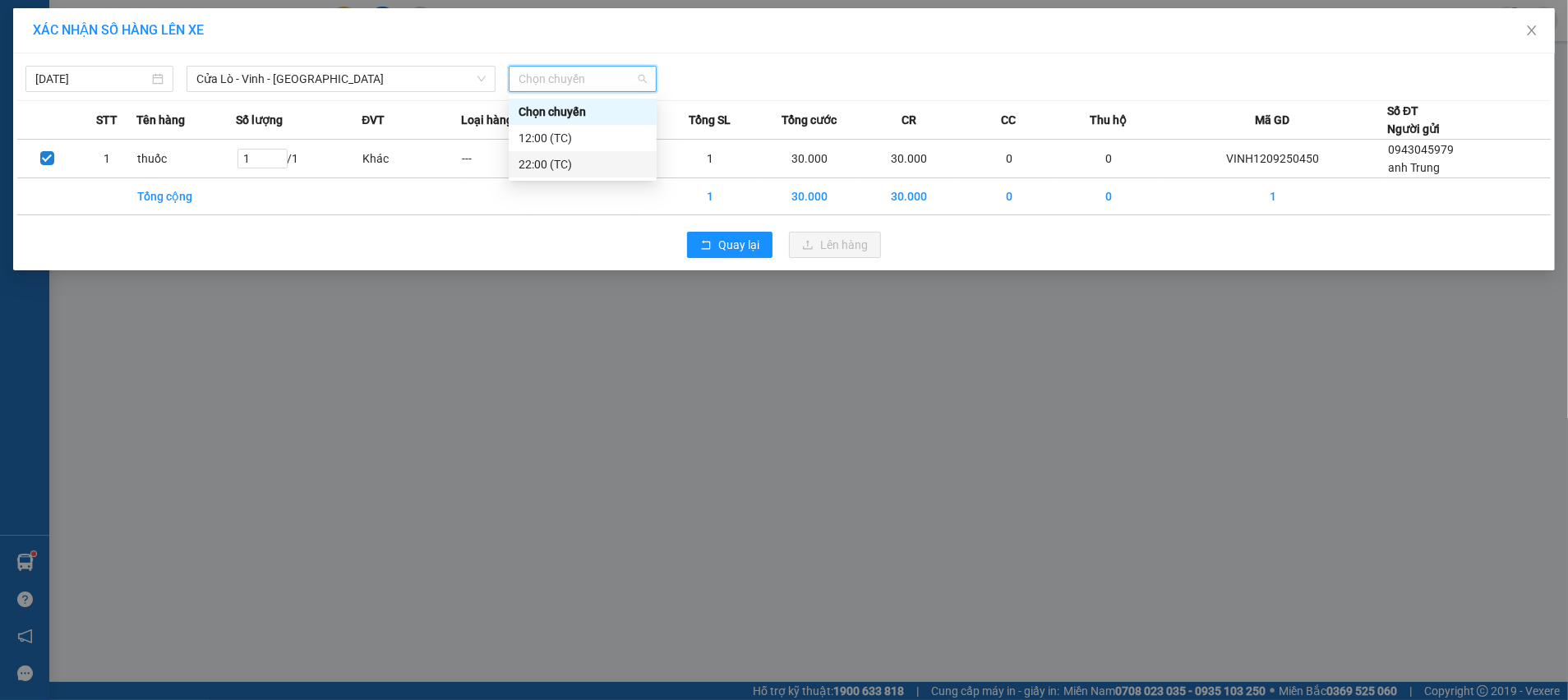
click at [591, 179] on body "Kết quả tìm kiếm ( 29 ) Bộ lọc Ngày tạo đơn gần nhất Mã ĐH Trạng thái Món hàng …" at bounding box center [784, 350] width 1568 height 700
drag, startPoint x: 612, startPoint y: 63, endPoint x: 612, endPoint y: 77, distance: 14.0
click at [612, 64] on div "12/09/2025 Cửa Lò - Vinh - Hà Nội LỌC THEO Nhóm tuyến Tuyến Chọn tất cả Danh sá…" at bounding box center [783, 75] width 1533 height 35
click at [612, 88] on span "Chọn chuyến" at bounding box center [583, 78] width 128 height 25
click at [591, 163] on div "22:00 (TC)" at bounding box center [583, 163] width 128 height 18
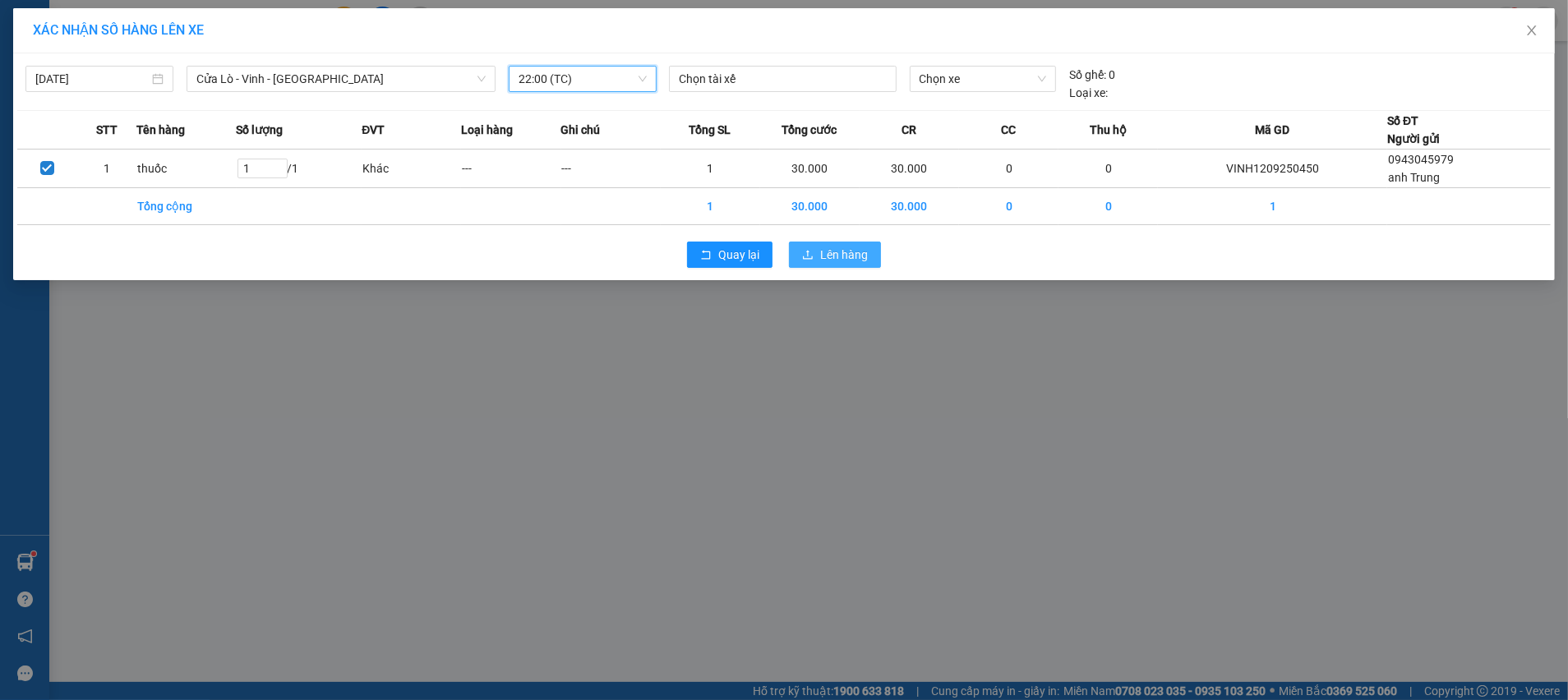
click at [812, 265] on button "Lên hàng" at bounding box center [834, 255] width 92 height 26
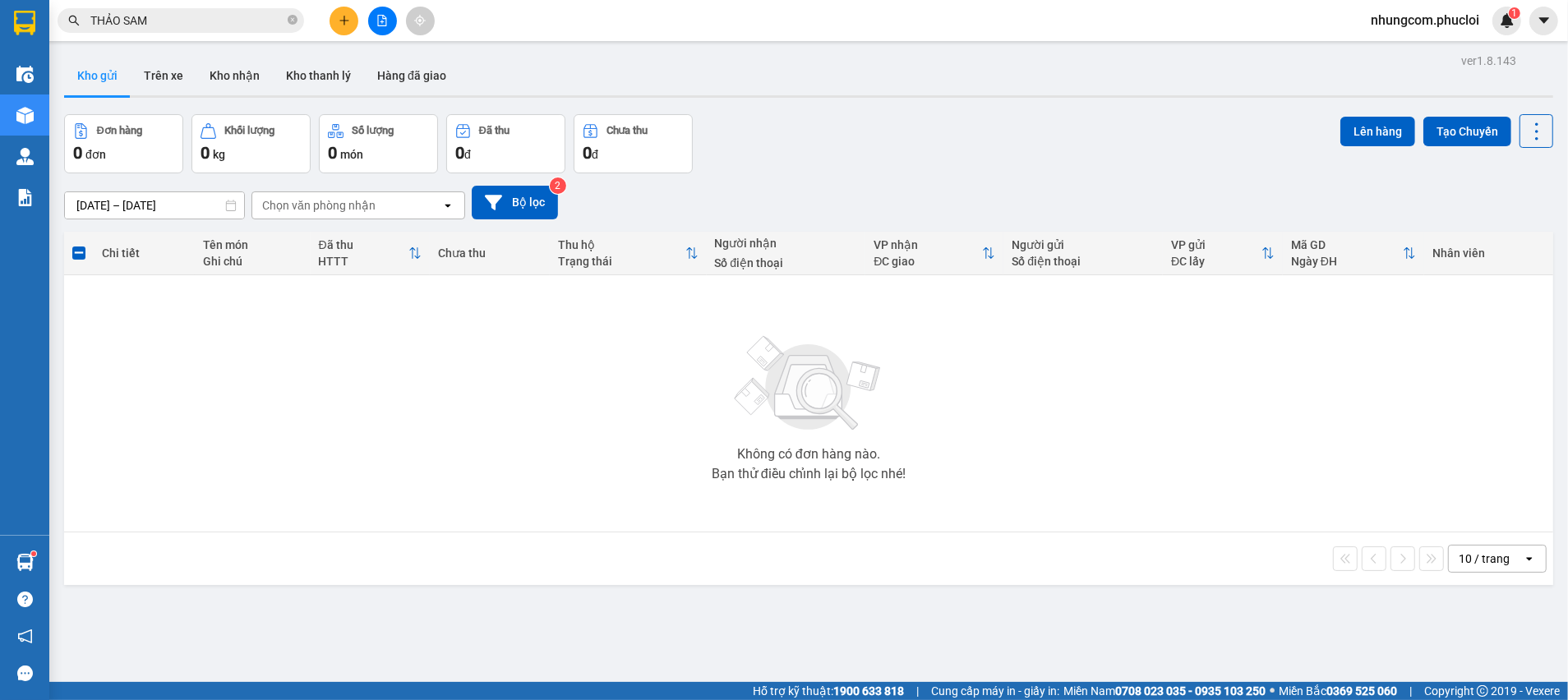
click at [817, 158] on div "Đơn hàng 0 đơn Khối lượng 0 kg Số lượng 0 món Đã thu 0 đ Chưa thu 0 đ Lên hàng …" at bounding box center [809, 144] width 1489 height 60
click at [225, 24] on input "THẢO SAM" at bounding box center [187, 20] width 194 height 18
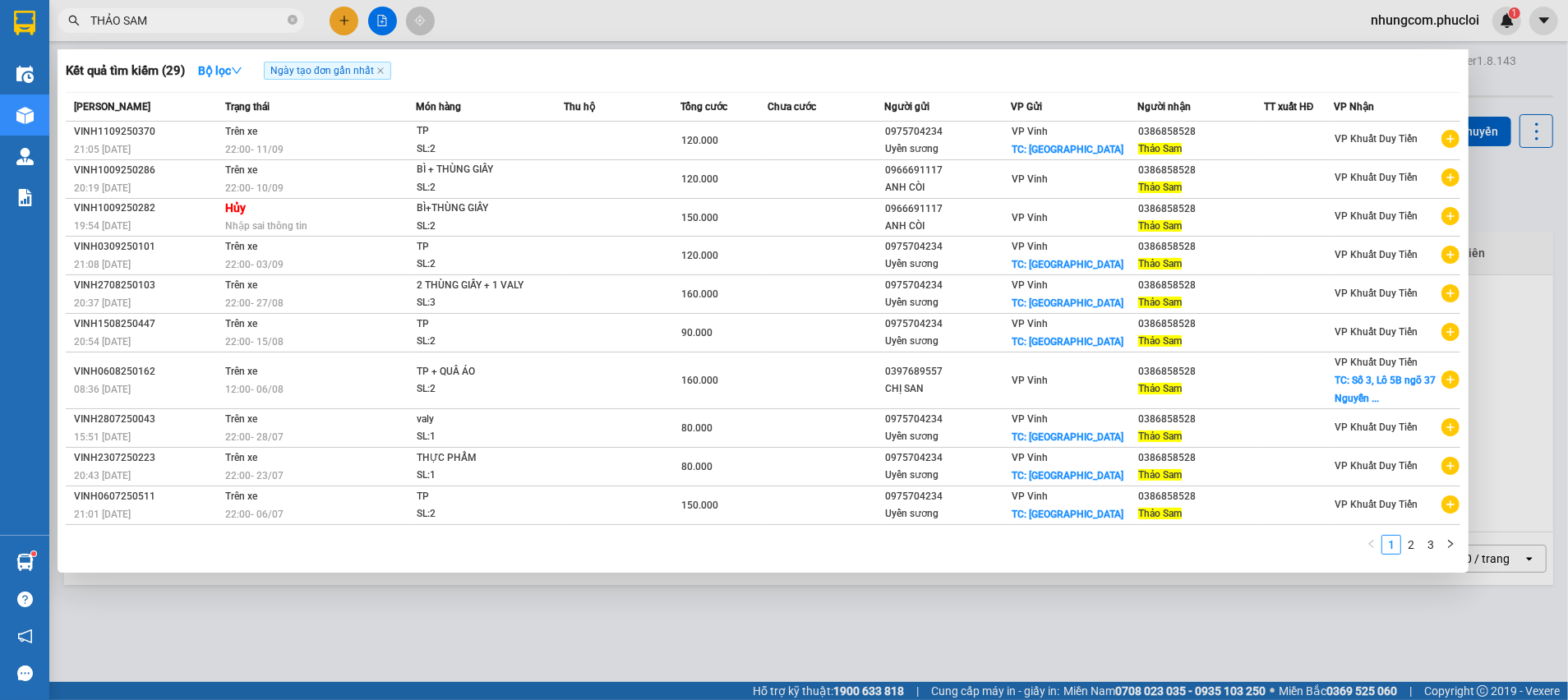
click at [225, 24] on input "THẢO SAM" at bounding box center [187, 20] width 194 height 18
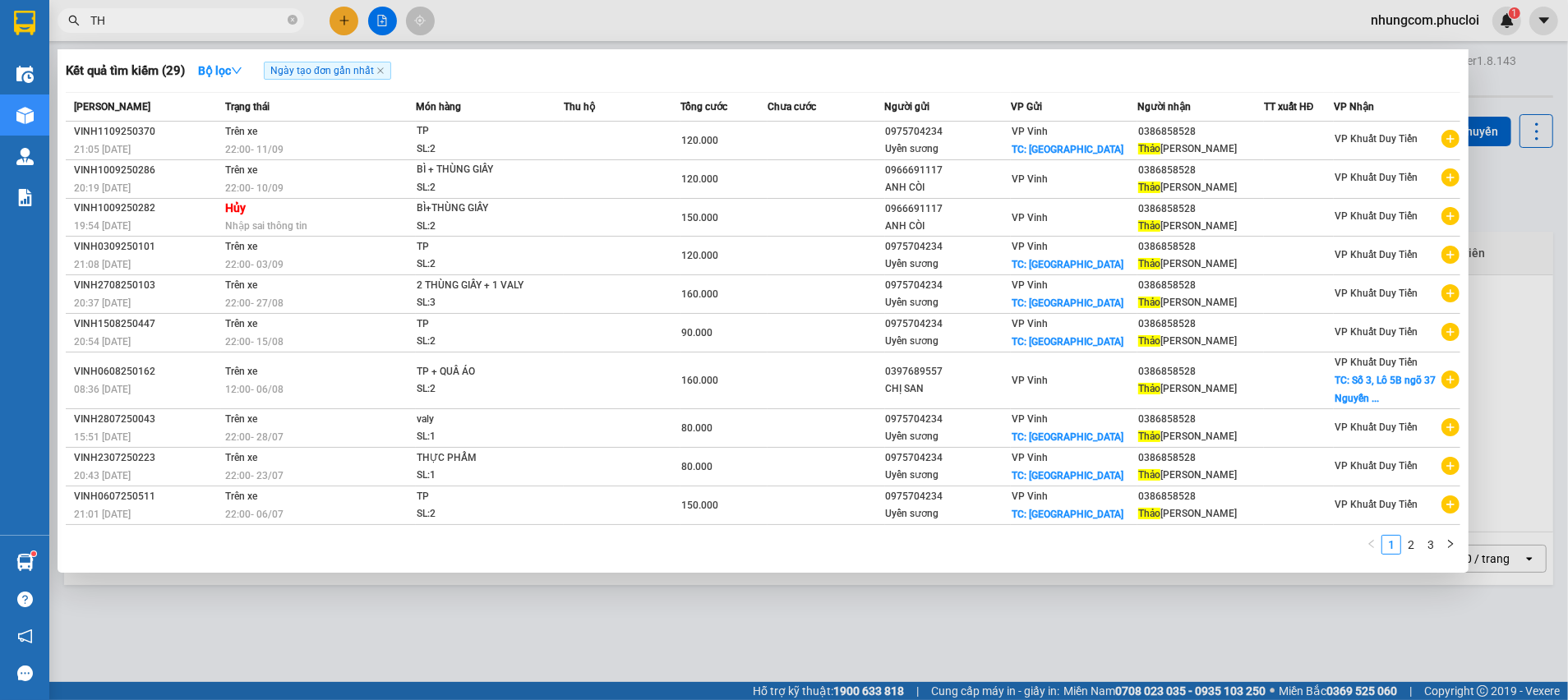
type input "T"
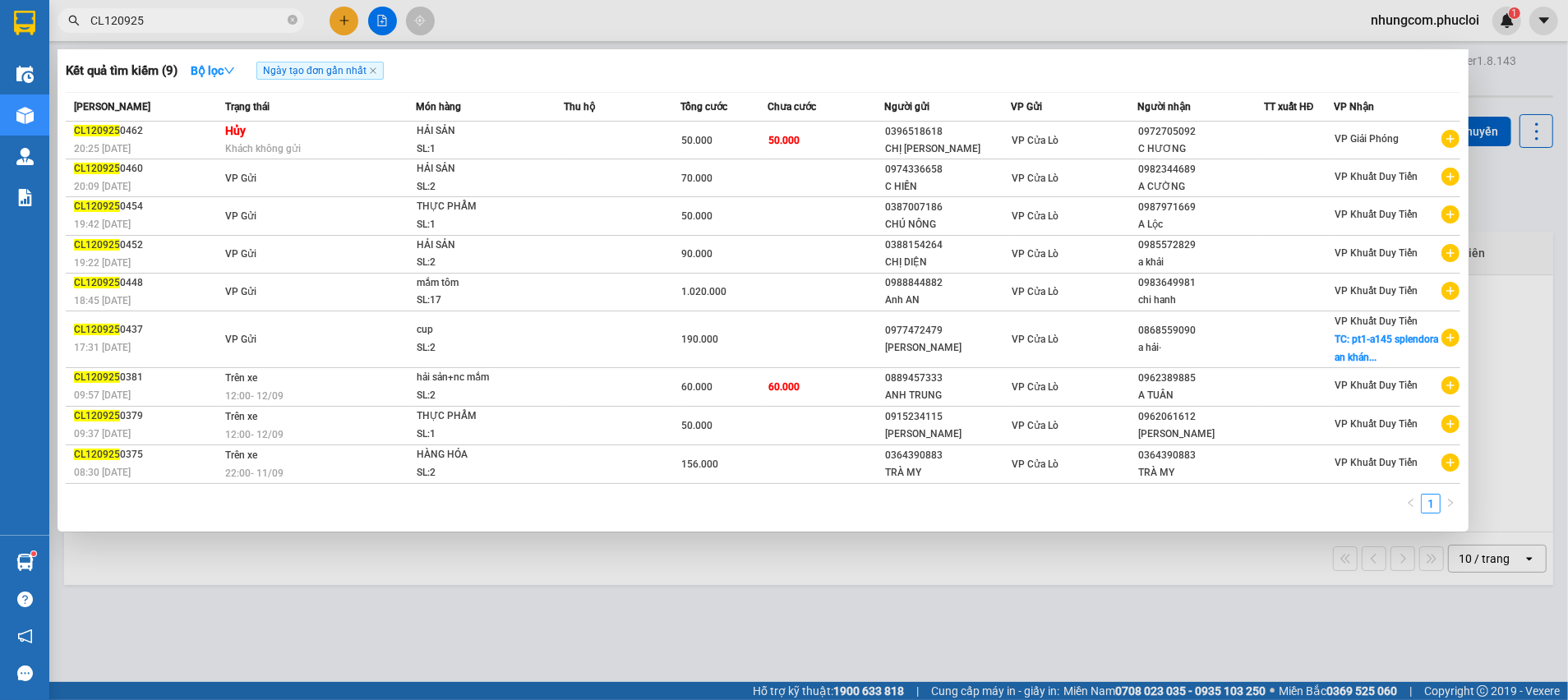
type input "CL120925"
click at [1506, 235] on div at bounding box center [784, 350] width 1568 height 700
